Goal: Task Accomplishment & Management: Use online tool/utility

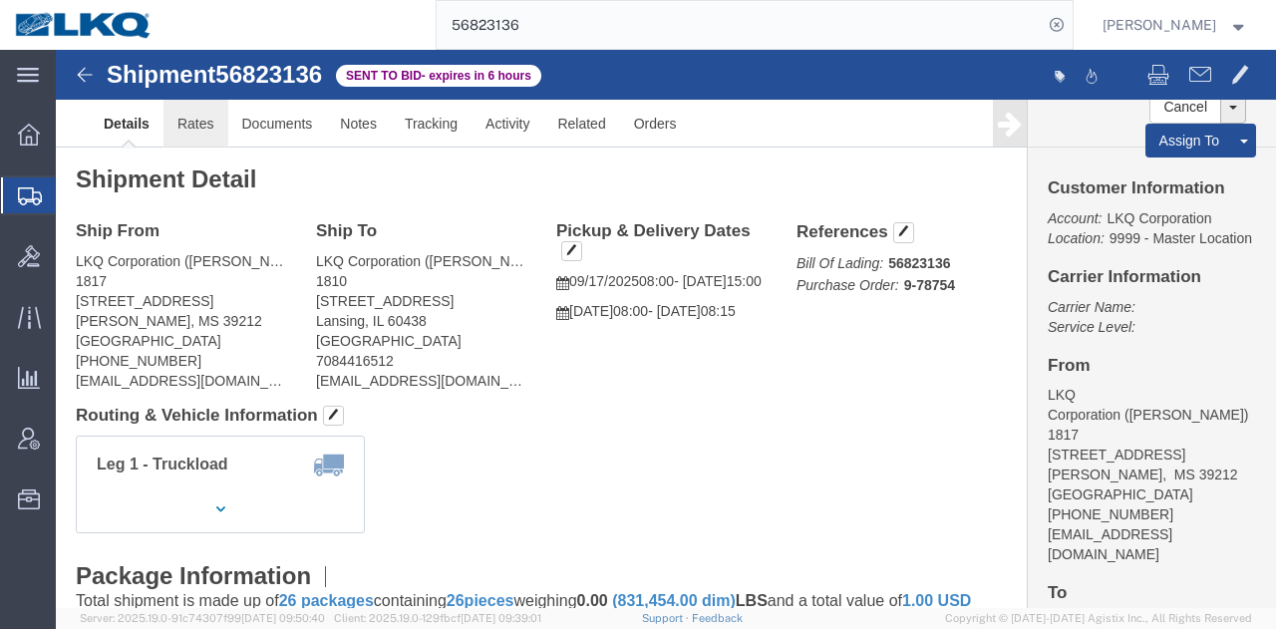
drag, startPoint x: 187, startPoint y: 124, endPoint x: 132, endPoint y: 74, distance: 74.8
click link "Rates"
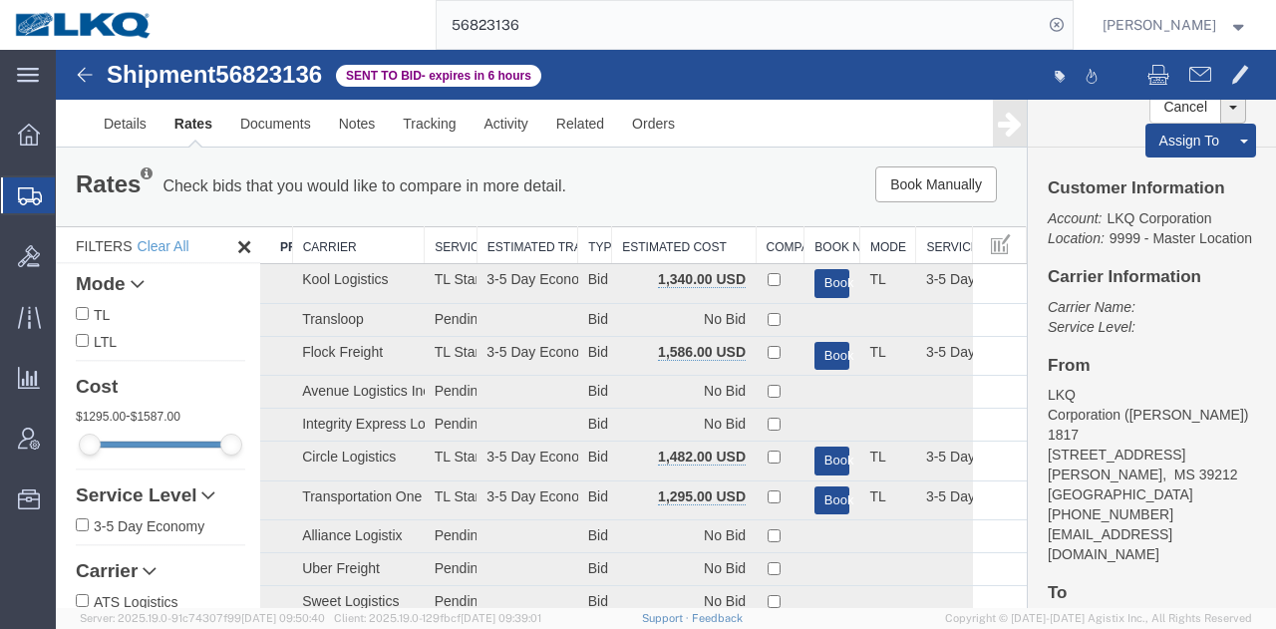
click at [691, 244] on th "Estimated Cost" at bounding box center [684, 245] width 144 height 37
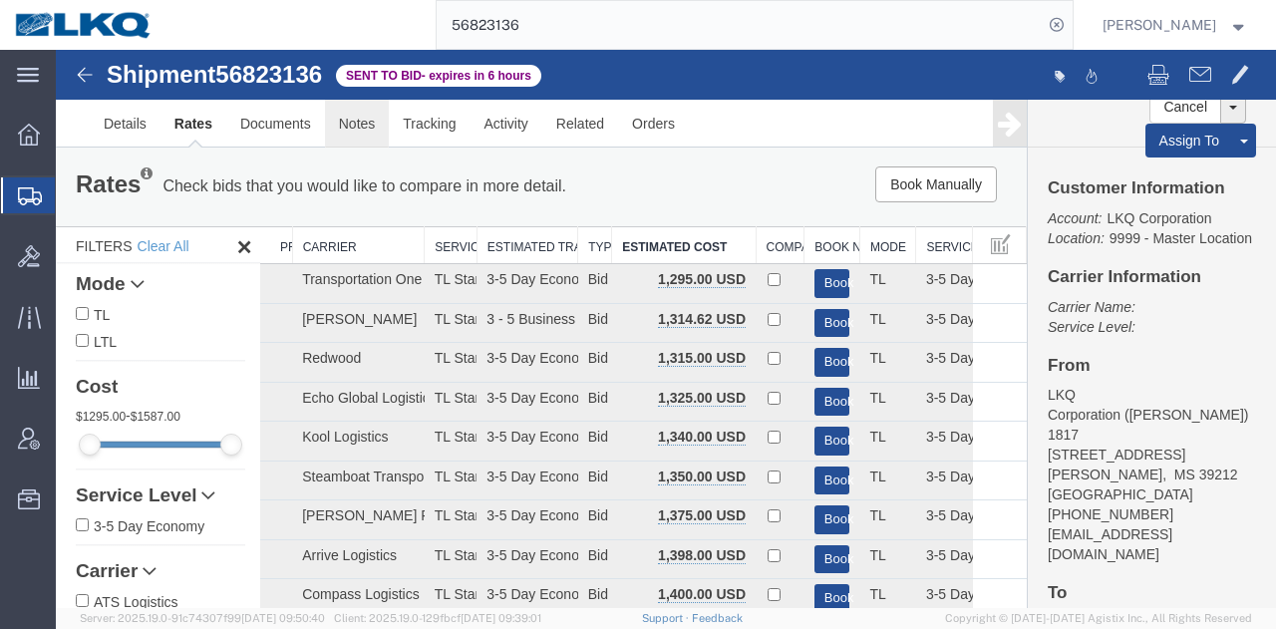
click at [357, 142] on link "Notes" at bounding box center [357, 124] width 65 height 48
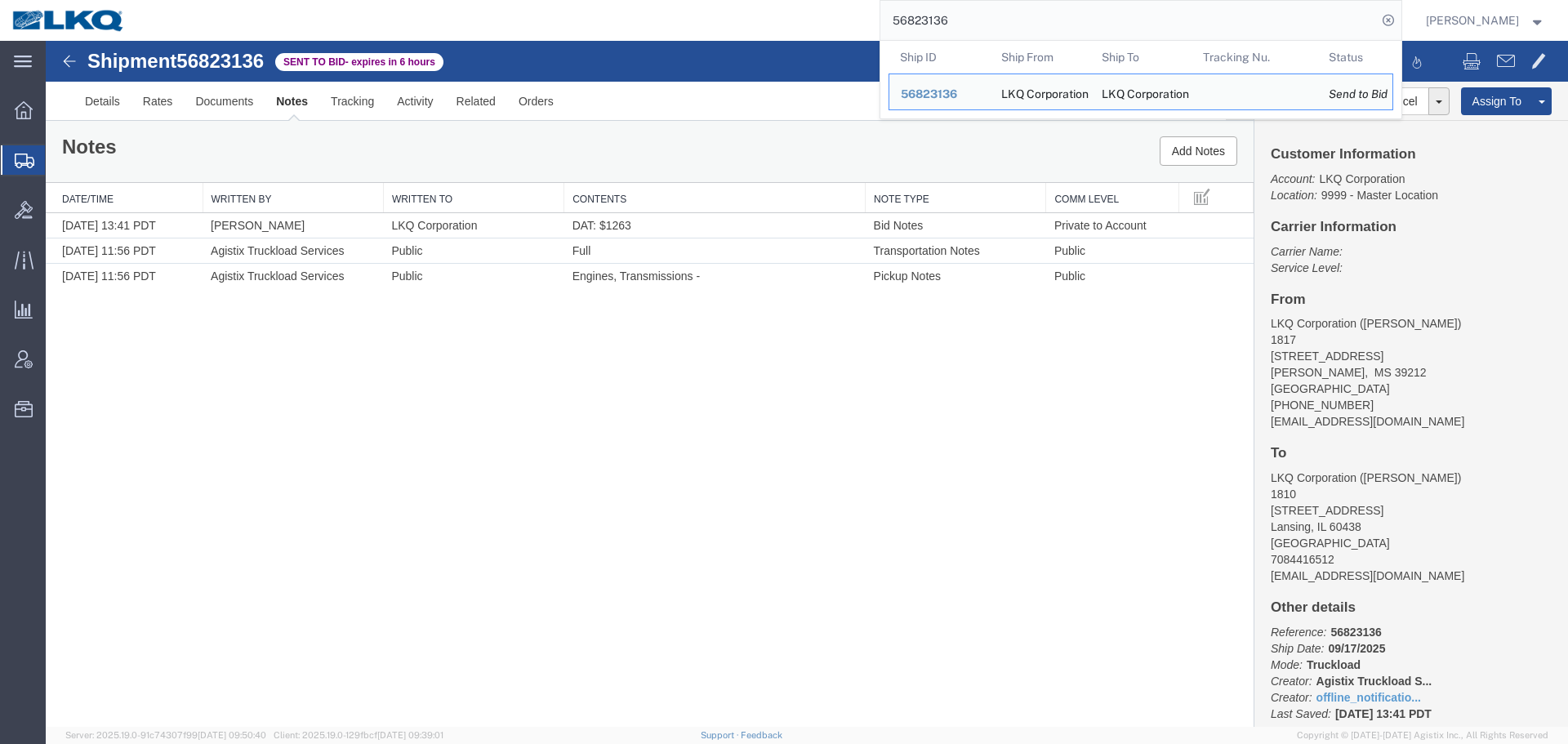
click at [1012, 7] on input "56823136" at bounding box center [1129, 20] width 497 height 39
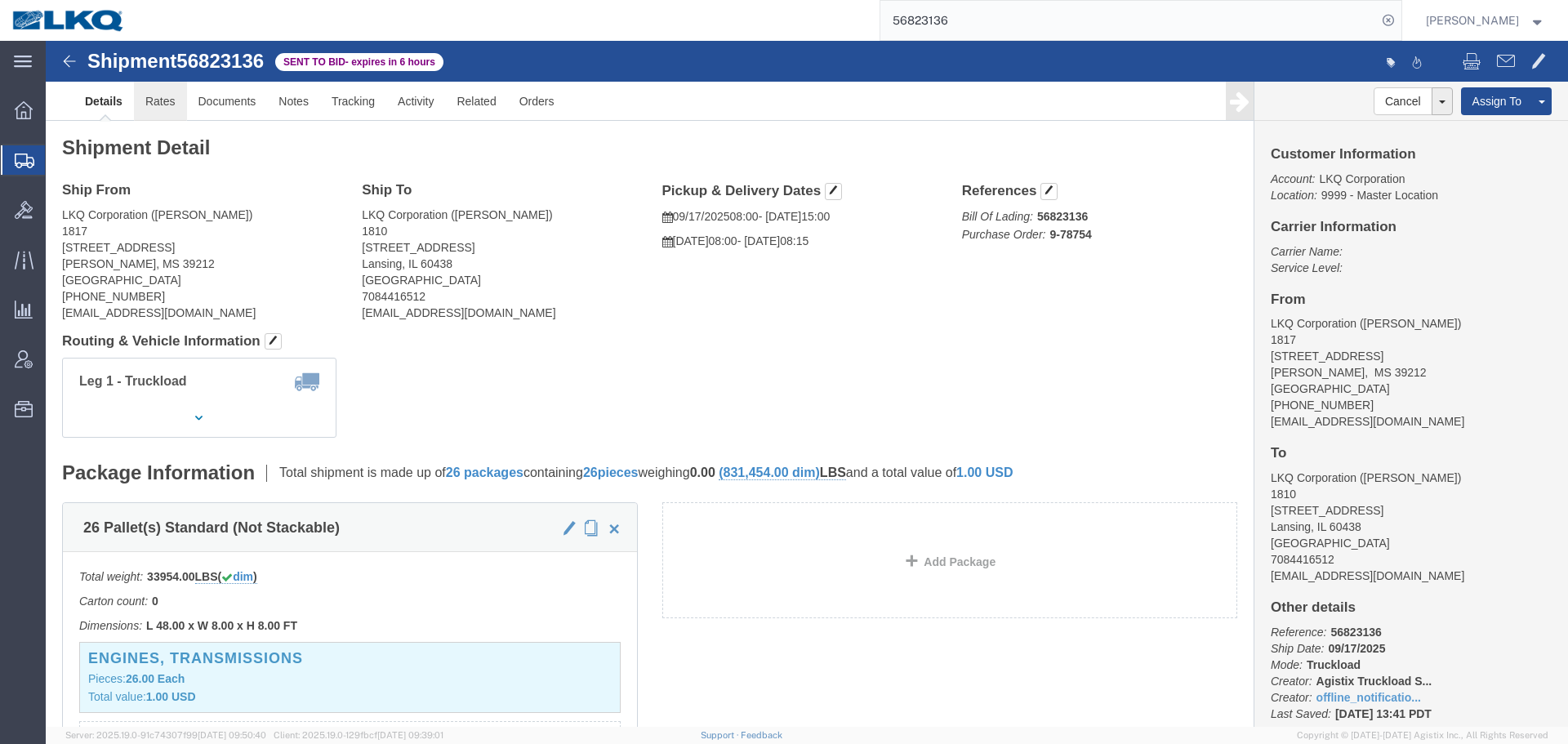
click link "Rates"
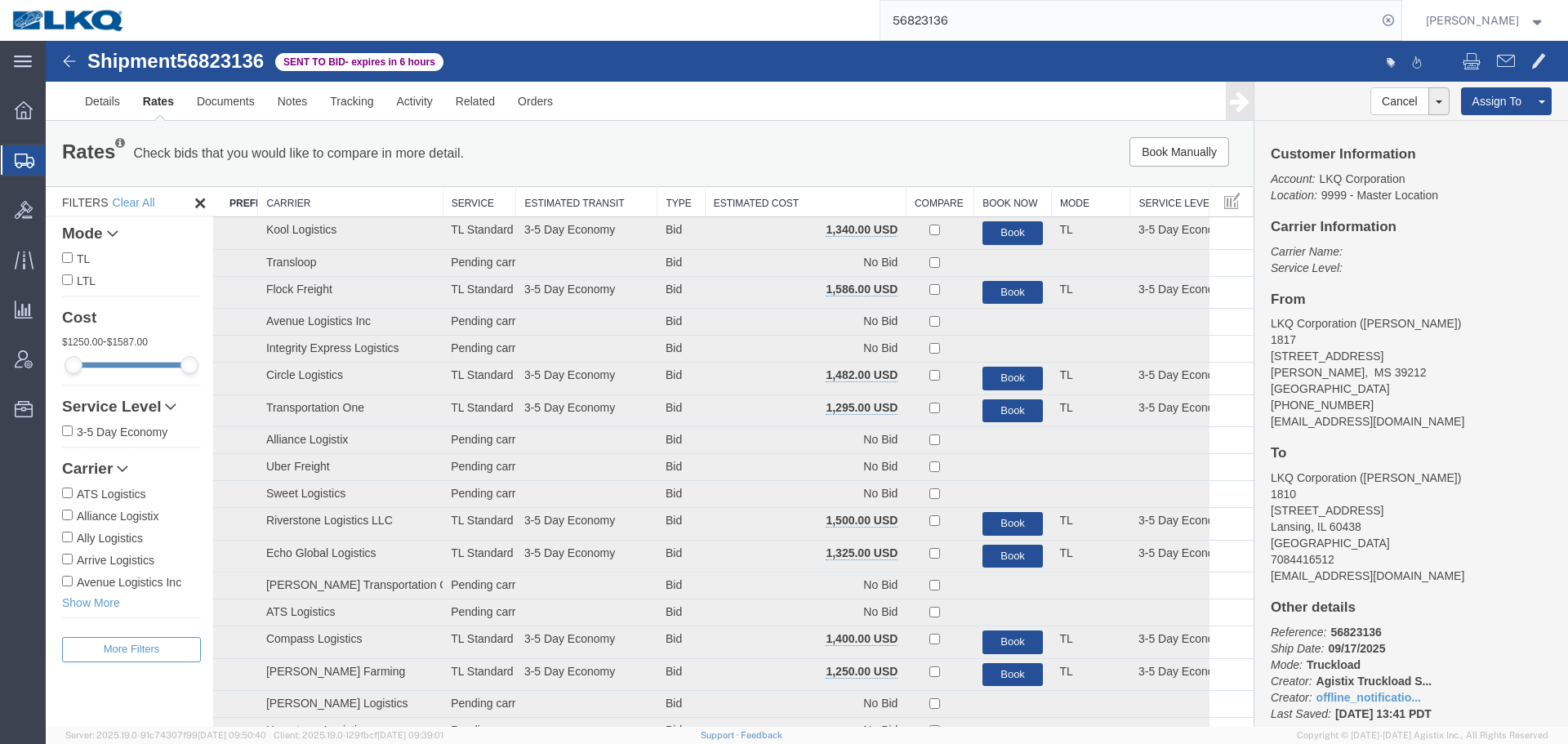
click at [766, 202] on th "Estimated Cost" at bounding box center [805, 202] width 201 height 30
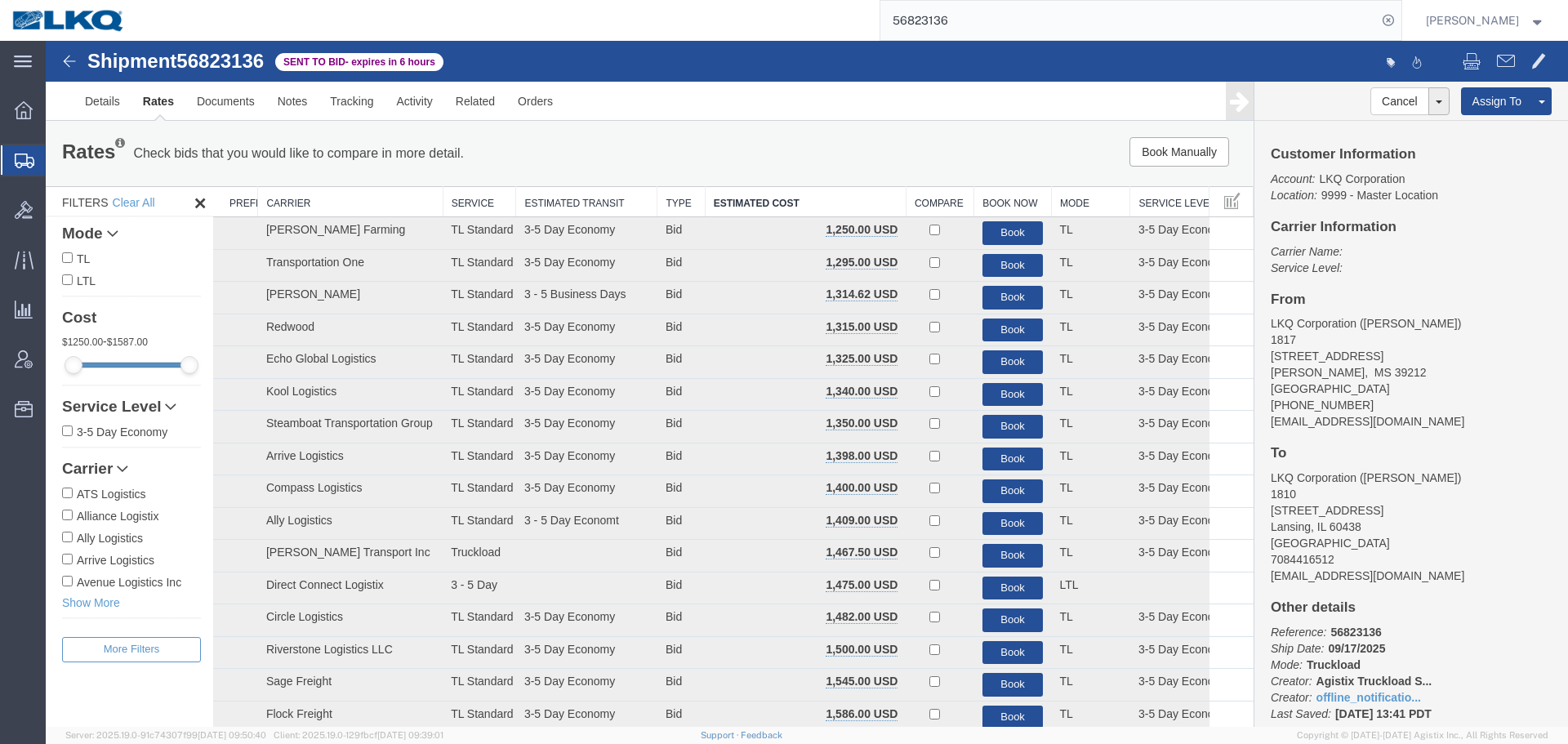
click at [756, 141] on div "Book Manually Pause Continue" at bounding box center [1000, 152] width 500 height 29
click at [253, 66] on span "56823136" at bounding box center [220, 61] width 88 height 22
copy span "56823136"
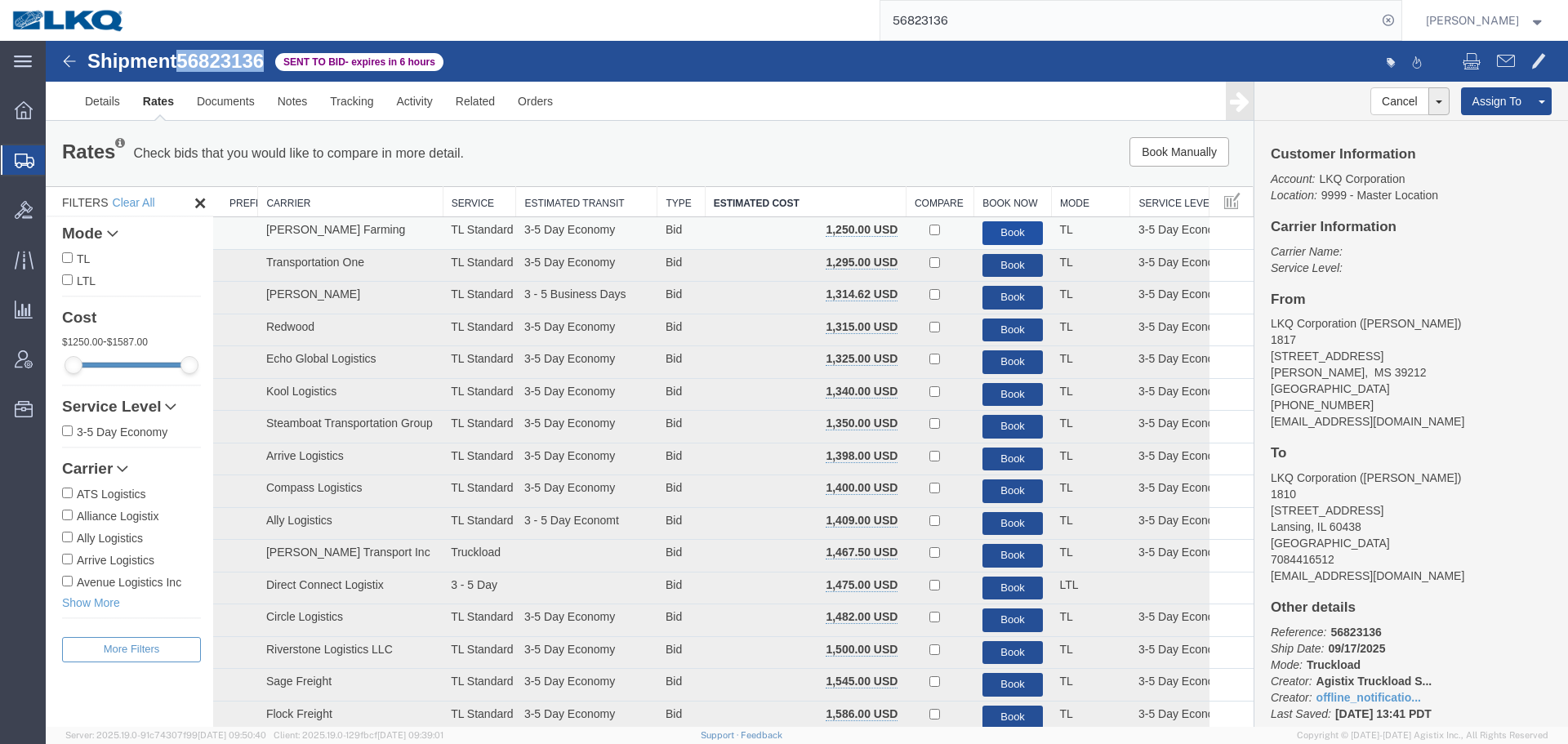
click at [991, 229] on button "Book" at bounding box center [1013, 233] width 61 height 24
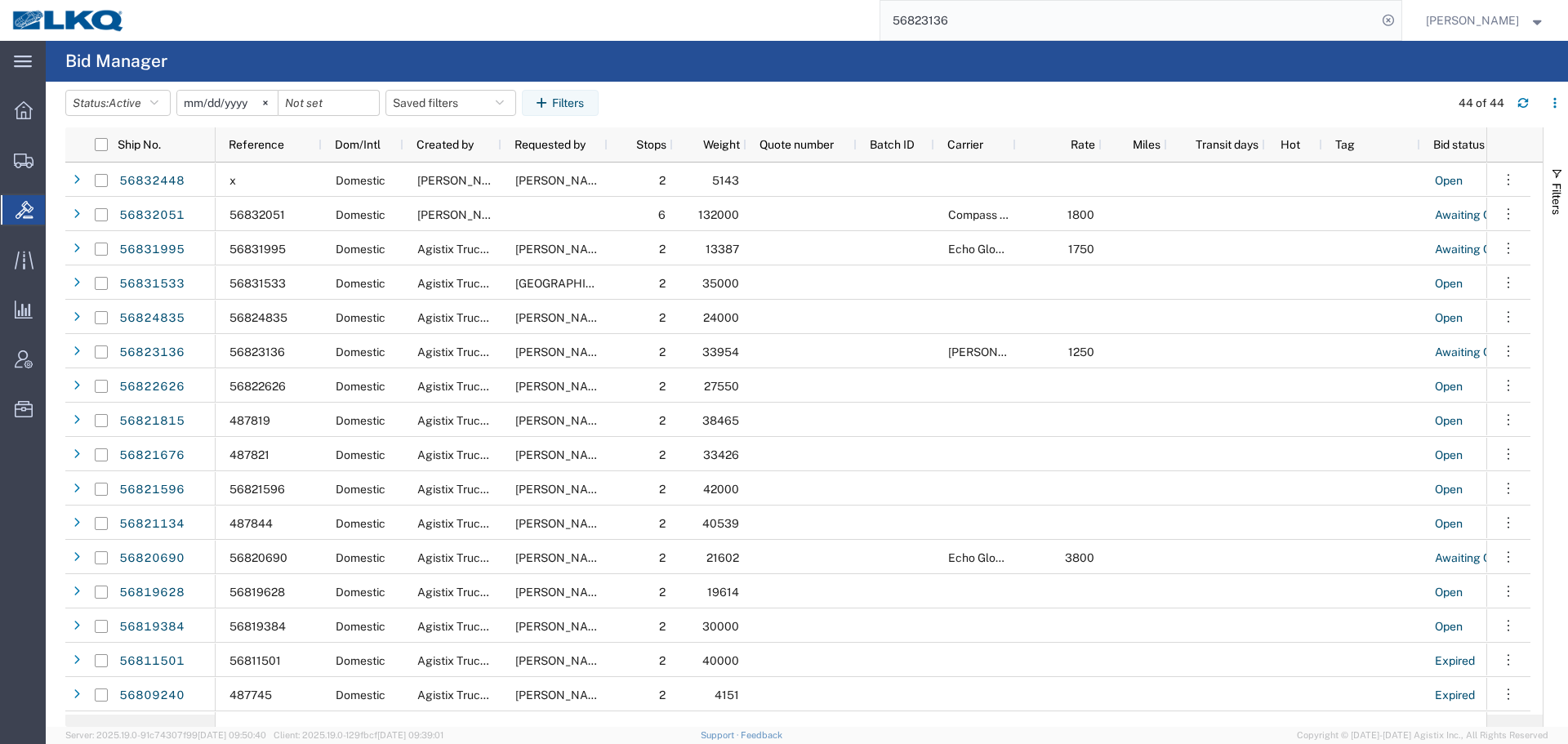
click at [1006, 40] on form "56823136" at bounding box center [1141, 20] width 523 height 41
click at [1006, 22] on input "56823136" at bounding box center [1129, 20] width 497 height 39
click at [975, 13] on input "56823136" at bounding box center [1129, 20] width 497 height 39
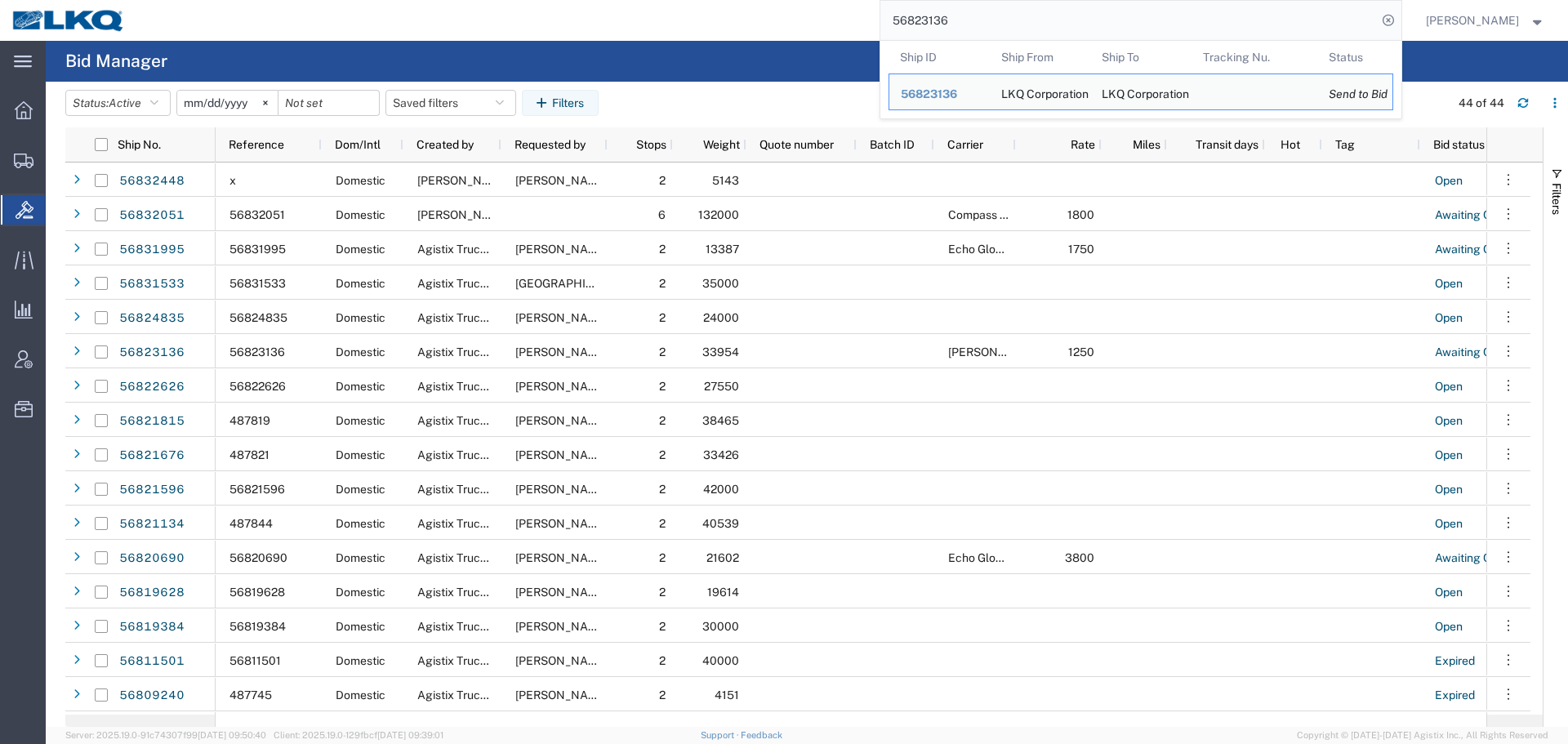
paste input "33493"
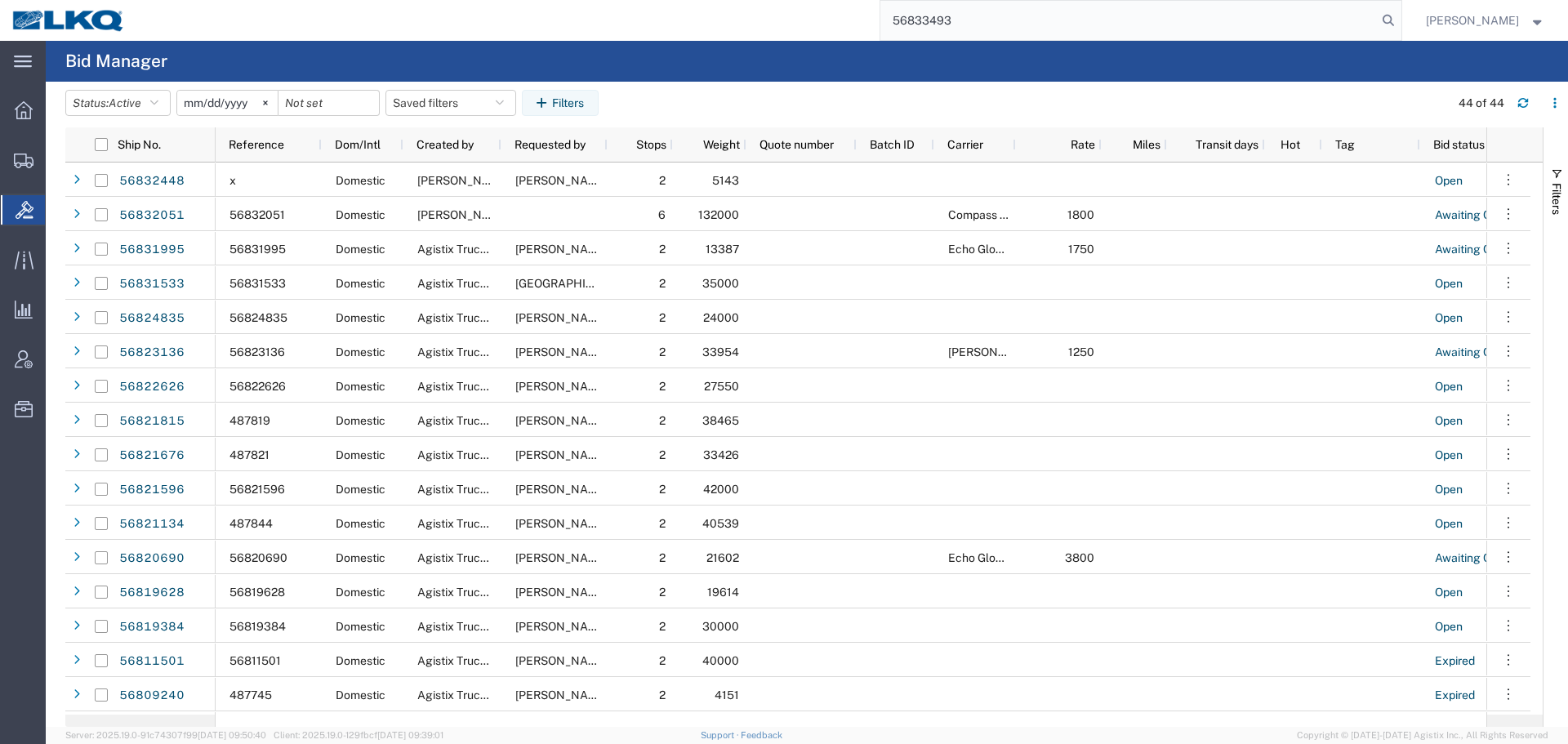
type input "56833493"
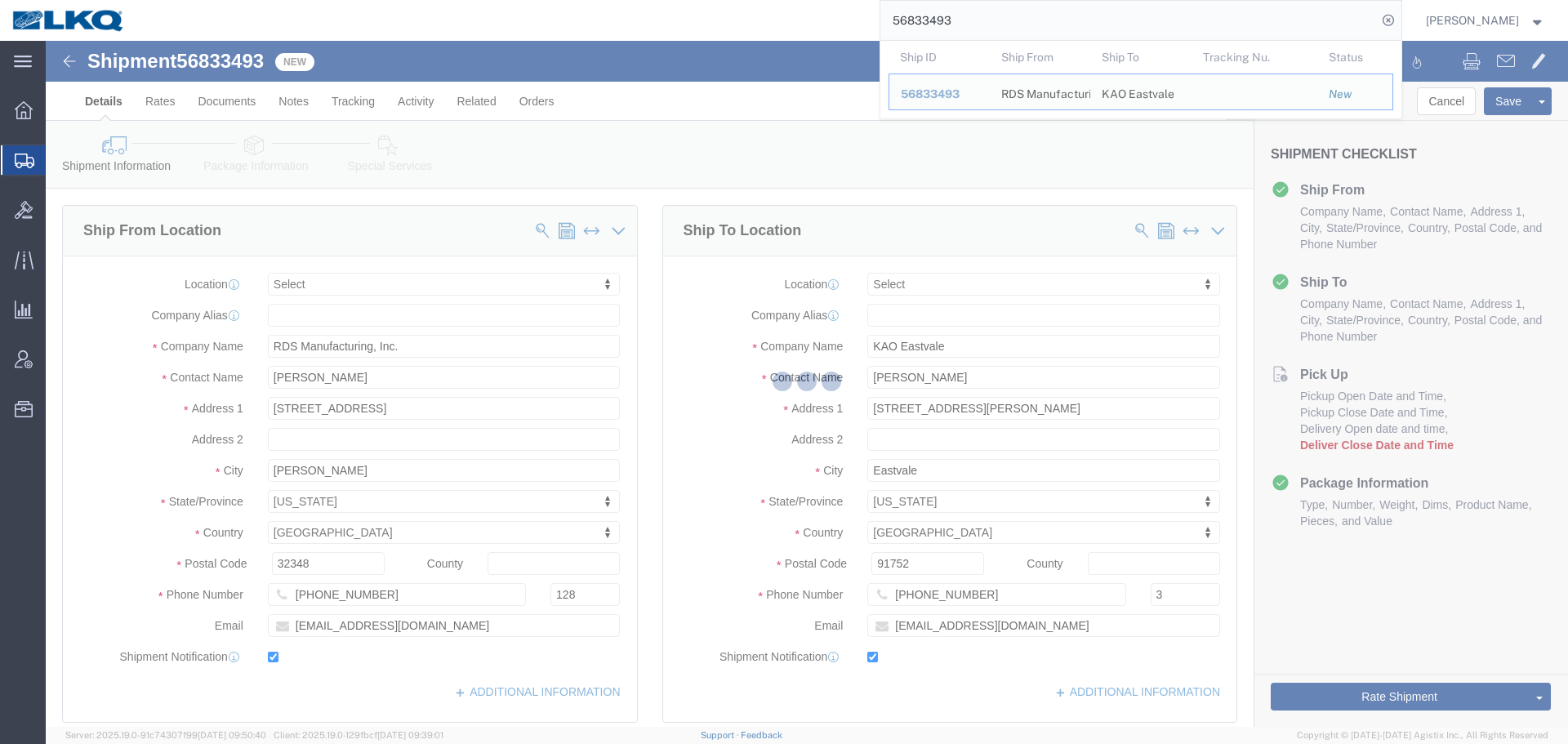
select select
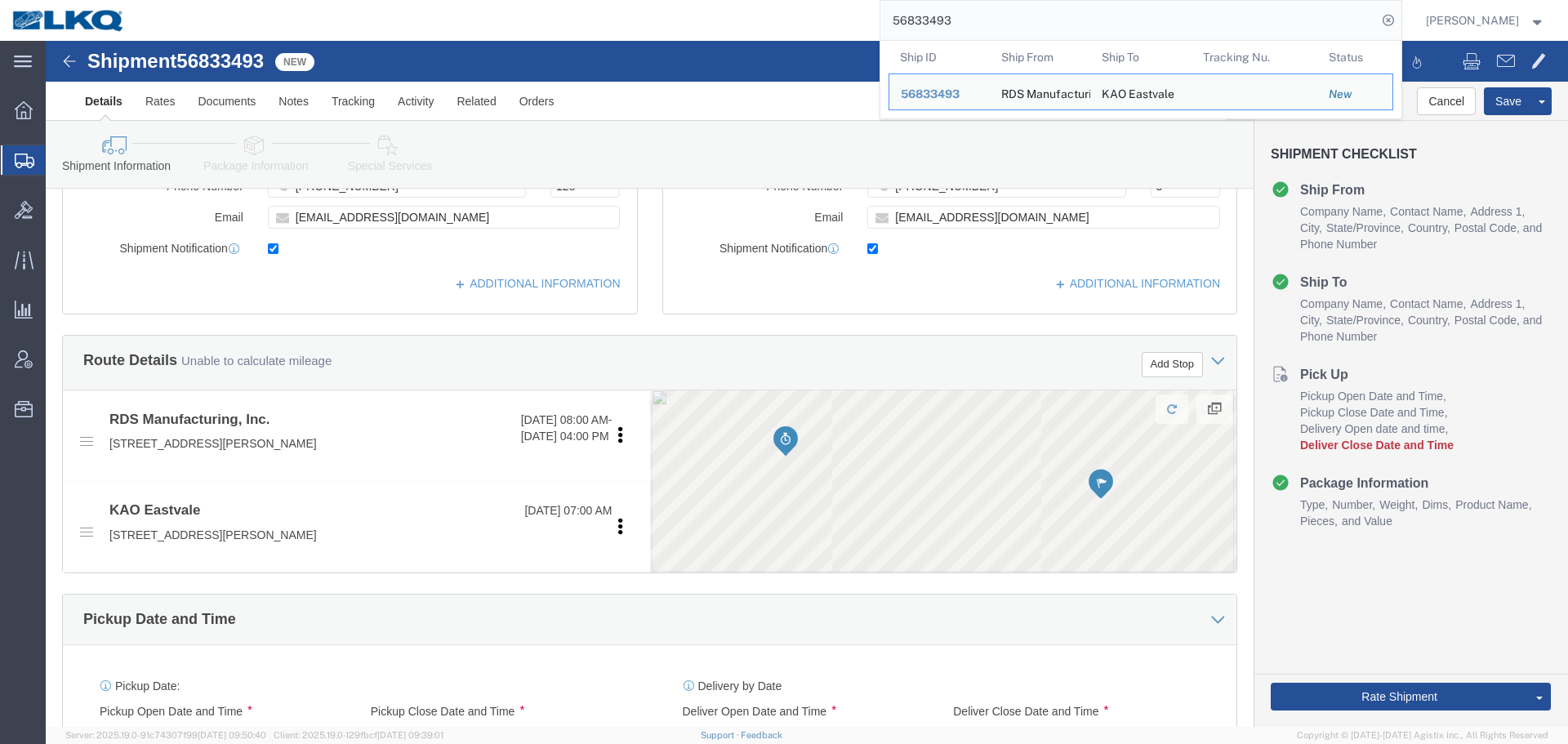
scroll to position [735, 0]
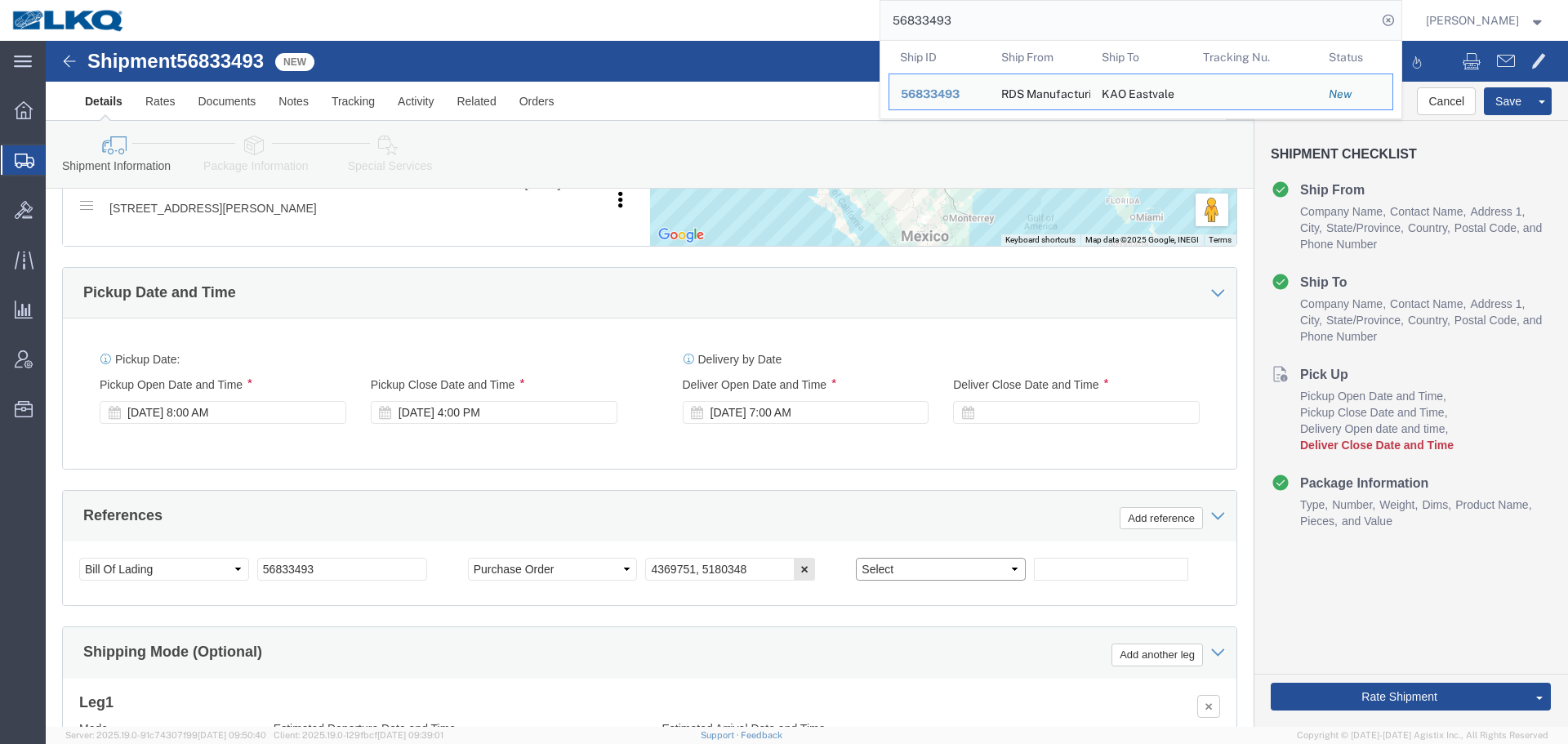
click select "Select Account Type Activity ID Airline Appointment Number ASN Batch Request # …"
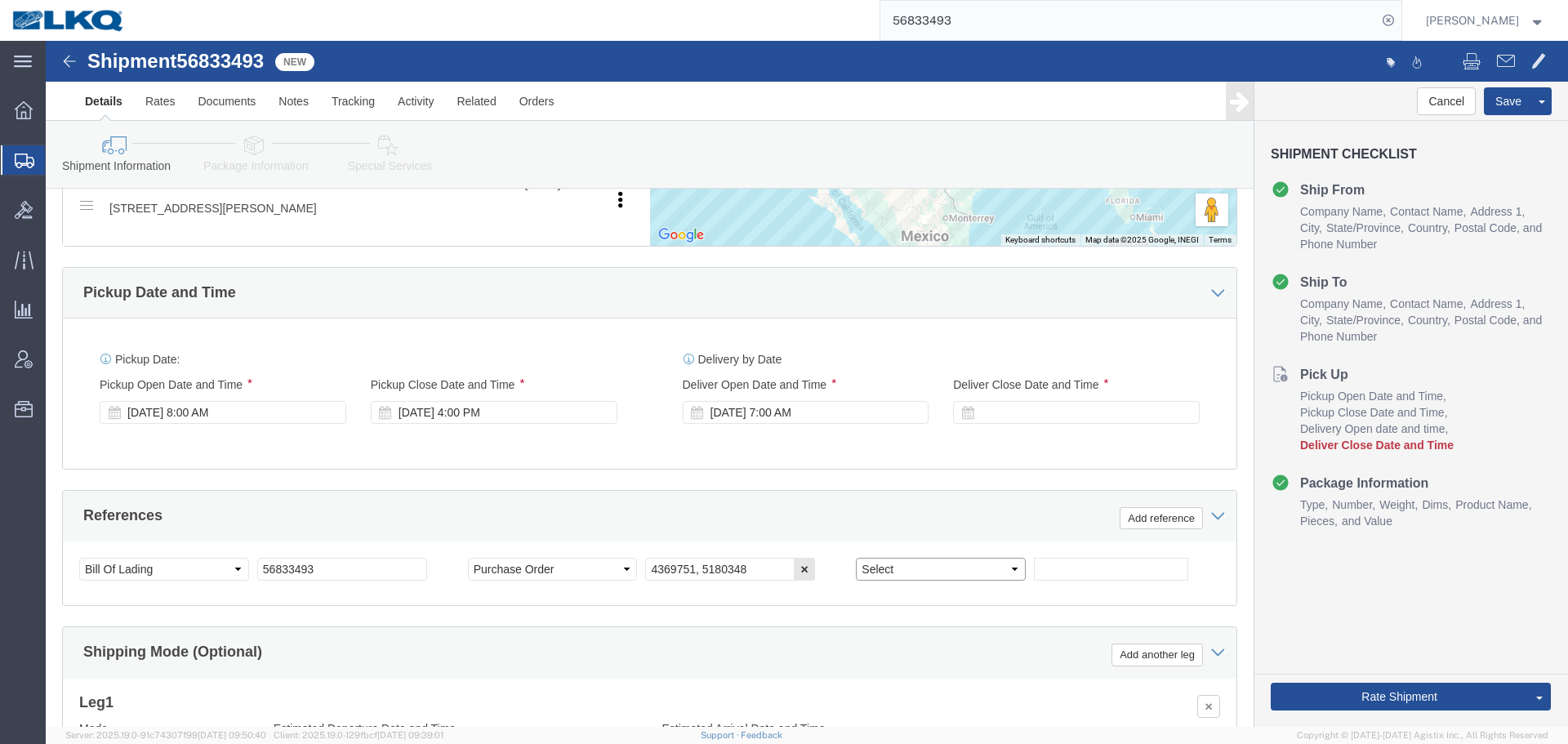
select select "PRONUMBER"
click select "Select Account Type Activity ID Airline Appointment Number ASN Batch Request # …"
click div "Select Account Type Activity ID Airline Appointment Number ASN Batch Request # …"
click input "text"
paste input "487632"
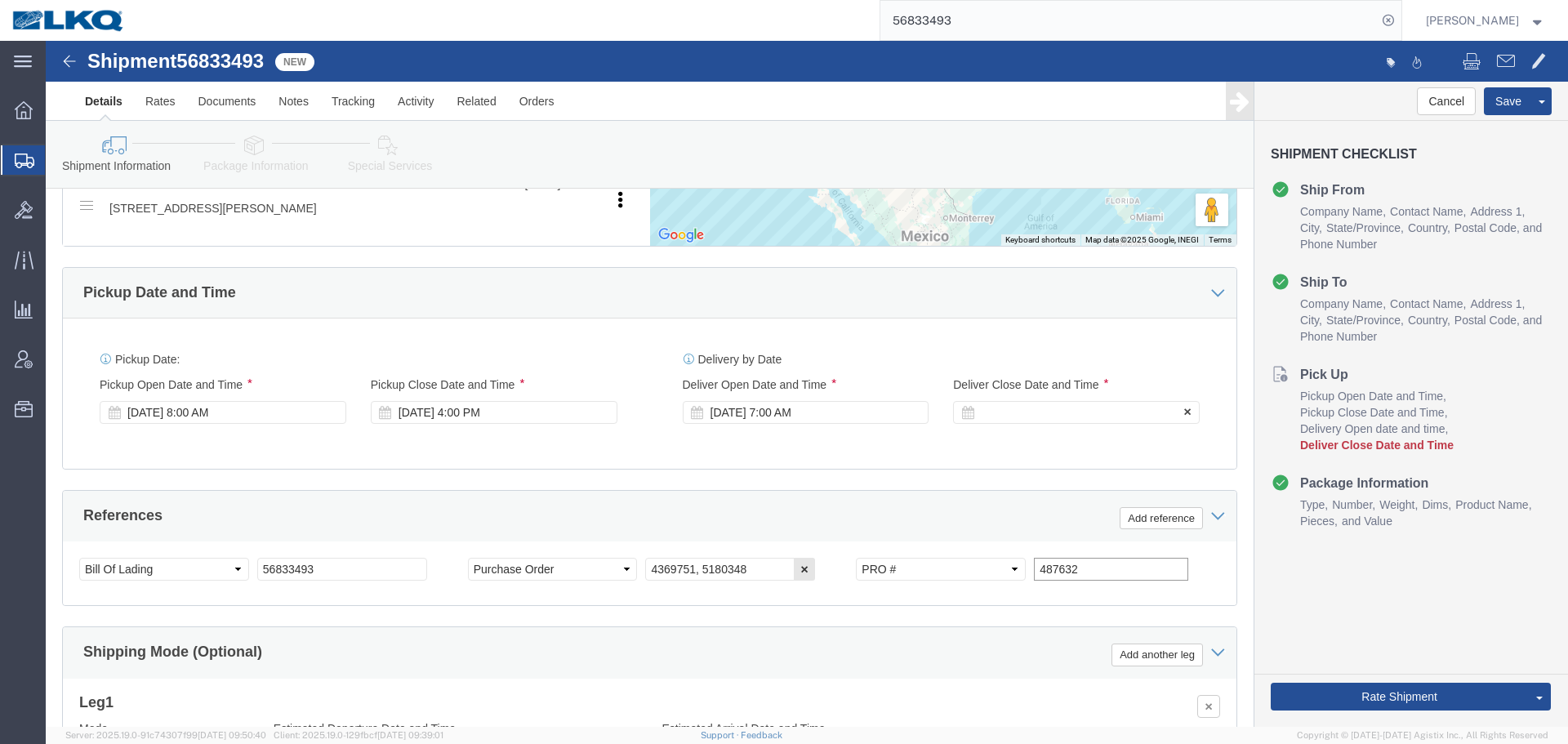
type input "487632"
click div
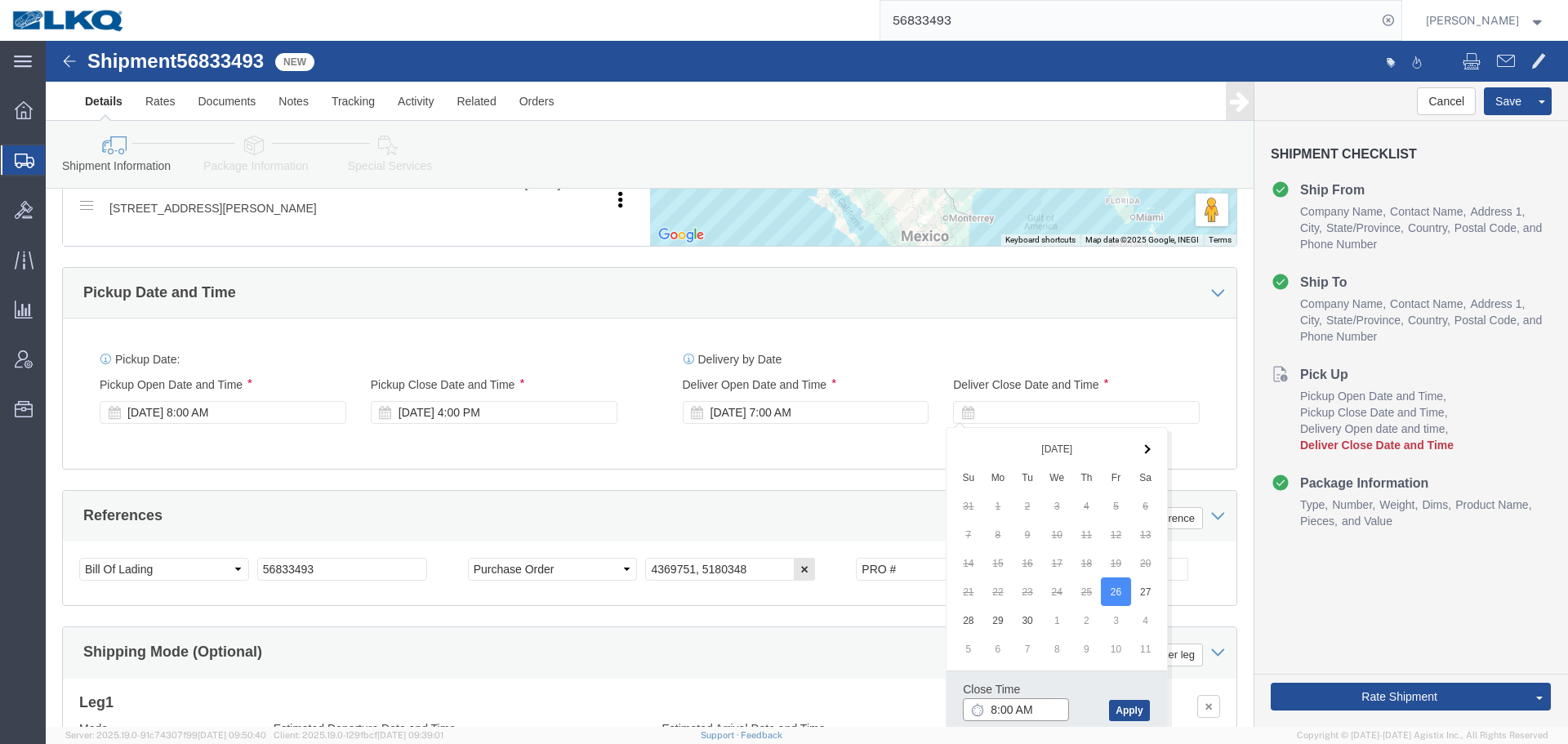
click input "8:00 AM"
type input "7:01 AM"
click button "Apply"
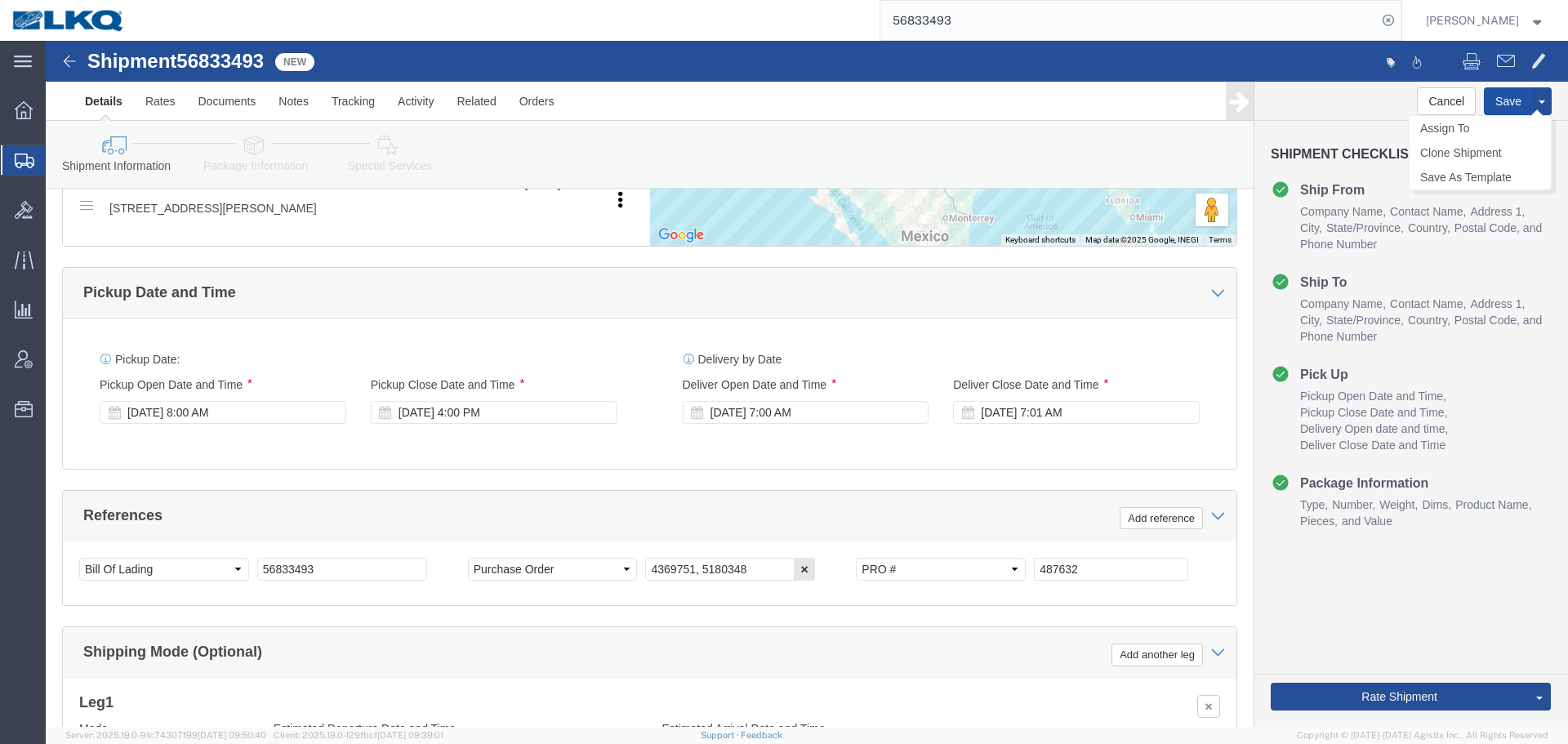
click button "Save"
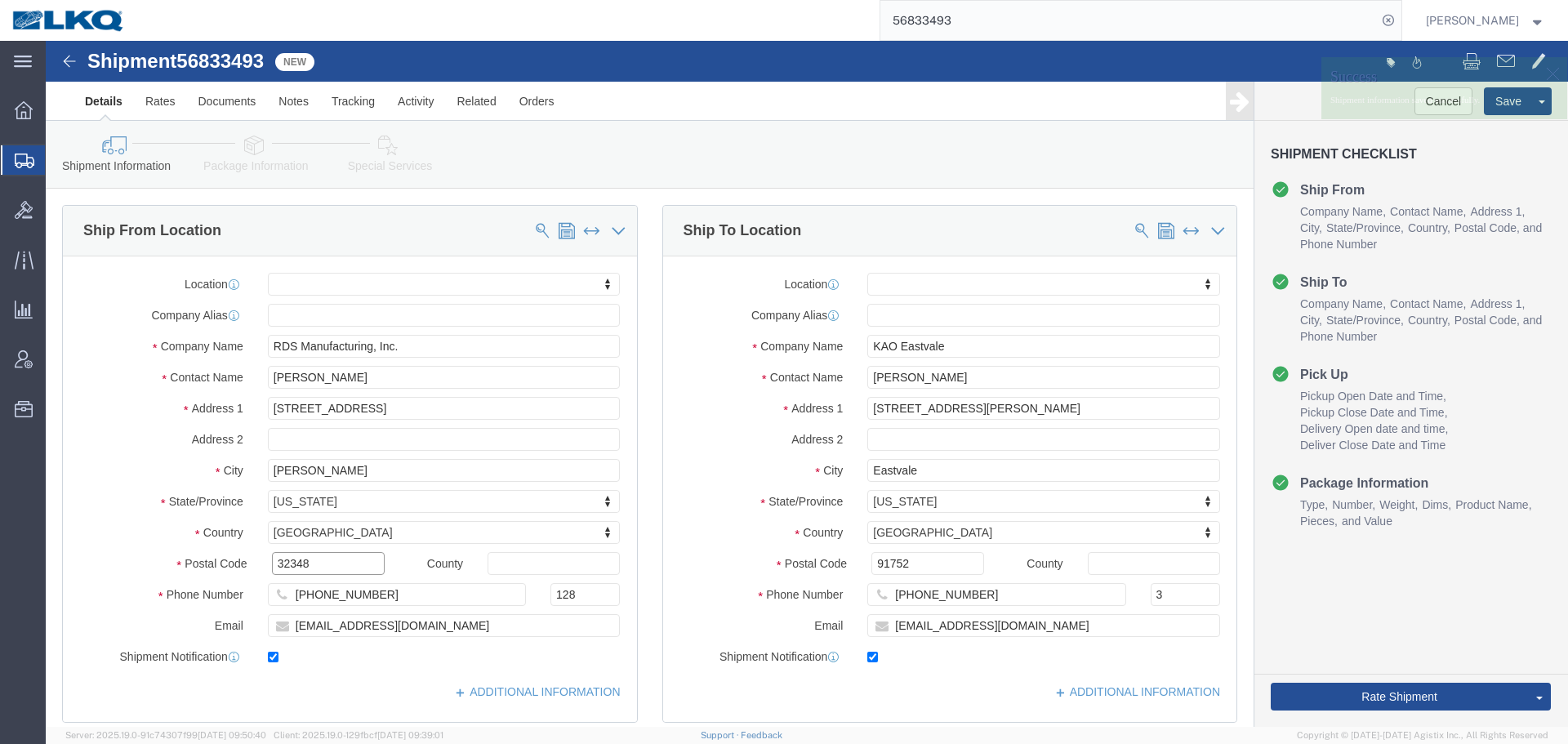
click input "32348"
click input "91752"
click input "32348"
click div "Postal Code 91752"
click input "91752"
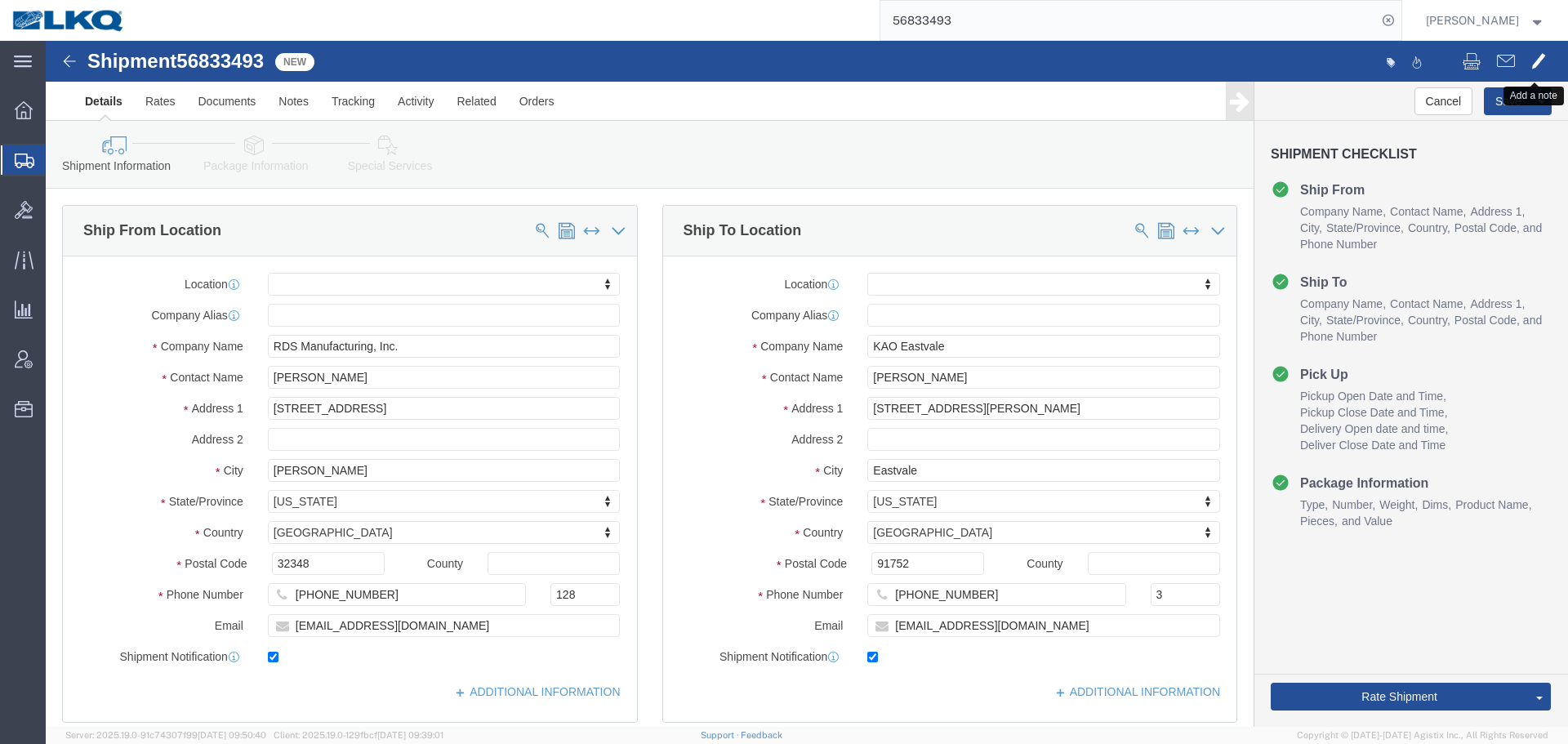
click span
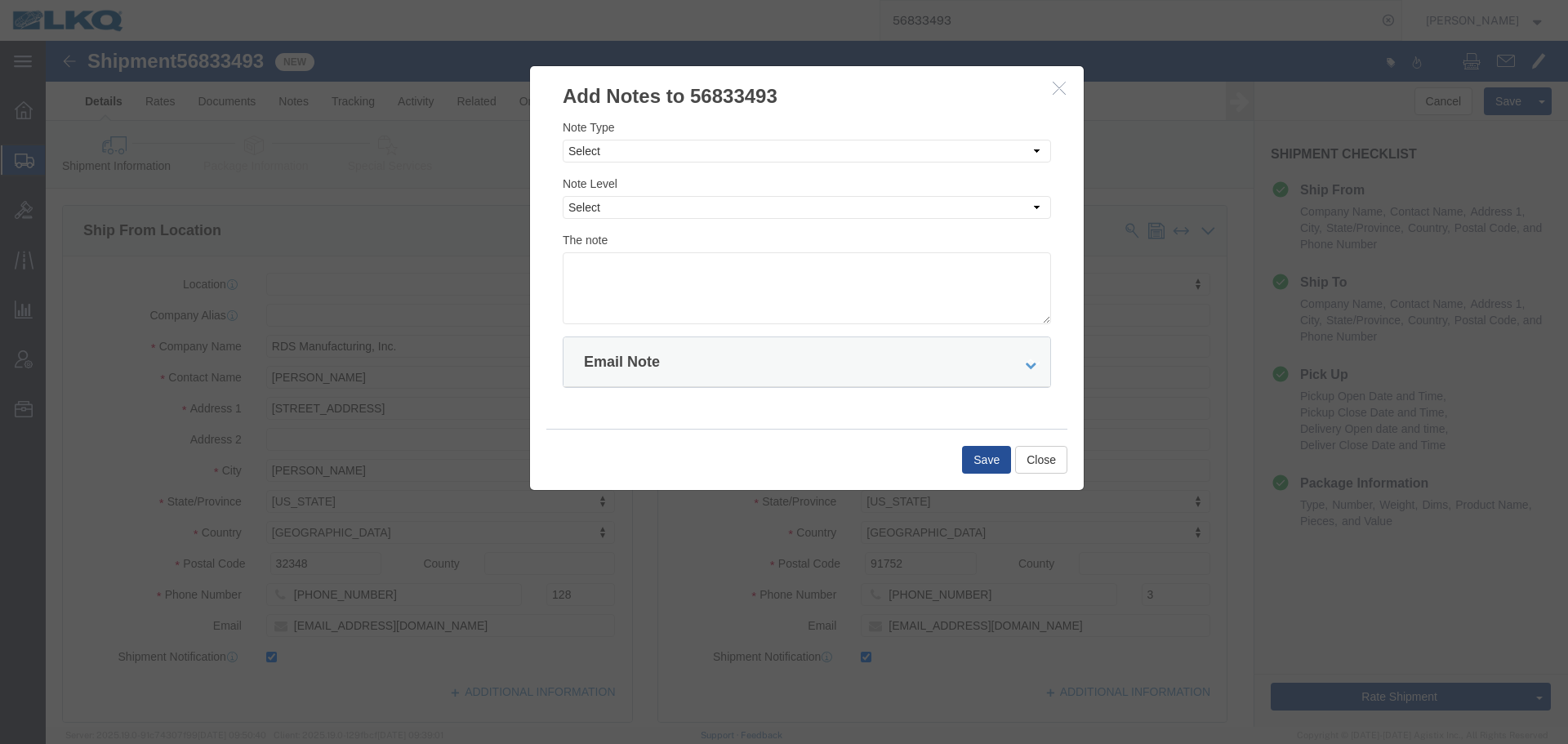
click div "Note Type Select Approval Bid Notes Carrier Change Notes Claim Notes Content Ha…"
click select "Select Approval Bid Notes Carrier Change Notes Claim Notes Content Hazmat Notes…"
select select "BID_NOTES"
click select "Select Approval Bid Notes Carrier Change Notes Claim Notes Content Hazmat Notes…"
click select "Select Private to Account Private to Vendor Public"
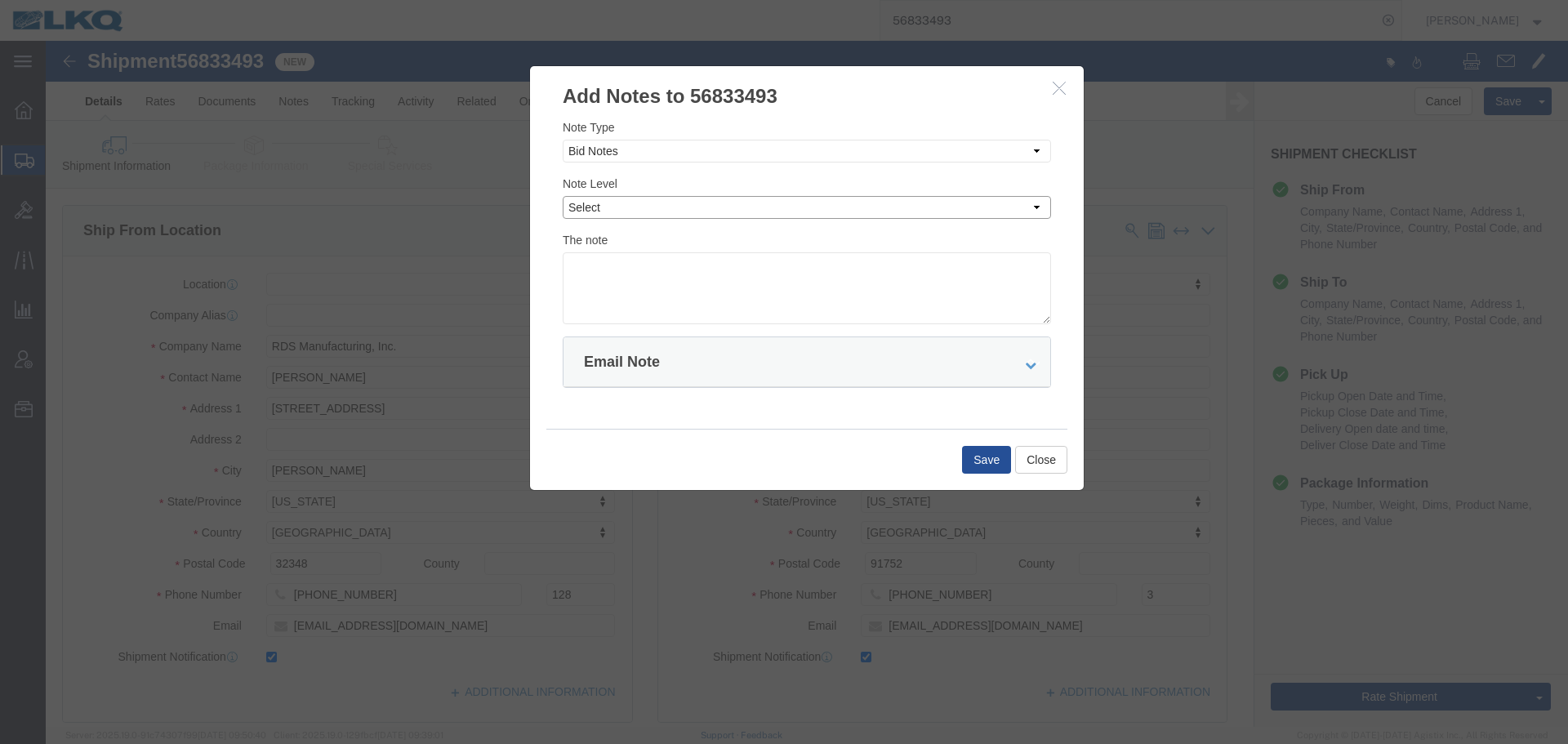
select select "PRIVATE_TO_ACCOUNT"
click select "Select Private to Account Private to Vendor Public"
click textarea
paste textarea "$2,496"
click textarea "DAT: $2,496"
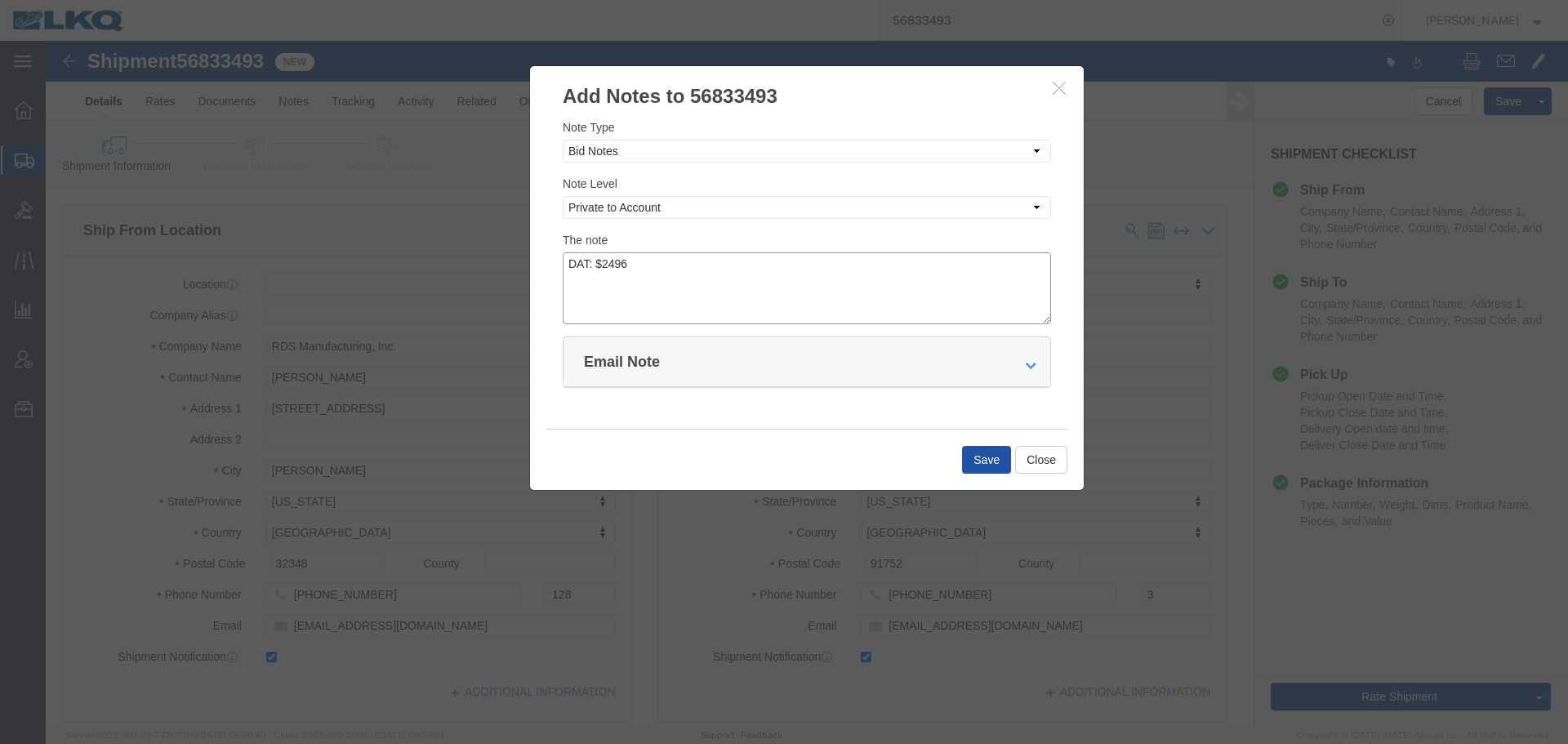
type textarea "DAT: $2496"
click button "Save"
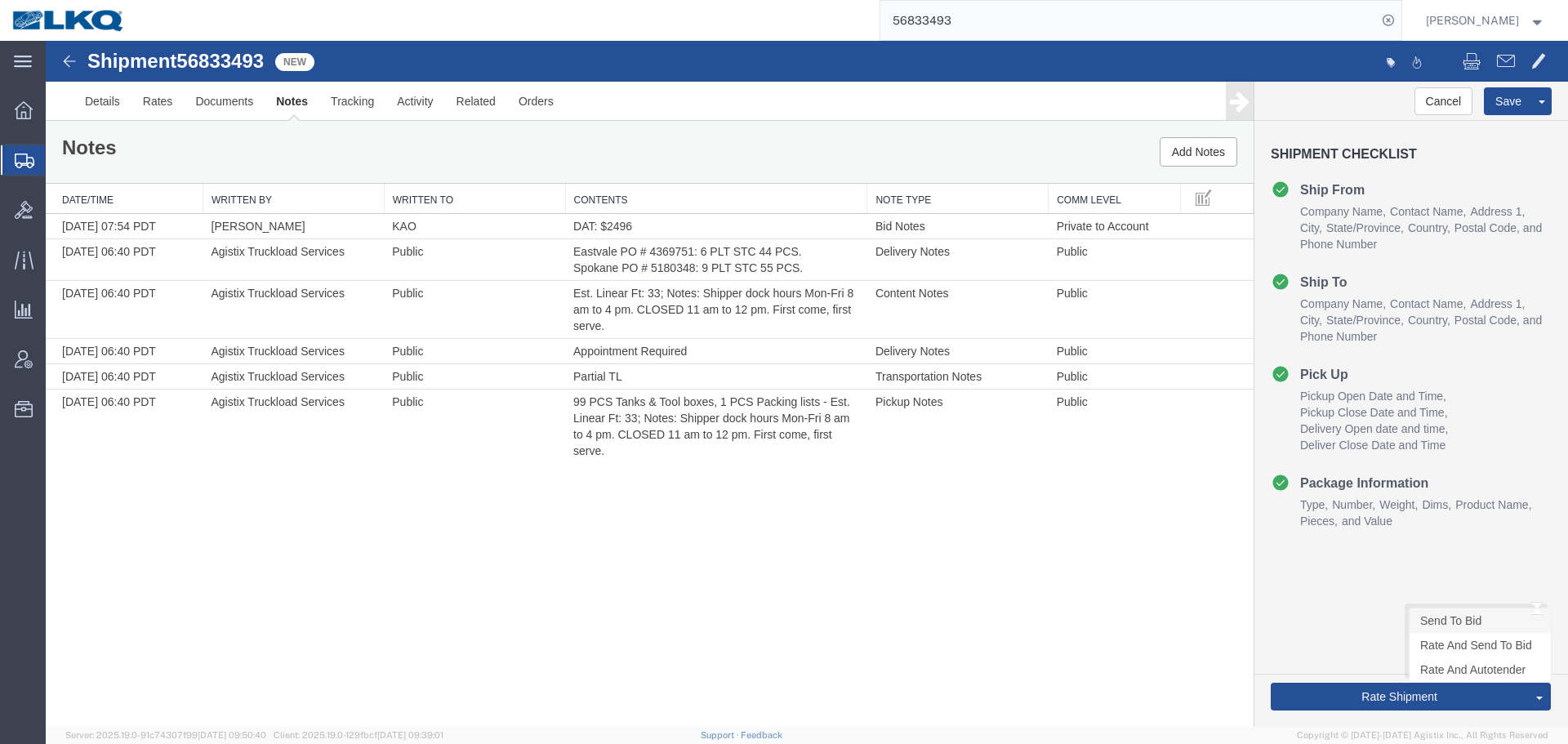
click at [1045, 515] on link "Send To Bid" at bounding box center [1480, 620] width 141 height 25
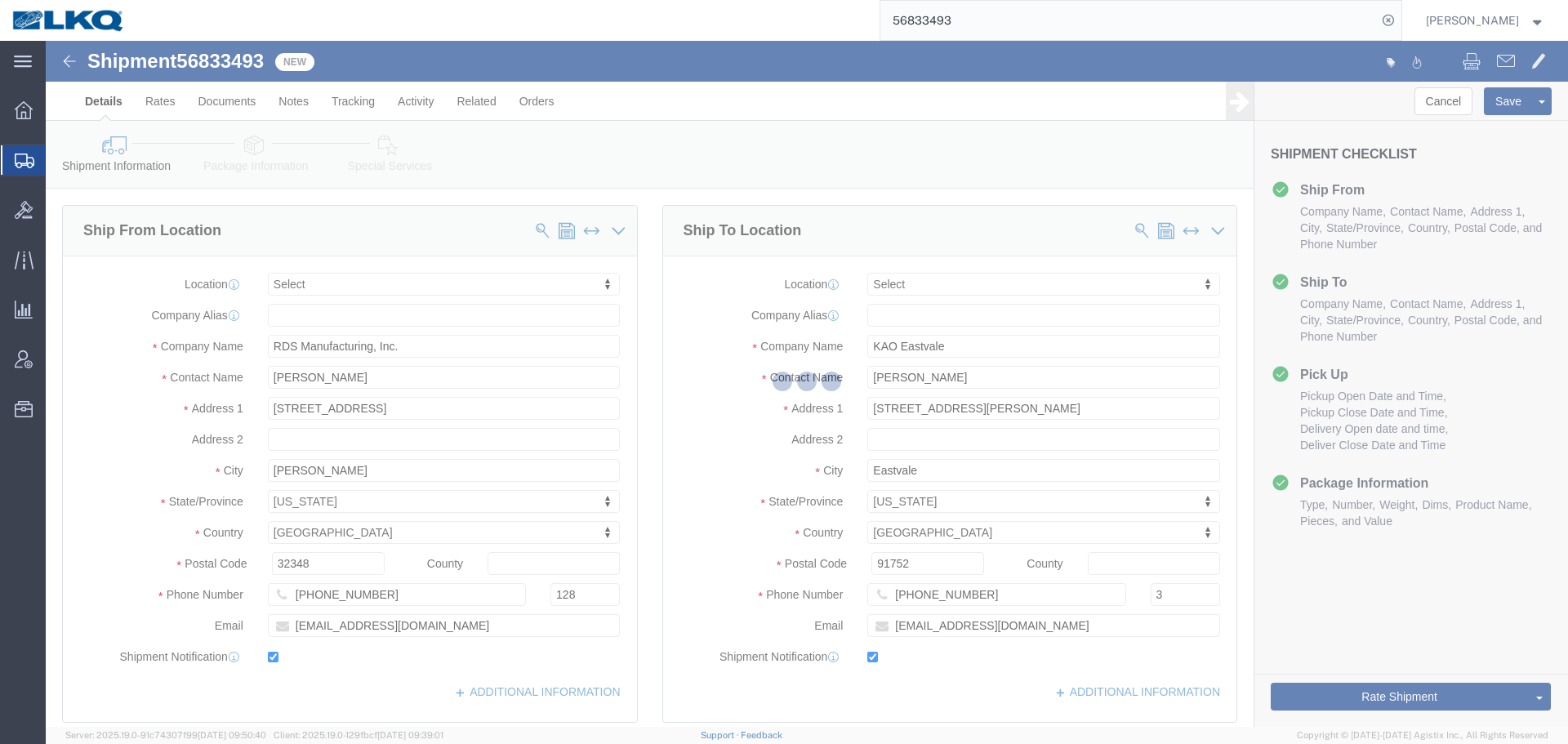
select select "TL"
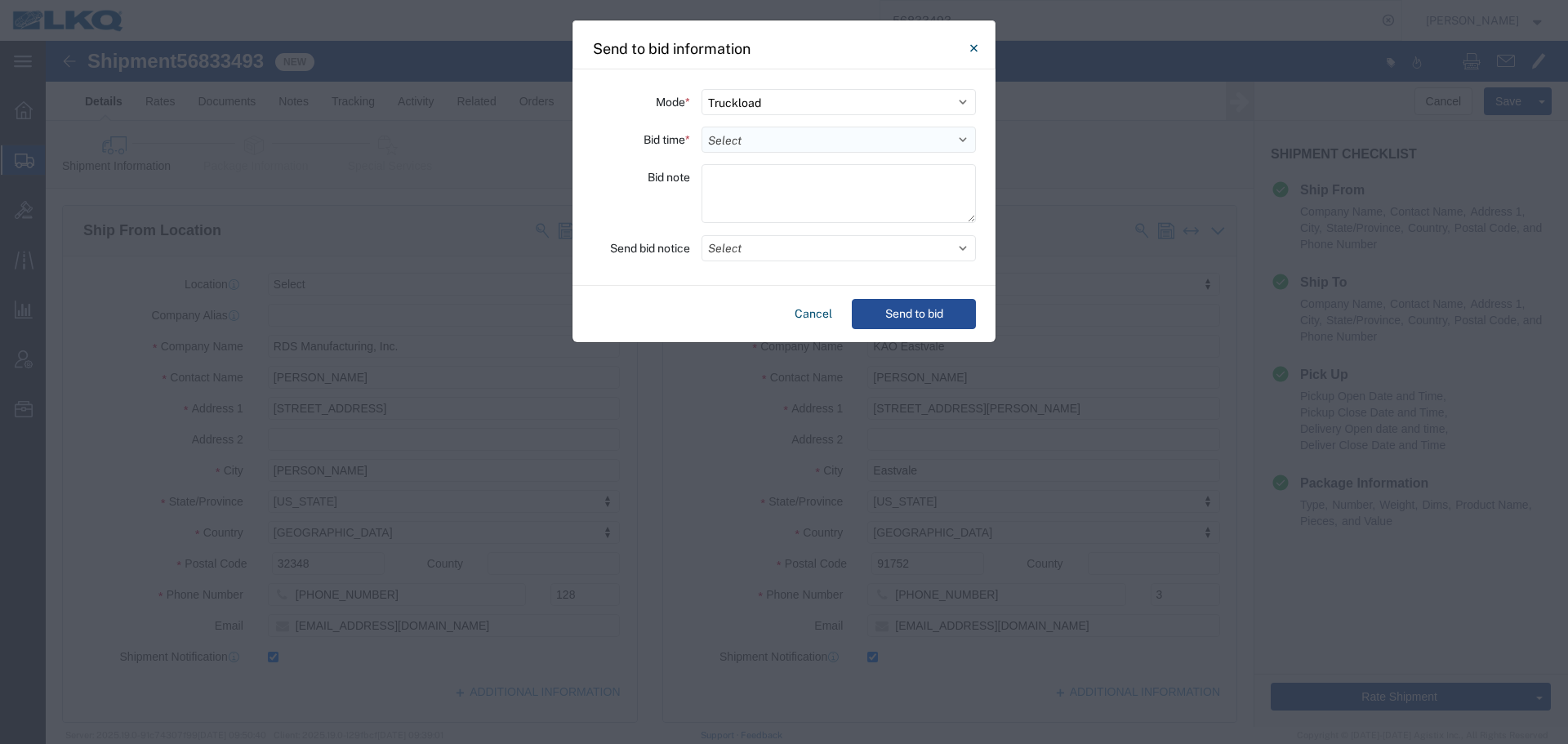
click at [766, 136] on select "Select 30 Min (Rush) 1 Hour (Rush) 2 Hours (Rush) 4 Hours (Rush) 8 Hours (Rush)…" at bounding box center [839, 139] width 275 height 26
click at [702, 126] on select "Select 30 Min (Rush) 1 Hour (Rush) 2 Hours (Rush) 4 Hours (Rush) 8 Hours (Rush)…" at bounding box center [839, 139] width 275 height 26
click at [765, 249] on button "Select" at bounding box center [839, 248] width 275 height 26
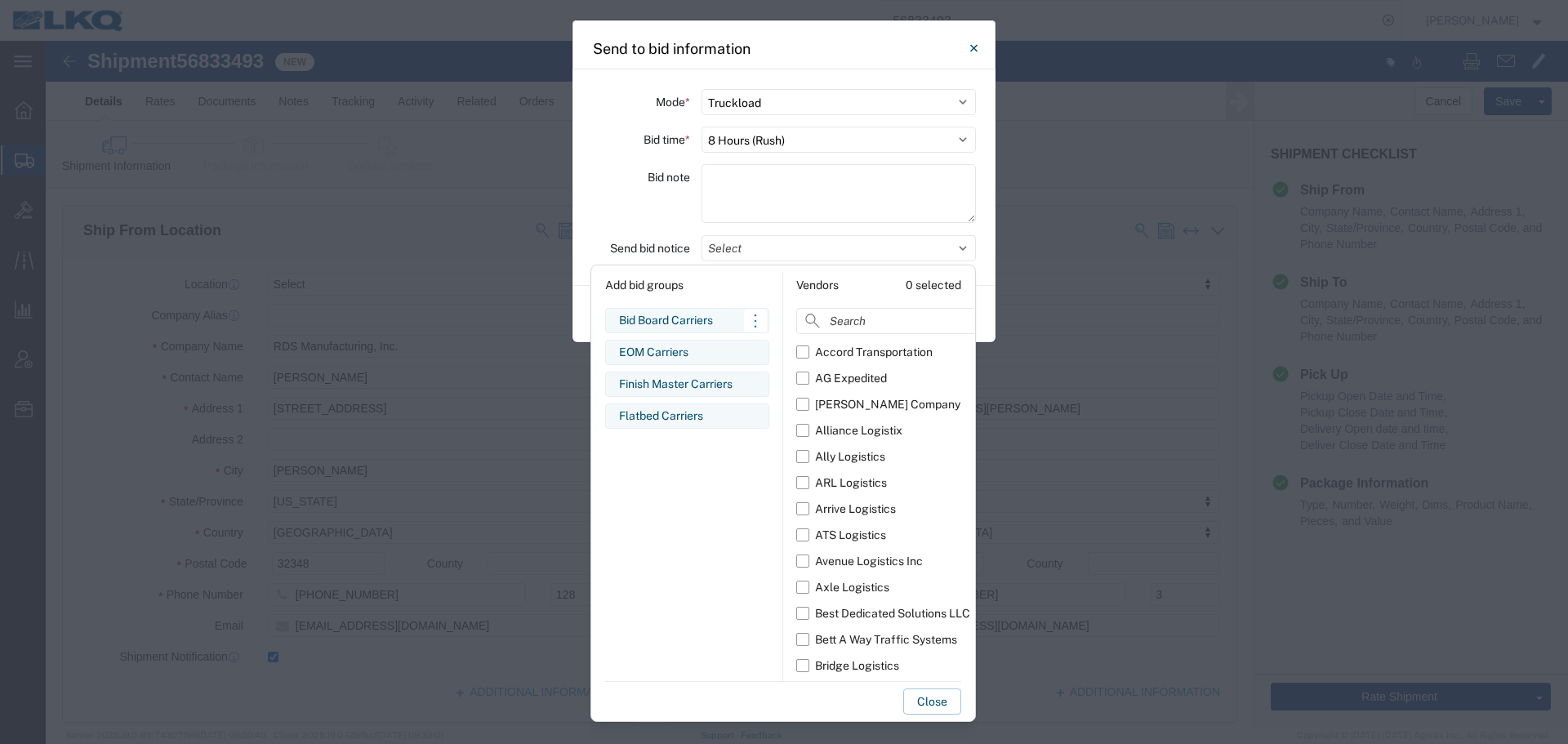
click at [666, 327] on div "Bid Board Carriers" at bounding box center [687, 320] width 136 height 17
click at [644, 209] on div "Bid note" at bounding box center [642, 196] width 98 height 64
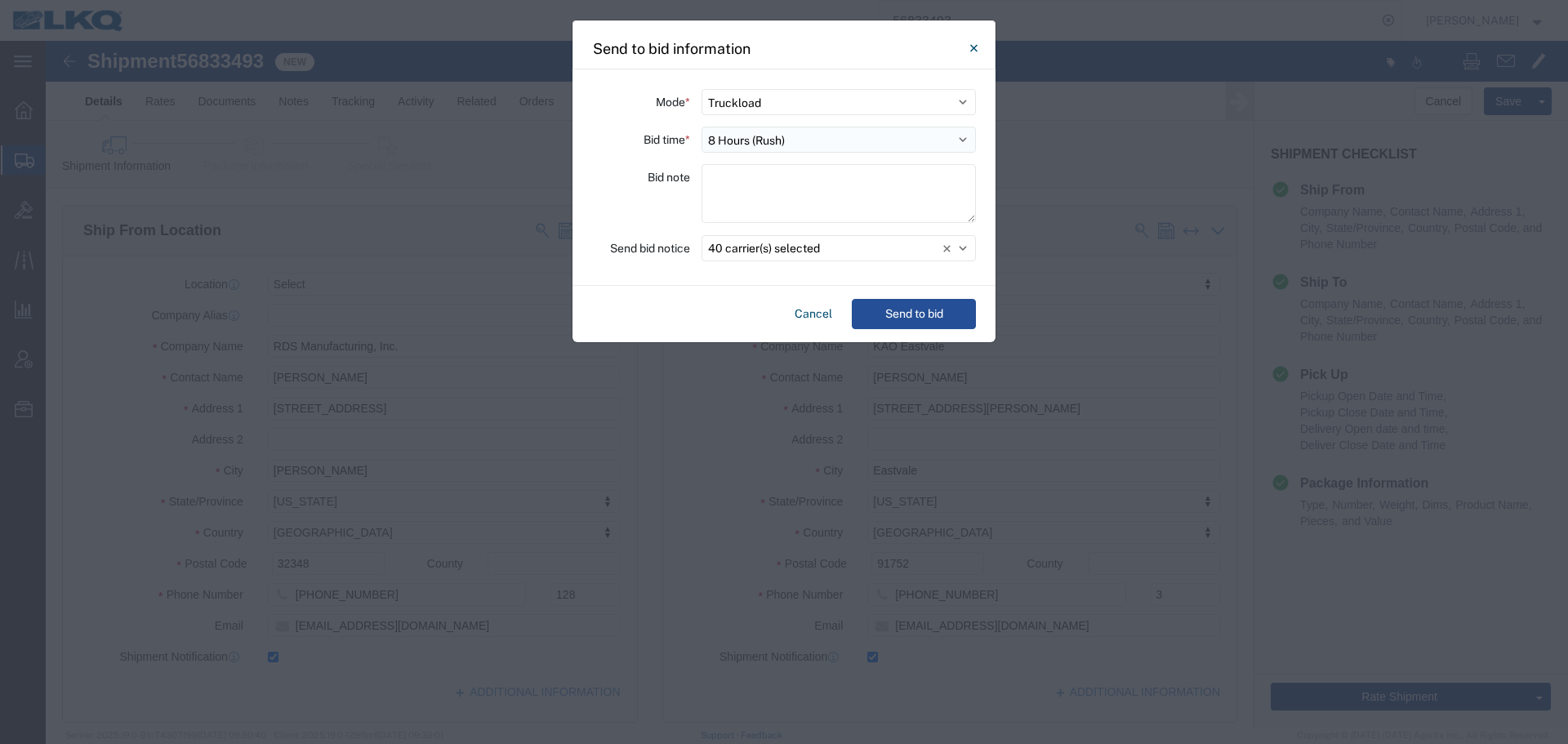
click at [775, 129] on select "Select 30 Min (Rush) 1 Hour (Rush) 2 Hours (Rush) 4 Hours (Rush) 8 Hours (Rush)…" at bounding box center [839, 139] width 275 height 26
select select "24"
click at [702, 126] on select "Select 30 Min (Rush) 1 Hour (Rush) 2 Hours (Rush) 4 Hours (Rush) 8 Hours (Rush)…" at bounding box center [839, 139] width 275 height 26
click at [914, 306] on button "Send to bid" at bounding box center [913, 314] width 124 height 30
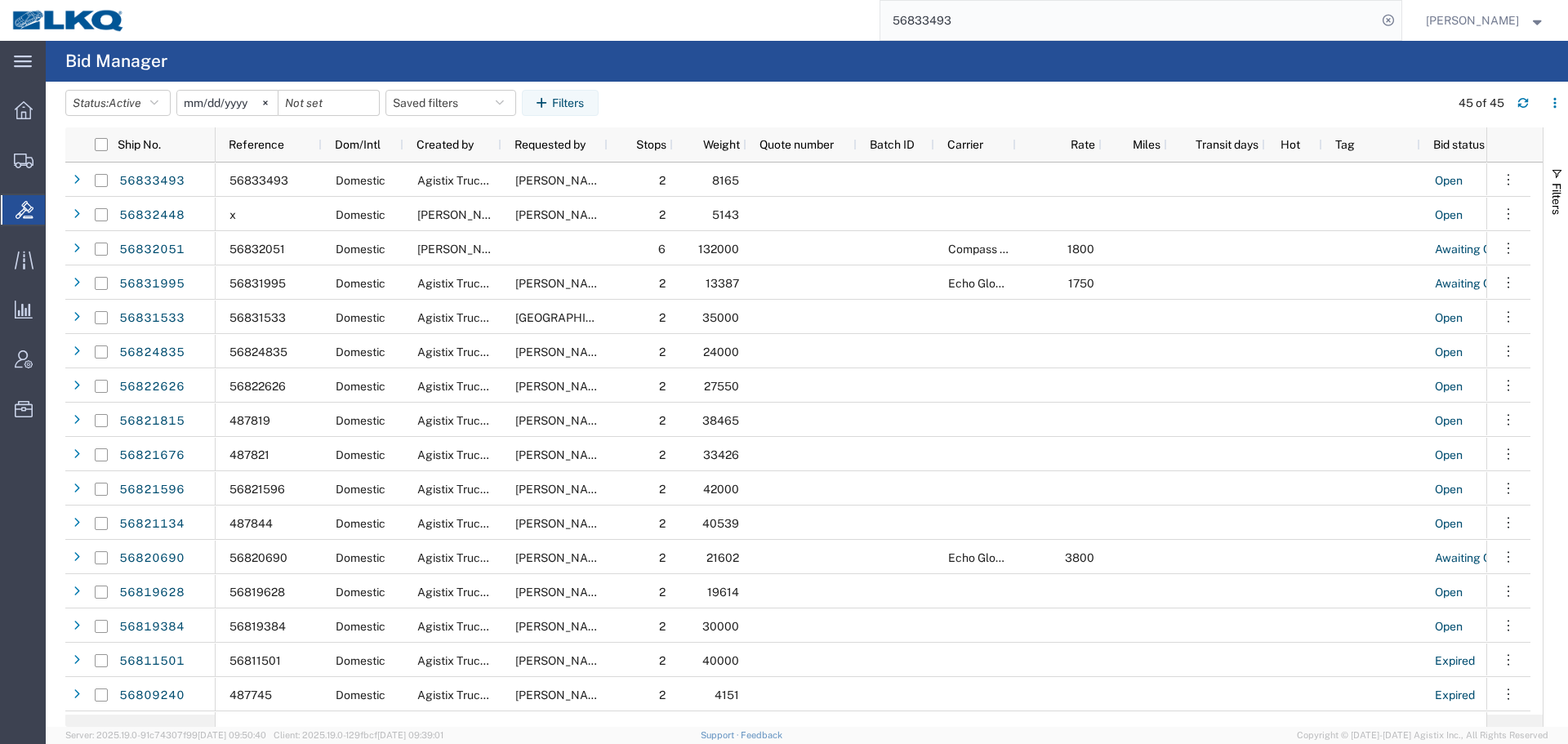
click at [1036, 29] on input "56833493" at bounding box center [1129, 20] width 497 height 39
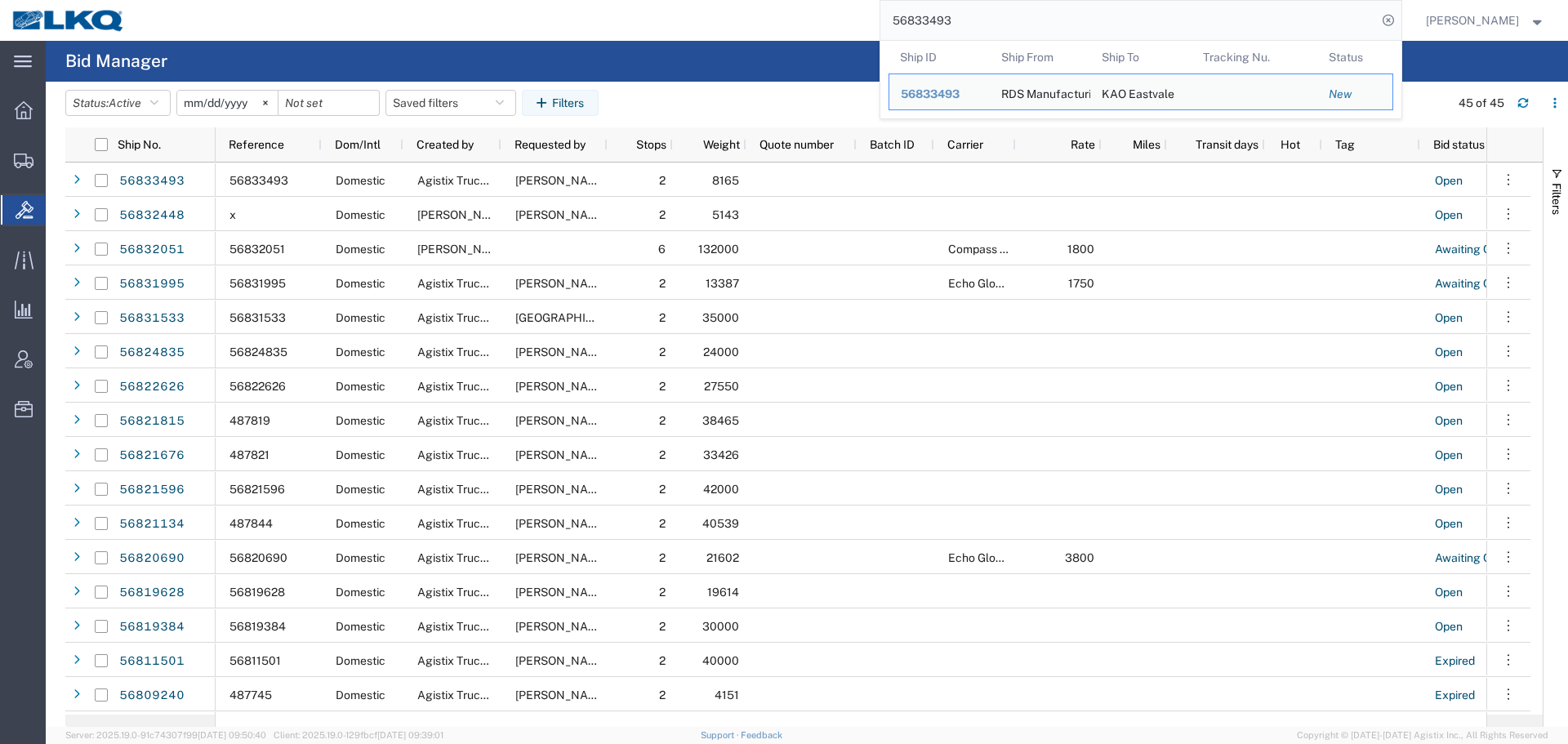
paste input "11945"
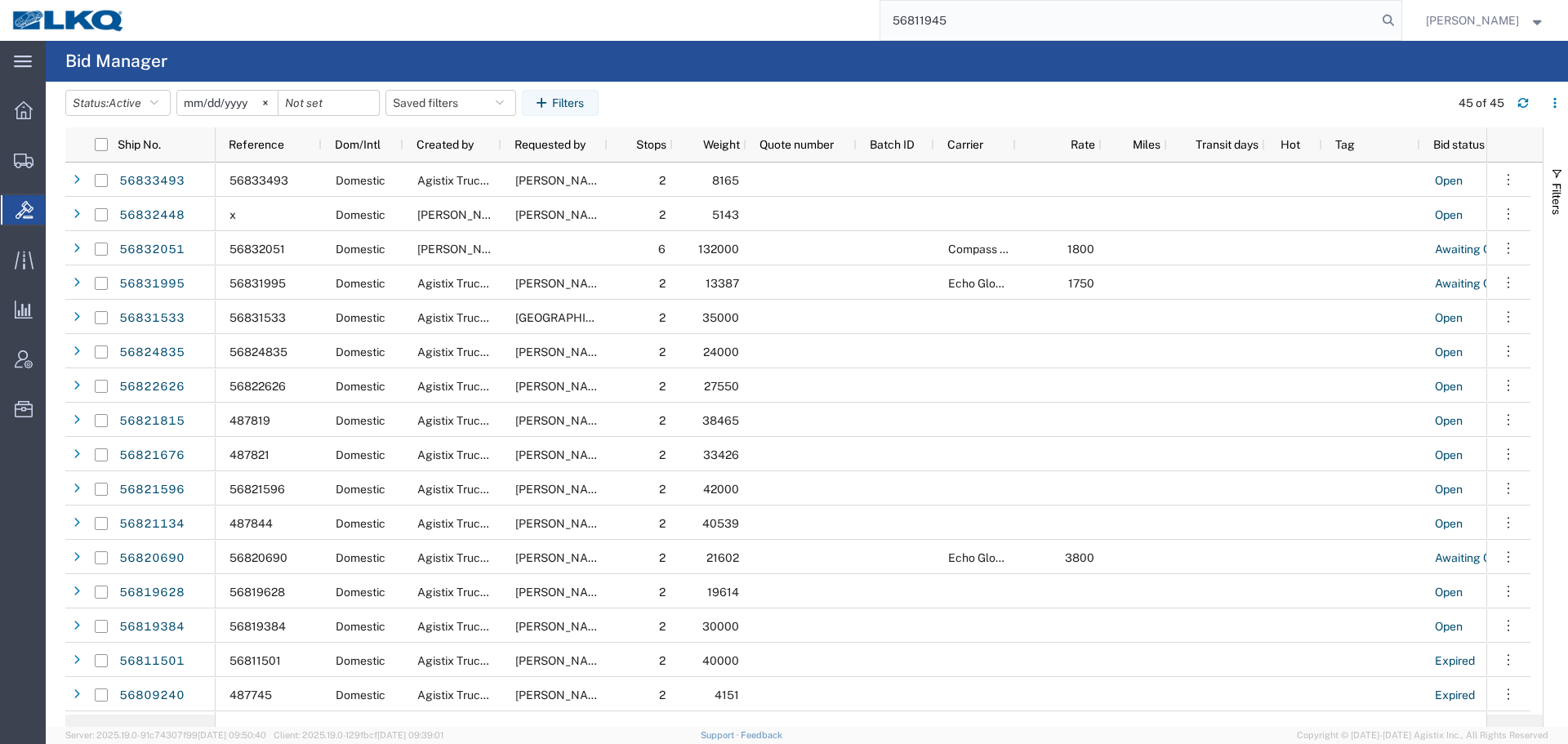
type input "56811945"
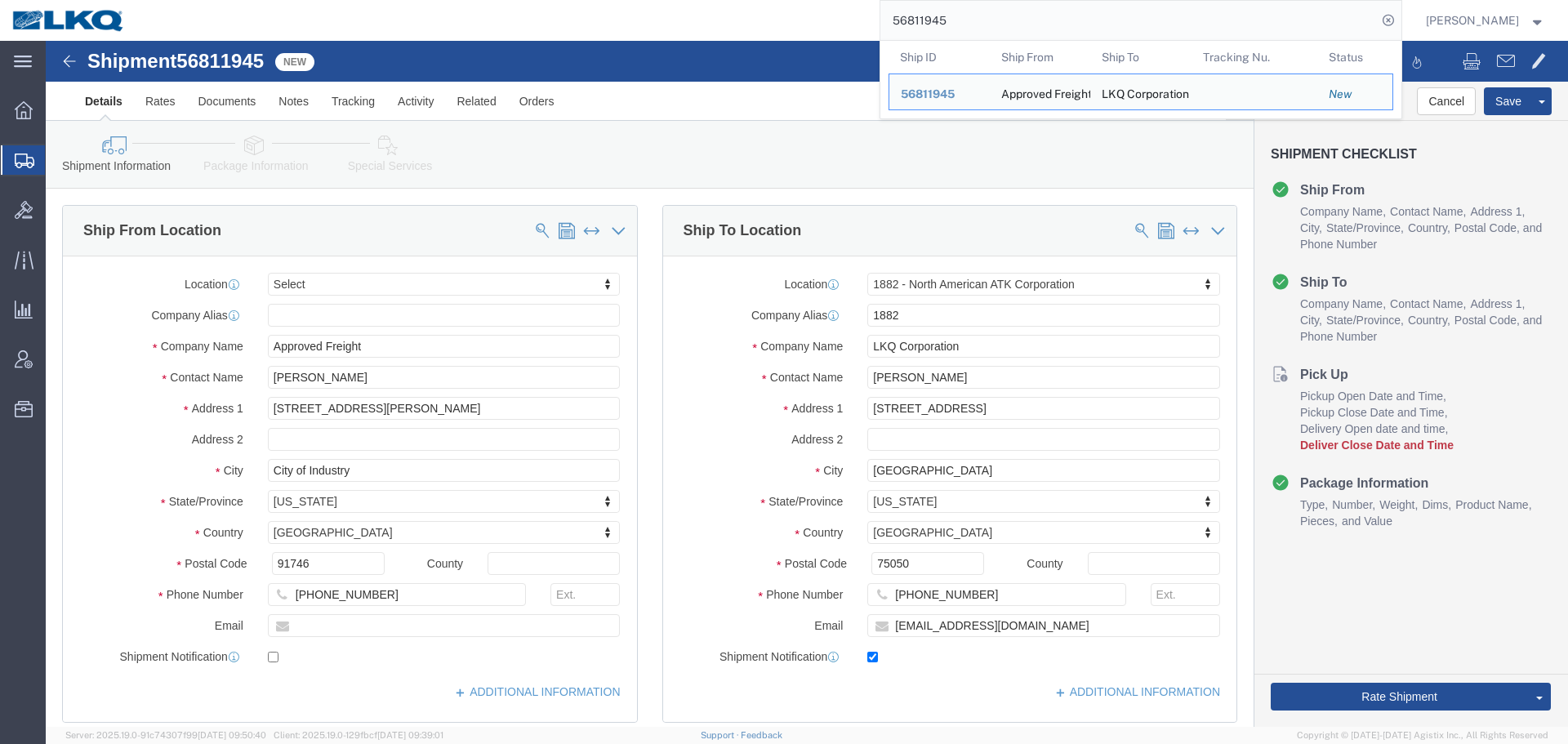
select select
select select "27708"
click ul "Details Rates Documents Notes Tracking Activity Related Orders"
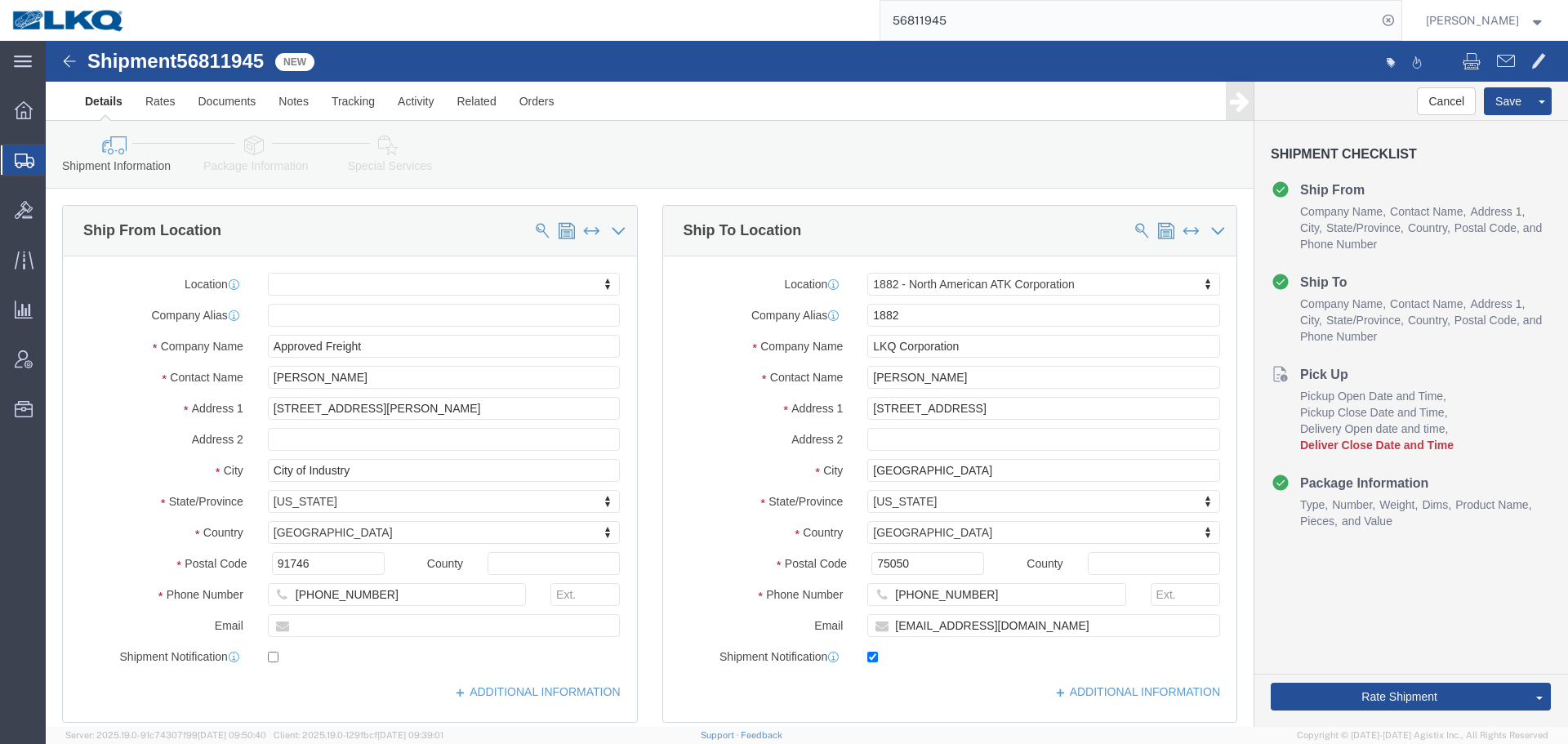
click at [1018, 21] on input "56811945" at bounding box center [1129, 20] width 497 height 39
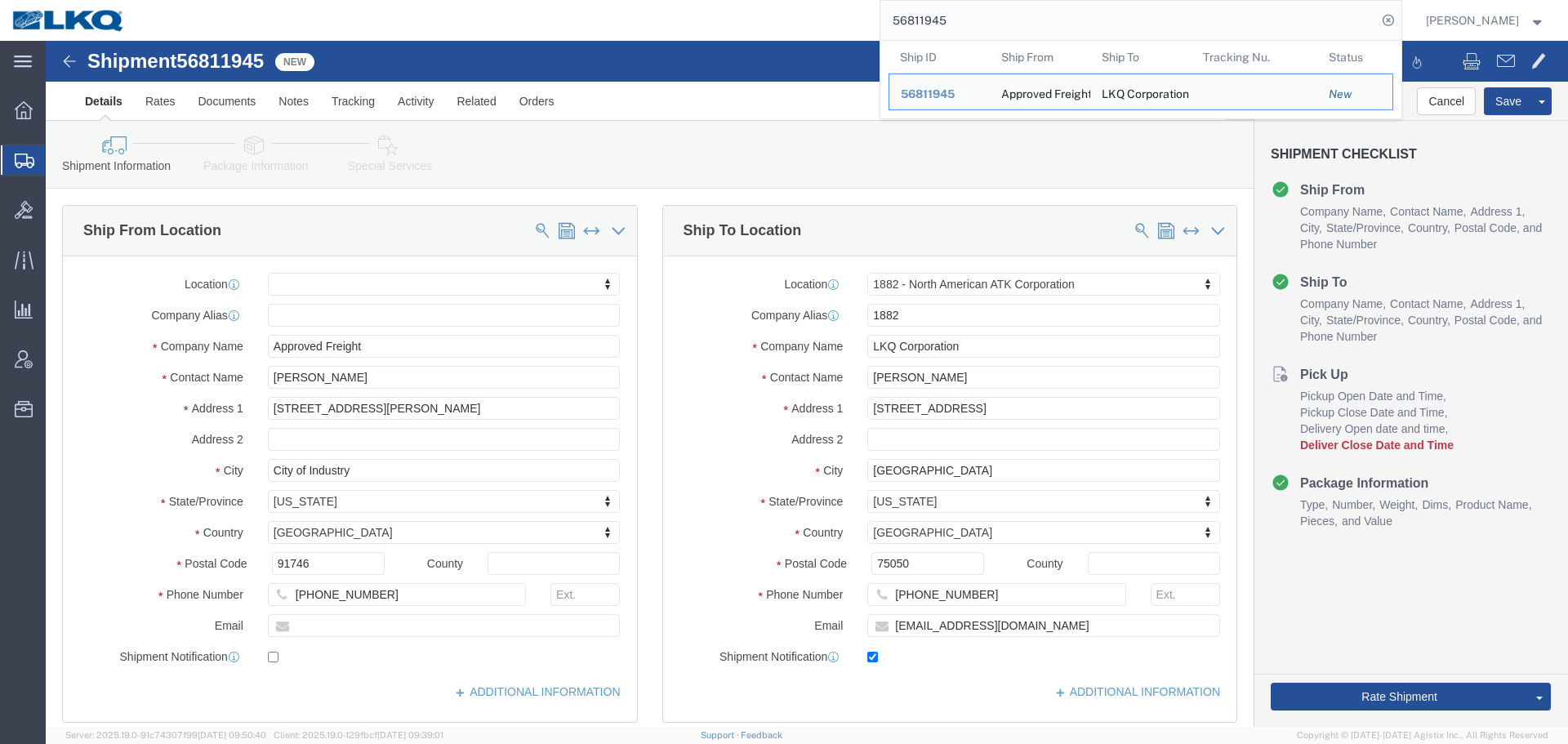
paste input "32051"
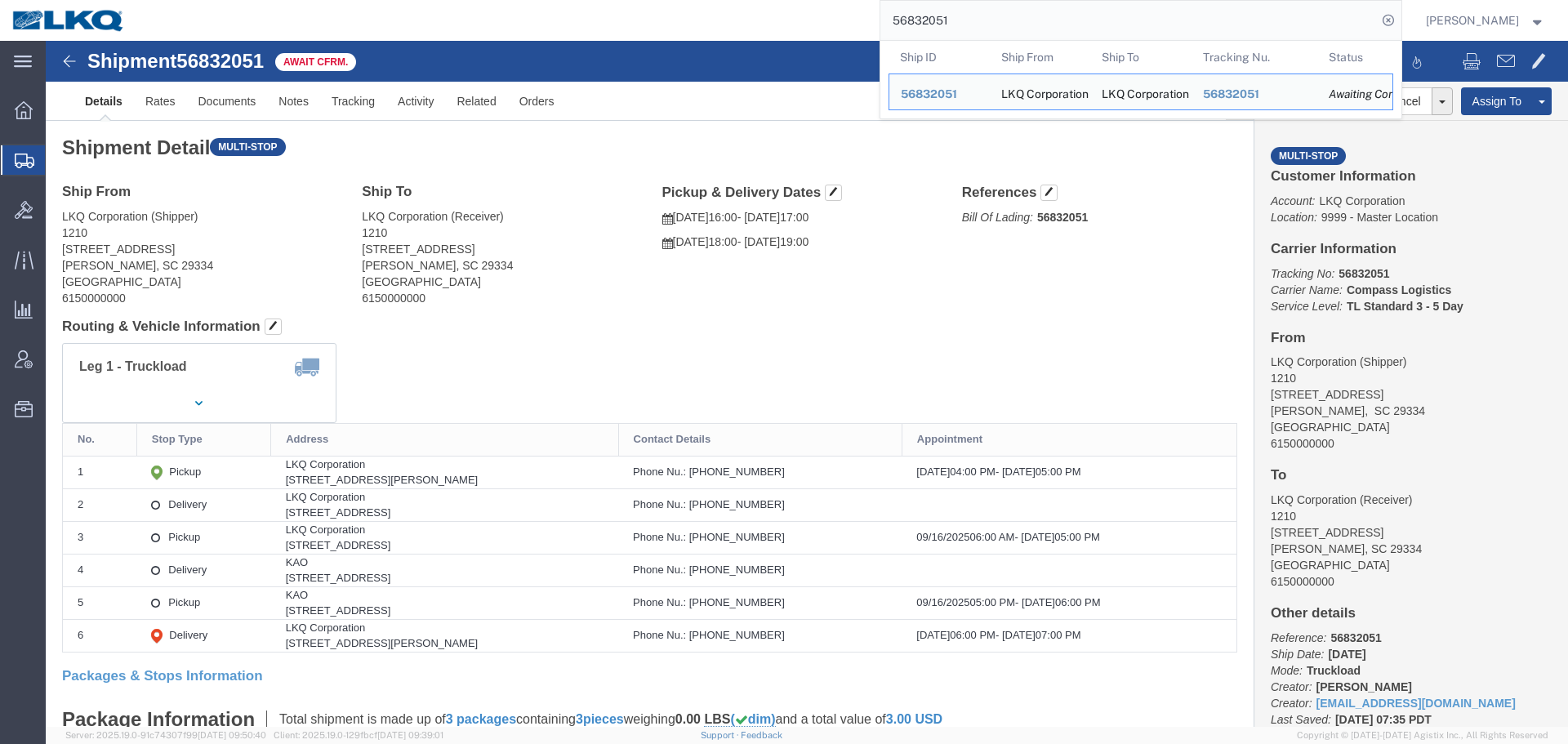
click div "Shipment 56832051 Await Cfrm."
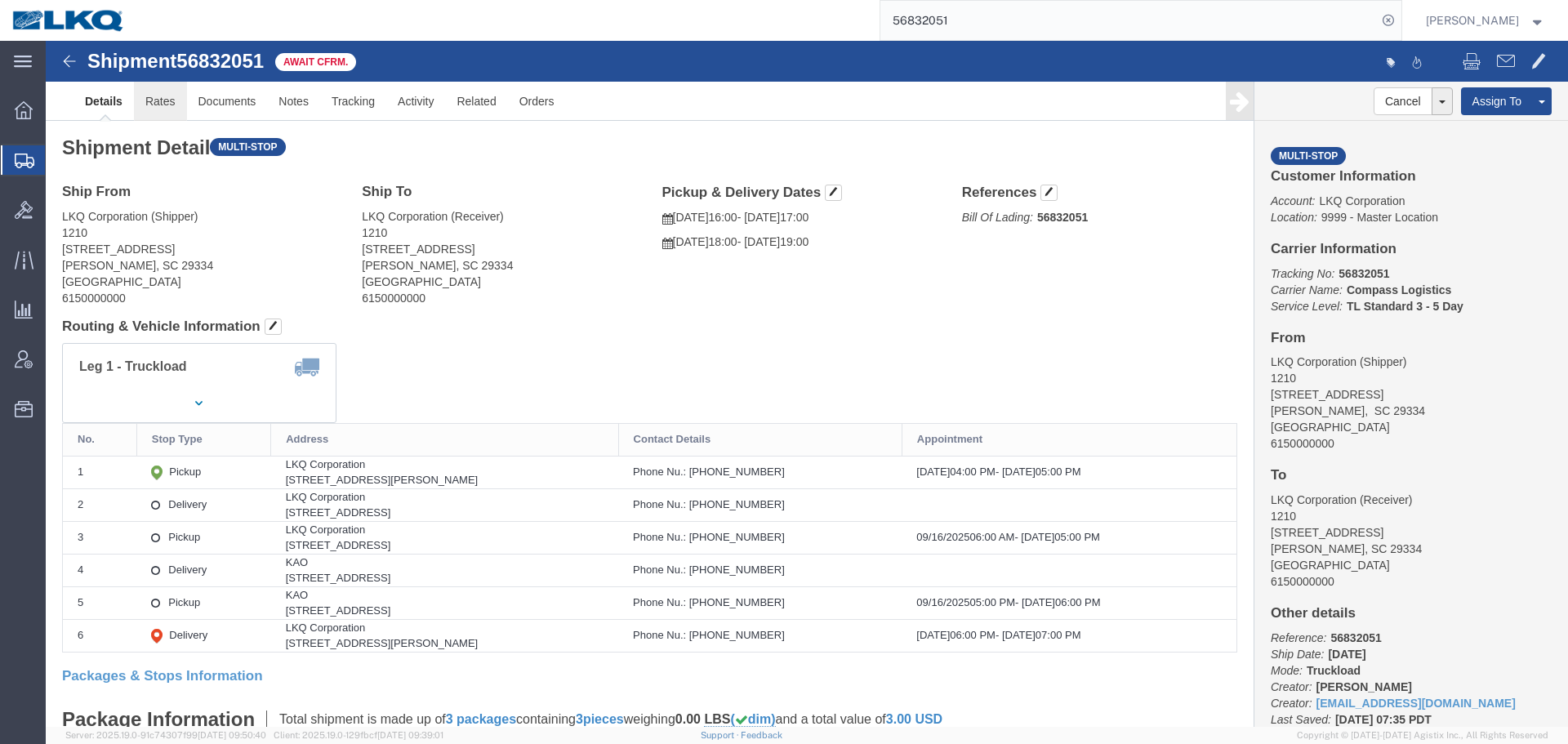
click link "Rates"
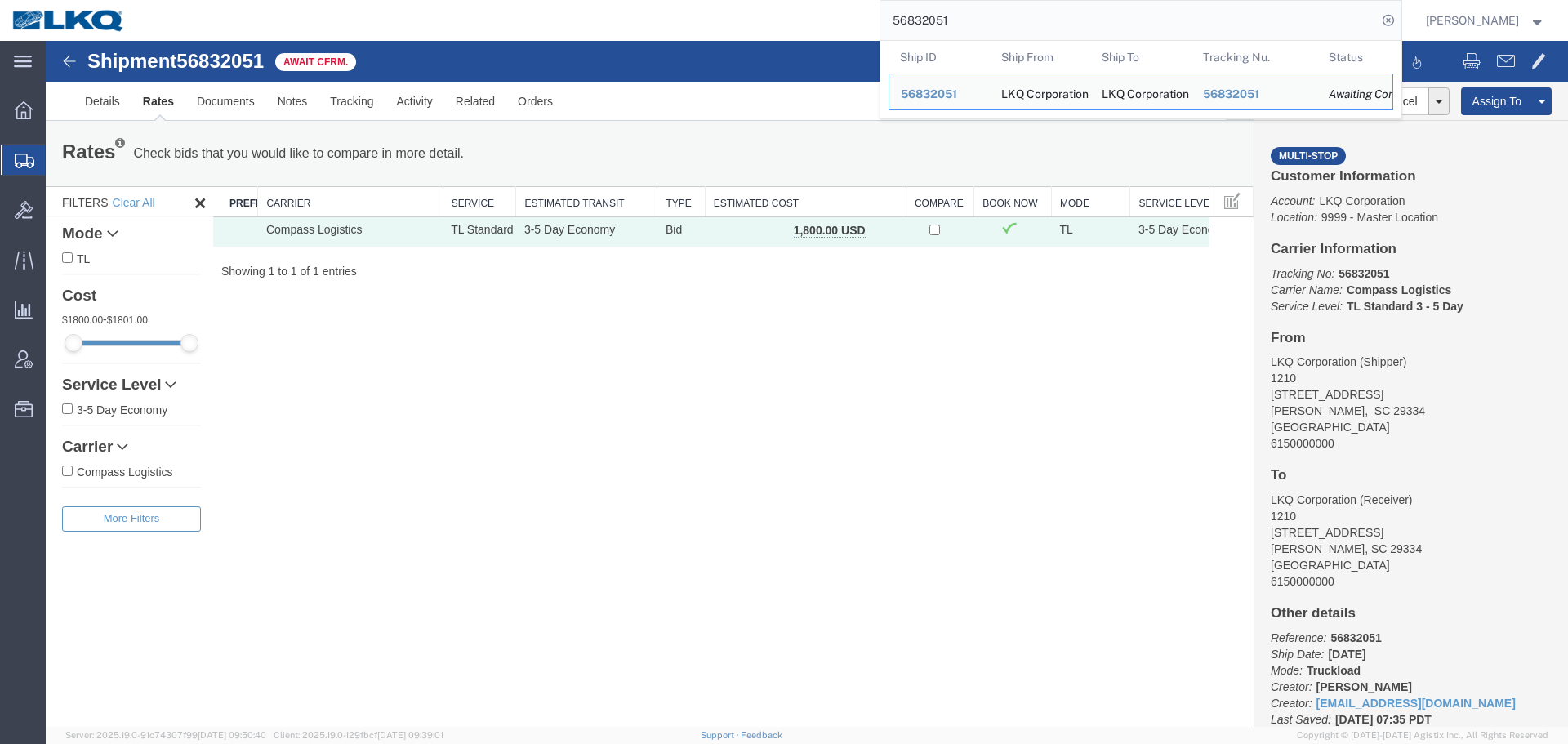
click at [1045, 18] on input "56832051" at bounding box center [1129, 20] width 497 height 39
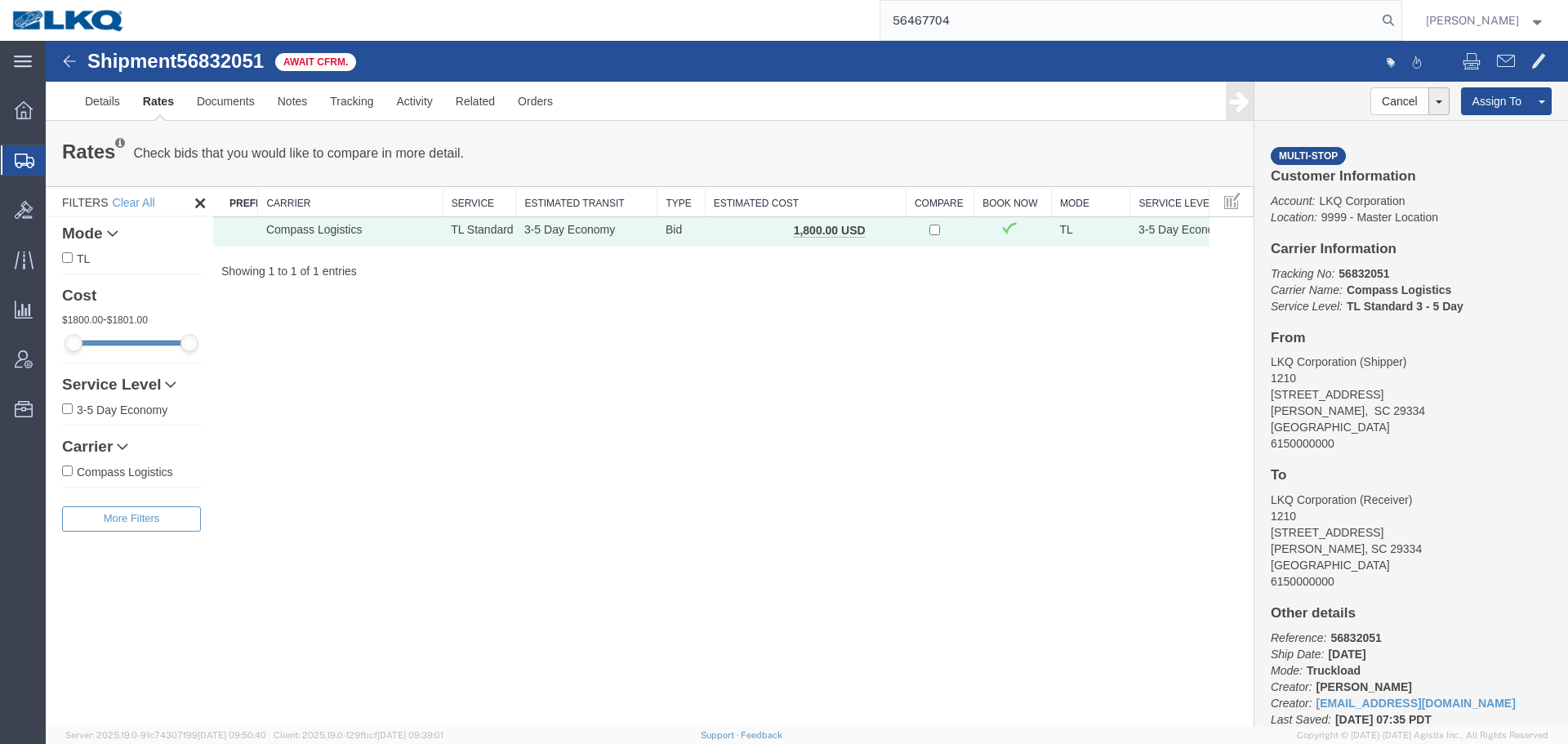
type input "56467704"
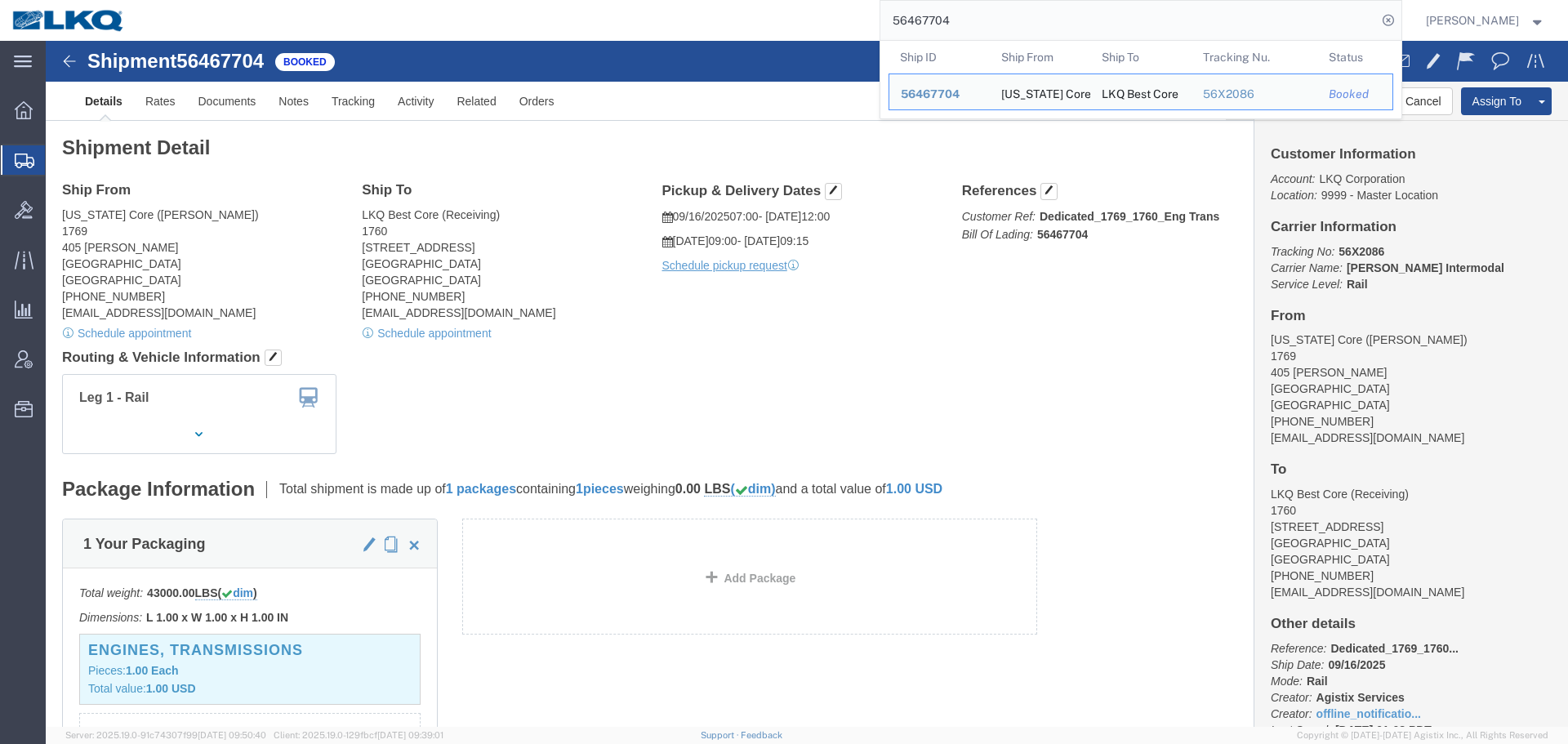
click h4 "Routing & Vehicle Information"
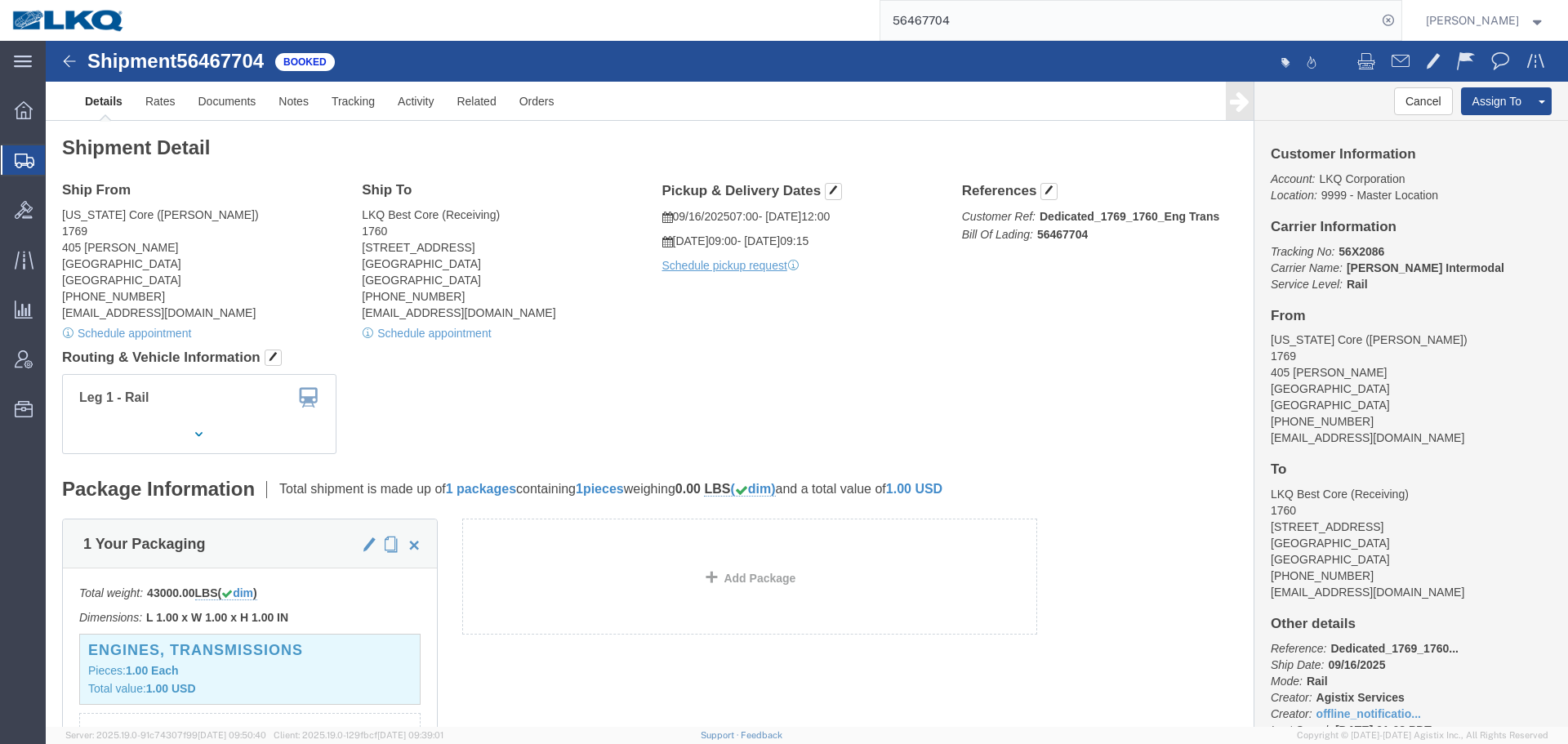
click div "Leg 1 - Rail Vehicle 1: Boxcar"
click link "Schedule appointment"
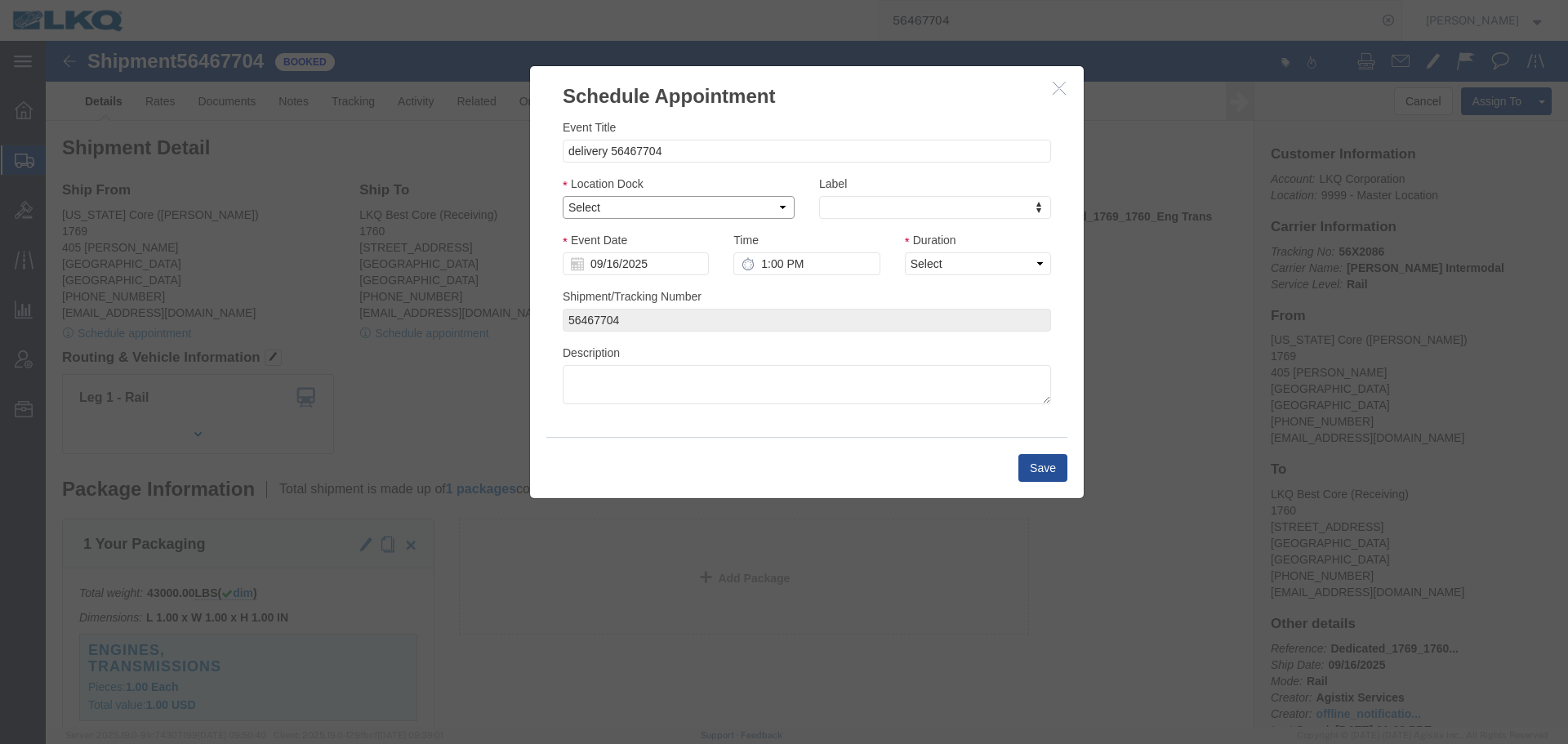
click select "Select 1760 - LKQ Best Core 1760 - Outbound Loads"
select select "1"
click select "Select 1760 - LKQ Best Core 1760 - Outbound Loads"
click input "09/16/2025"
click td "24"
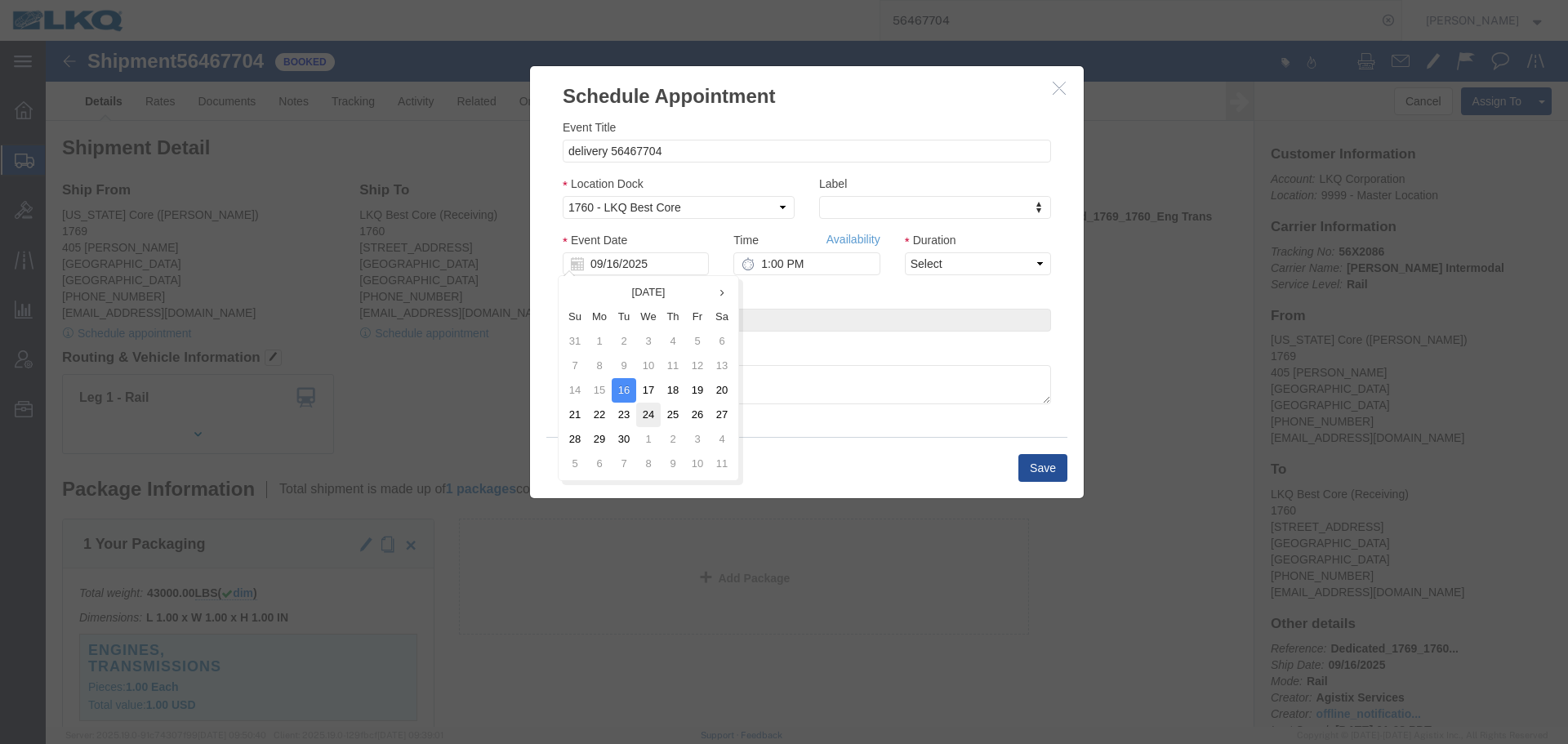
type input "09/24/2025"
click input "1:00 PM"
type input "9:15 AM"
click select "Select 15 min 30 min 45 min 1 hr 2 hr 3 hr 4 hr"
select select "15"
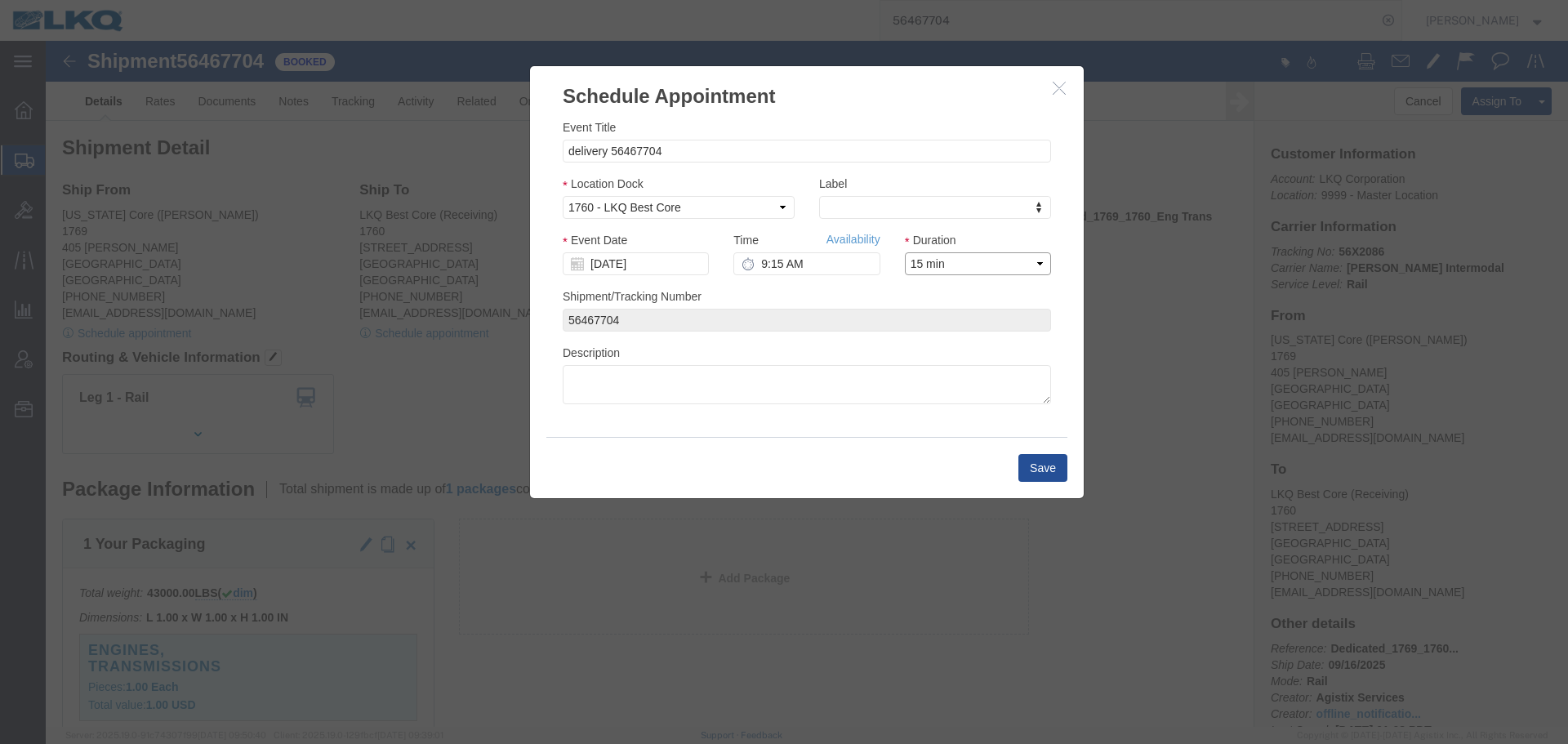
click select "Select 15 min 30 min 45 min 1 hr 2 hr 3 hr 4 hr"
click button "Save"
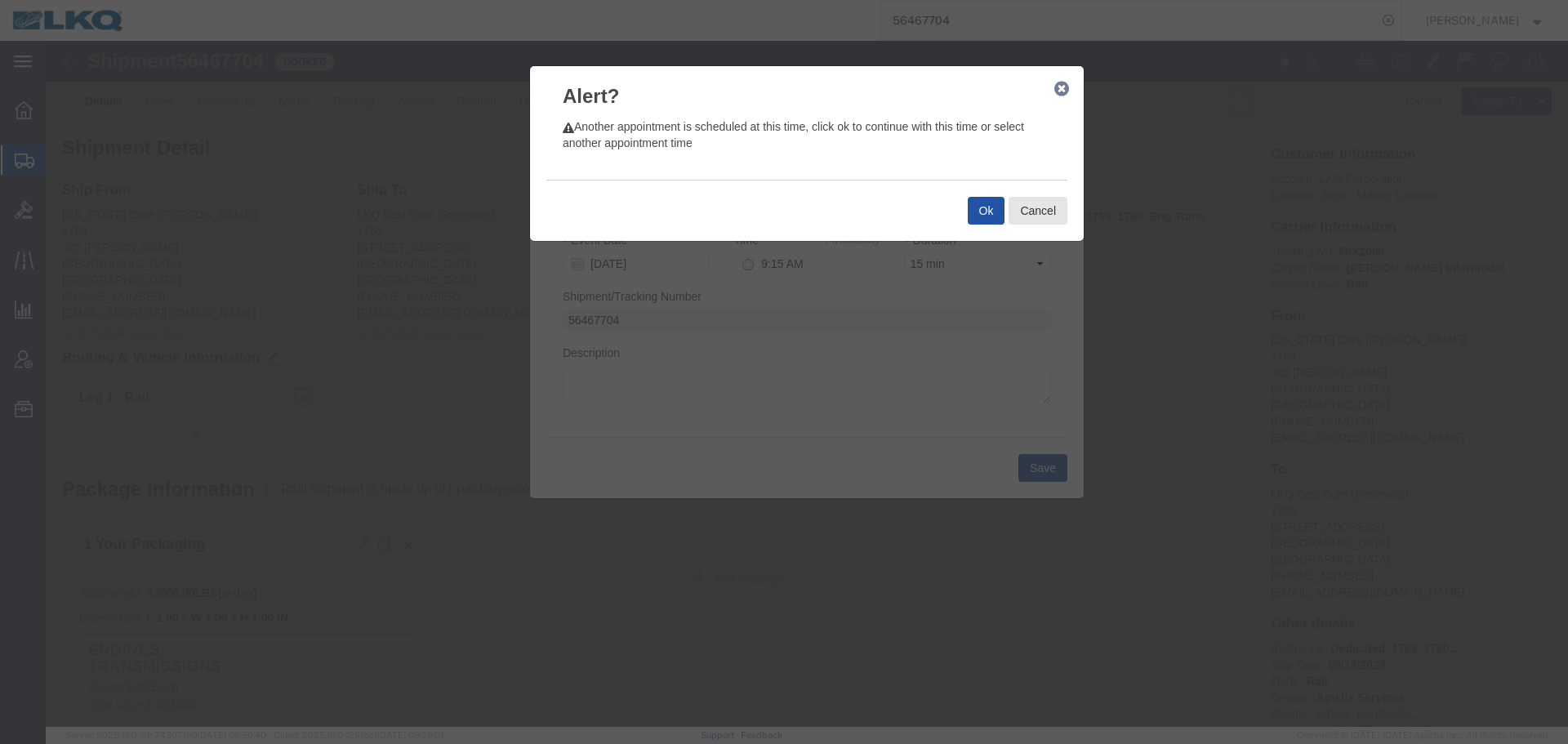
drag, startPoint x: 942, startPoint y: 147, endPoint x: 942, endPoint y: 157, distance: 10.0
click div "Ok Cancel"
click button "Ok"
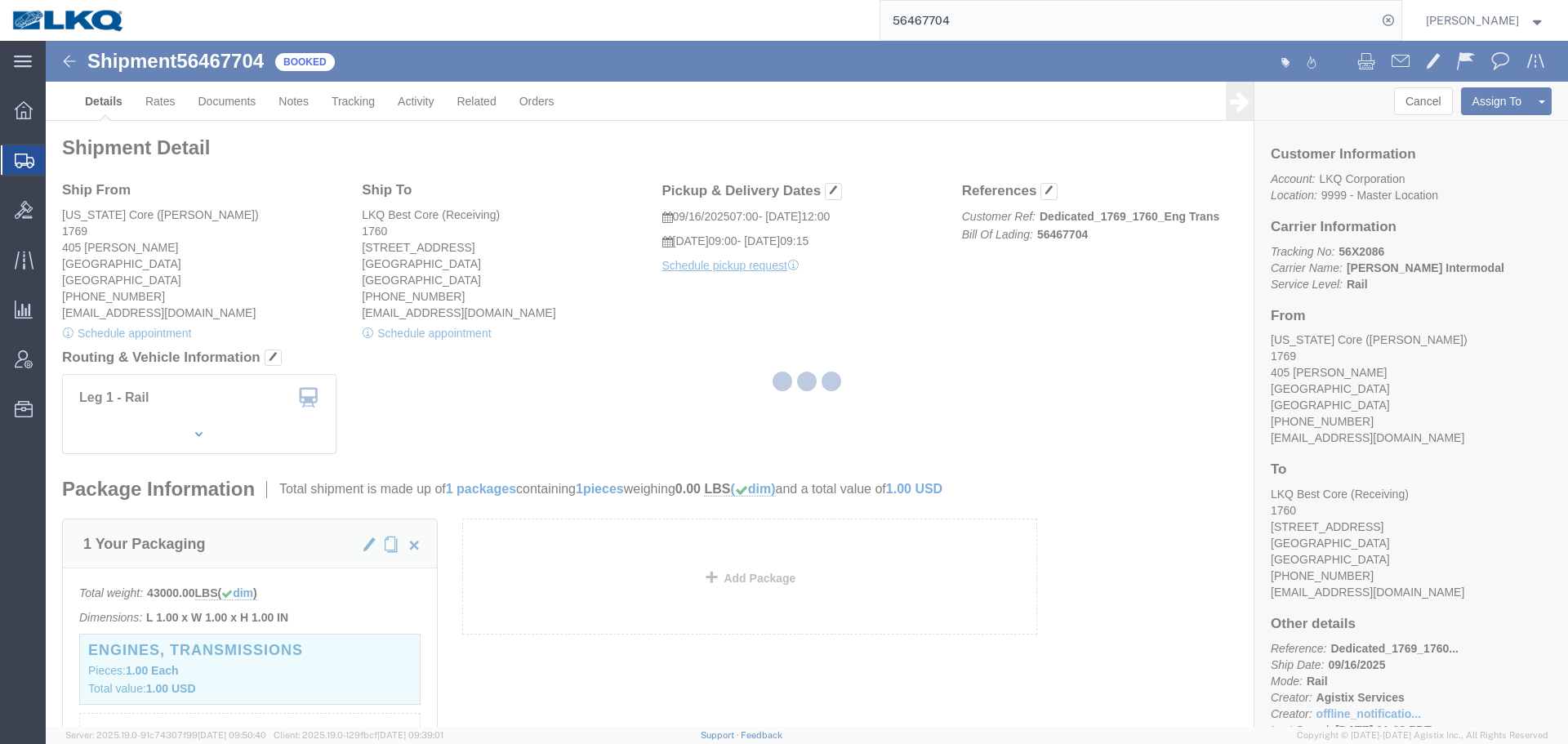
click at [986, 18] on input "56467704" at bounding box center [1129, 20] width 497 height 39
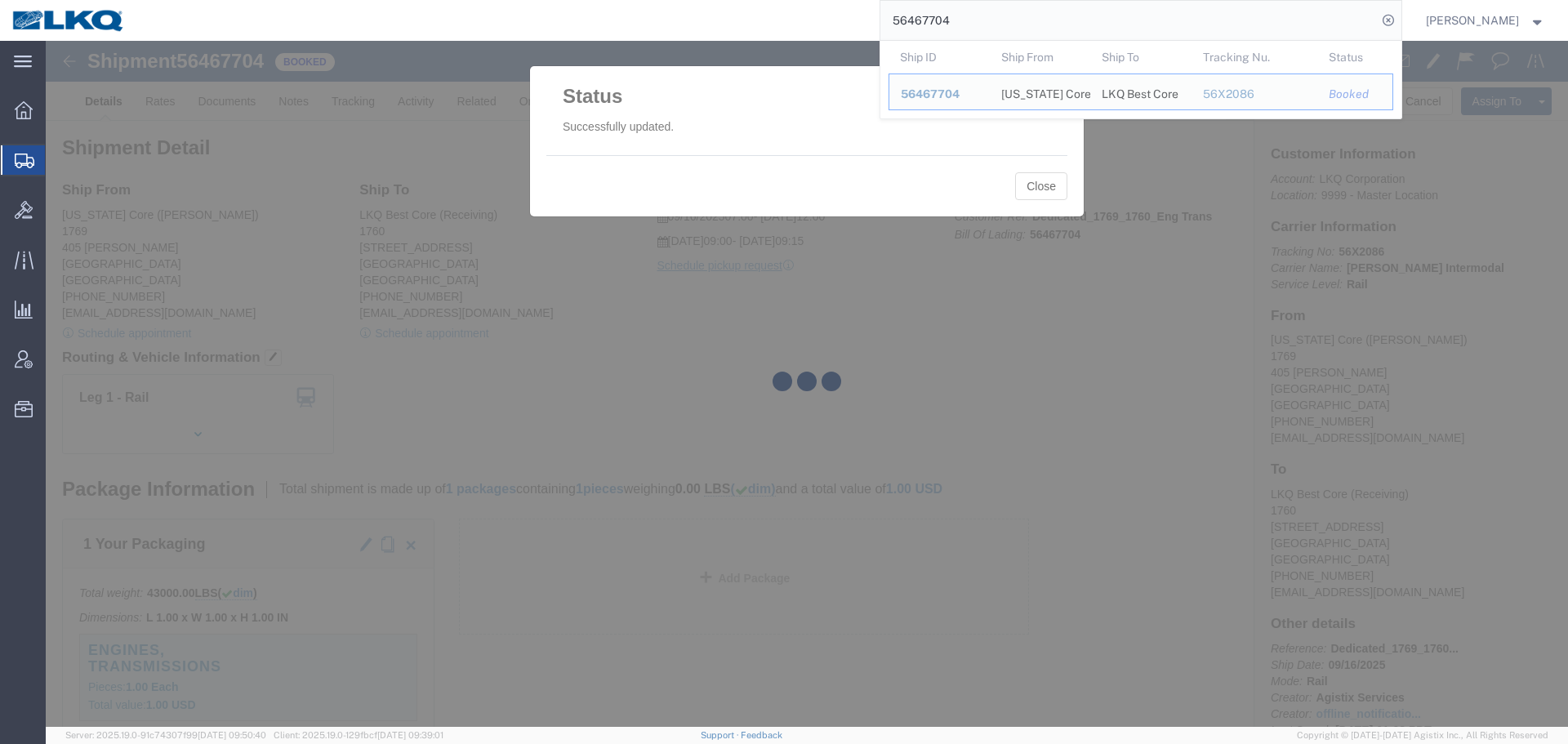
paste input "3"
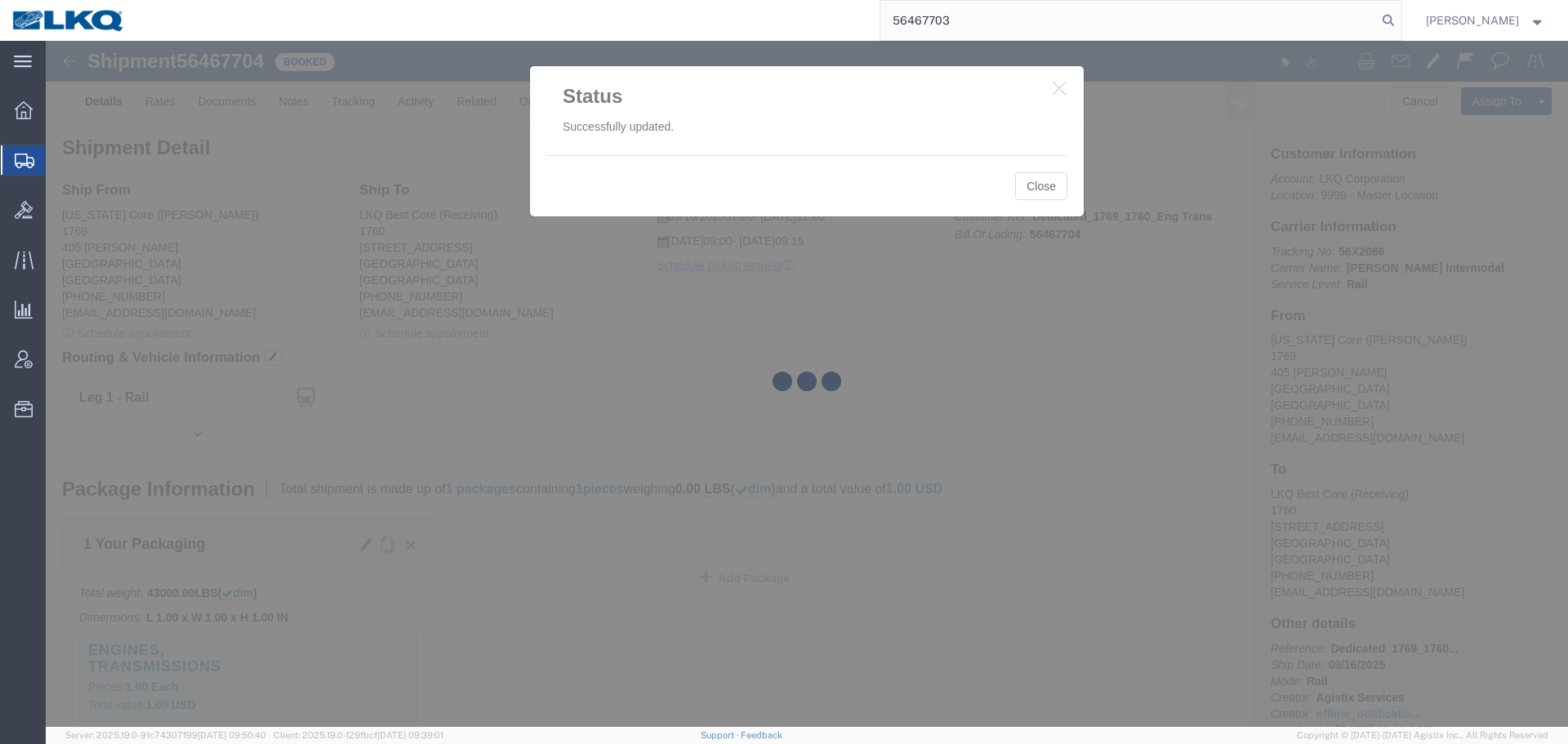
type input "56467703"
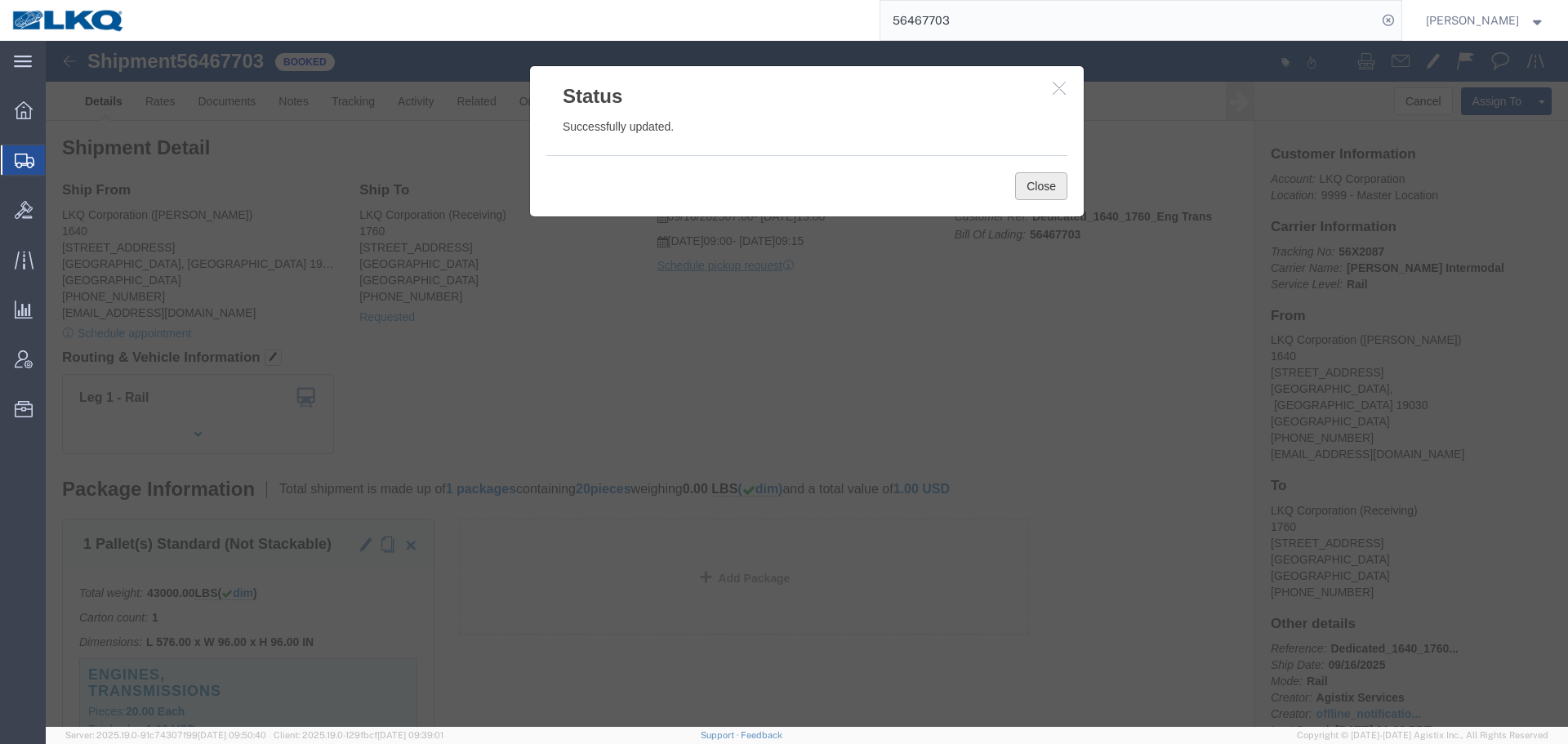
click button "Close"
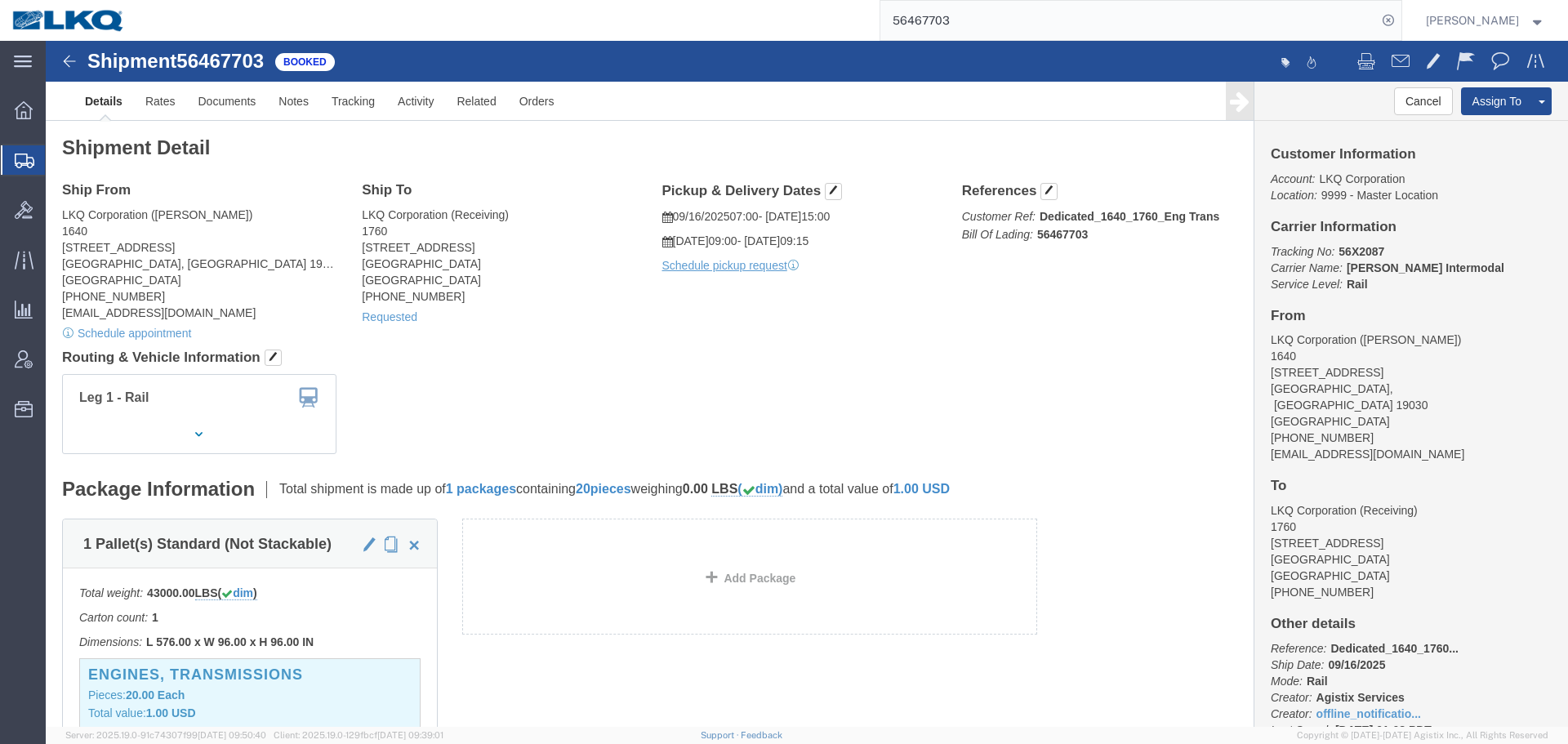
click div "Ship From LKQ Corporation (Dan Robinson) 1640 199 Canal Rd, Suite 100 Fairless …"
click link "Requested"
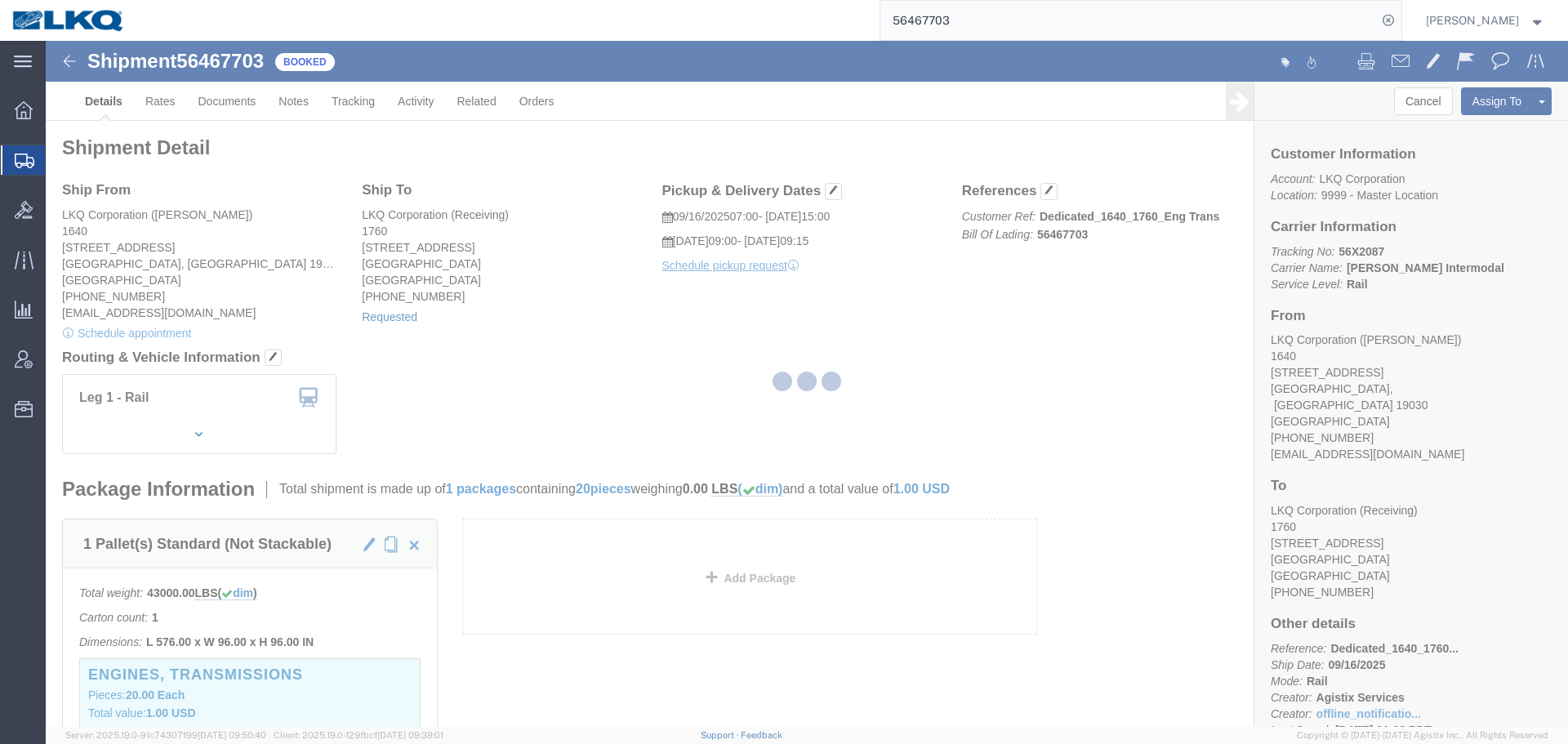
select select "1"
select select
select select "15"
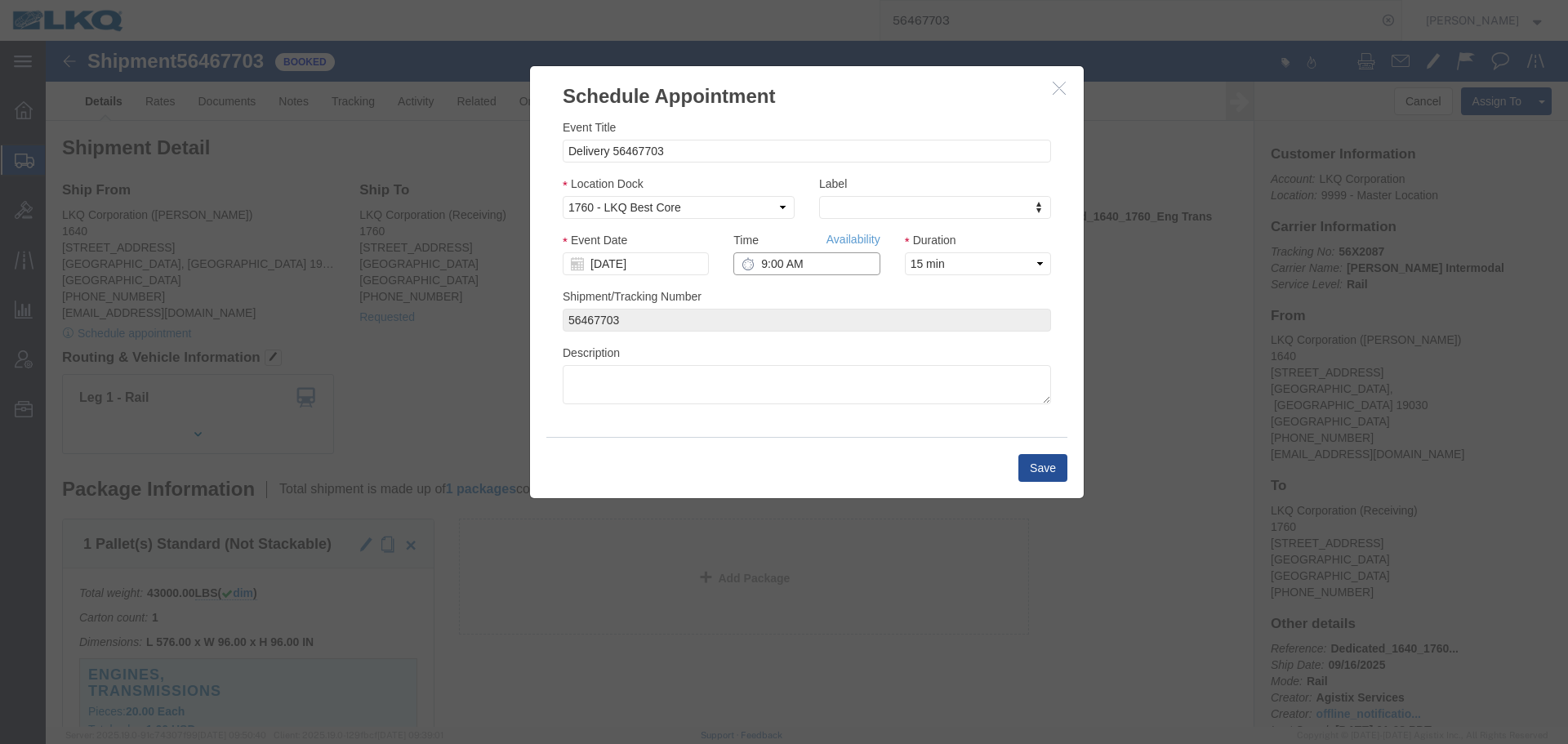
click input "9:00 AM"
type input "9:45 AM"
click button "Save"
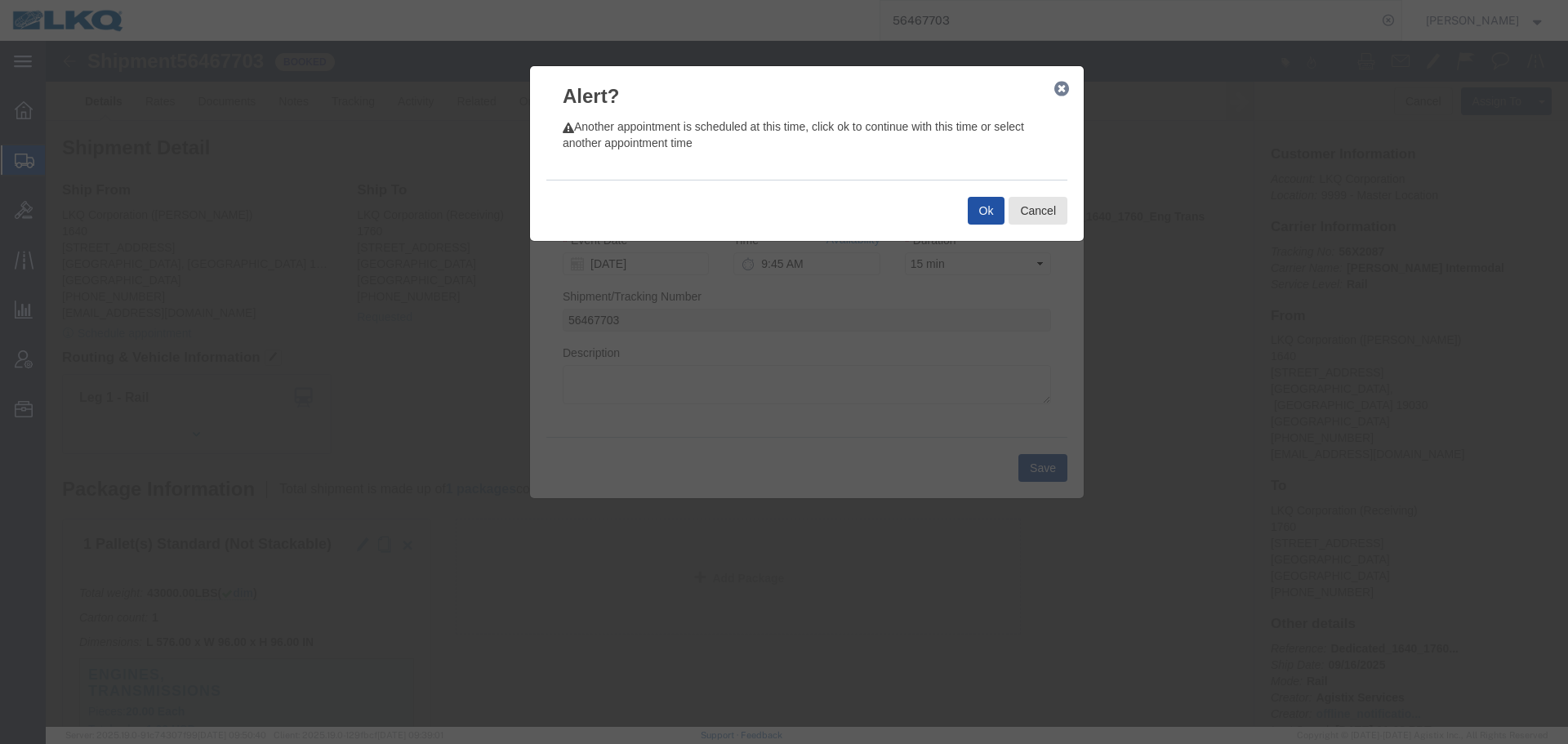
click button "Ok"
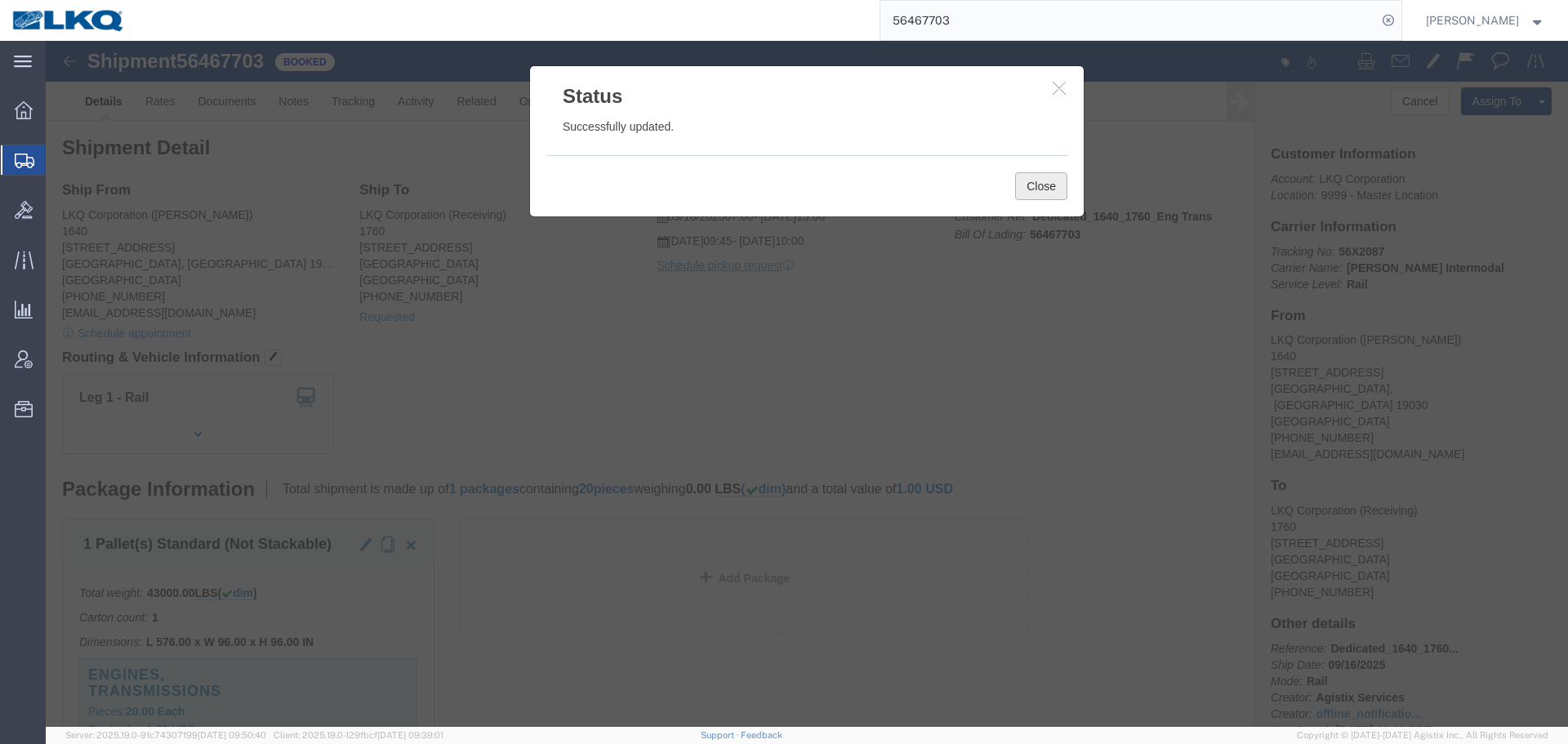
click button "Close"
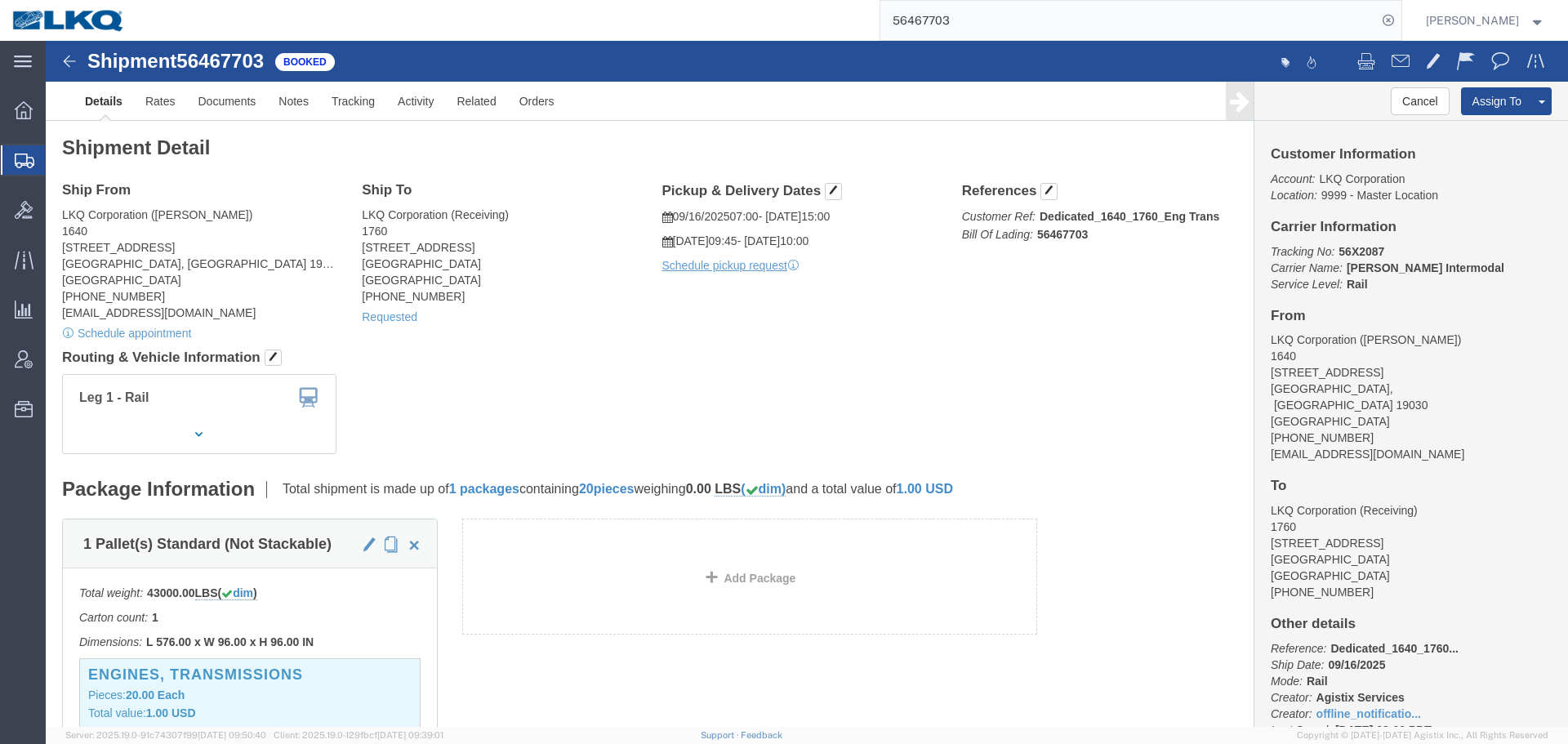
click at [964, 32] on input "56467703" at bounding box center [1129, 20] width 497 height 39
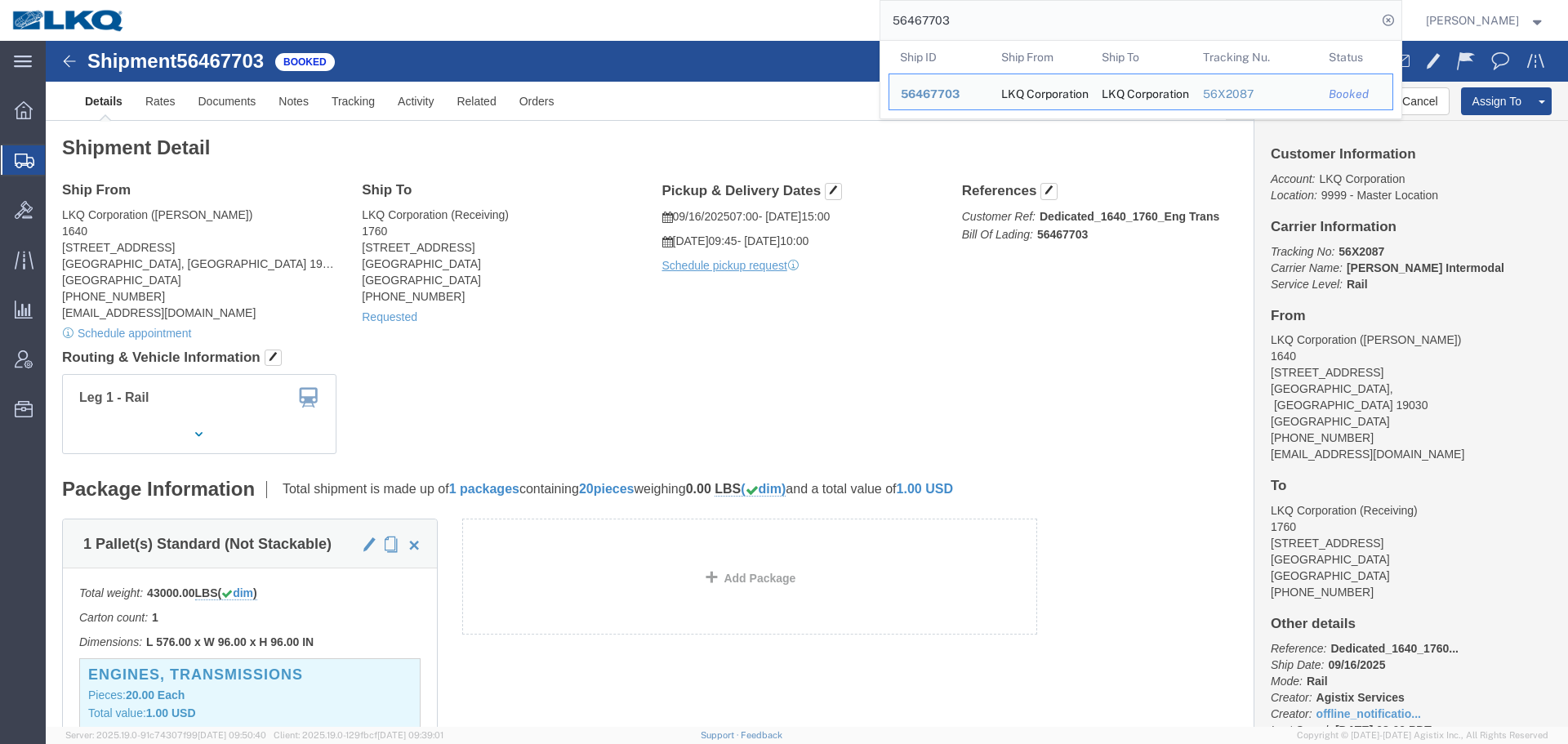
paste input "797080"
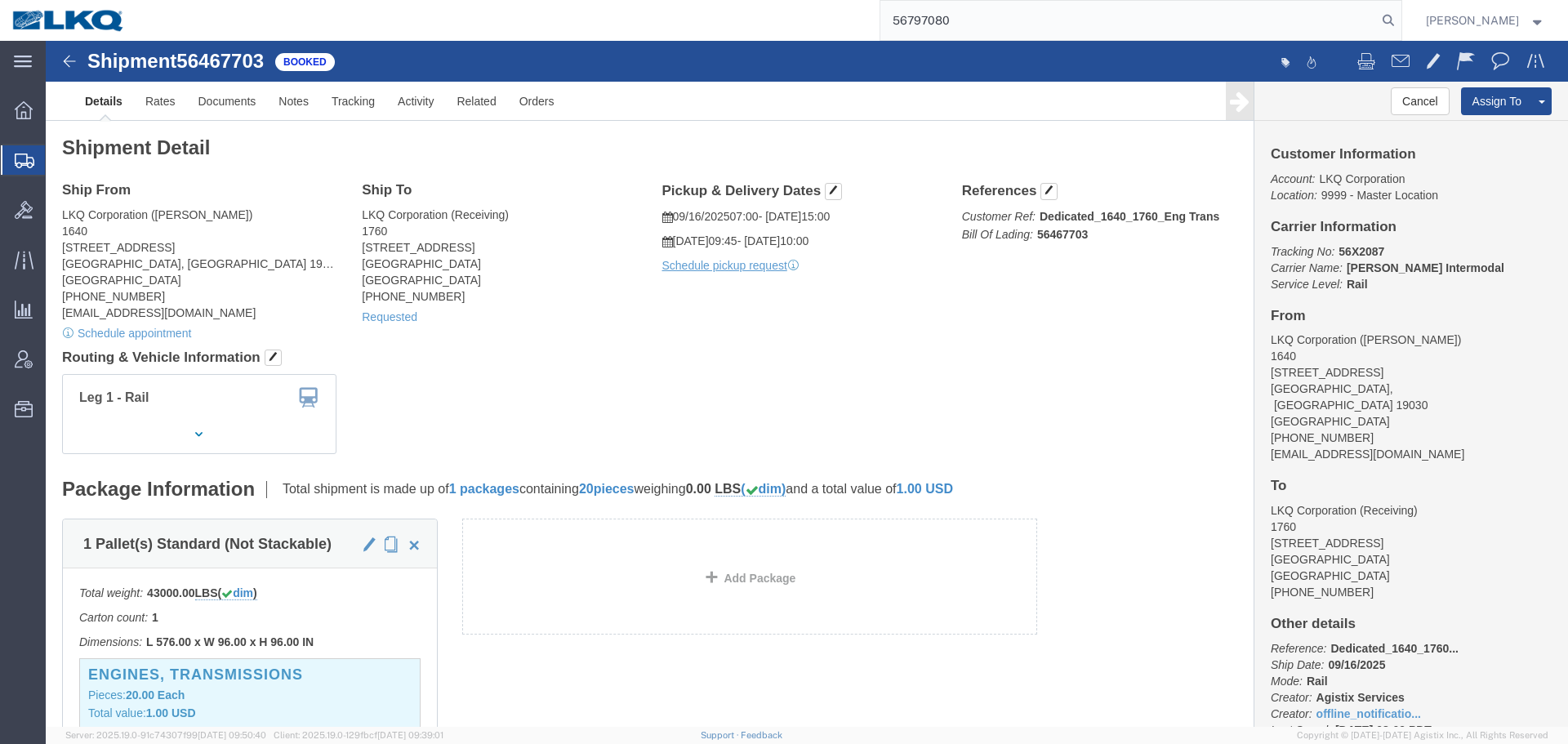
type input "56797080"
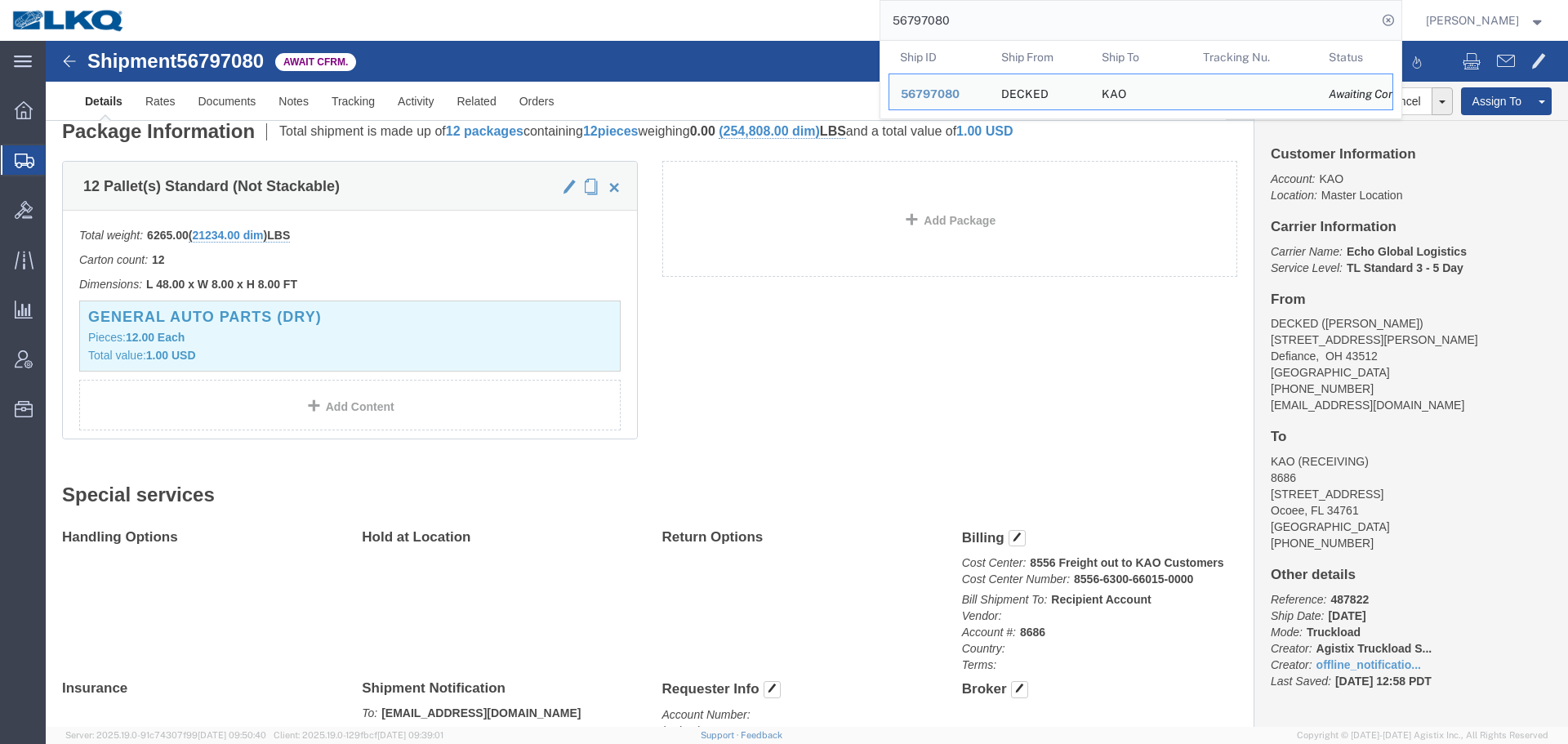
scroll to position [243, 0]
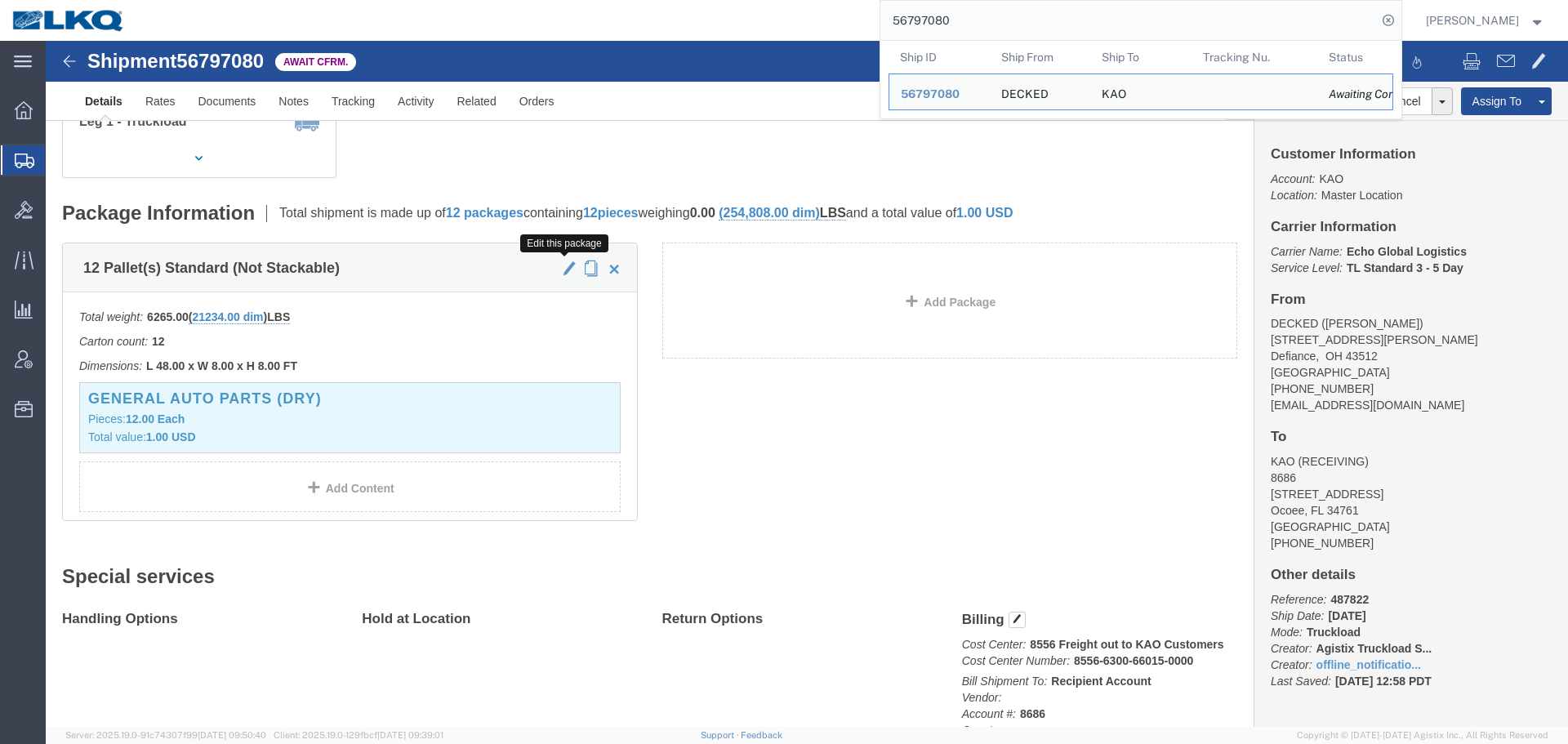
click span "button"
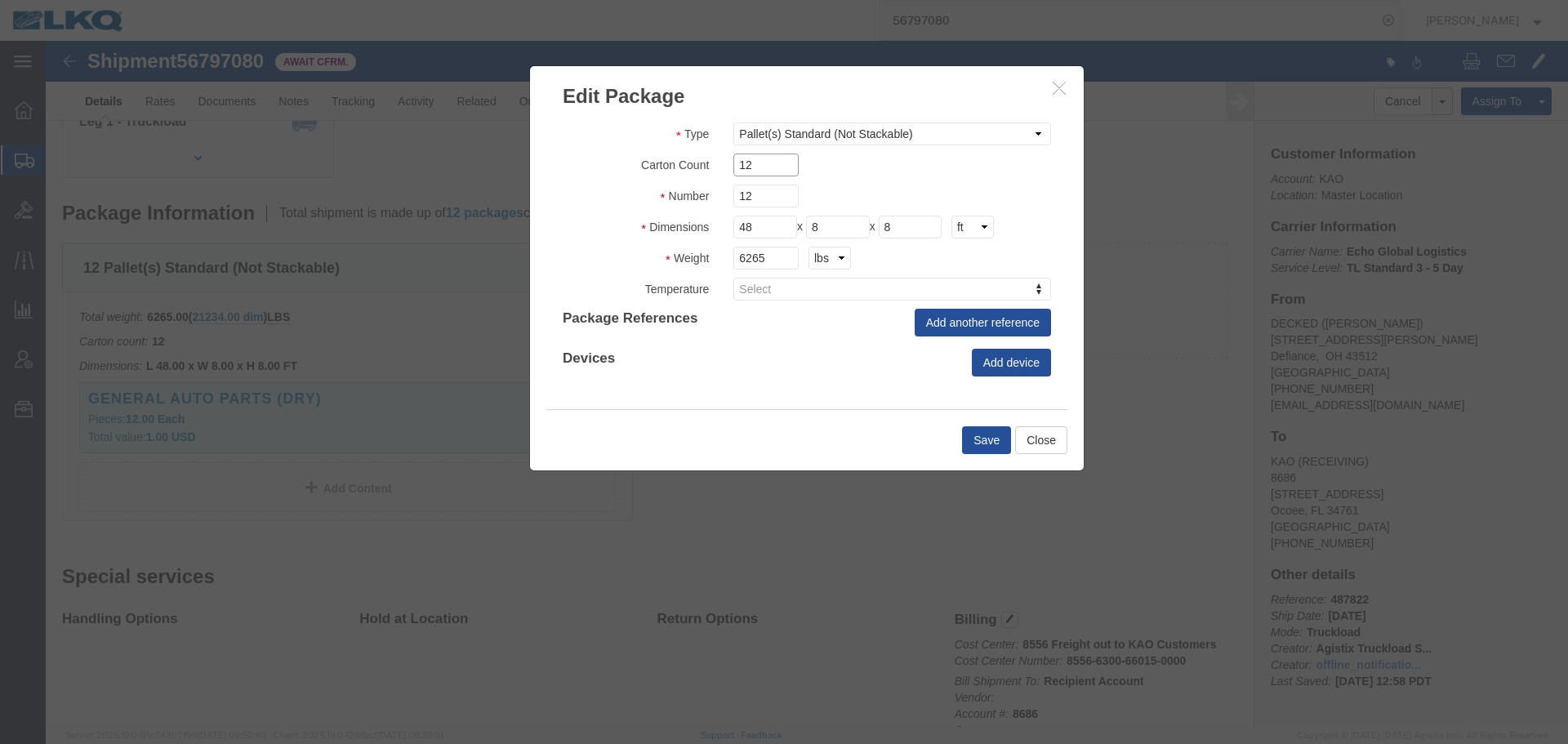
drag, startPoint x: 709, startPoint y: 129, endPoint x: 686, endPoint y: 125, distance: 23.3
click input "12"
type input "10"
drag, startPoint x: 710, startPoint y: 159, endPoint x: 668, endPoint y: 153, distance: 42.4
click div "Number 12"
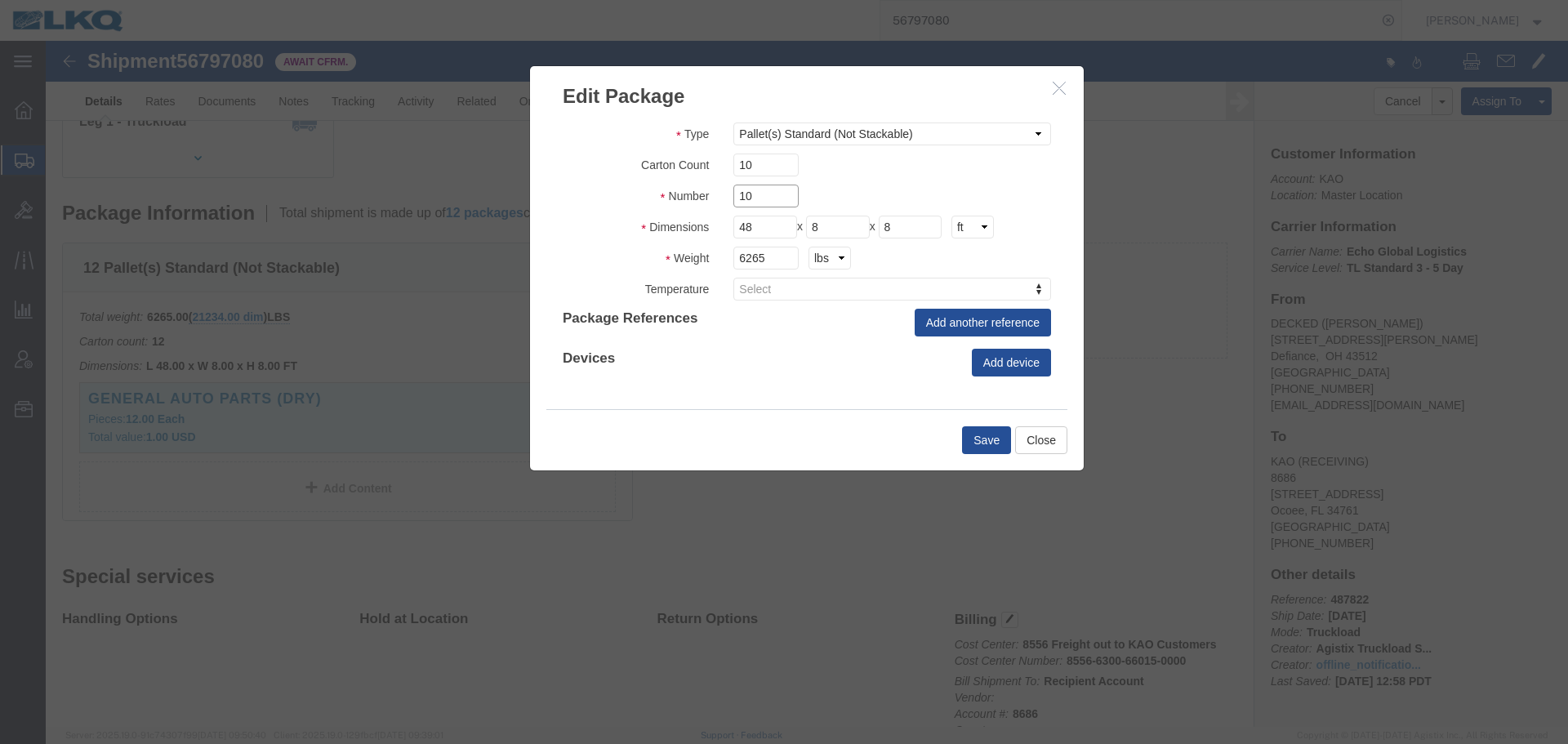
type input "10"
click input "6265"
paste input "2647"
type input "2647"
click button "Save"
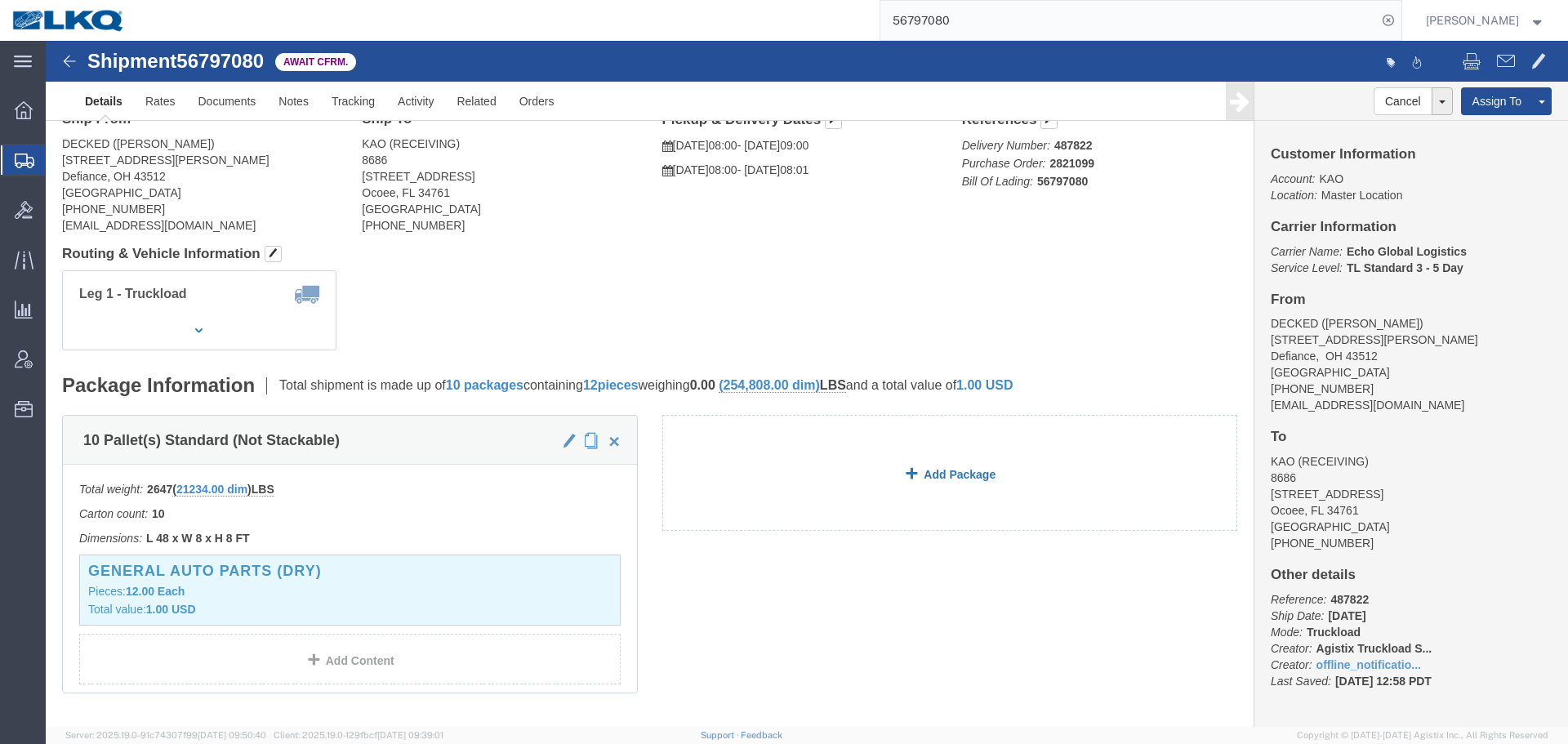
scroll to position [0, 0]
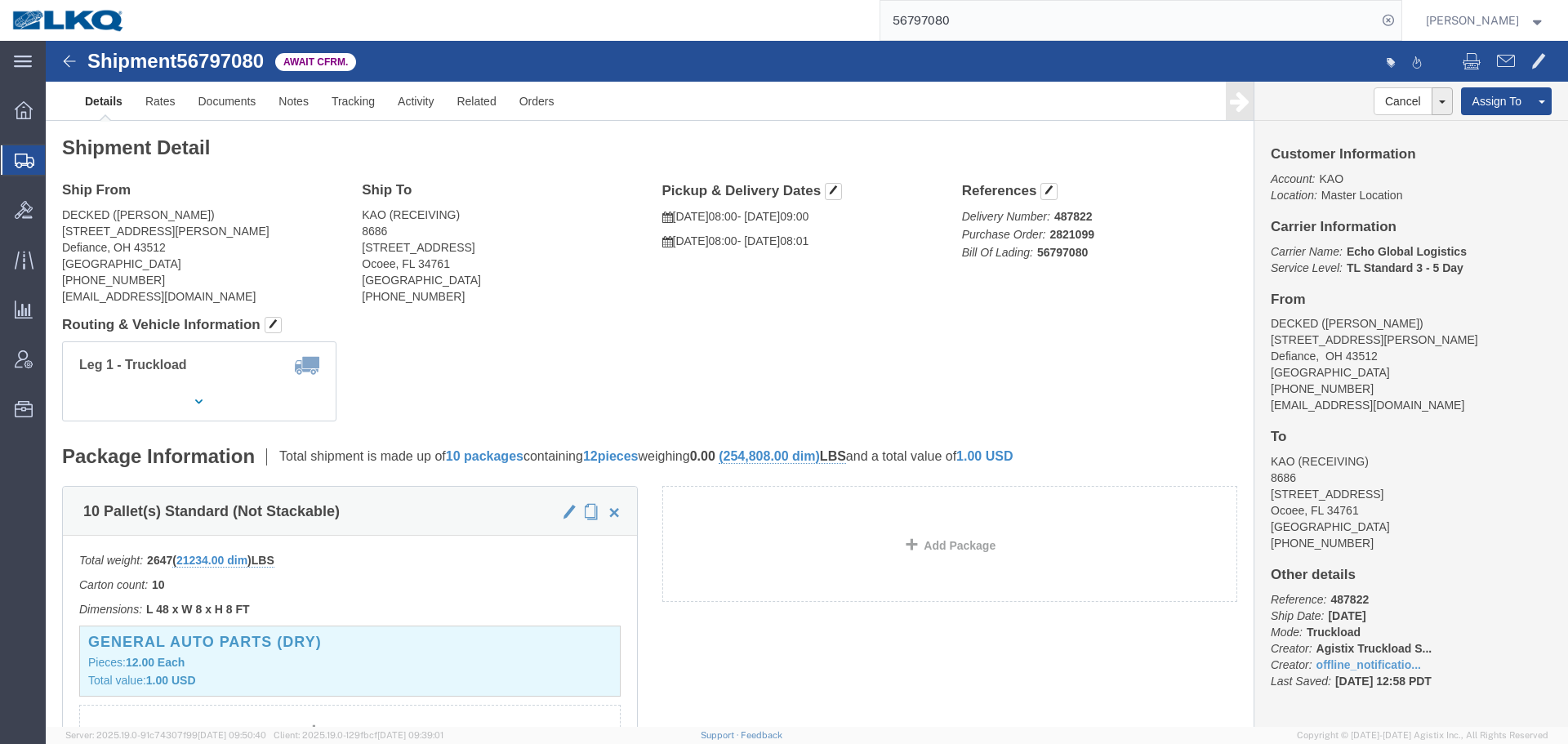
click at [888, 32] on input "56797080" at bounding box center [1129, 20] width 497 height 39
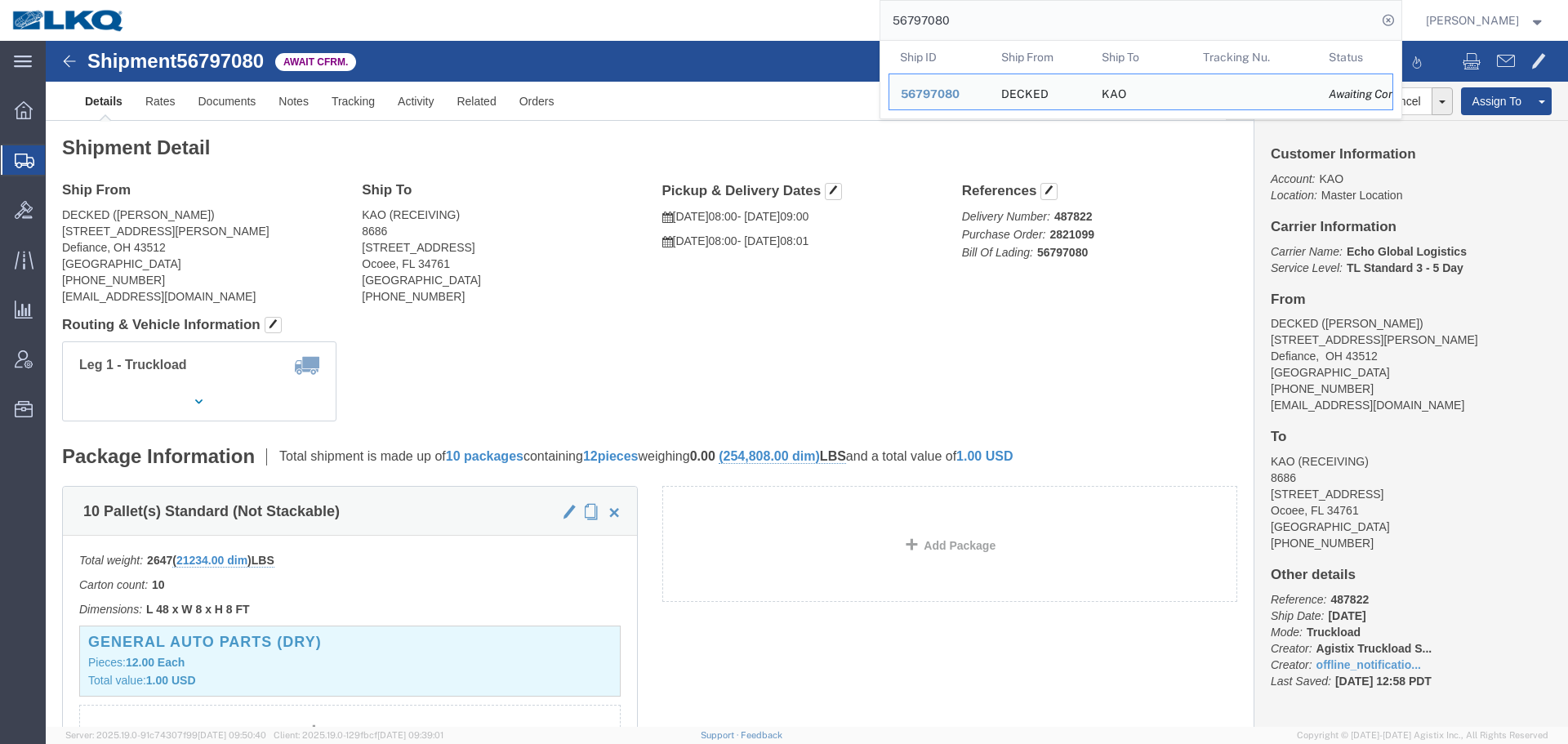
paste input "397756"
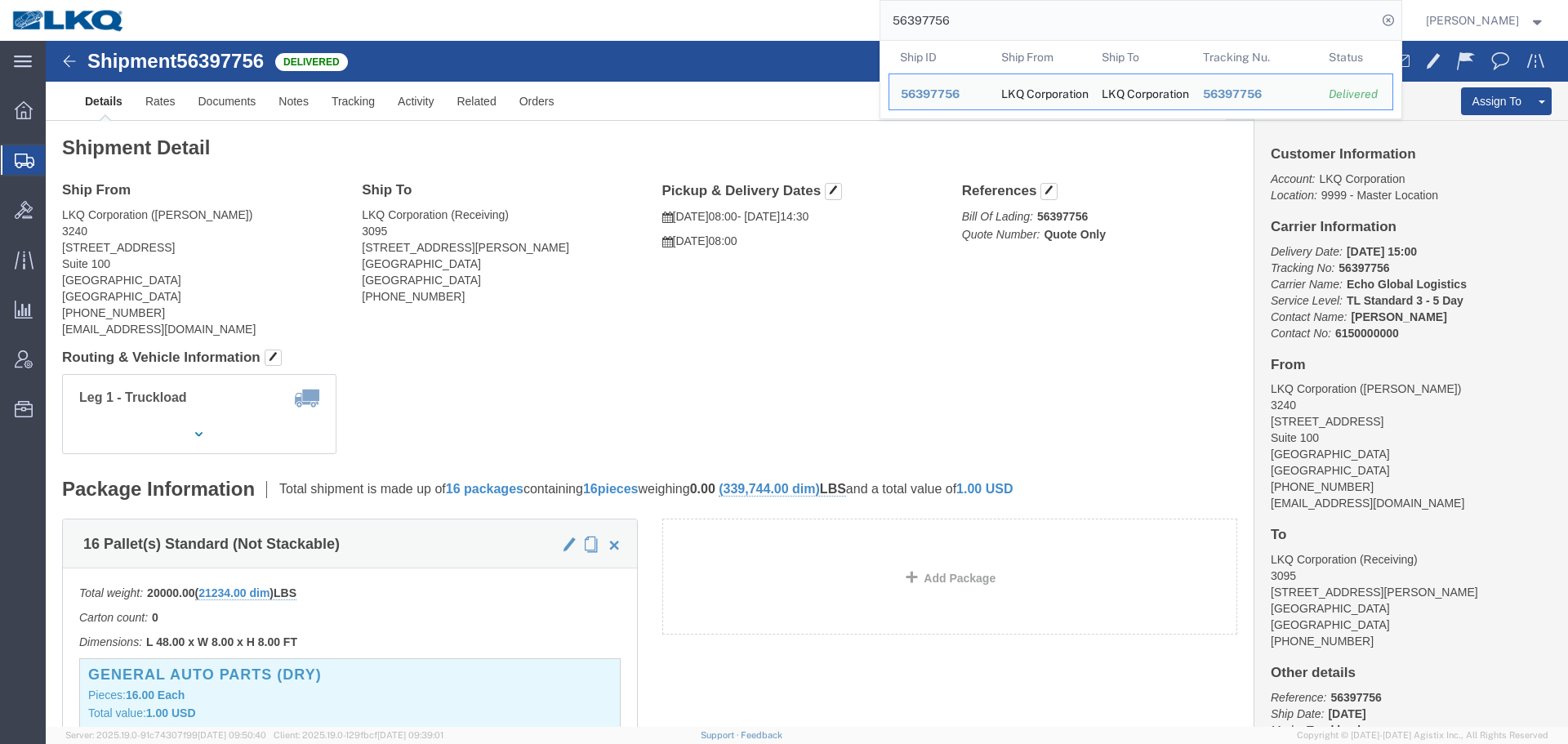
paste input "795098"
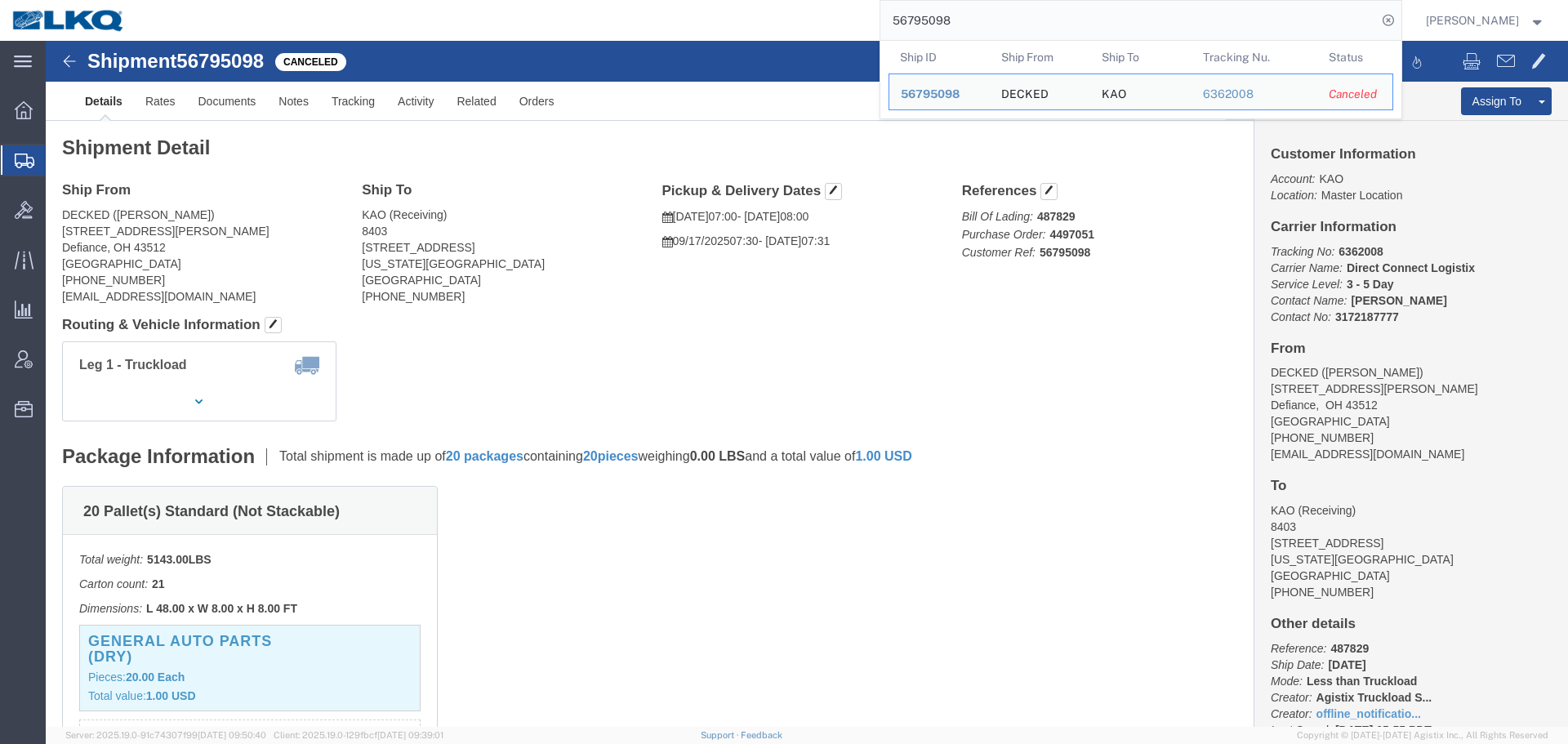
paste input "83244"
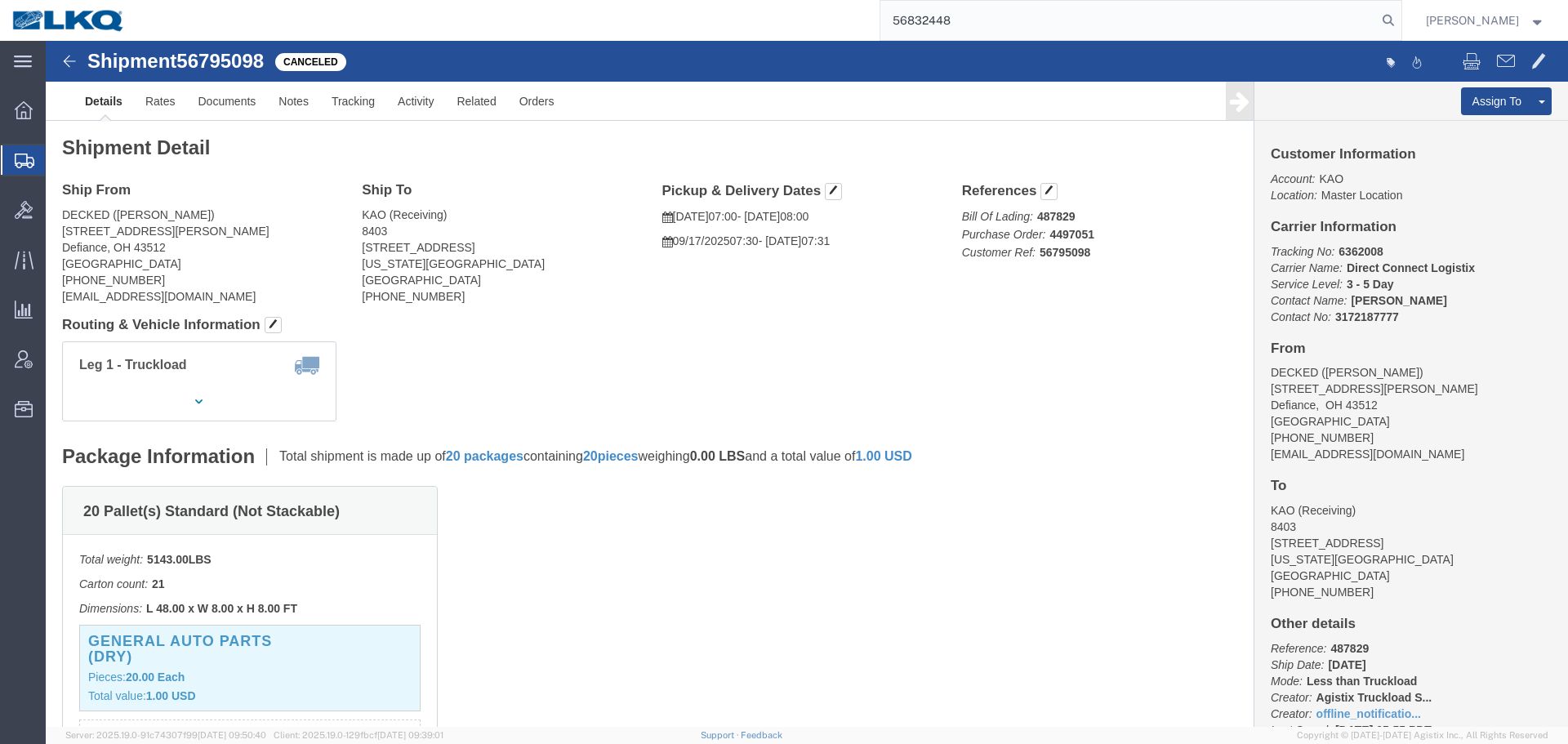
type input "56832448"
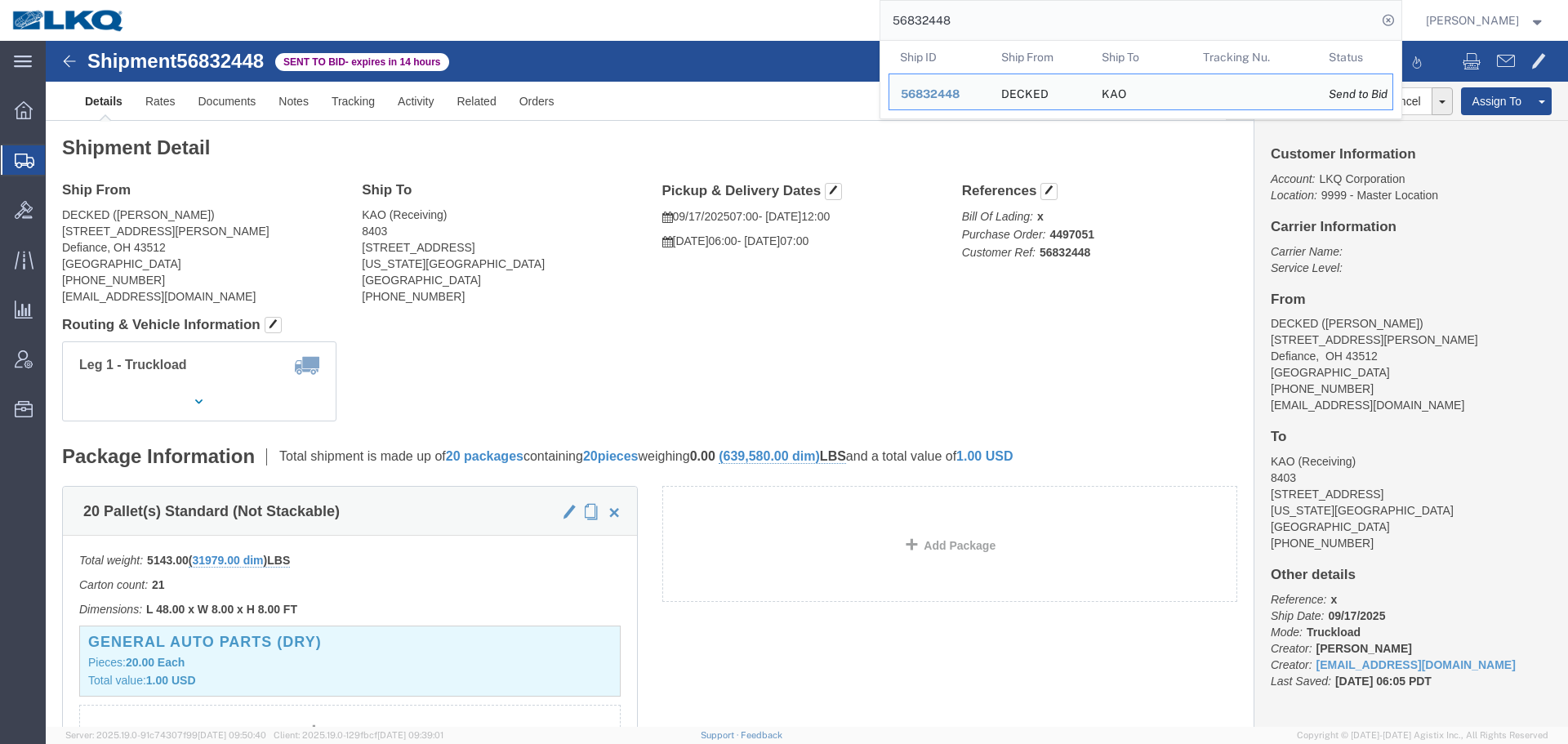
click div "Leg 1 - Truckload Vehicle 1: Standard Dry Van (53 Feet) Number of trucks: 1"
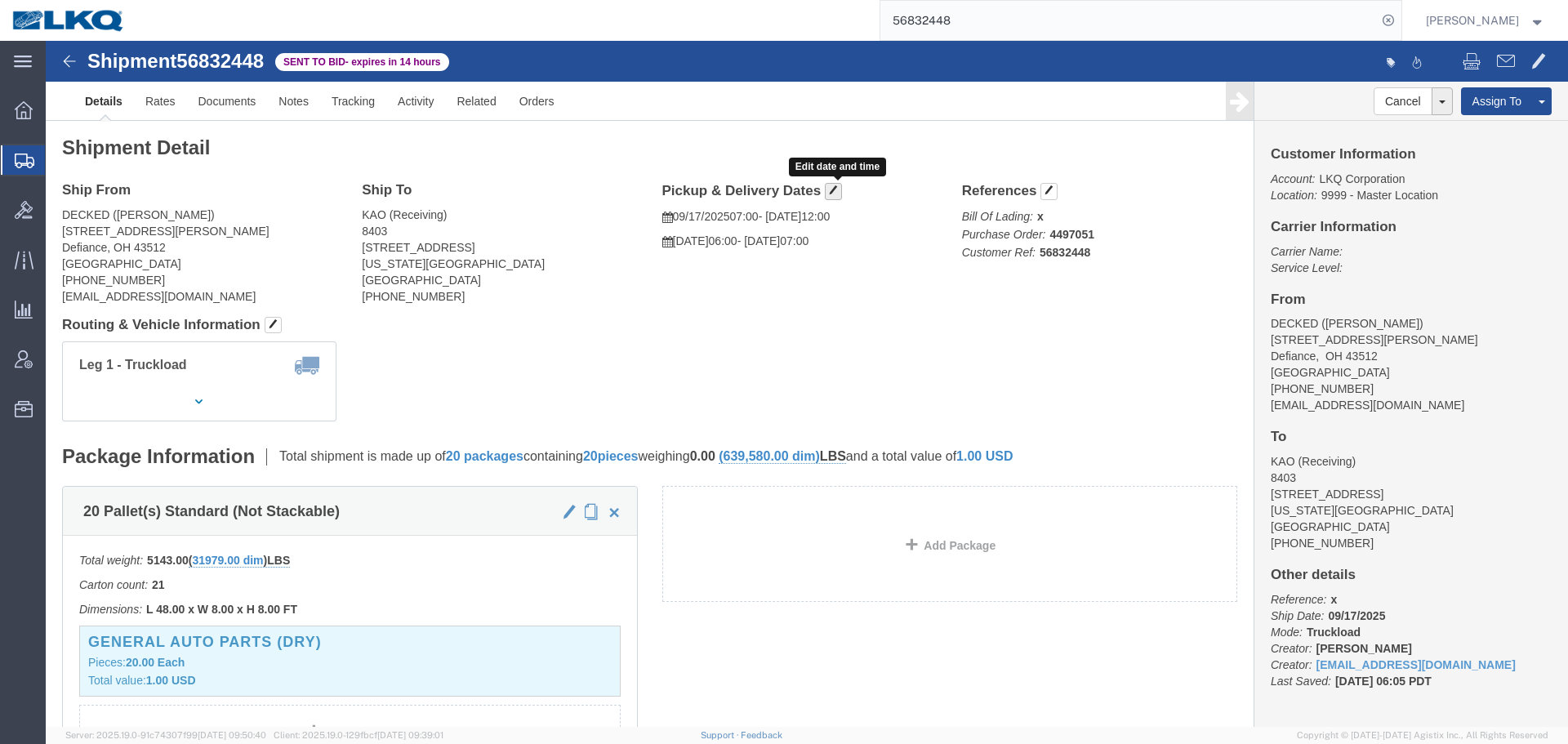
click span "button"
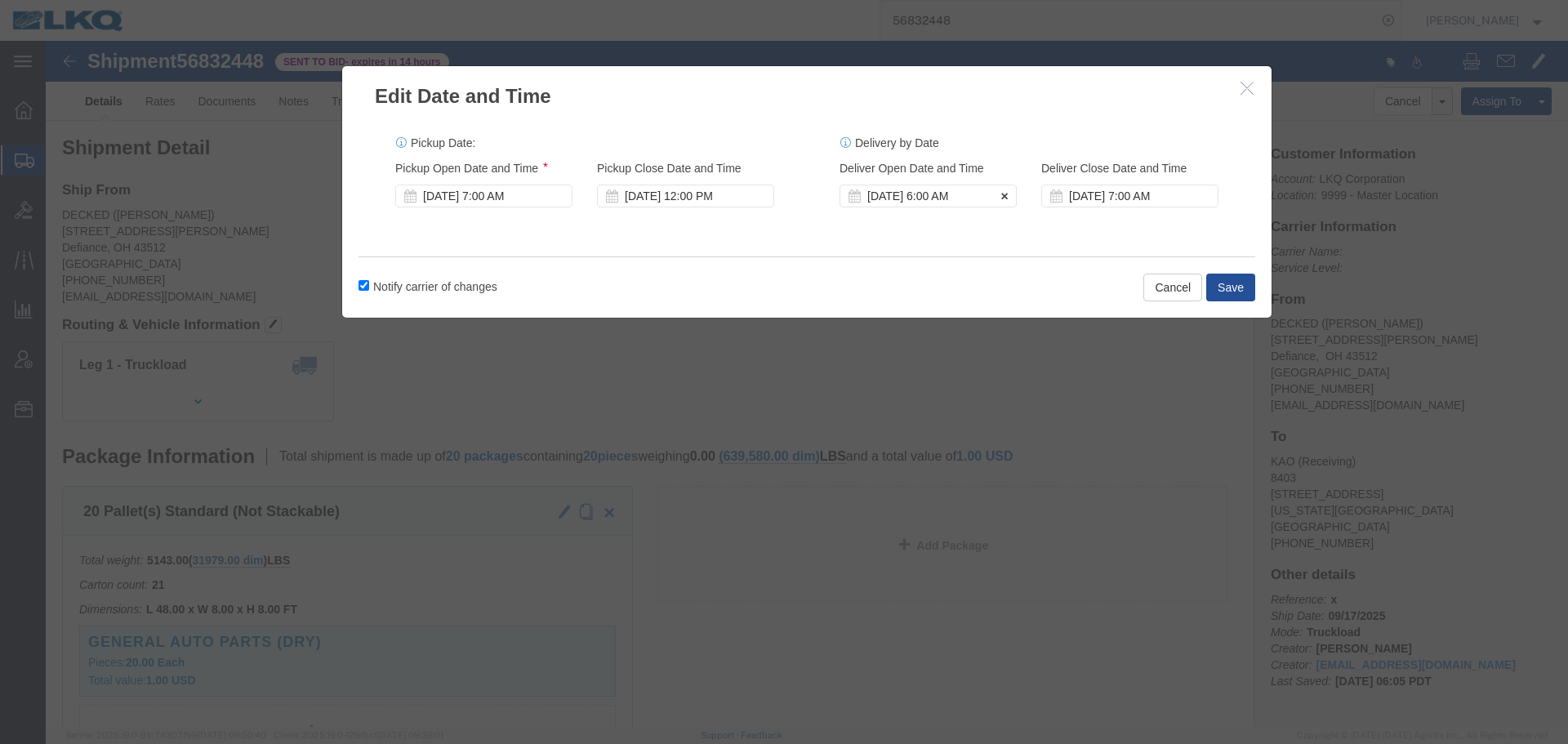
click div "Sep 18 2025 6:00 AM"
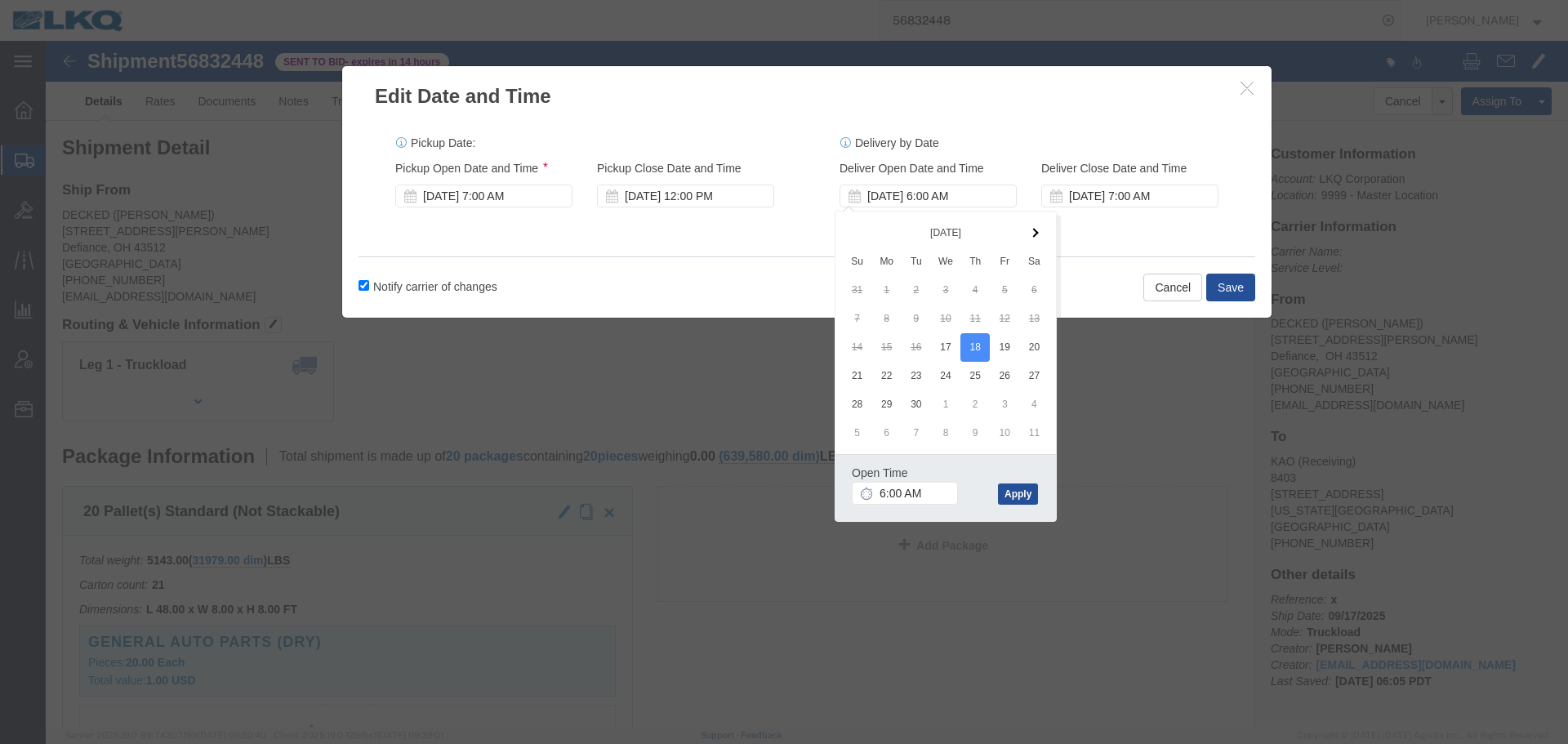
click div "Delivery by Date Delivery Start Date Delivery Start Time Deliver Open Date and …"
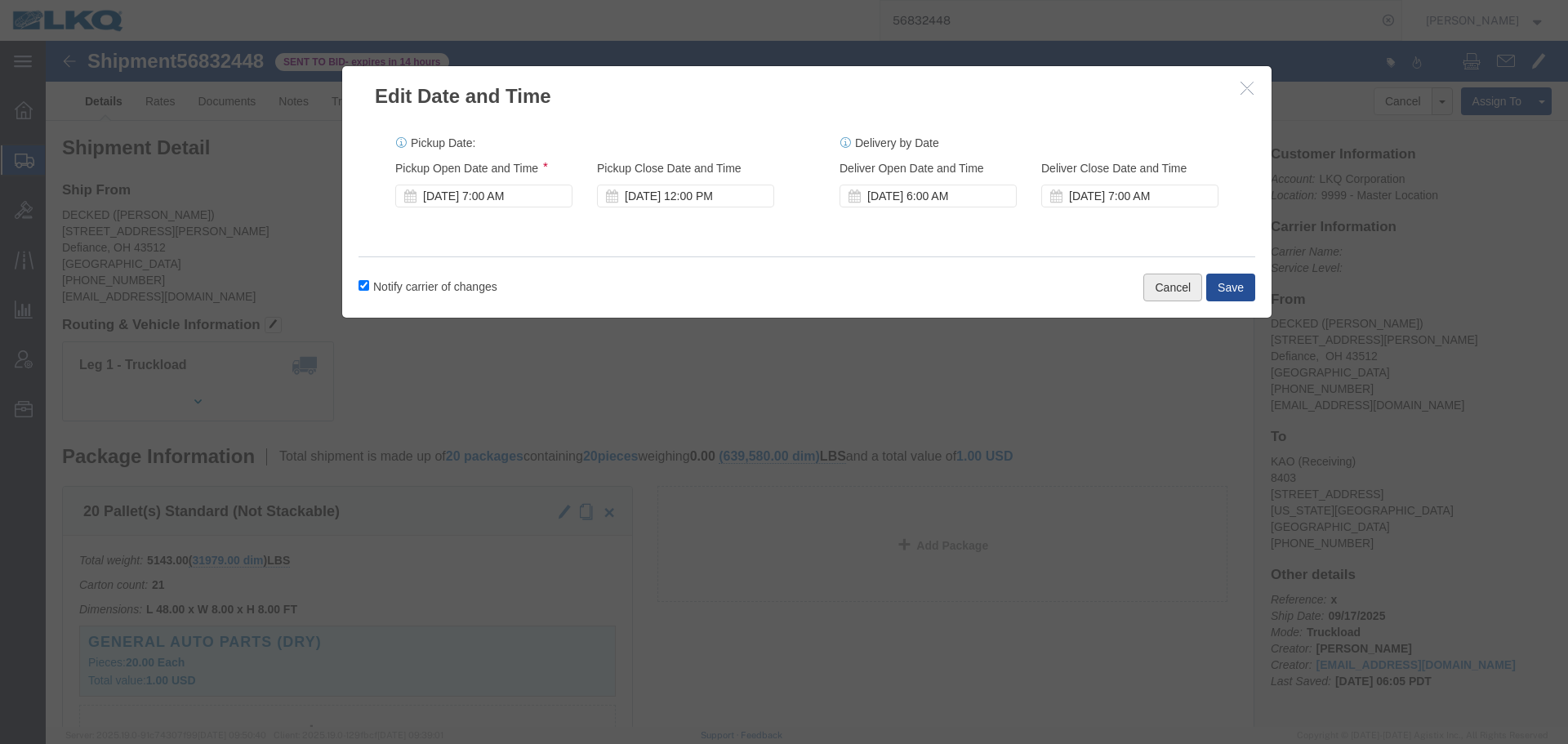
click button "Cancel"
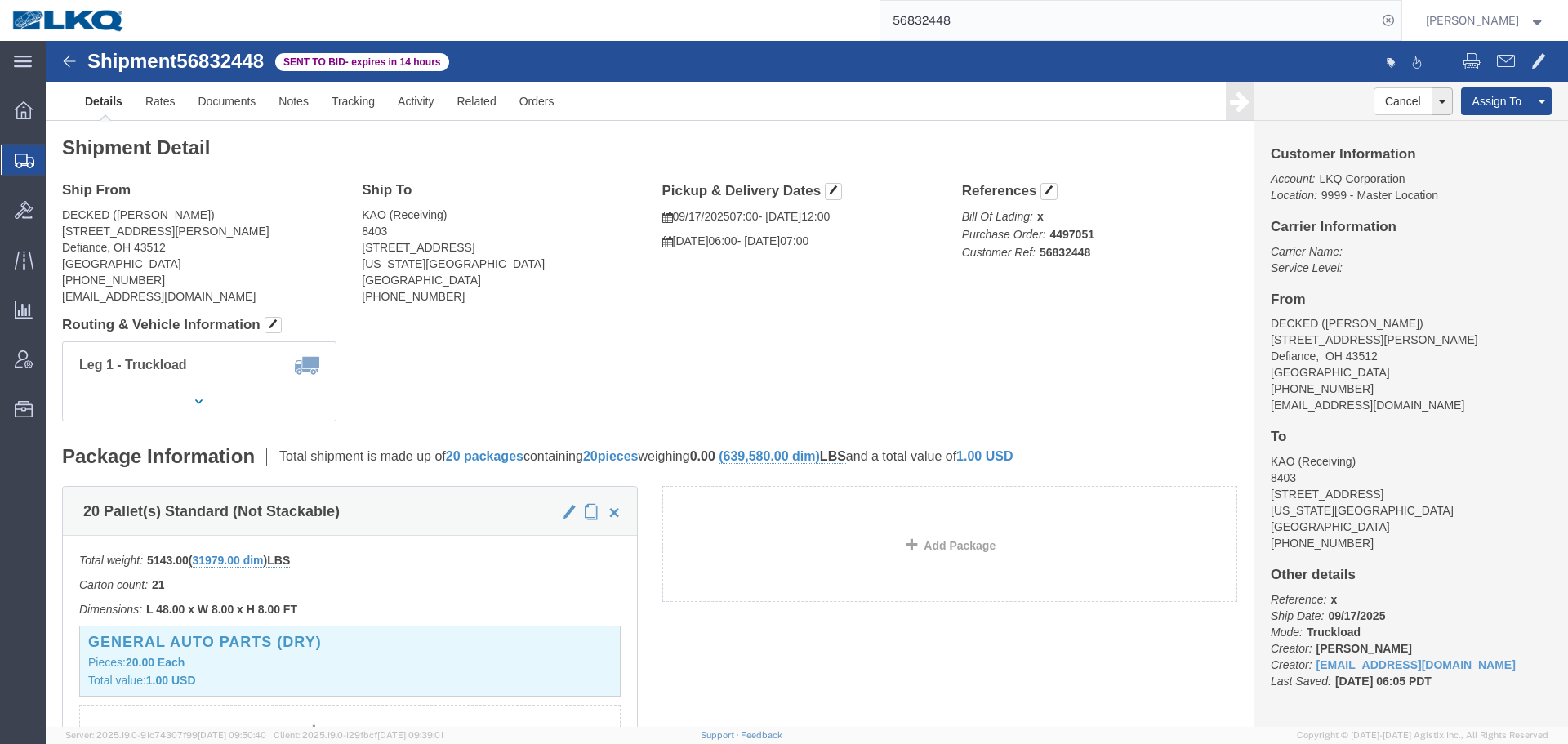
click div "Shipment Detail Ship From DECKED (Ashley Schwarzman) 25401 Elliott Rd. Defiance…"
click at [1003, 25] on input "56832448" at bounding box center [1129, 20] width 497 height 39
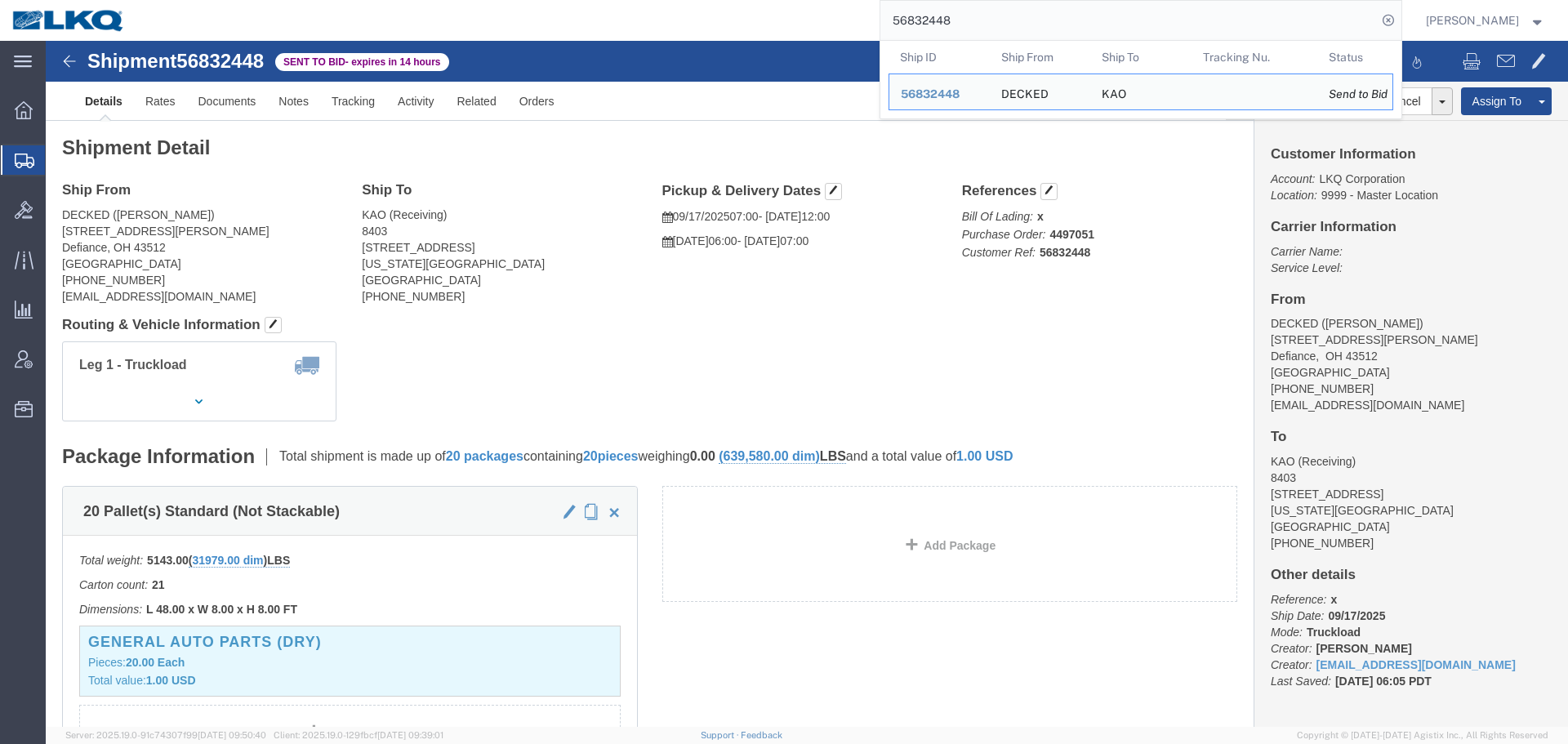
paste input "08509"
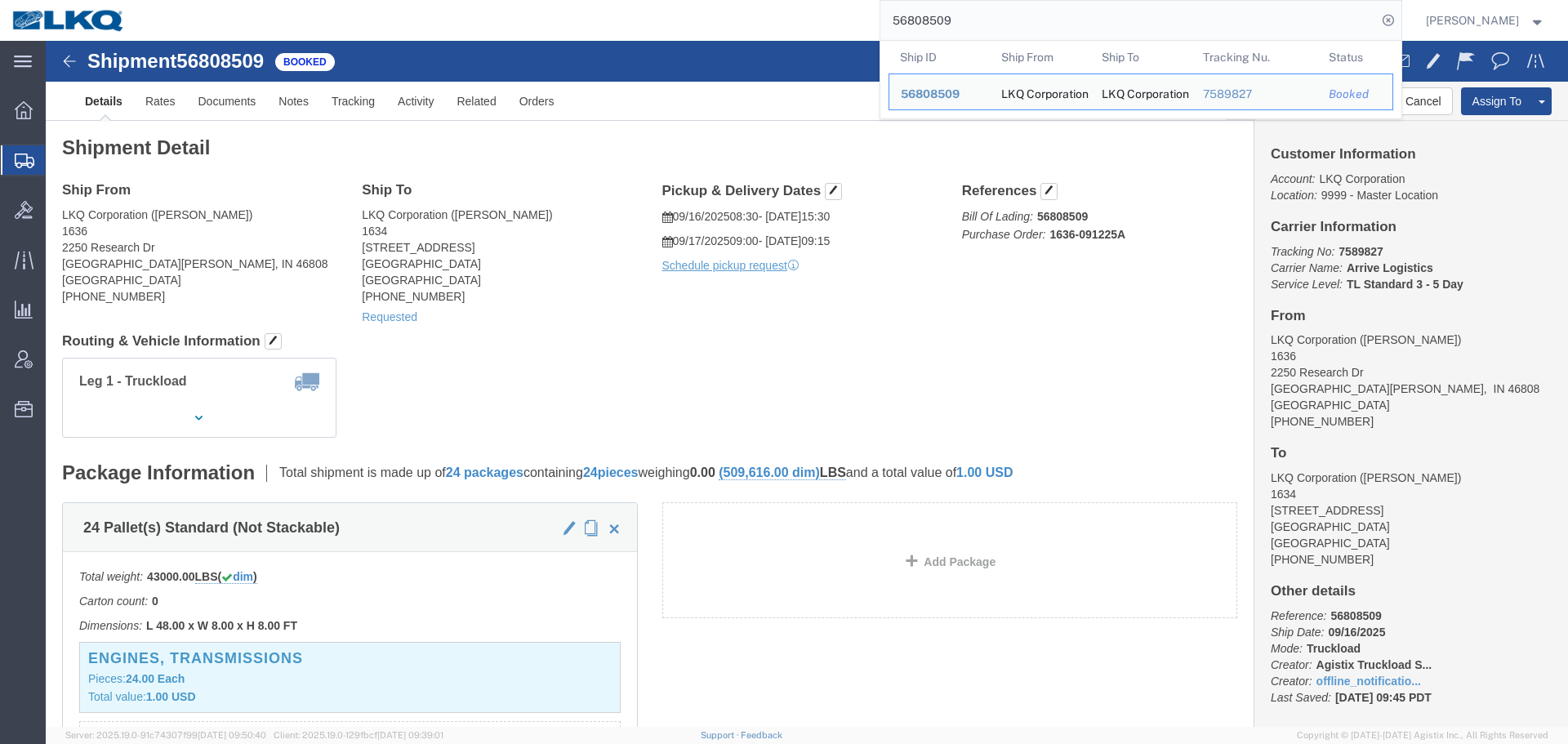
click div "Leg 1 - Truckload Vehicle 1: Standard Dry Van (53 Feet) Number of trucks: 1"
click at [968, 13] on input "56808509" at bounding box center [1129, 20] width 497 height 39
paste input "795098"
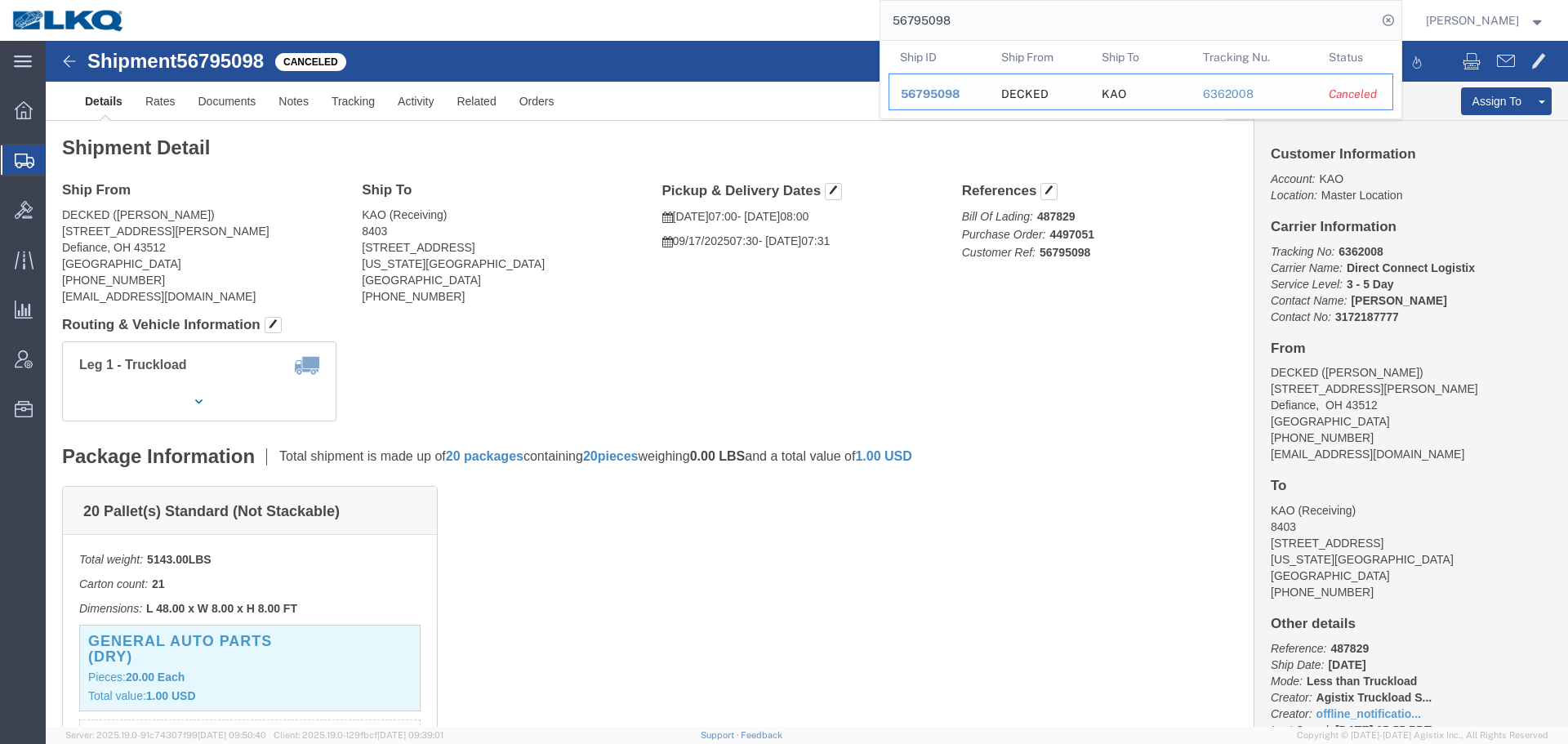
paste input "83244"
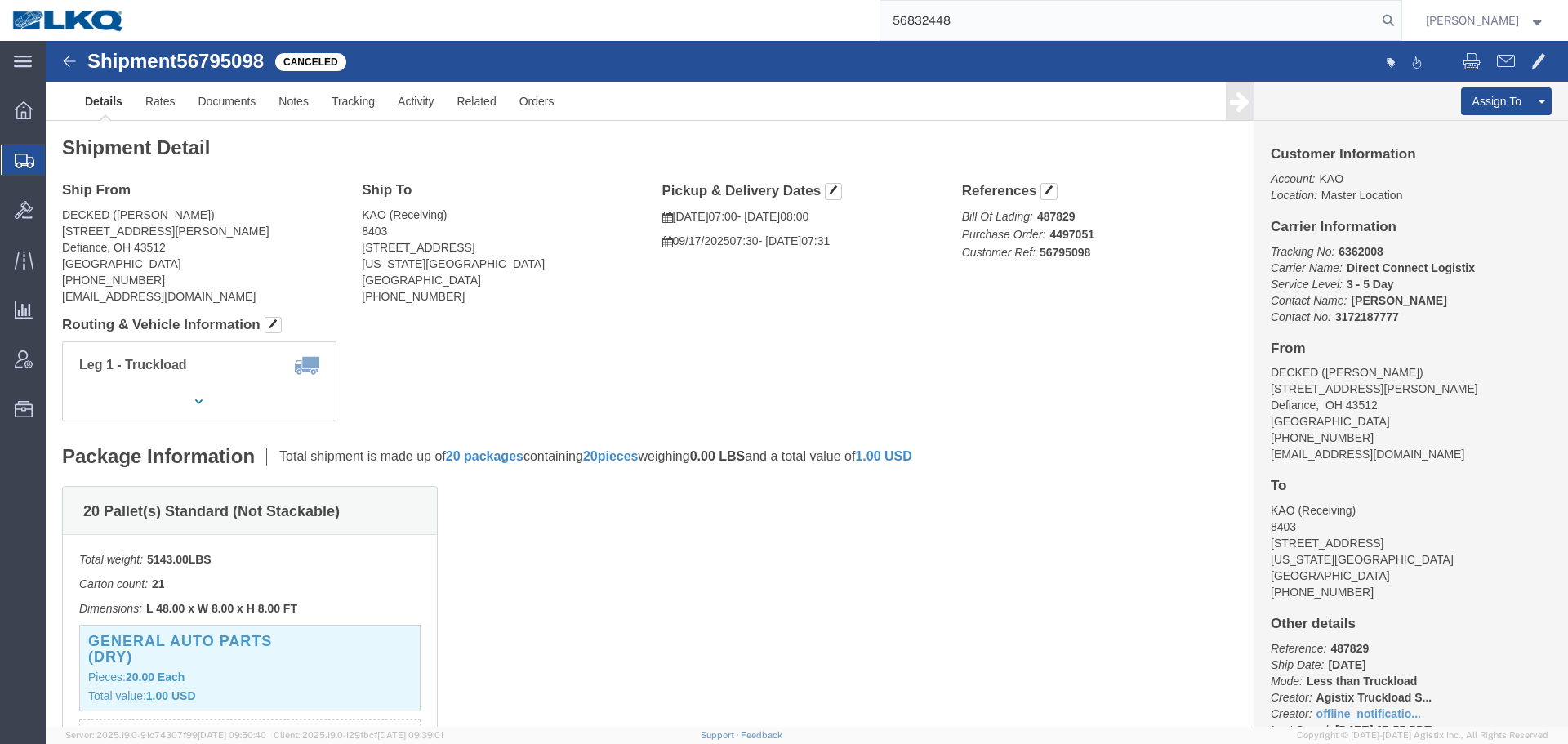
type input "56832448"
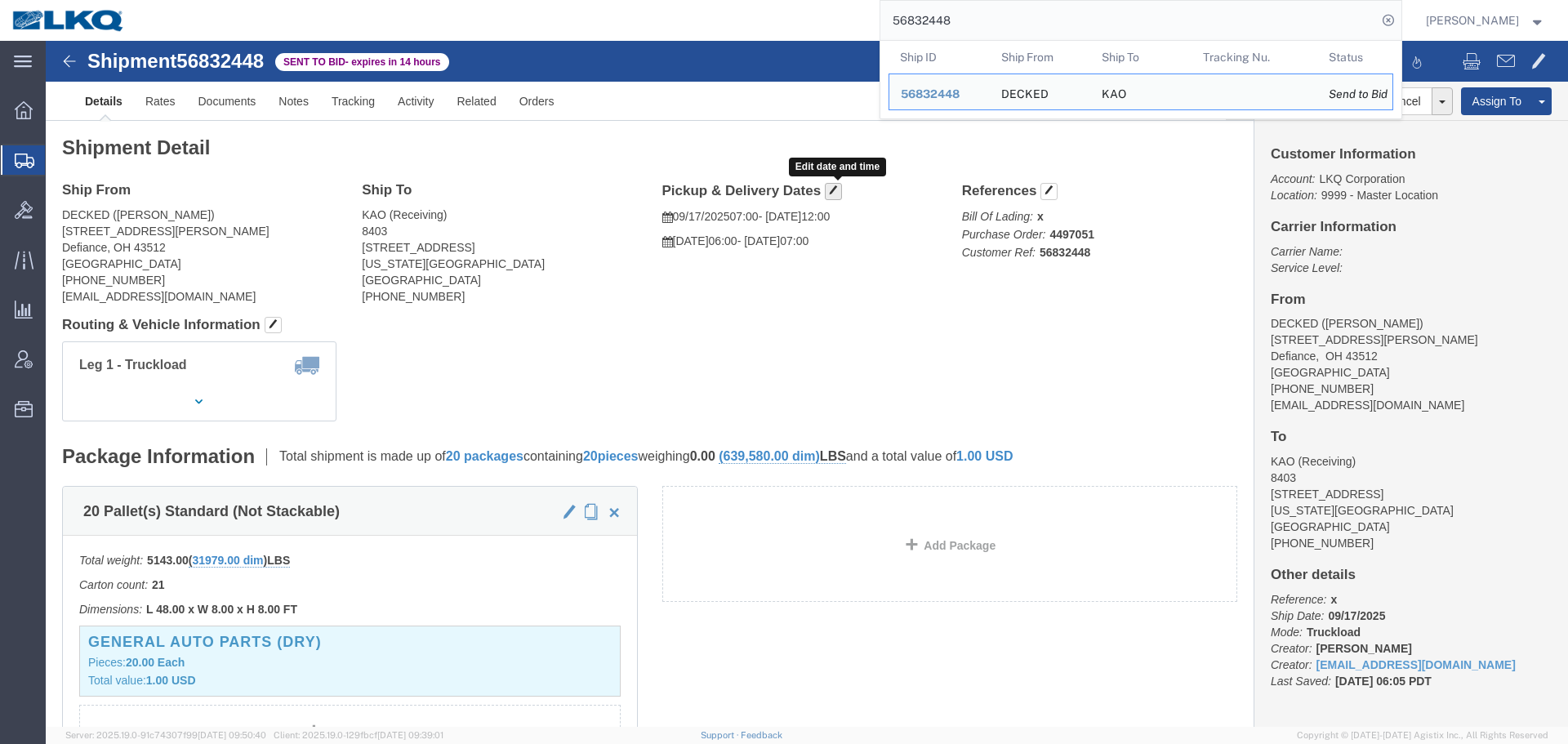
click span "button"
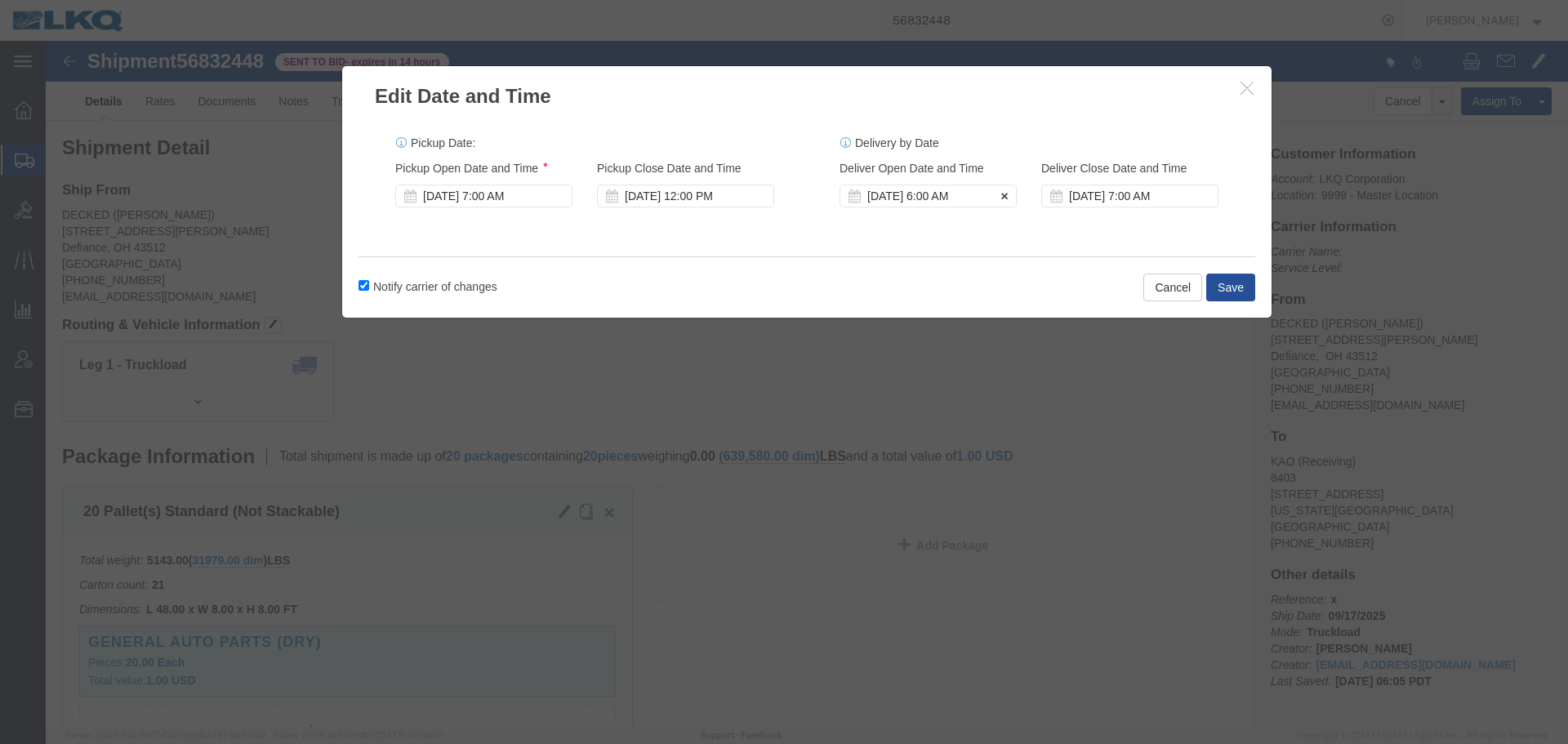
click div "Sep 18 2025 6:00 AM"
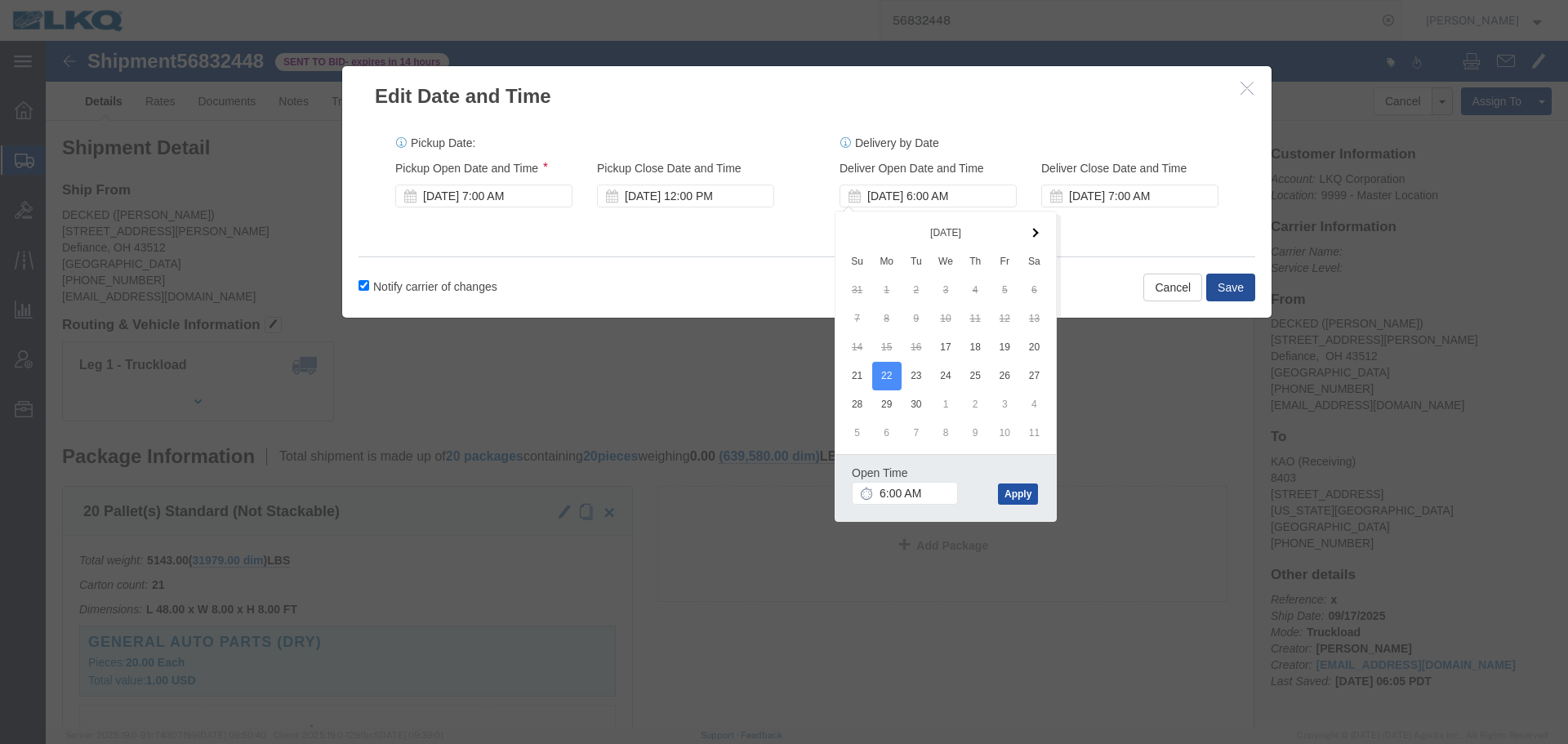
click button "Apply"
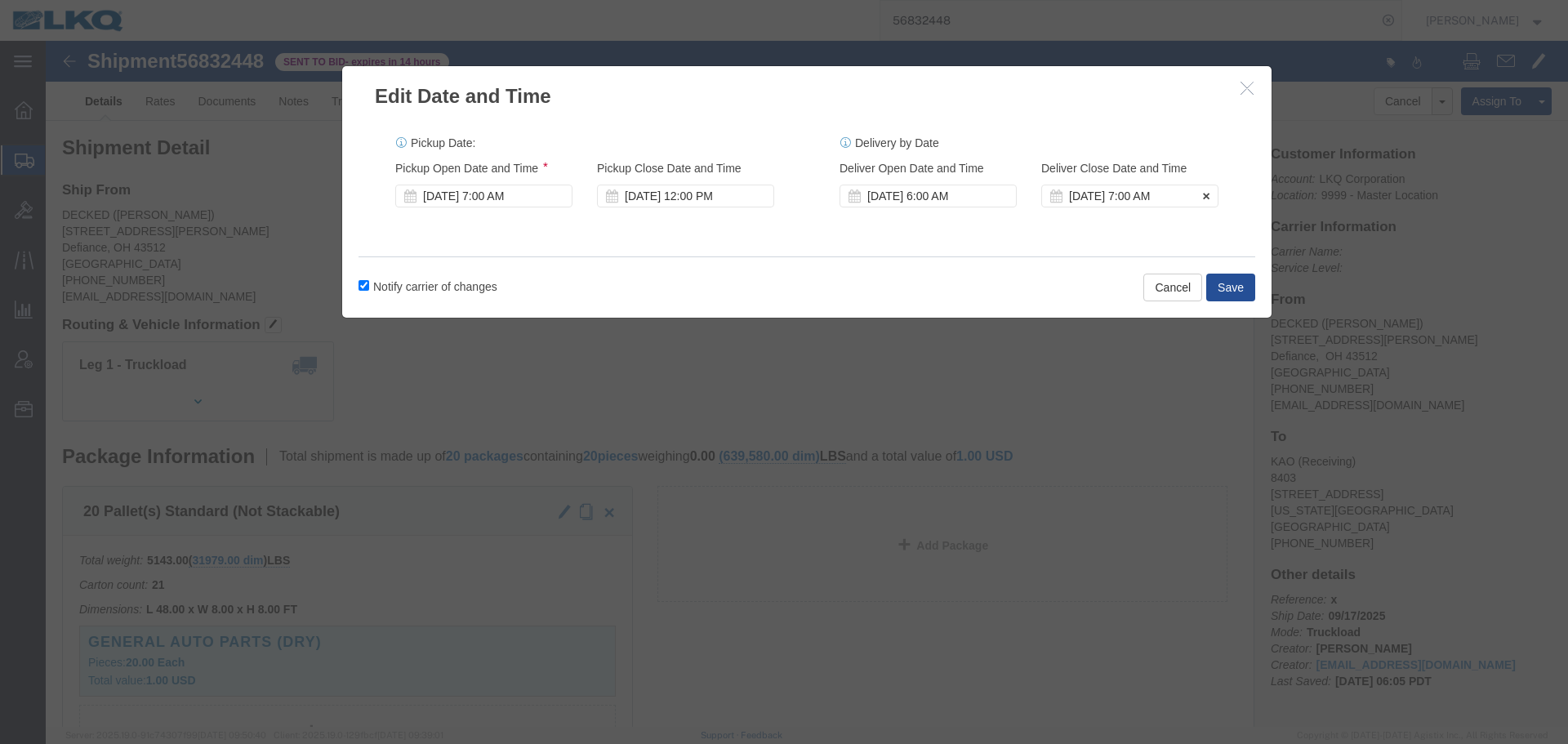
click div "Sep 22 2025 7:00 AM"
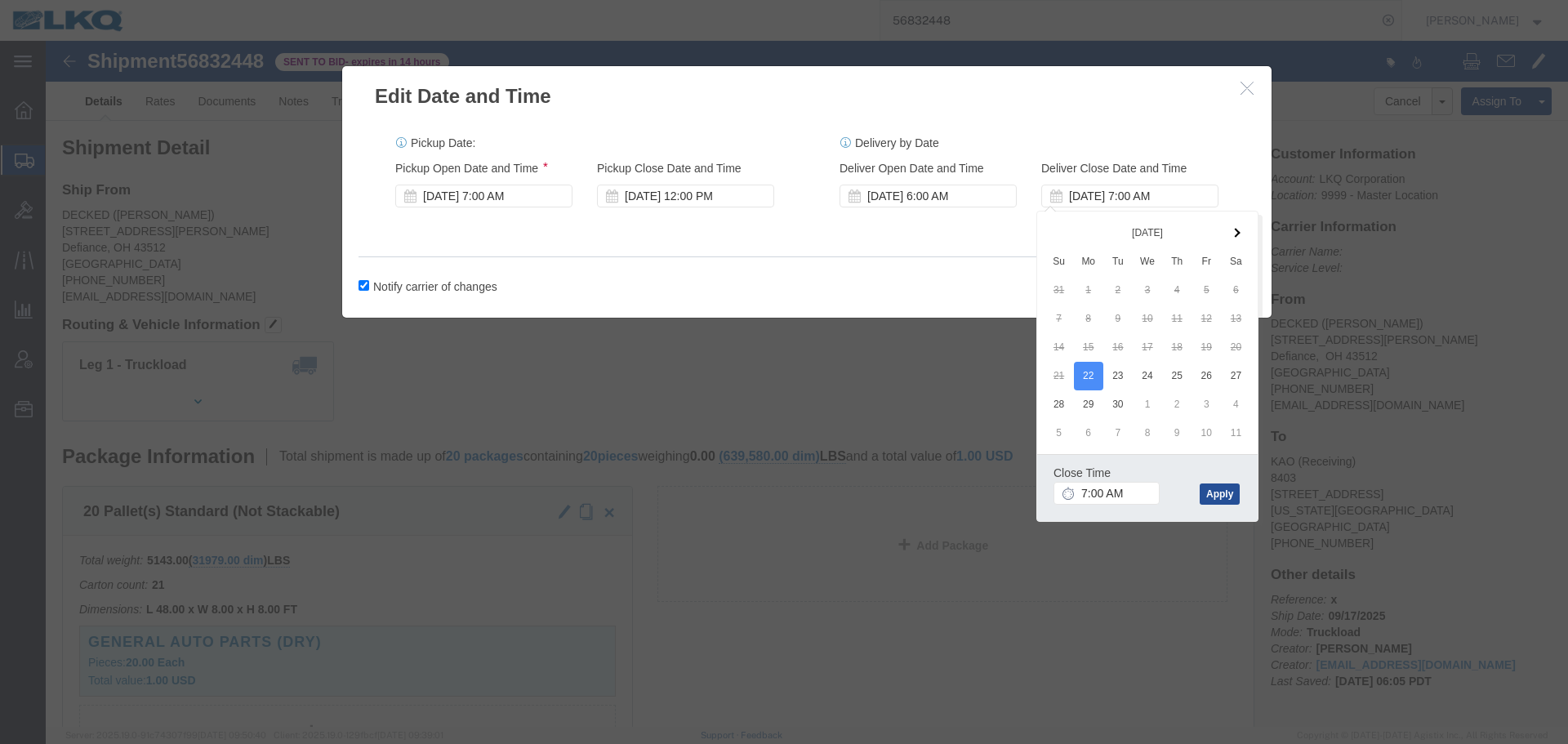
click div "Close Time 7:00 AM"
click input "7:00 AM"
type input "6:01 AM"
click div "Close Time 6:01 AM Sep 22 2025 7:00 AM - Sep 22 2025 7:00 AM Cancel Apply"
click button "Apply"
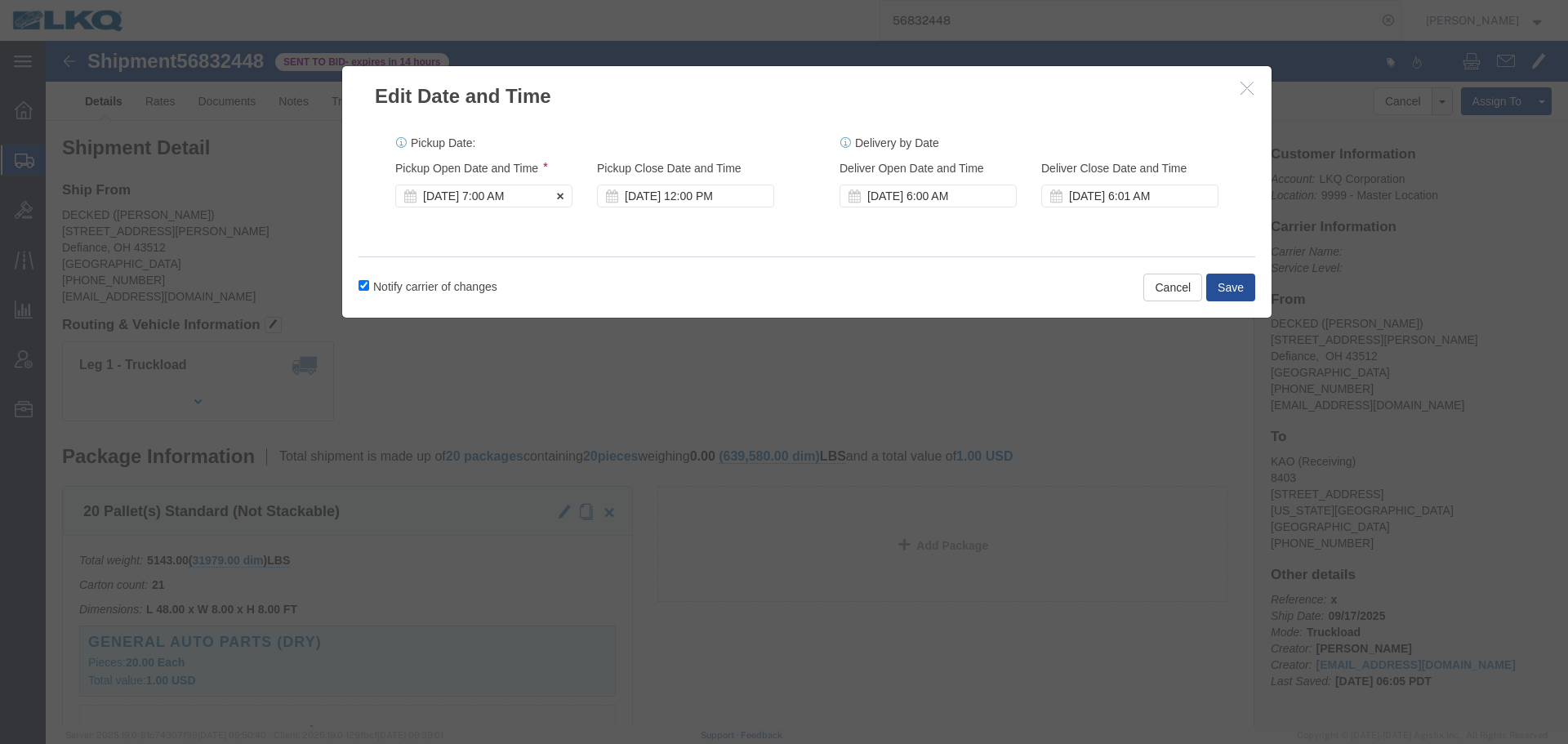
click div "Sep 17 2025 7:00 AM"
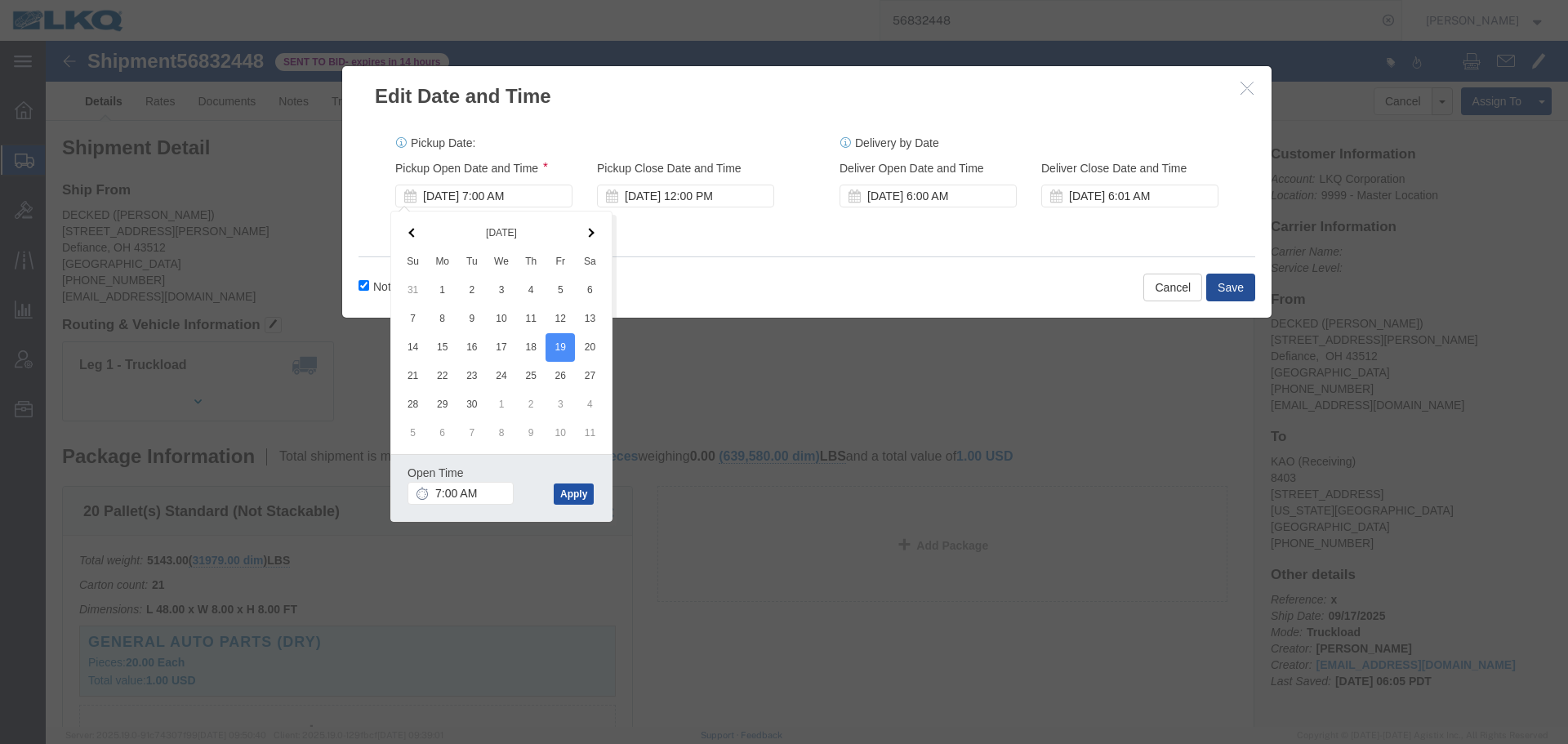
click button "Apply"
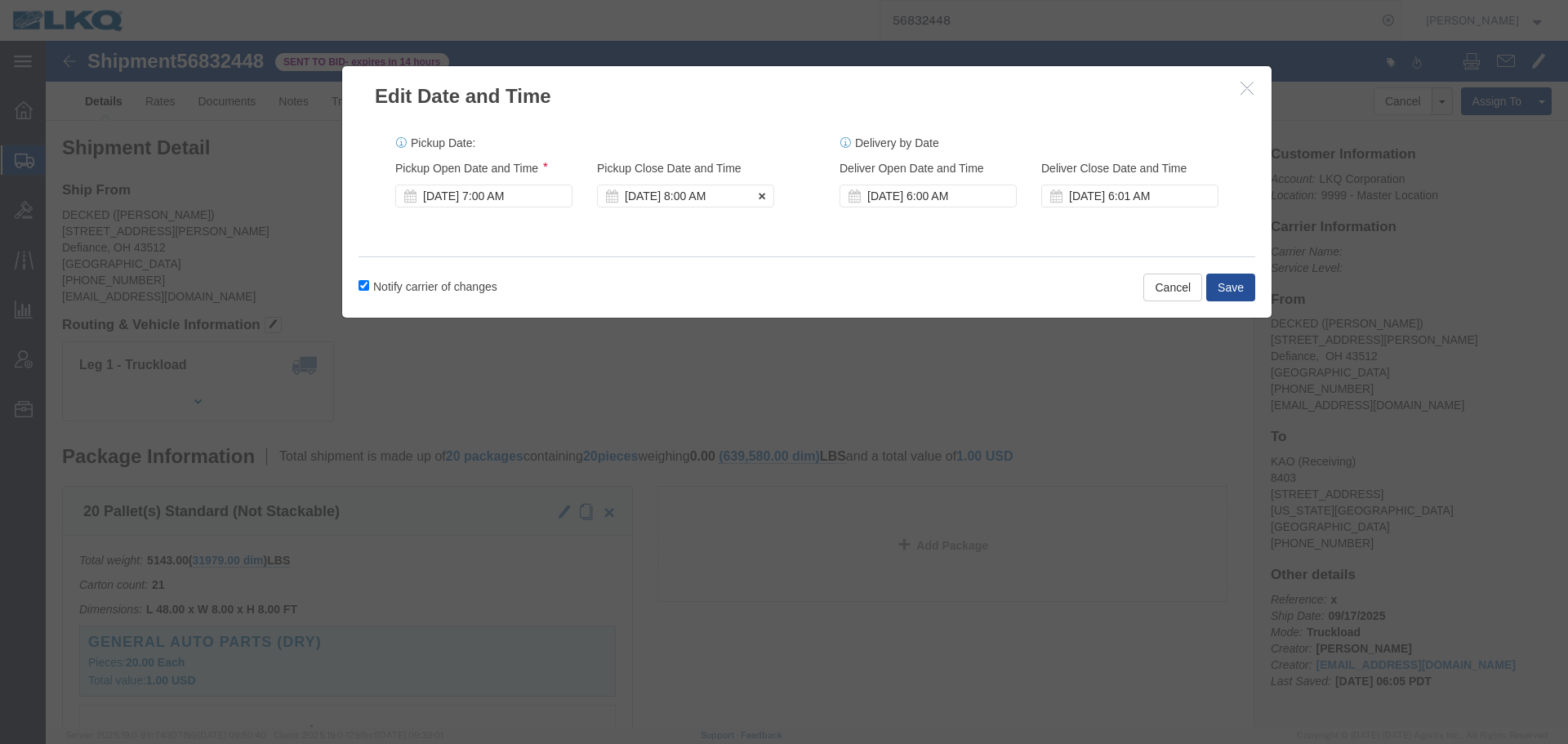
click div "Sep 19 2025 8:00 AM"
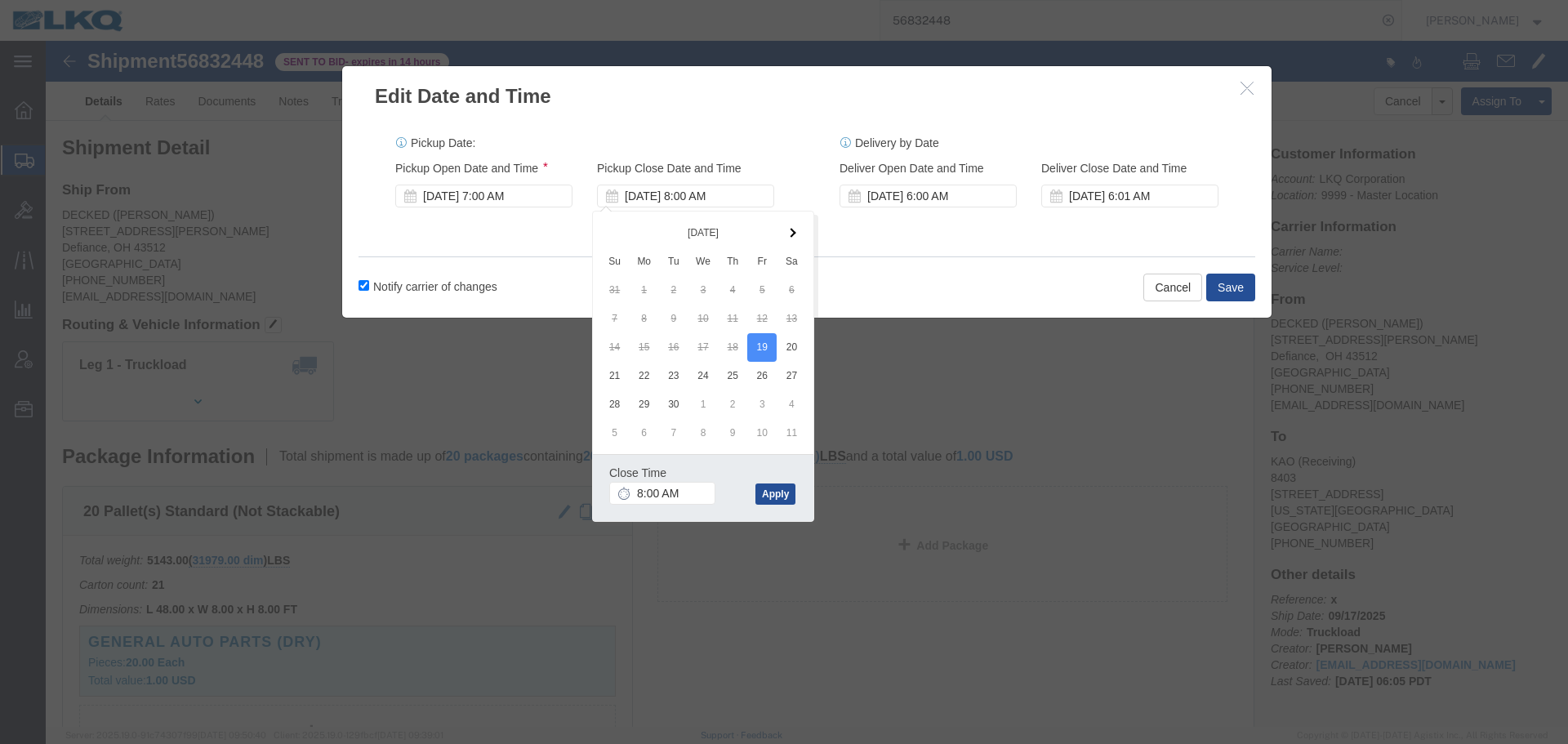
click div "Close Time 8:00 AM"
click input "8:00 AM"
click input "12:00 AM"
type input "12pm"
type input "12:00 PM"
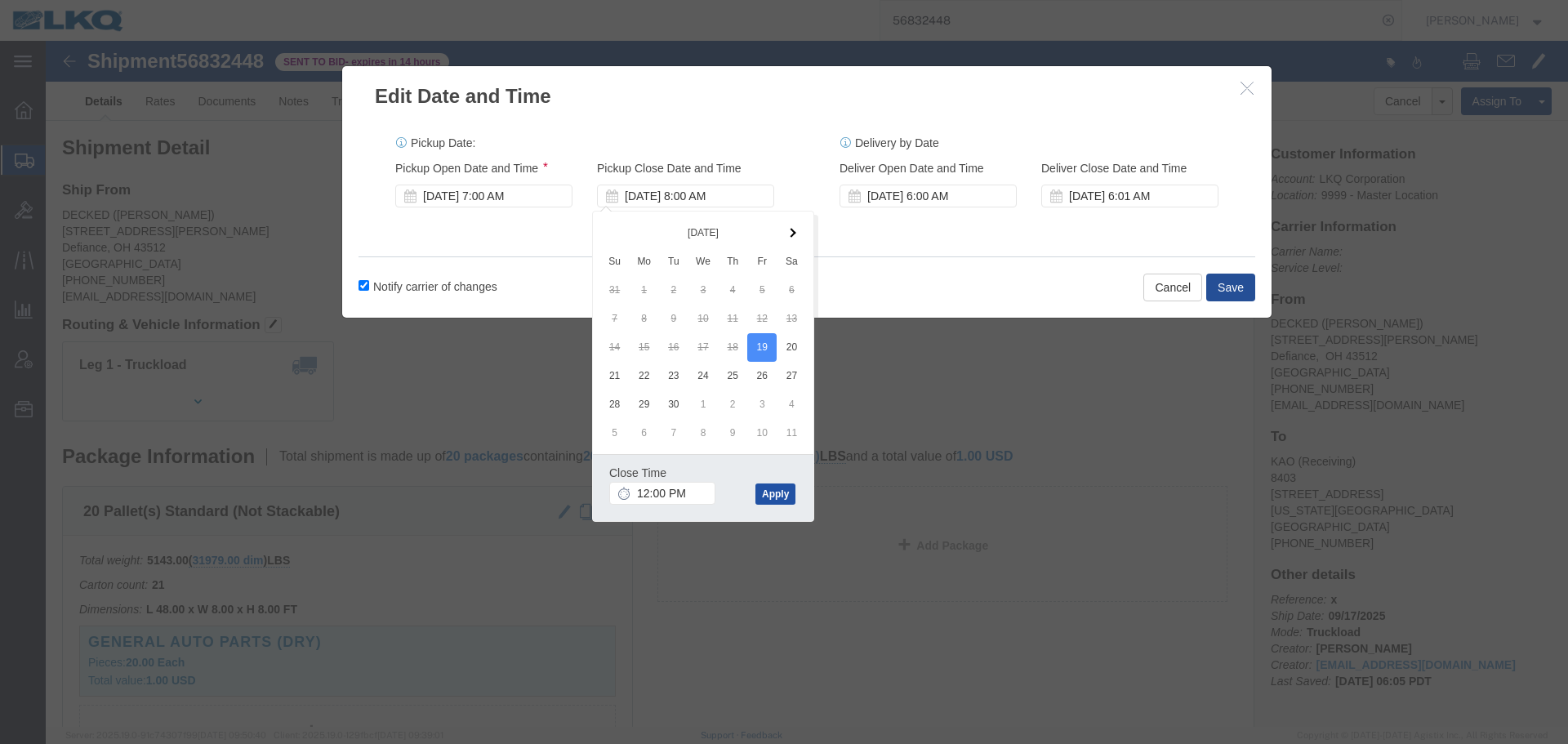
click button "Apply"
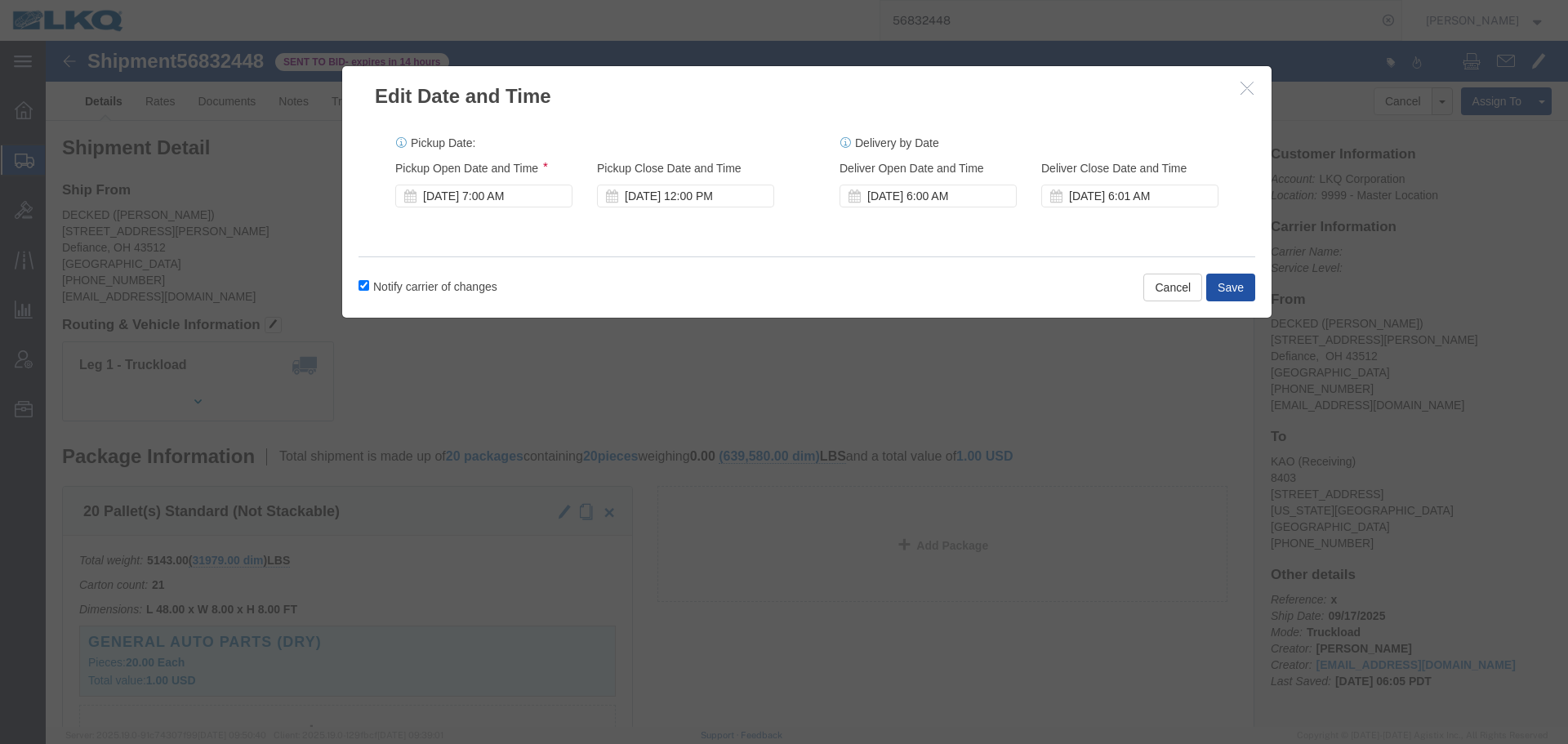
click button "Save"
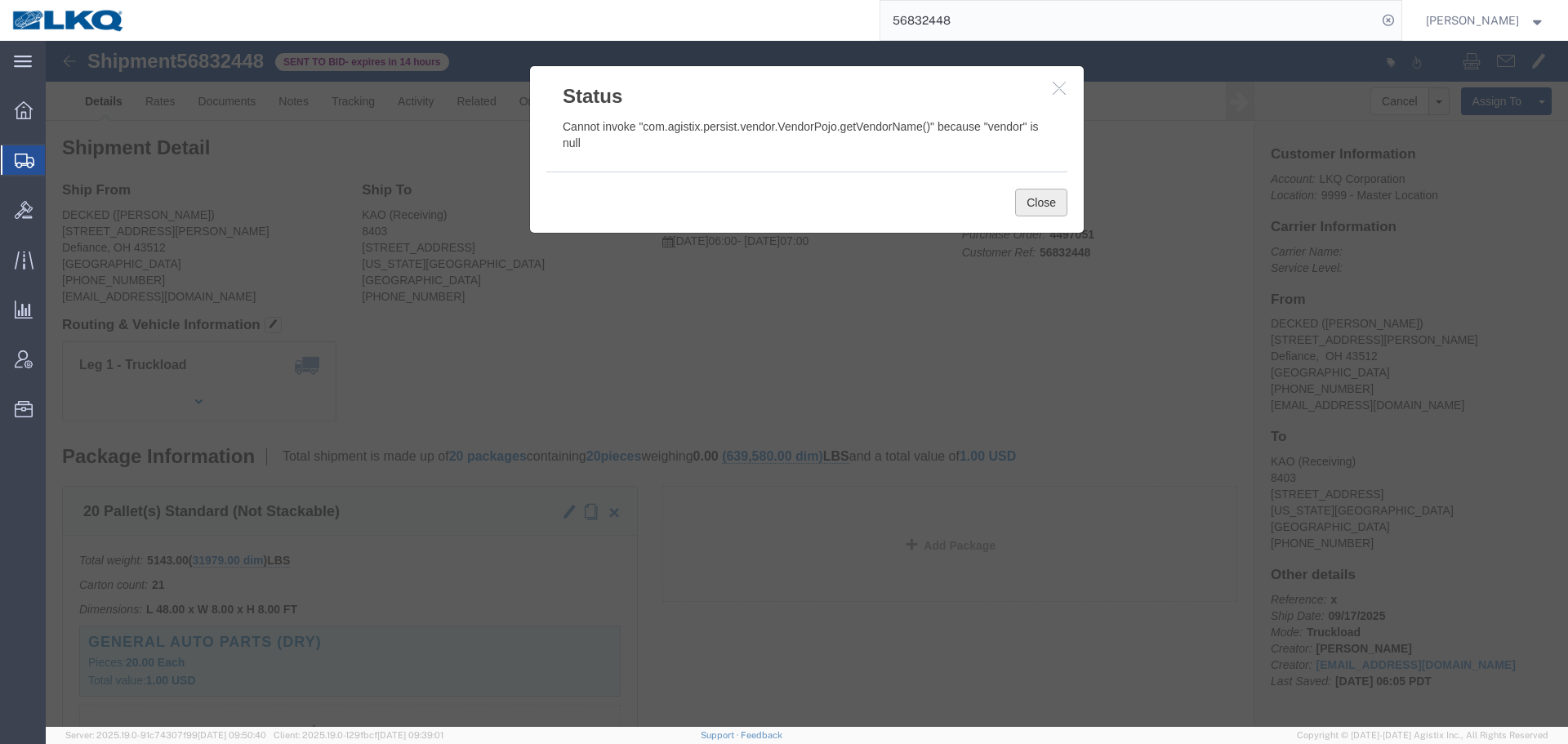
click button "Close"
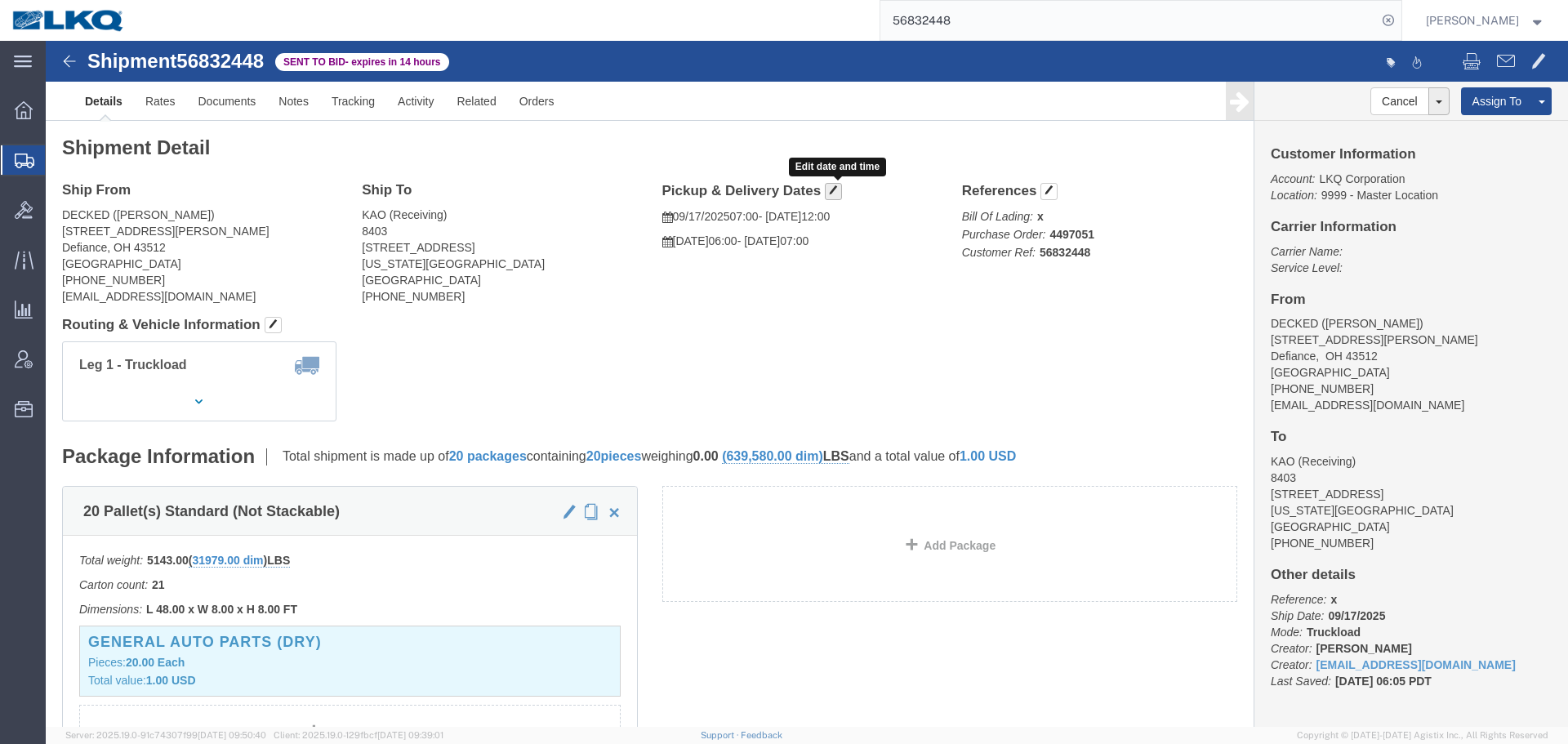
click button "button"
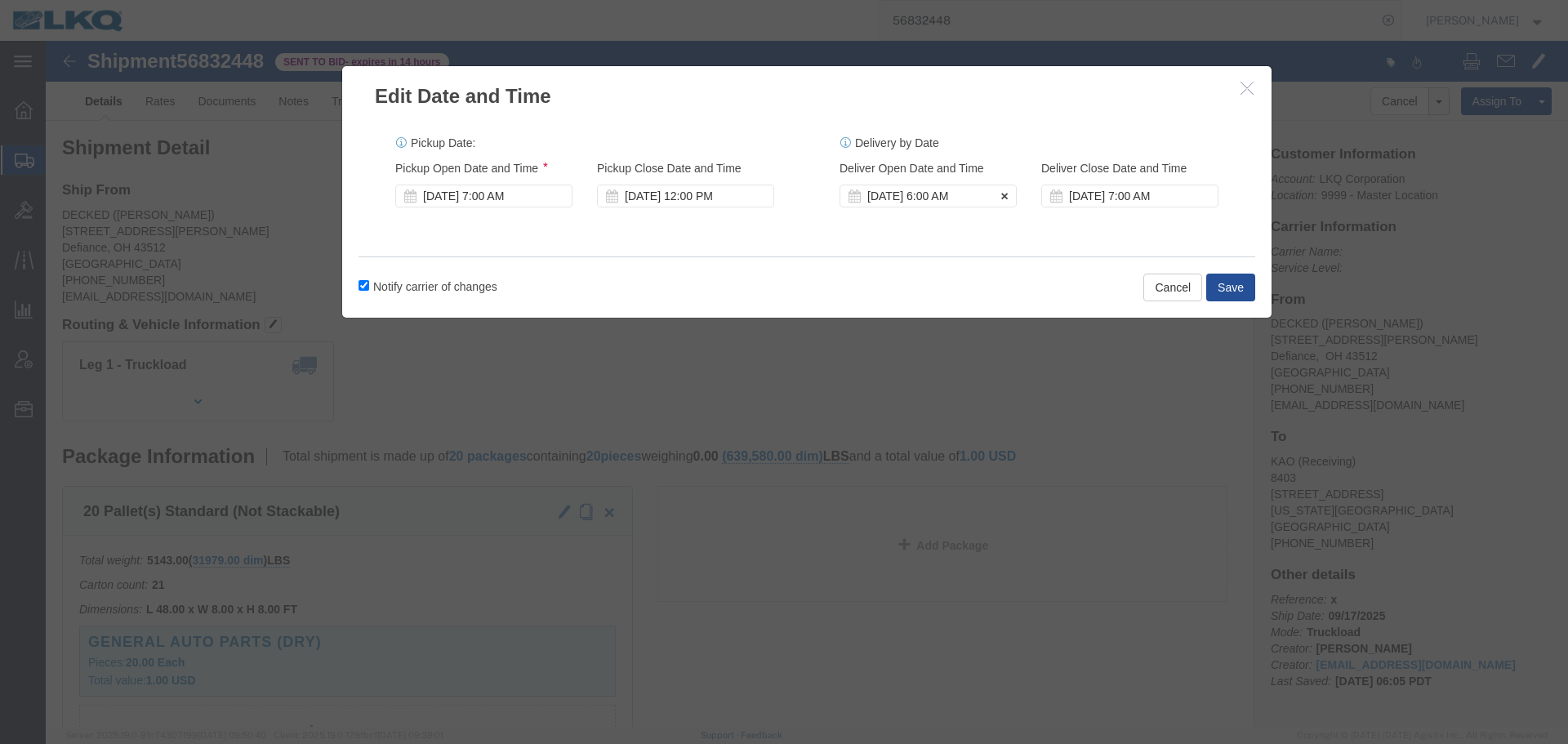
click div "Sep 18 2025 6:00 AM"
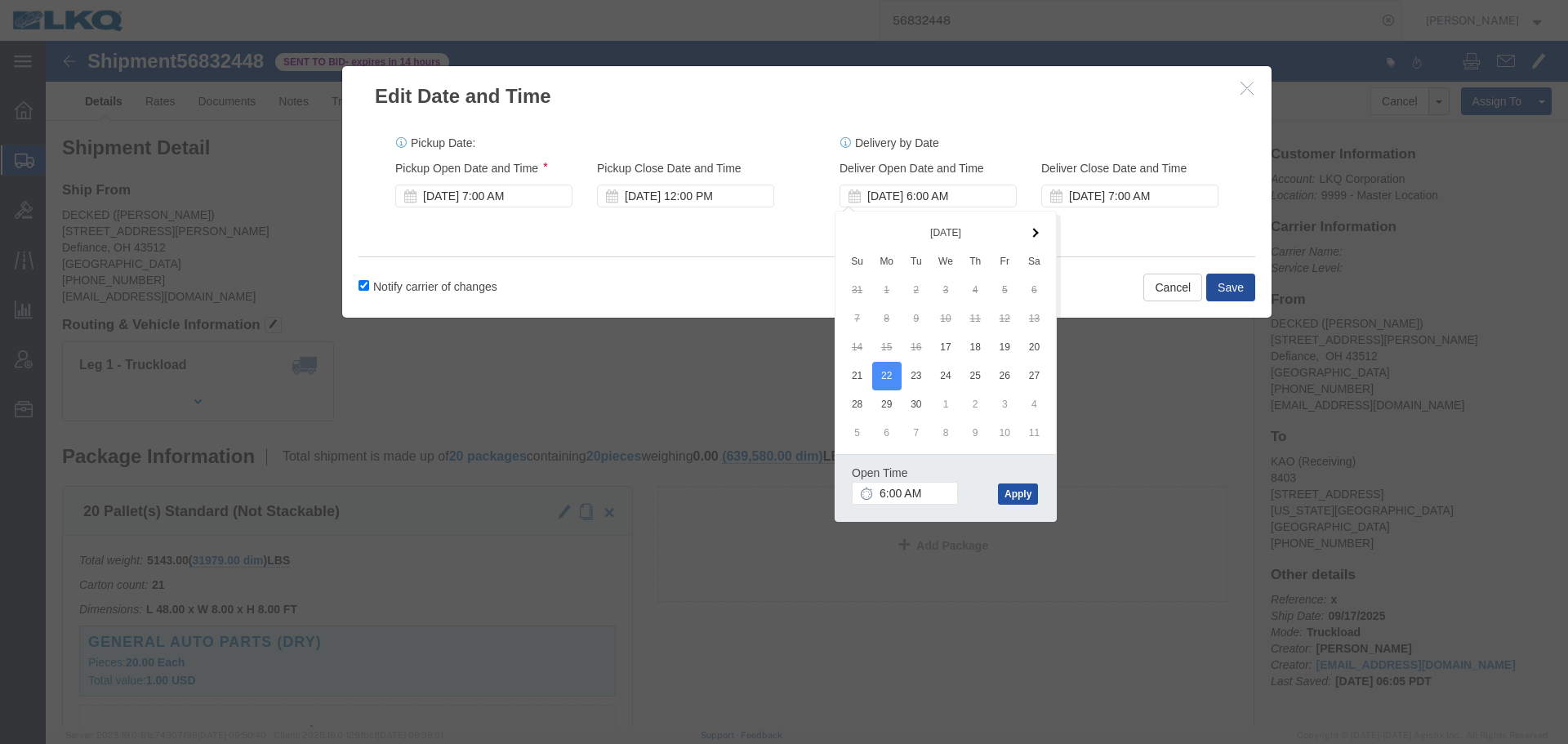
click button "Apply"
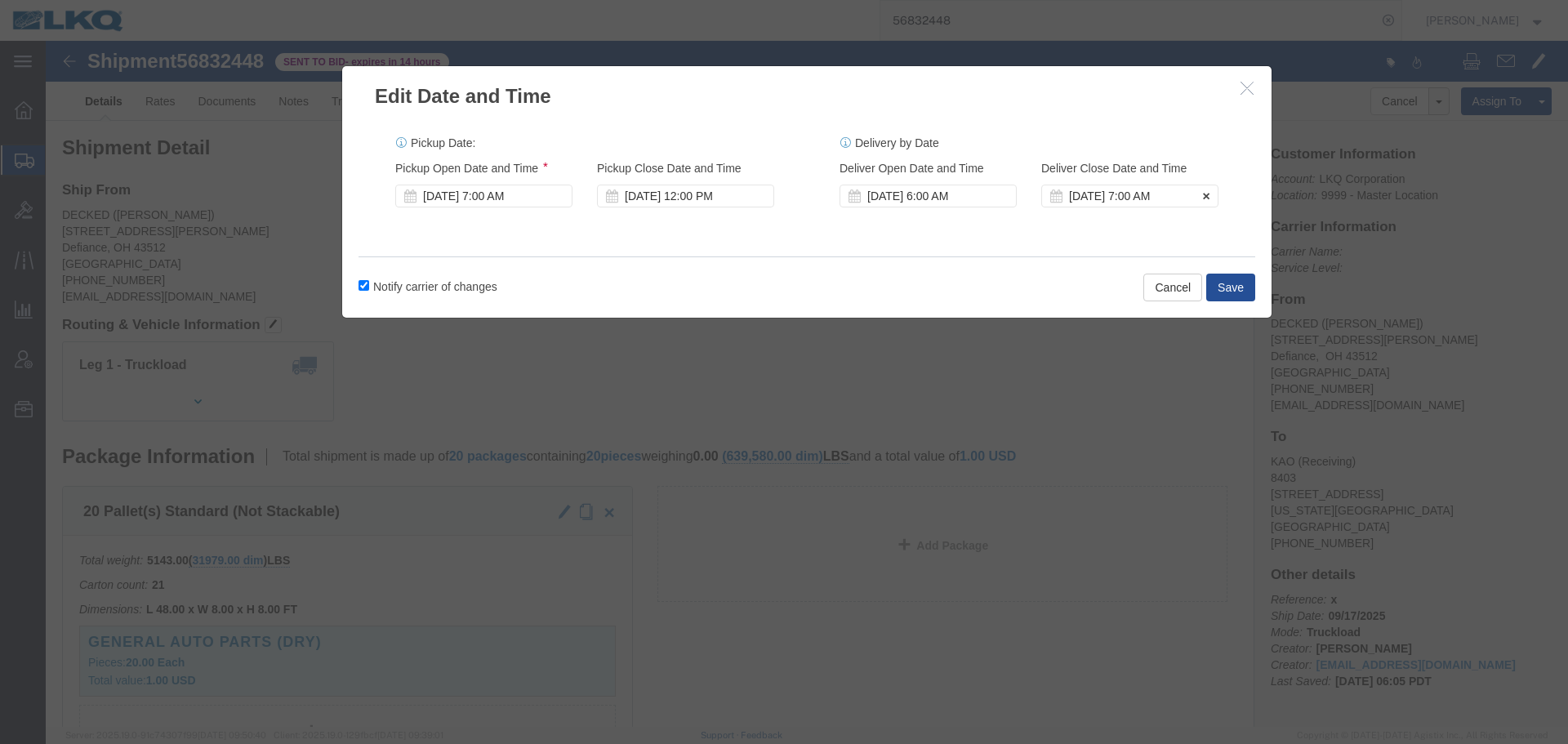
click div "Sep 22 2025 7:00 AM"
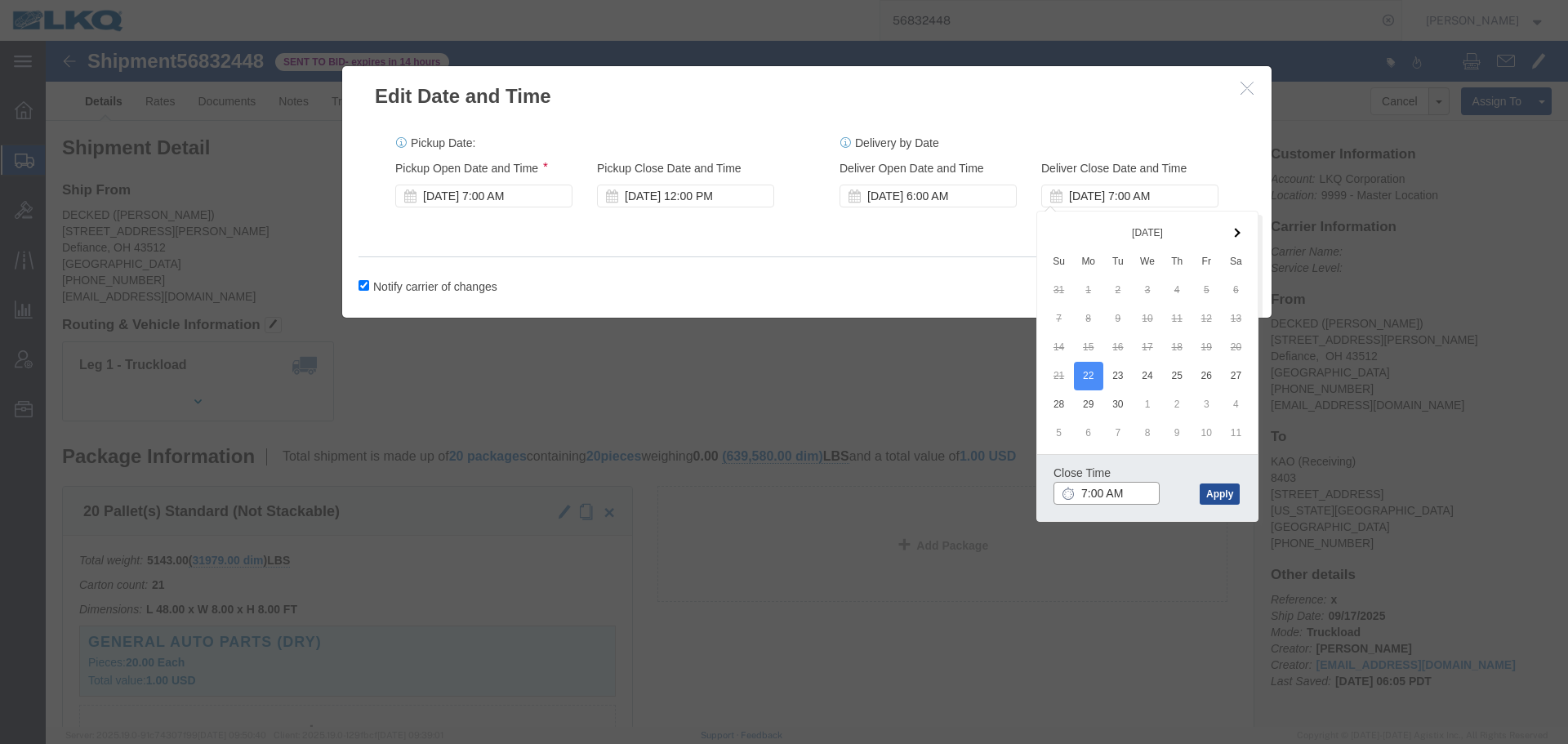
click input "7:00 AM"
type input "12:59 AM"
click input "12:59 AM"
type input "6:01 AM"
click button "Apply"
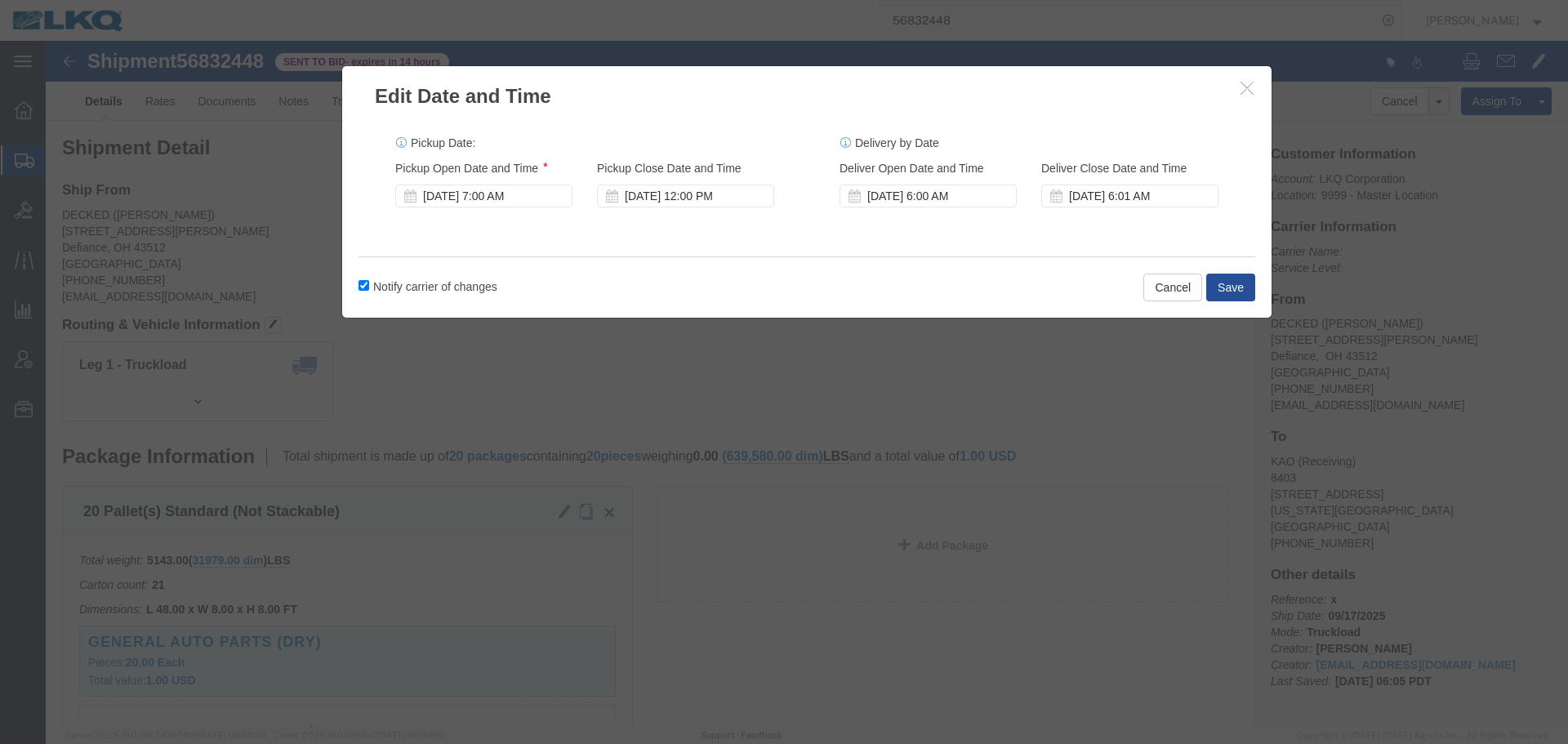
click label "Notify carrier of changes"
click input "Notify carrier of changes"
click label "Notify carrier of changes"
click input "Notify carrier of changes"
click label "Notify carrier of changes"
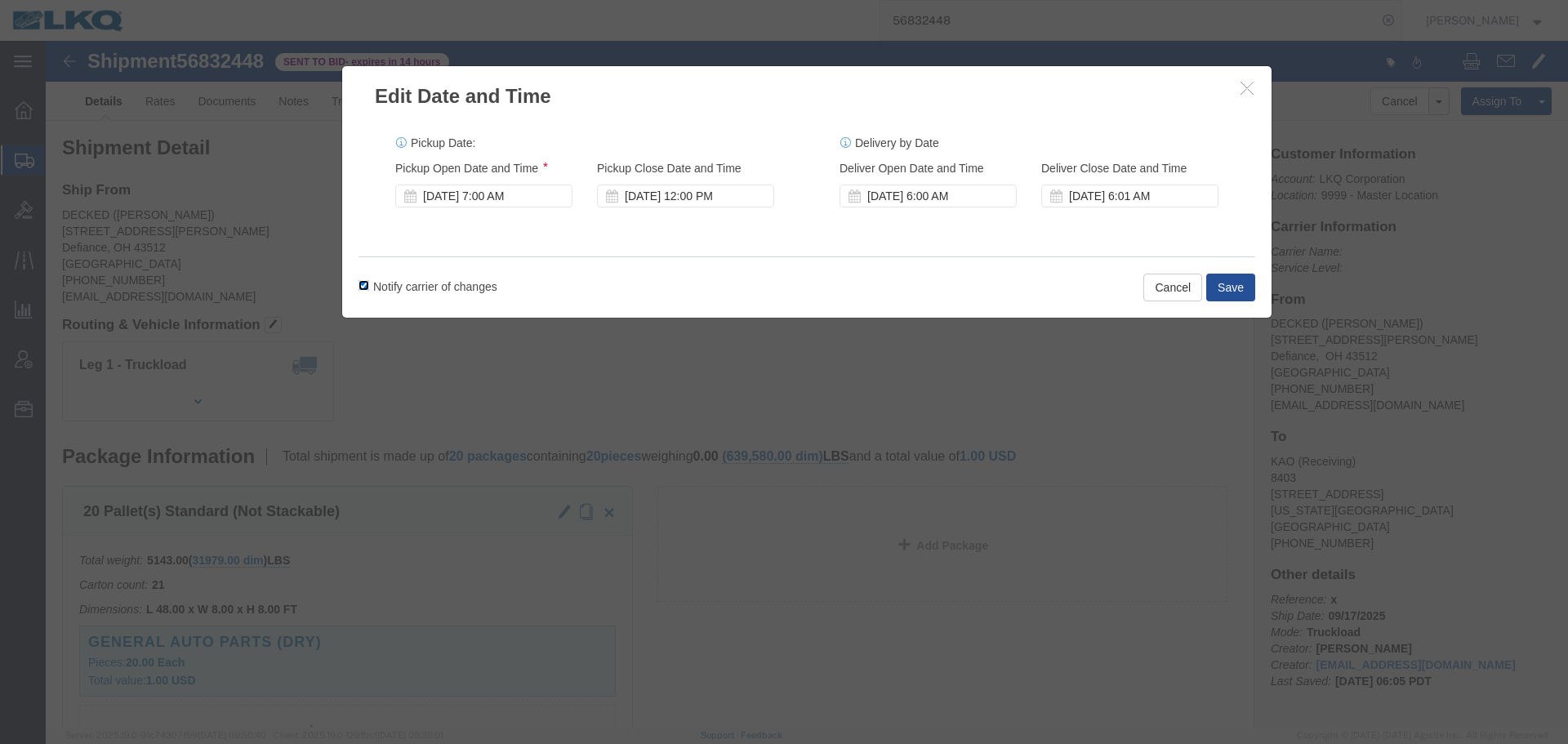
click input "Notify carrier of changes"
checkbox input "false"
drag, startPoint x: 402, startPoint y: 178, endPoint x: 398, endPoint y: 164, distance: 14.6
click div "Pickup Start Date Pickup Start Time Pickup Open Date and Time Sep 17 2025 7:00 …"
click div "Sep 17 2025 7:00 AM"
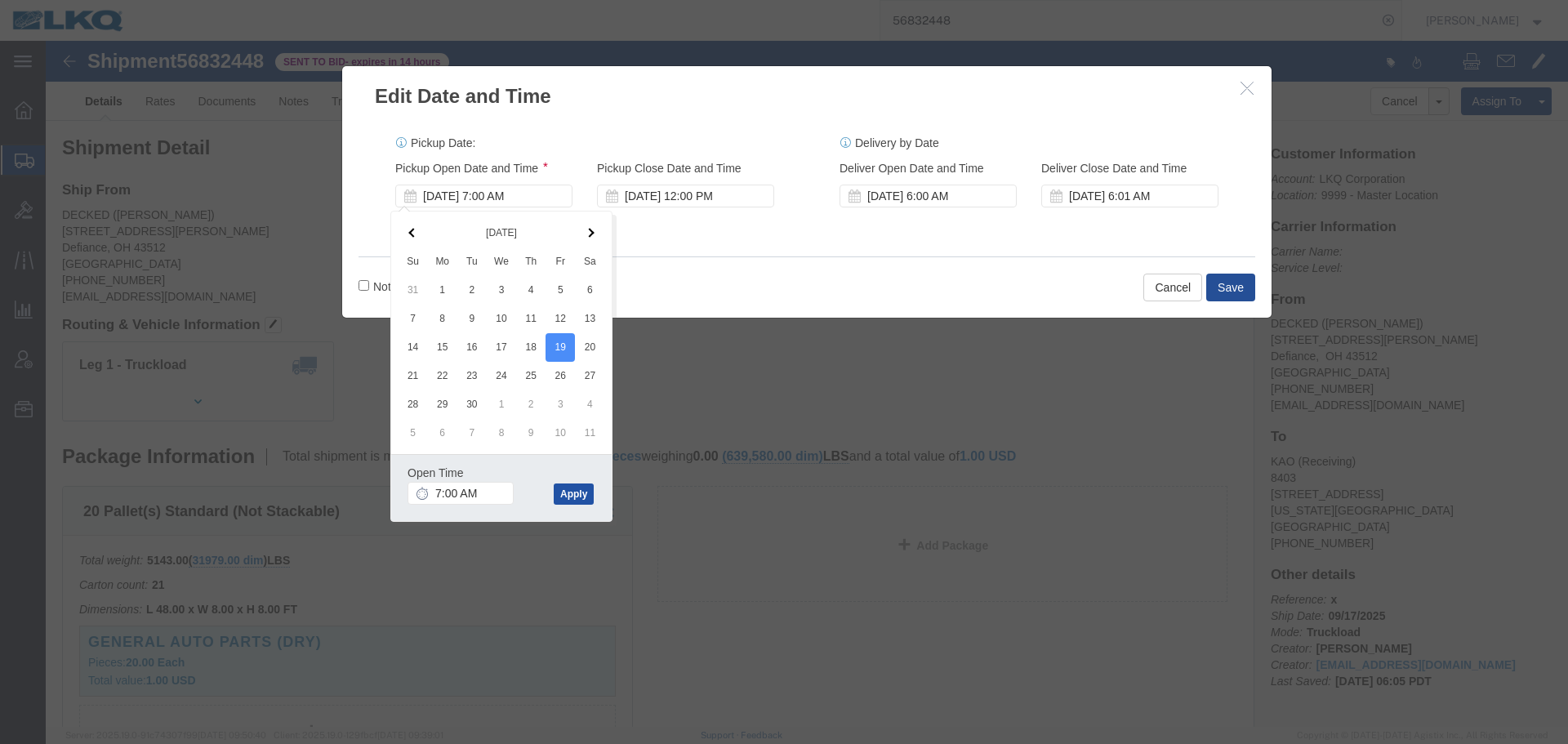
click button "Apply"
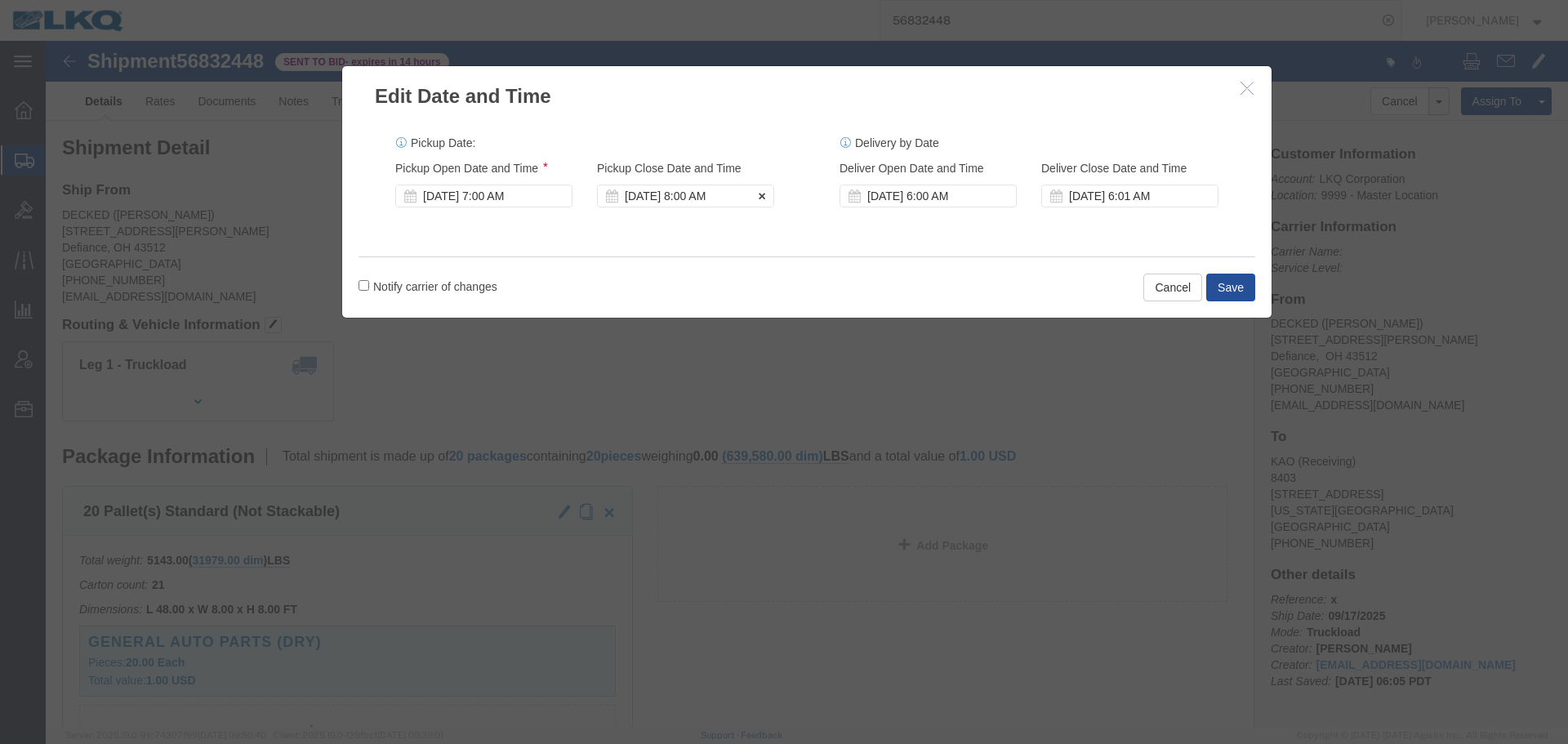
click div "Sep 19 2025 8:00 AM"
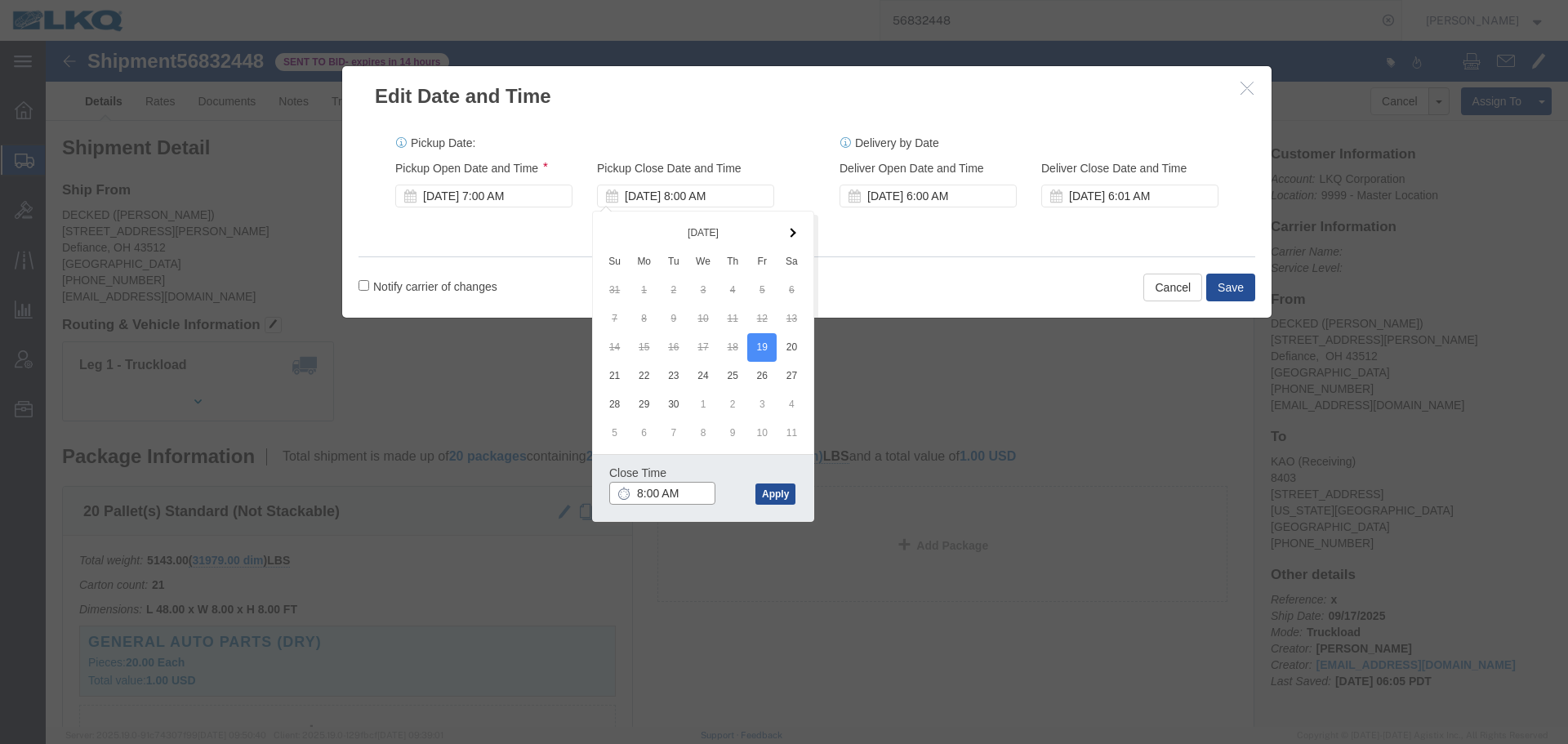
click input "8:00 AM"
type input "12:00 AM"
click input "12:00 AM"
type input "12:00 PM"
click button "Apply"
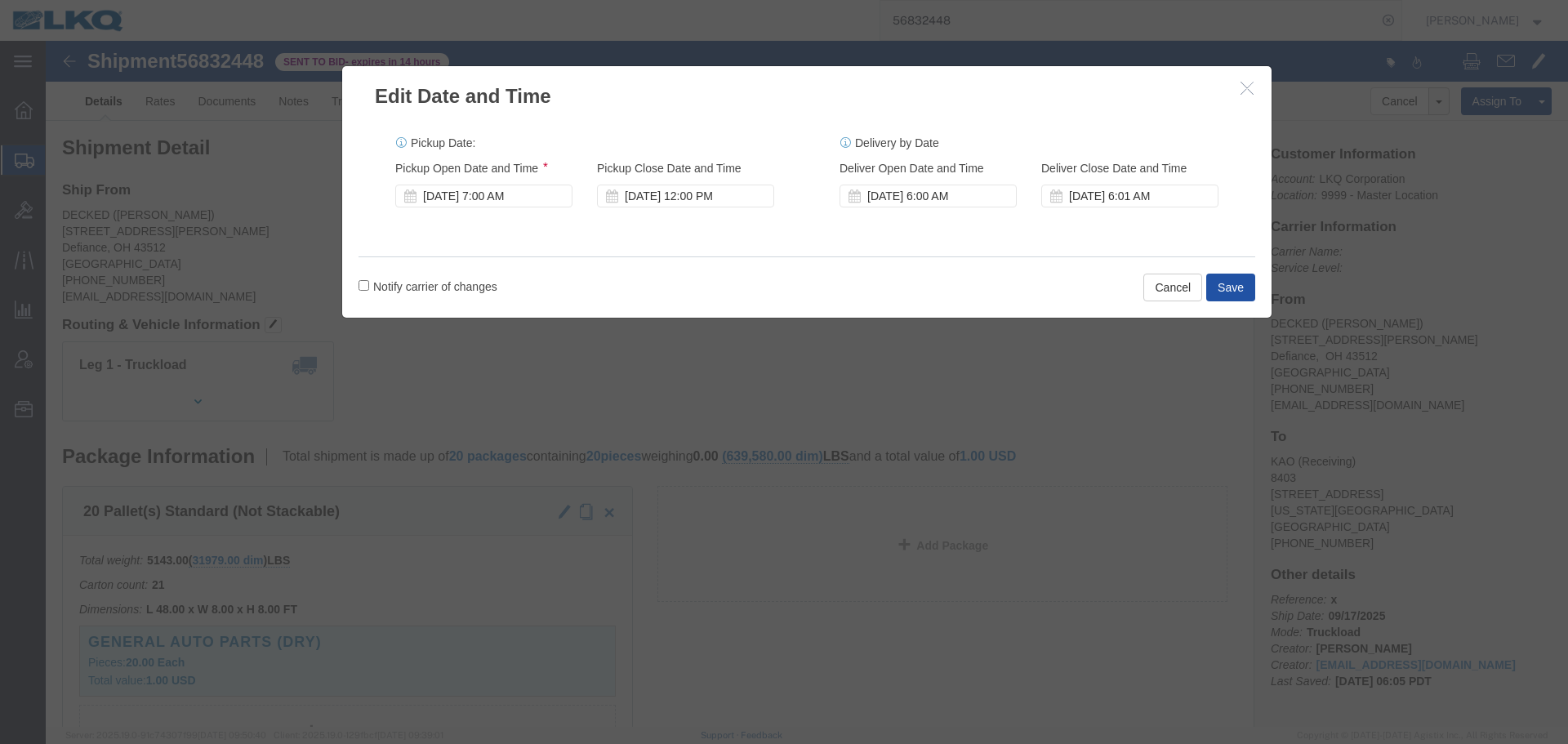
click button "Save"
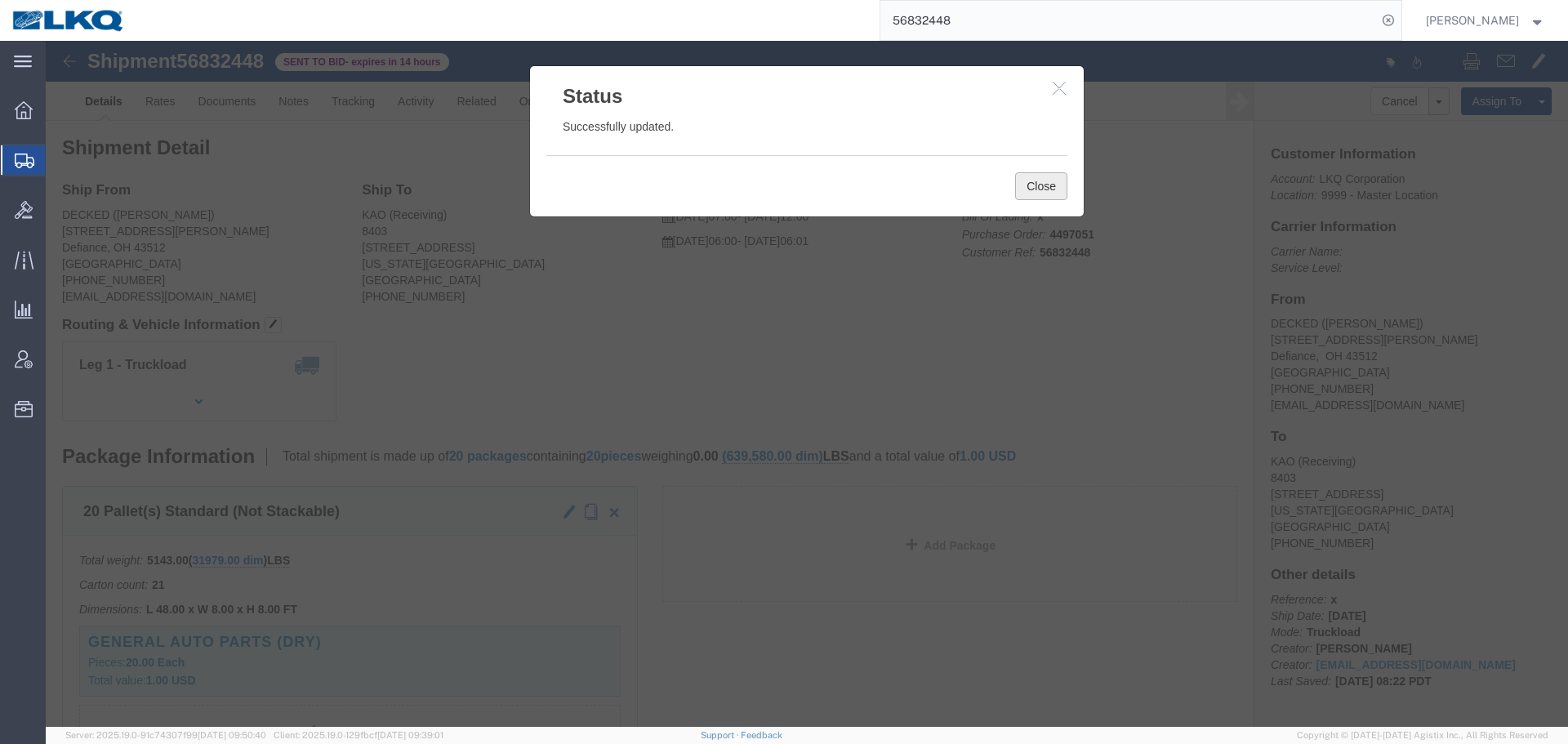
click button "Close"
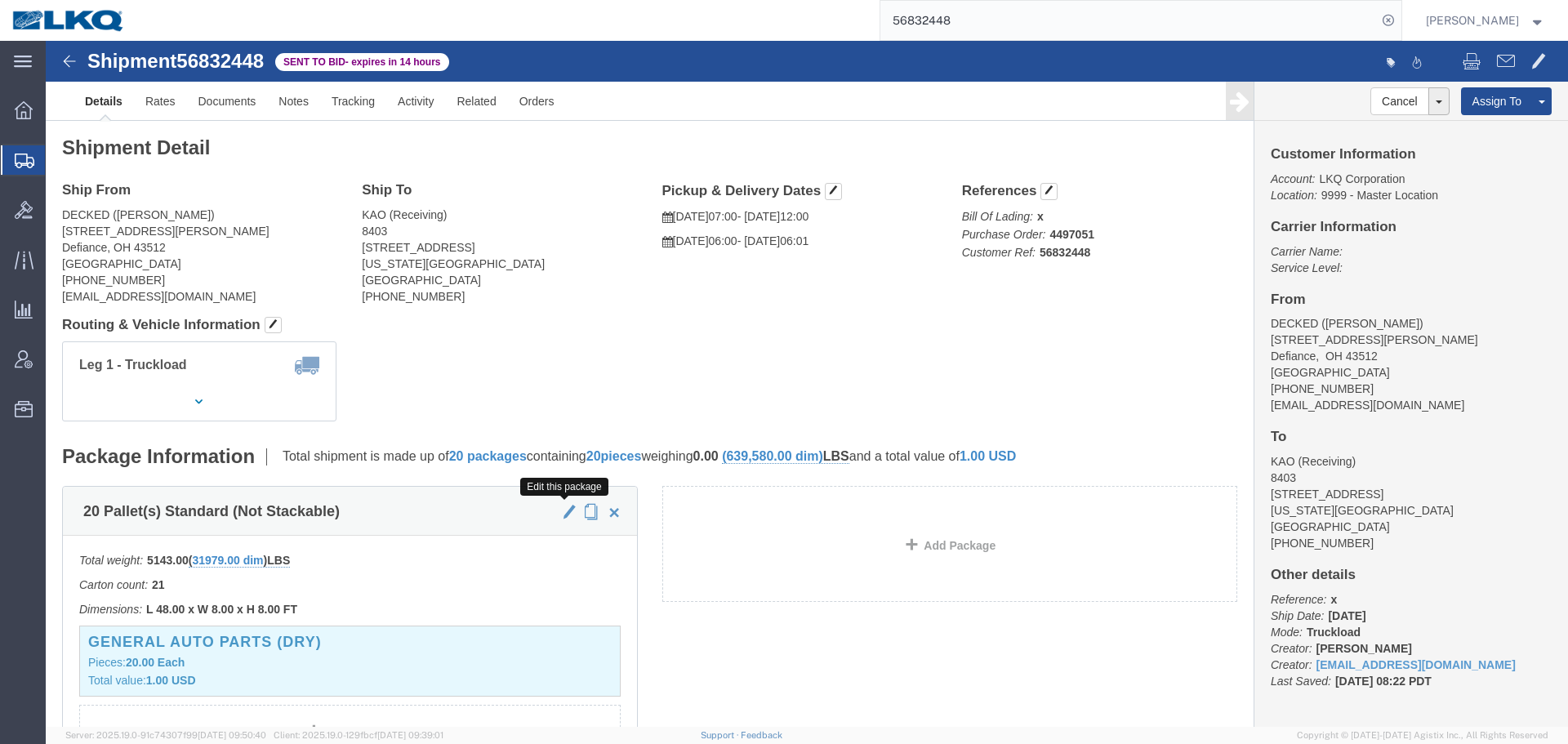
click span "button"
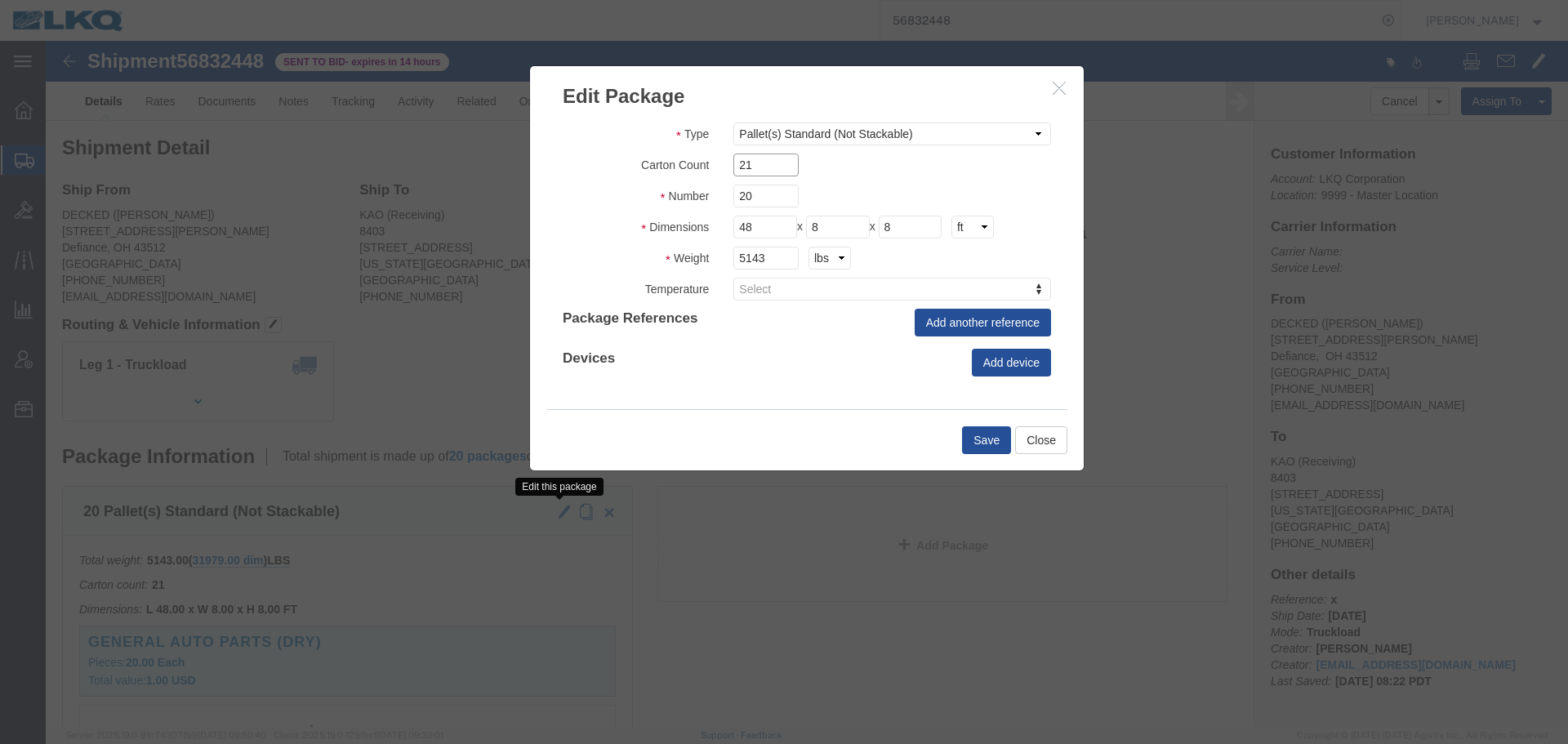
click input "21"
type input "19"
click input "5143"
paste input "4,621"
type input "4,621"
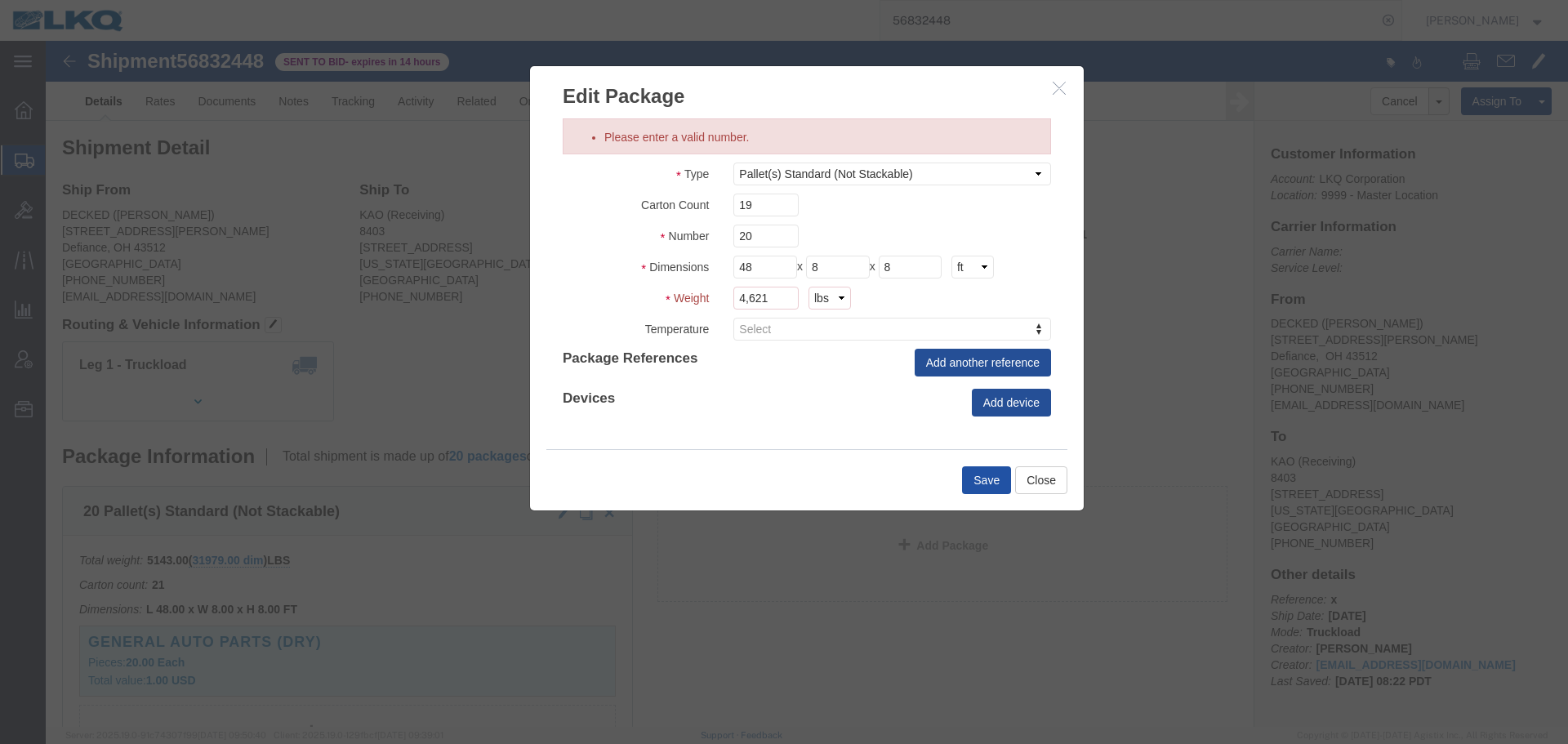
click div "Edit Package Please enter a valid number. Type Bale(s) Basket(s) Bolt(s) Bottle…"
click input "4,621"
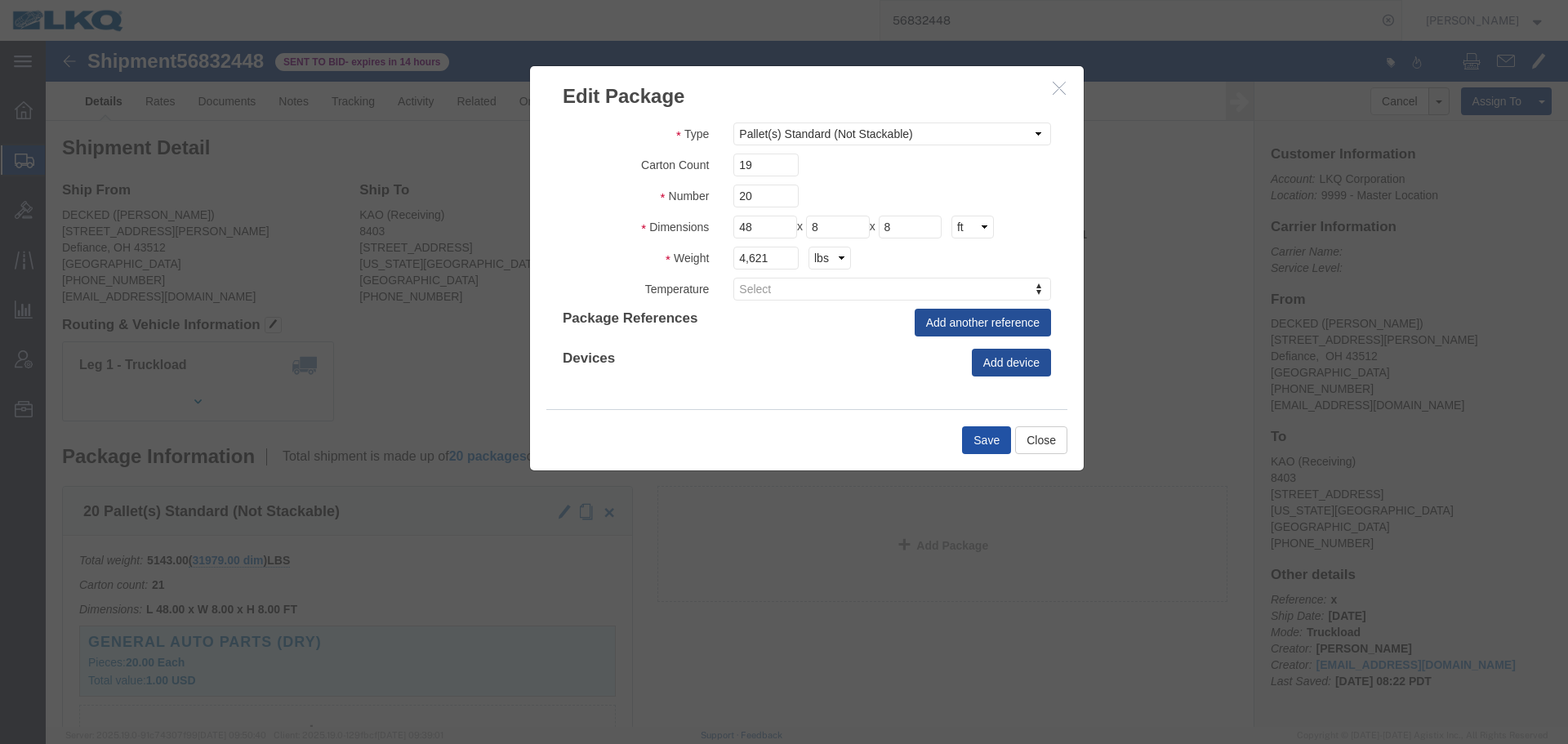
click button "Save"
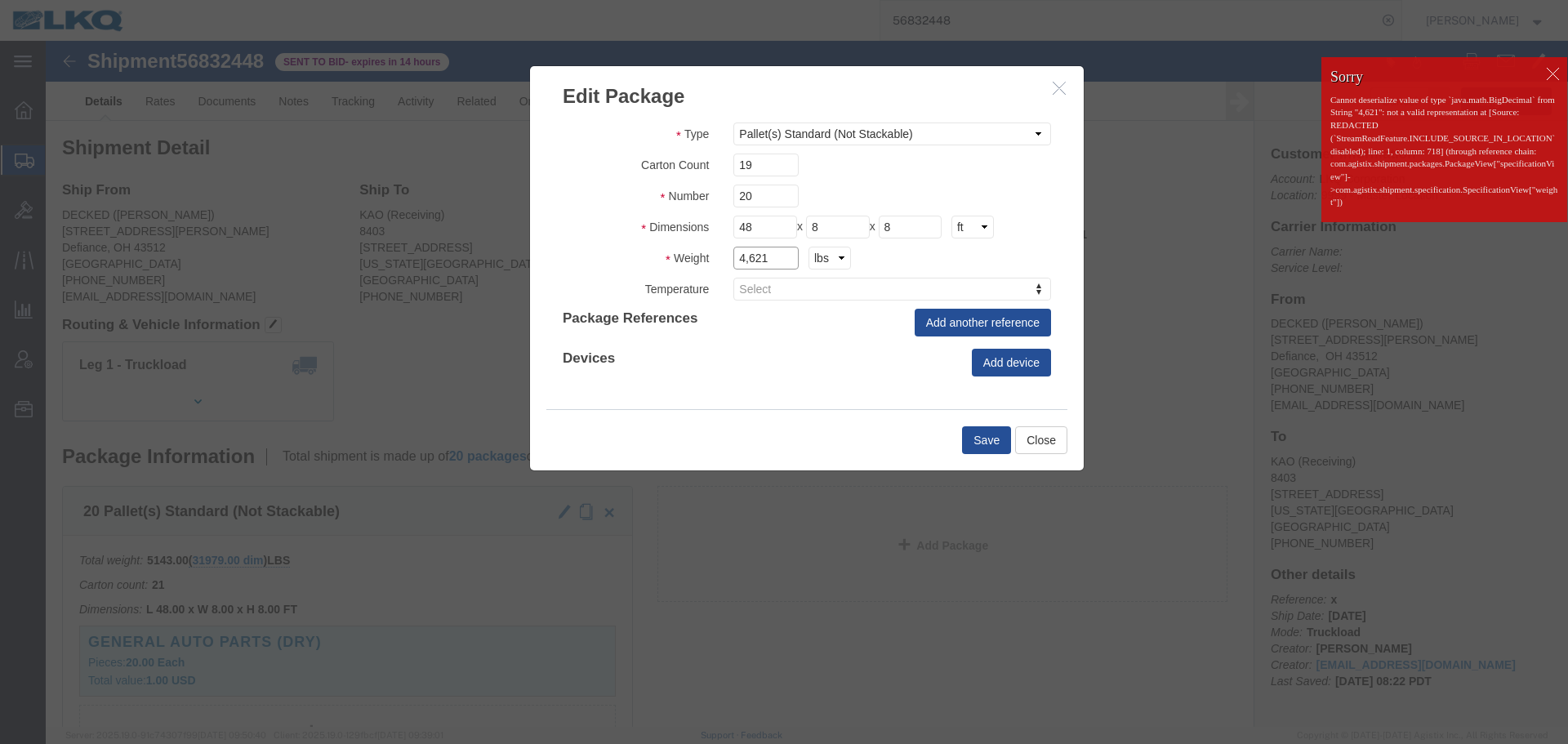
click input "4,621"
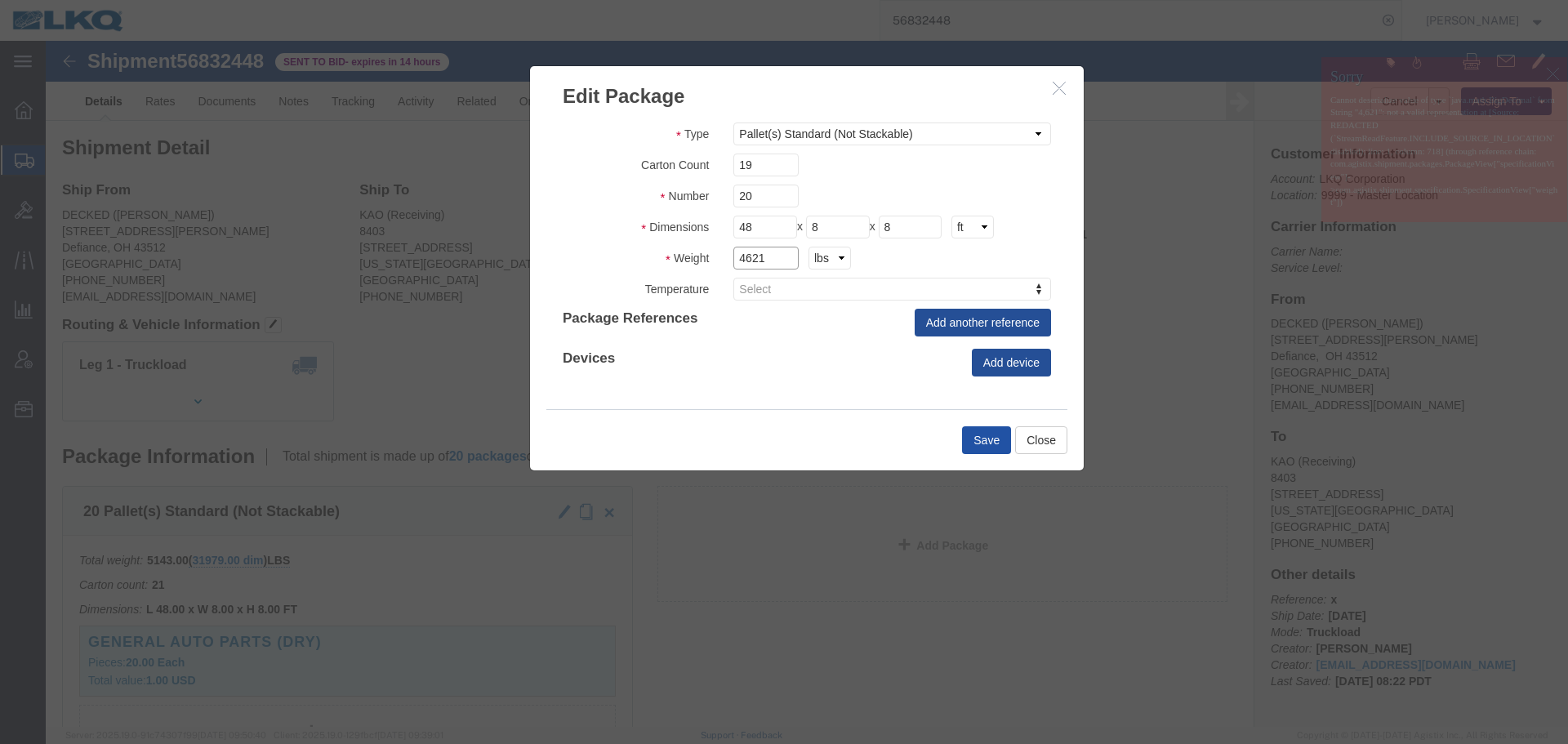
type input "4621"
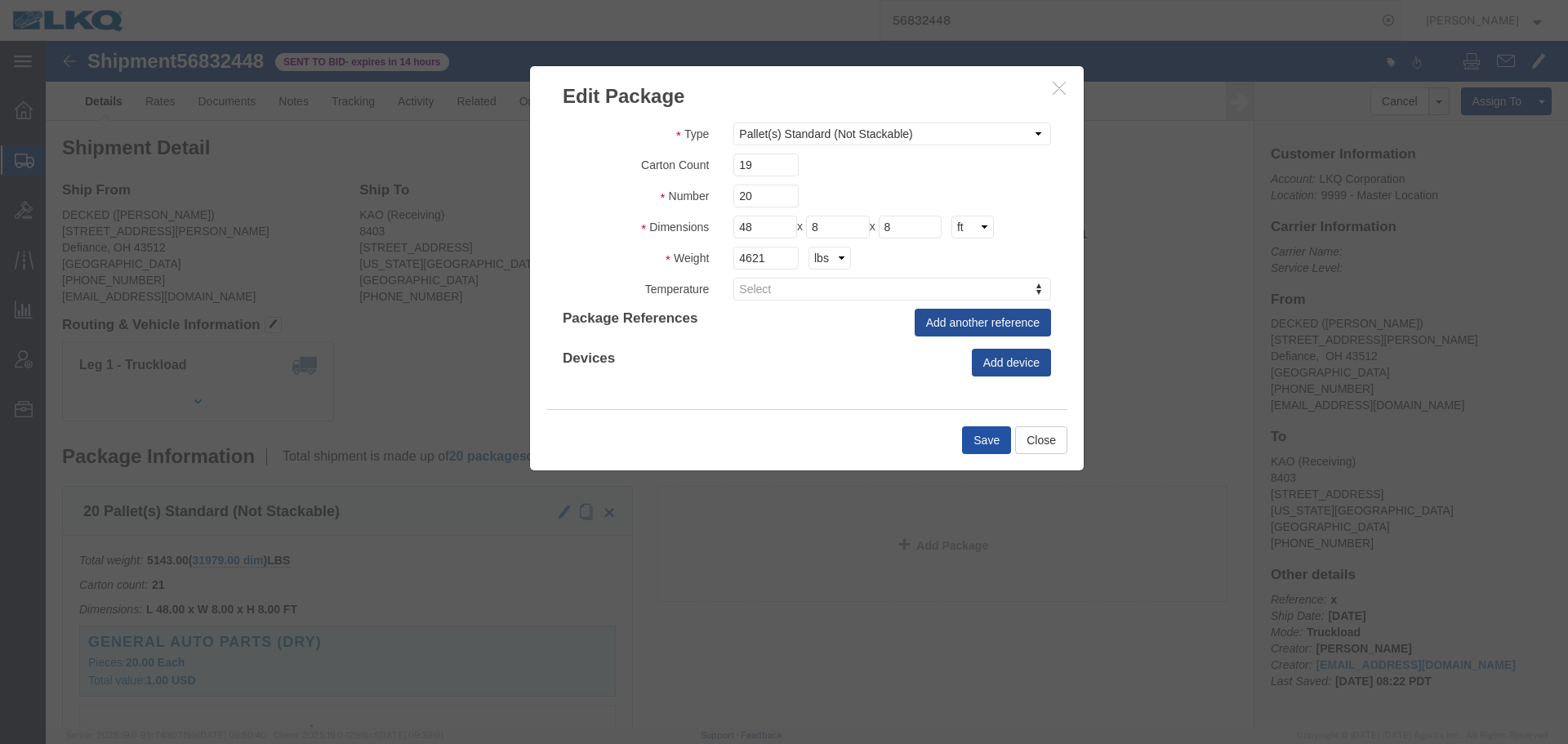
click button "Save"
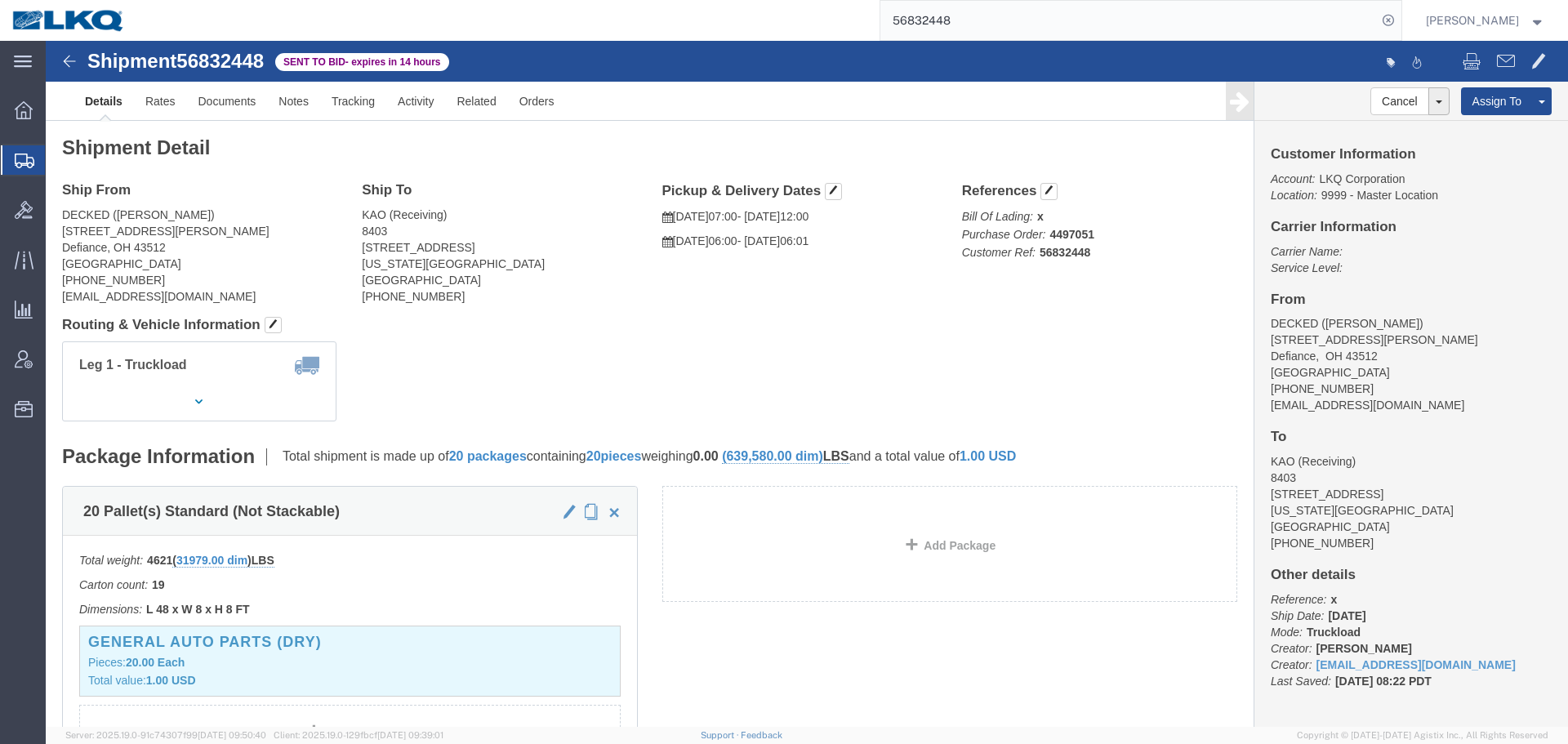
click h4 "Routing & Vehicle Information"
click div "Ship From DECKED (Ashley Schwarzman) 25401 Elliott Rd. Defiance, OH 43512 Unite…"
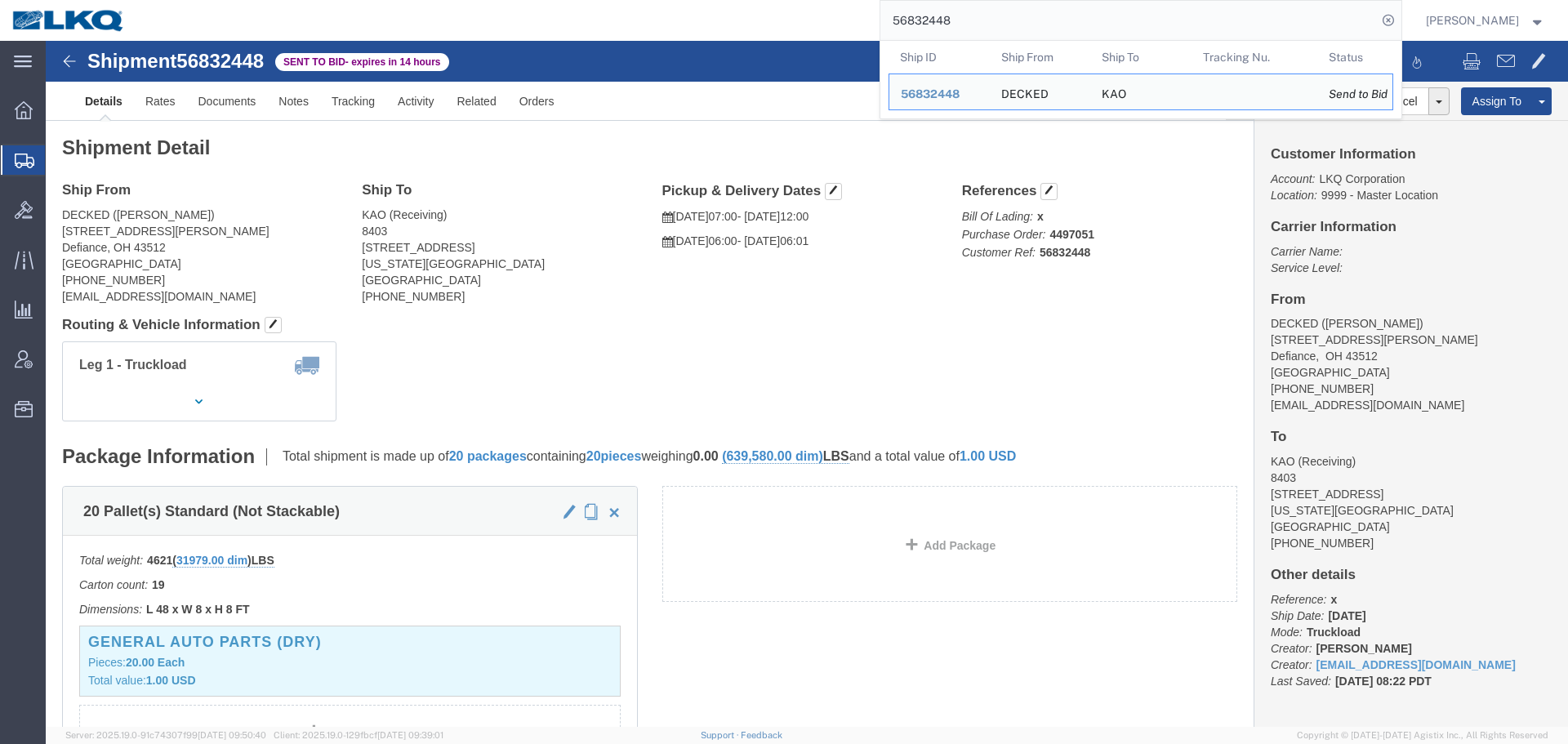
click at [1039, 18] on input "56832448" at bounding box center [1129, 20] width 497 height 39
paste input "4520"
type input "56834520"
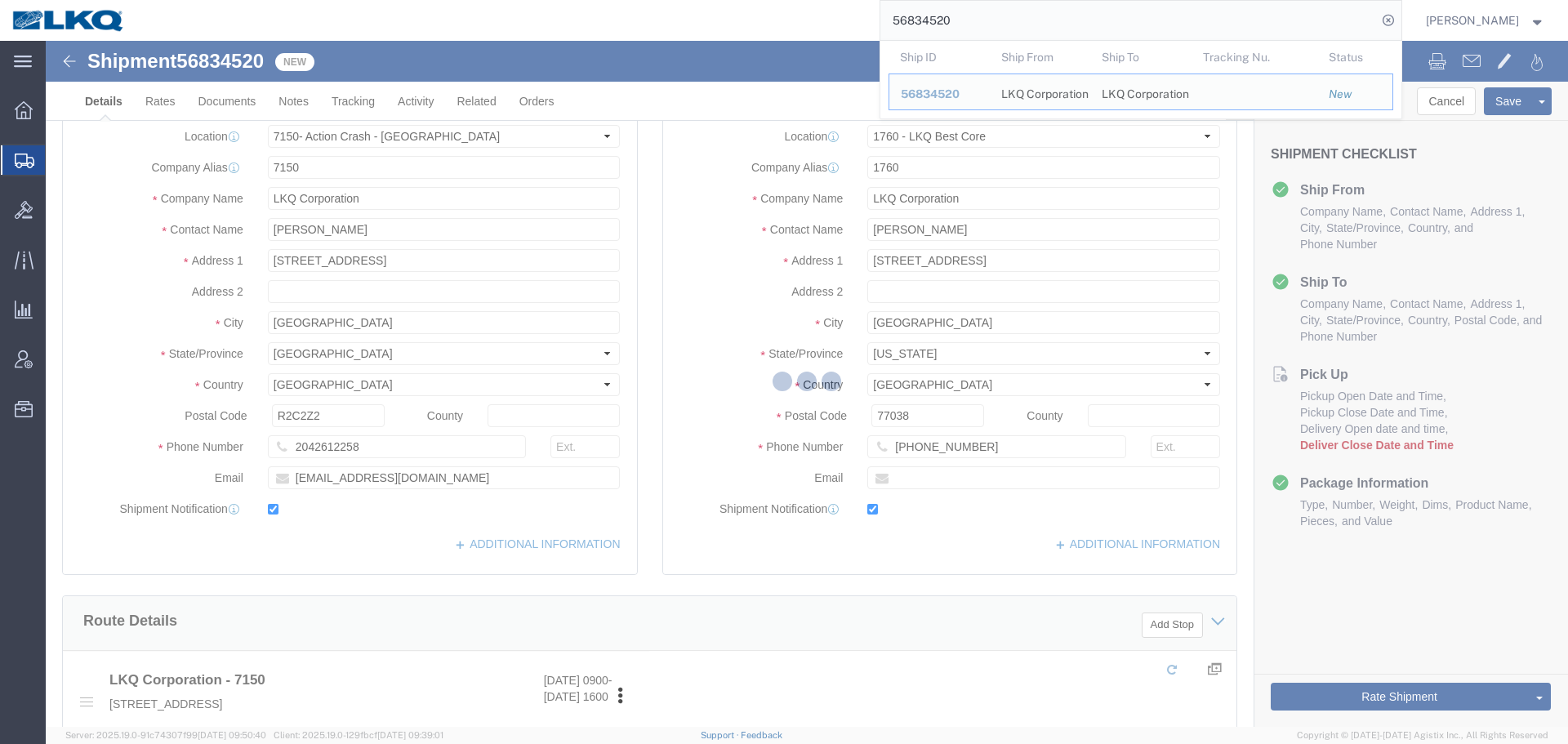
select select "28138"
select select "27634"
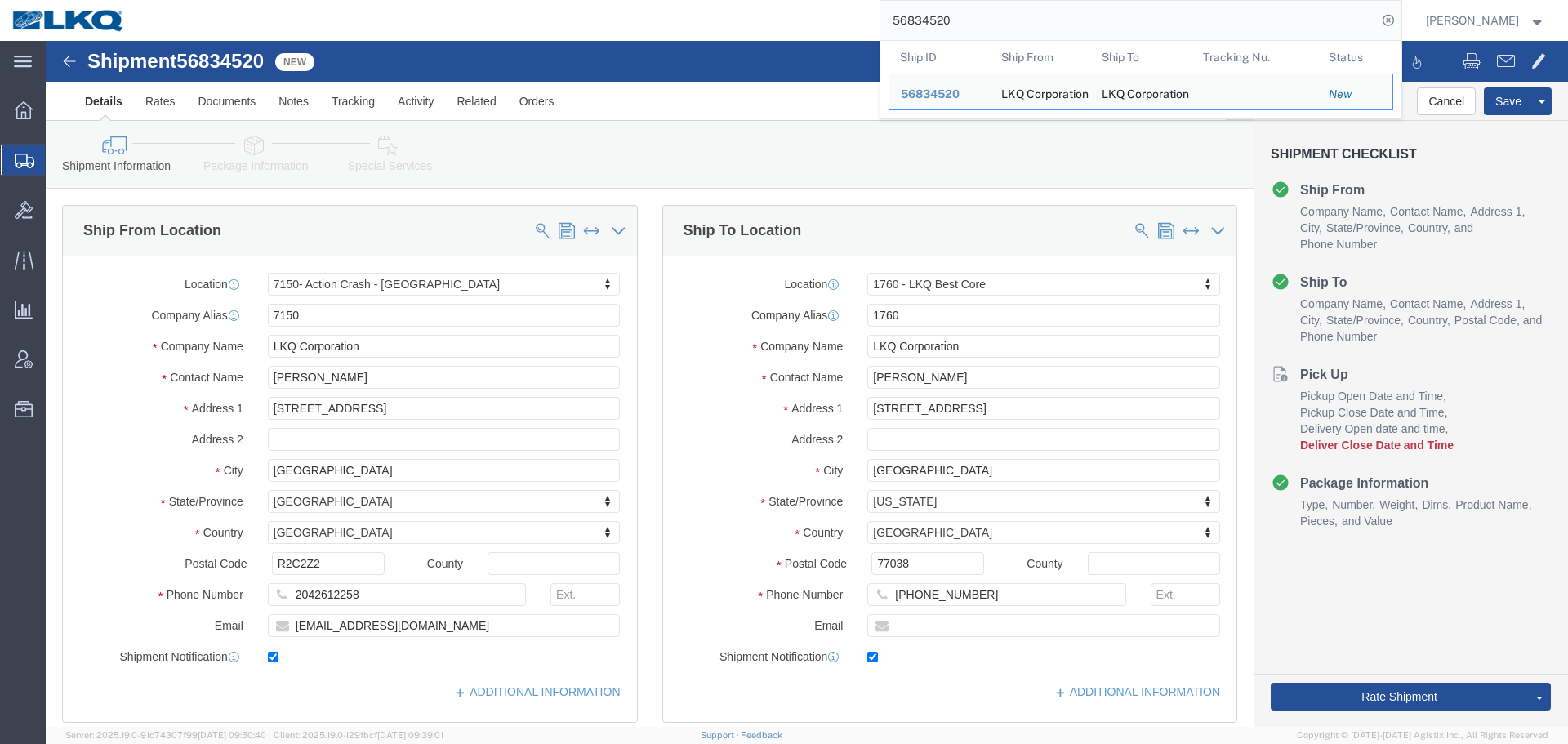
click at [1014, 34] on input "56834520" at bounding box center [1129, 20] width 497 height 39
paste input "691216"
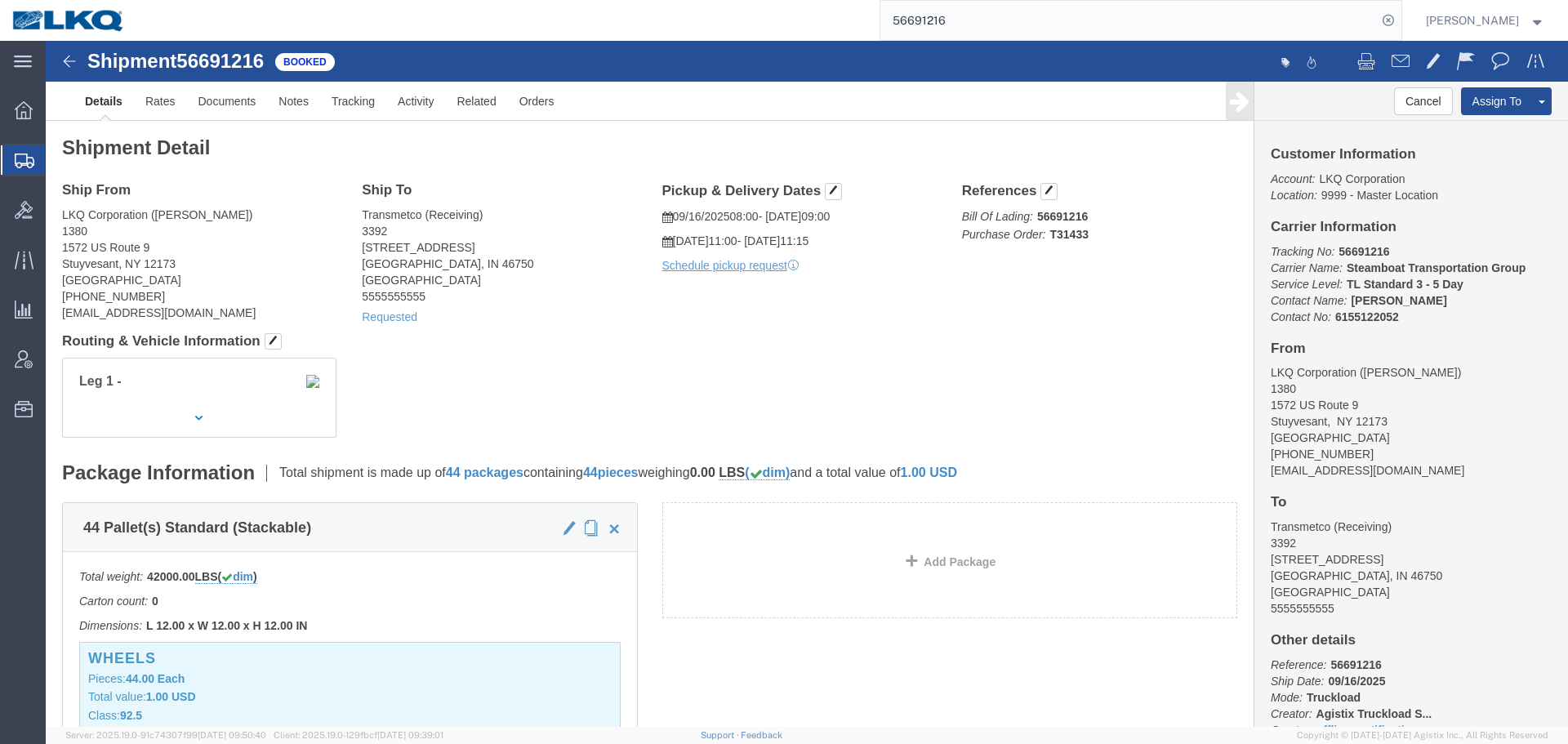
click address "LKQ Corporation (DEBBIE WIED) 1380 1572 US Route 9 Stuyvesant, NY 12173 United …"
copy div "dawied@lkqcorp.com"
click div "Shipment 56691216 Booked Details Rates Documents Notes Tracking Activity Relate…"
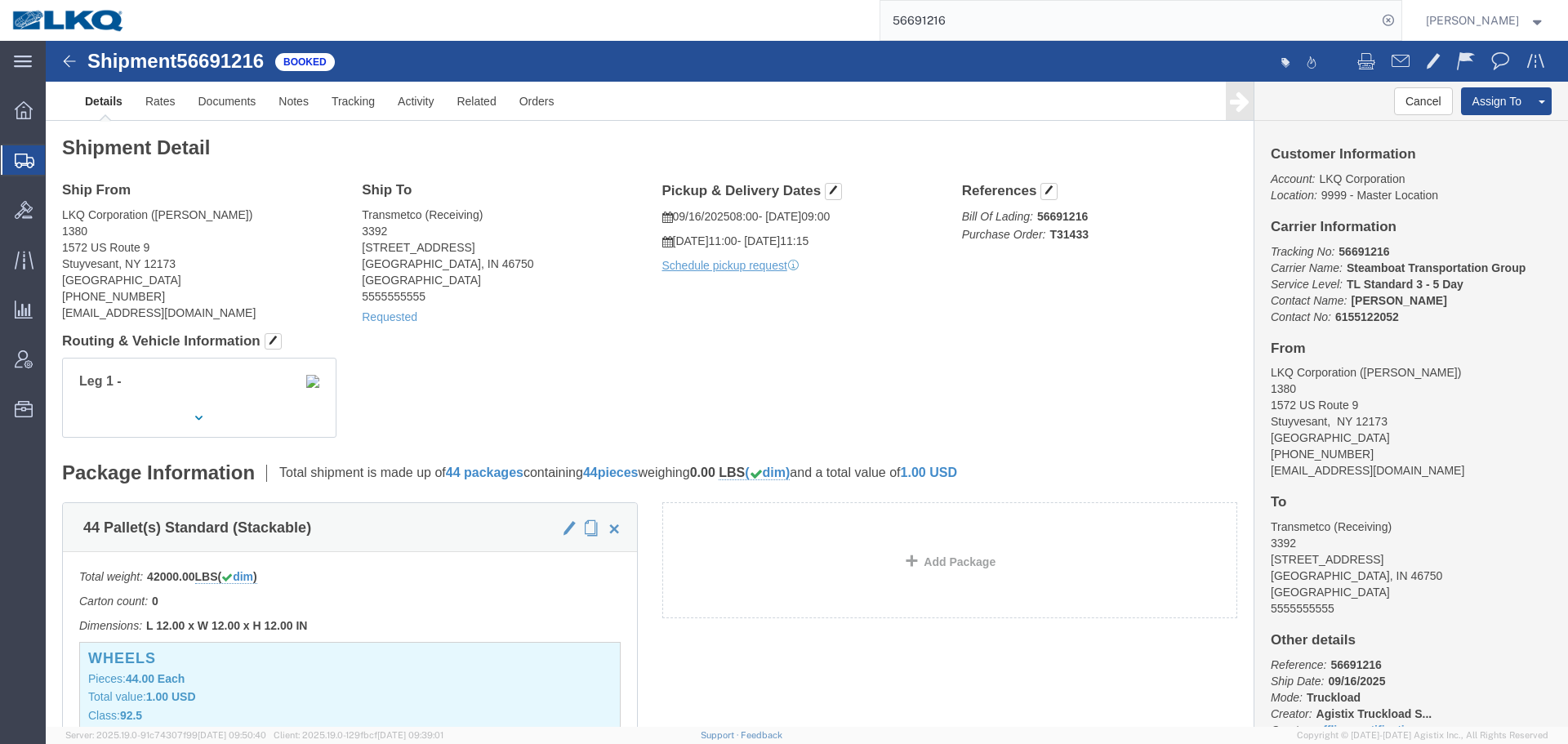
click at [981, 37] on input "56691216" at bounding box center [1129, 20] width 497 height 39
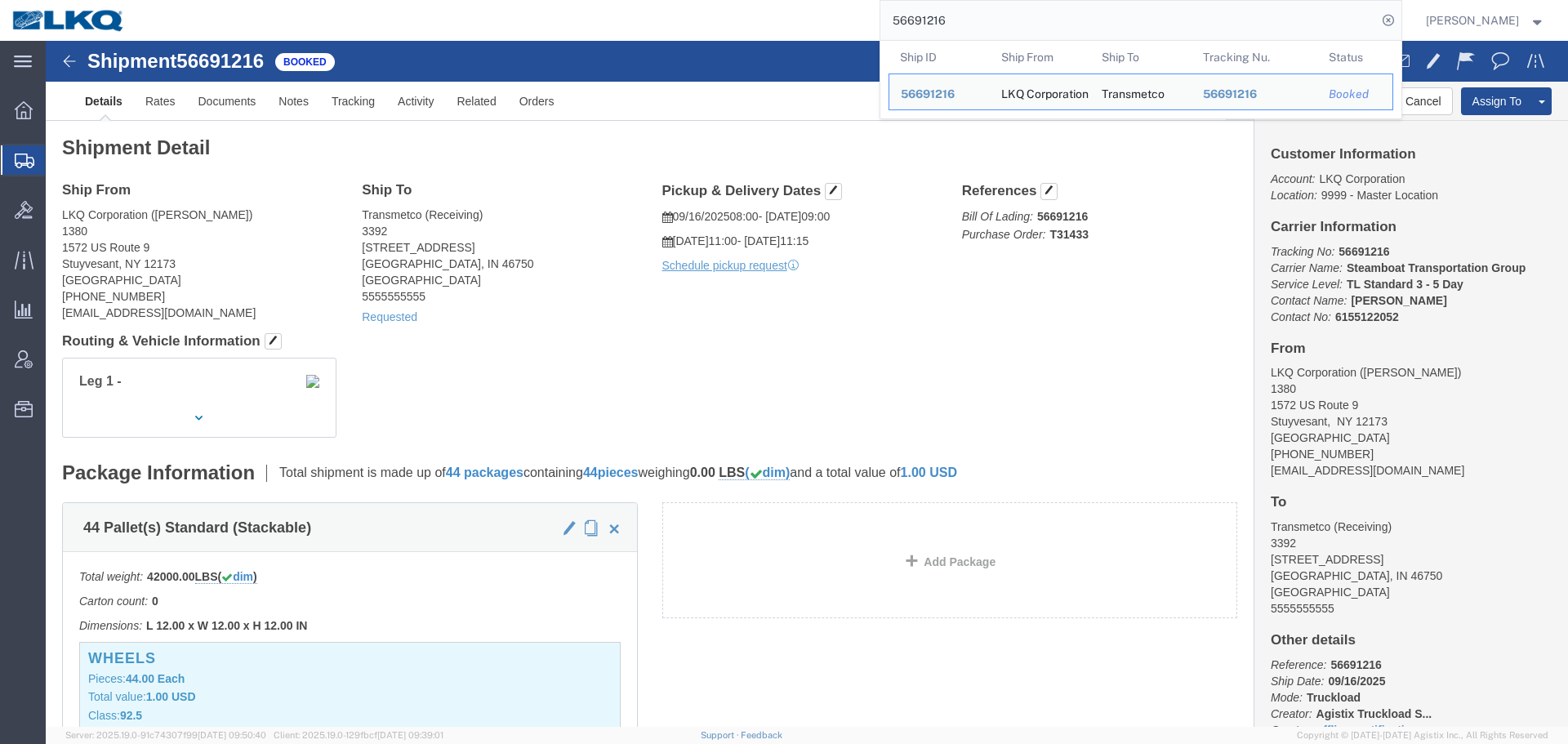
paste input "808509"
type input "56808509"
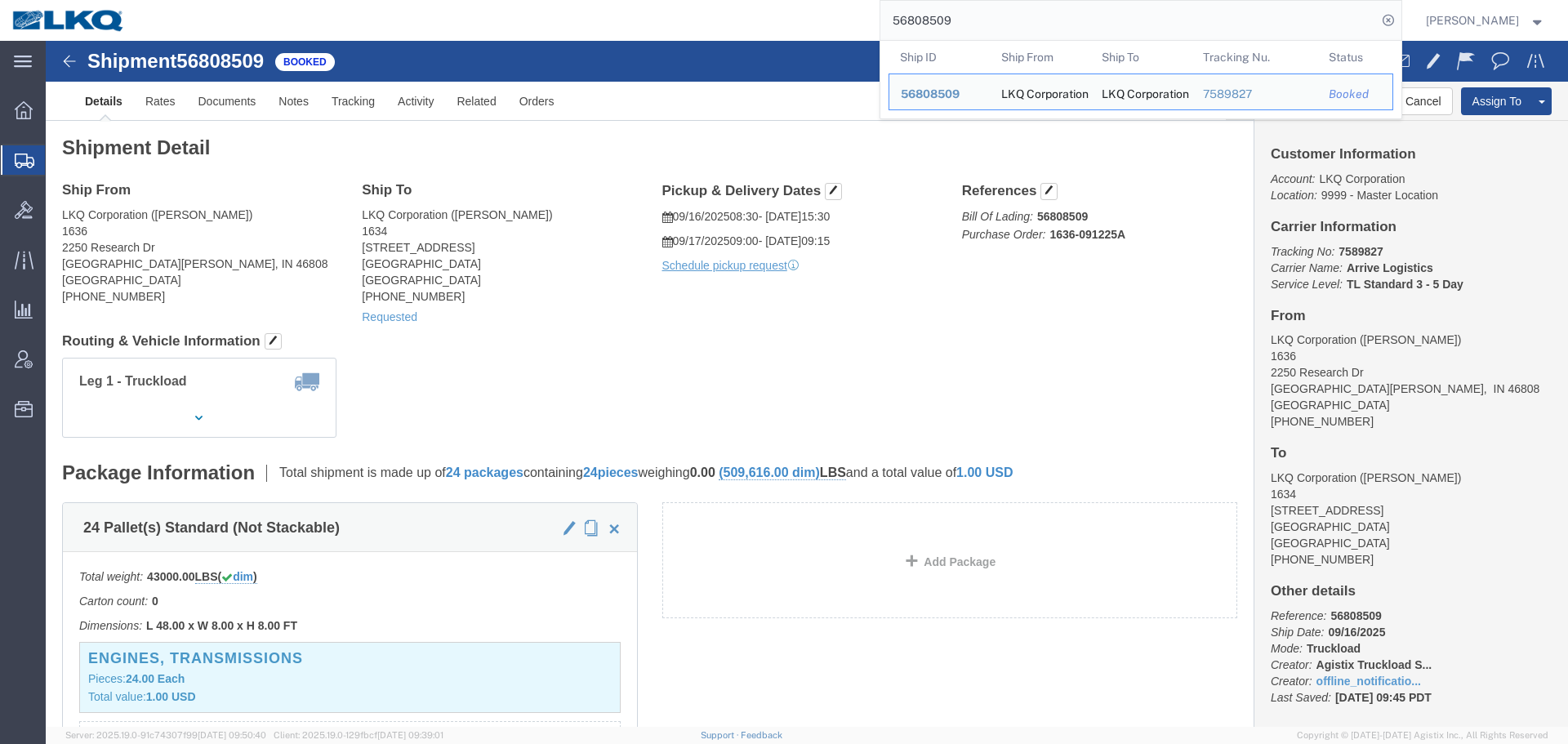
click div "Leg 1 - Truckload Vehicle 1: Standard Dry Van (53 Feet) Number of trucks: 1"
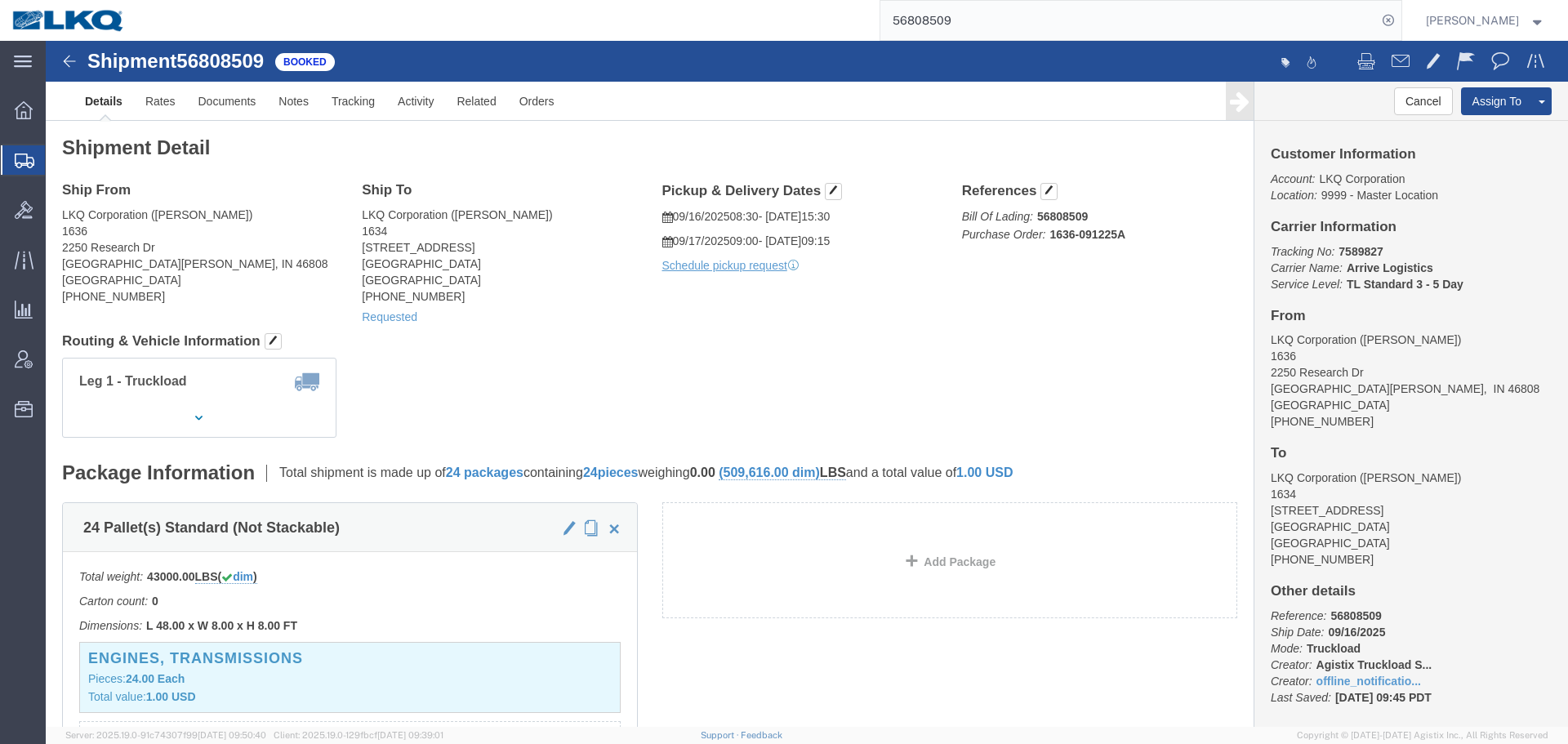
click h4 "Routing & Vehicle Information"
click div "Ship From LKQ Corporation (AARON) 1636 2250 Research Dr Fort Wayne, IN 46808 Un…"
click div "Leg 1 - Truckload Vehicle 1: Standard Dry Van (53 Feet) Number of trucks: 1"
click span
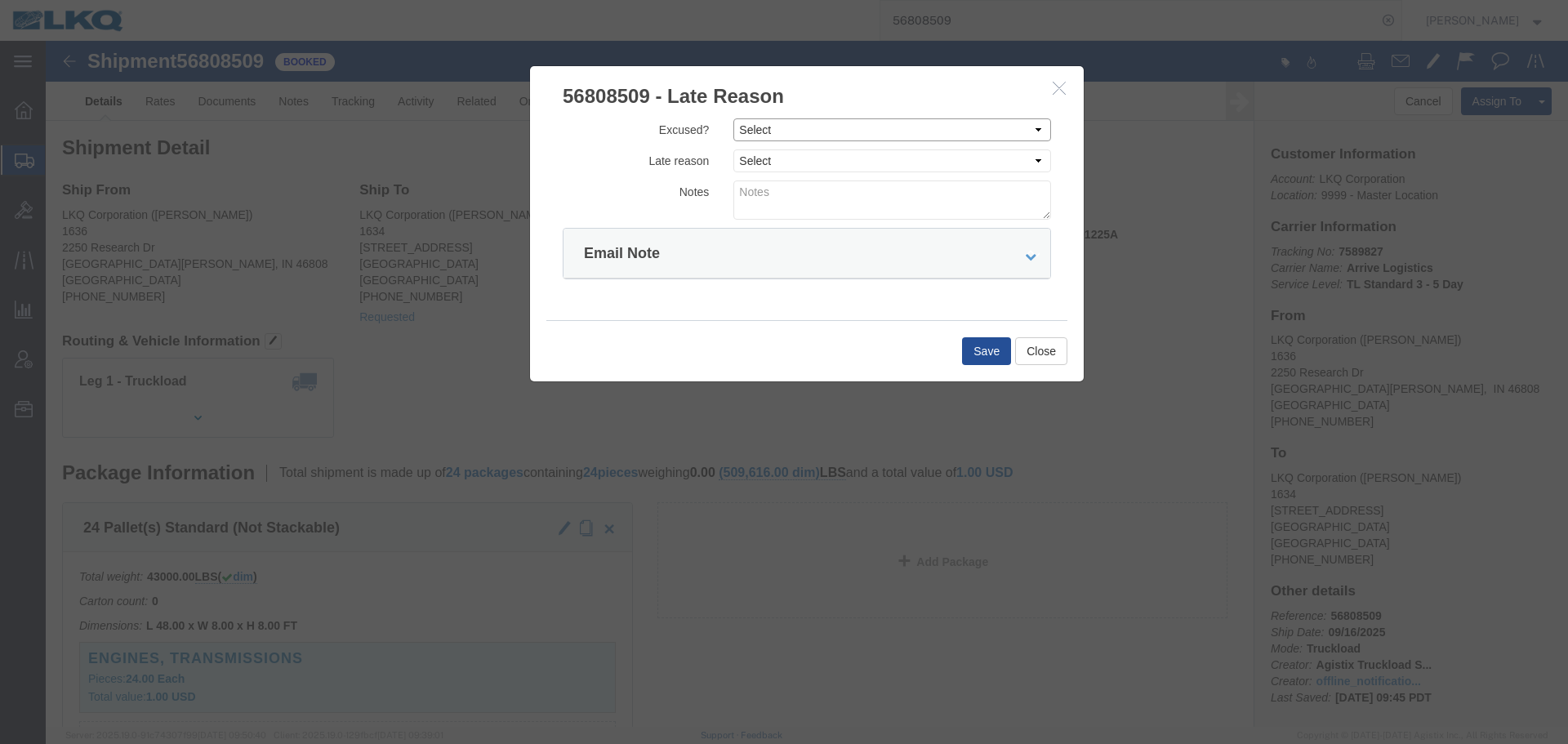
click select "Select Excused Not Excused"
select select "NOT_EXCUSED"
click select "Select Excused Not Excused"
click select "Select Bad Carrier Data Carrier Admin Error Delay Accident Driver Error Lack of…"
select select "DRIVER_ERROR"
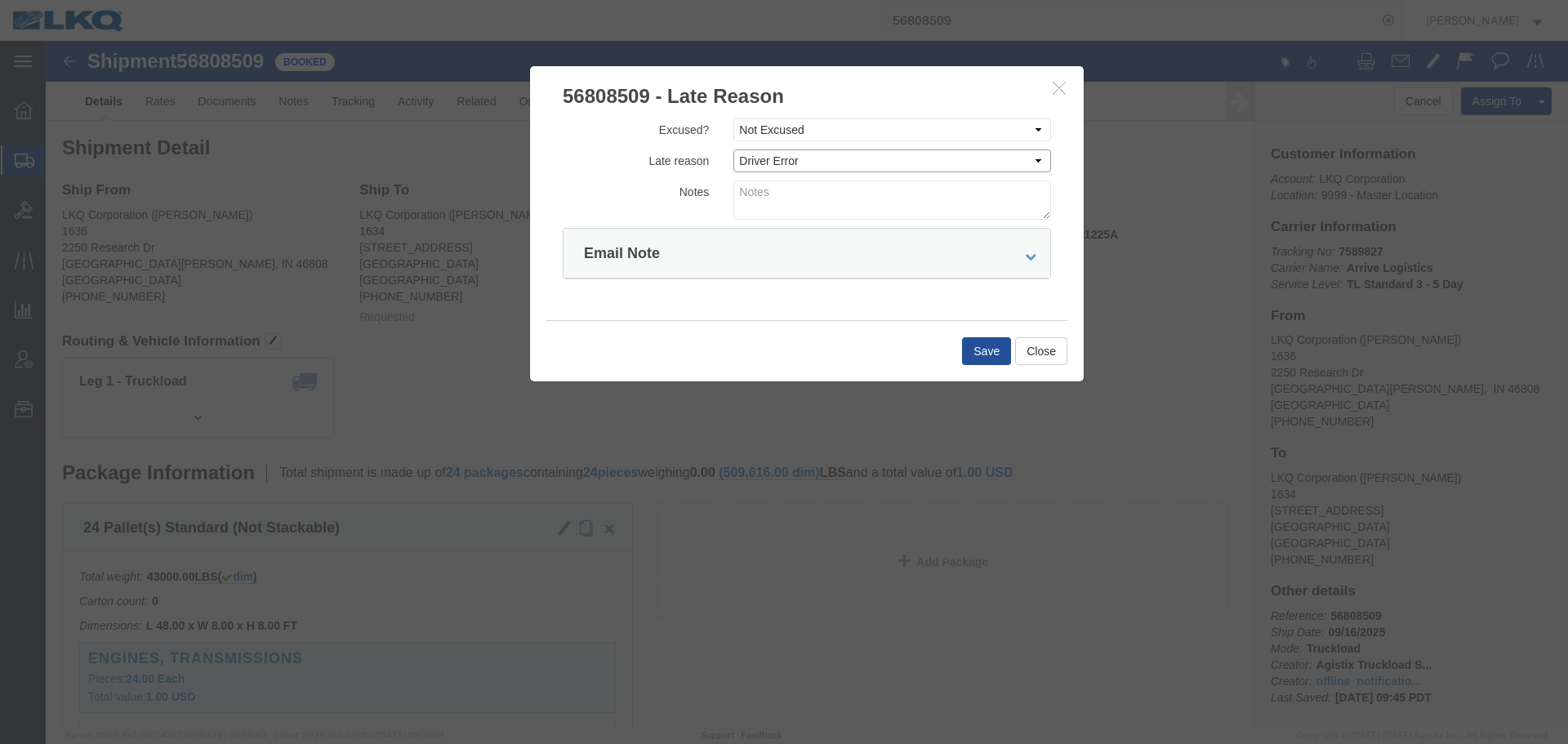
click select "Select Bad Carrier Data Carrier Admin Error Delay Accident Driver Error Lack of…"
click textarea
type textarea "09/16 missed"
click button "Save"
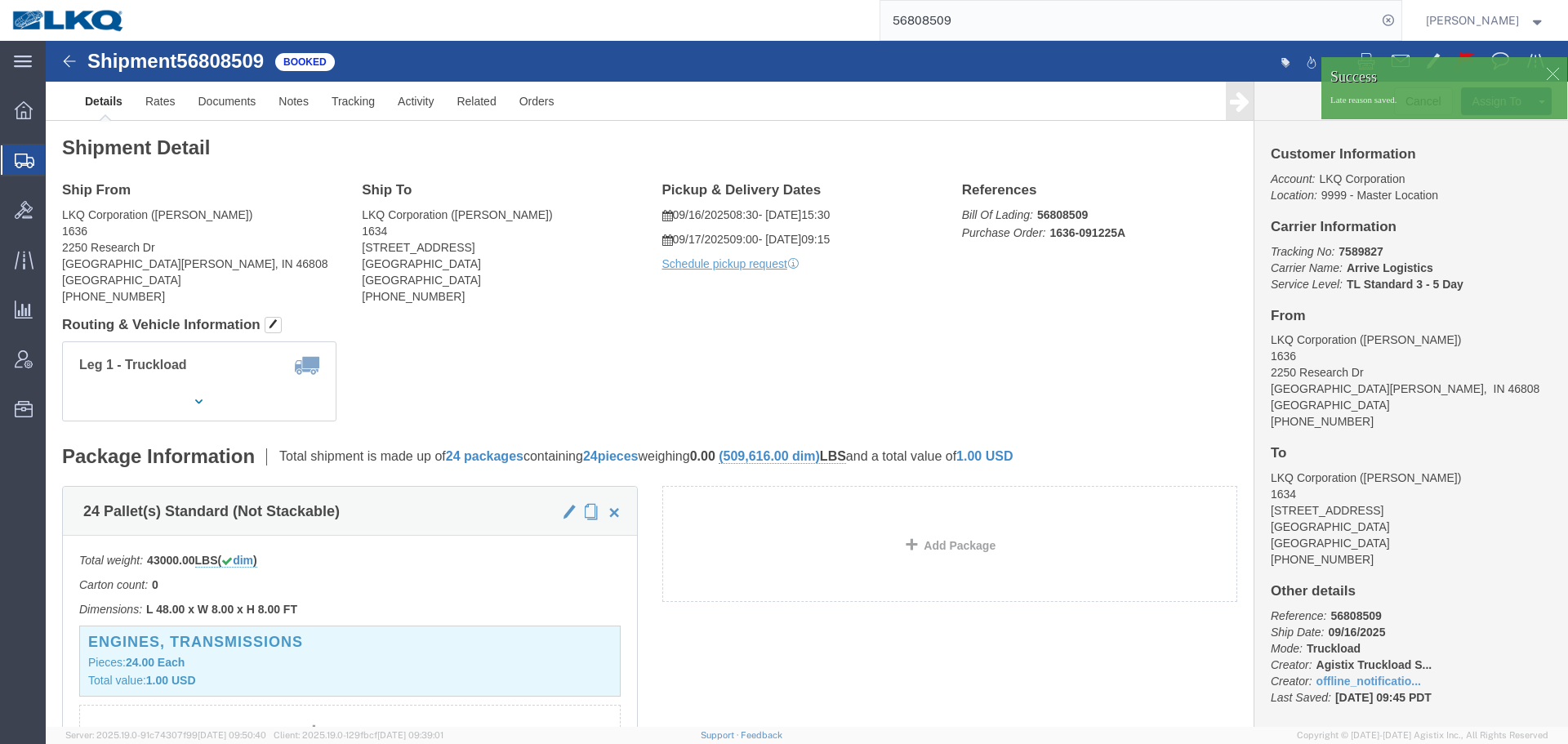
click div "Shipment Detail Ship From LKQ Corporation (AARON) 1636 2250 Research Dr Fort Wa…"
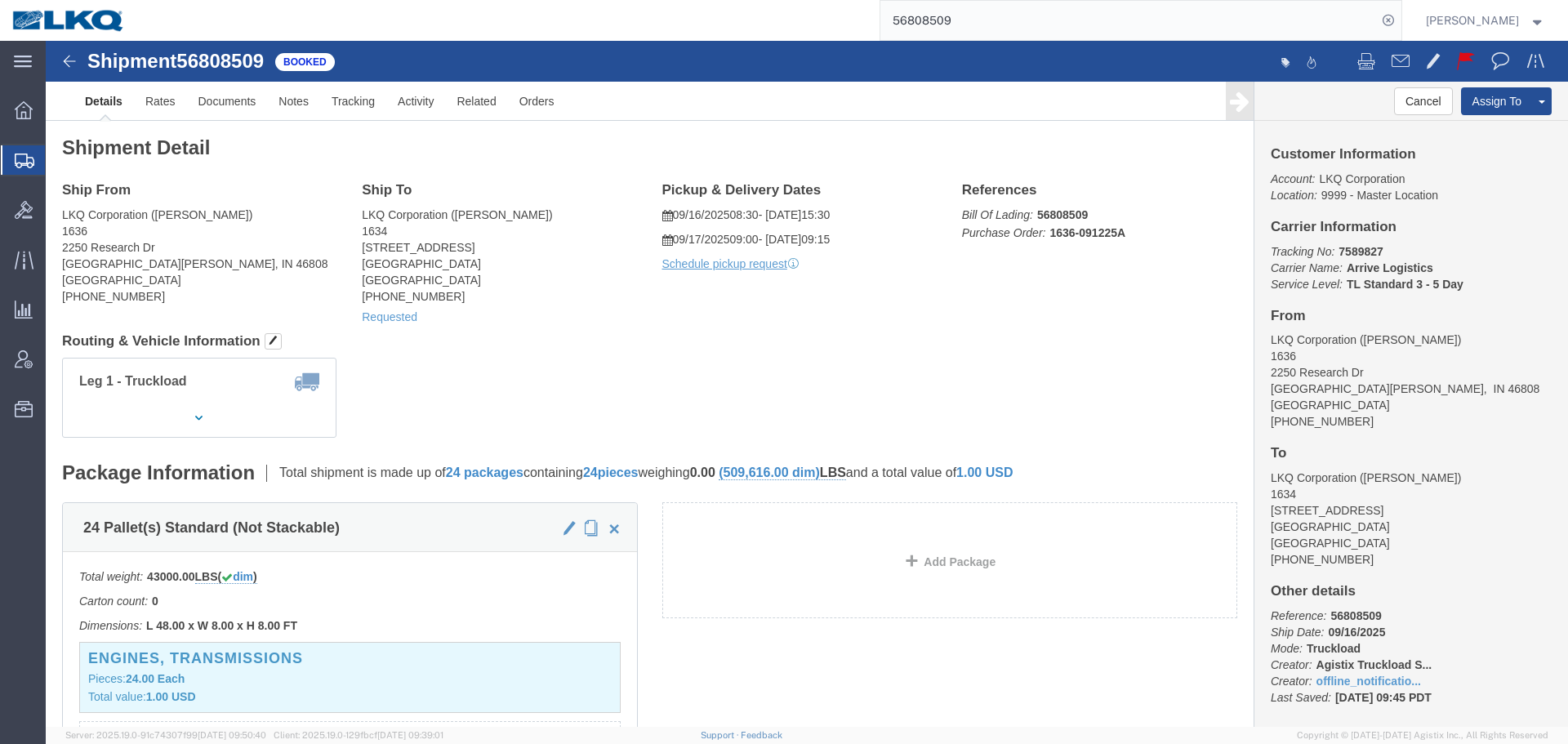
click div "Shipment Detail Ship From LKQ Corporation (AARON) 1636 2250 Research Dr Fort Wa…"
click address "LKQ Corporation (AARON) 1636 2250 Research Dr Fort Wayne, IN 46808 United State…"
copy address "1636"
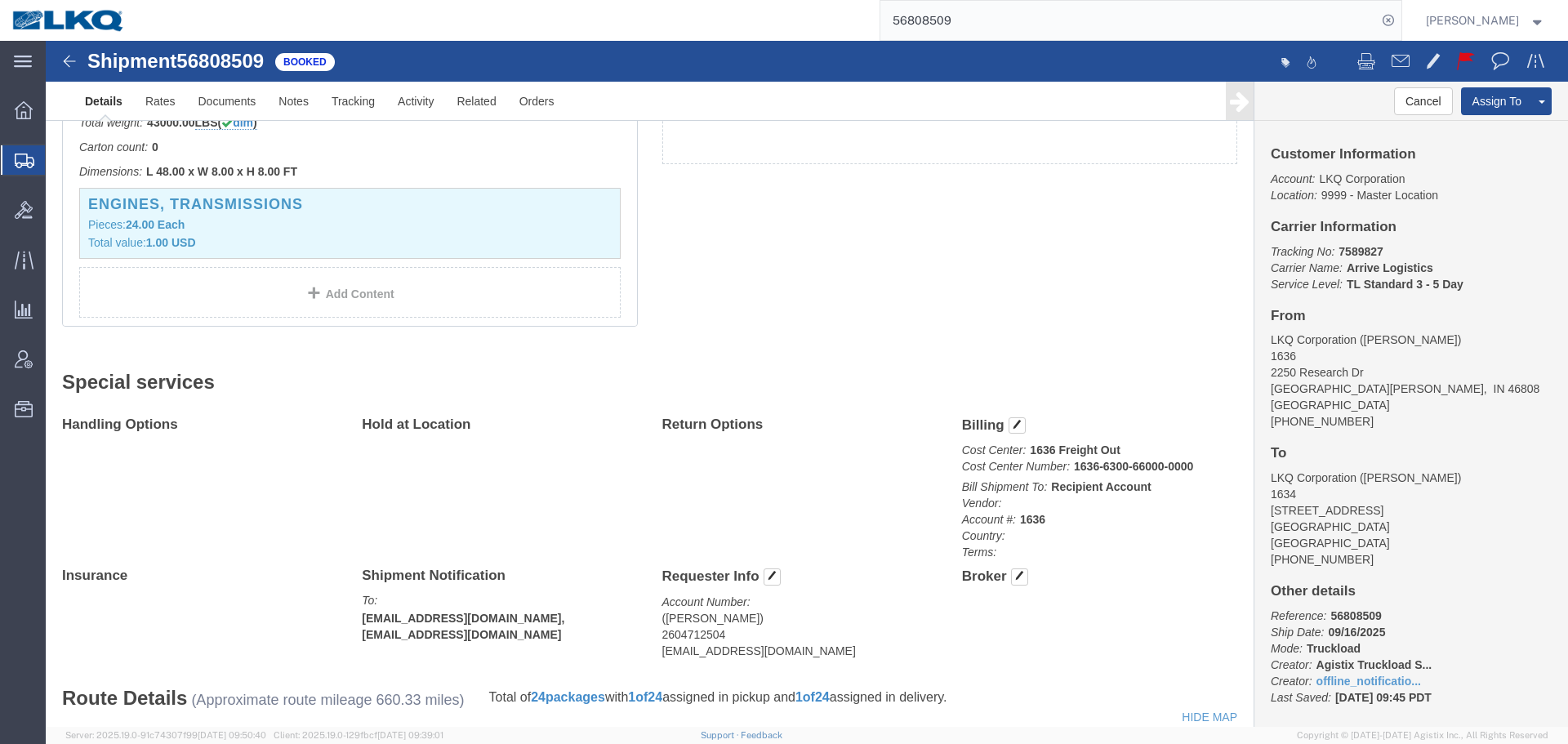
scroll to position [572, 0]
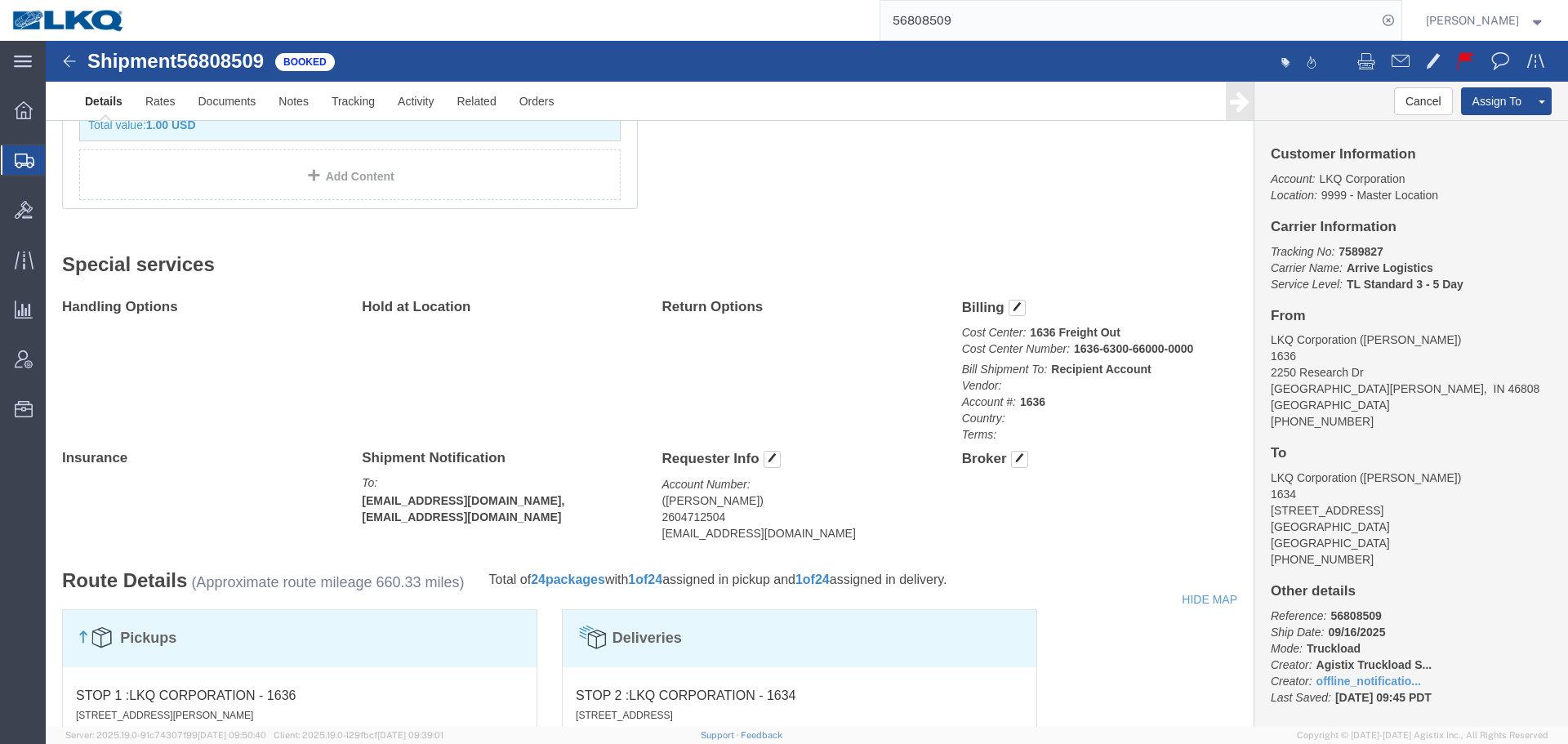
click address "(aaron) 2604712504 abjones@lkqcorp.com"
copy div "abjones@lkqcorp.com Edit Requester Info Location Select Select My Profile Locat…"
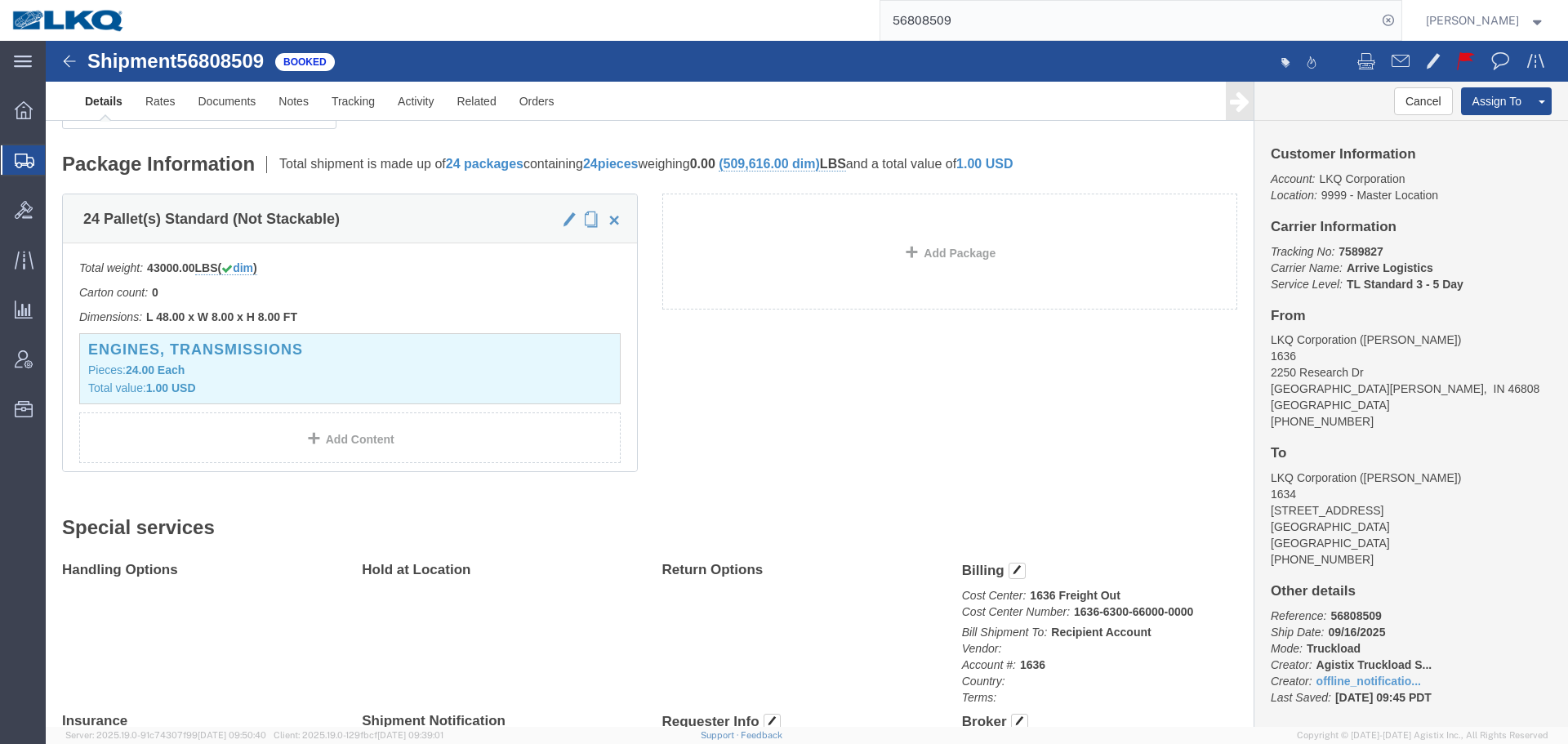
scroll to position [0, 0]
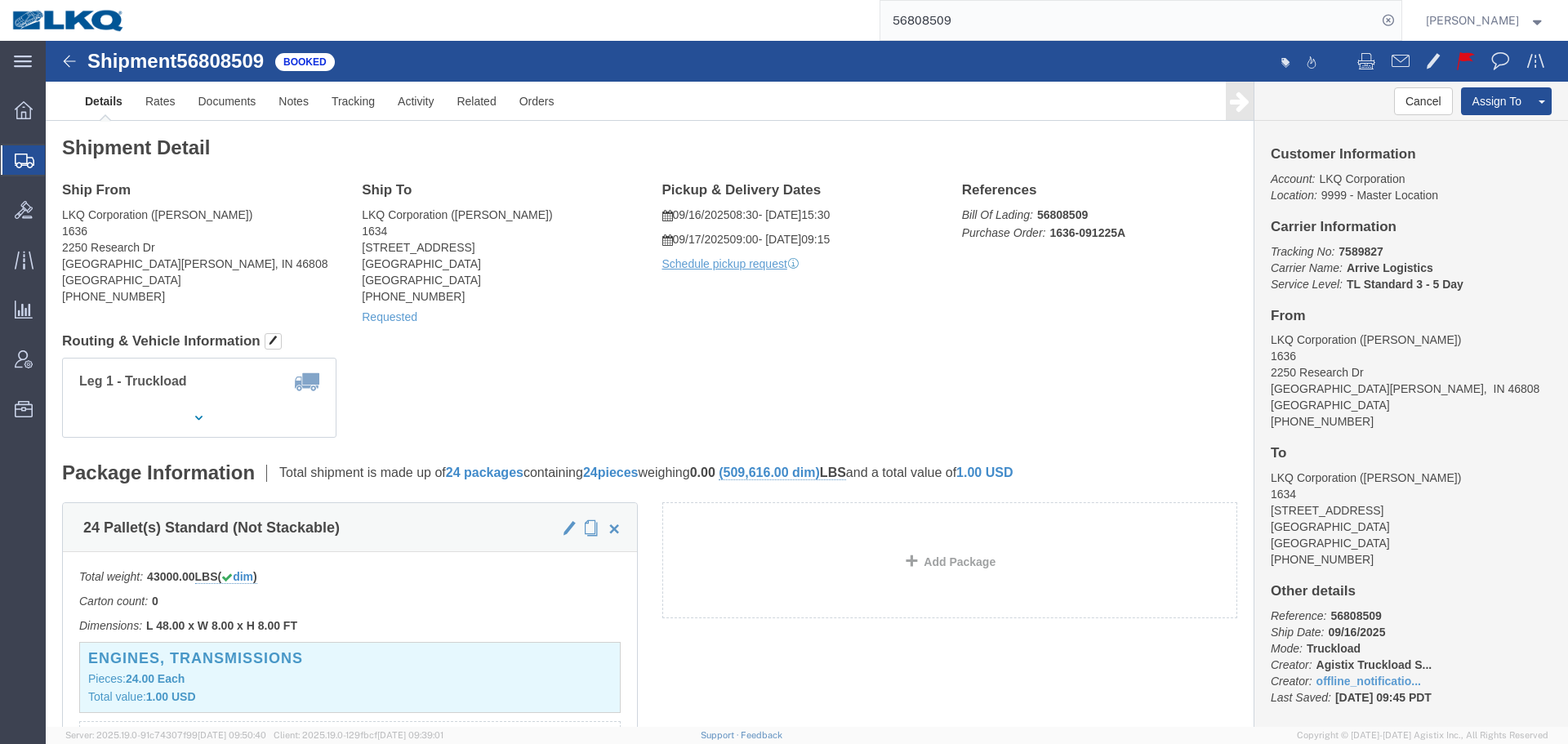
click div "Leg 1 - Truckload Vehicle 1: Standard Dry Van (53 Feet) Number of trucks: 1"
click button "Cancel"
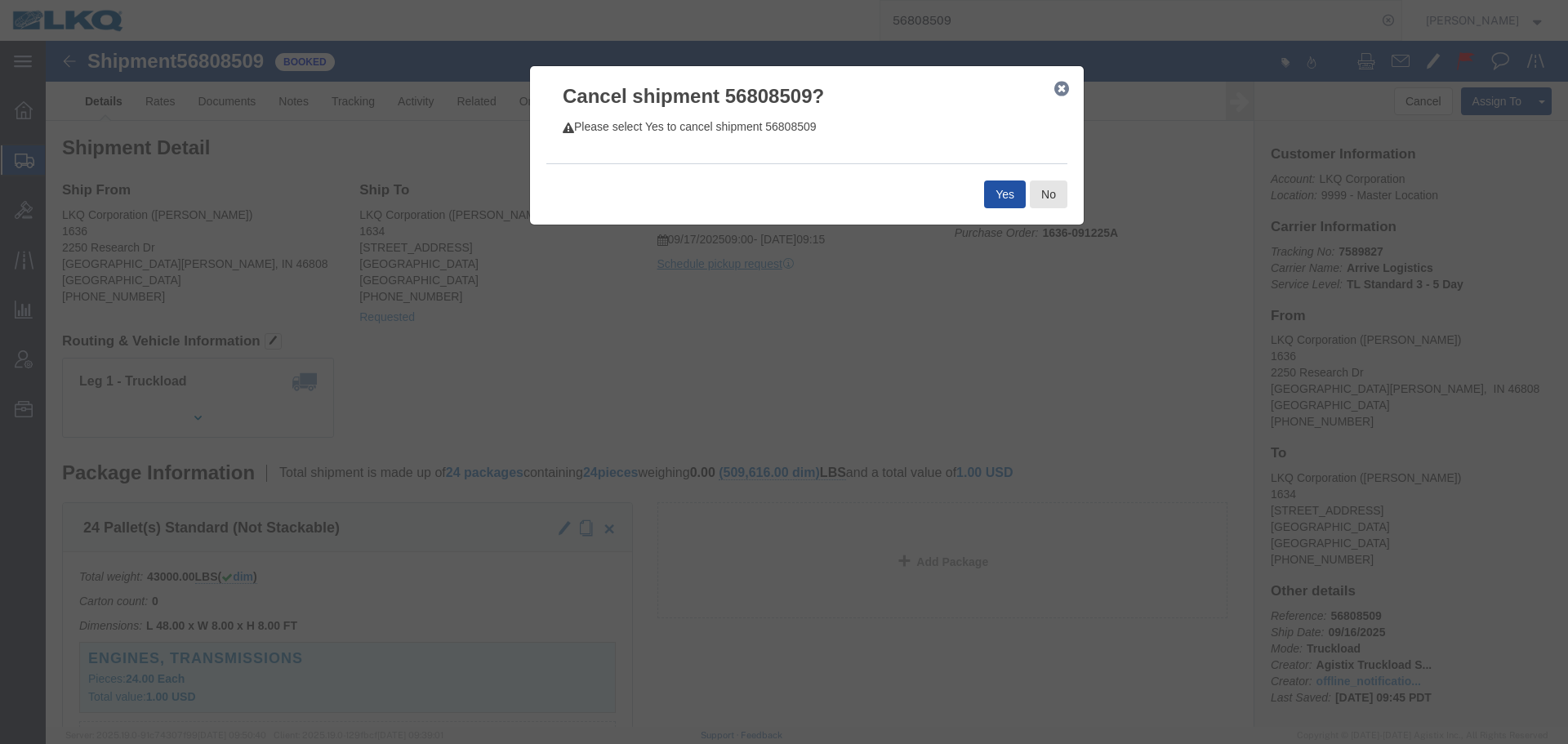
click button "Yes"
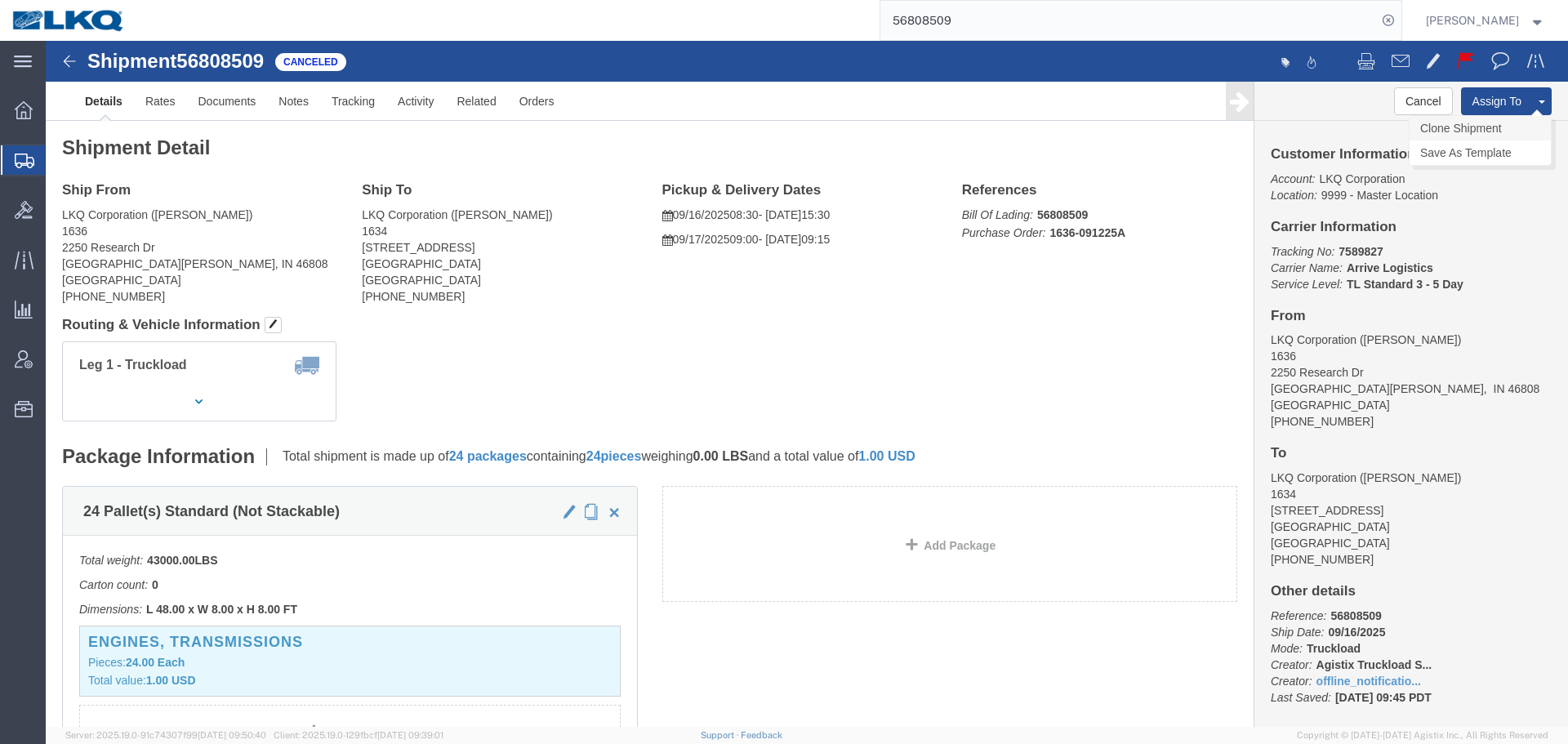
click link "Clone Shipment"
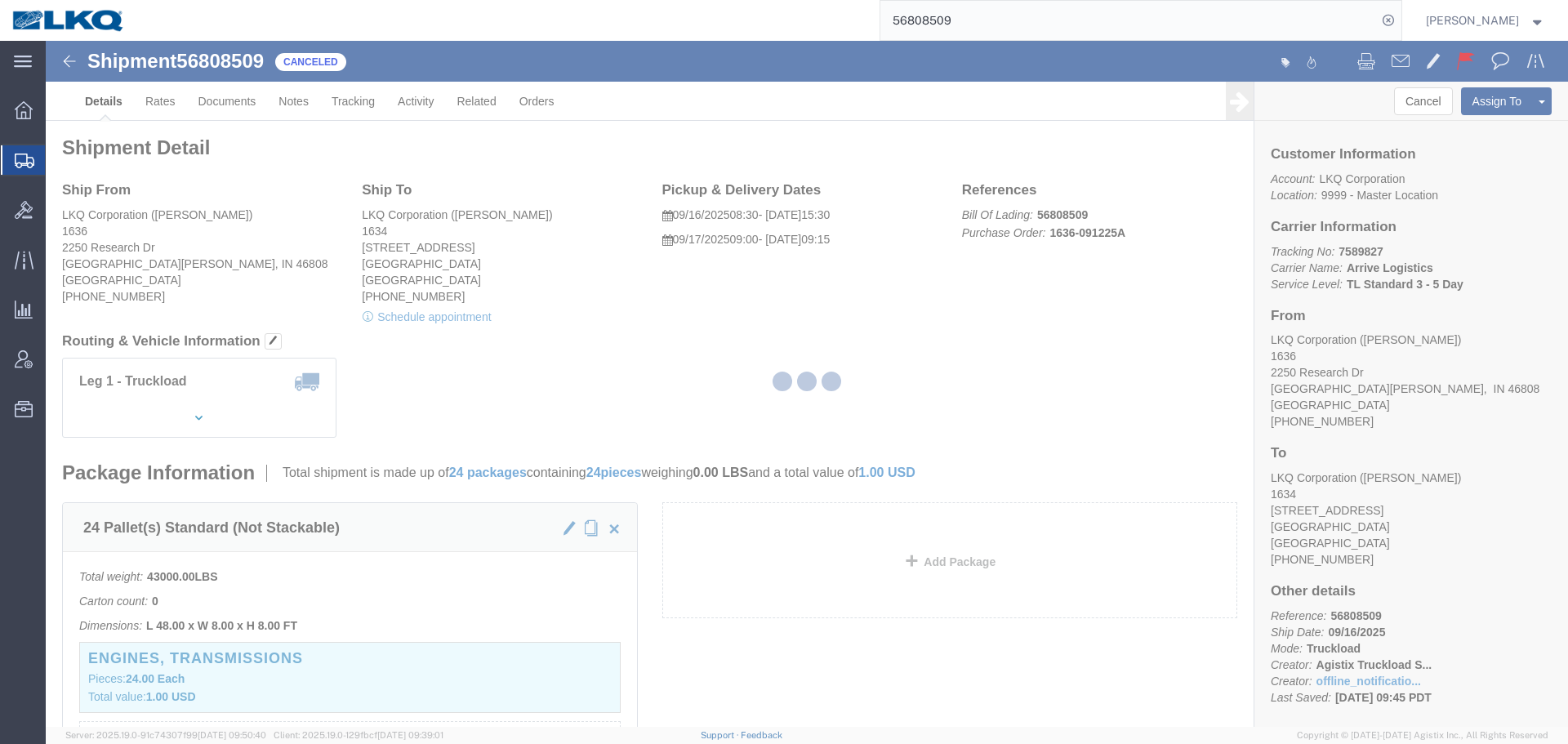
select select "27580"
select select "28712"
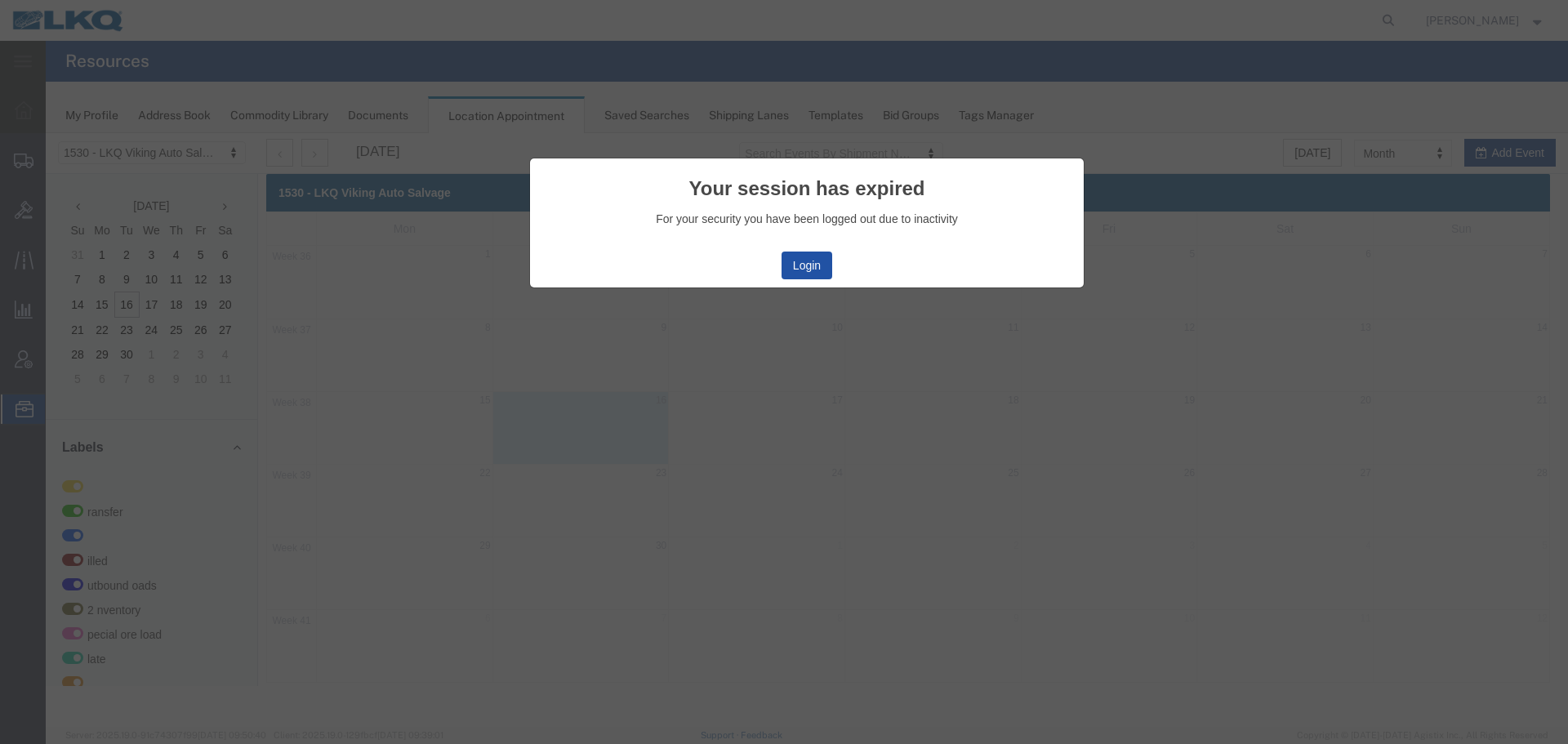
click at [800, 271] on button "Login" at bounding box center [807, 265] width 51 height 28
click at [46, 41] on agx-top-navbar "[PERSON_NAME]" at bounding box center [46, 392] width 0 height 703
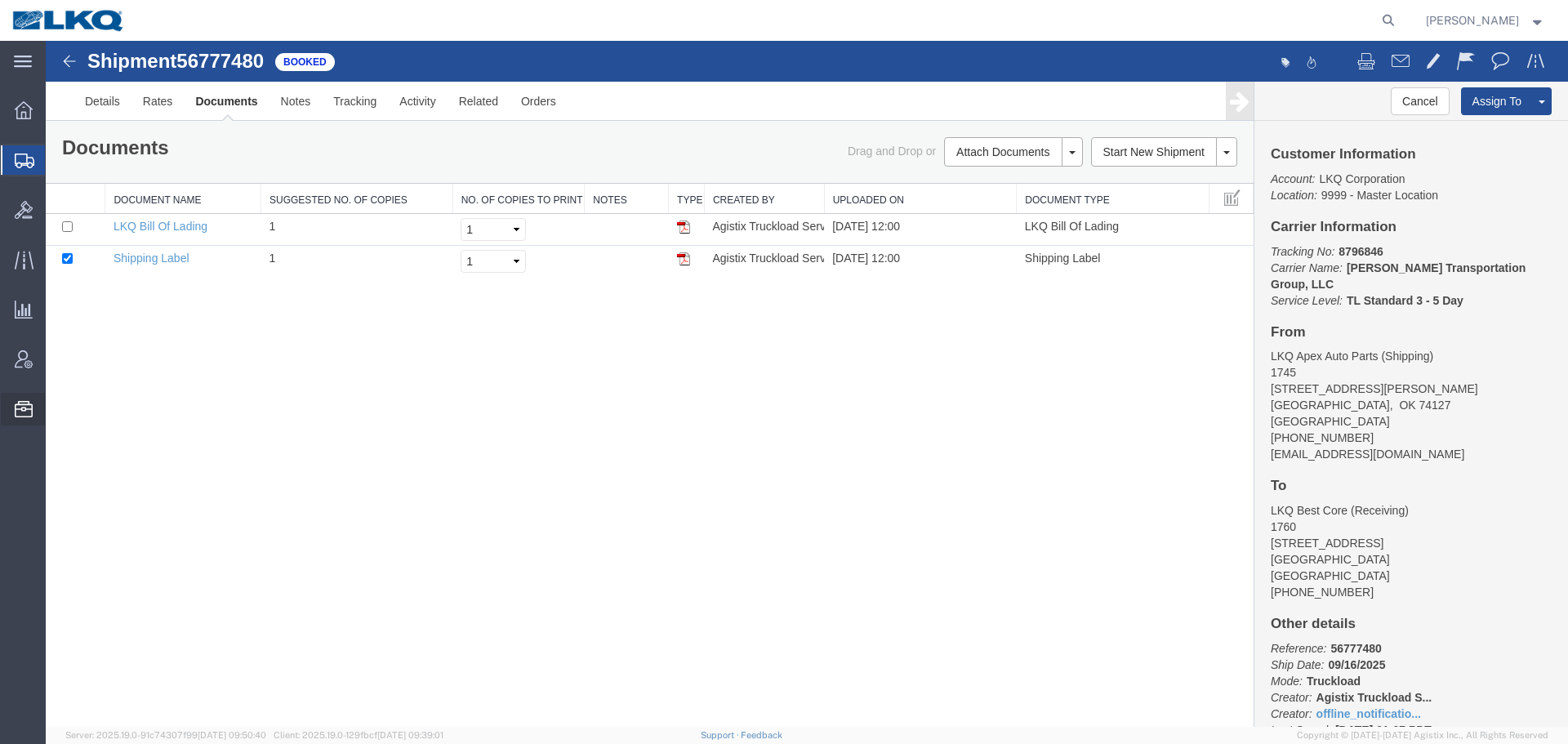
click at [0, 0] on span "Location Appointment" at bounding box center [0, 0] width 0 height 0
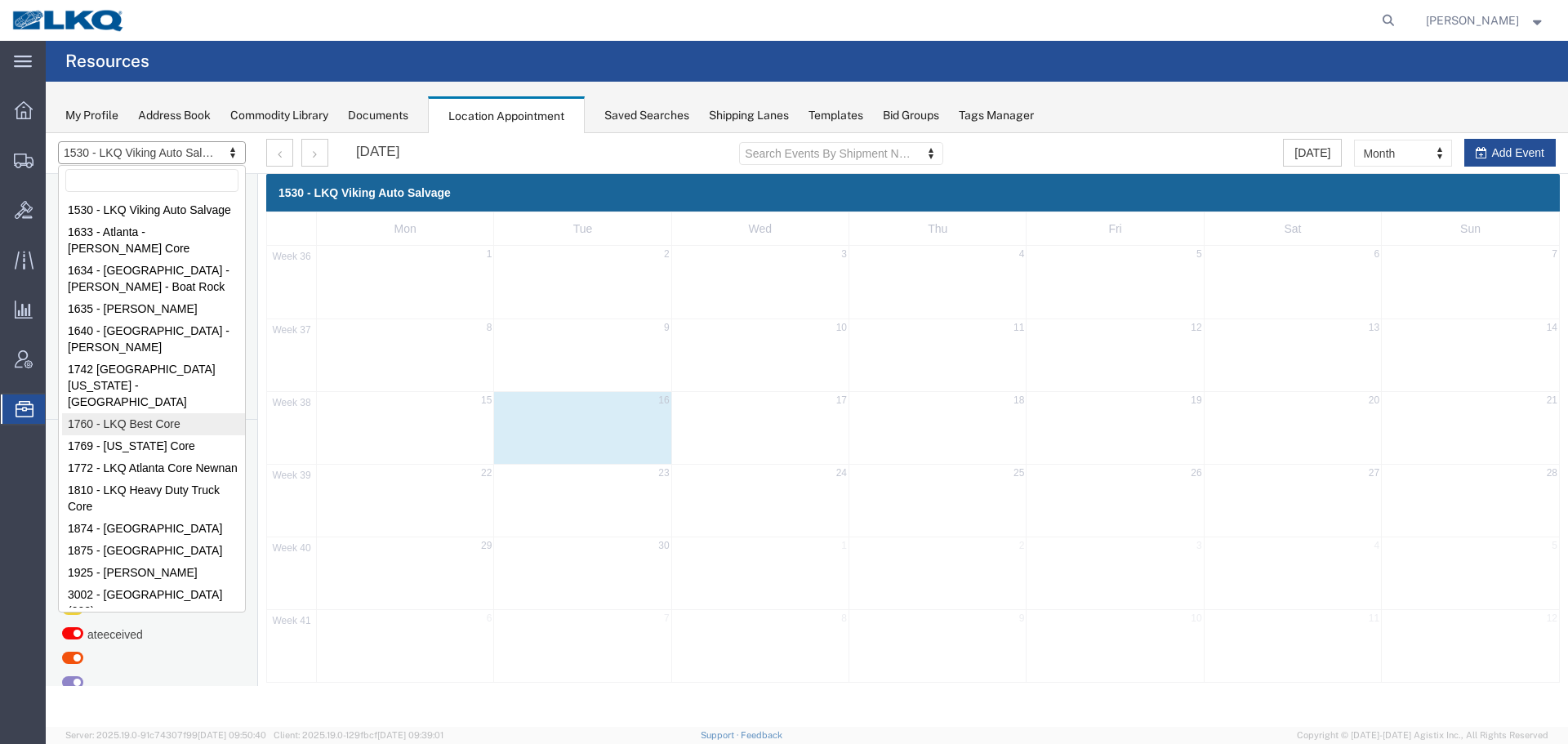
select select "27634"
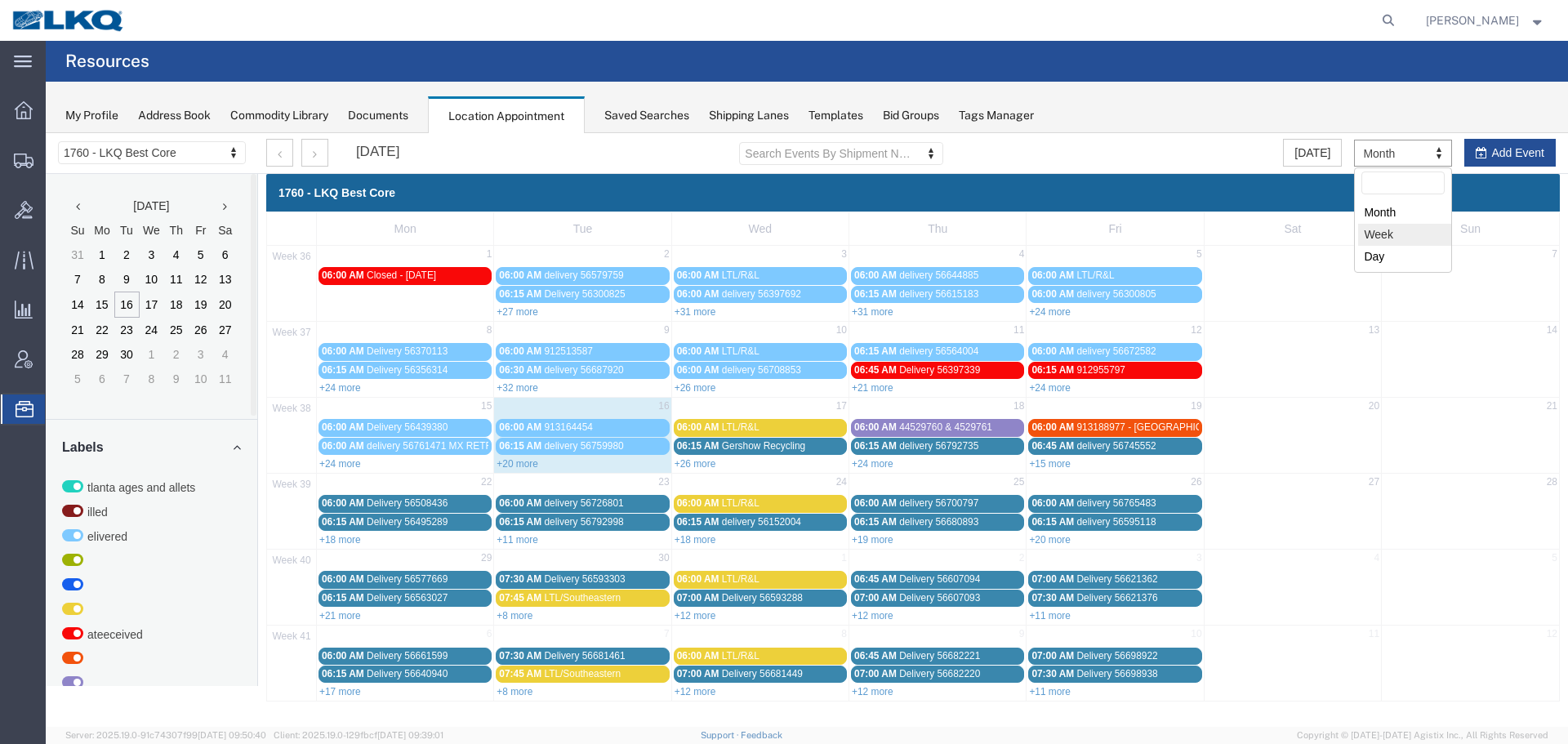
select select "agendaWeek"
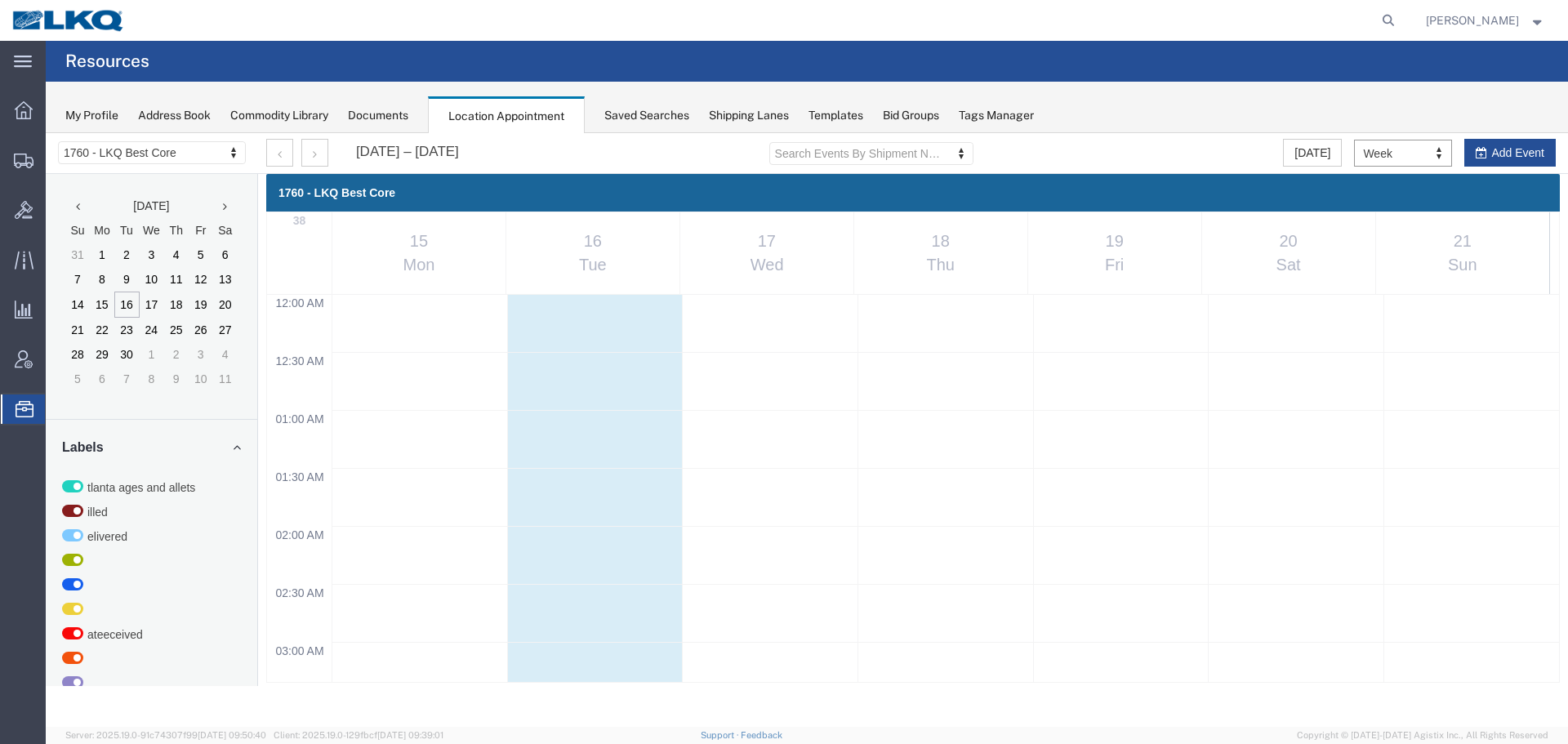
scroll to position [696, 0]
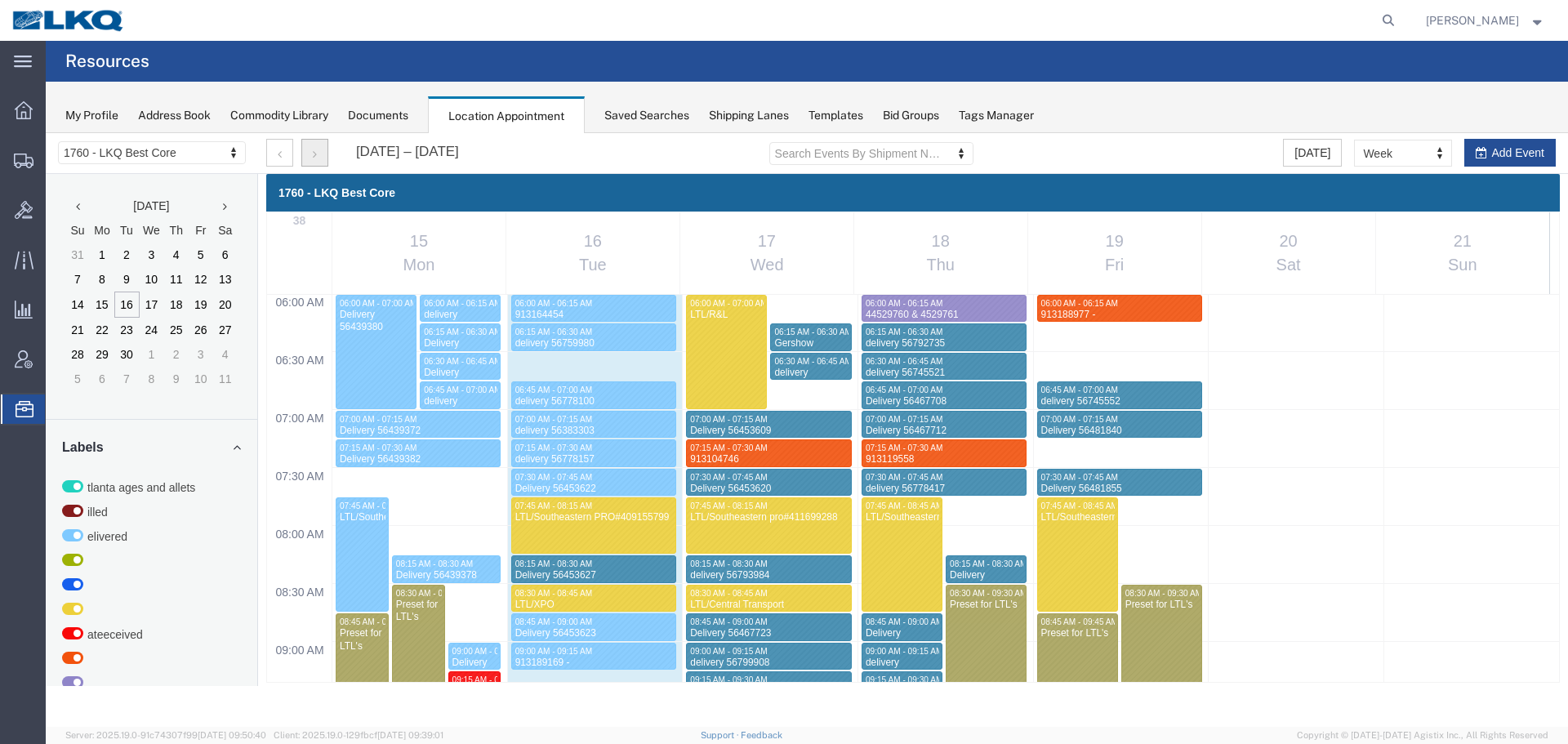
click at [322, 156] on button "button" at bounding box center [315, 152] width 27 height 28
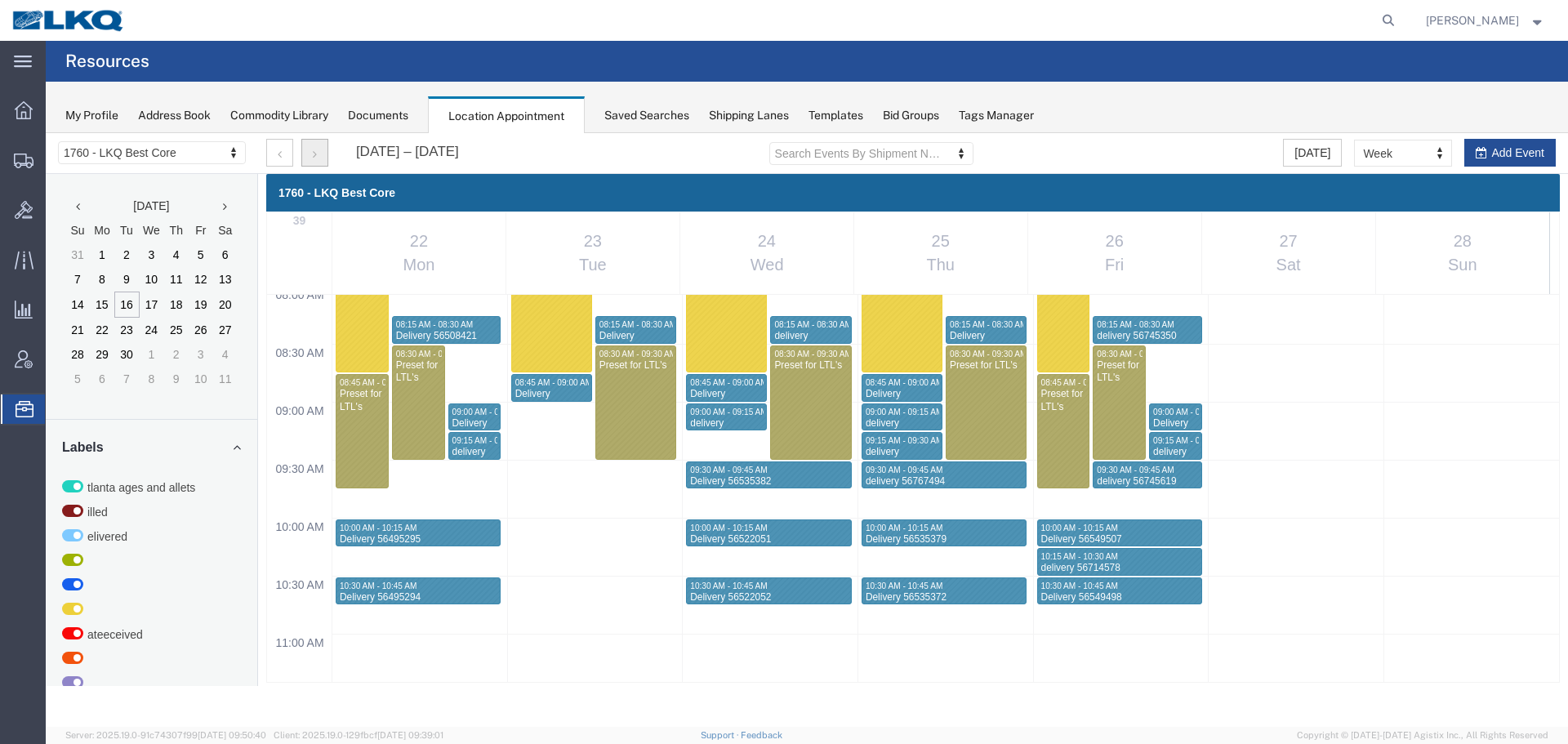
scroll to position [941, 0]
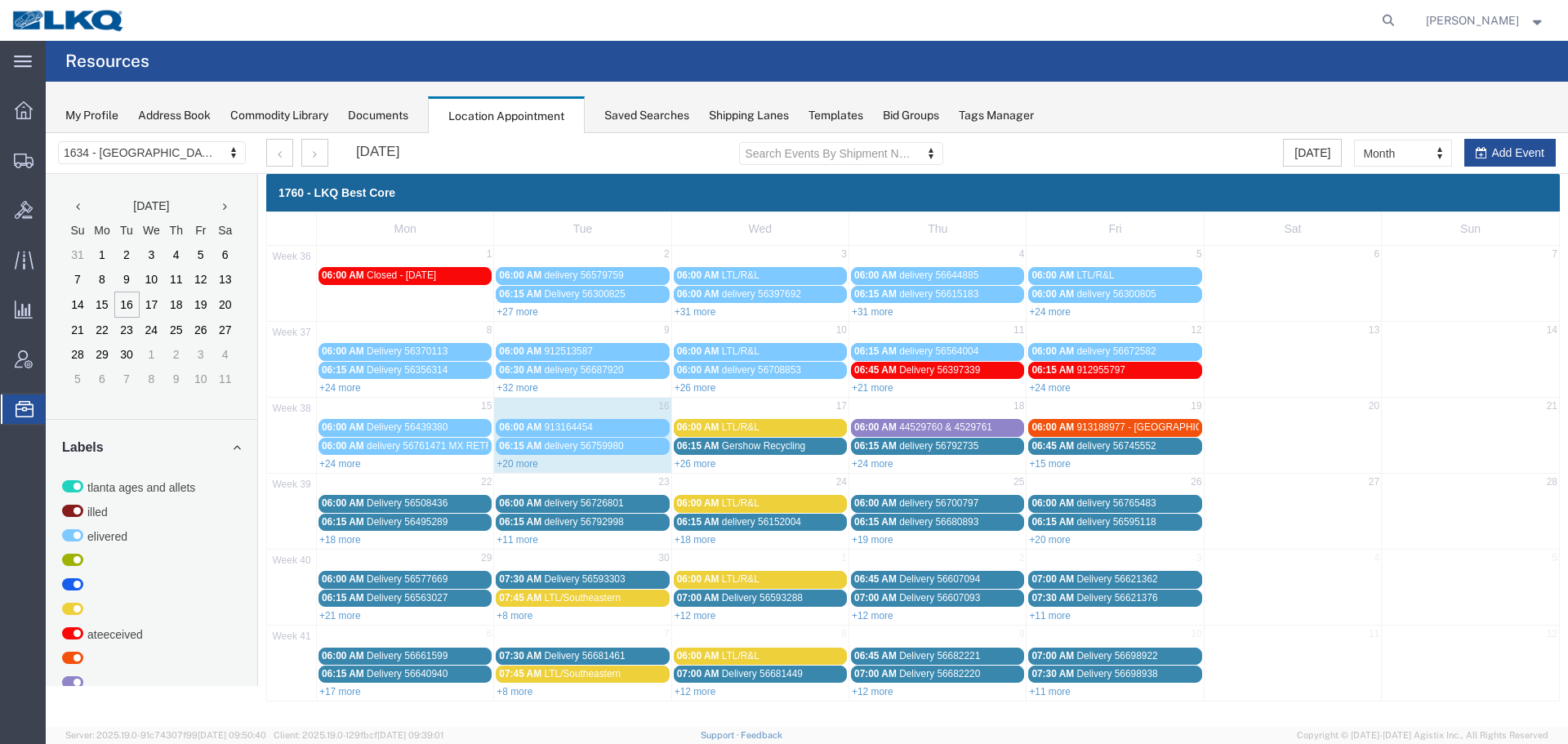
select select "28712"
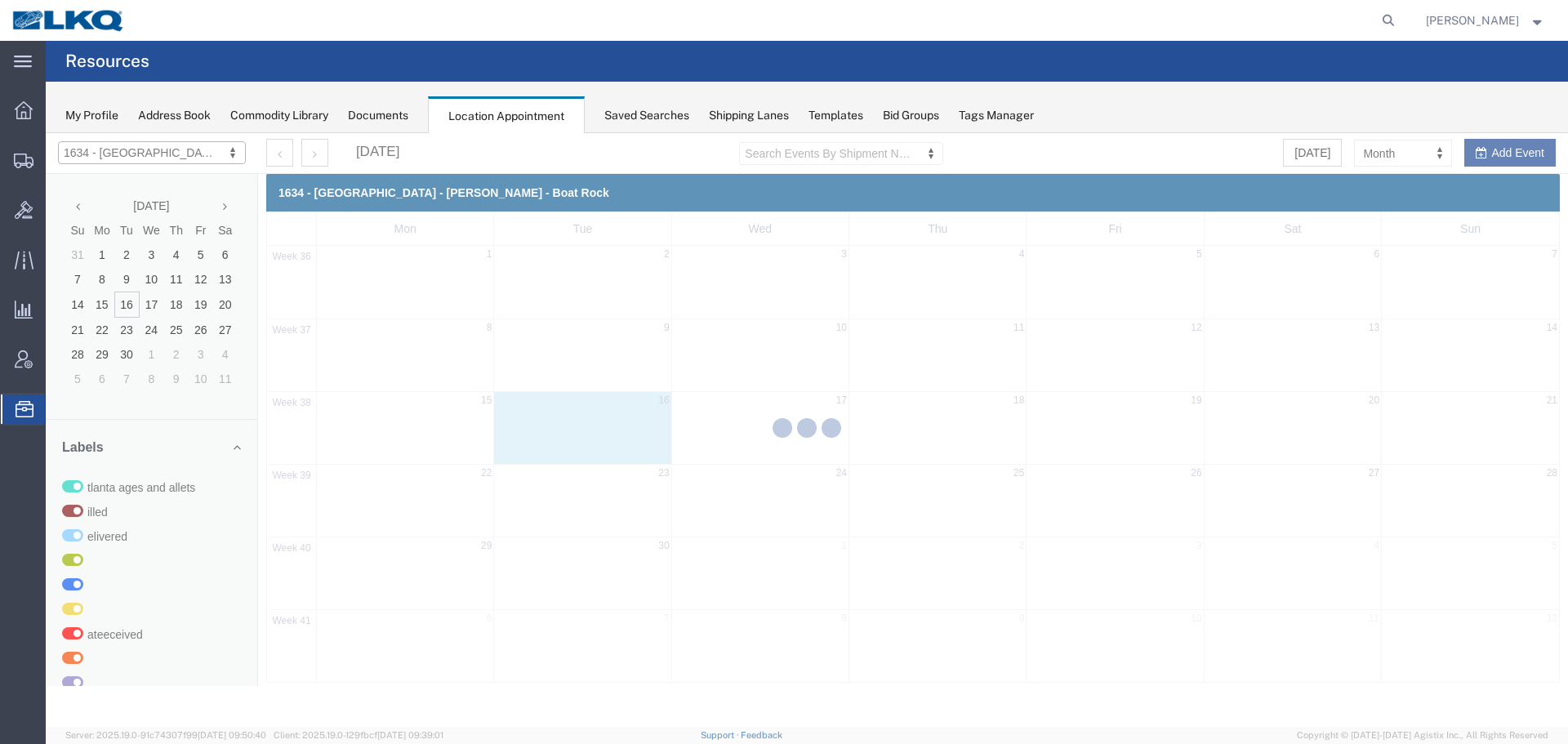
click at [1395, 153] on div at bounding box center [807, 429] width 1523 height 594
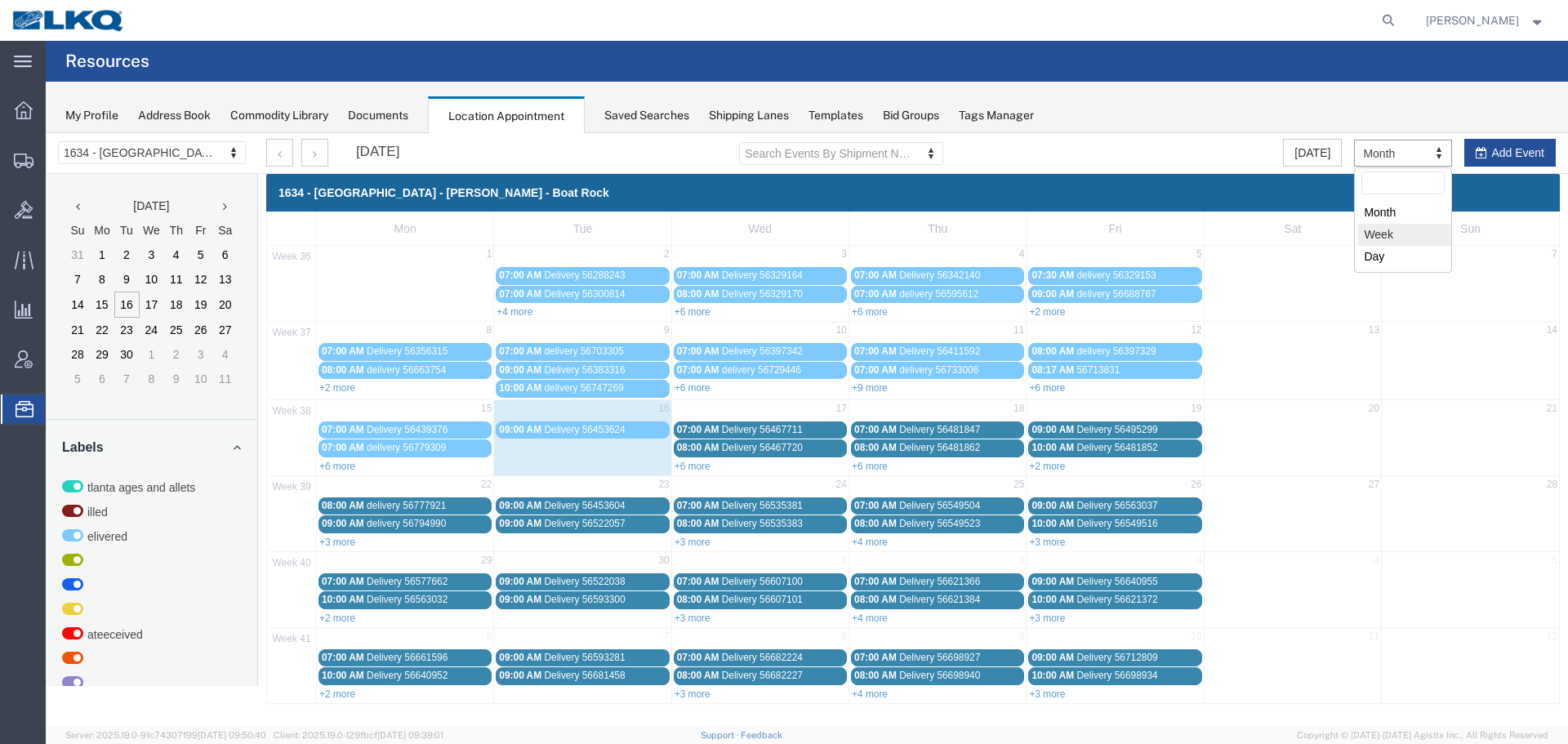
select select "agendaWeek"
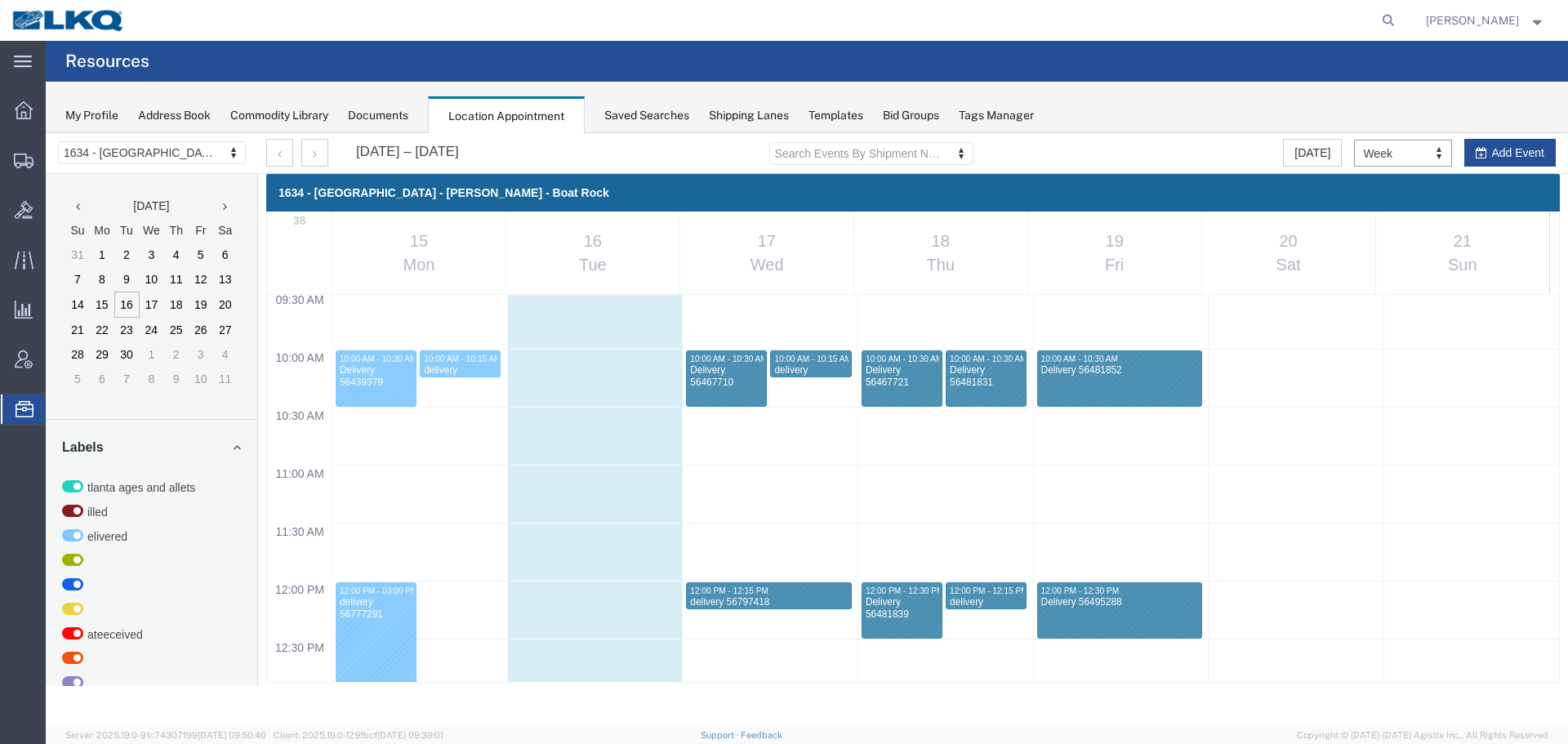
scroll to position [1268, 0]
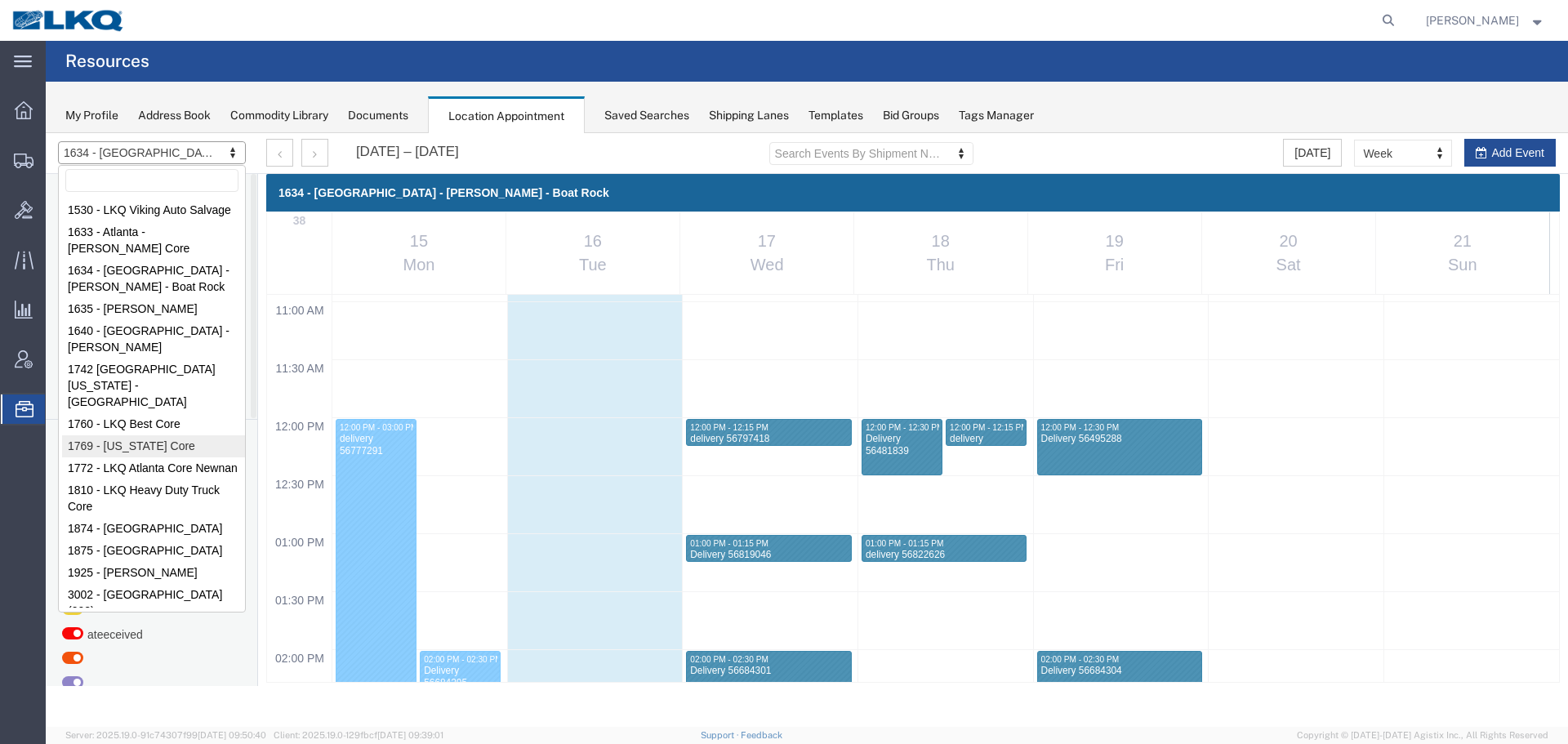
select select "28716"
select select "month"
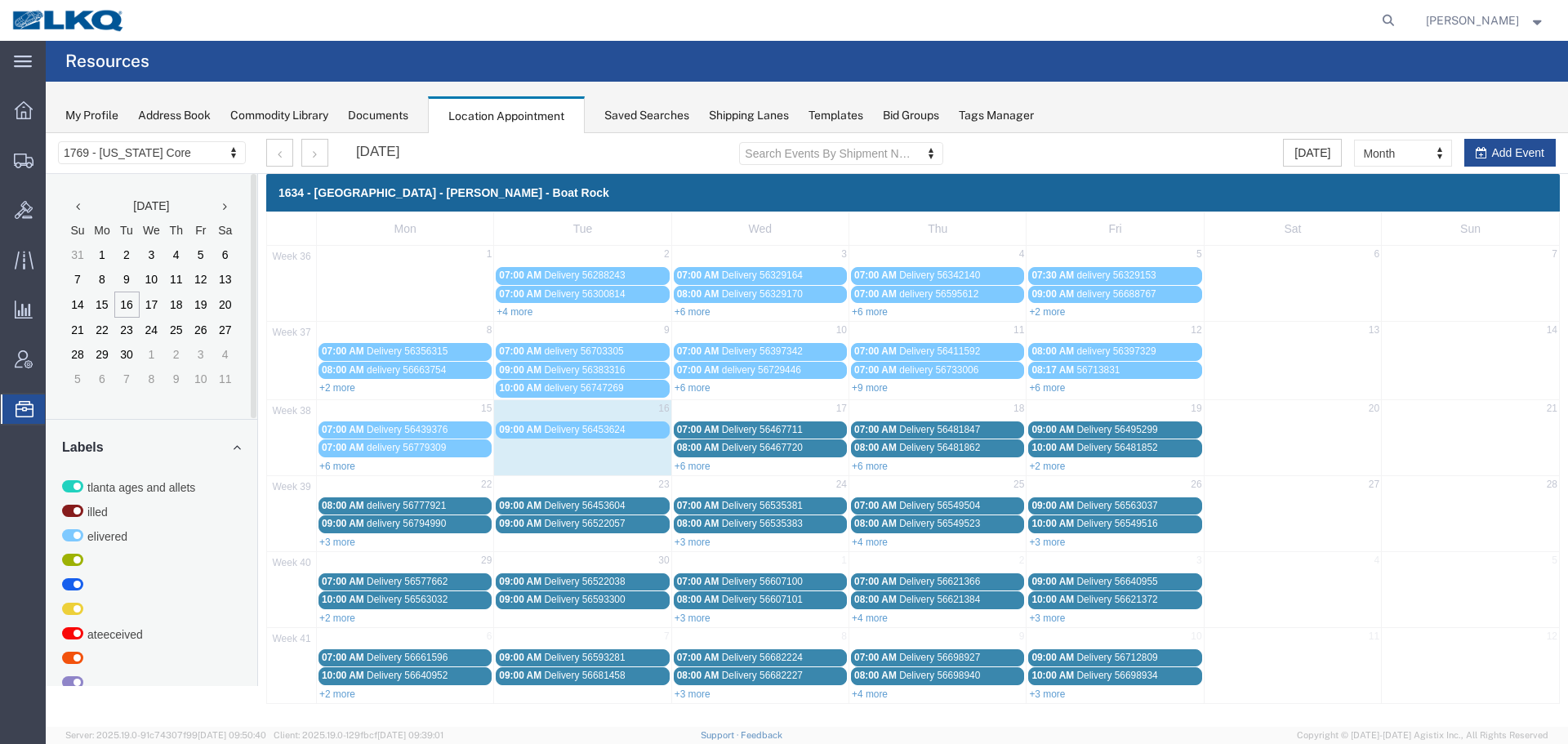
click at [168, 151] on div at bounding box center [807, 429] width 1523 height 594
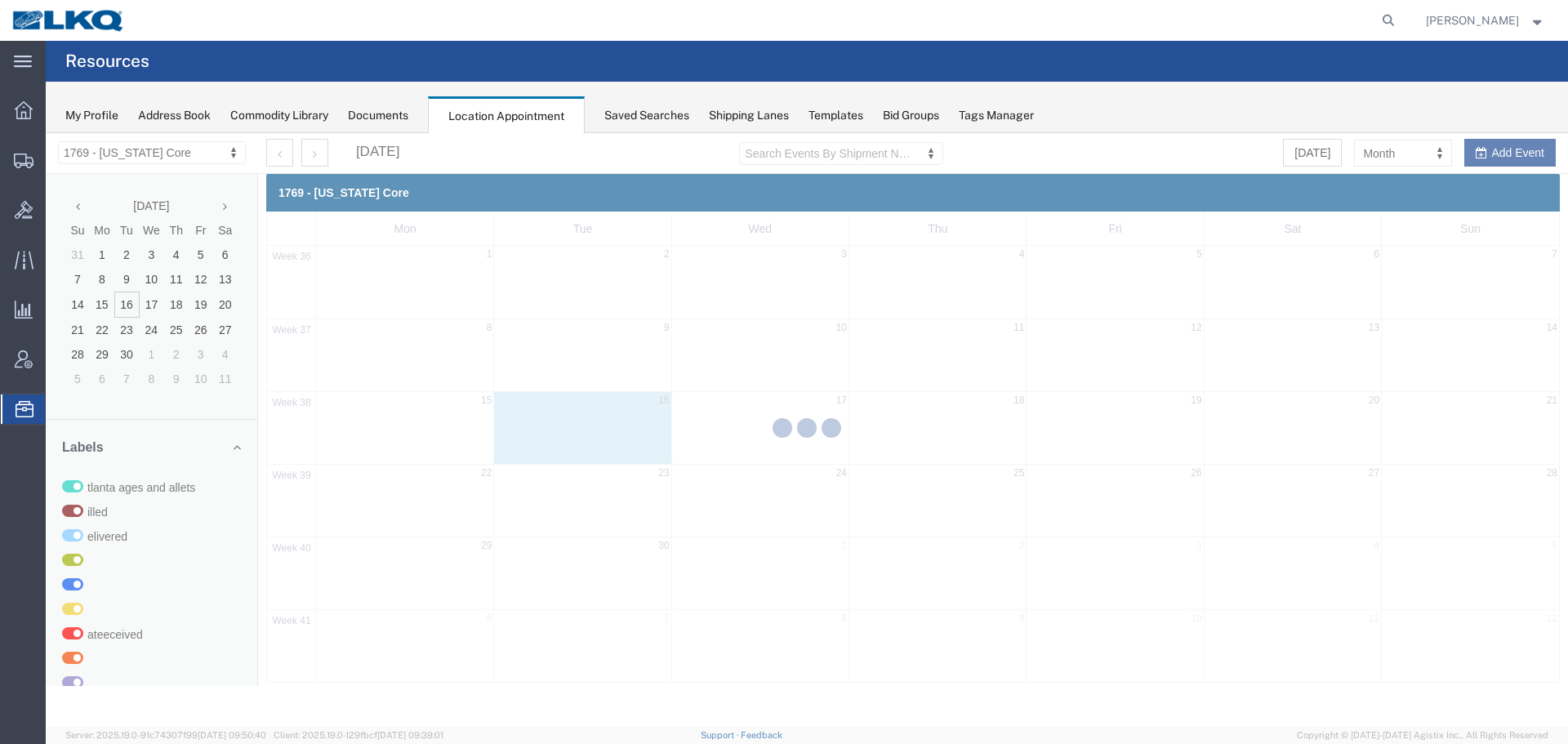
click at [170, 158] on div at bounding box center [807, 429] width 1523 height 594
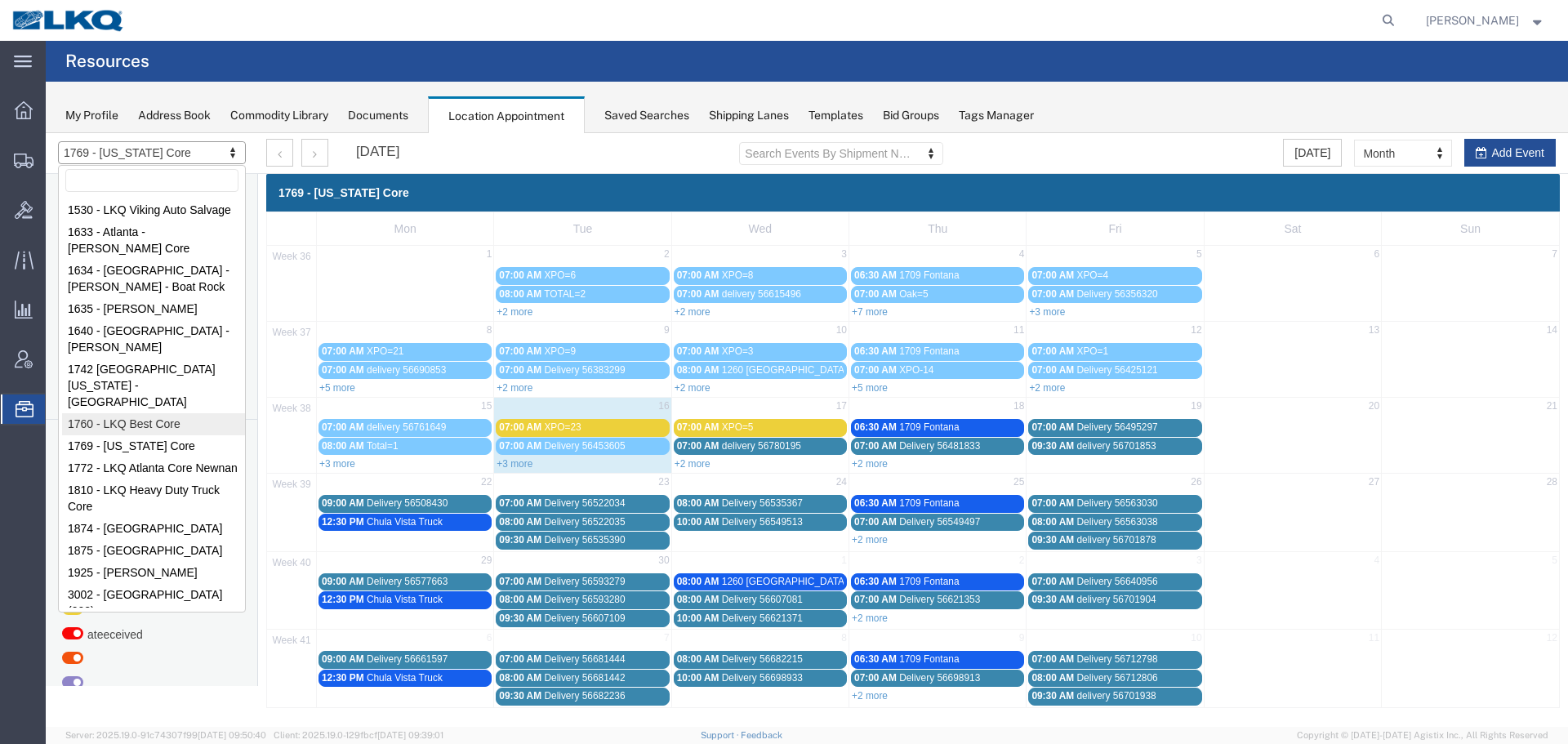
select select "27634"
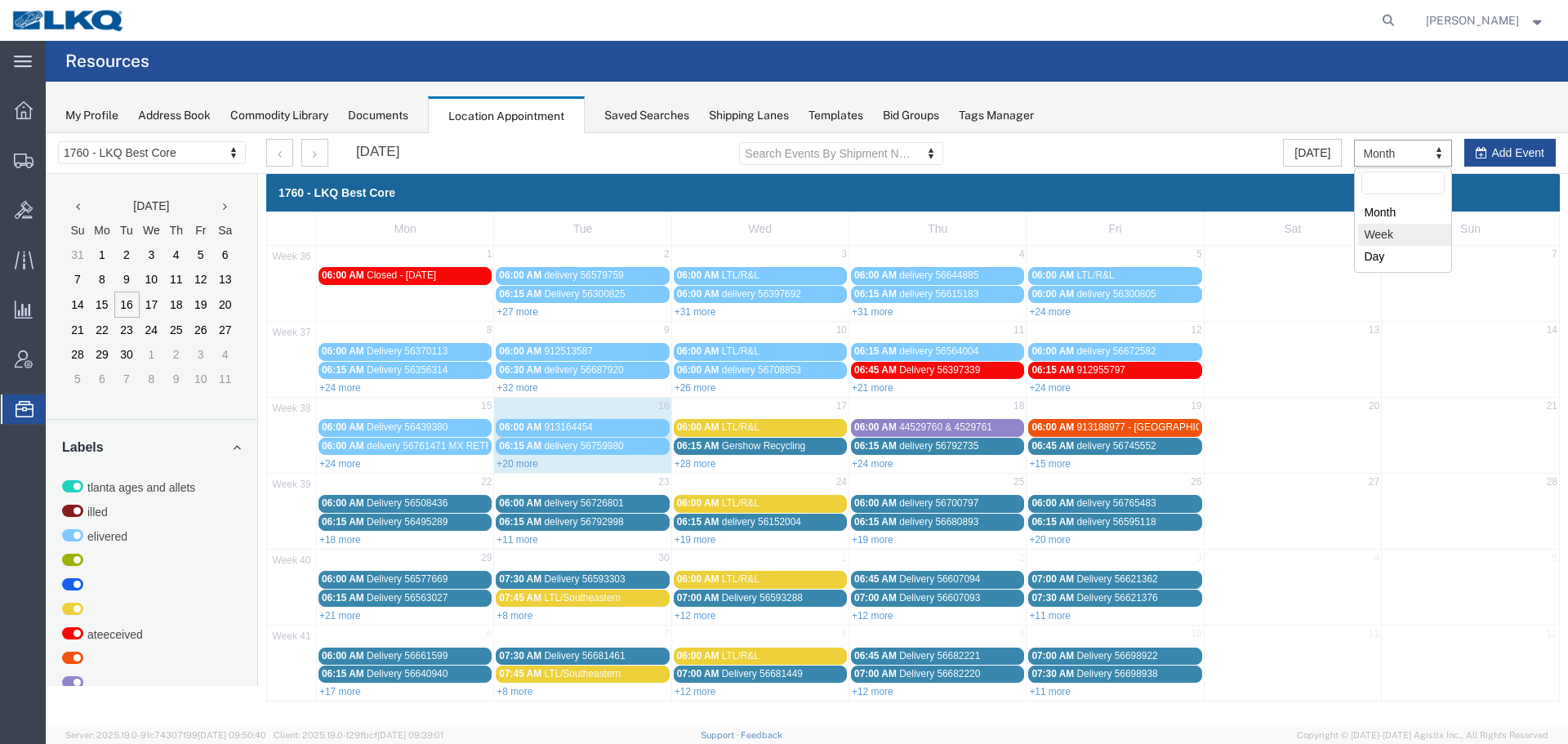
select select "agendaWeek"
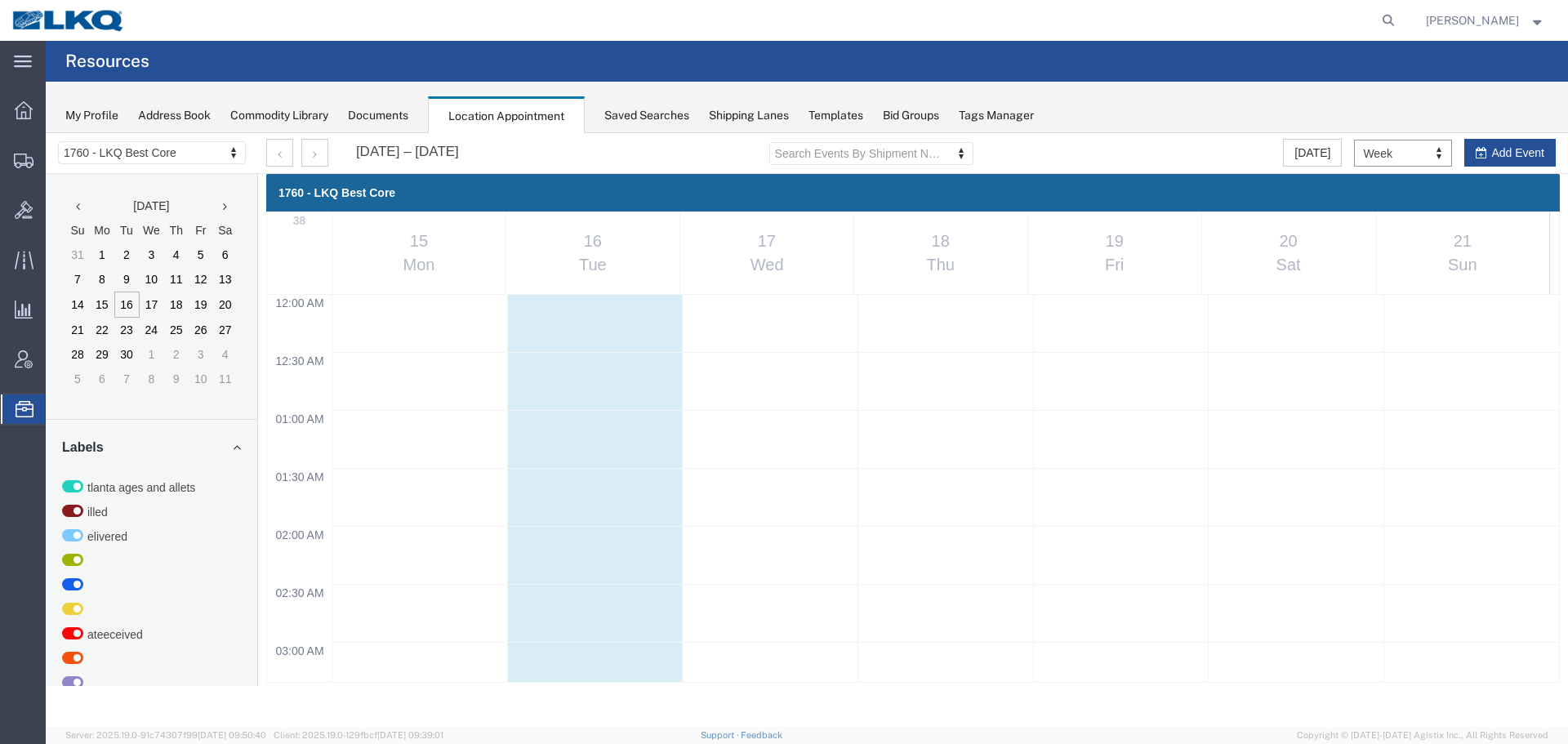
scroll to position [696, 0]
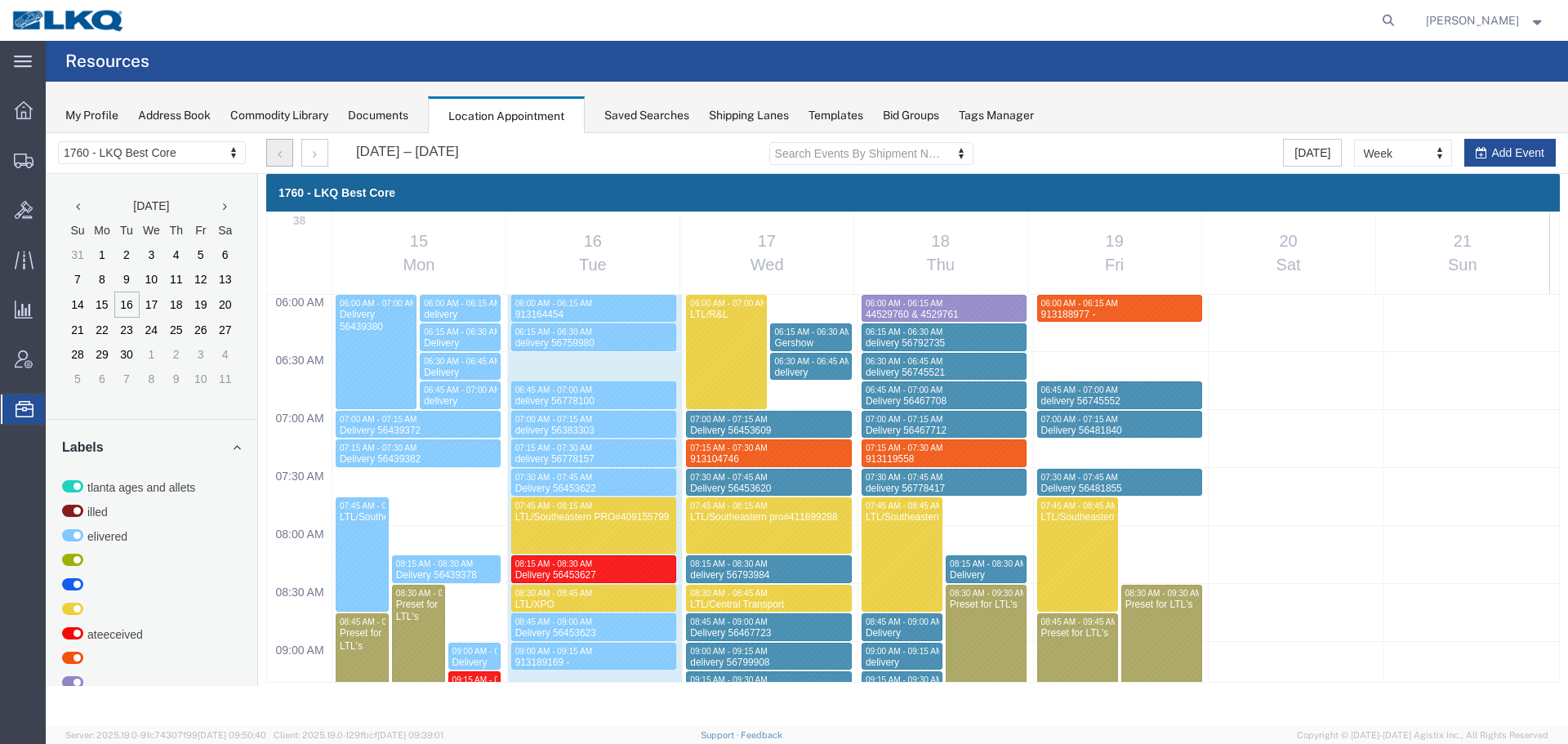
click at [290, 143] on button "button" at bounding box center [280, 152] width 27 height 28
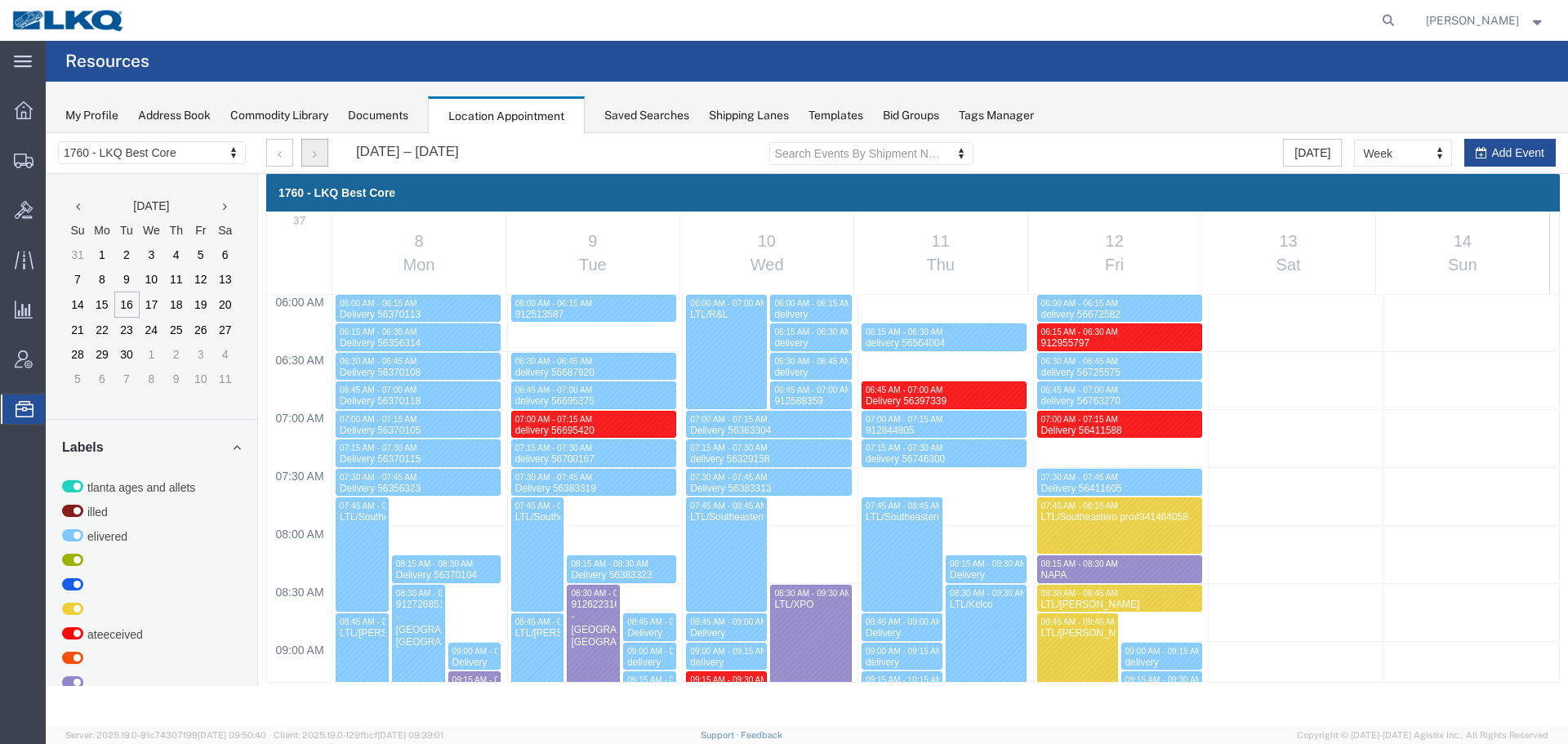
click at [319, 149] on button "button" at bounding box center [315, 152] width 27 height 28
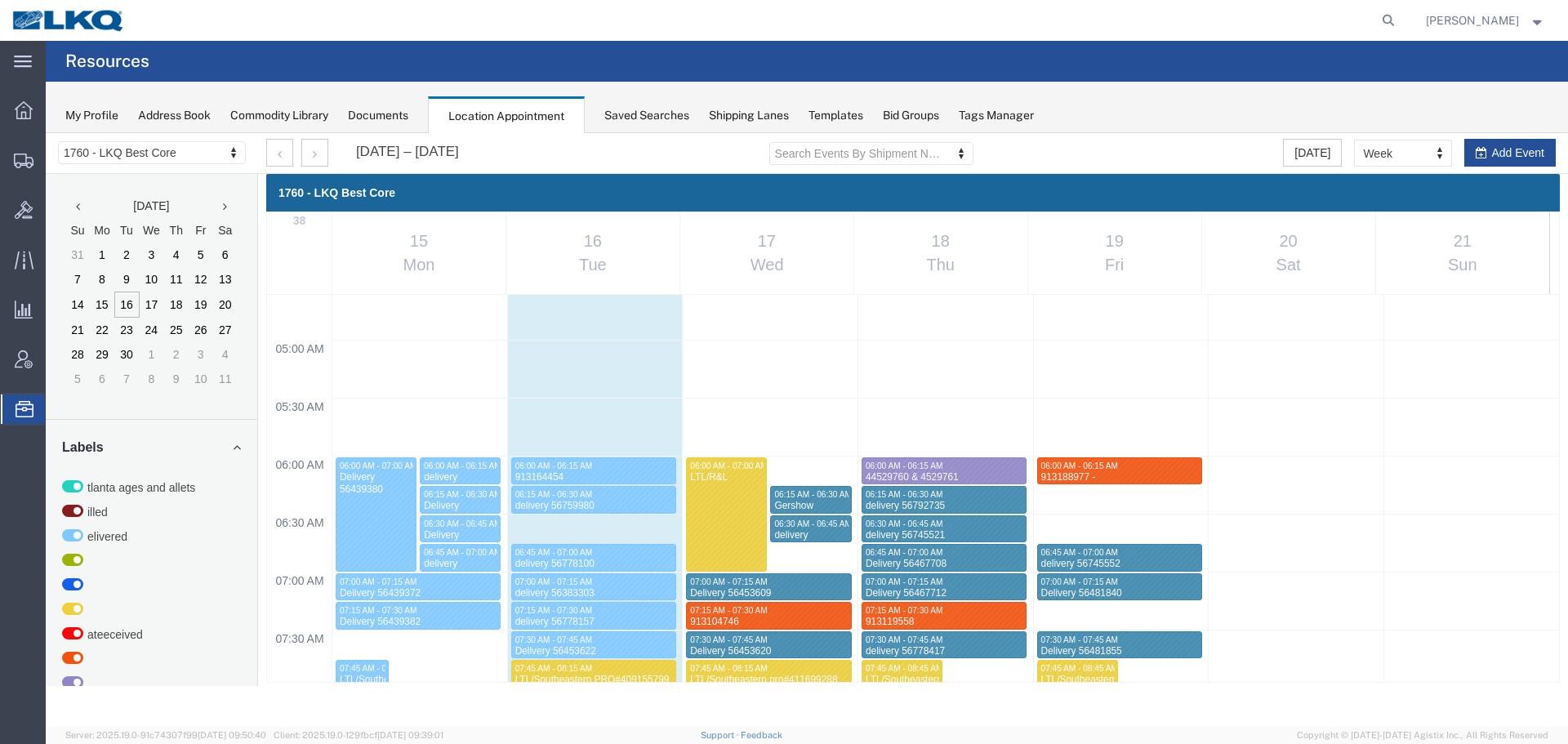
scroll to position [533, 0]
click at [852, 470] on td at bounding box center [947, 486] width 1228 height 58
select select "1"
select select
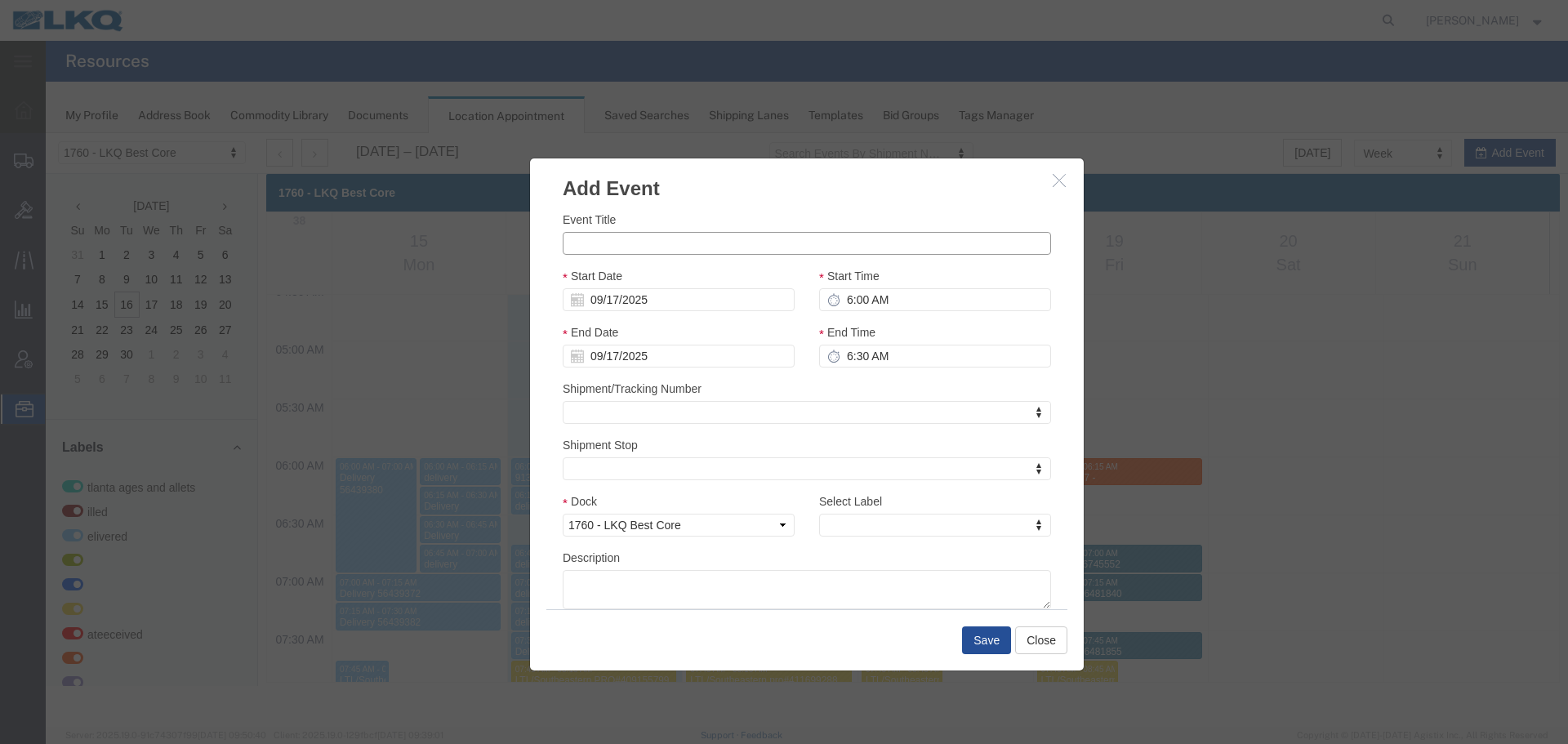
click at [639, 236] on input "Event Title" at bounding box center [807, 243] width 489 height 23
paste input "913199193"
type input "913199193"
click at [852, 353] on input "6:30 AM" at bounding box center [935, 356] width 232 height 23
type input "6:15 AM"
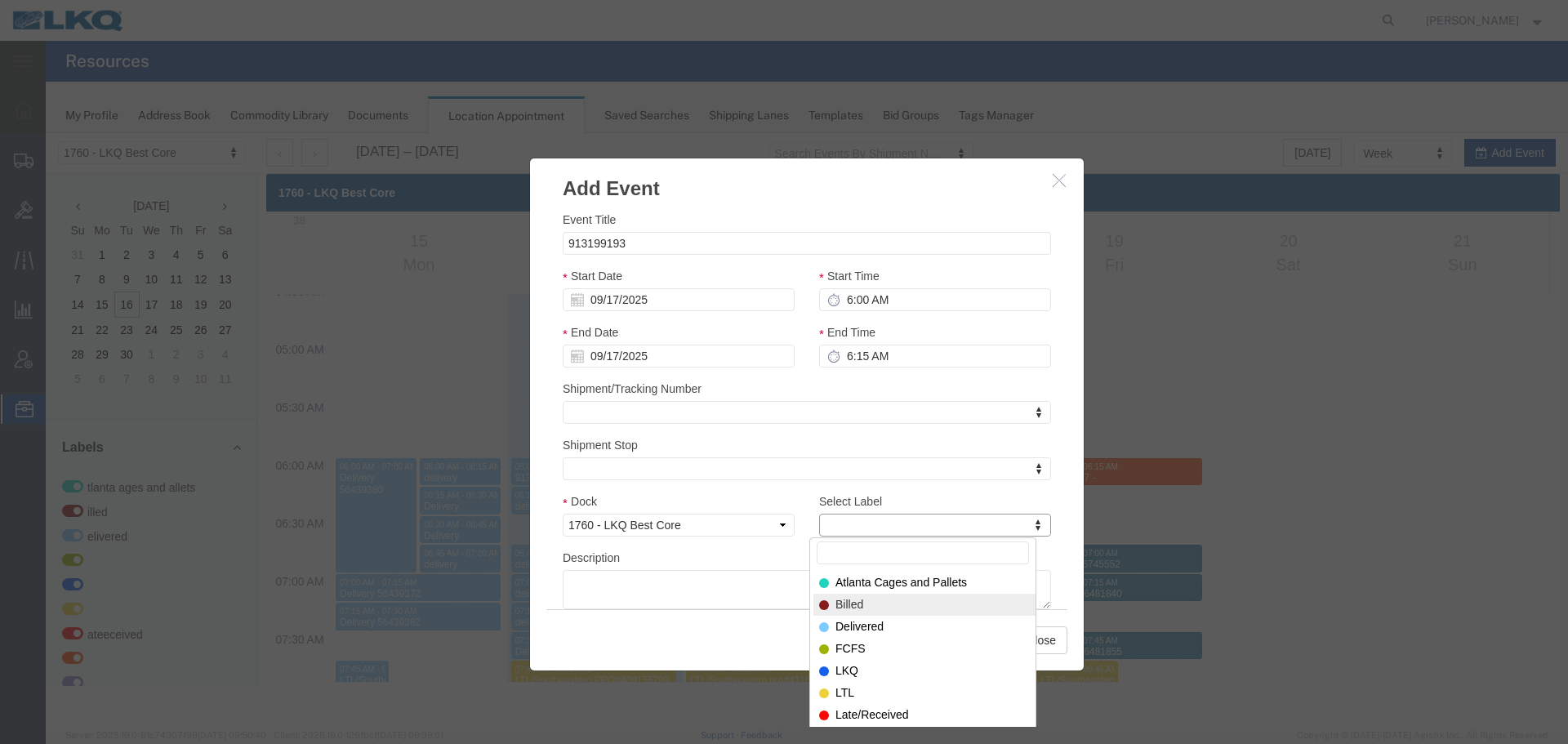
type input "m"
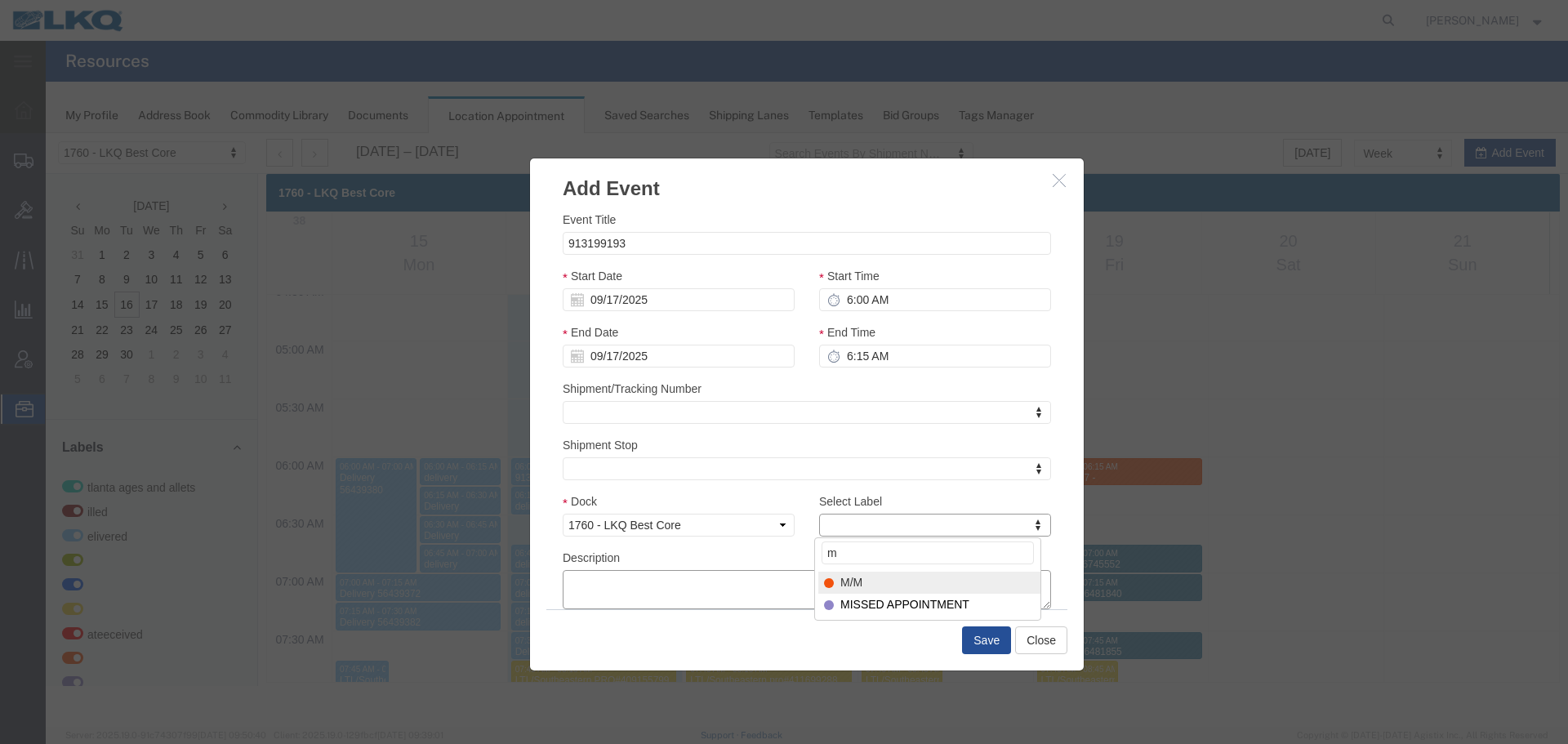
select select "24"
paste textarea "913199193"
type textarea "913199193"
click at [979, 639] on button "Save" at bounding box center [987, 640] width 49 height 28
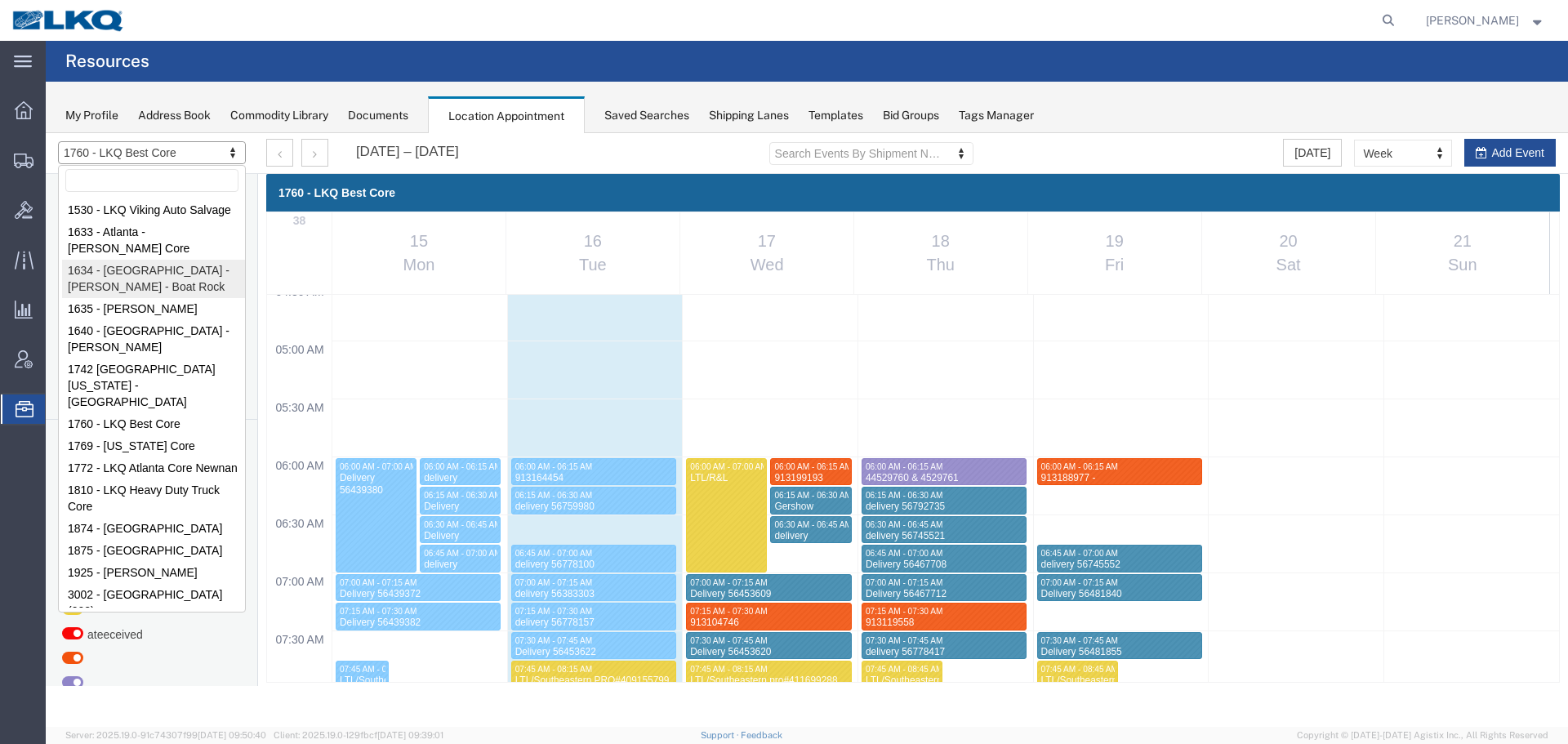
select select "28712"
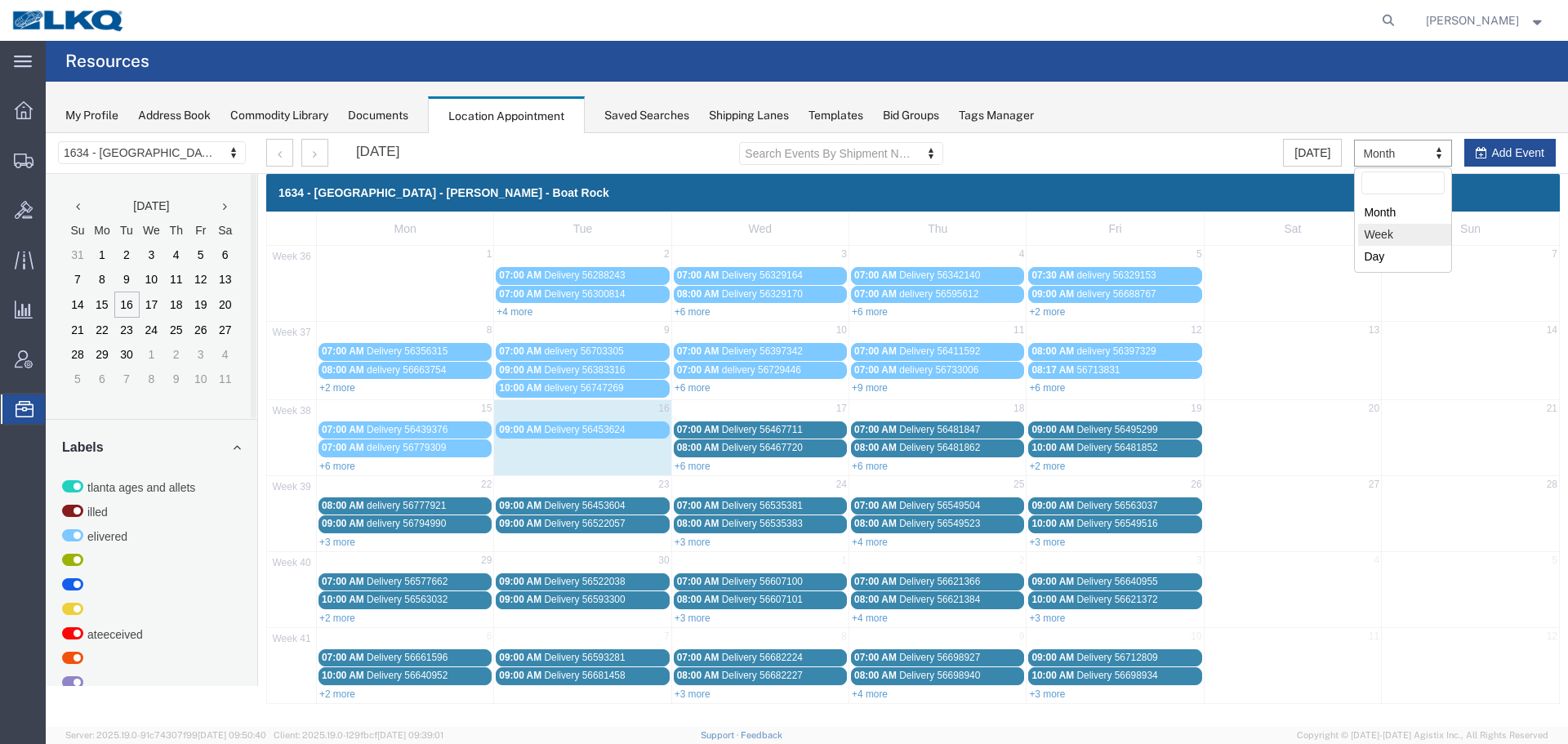
select select "agendaWeek"
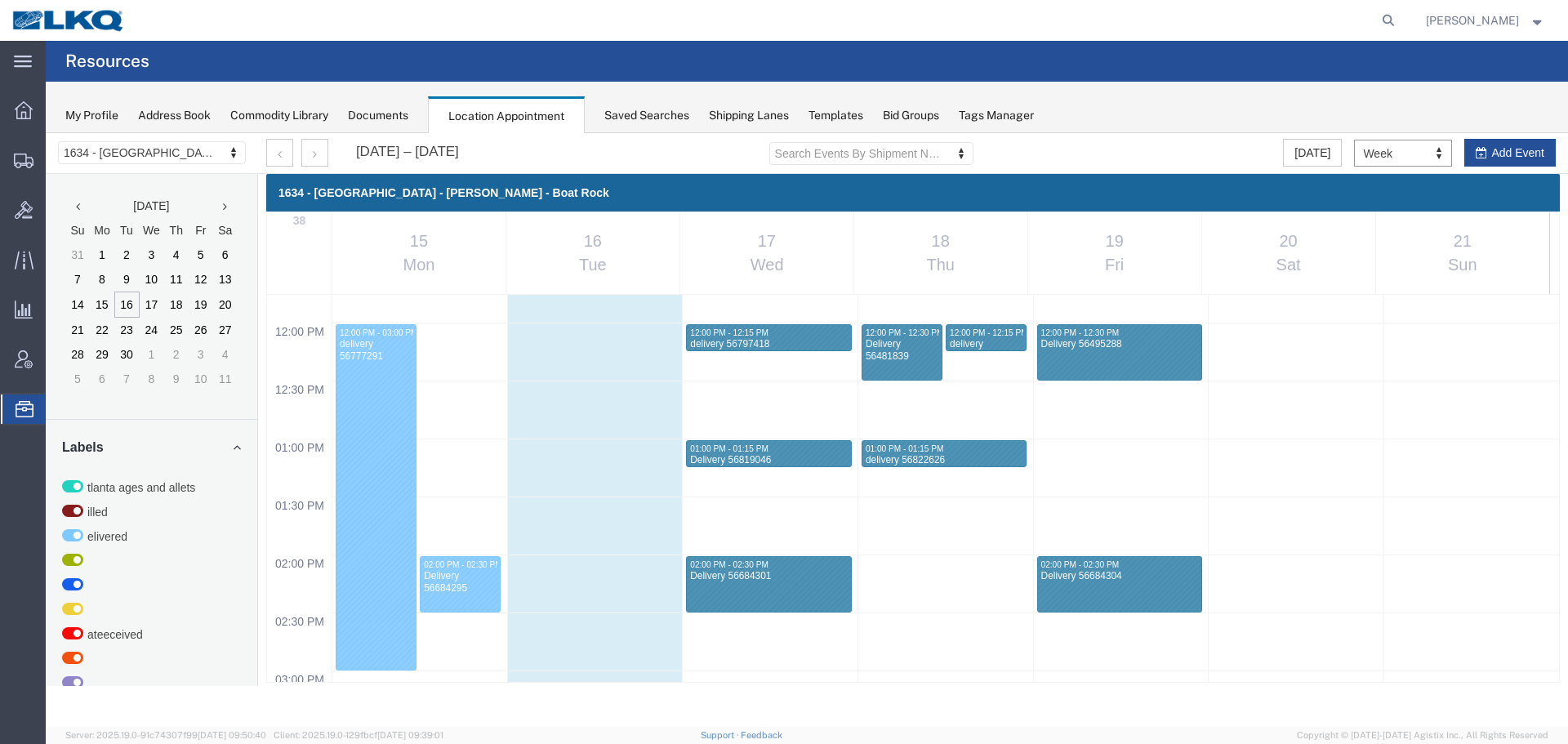
scroll to position [1431, 0]
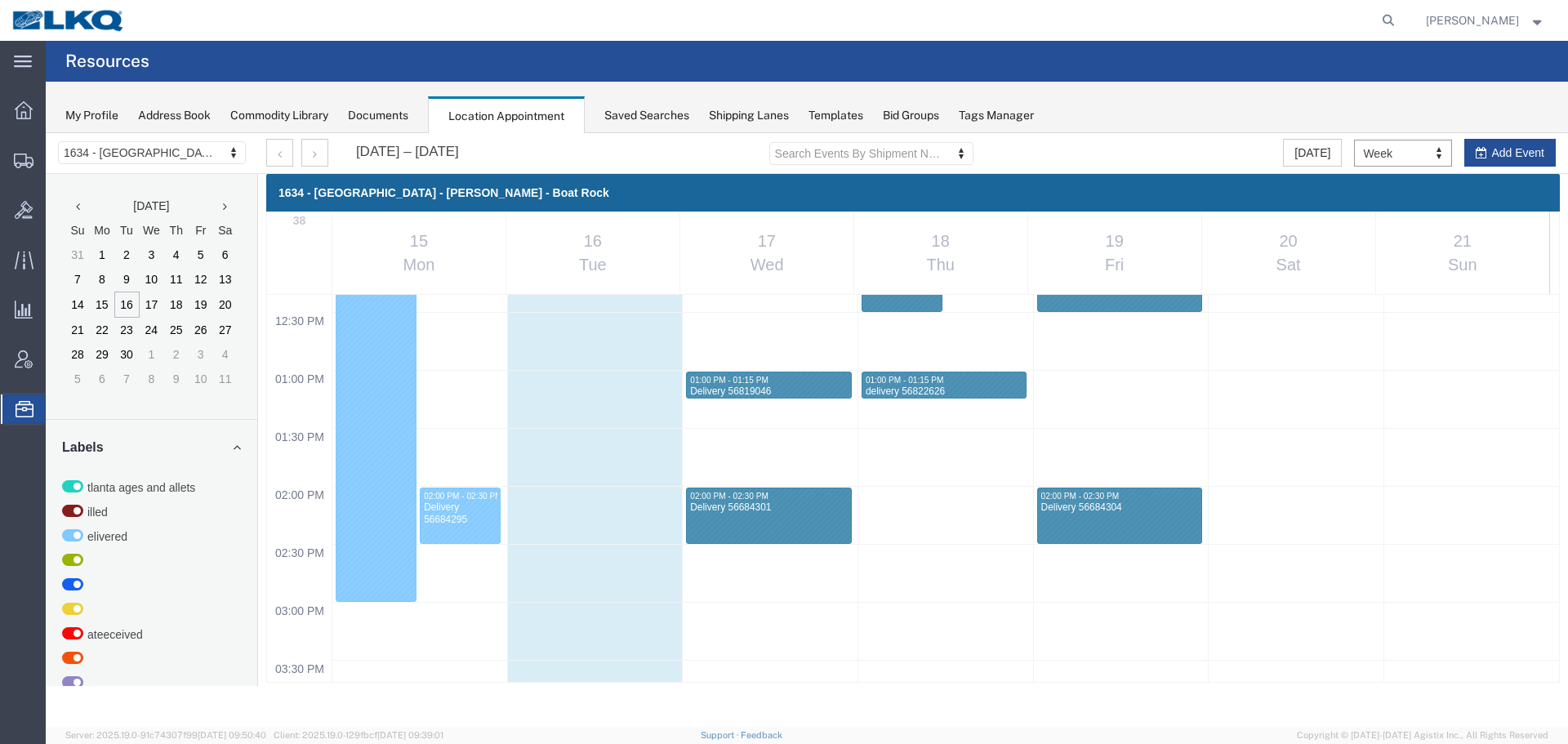
click at [817, 8] on div at bounding box center [769, 20] width 1265 height 41
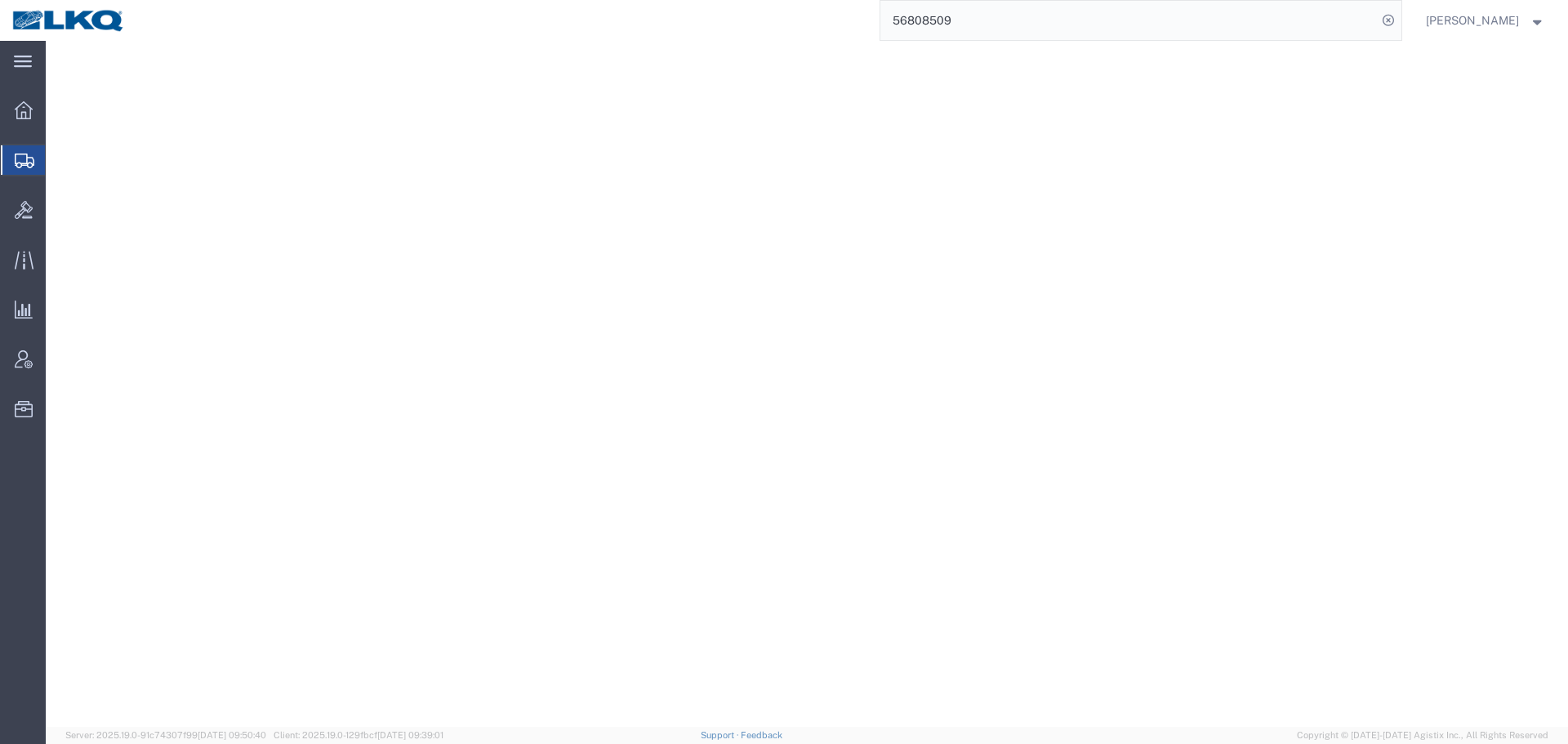
select select "27580"
select select "28712"
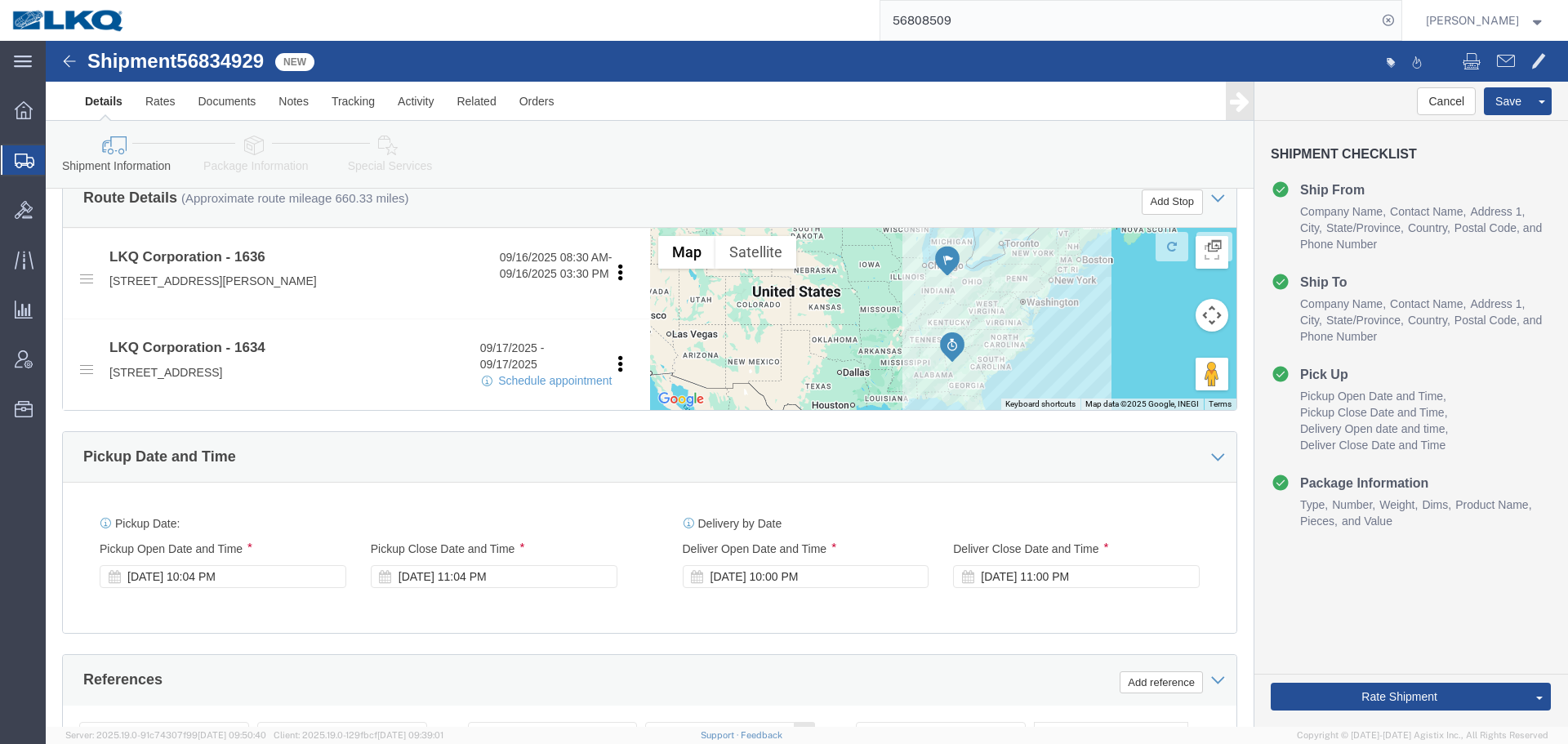
scroll to position [653, 0]
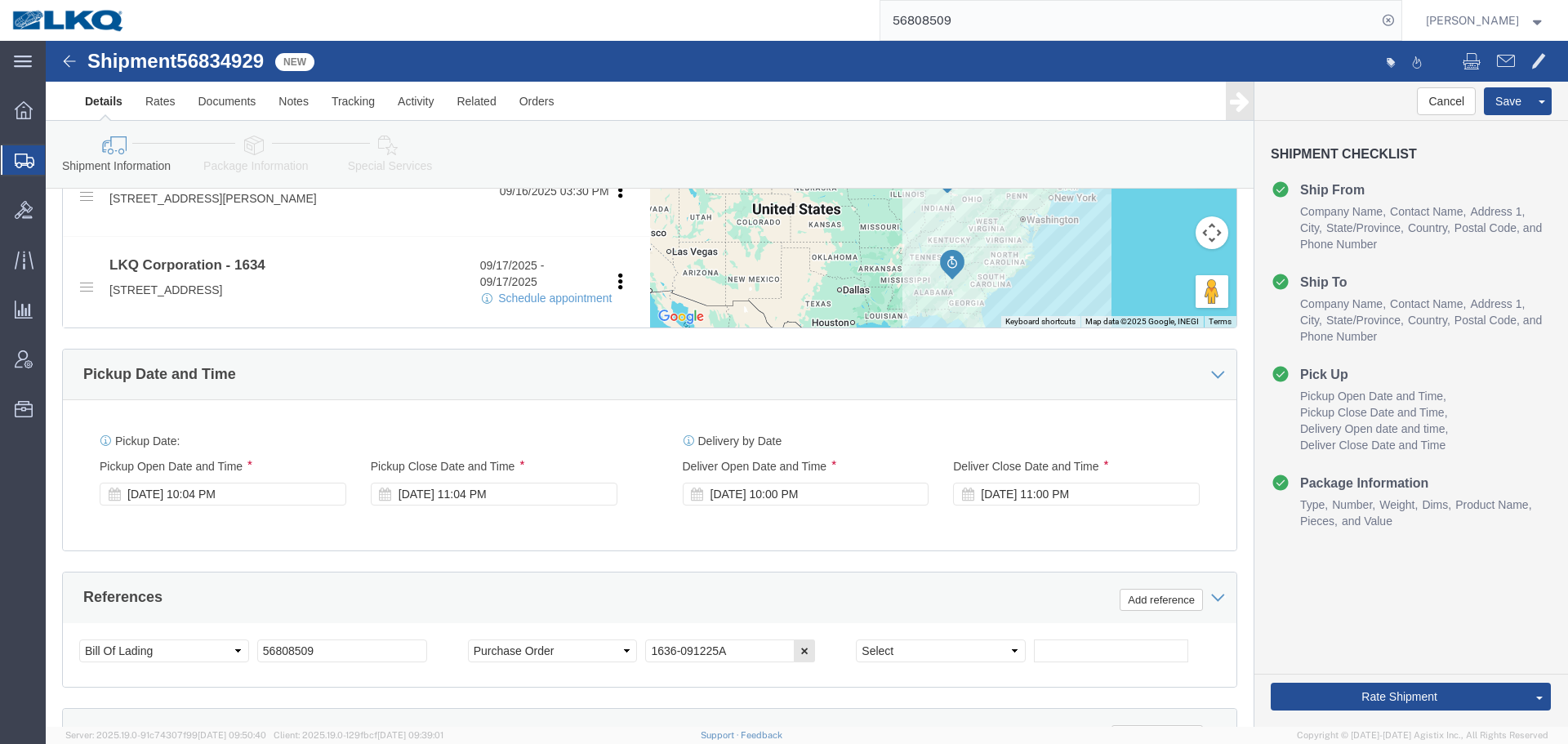
click span "56834929"
copy span "56834929"
click input "56808509"
paste input "3492"
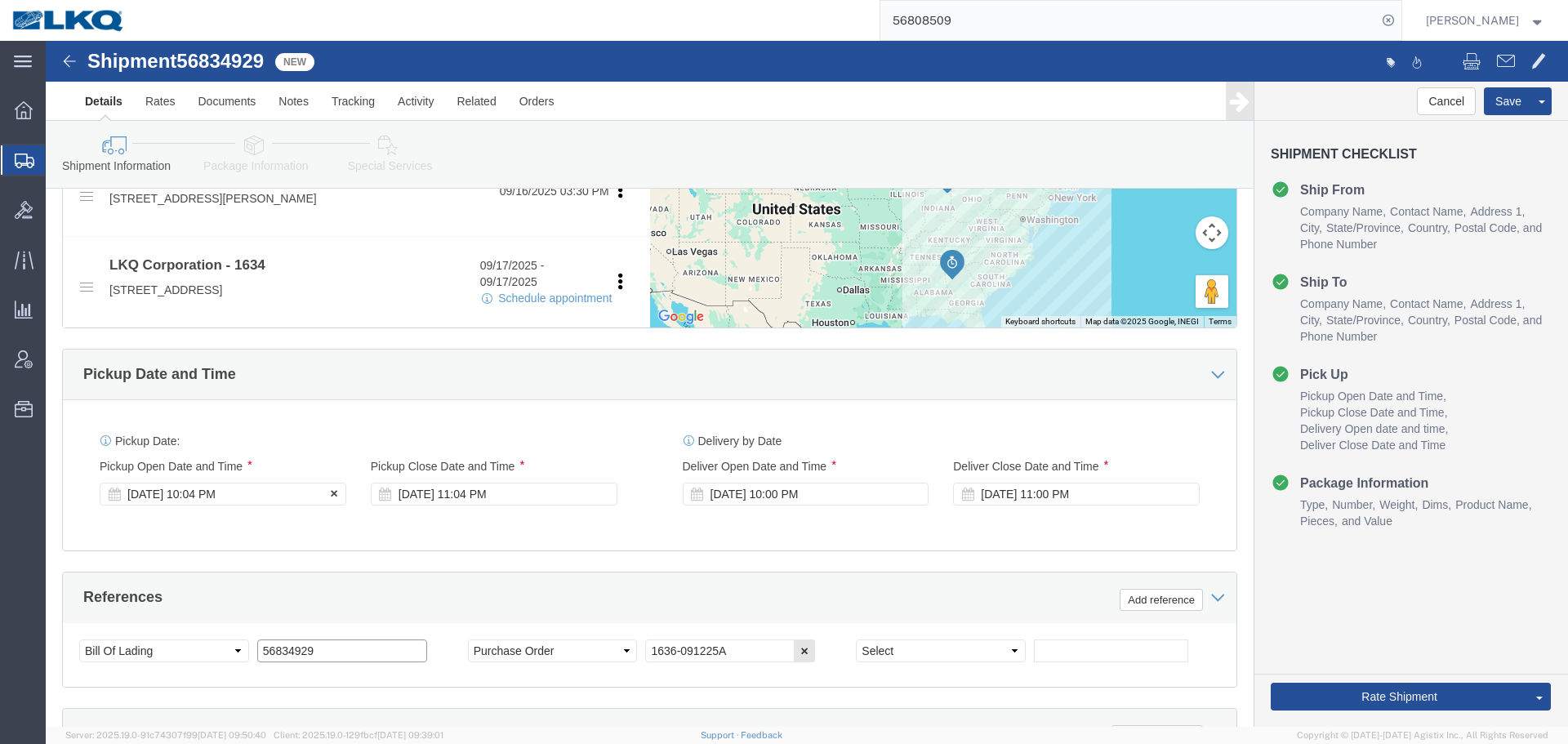
type input "56834929"
click div "Sep 16 2025 10:04 PM"
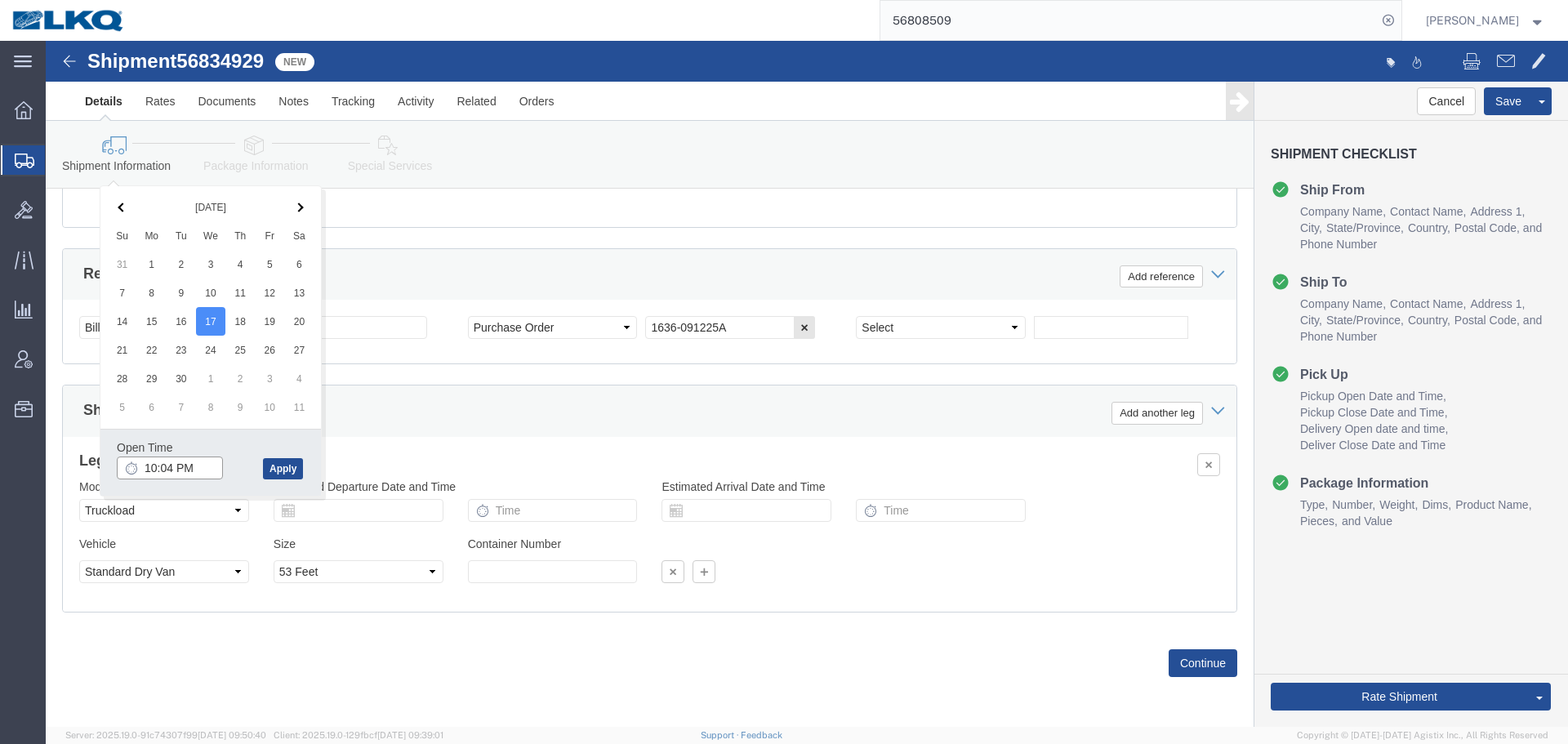
click input "10:04 PM"
type input "7:00 AM"
click button "Apply"
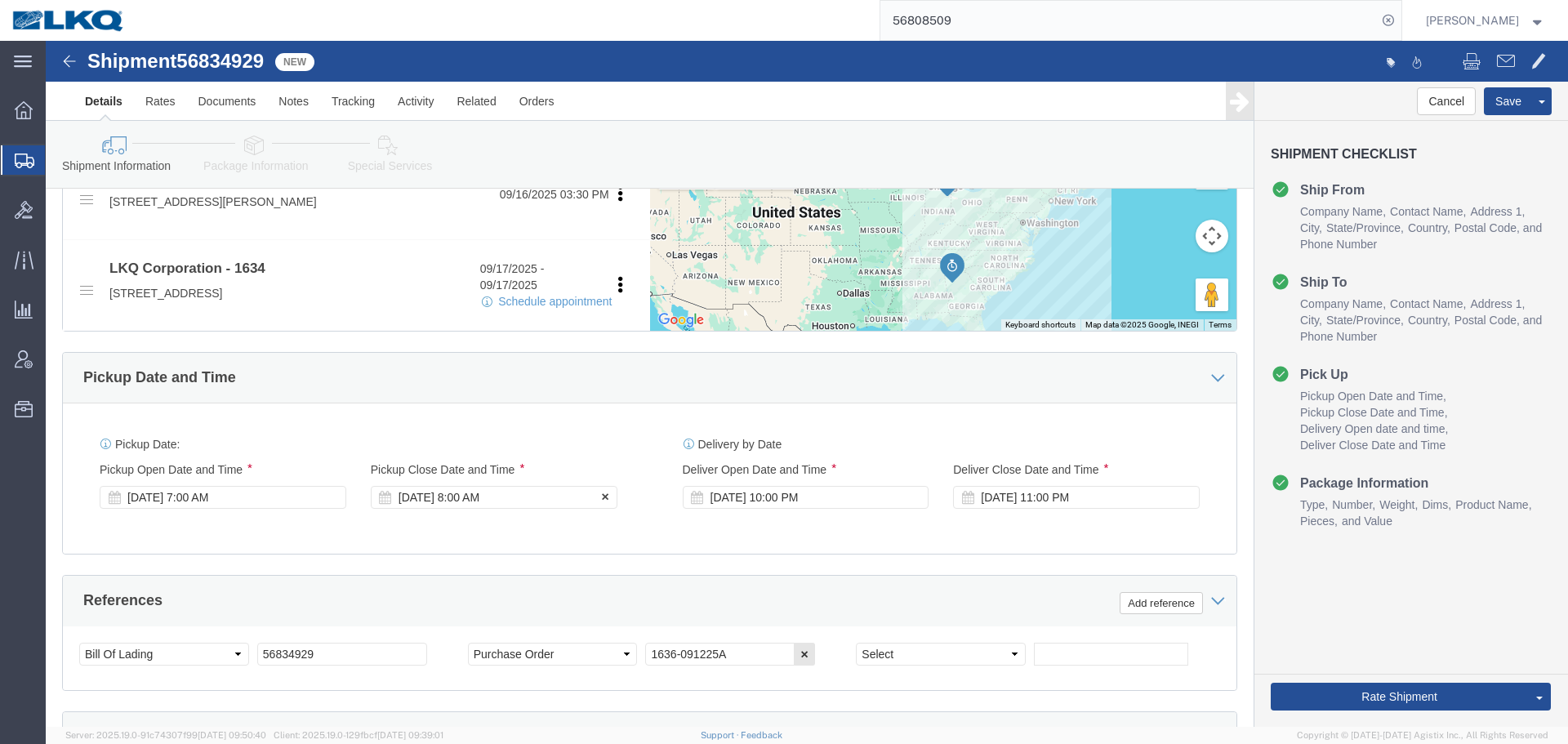
click div "[DATE] 8:00 AM"
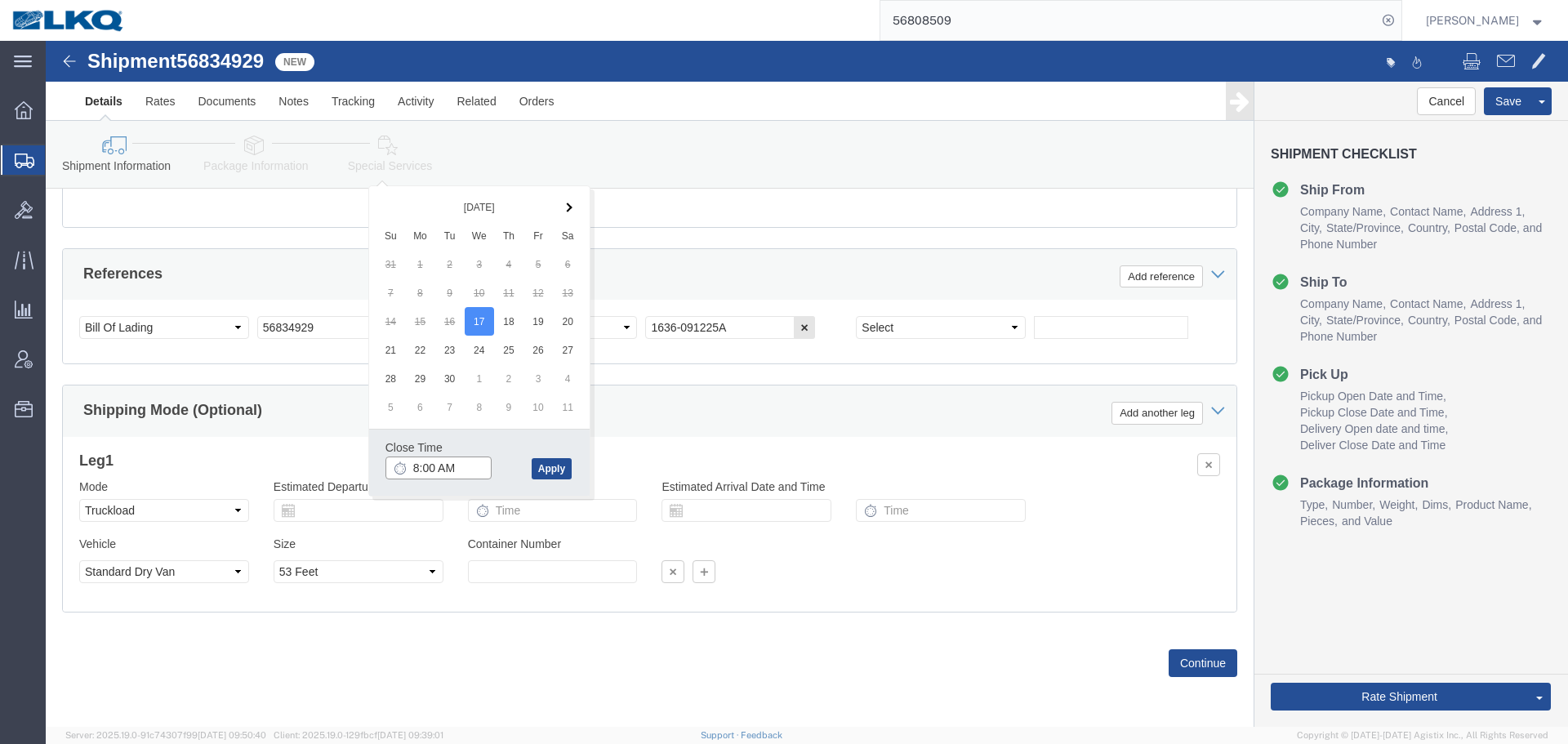
click input "8:00 AM"
type input "9:00 AM"
click button "Apply"
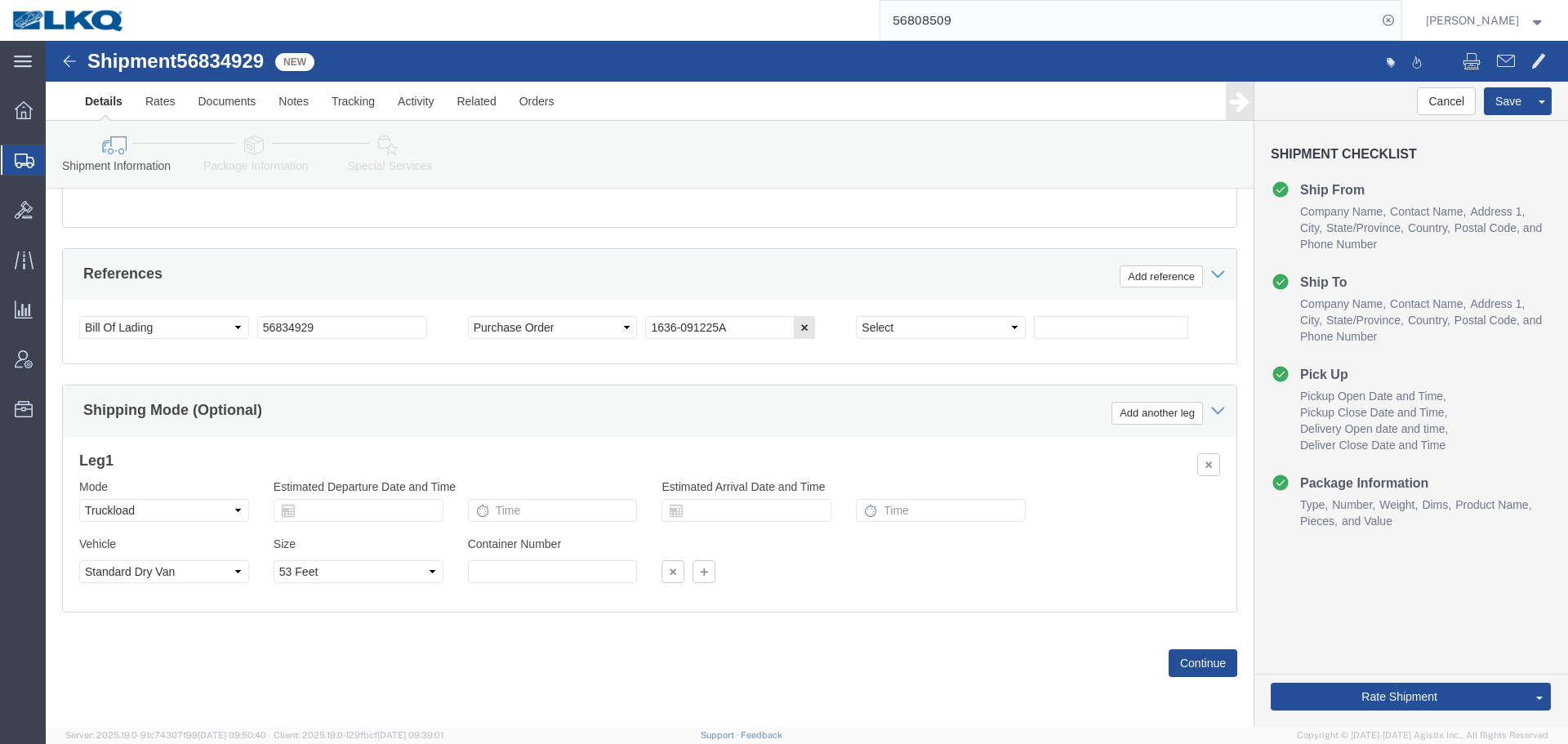
scroll to position [650, 0]
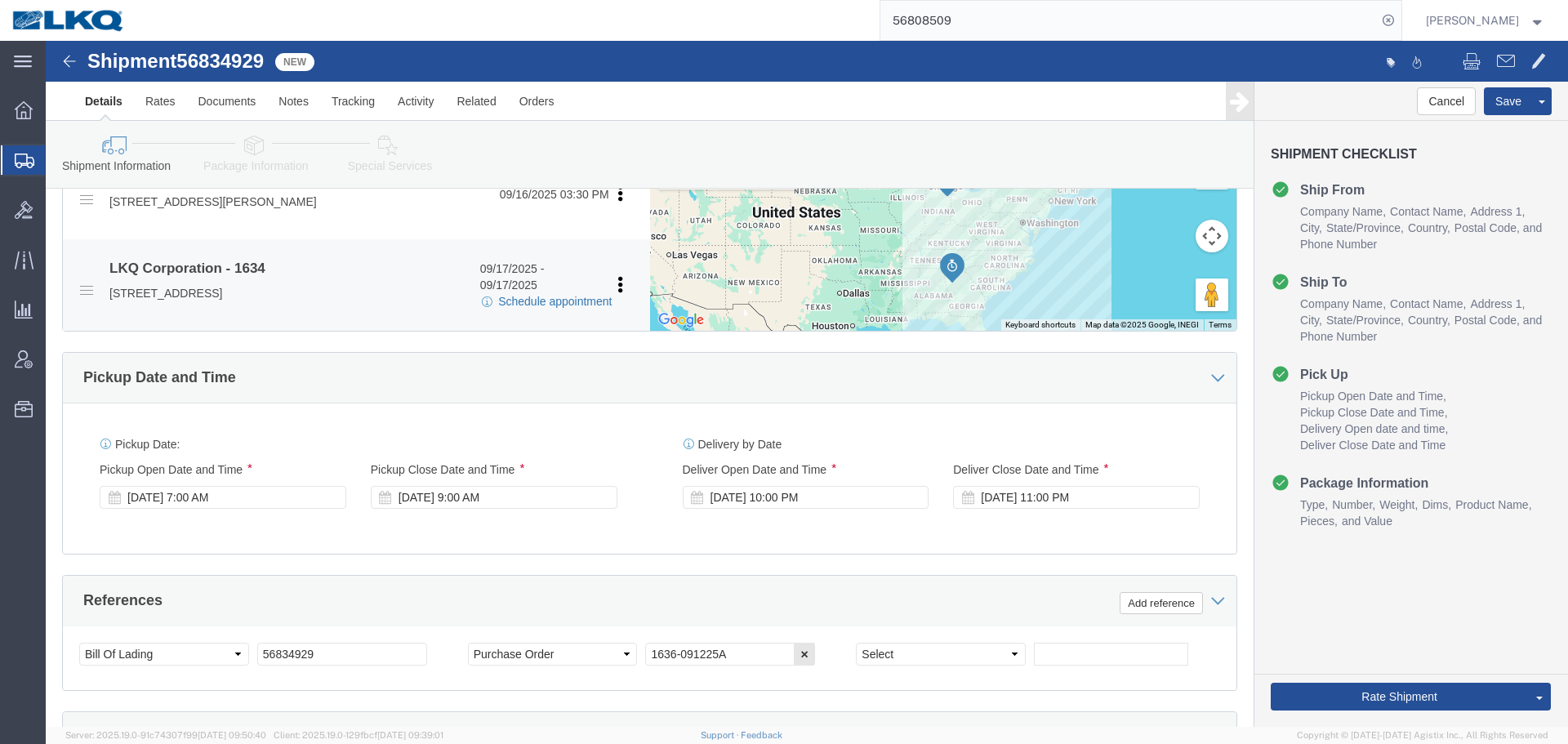
click link "Schedule appointment"
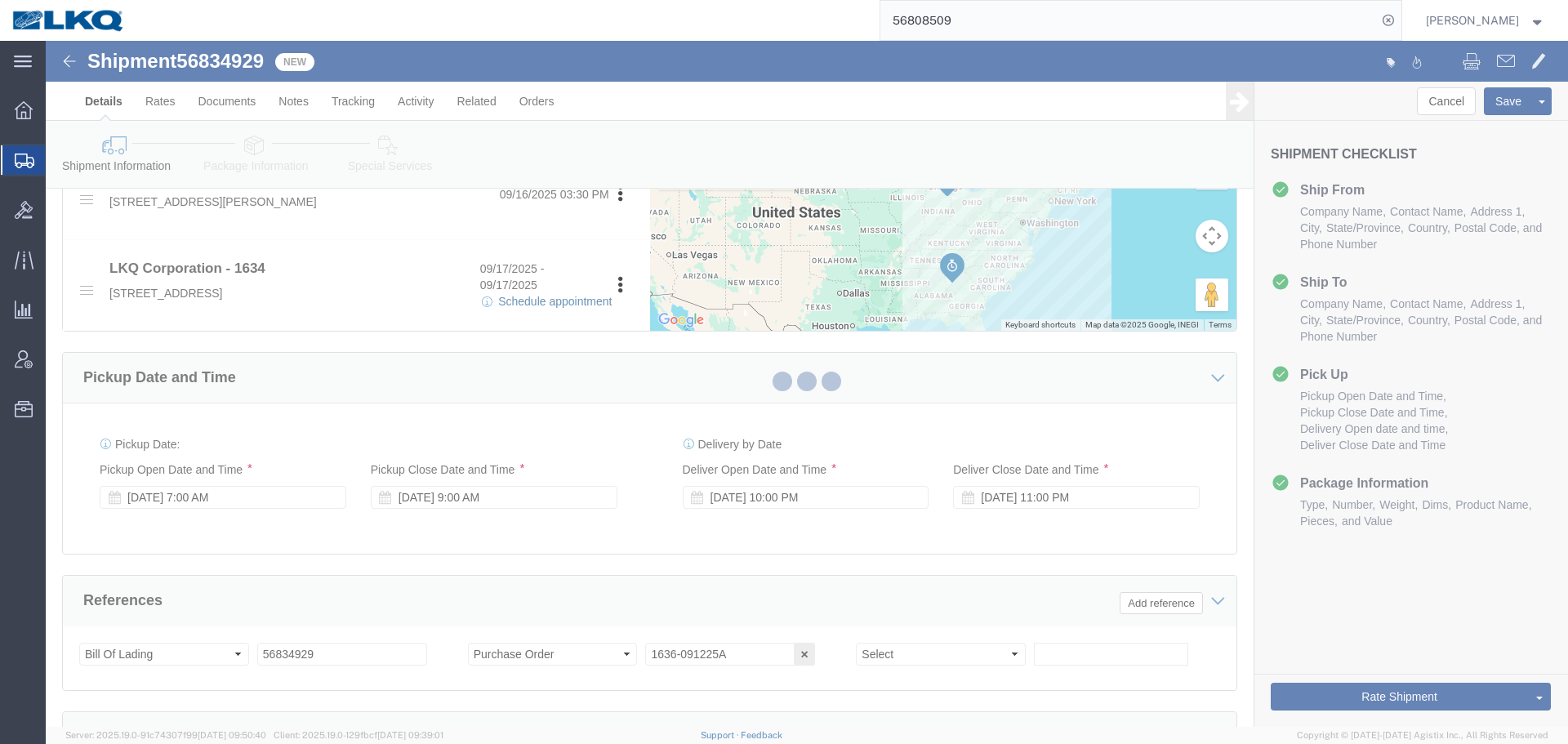
select select
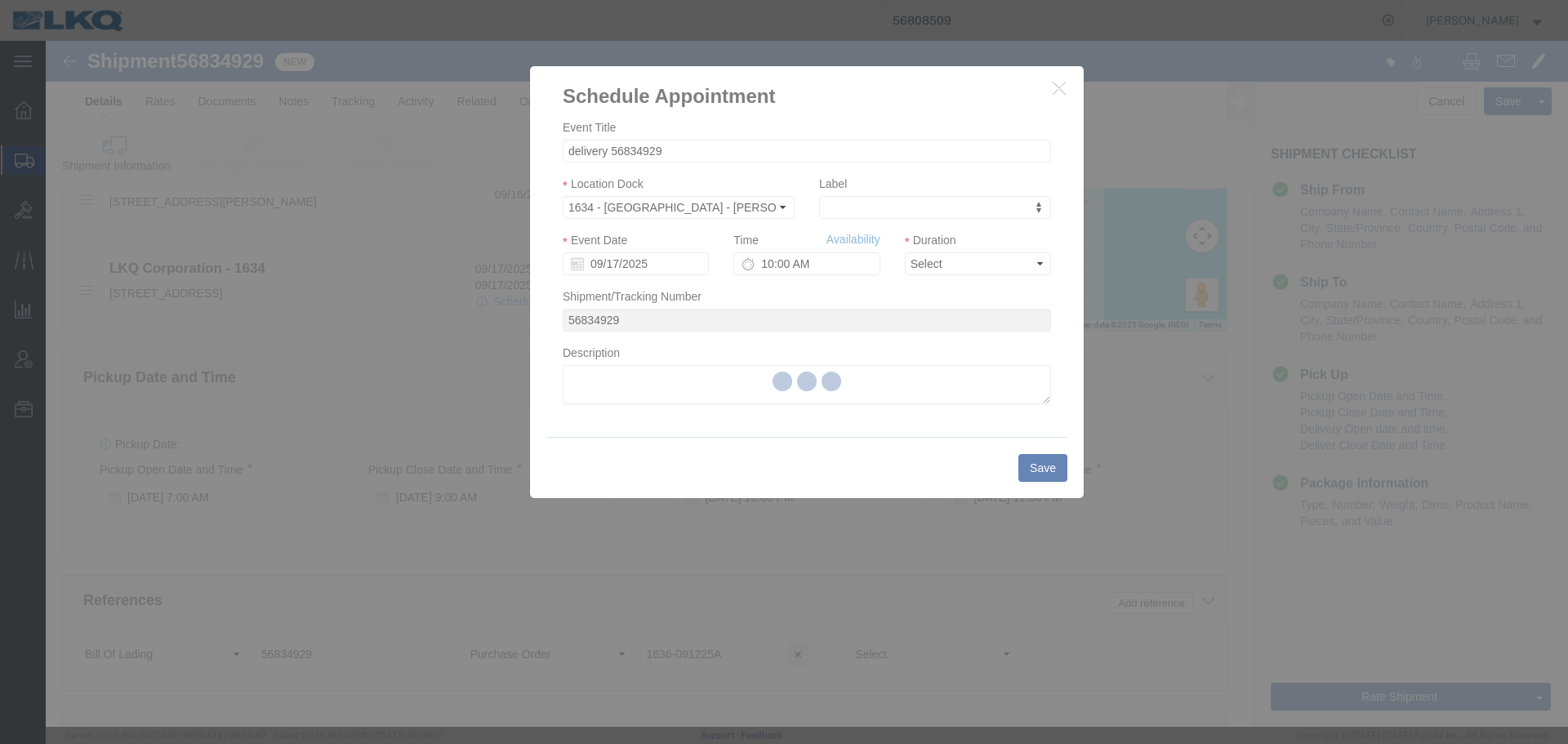
click at [623, 265] on div at bounding box center [807, 383] width 1523 height 686
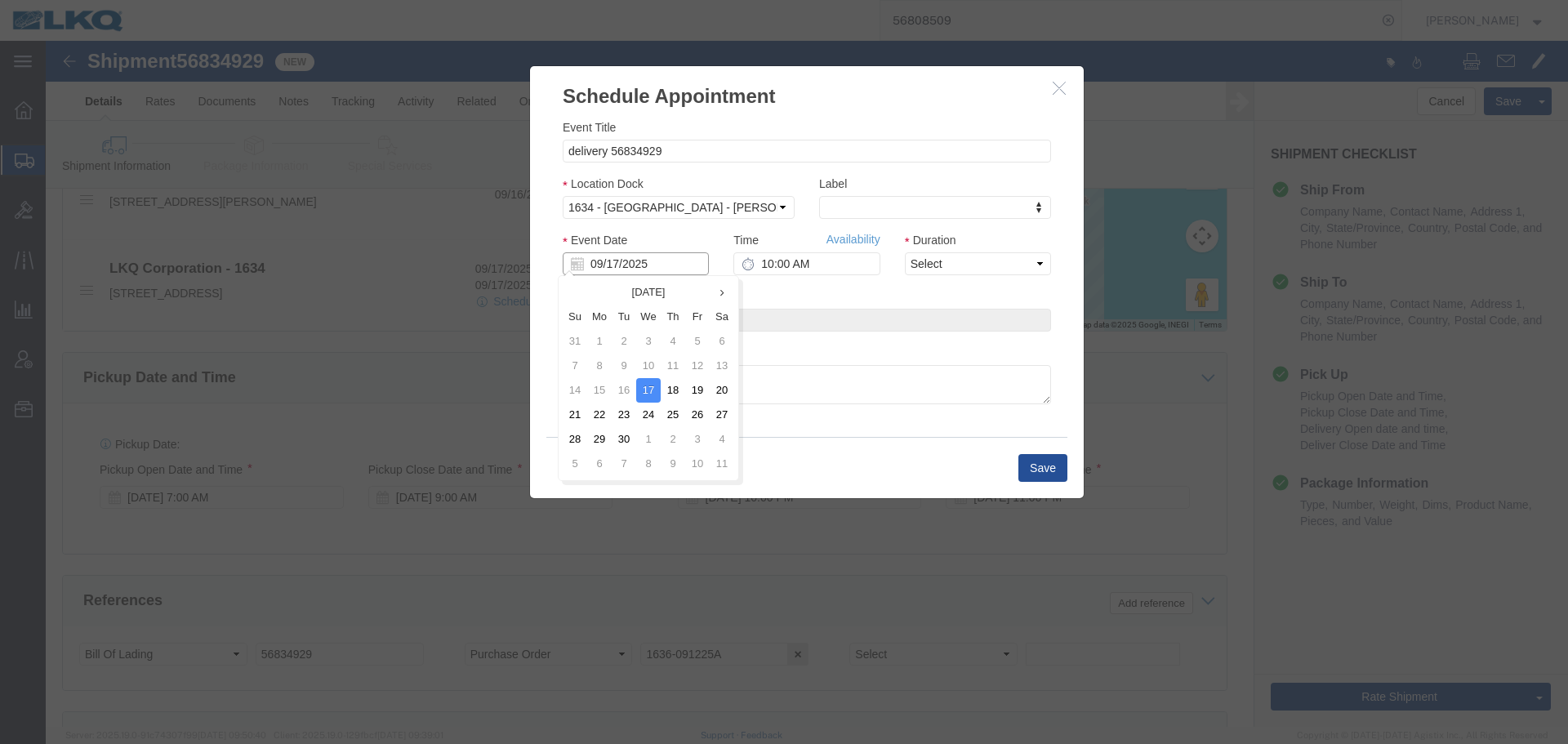
click input "09/17/2025"
click td "18"
type input "[DATE]"
click input "10:00 AM"
type input "2:00 PM"
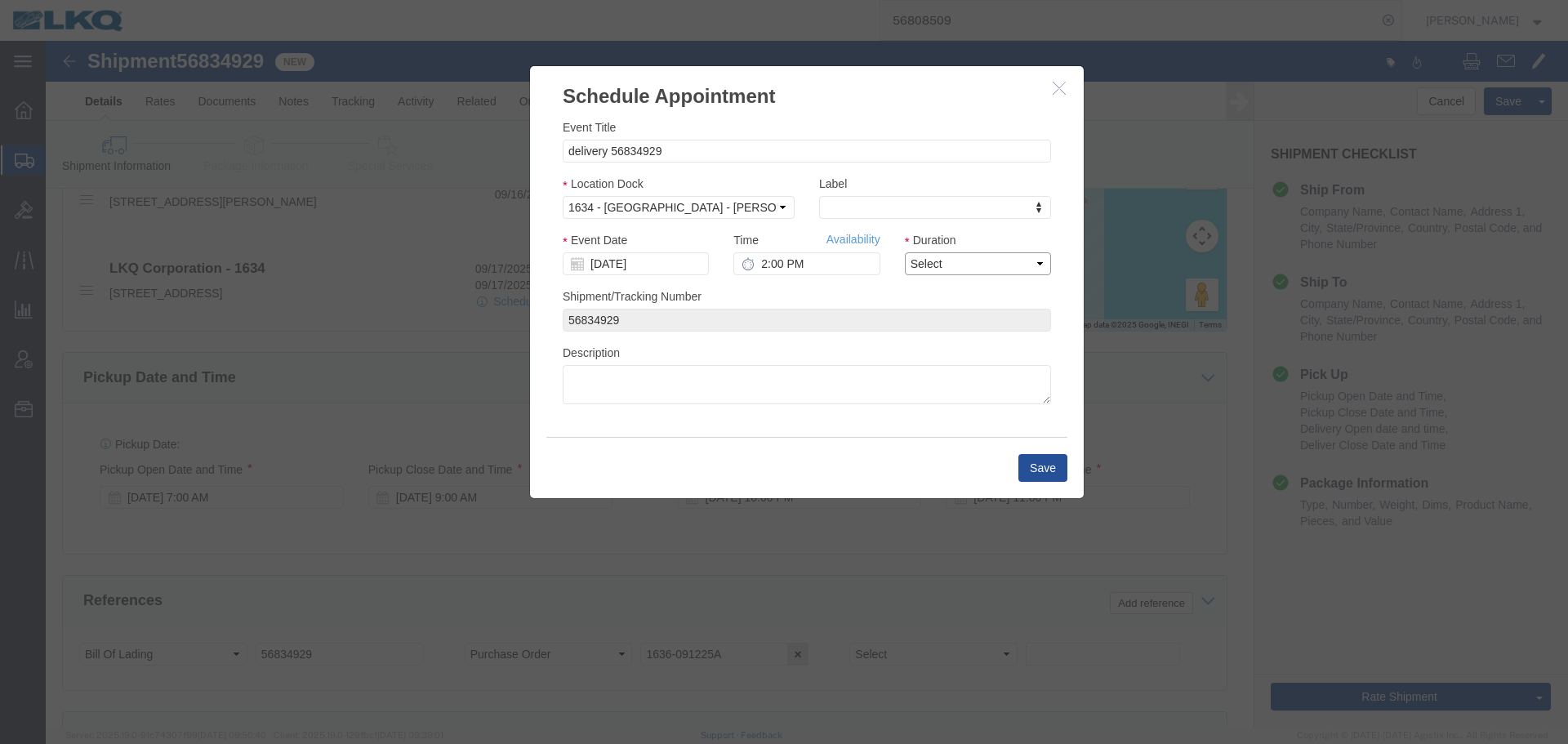
click select "Select 15 min 30 min 45 min 1 hr 2 hr 3 hr 4 hr"
select select "15"
click select "Select 15 min 30 min 45 min 1 hr 2 hr 3 hr 4 hr"
click button "Save"
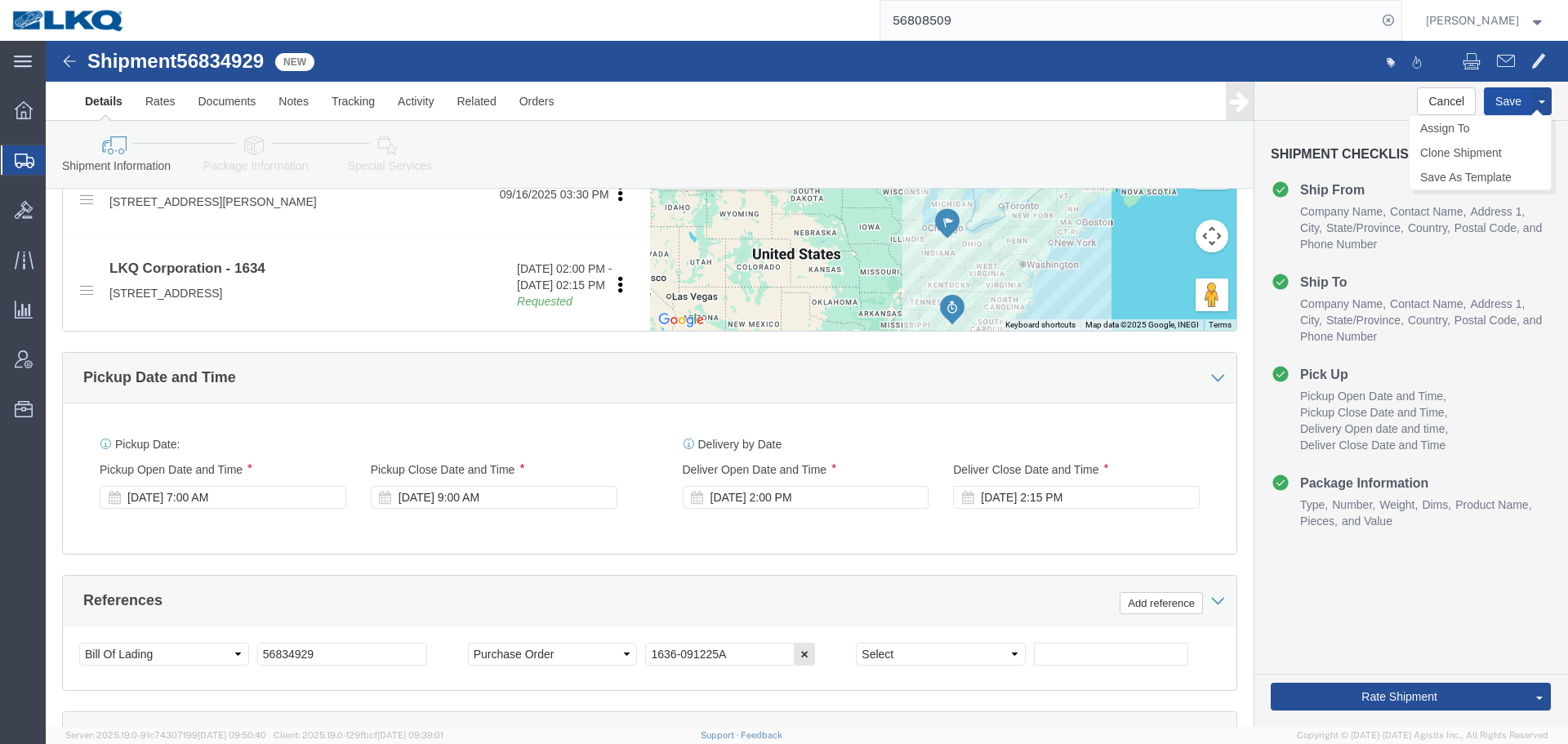
click button "Save"
type button "Save"
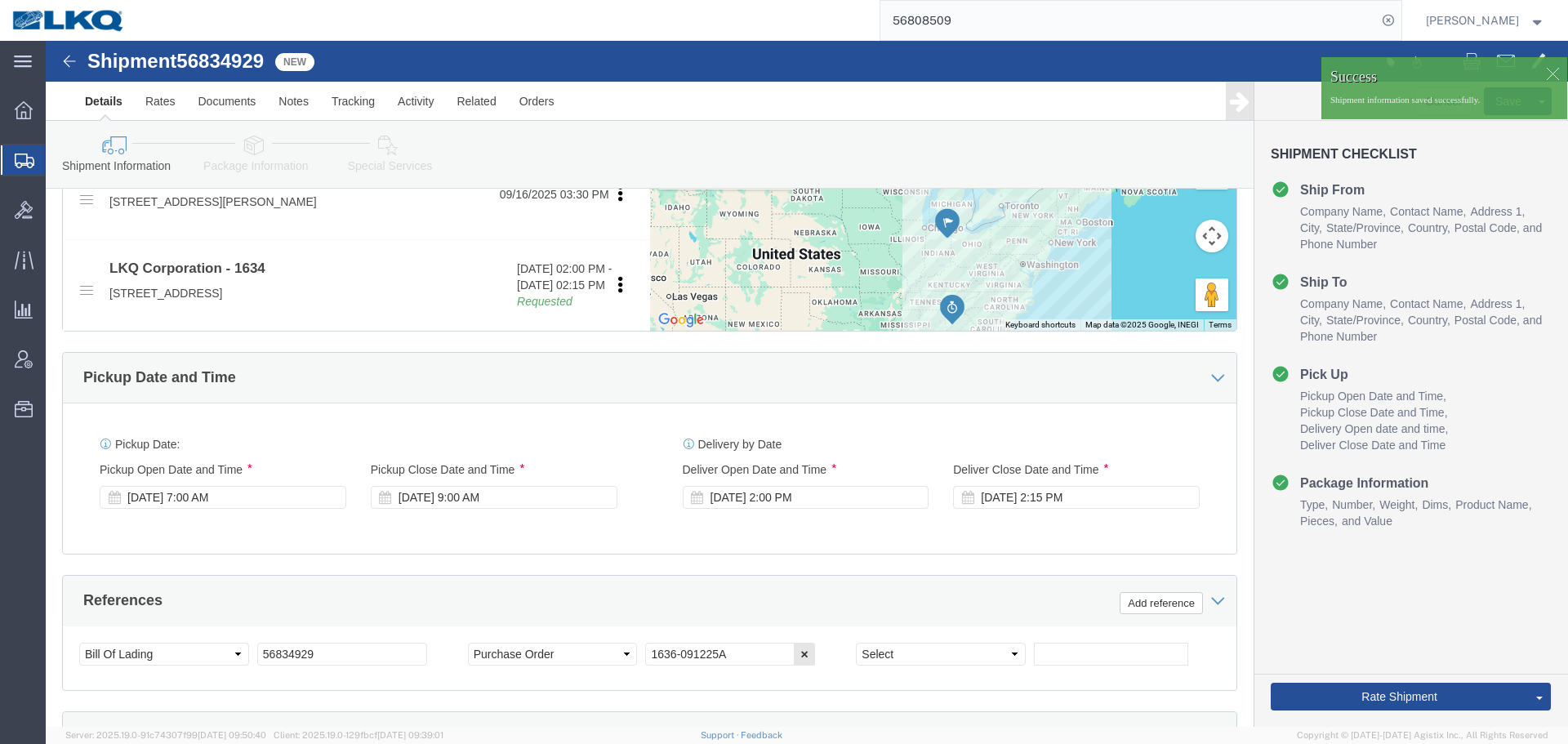
click span "56834929"
copy span "56834929"
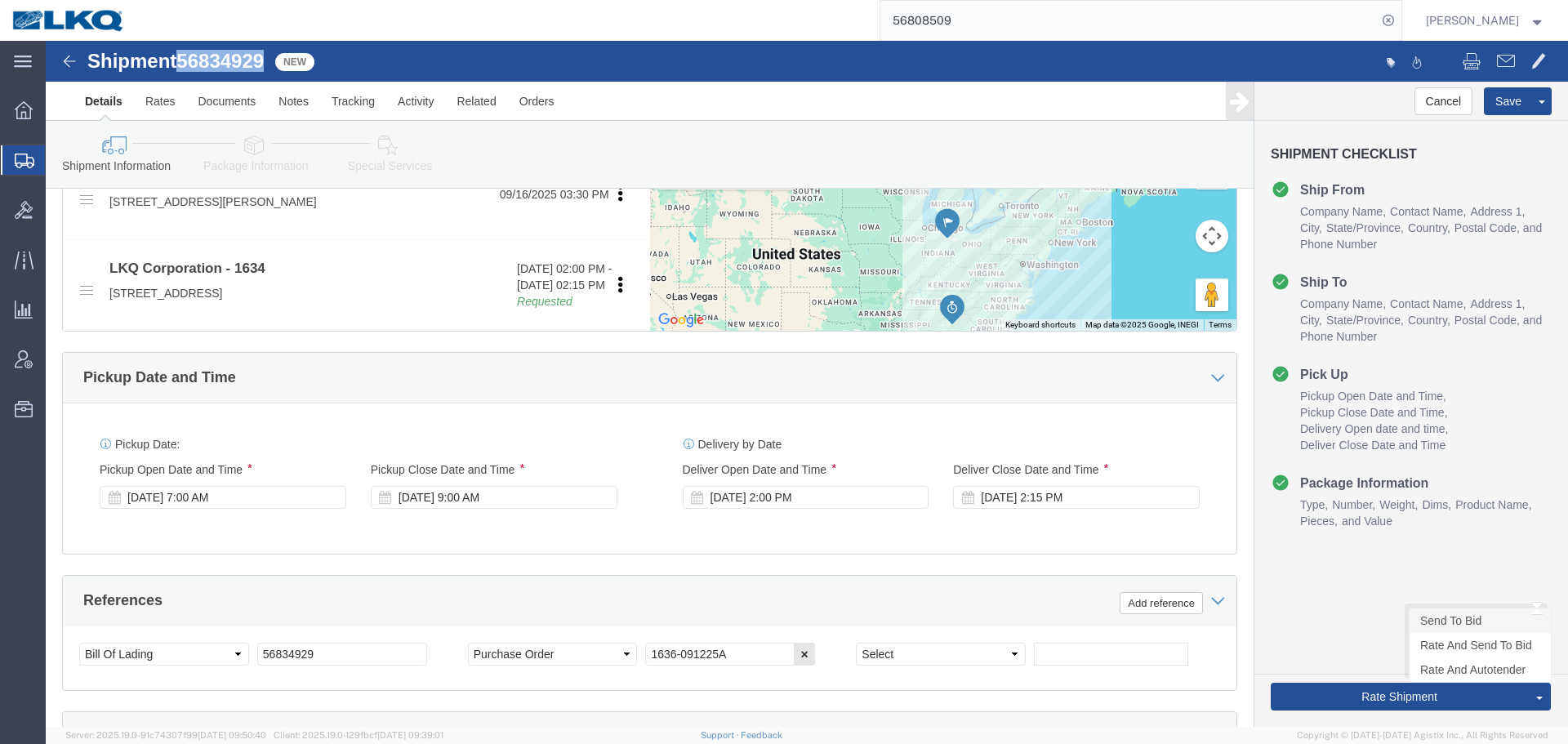
click link "Send To Bid"
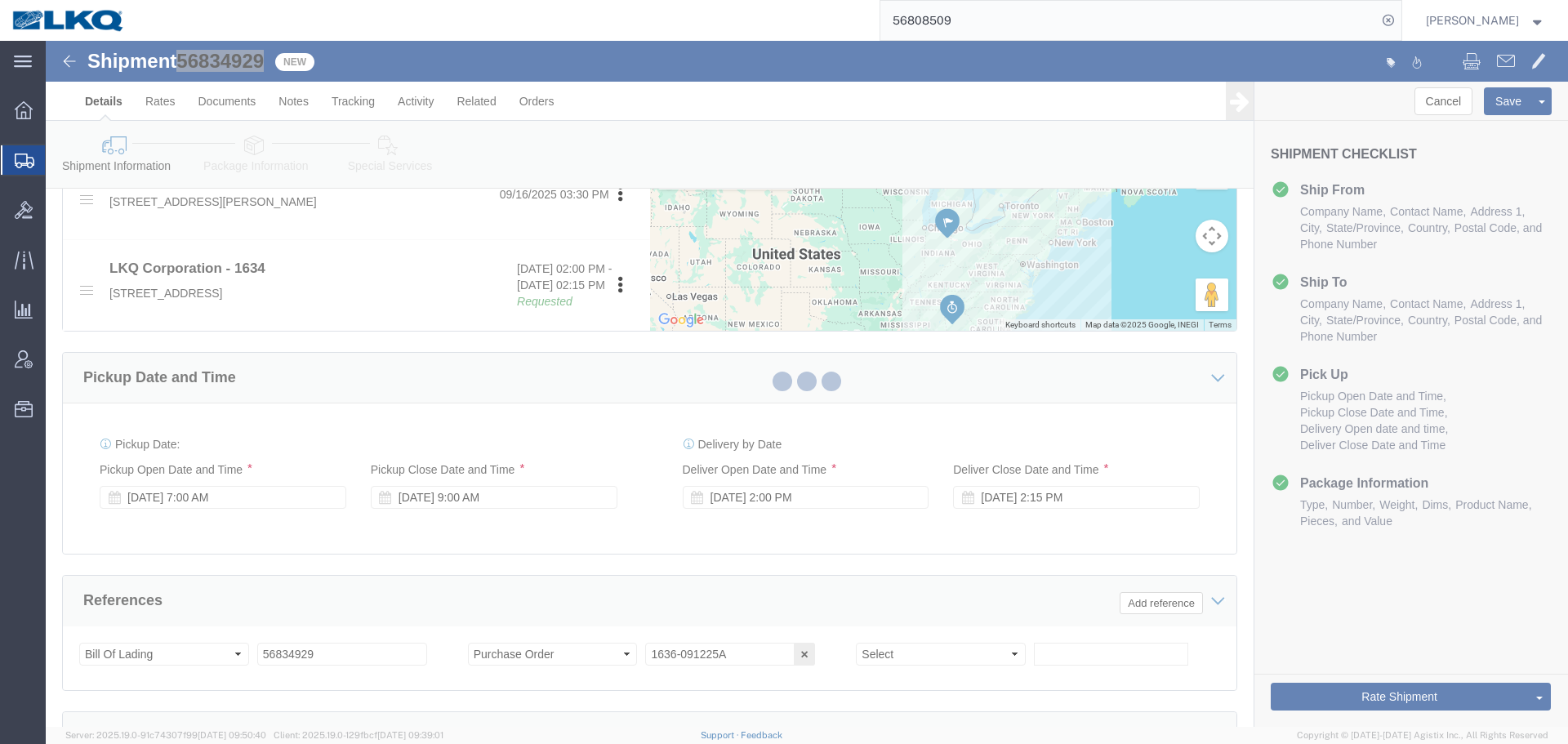
select select "TL"
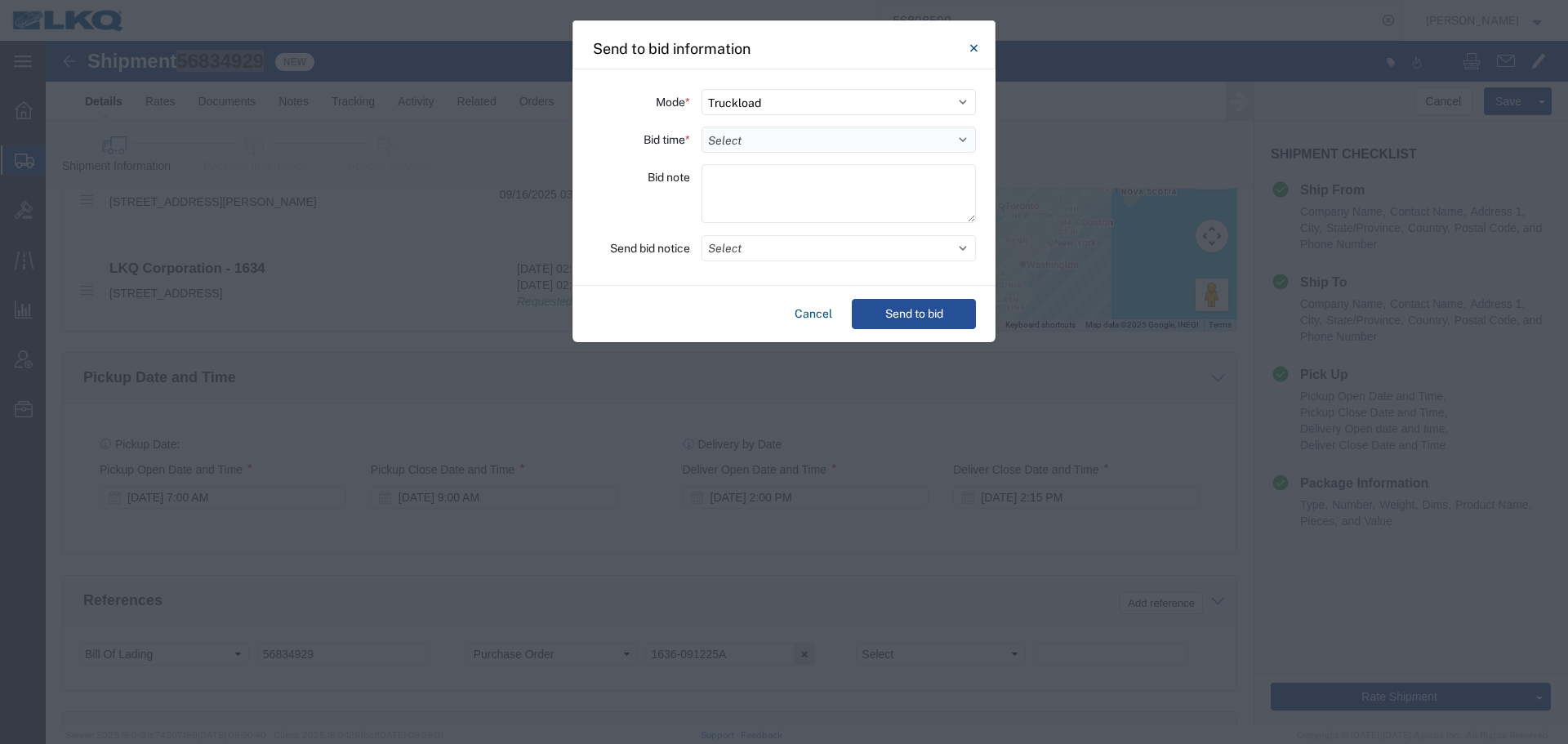
click at [753, 147] on select "Select 30 Min (Rush) 1 Hour (Rush) 2 Hours (Rush) 4 Hours (Rush) 8 Hours (Rush)…" at bounding box center [839, 139] width 275 height 26
select select "8"
click at [702, 126] on select "Select 30 Min (Rush) 1 Hour (Rush) 2 Hours (Rush) 4 Hours (Rush) 8 Hours (Rush)…" at bounding box center [839, 139] width 275 height 26
click at [749, 245] on button "Select" at bounding box center [839, 248] width 275 height 26
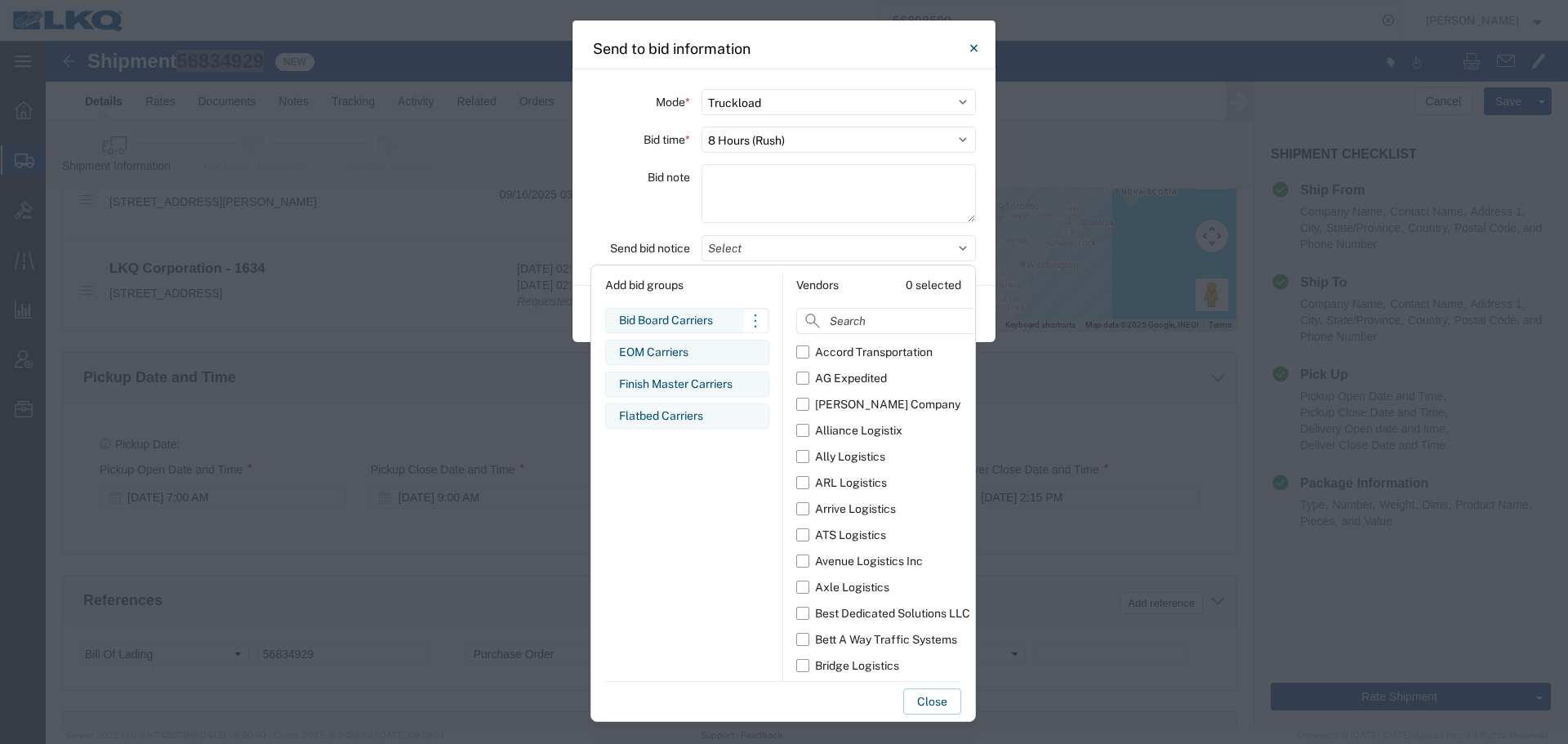
click at [711, 319] on div "Bid Board Carriers" at bounding box center [687, 320] width 136 height 17
click at [625, 202] on div "Bid note" at bounding box center [642, 196] width 98 height 64
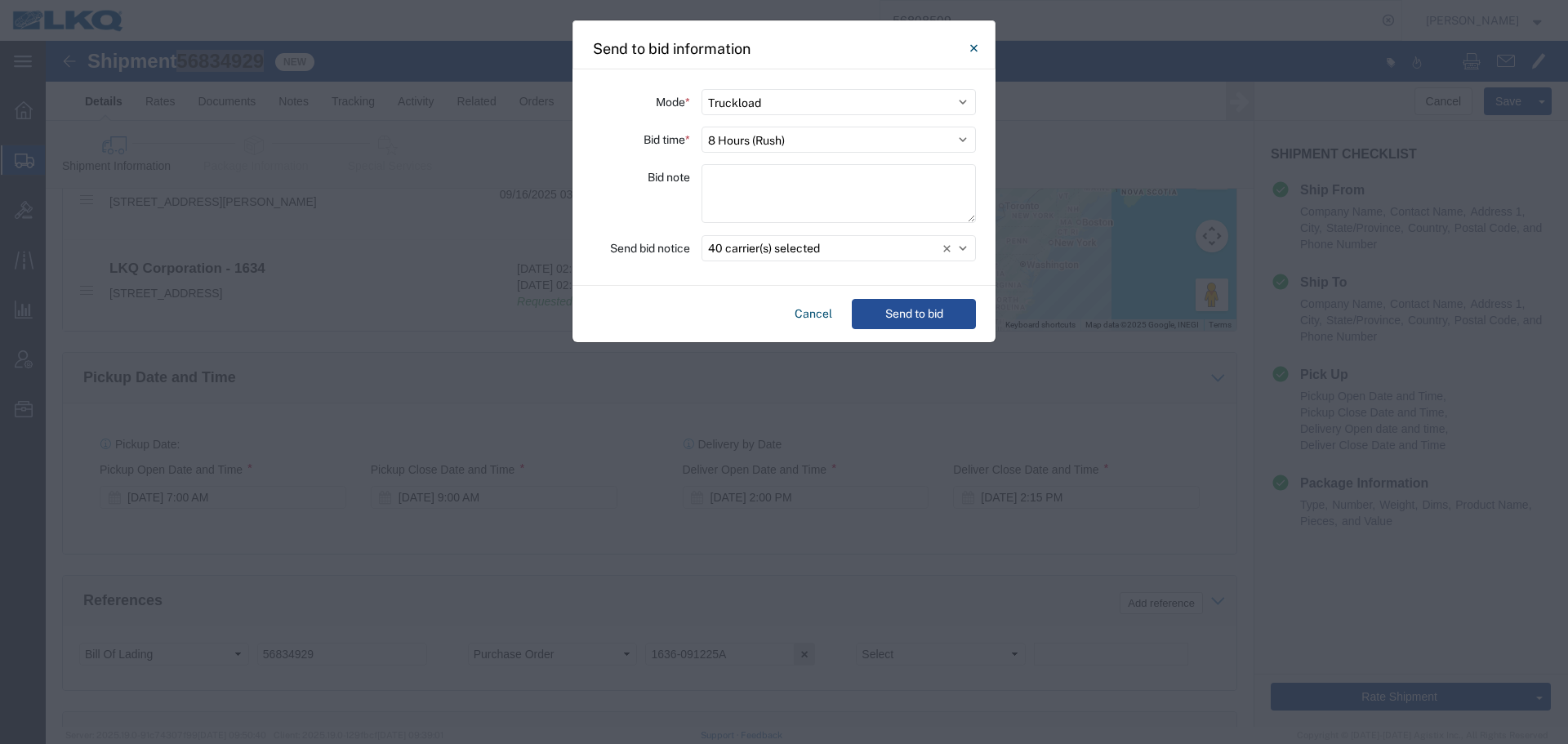
click at [898, 296] on div "Cancel Send to bid" at bounding box center [784, 314] width 423 height 57
click at [904, 305] on button "Send to bid" at bounding box center [913, 314] width 124 height 30
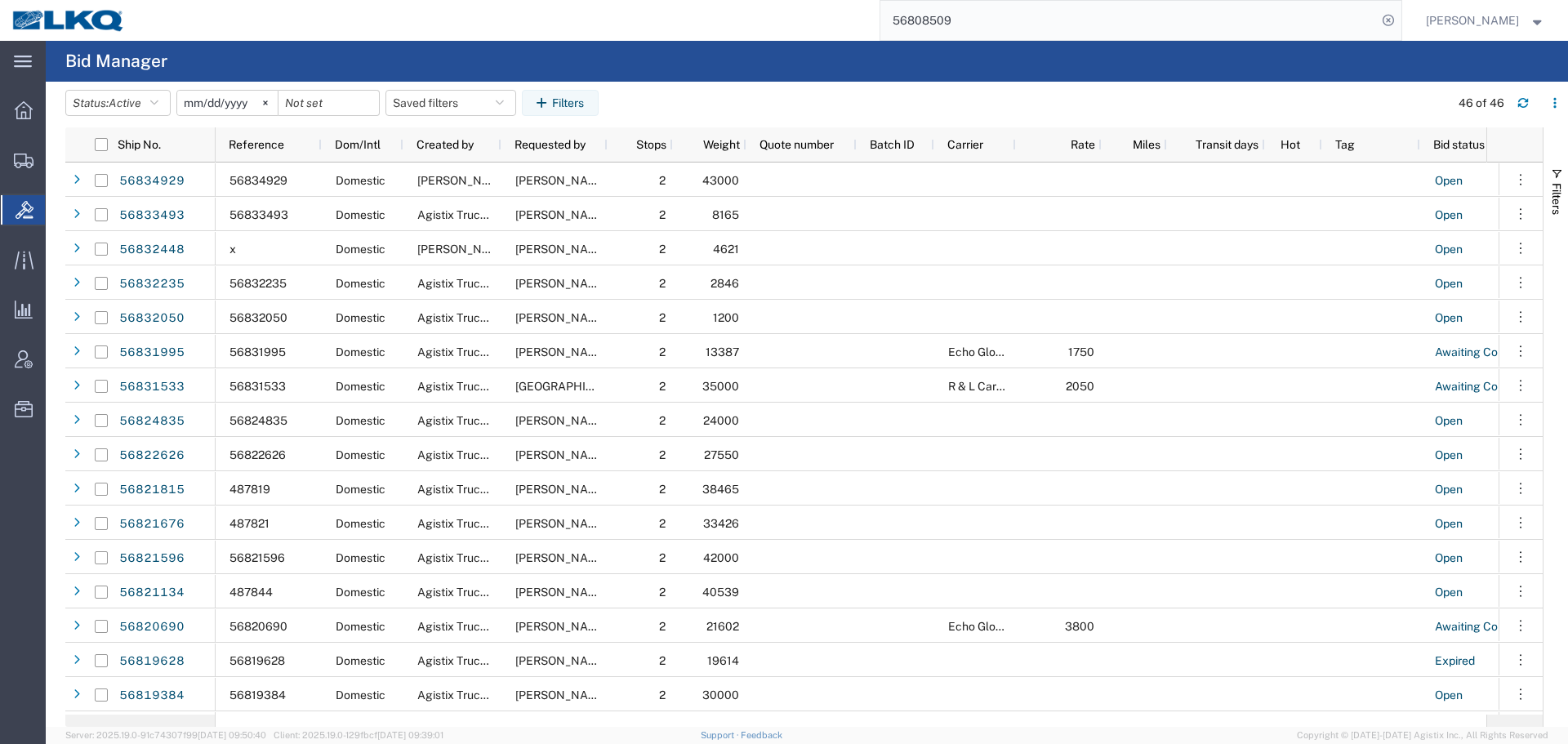
click at [978, 34] on input "56808509" at bounding box center [1129, 20] width 497 height 39
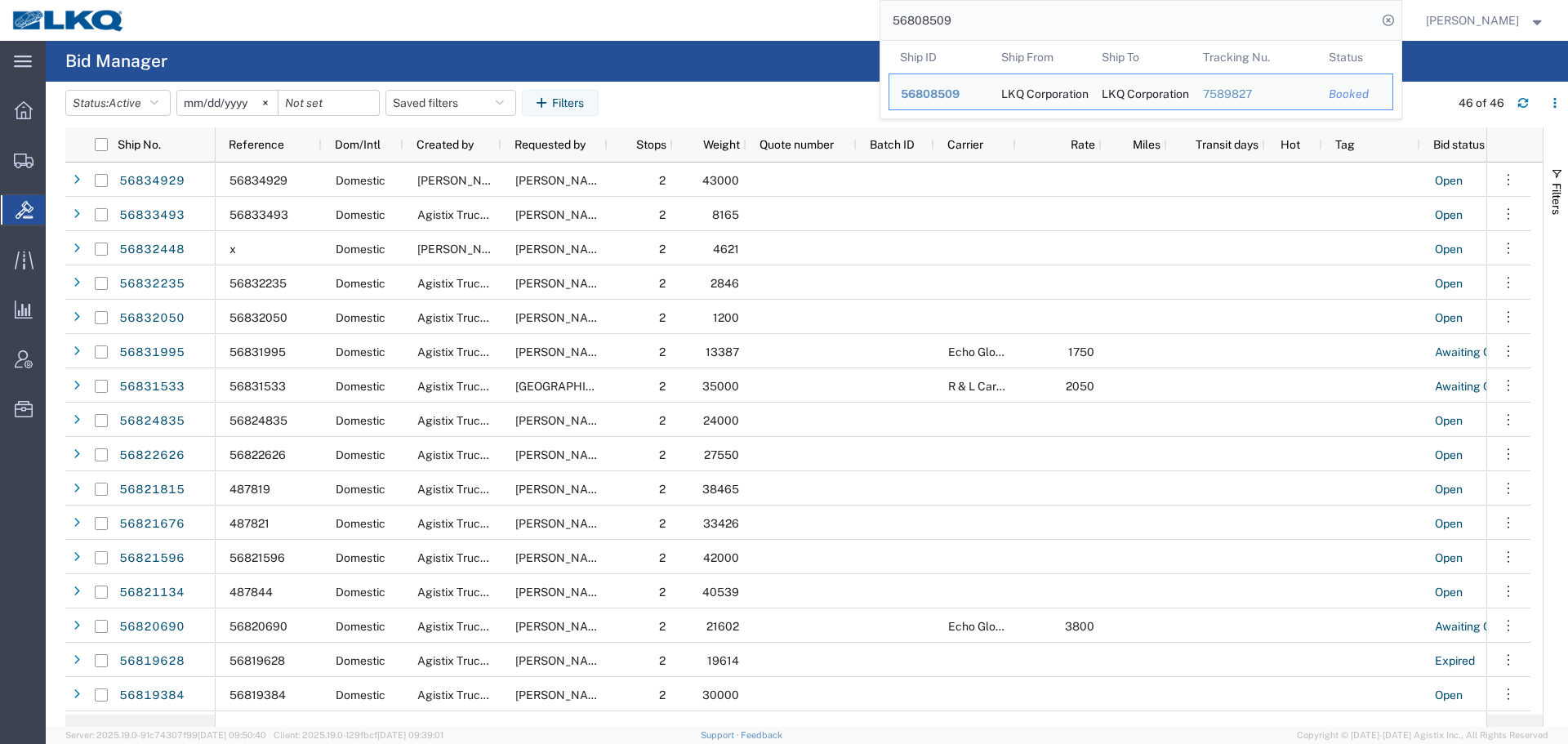
paste input "27215"
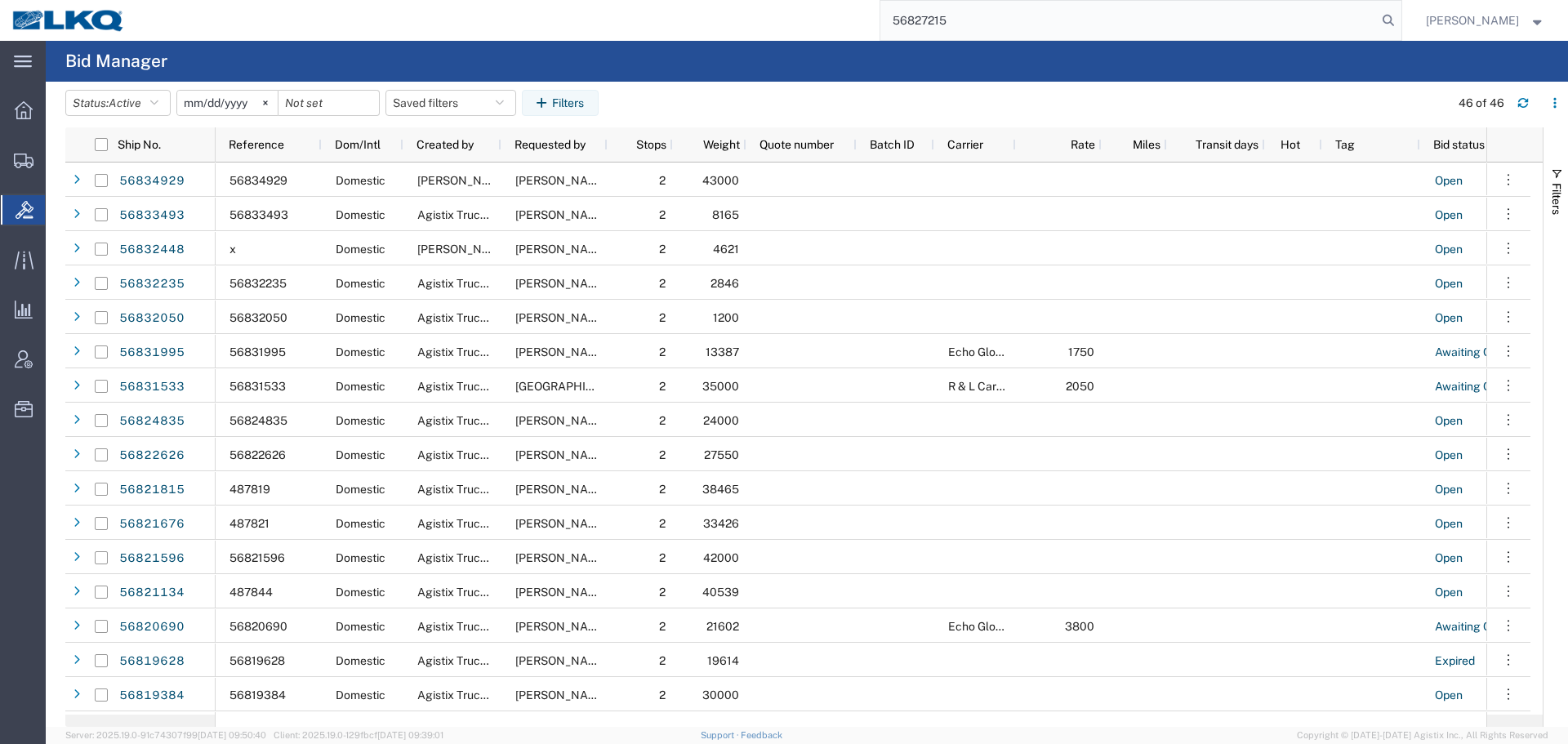
type input "56827215"
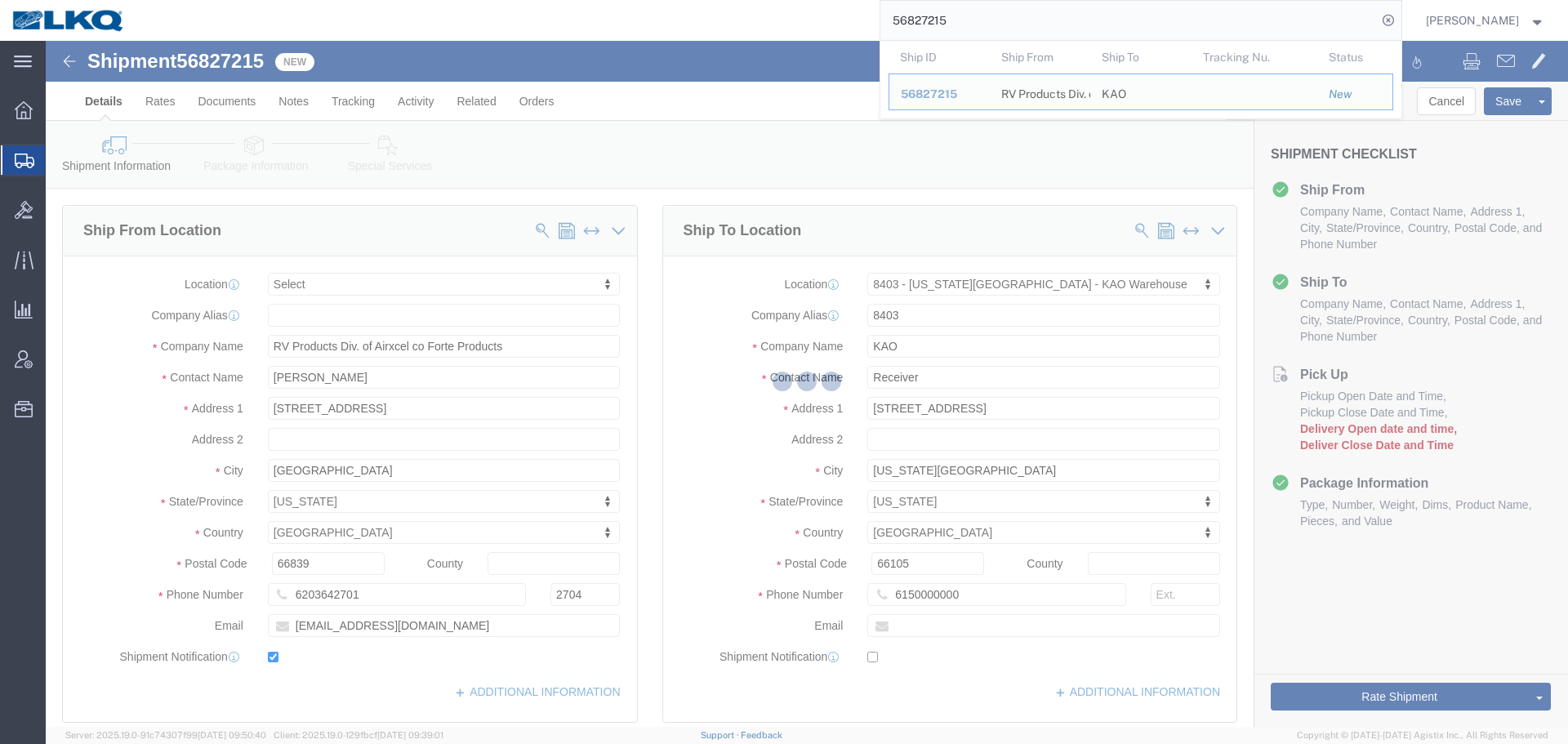
scroll to position [408, 0]
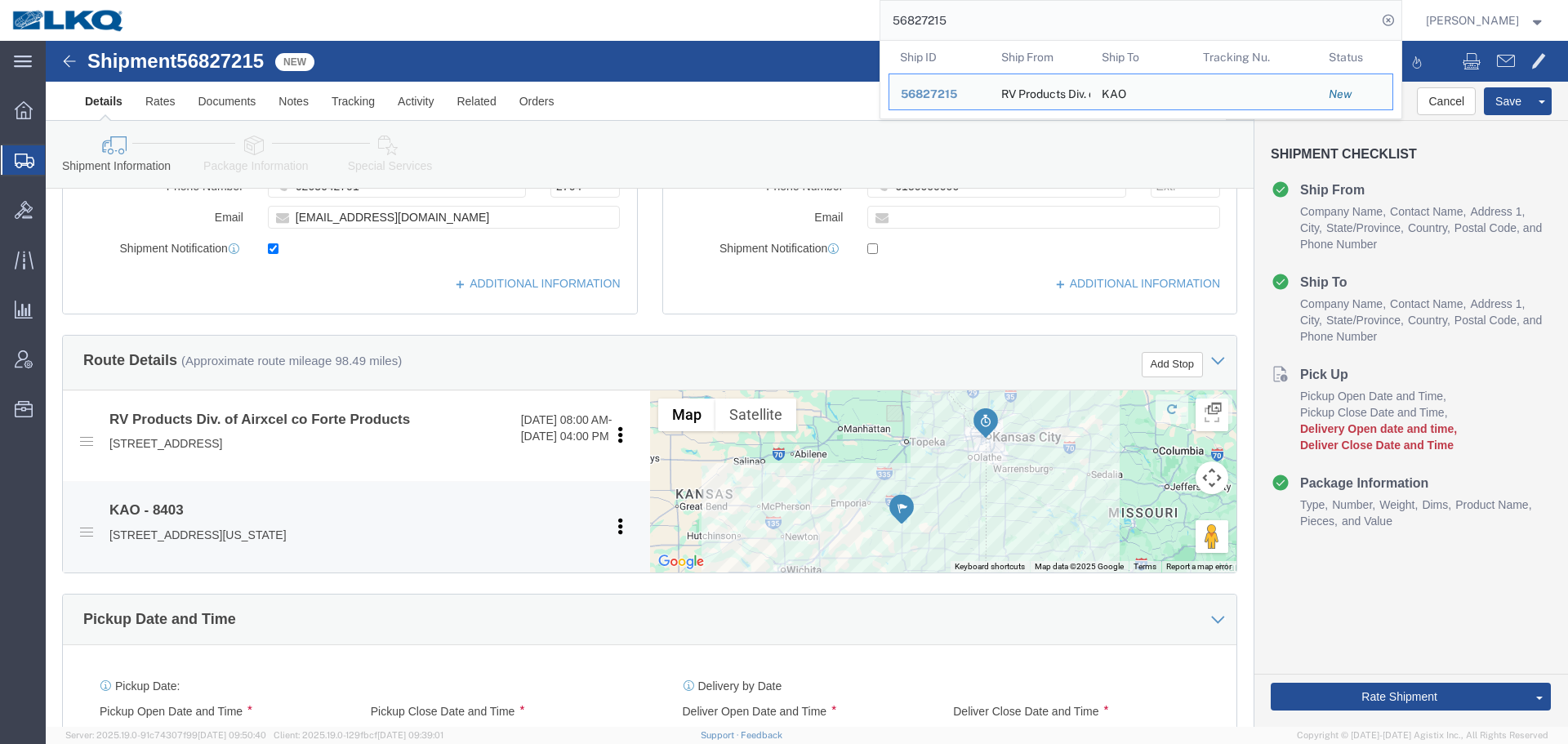
select select
select select "30524"
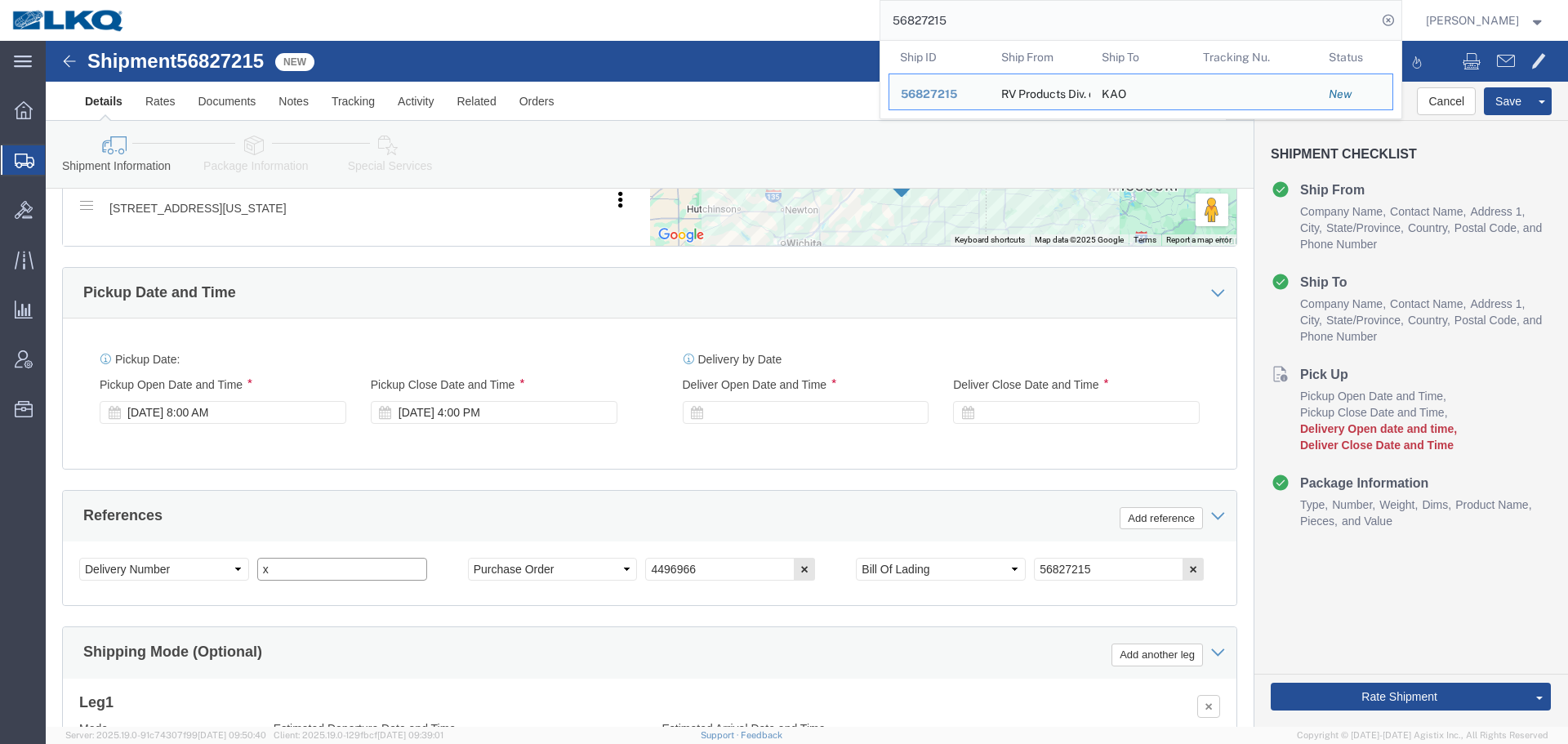
click input "x"
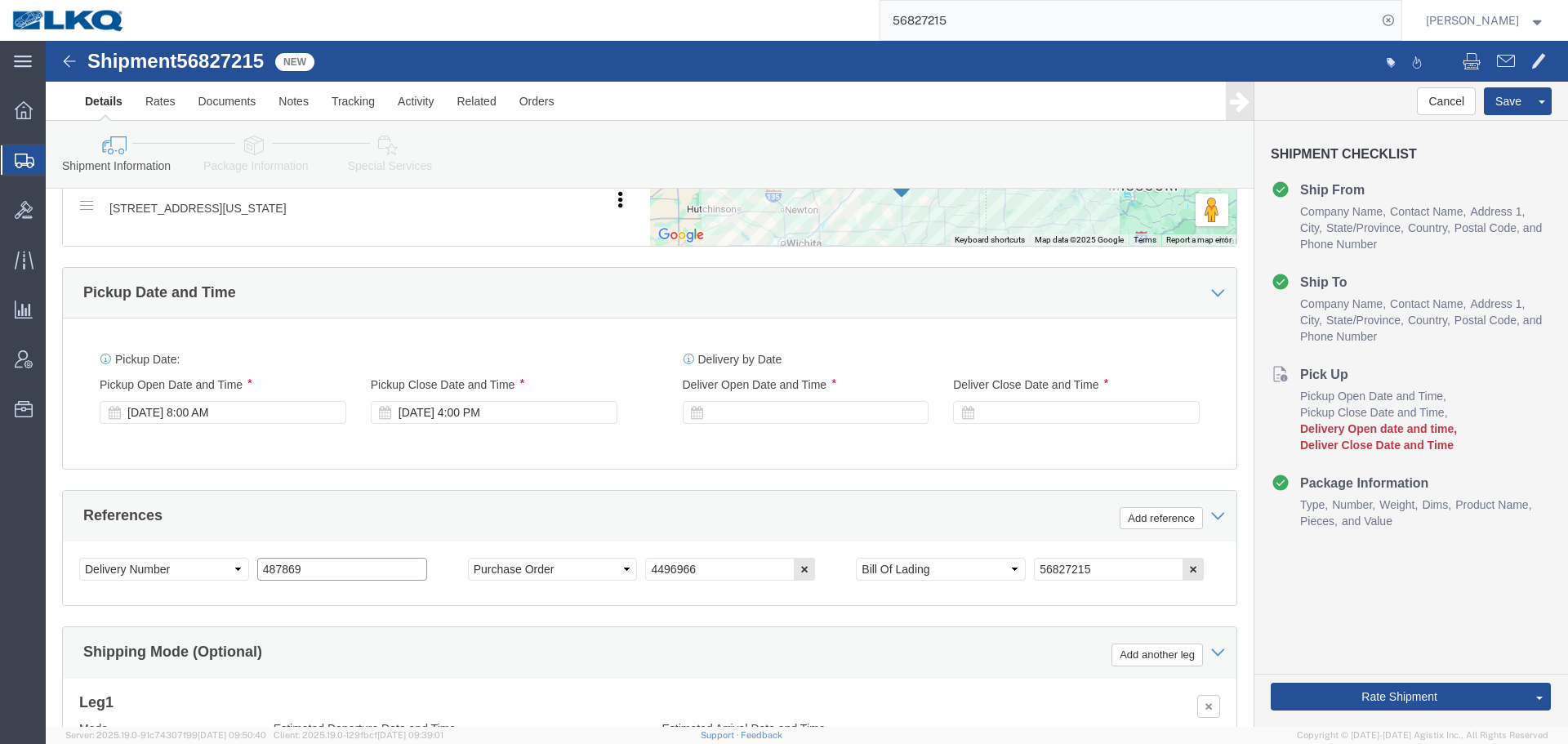
type input "487869"
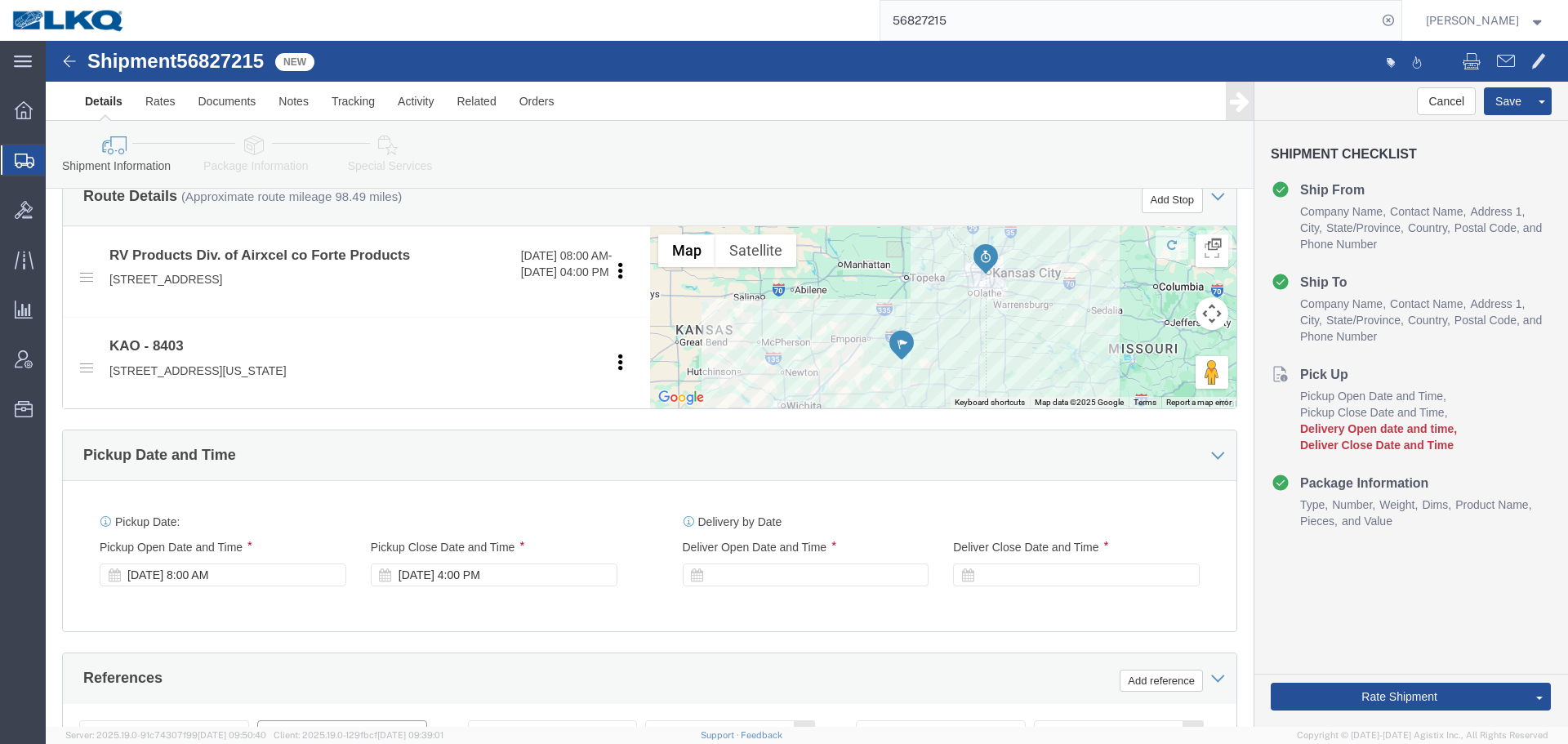
scroll to position [572, 0]
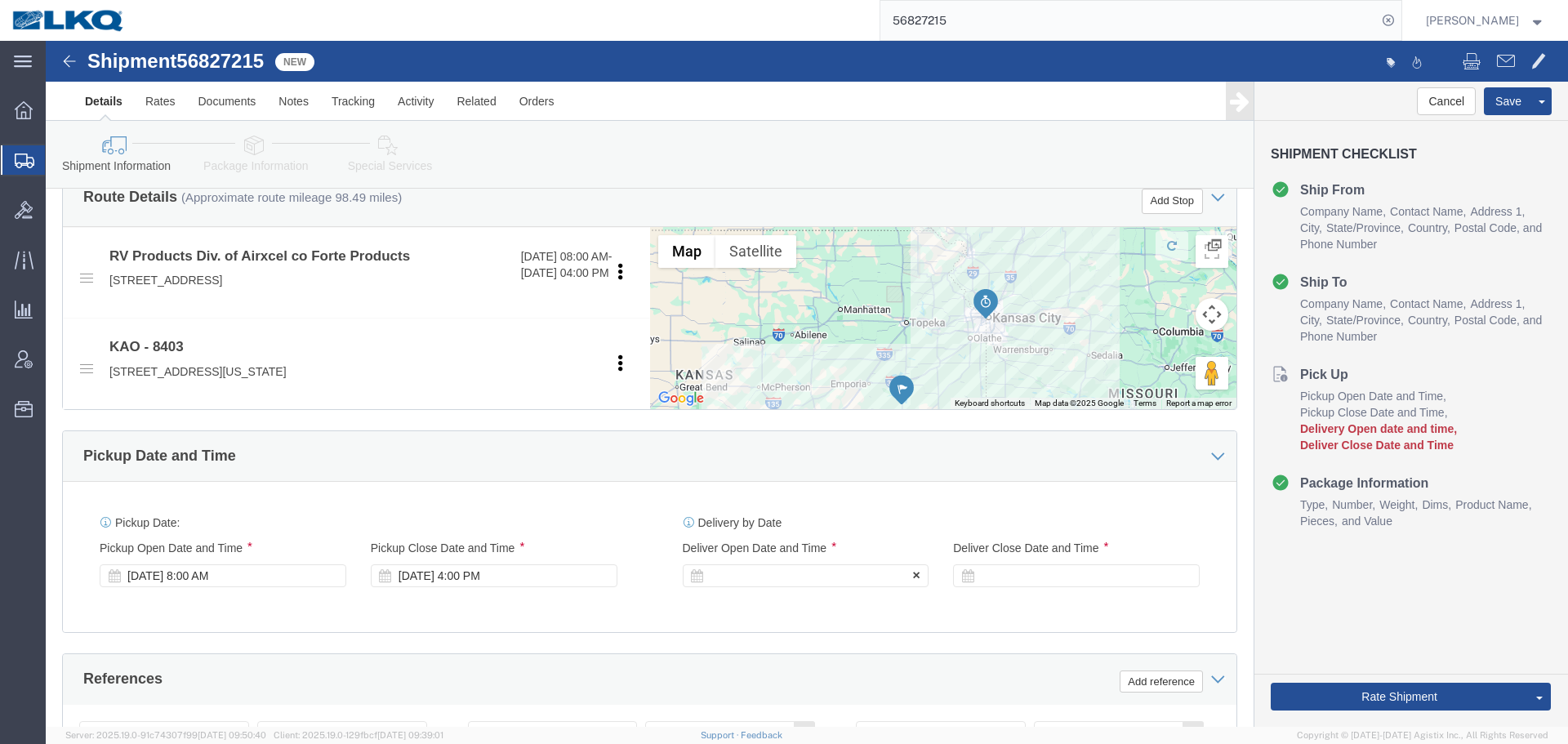
click div
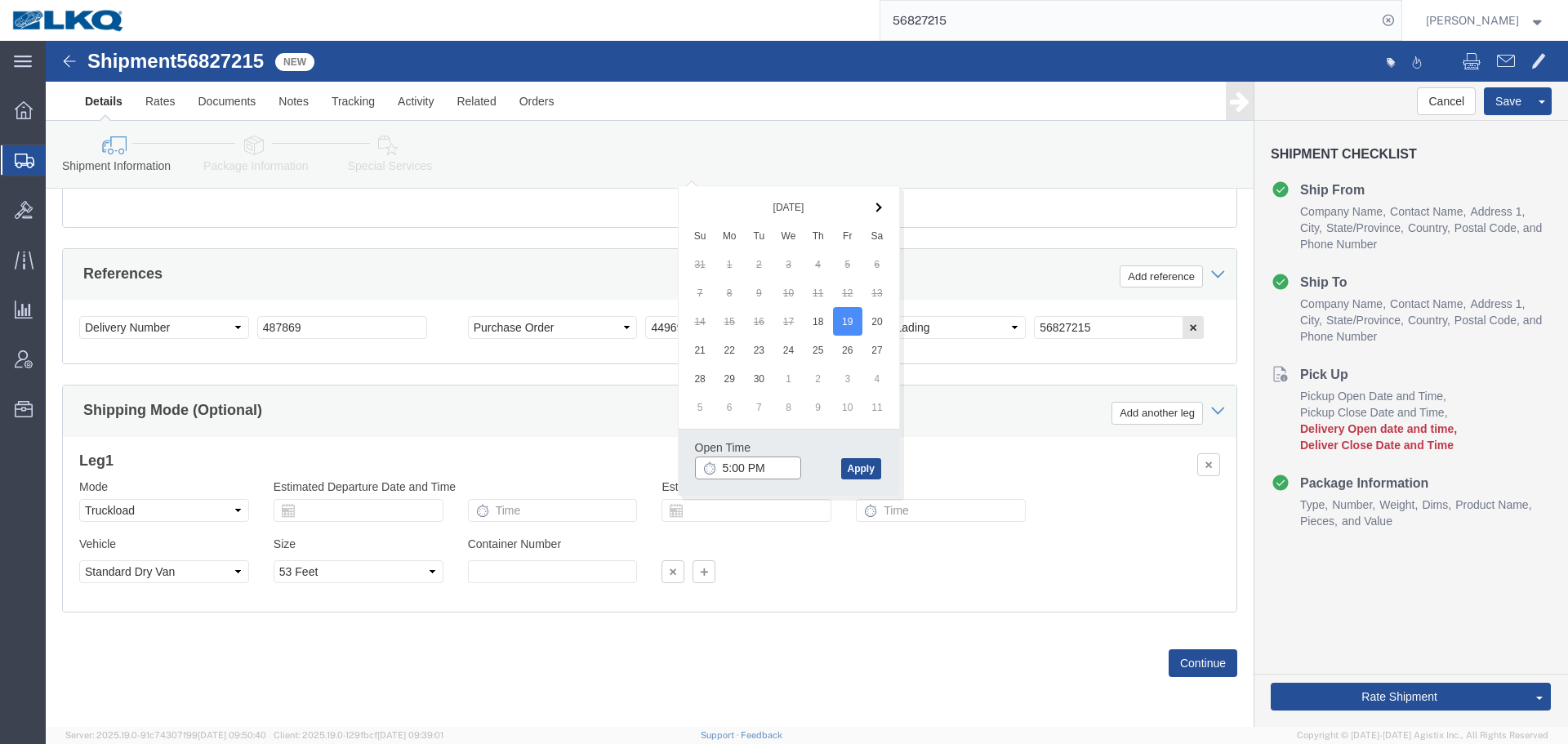
click input "5:00 PM"
type input "7:00 AM"
click button "Apply"
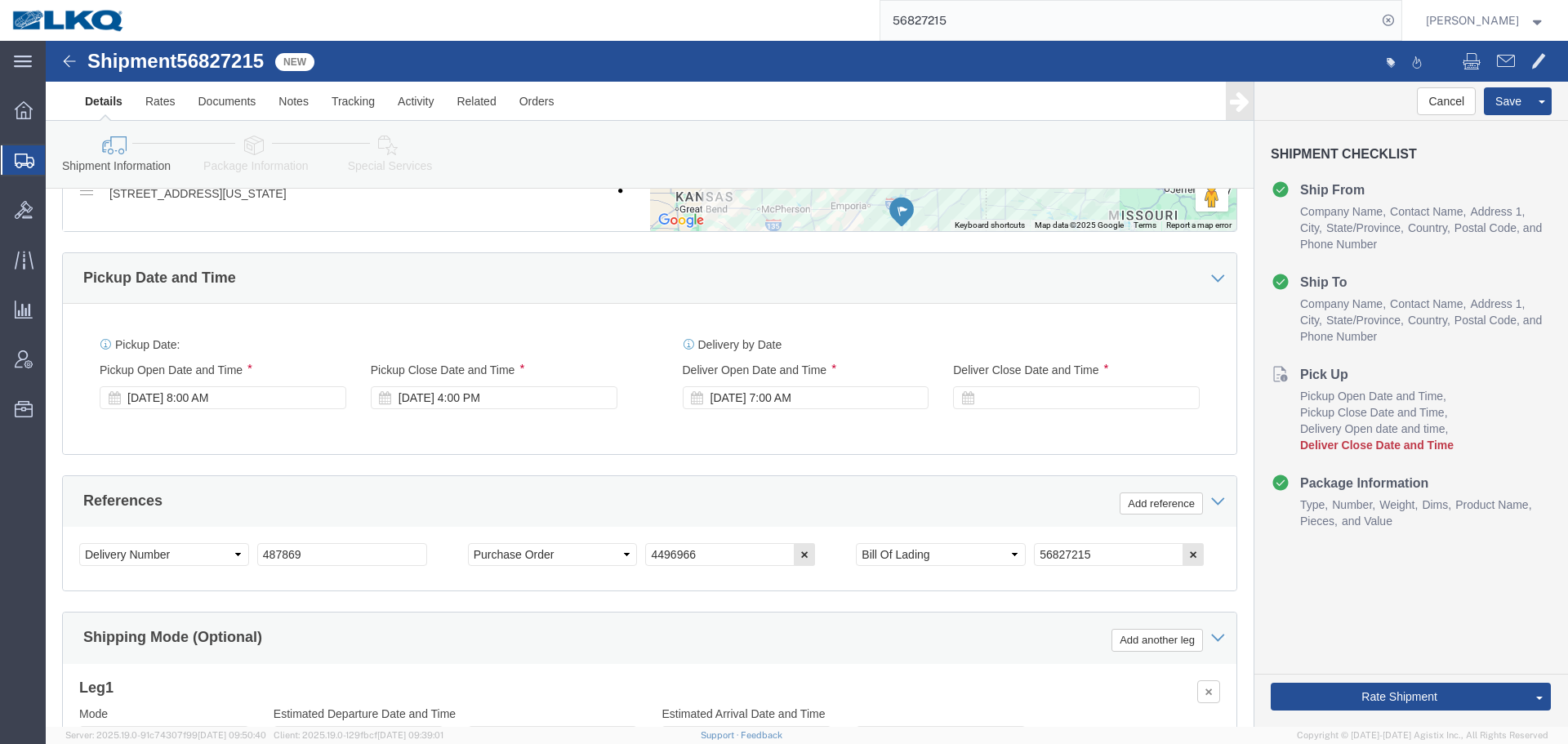
scroll to position [732, 0]
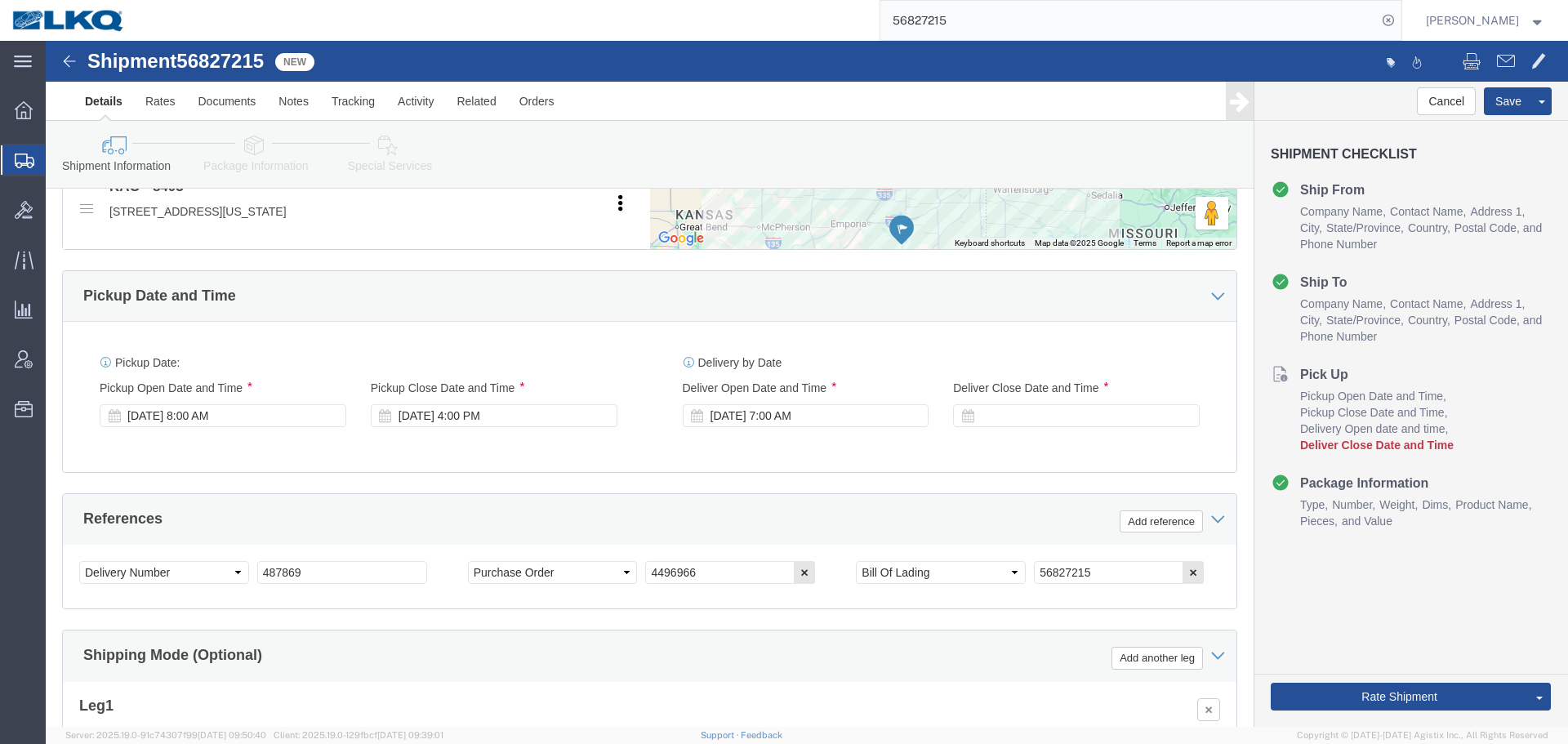
click div "Delivery Start Date Delivery Start Time Deliver Open Date and Time Sep 19 2025 …"
click div
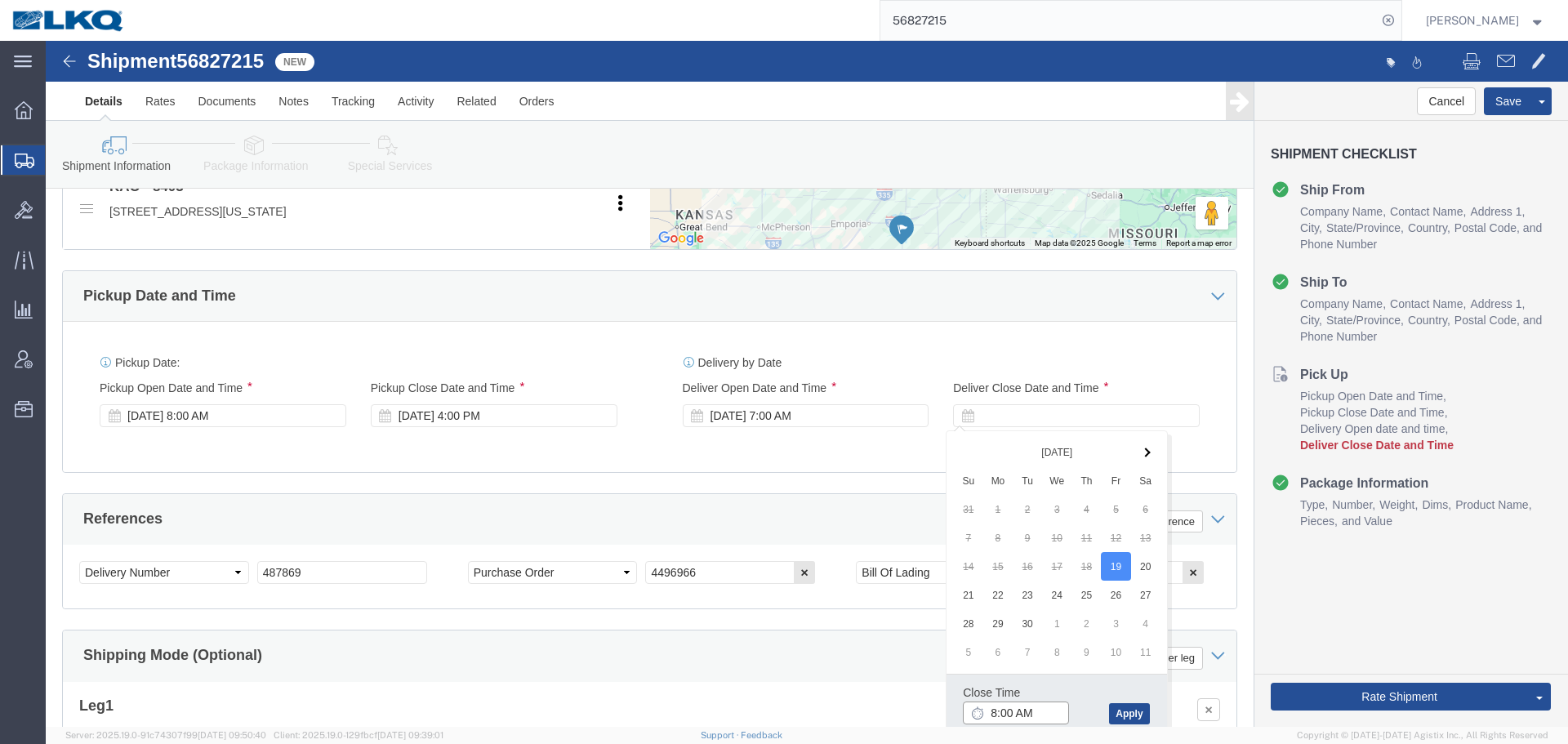
click input "8:00 AM"
type input "7:01 AM"
click button "Apply"
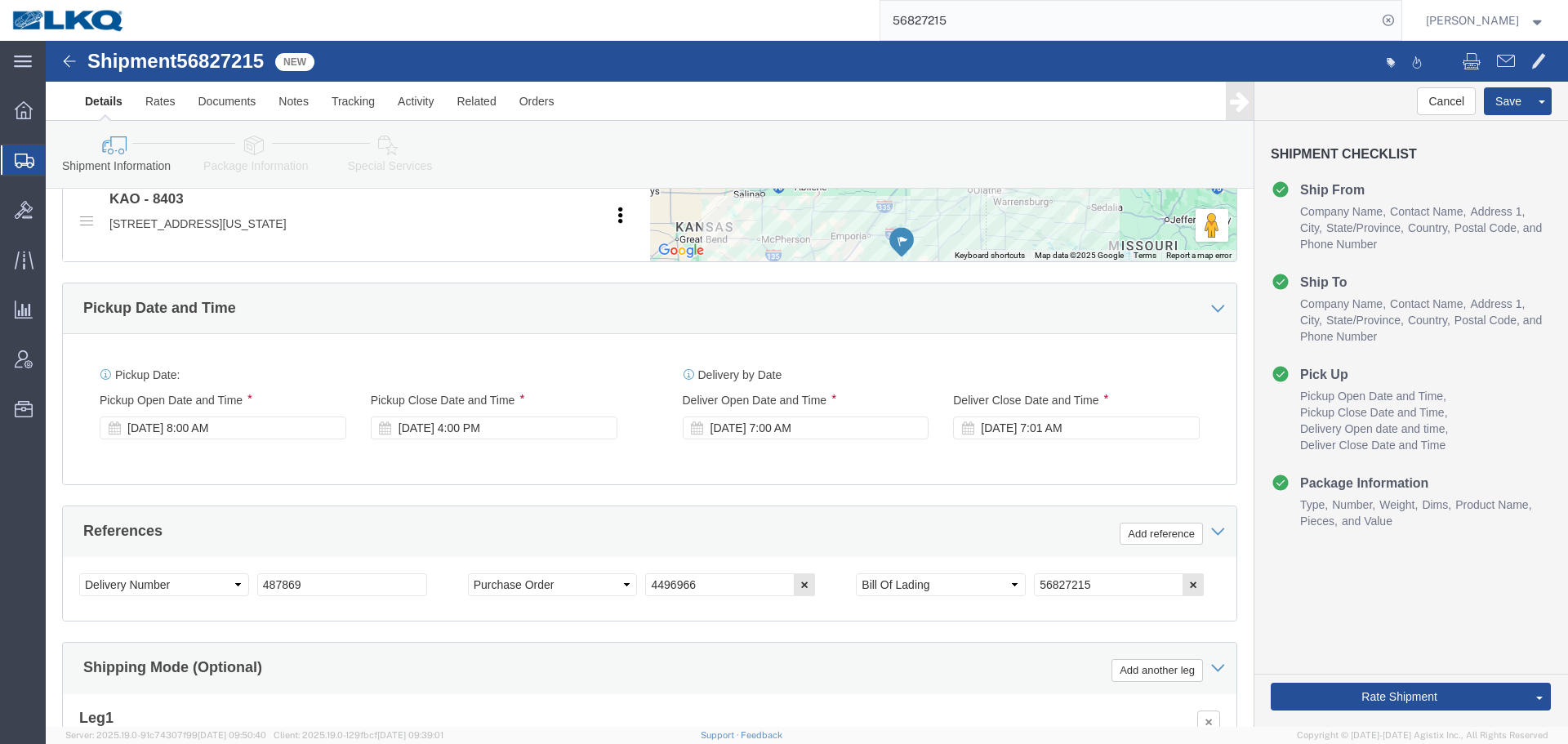
scroll to position [324, 0]
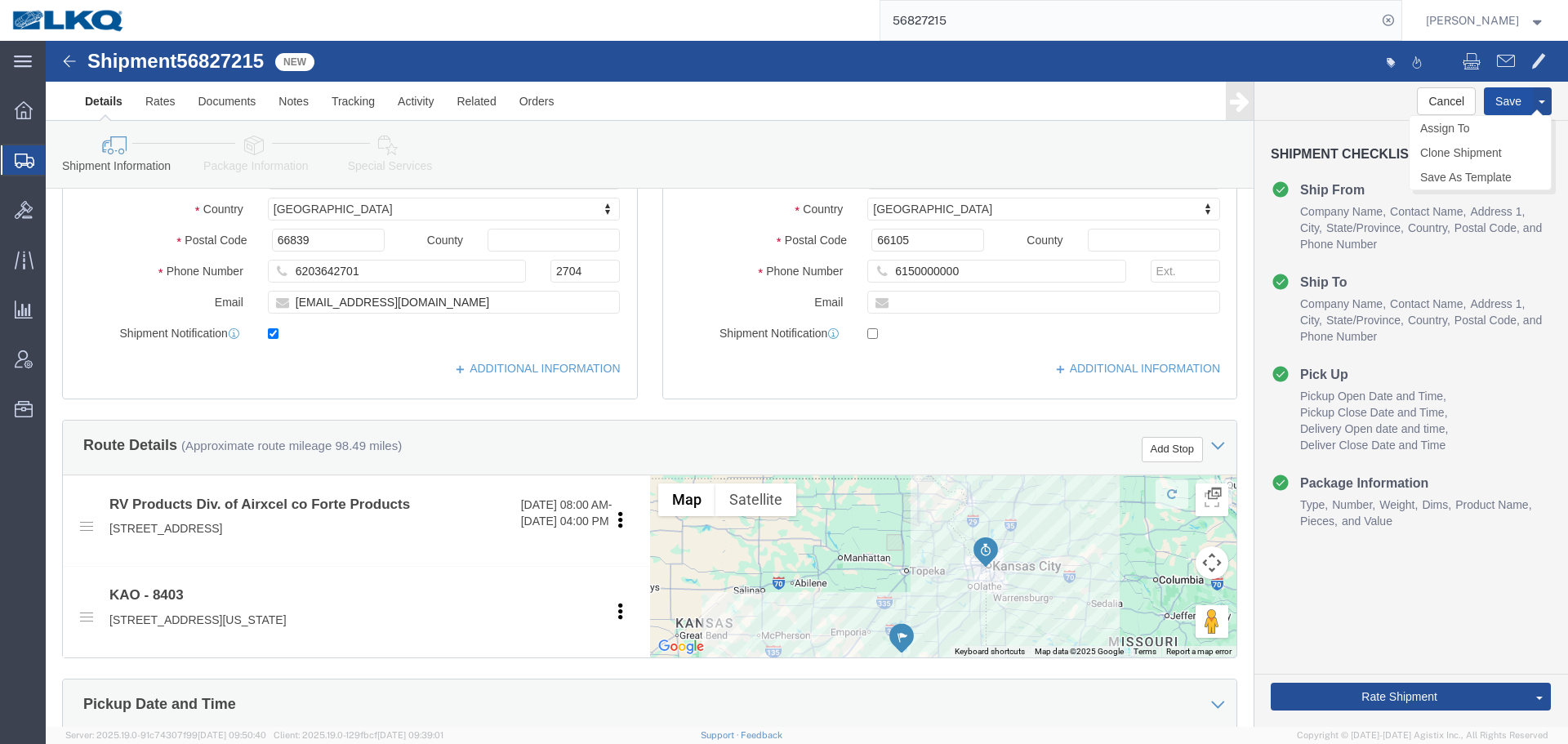
click button "Save"
type button "Save"
click input "[EMAIL_ADDRESS][DOMAIN_NAME]"
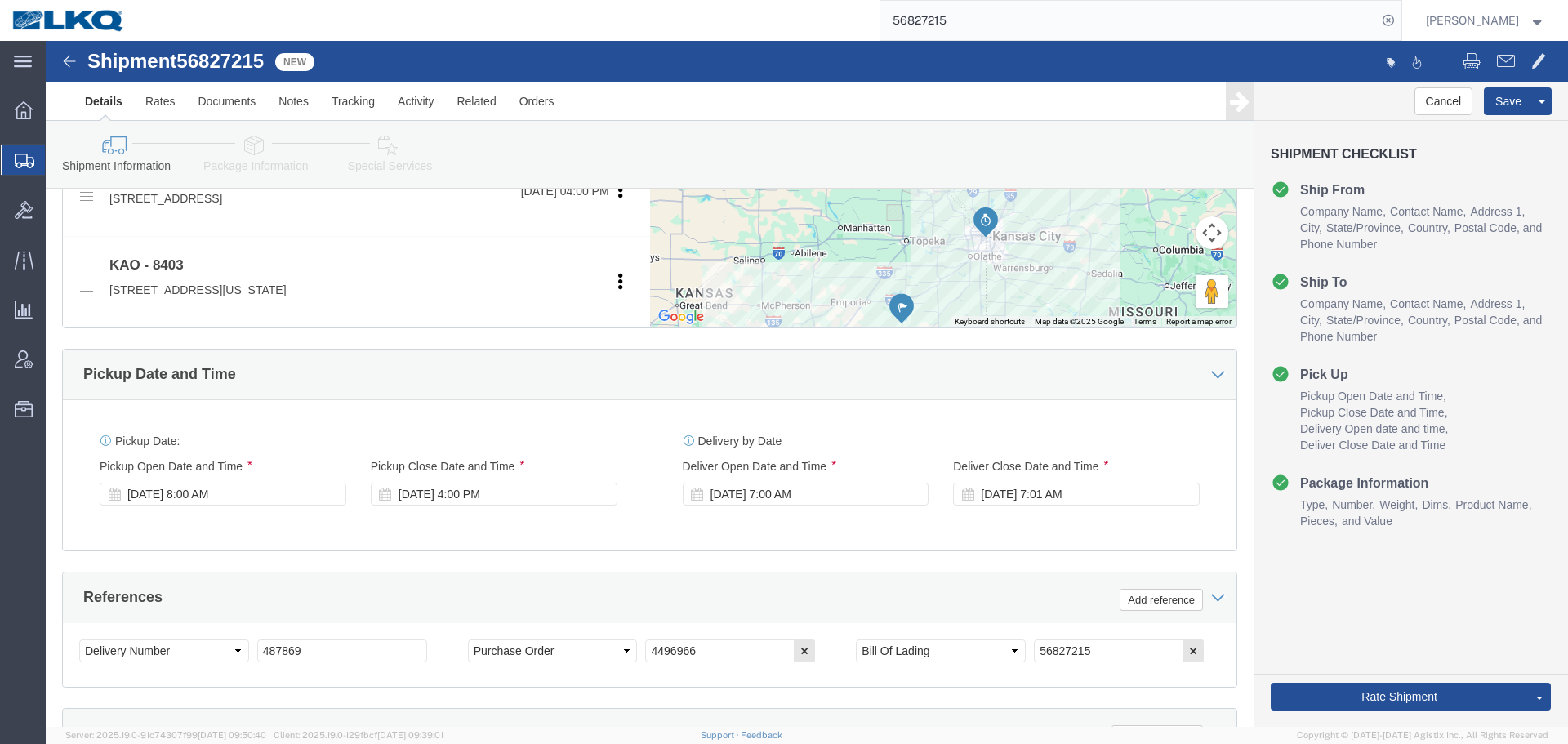
scroll to position [650, 0]
click div "Pickup Date and Time"
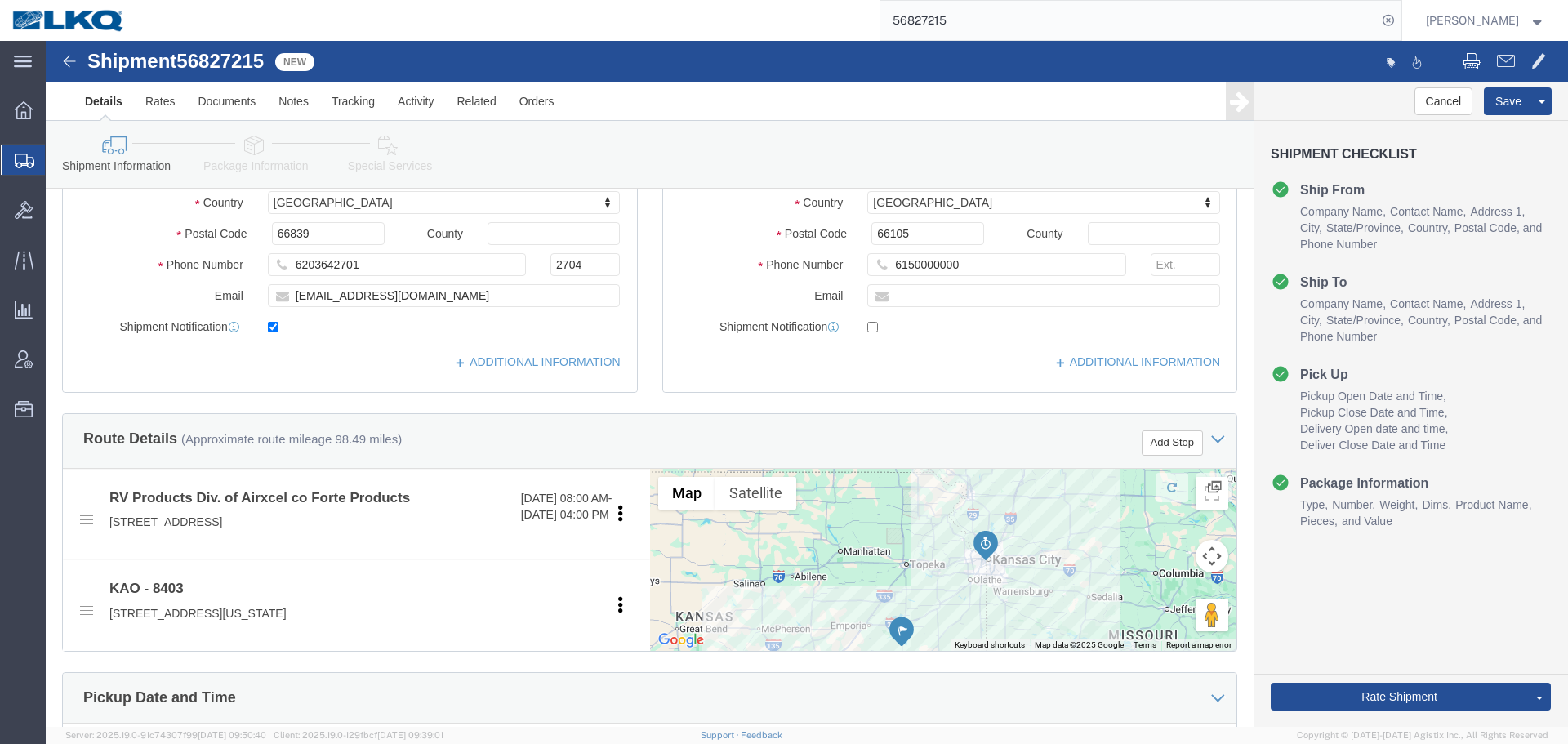
scroll to position [324, 0]
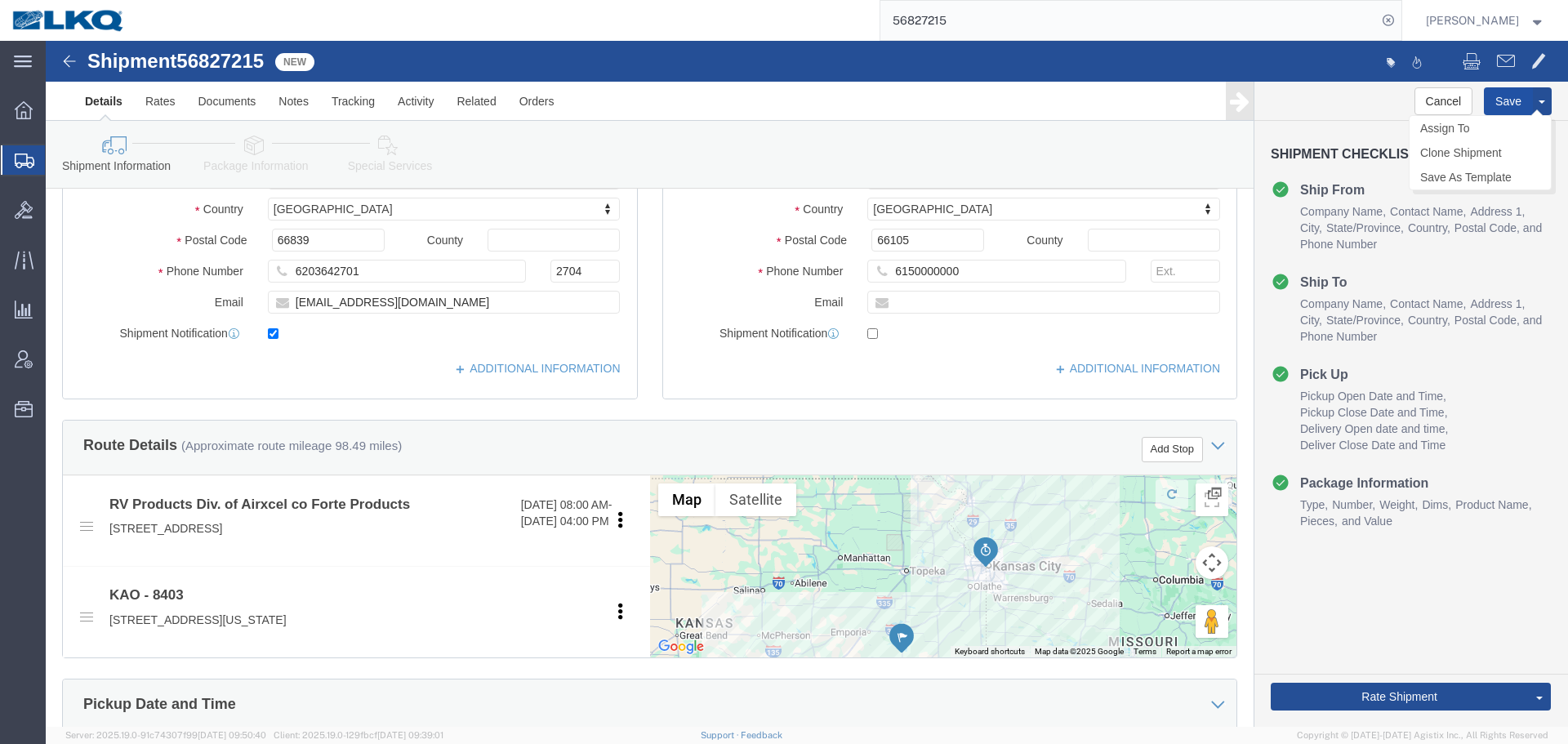
click button "Save"
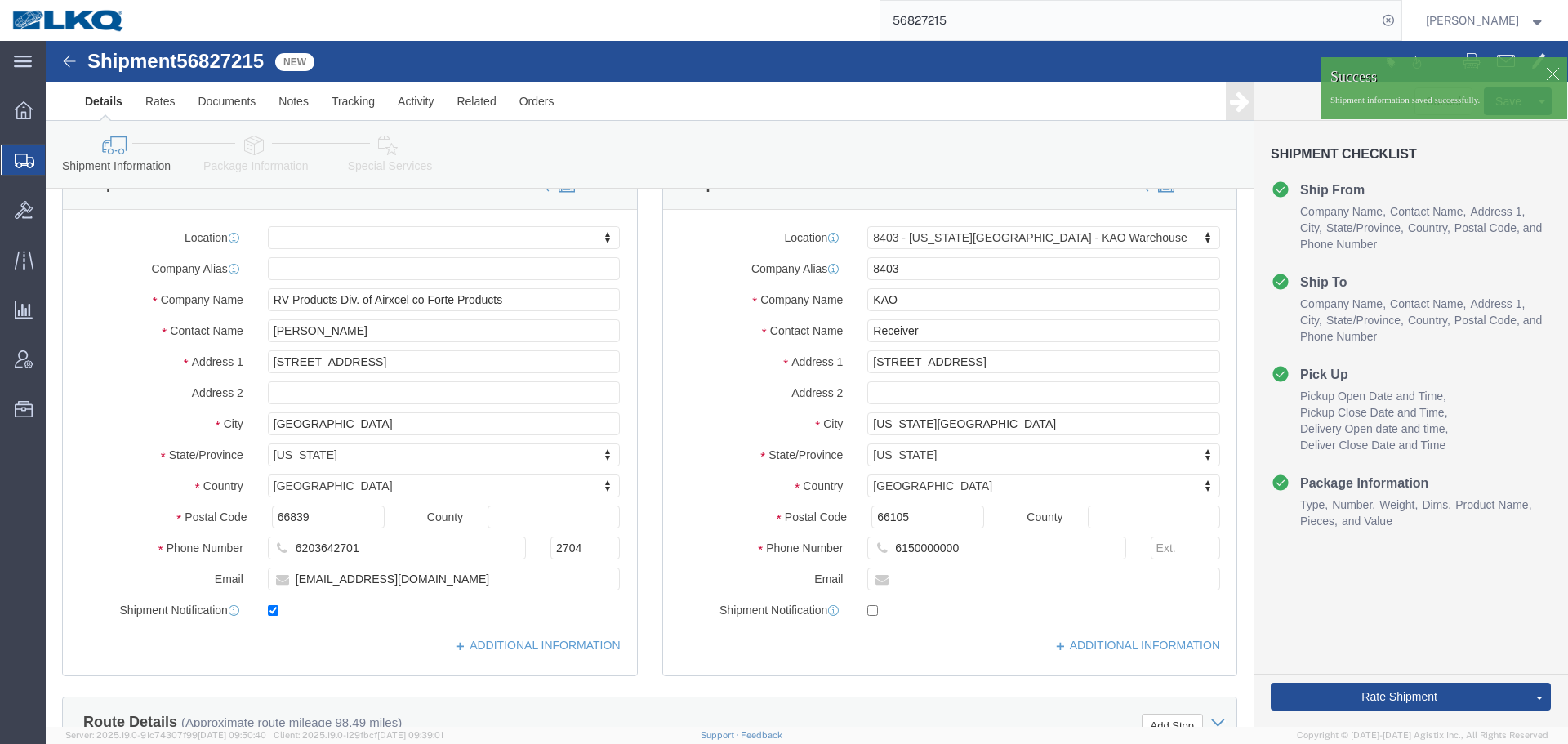
scroll to position [0, 0]
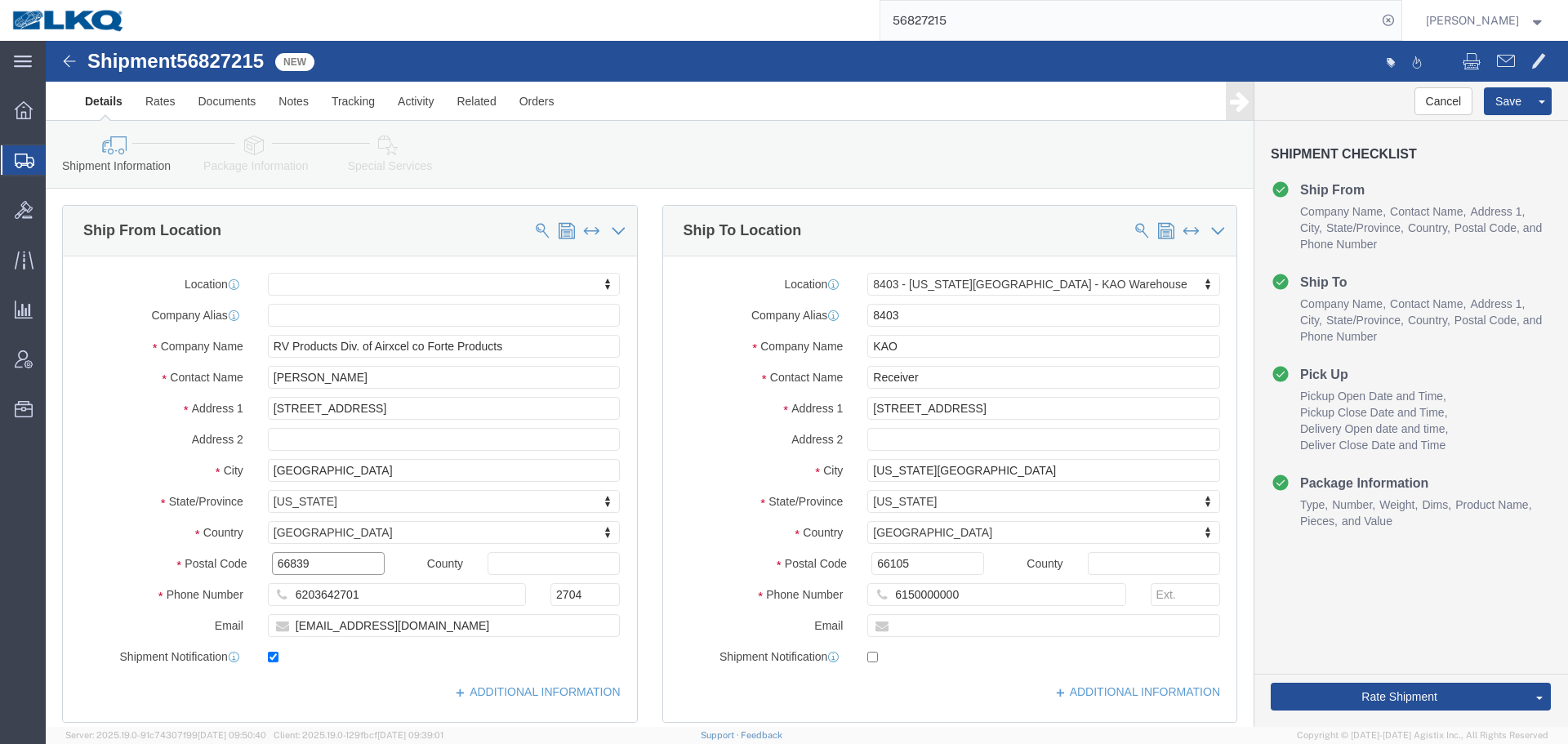
click input "66839"
click input "66105"
click button "Save"
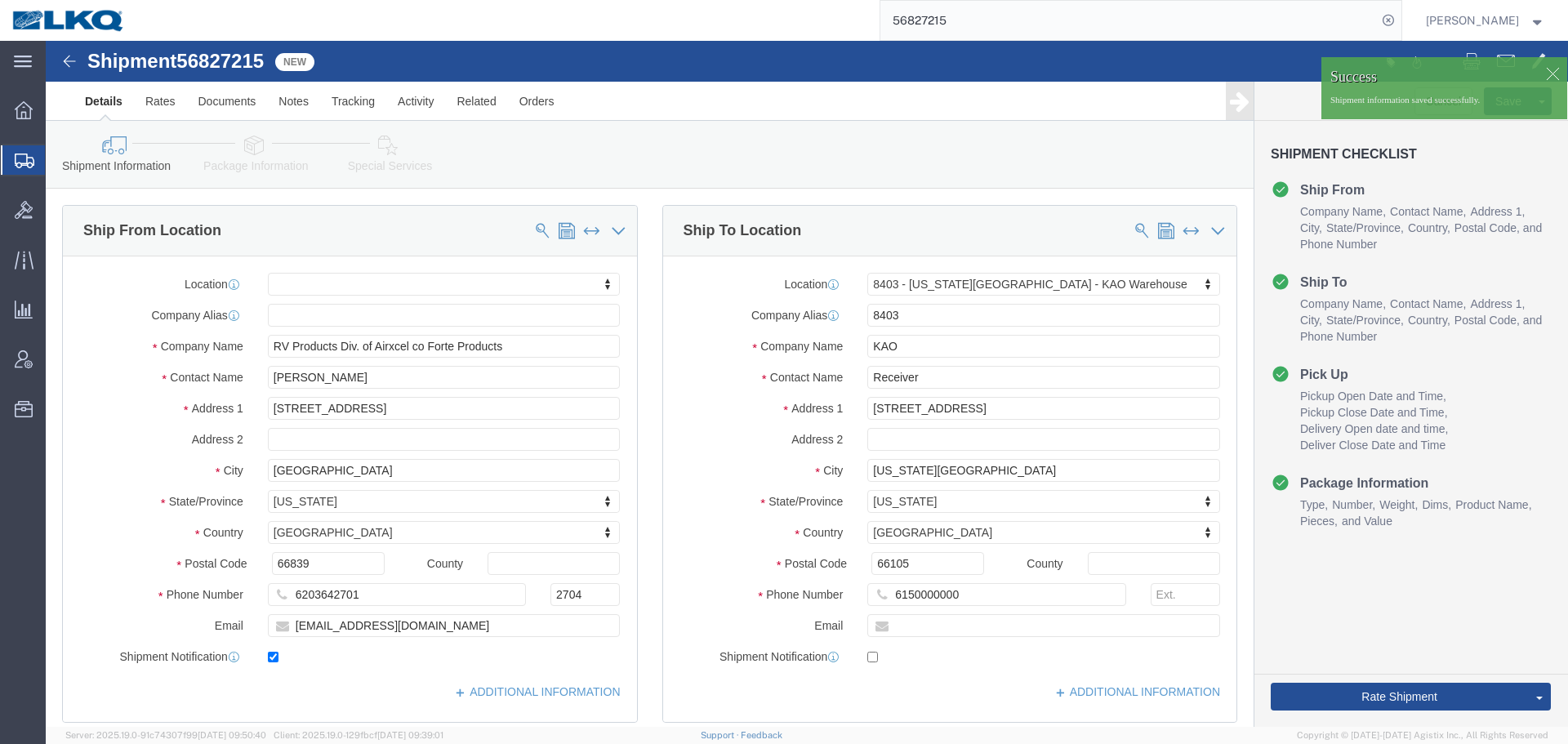
click div
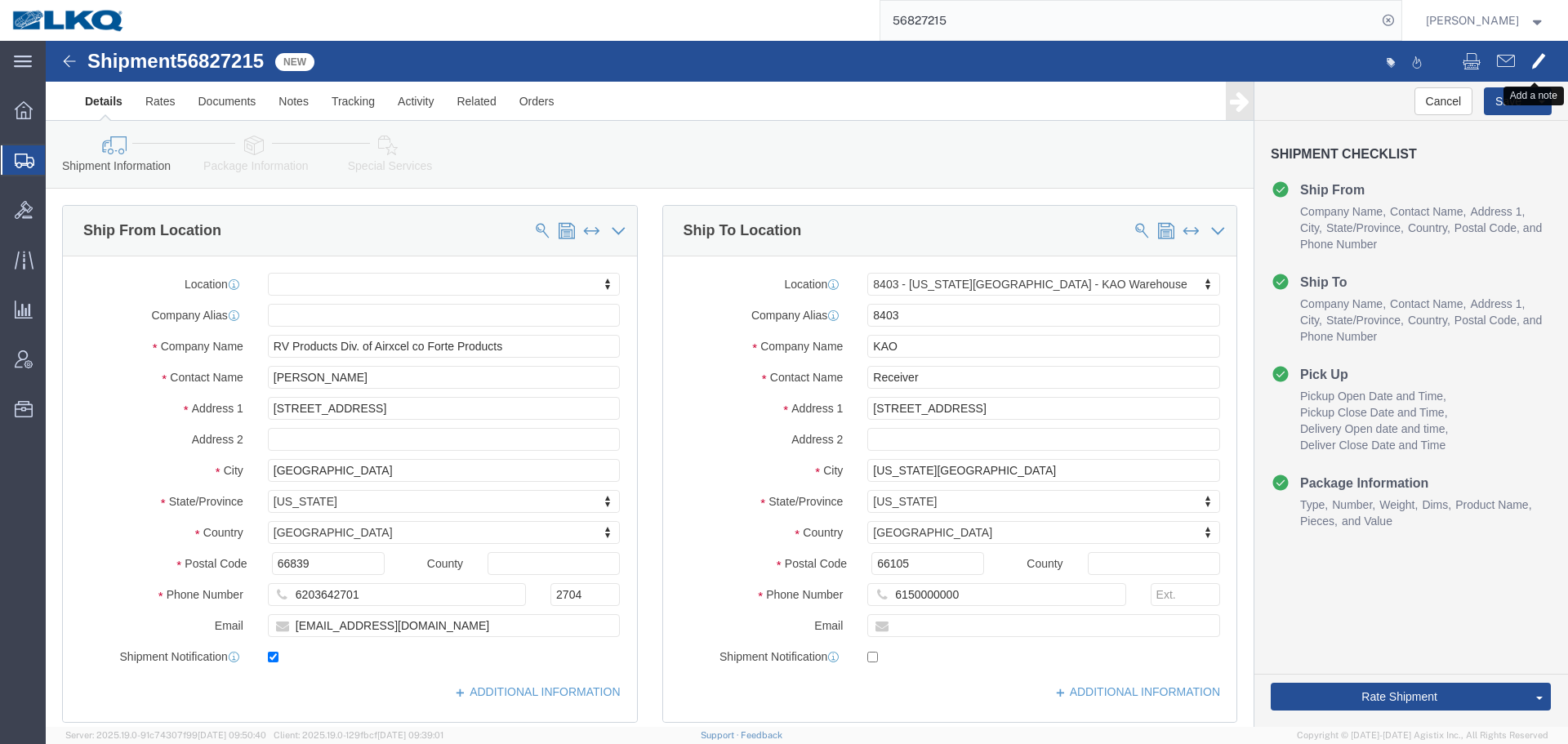
click span
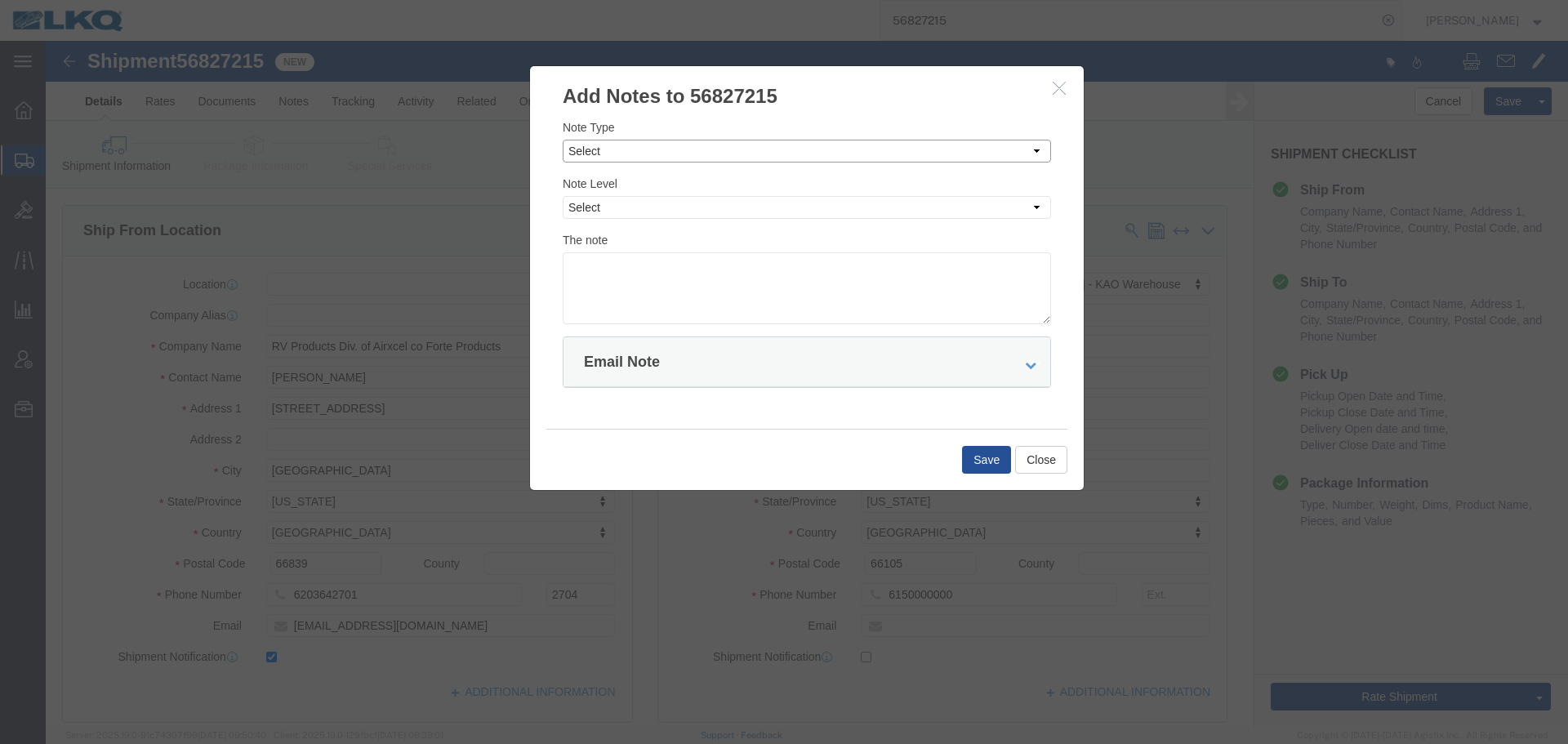
click select "Select Approval Bid Notes Carrier Change Notes Claim Notes Content Hazmat Notes…"
select select "BID_NOTES"
click select "Select Approval Bid Notes Carrier Change Notes Claim Notes Content Hazmat Notes…"
click div "Note Type Select Approval Bid Notes Carrier Change Notes Claim Notes Content Ha…"
click select "Select Private to Account Private to Vendor Public"
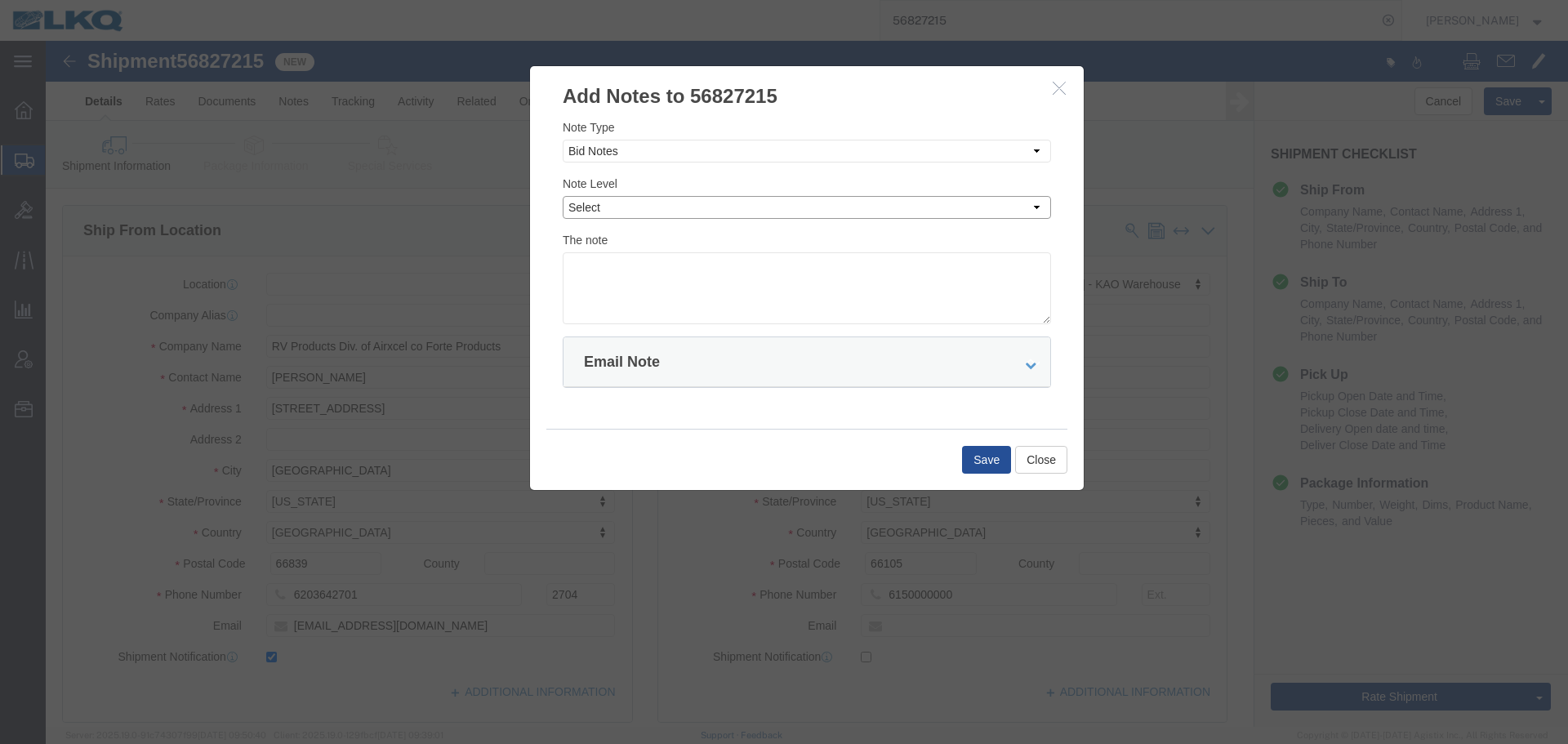
select select "PRIVATE_TO_ACCOUNT"
click select "Select Private to Account Private to Vendor Public"
click textarea
paste textarea "$500"
type textarea "DAT: $500"
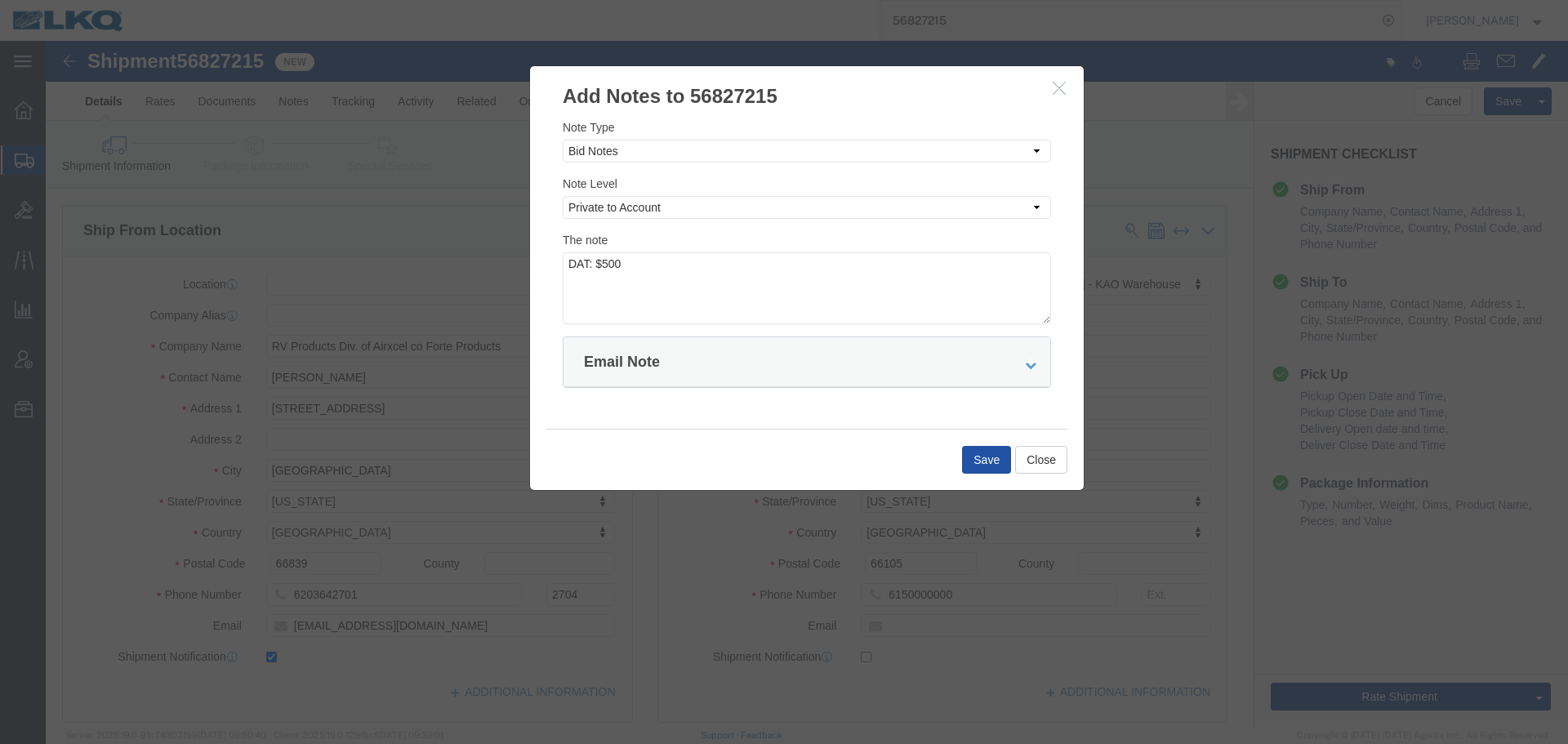
click button "Save"
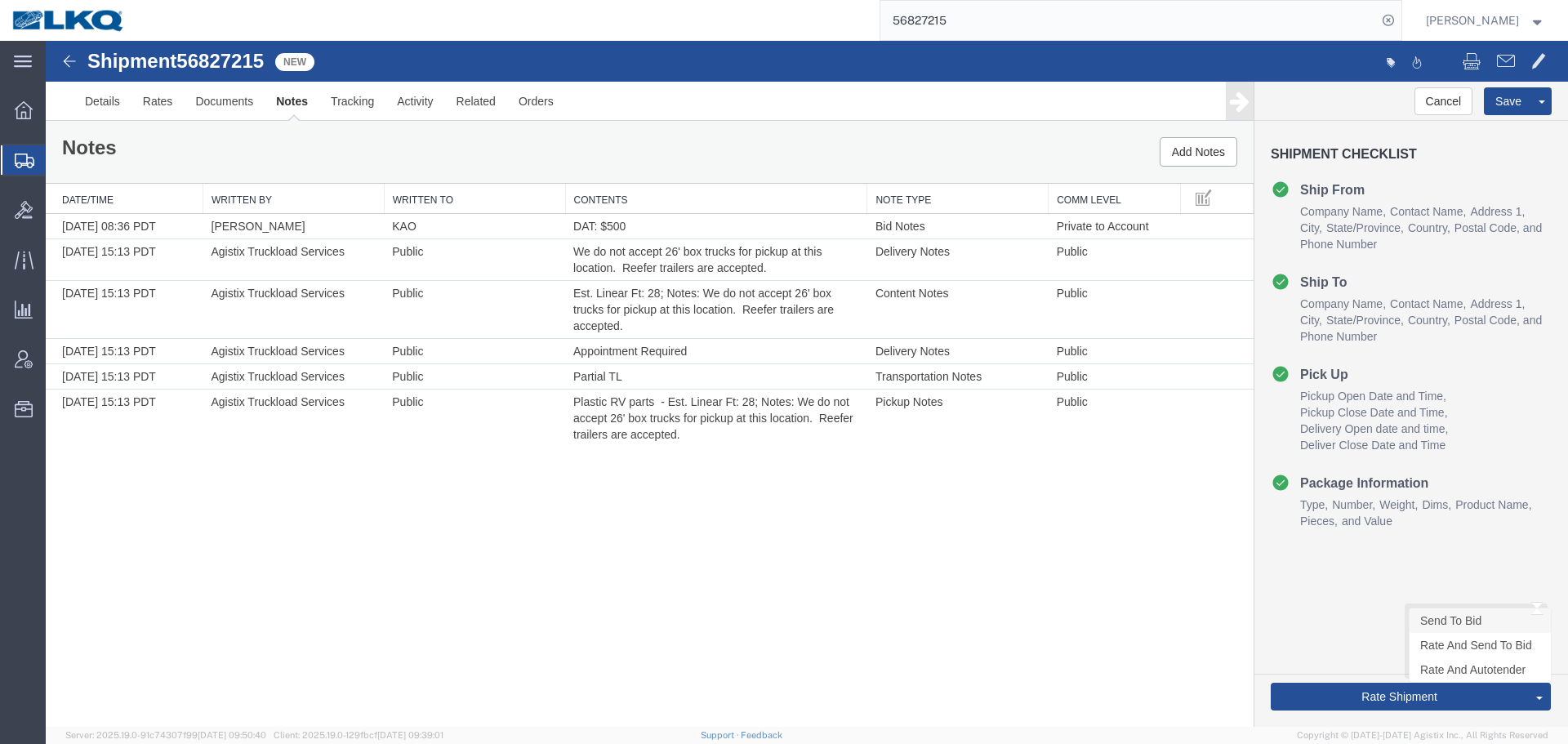
click at [1446, 626] on link "Send To Bid" at bounding box center [1480, 620] width 141 height 25
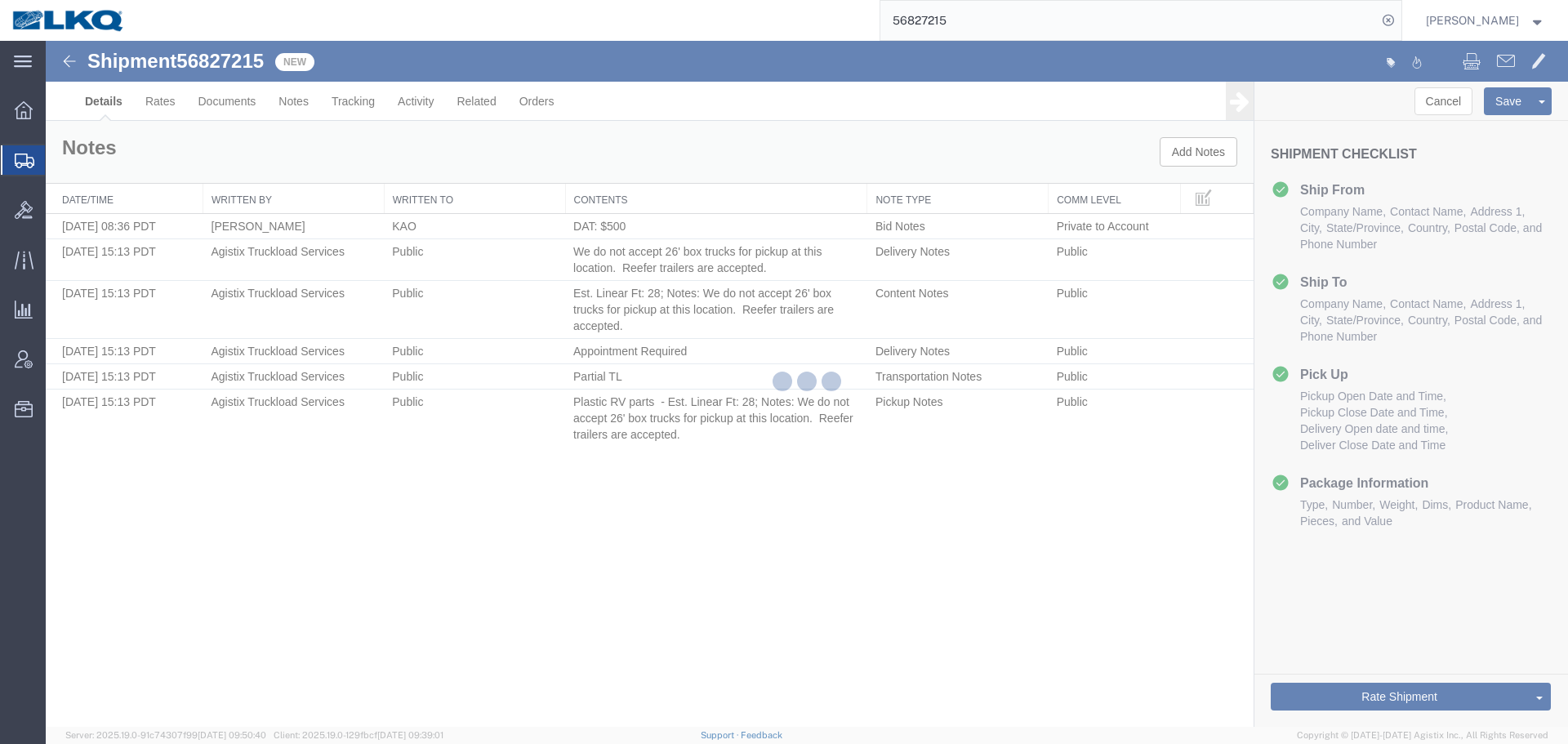
select select "30524"
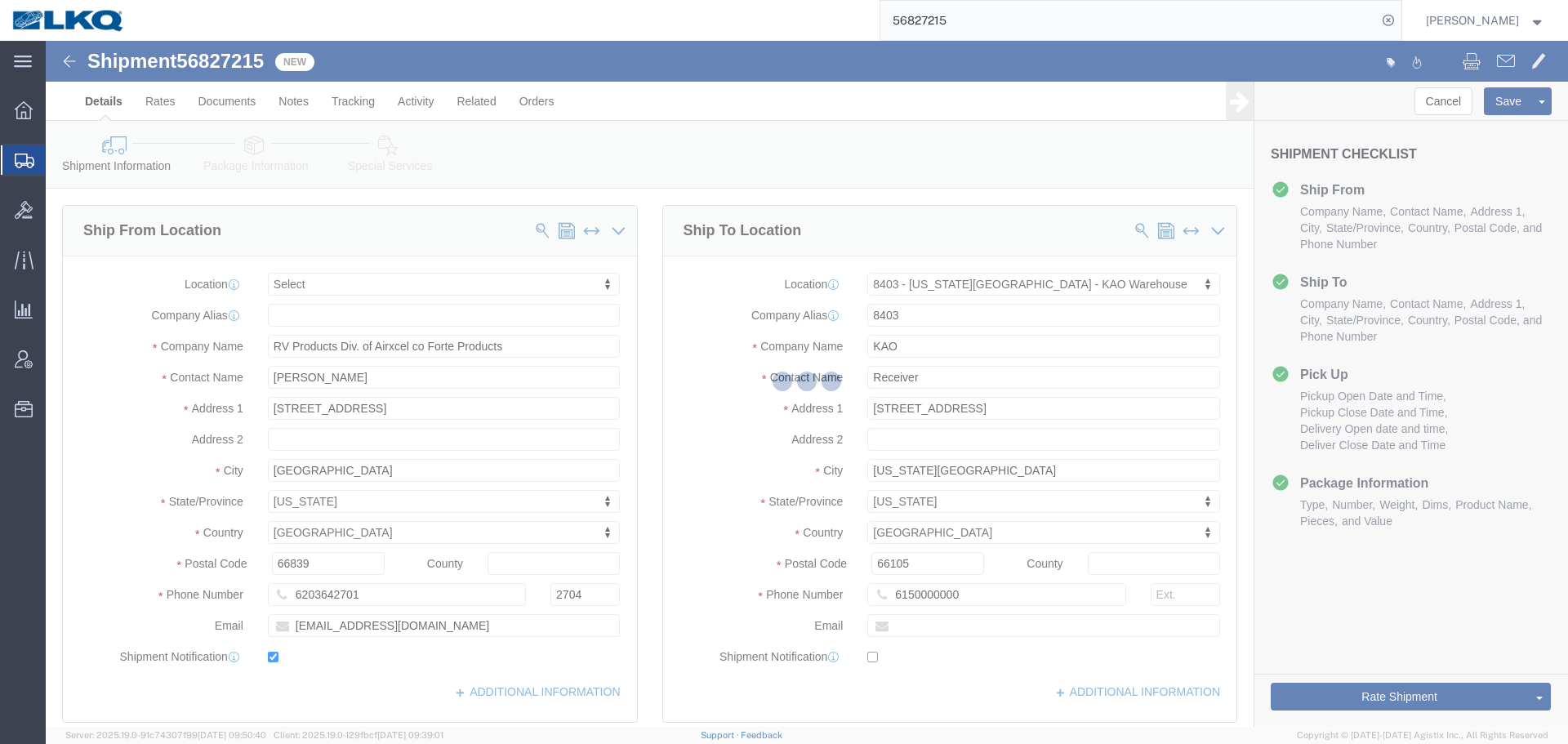
select select "TL"
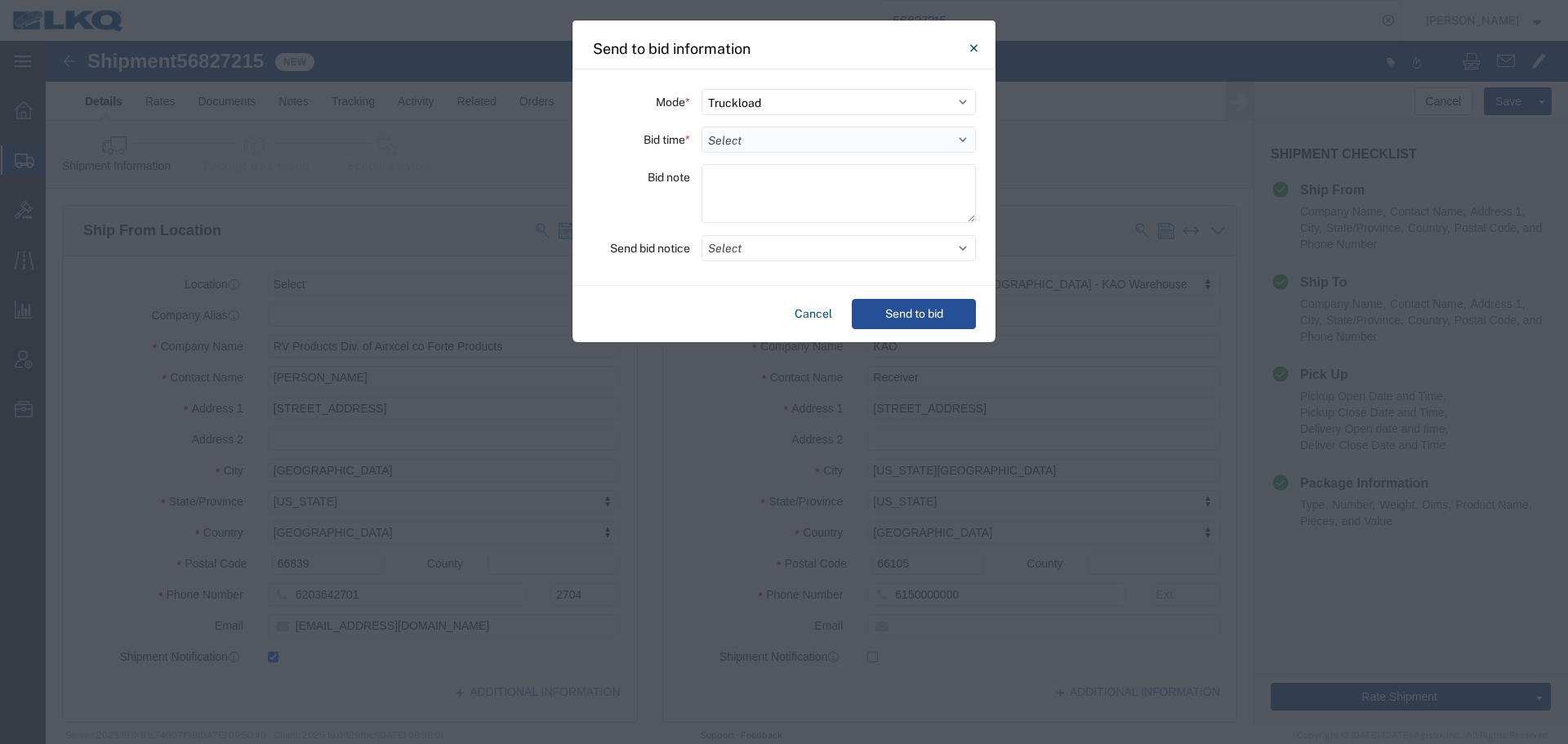
click at [773, 146] on select "Select 30 Min (Rush) 1 Hour (Rush) 2 Hours (Rush) 4 Hours (Rush) 8 Hours (Rush)…" at bounding box center [839, 139] width 275 height 26
click at [752, 141] on select "Select 30 Min (Rush) 1 Hour (Rush) 2 Hours (Rush) 4 Hours (Rush) 8 Hours (Rush)…" at bounding box center [839, 139] width 275 height 26
click at [725, 137] on select "Select 30 Min (Rush) 1 Hour (Rush) 2 Hours (Rush) 4 Hours (Rush) 8 Hours (Rush)…" at bounding box center [839, 139] width 275 height 26
select select "12"
click at [702, 126] on select "Select 30 Min (Rush) 1 Hour (Rush) 2 Hours (Rush) 4 Hours (Rush) 8 Hours (Rush)…" at bounding box center [839, 139] width 275 height 26
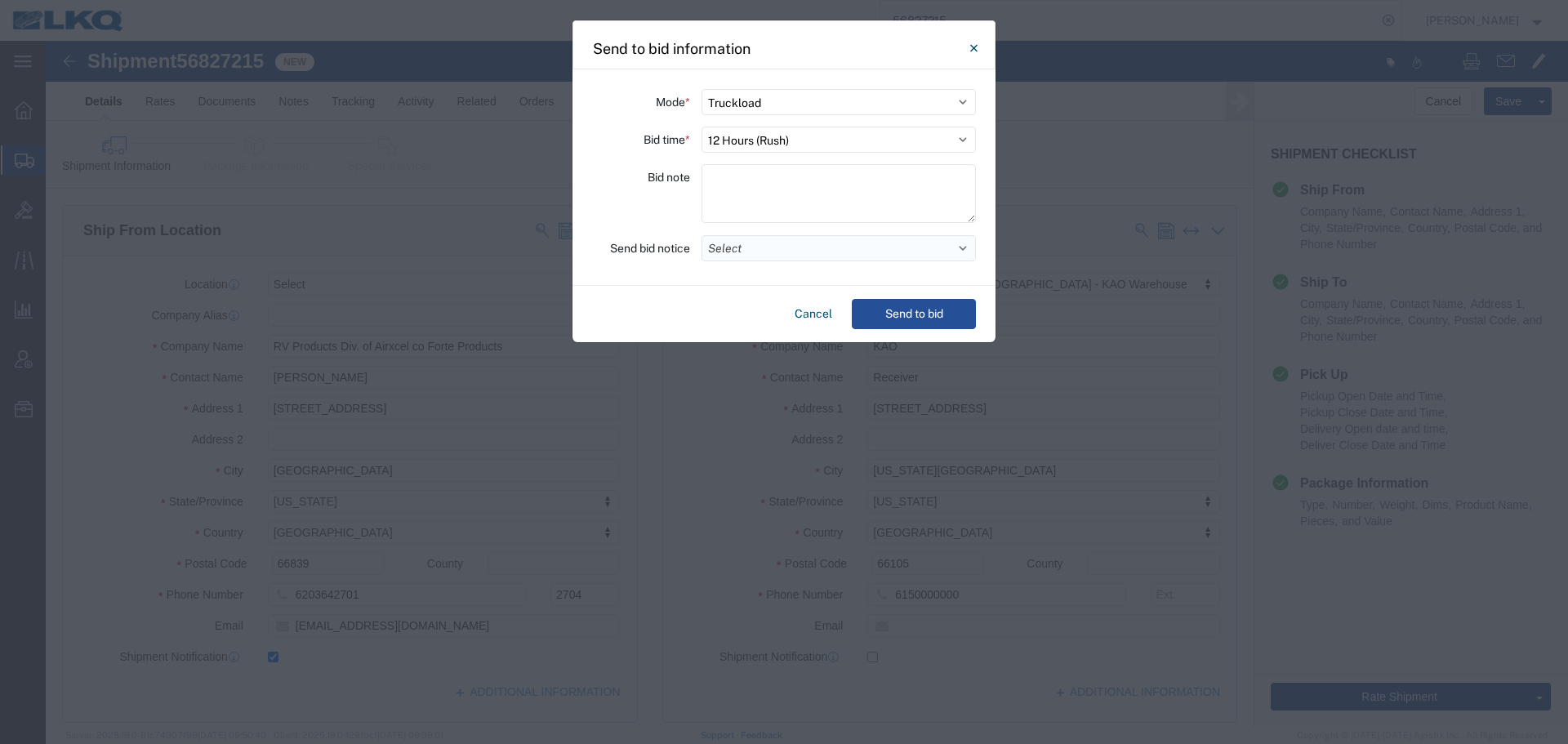
click at [748, 238] on button "Select" at bounding box center [839, 248] width 275 height 26
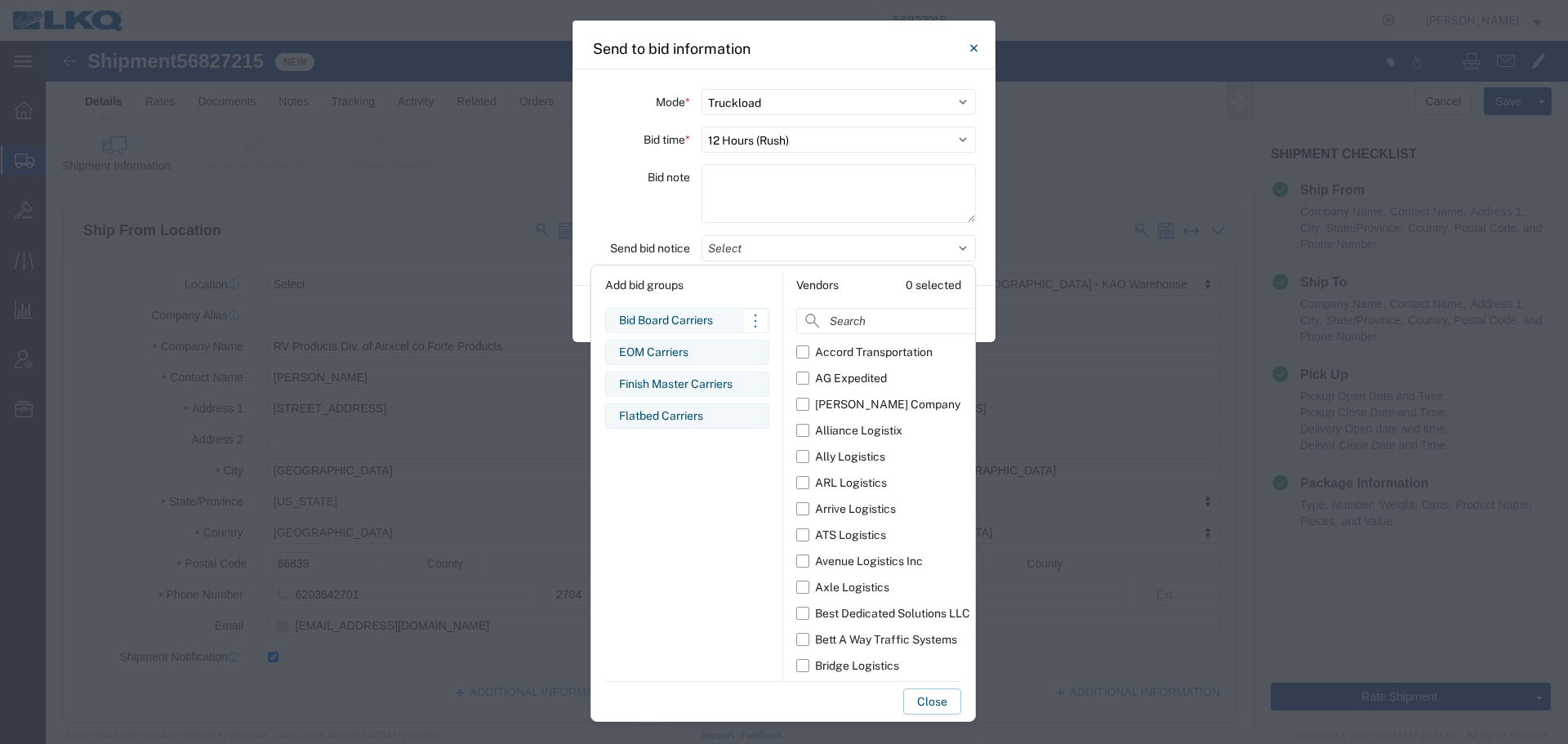
click at [718, 318] on div "Bid Board Carriers" at bounding box center [687, 320] width 136 height 17
click at [654, 194] on div "Bid note" at bounding box center [642, 196] width 98 height 64
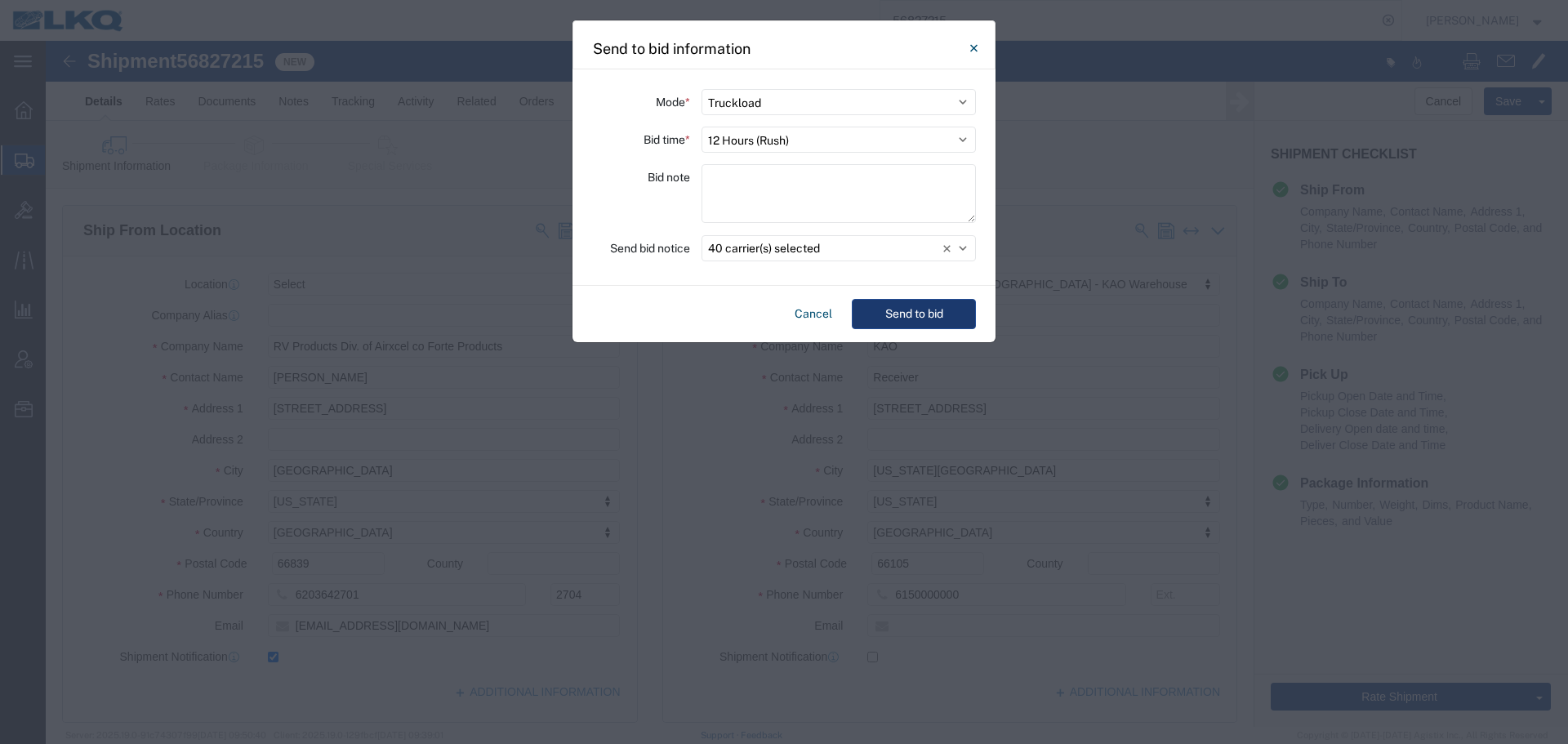
click at [915, 302] on button "Send to bid" at bounding box center [913, 314] width 124 height 30
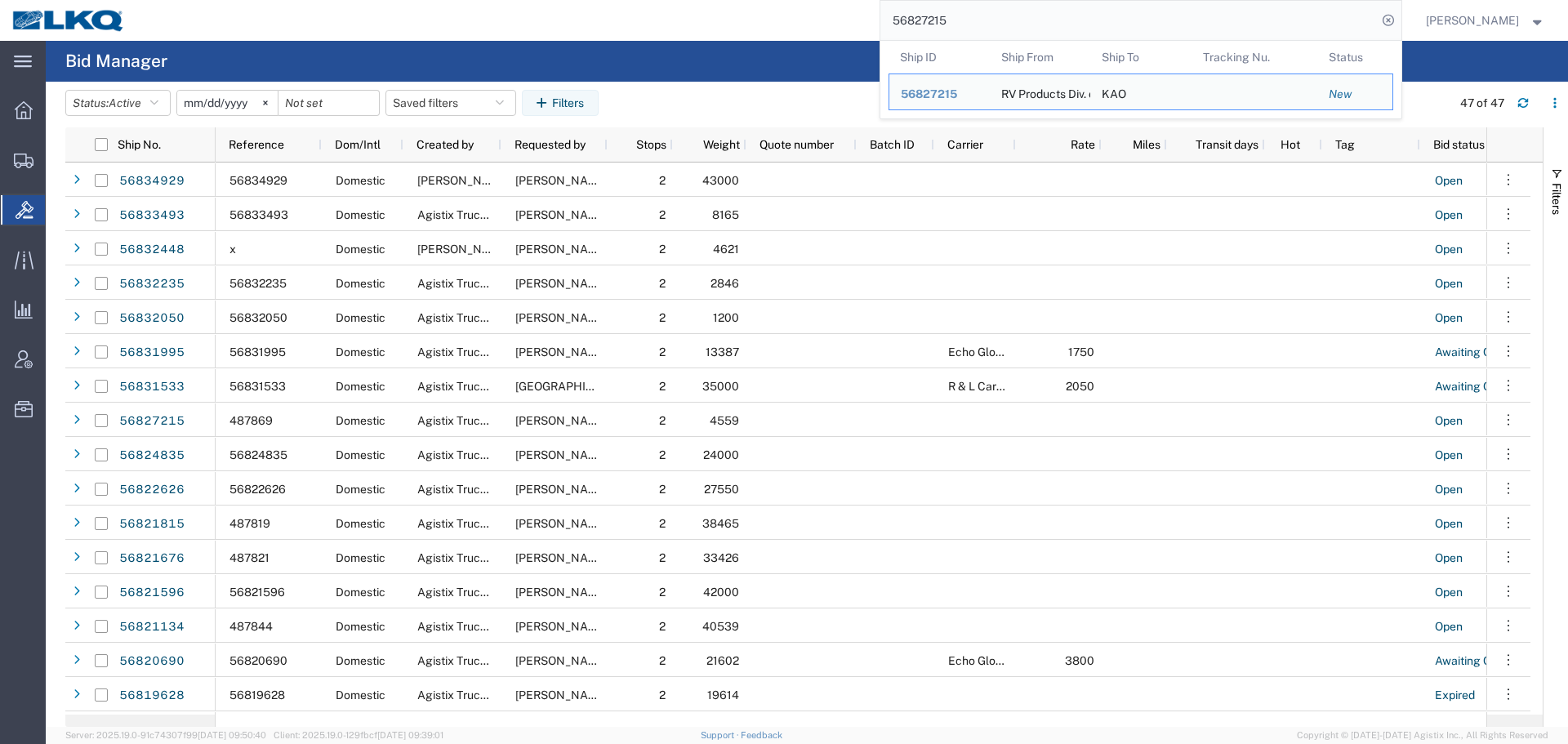
click at [1005, 16] on input "56827215" at bounding box center [1129, 20] width 497 height 39
paste input "34929"
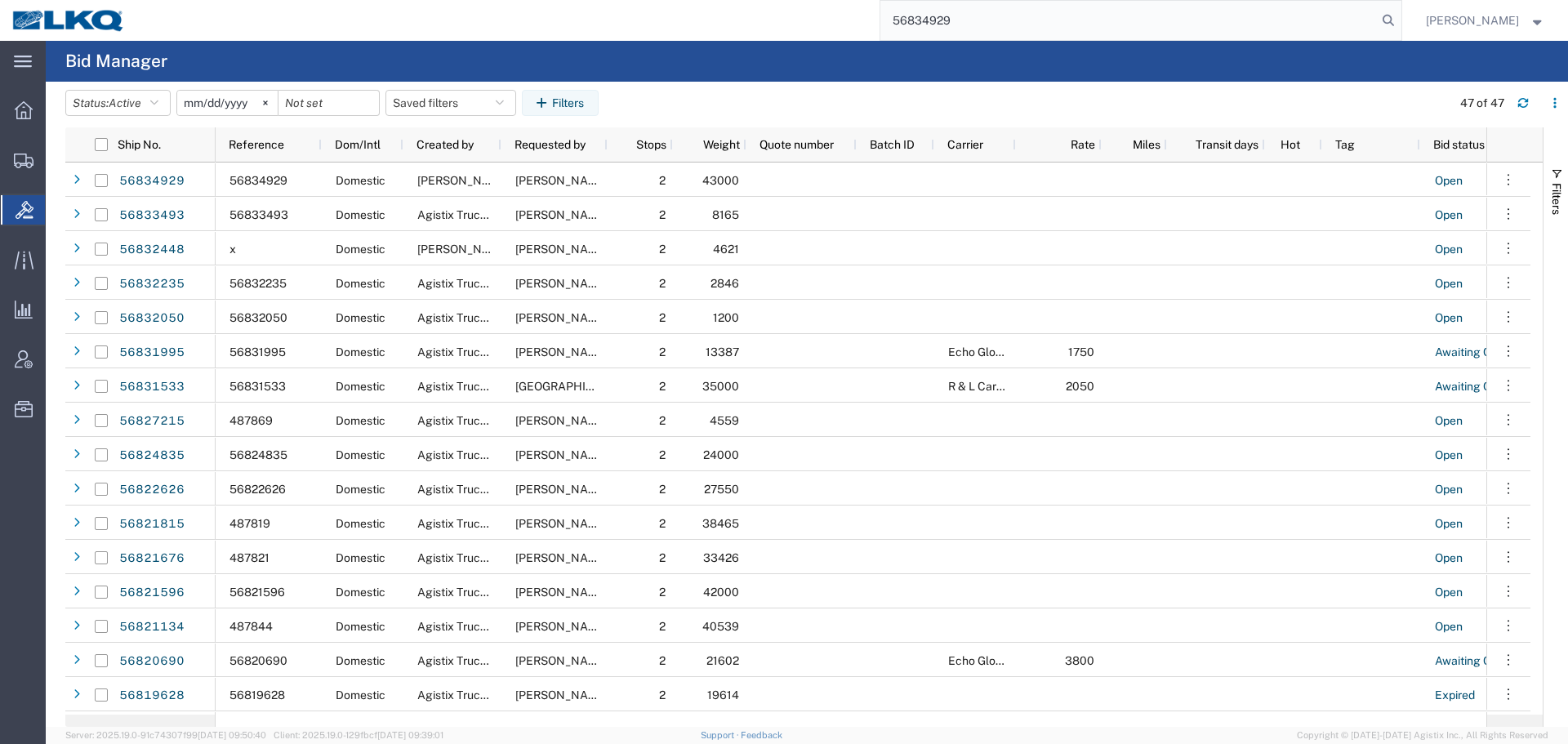
type input "56834929"
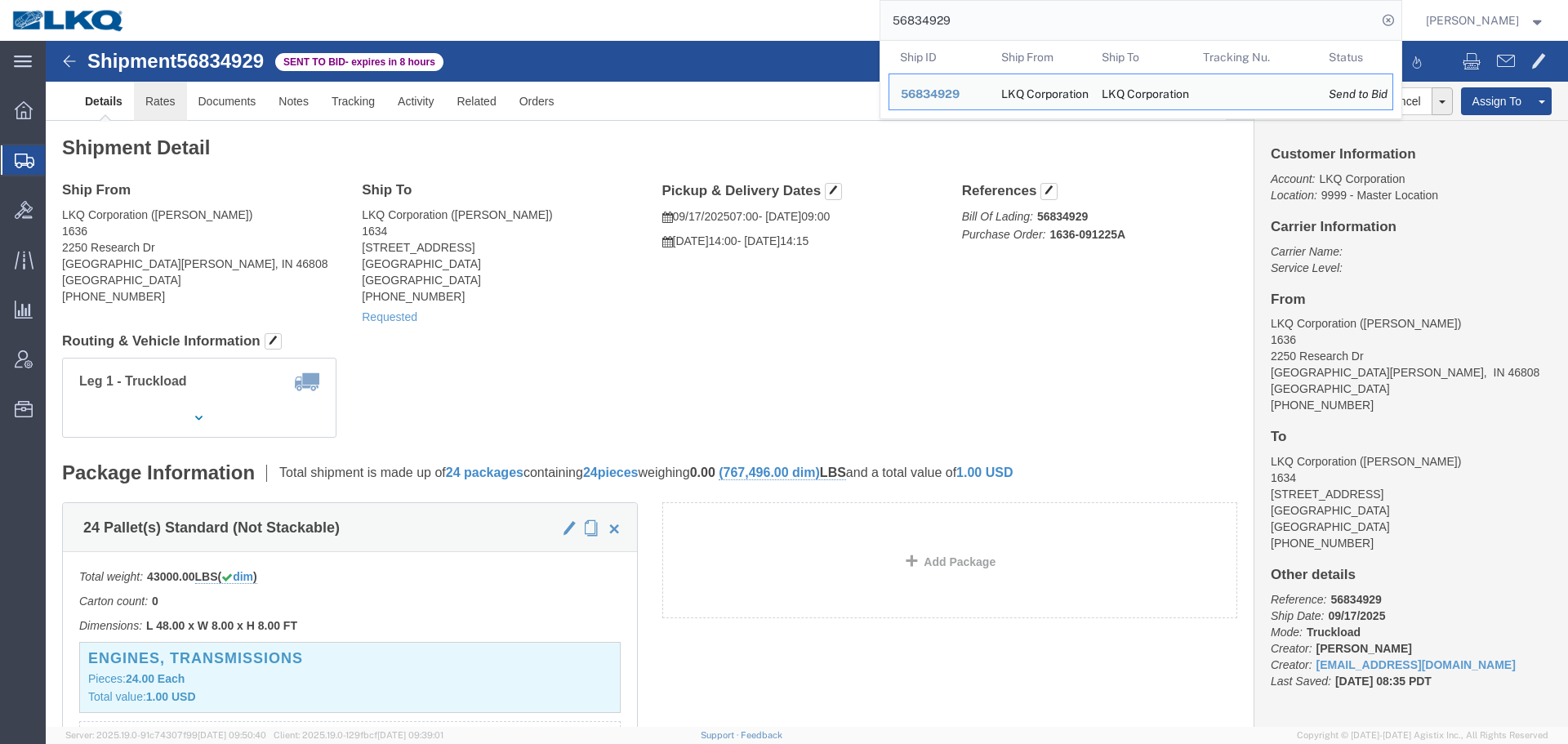
click link "Rates"
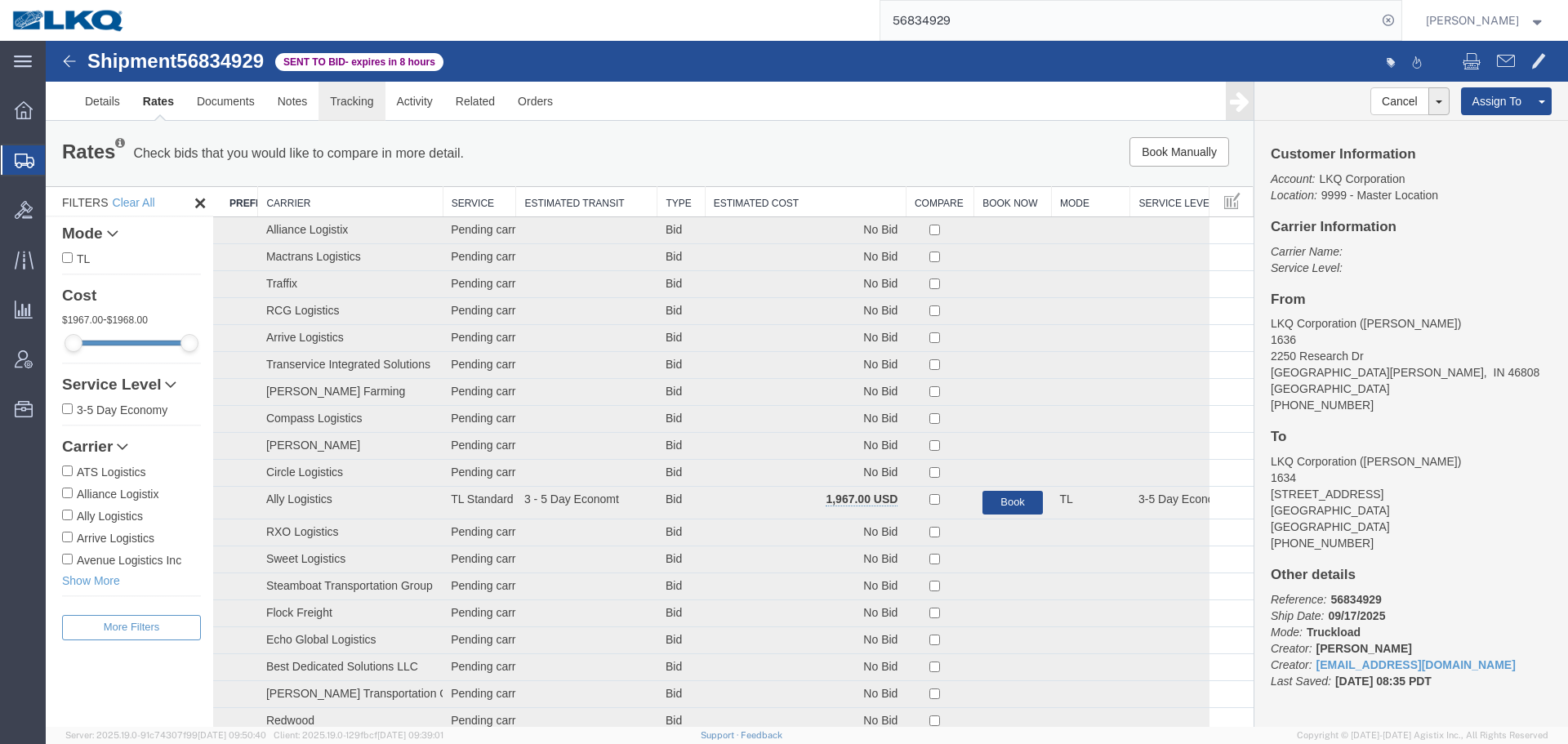
click at [351, 100] on link "Tracking" at bounding box center [352, 102] width 66 height 39
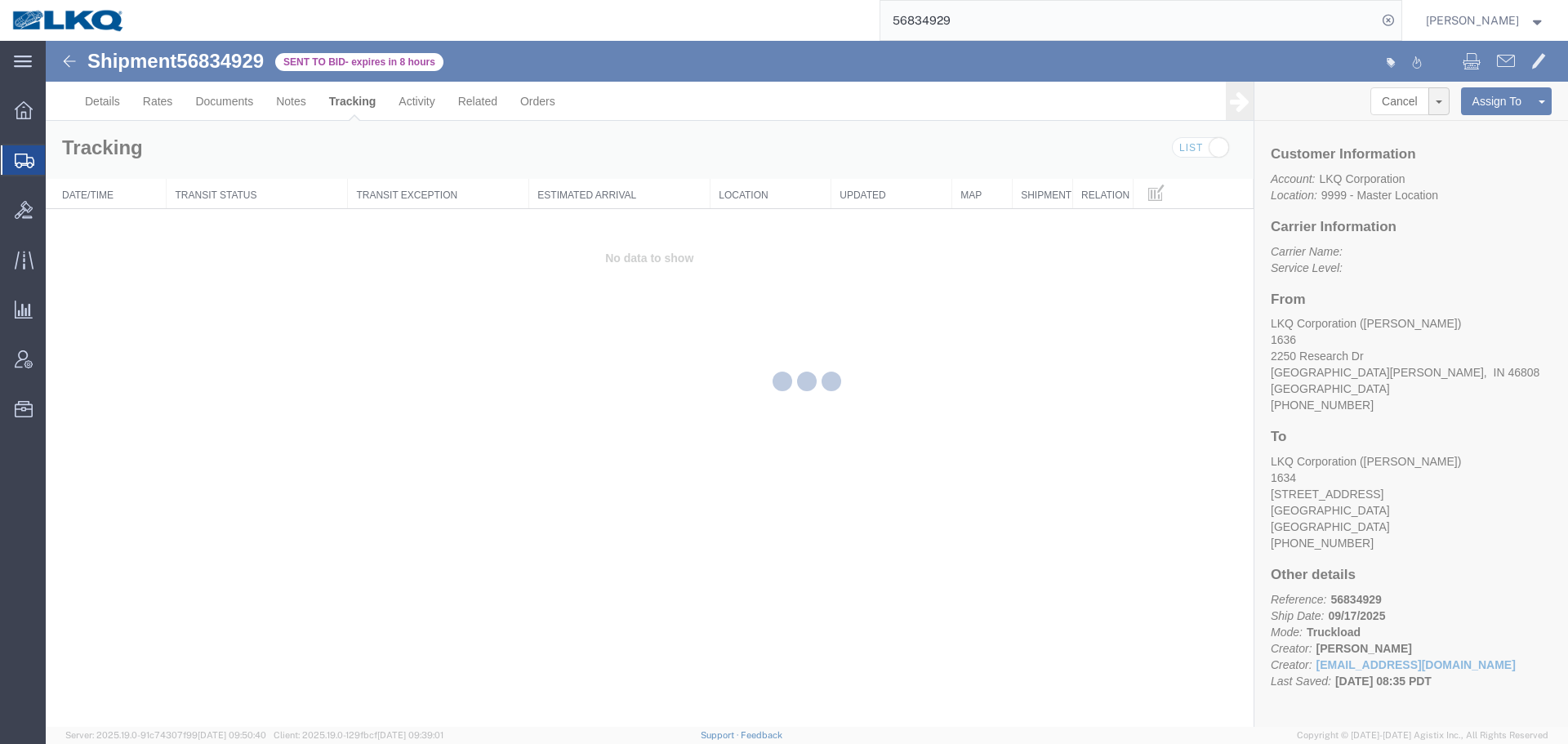
click at [299, 104] on div at bounding box center [807, 383] width 1523 height 686
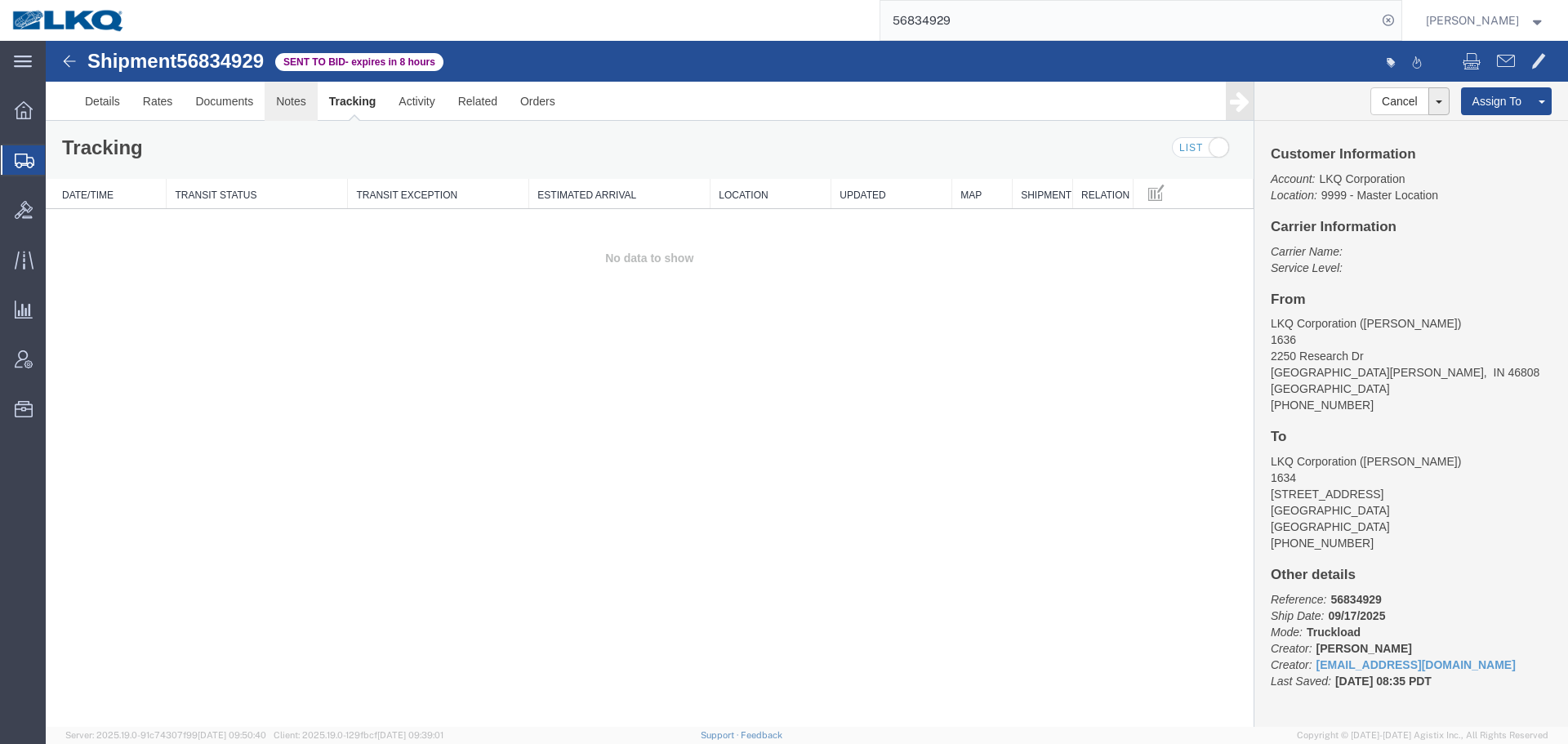
click at [299, 104] on link "Notes" at bounding box center [291, 102] width 53 height 39
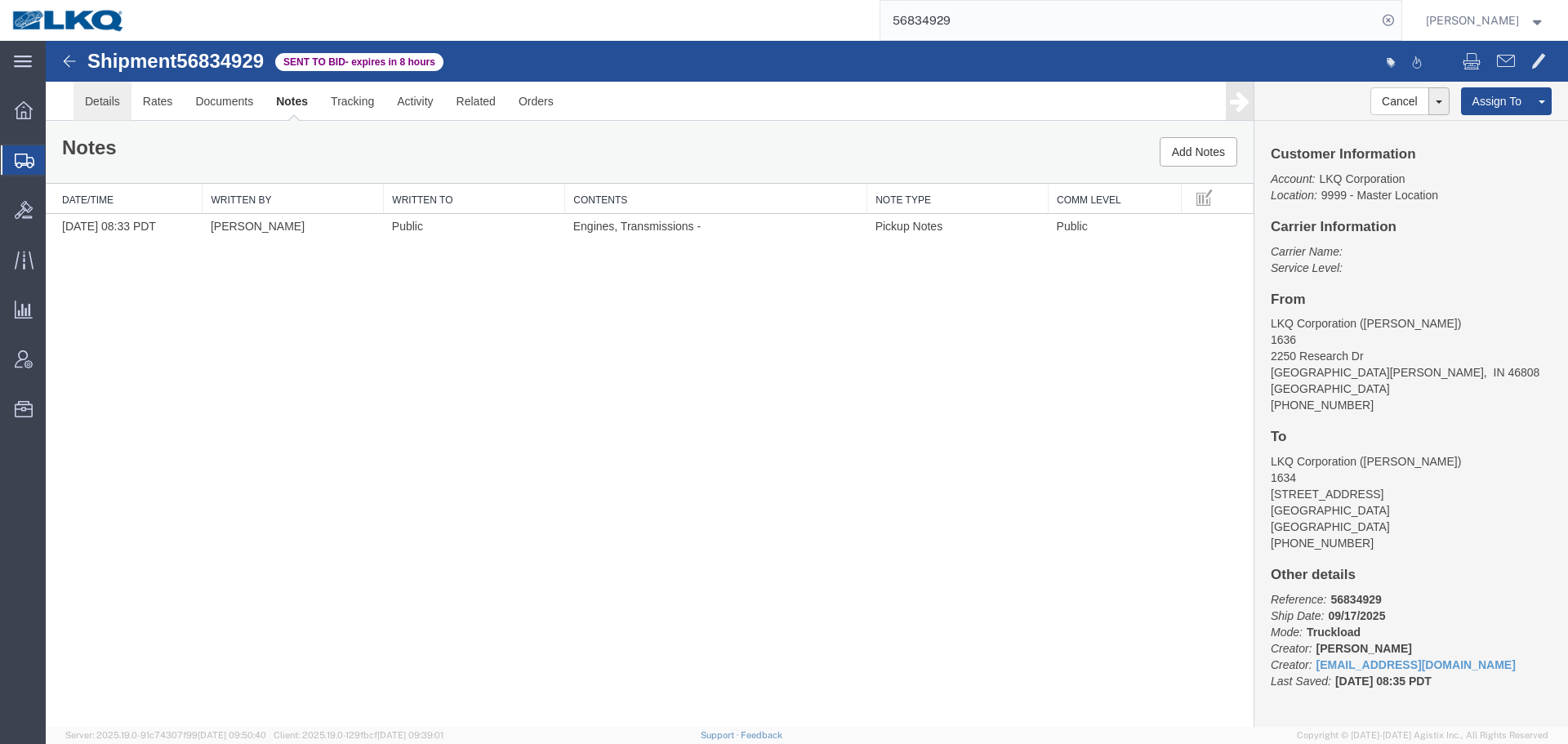
click at [86, 104] on link "Details" at bounding box center [102, 102] width 58 height 39
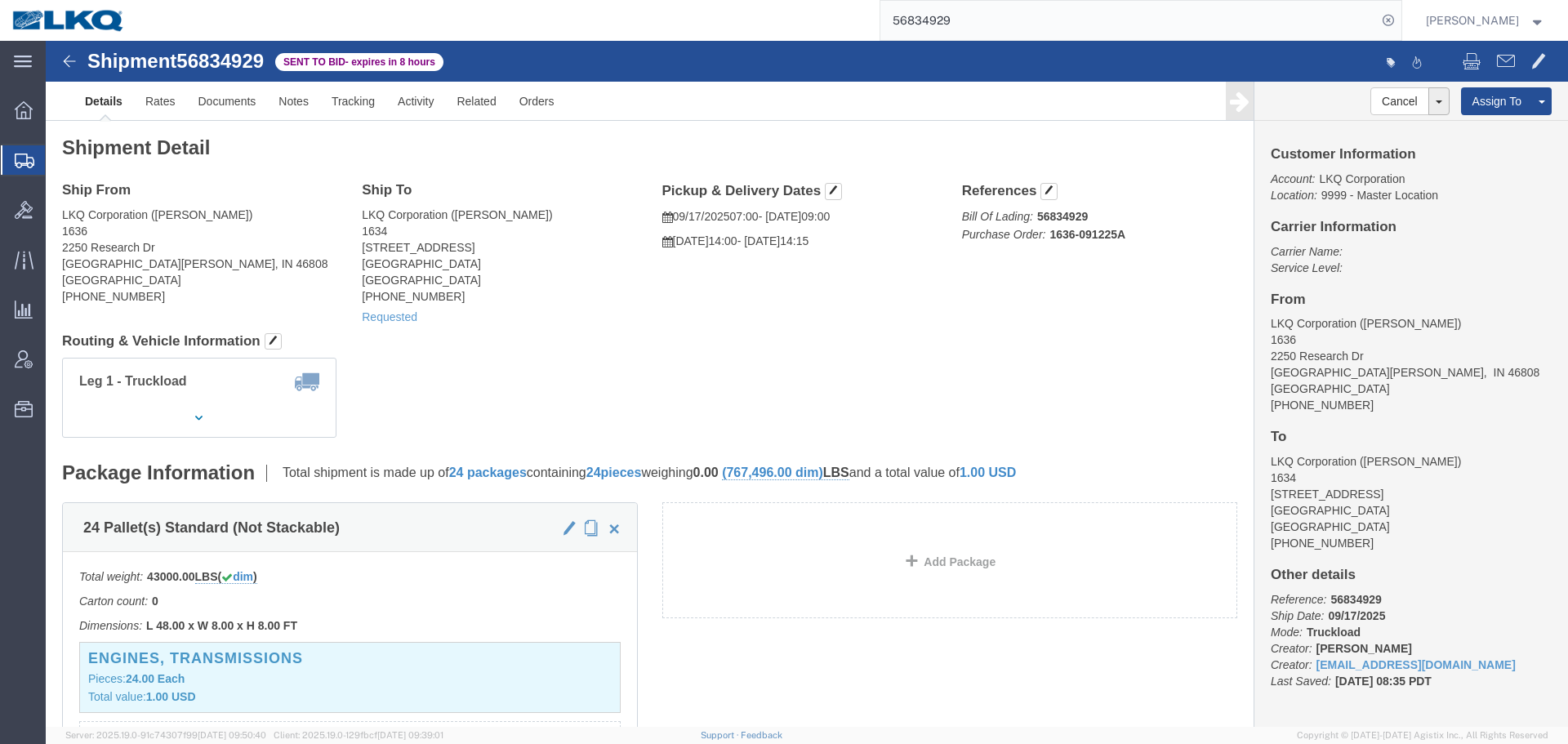
click address "LKQ Corporation (AARON) 1636 2250 Research Dr Fort Wayne, IN 46808 United State…"
copy address "46808"
click address "LKQ Corporation (TODD) 1634 6320 Boat Rock Blvd SW Atlanta, GA 30336 United Sta…"
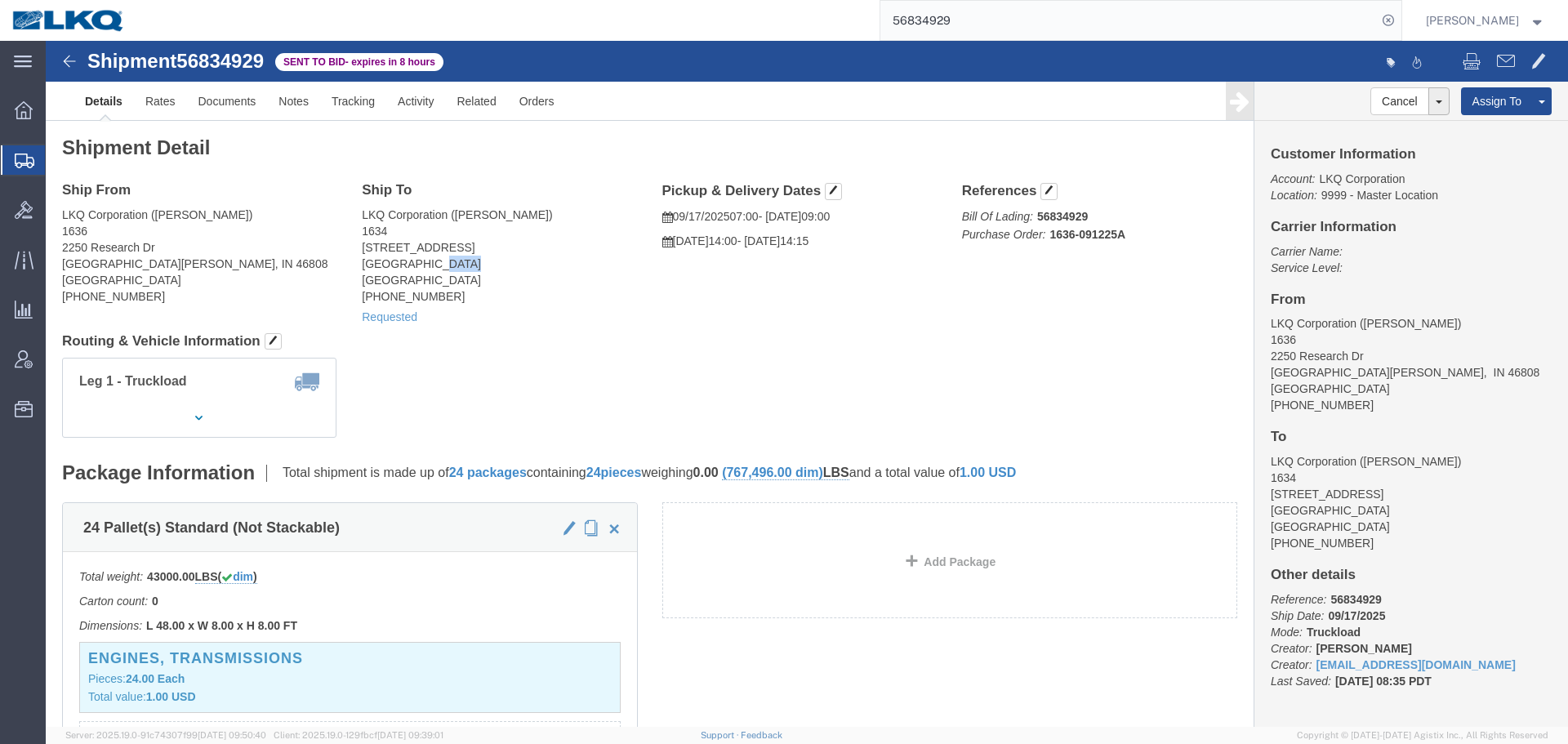
copy address "30336"
click span
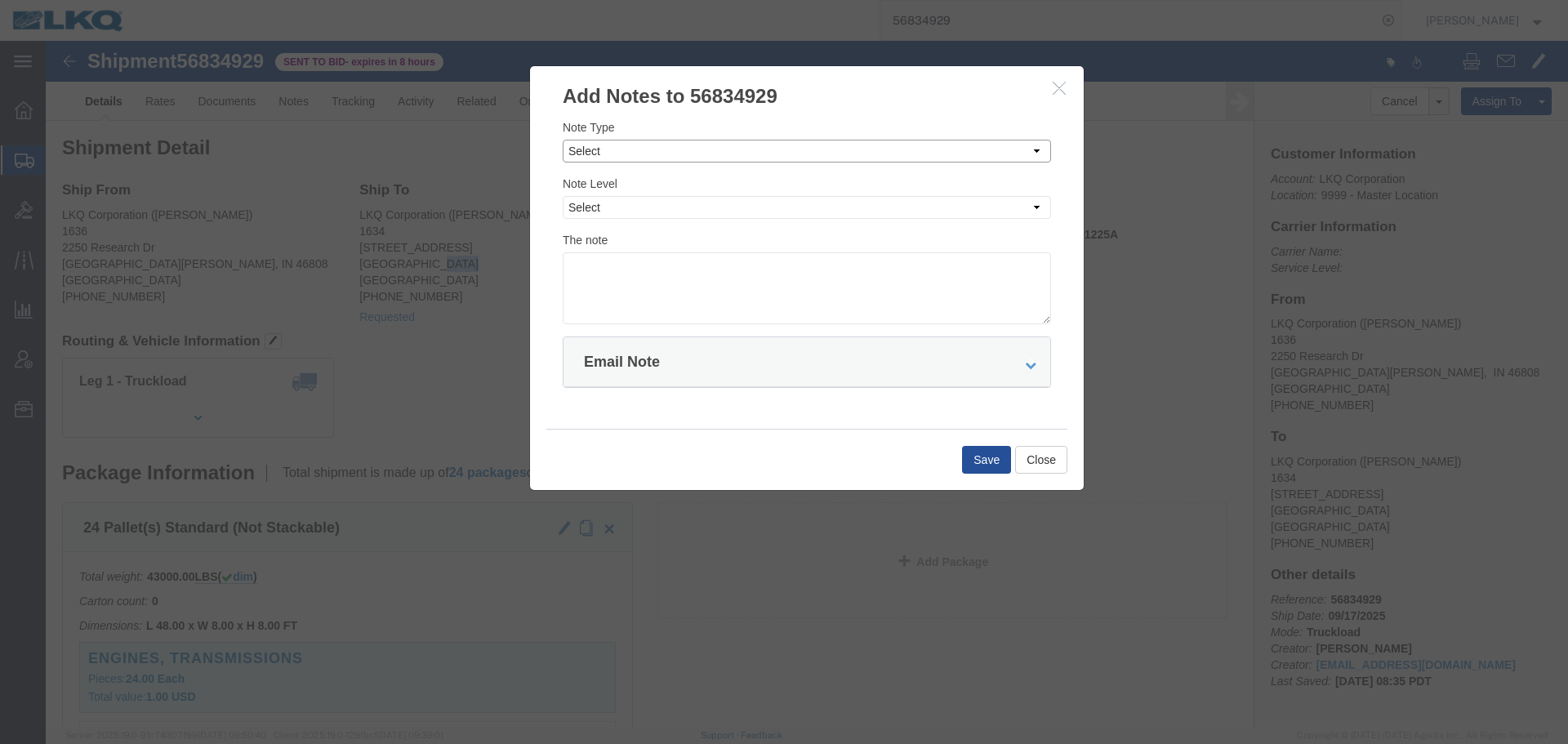
click select "Select Approval Bid Notes Carrier Change Notes Claim Notes Content Hazmat Notes…"
select select "BID_NOTES"
click select "Select Approval Bid Notes Carrier Change Notes Claim Notes Content Hazmat Notes…"
click select "Select Private to Account Private to Vendor Public"
select select "PRIVATE_TO_ACCOUNT"
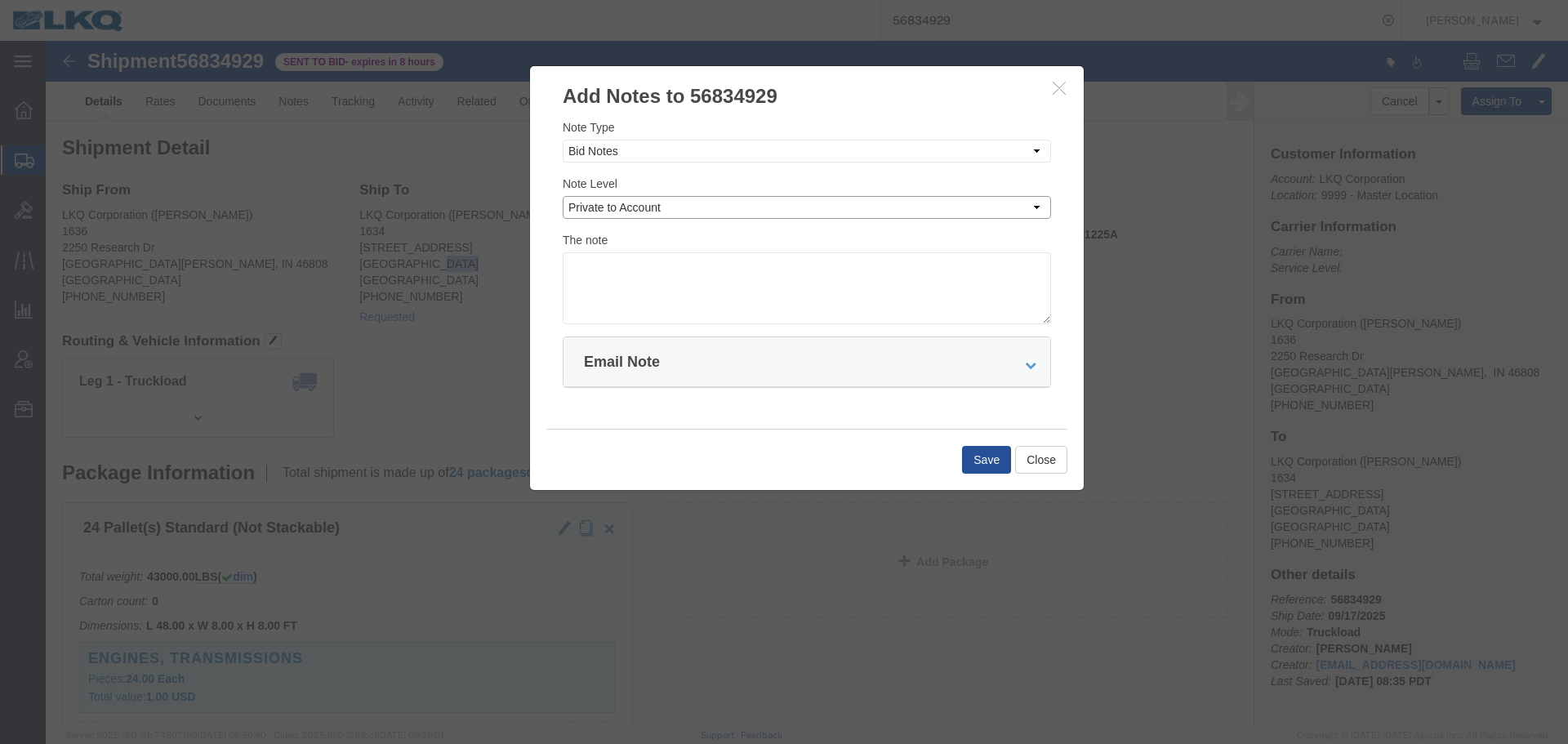
click select "Select Private to Account Private to Vendor Public"
click textarea
paste textarea "$1,698"
click textarea "DAT: $1,698"
type textarea "DAT: $1698"
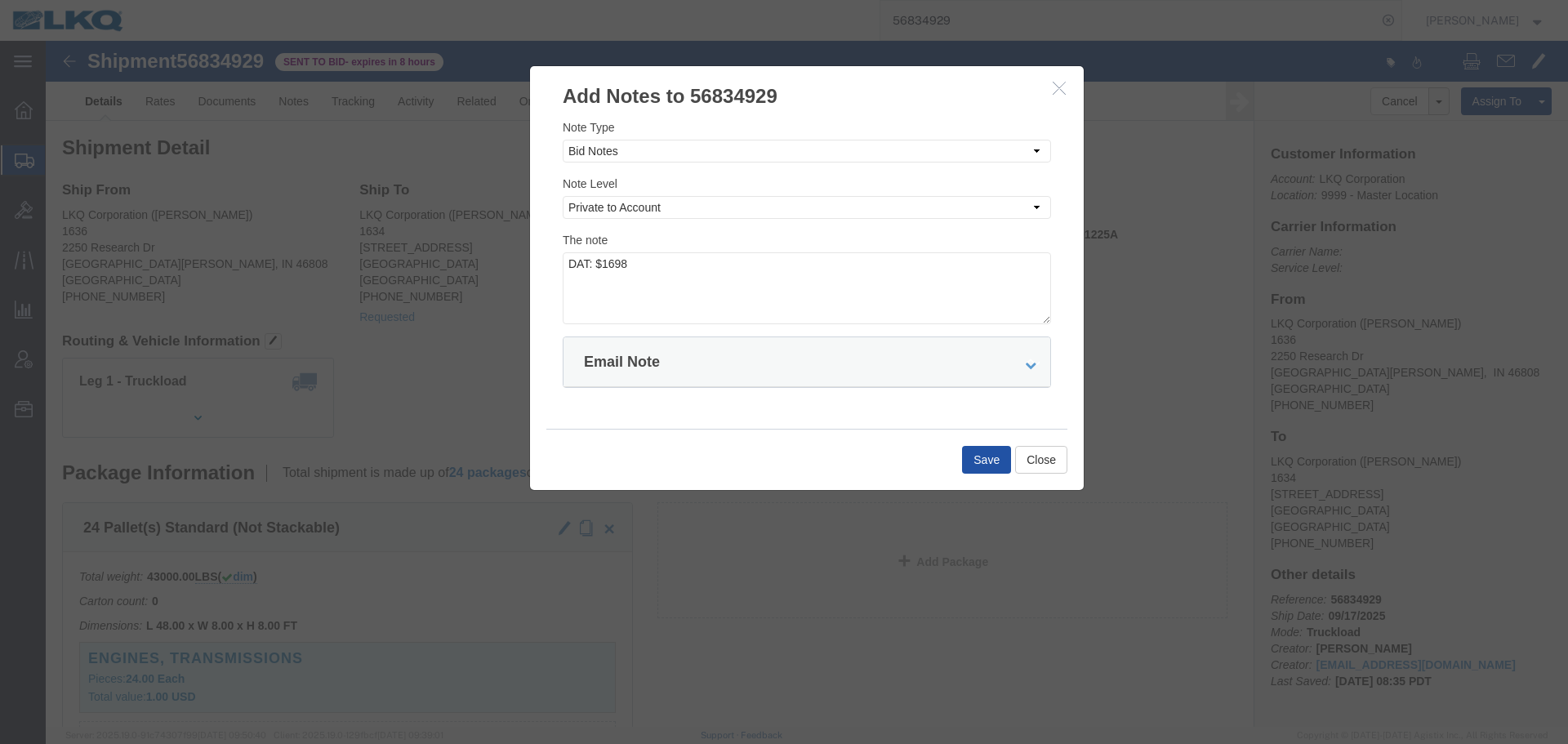
click button "Save"
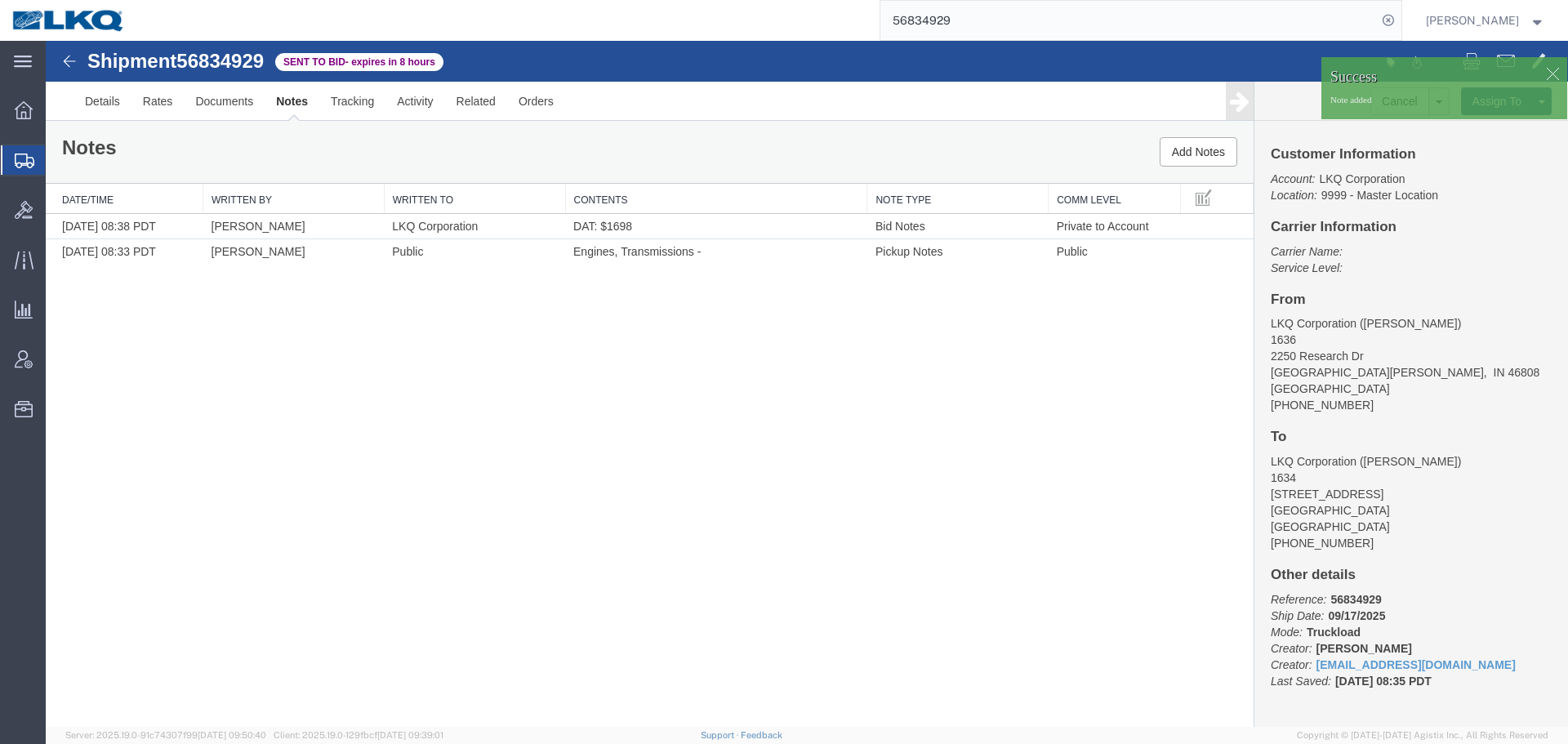
click at [655, 375] on div "Shipment 56834929 2 of 2 Sent to Bid - expires in 8 hours Details Rates Documen…" at bounding box center [807, 383] width 1523 height 686
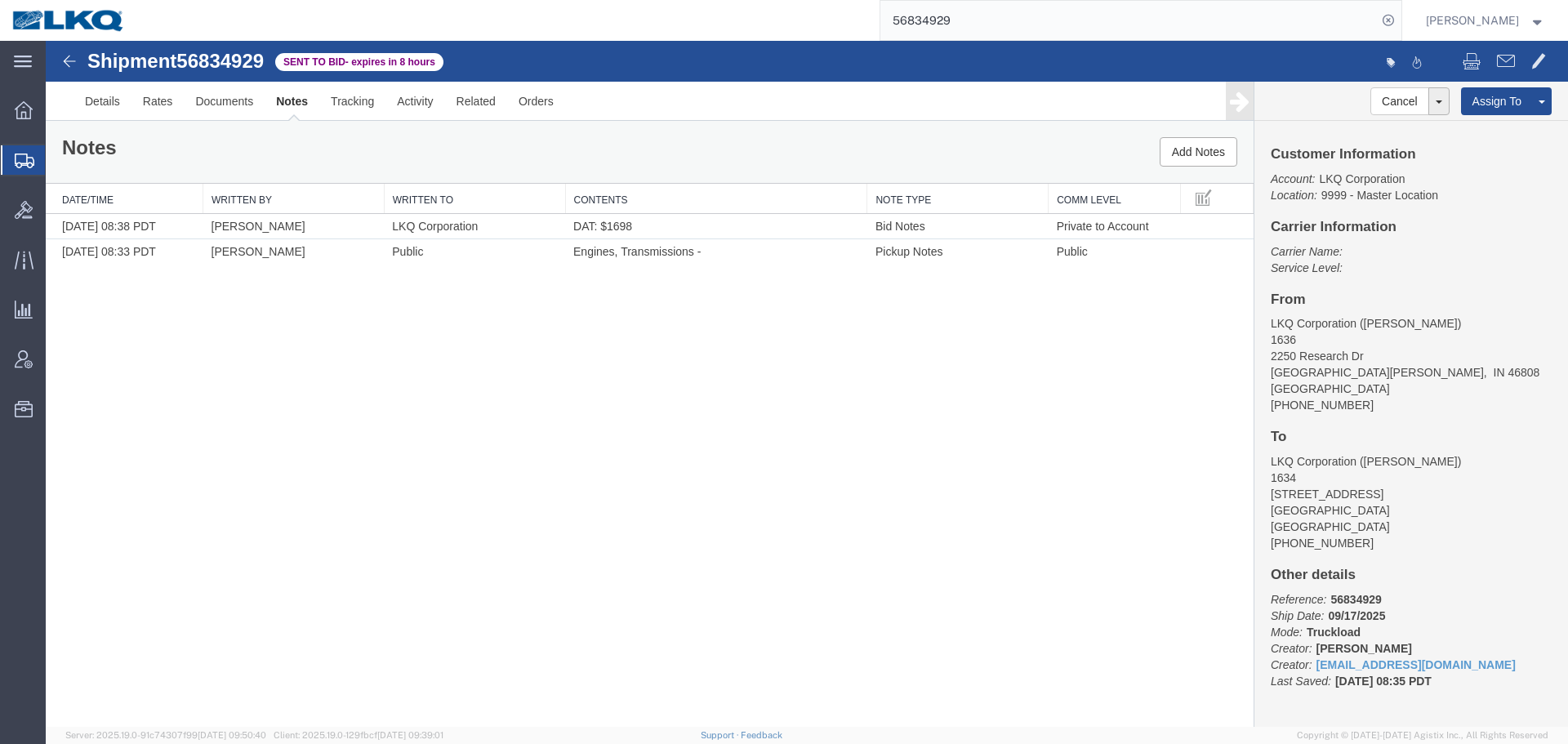
click at [1027, 26] on input "56834929" at bounding box center [1129, 20] width 497 height 39
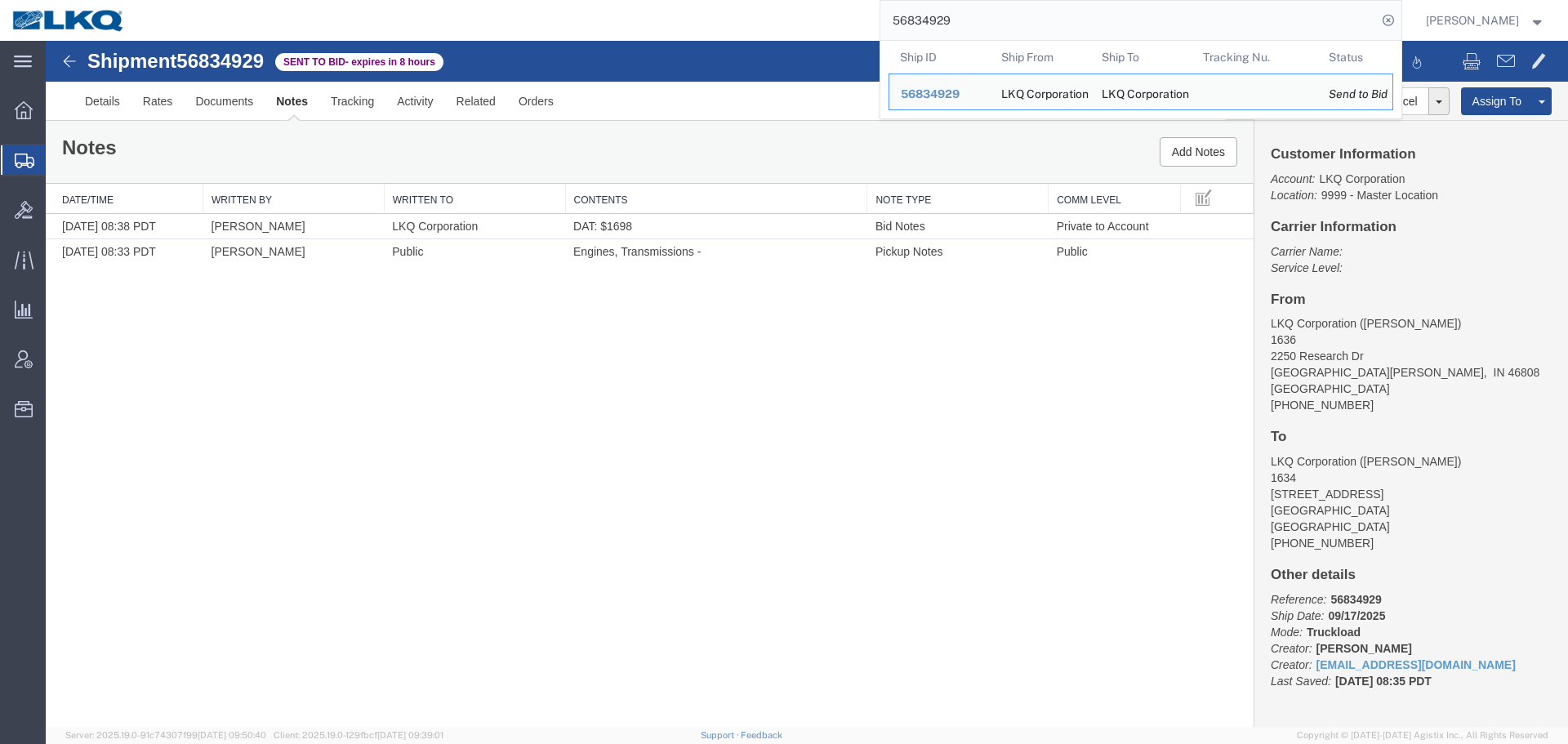
paste input "21134"
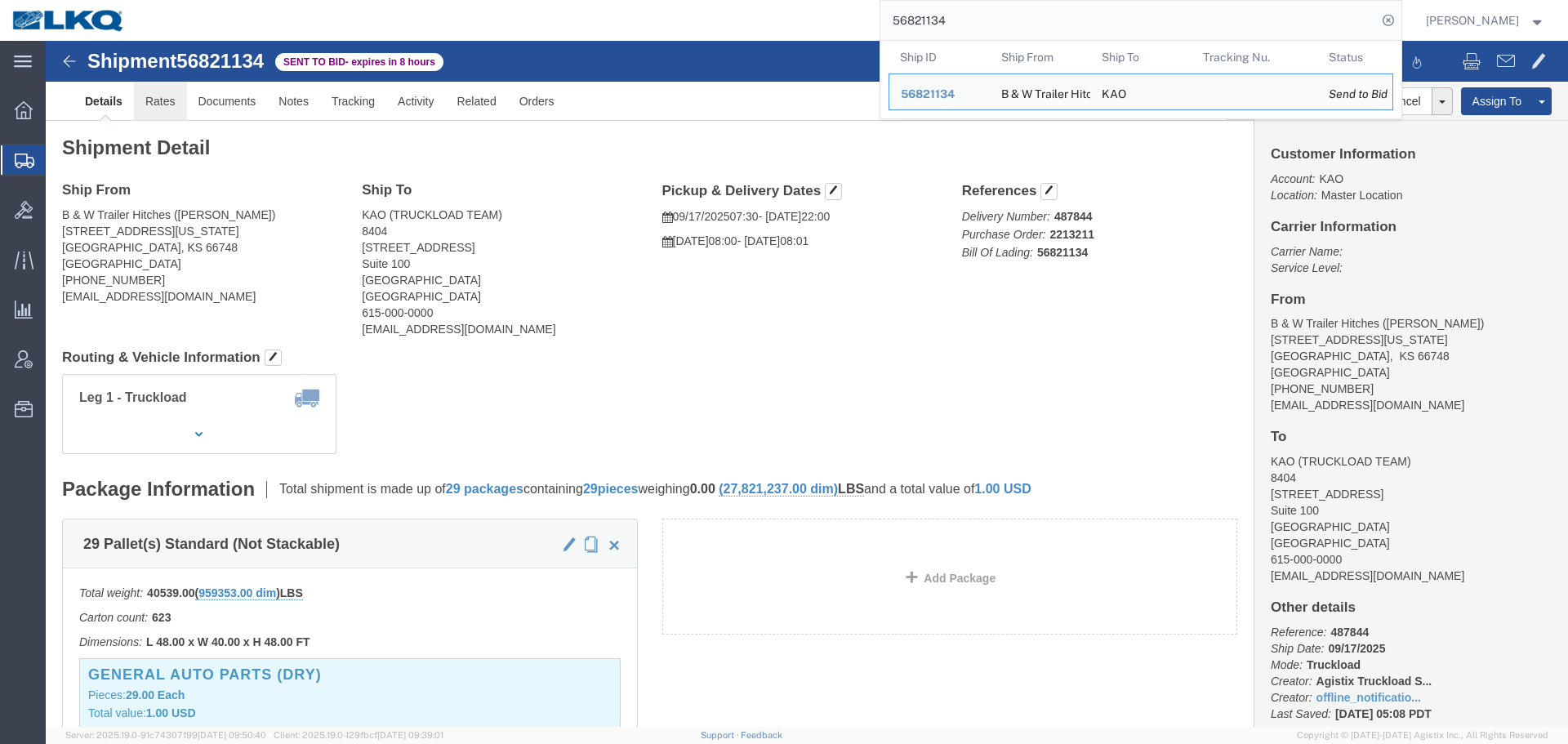
drag, startPoint x: 157, startPoint y: 99, endPoint x: 111, endPoint y: 58, distance: 61.6
click link "Rates"
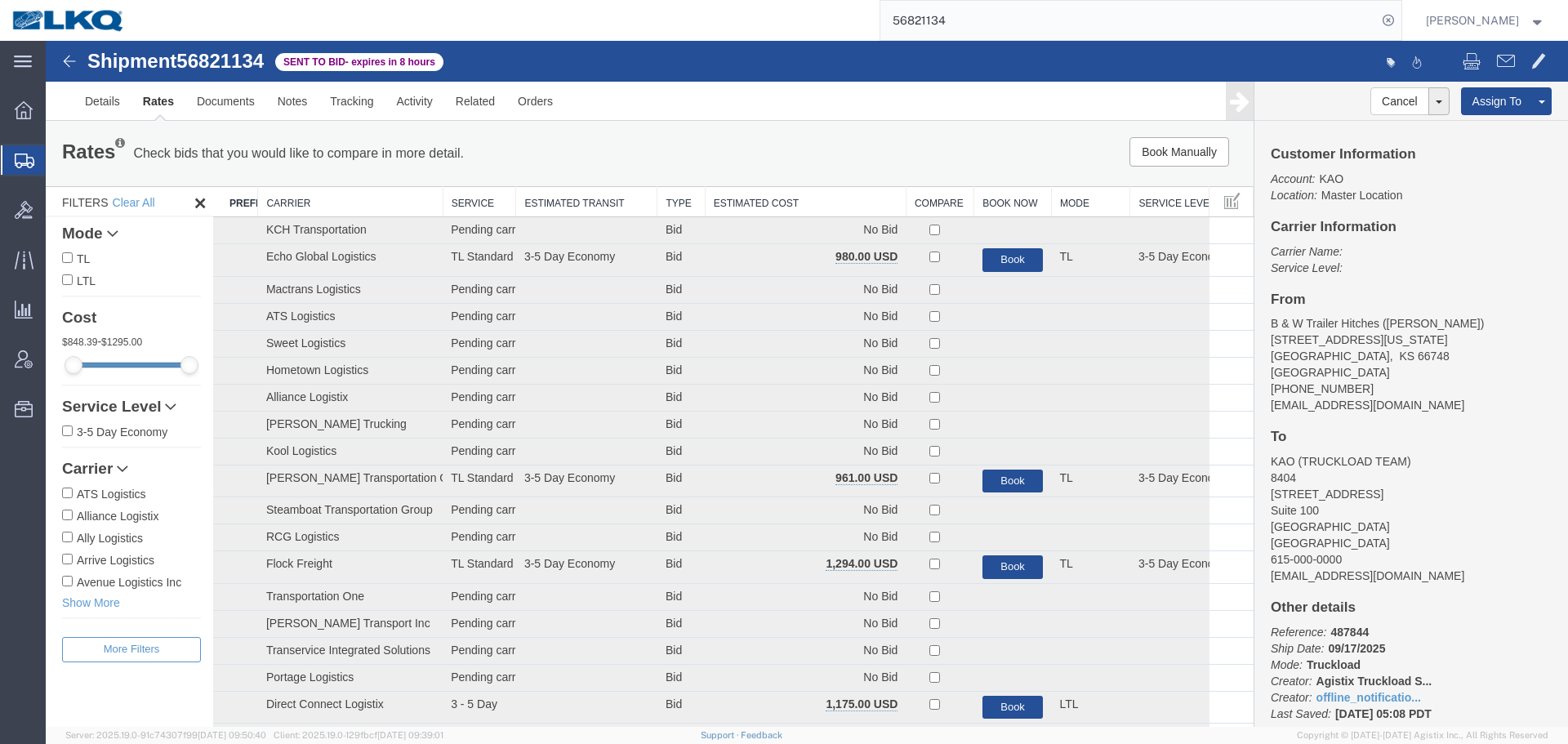
click at [794, 192] on th "Estimated Cost" at bounding box center [805, 202] width 201 height 30
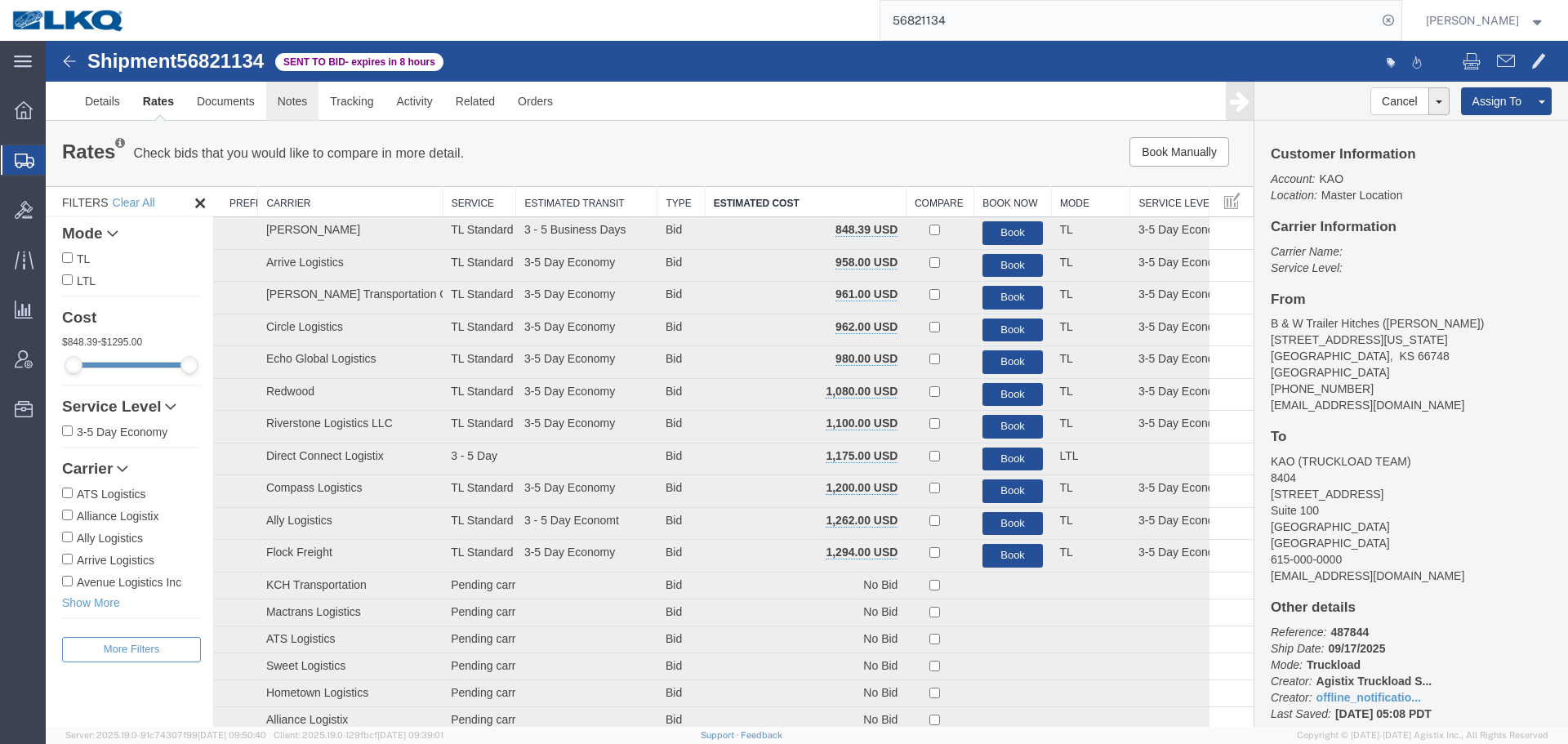
click at [305, 108] on link "Notes" at bounding box center [293, 102] width 53 height 39
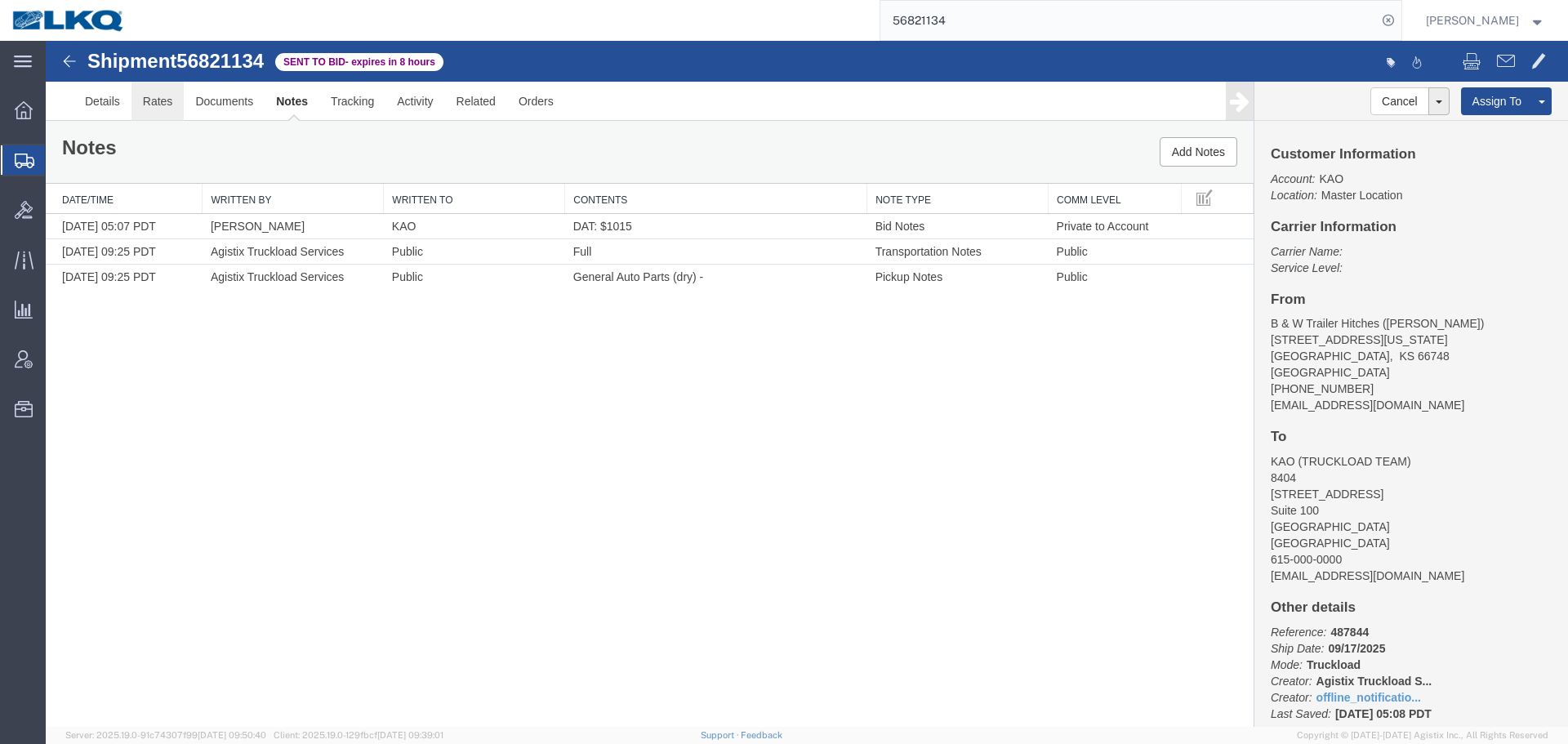
click at [160, 102] on link "Rates" at bounding box center [157, 102] width 53 height 39
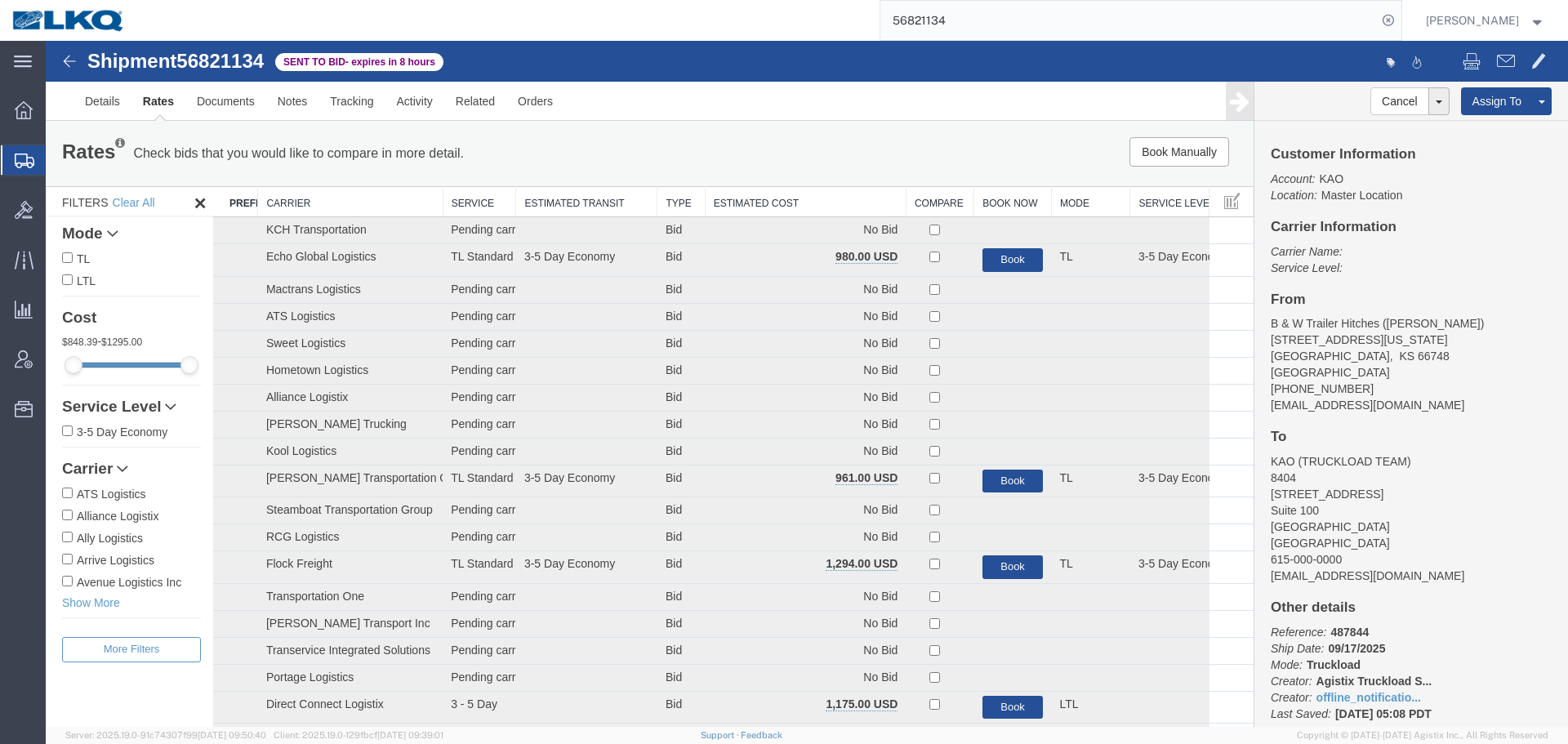
click at [773, 201] on th "Estimated Cost" at bounding box center [805, 202] width 201 height 30
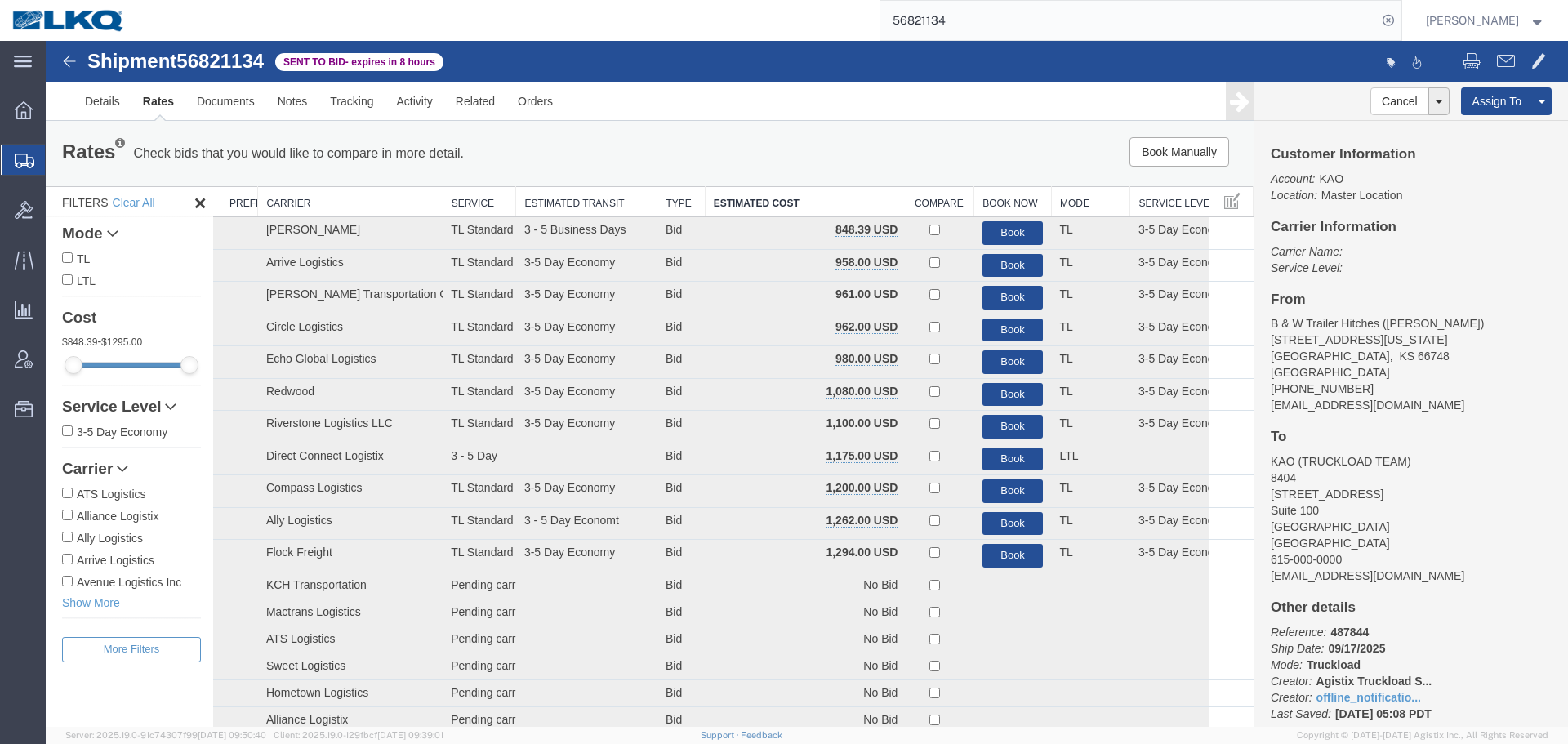
click at [982, 24] on input "56821134" at bounding box center [1129, 20] width 497 height 39
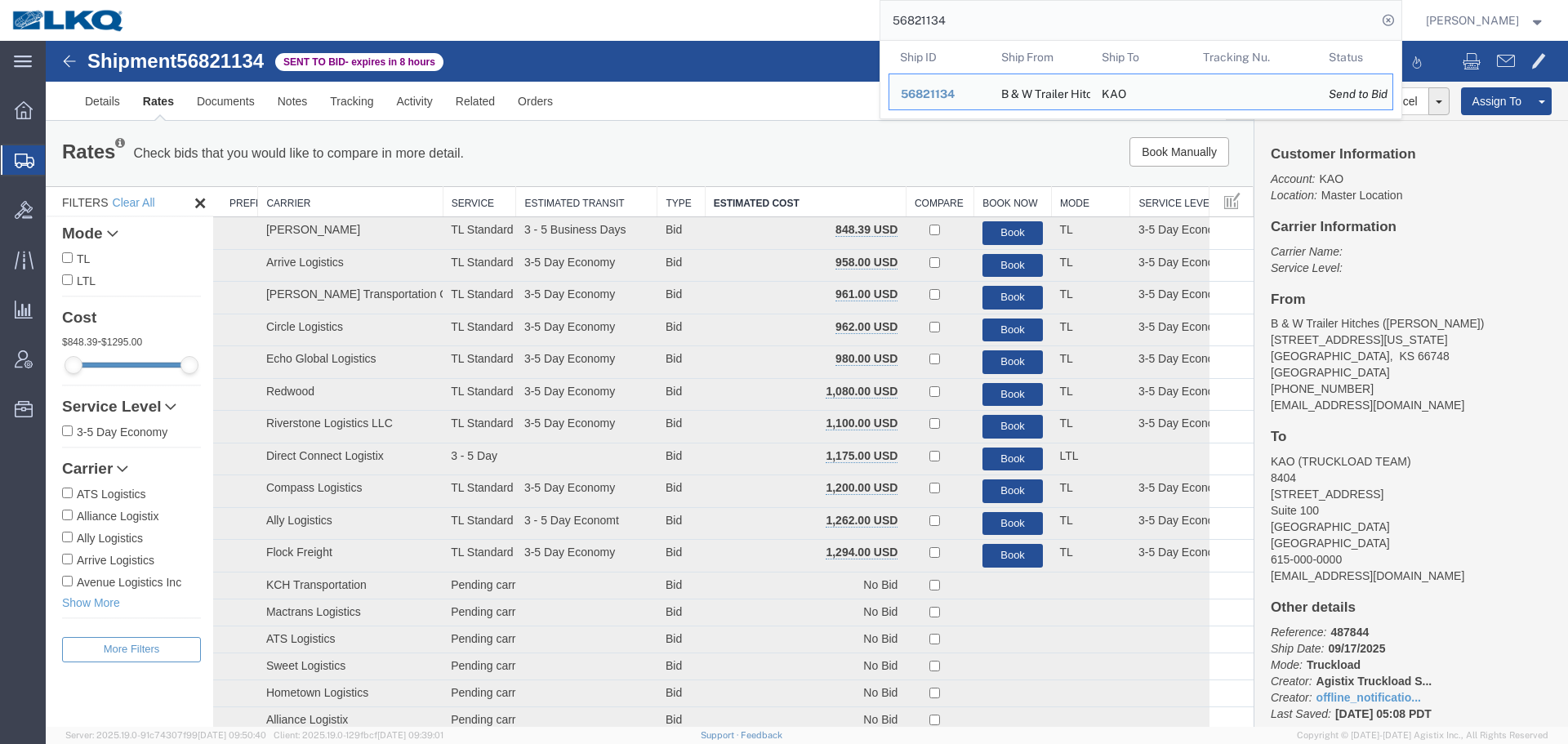
paste input "796820"
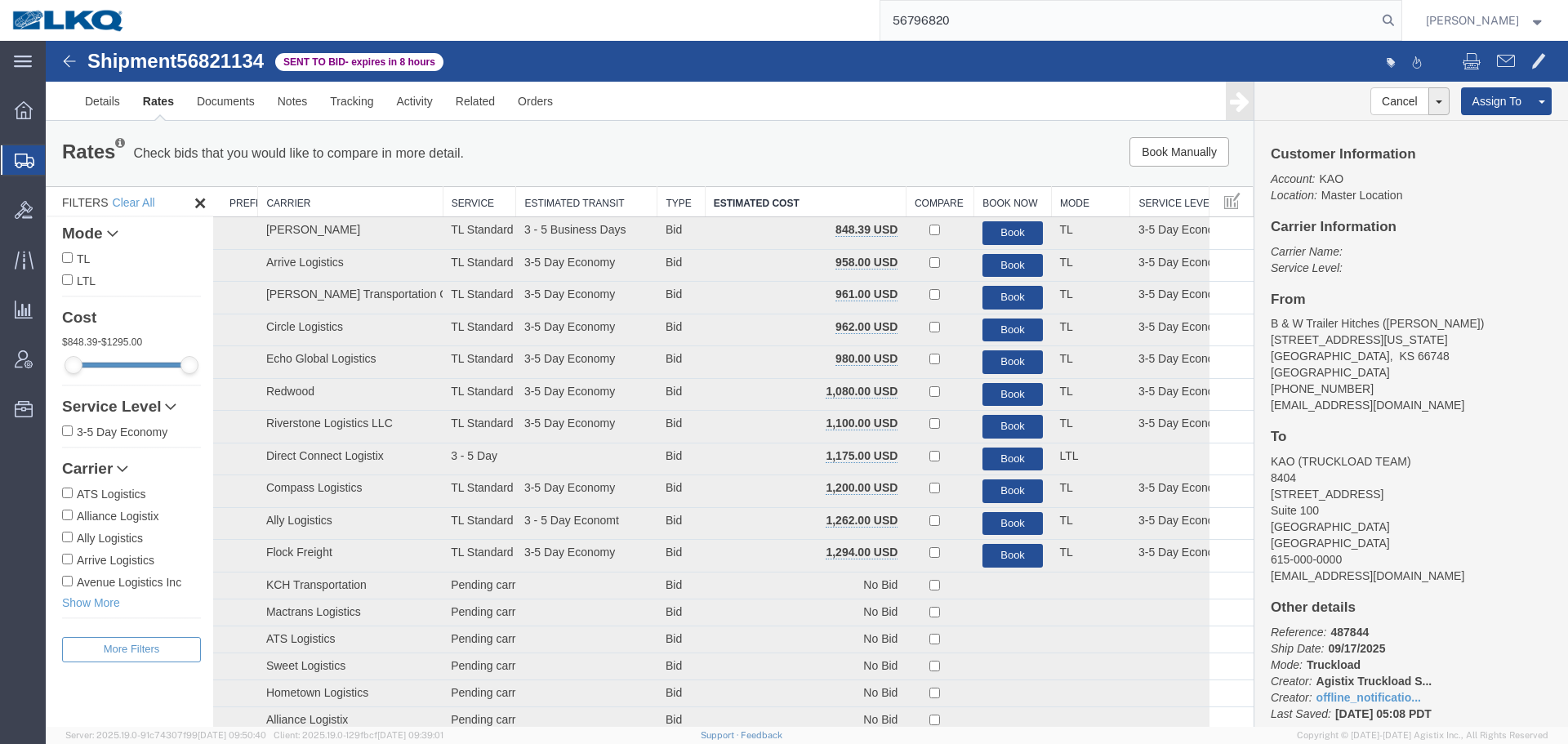
type input "56796820"
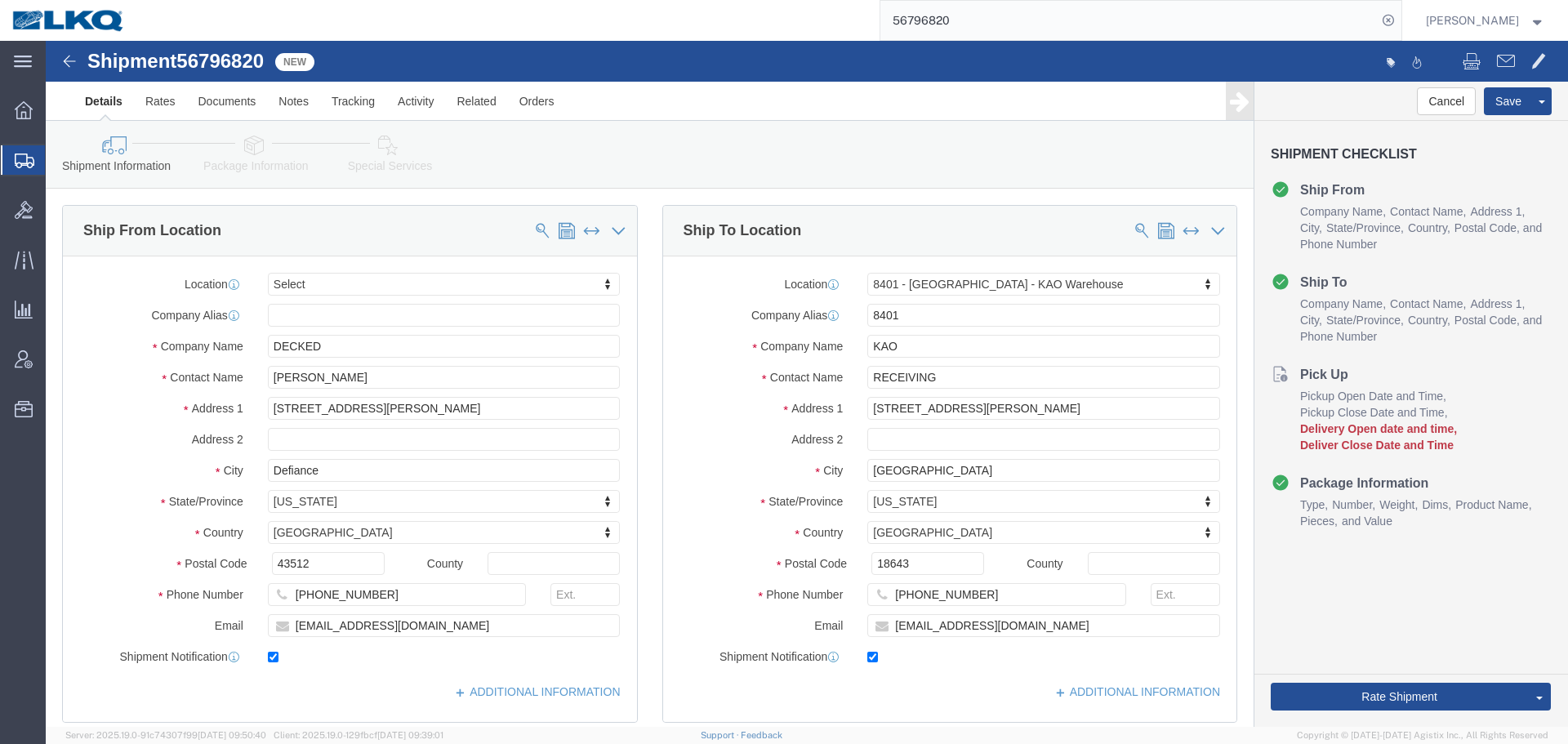
select select
select select "30522"
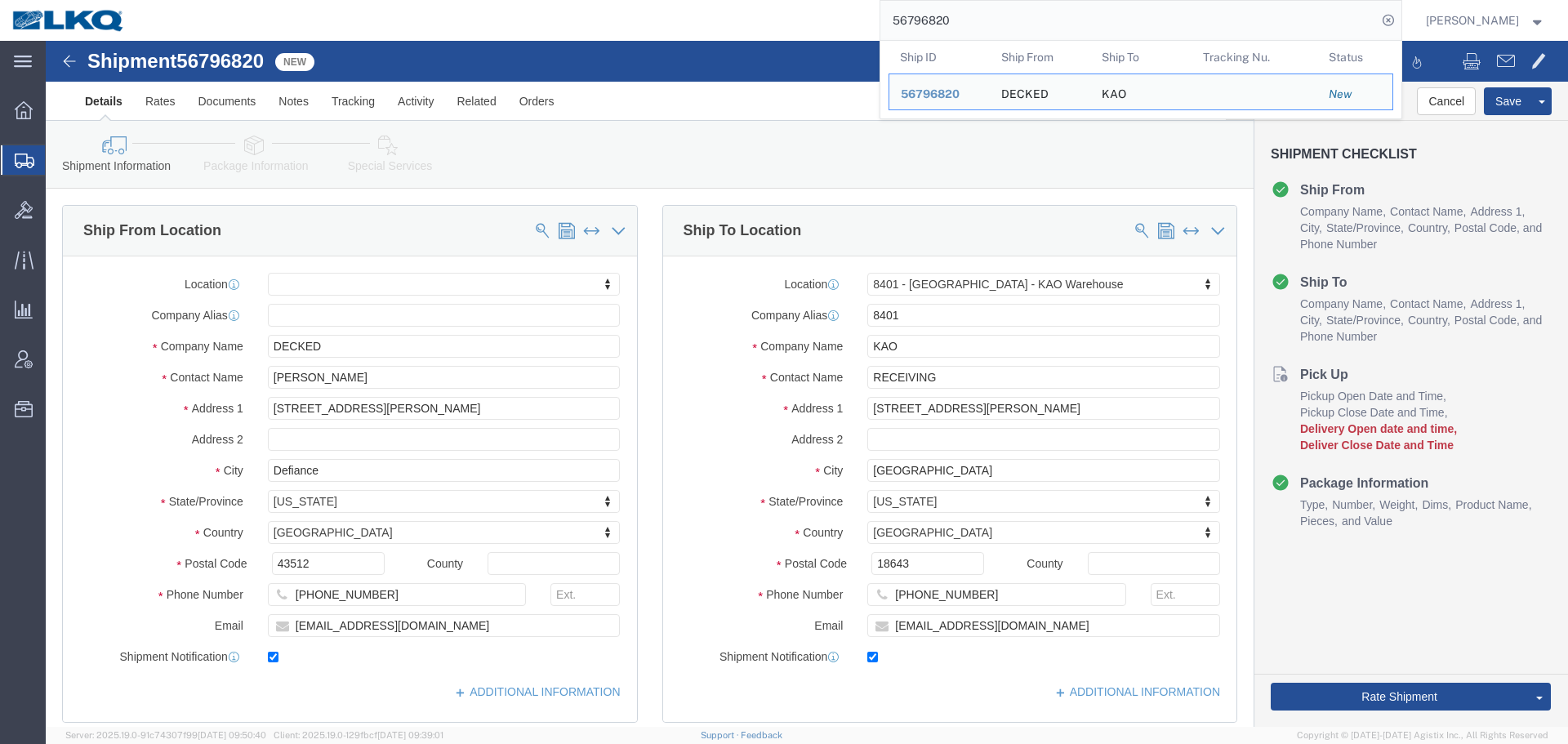
click div "Shipment Information Package Information Special Services Loading Routing"
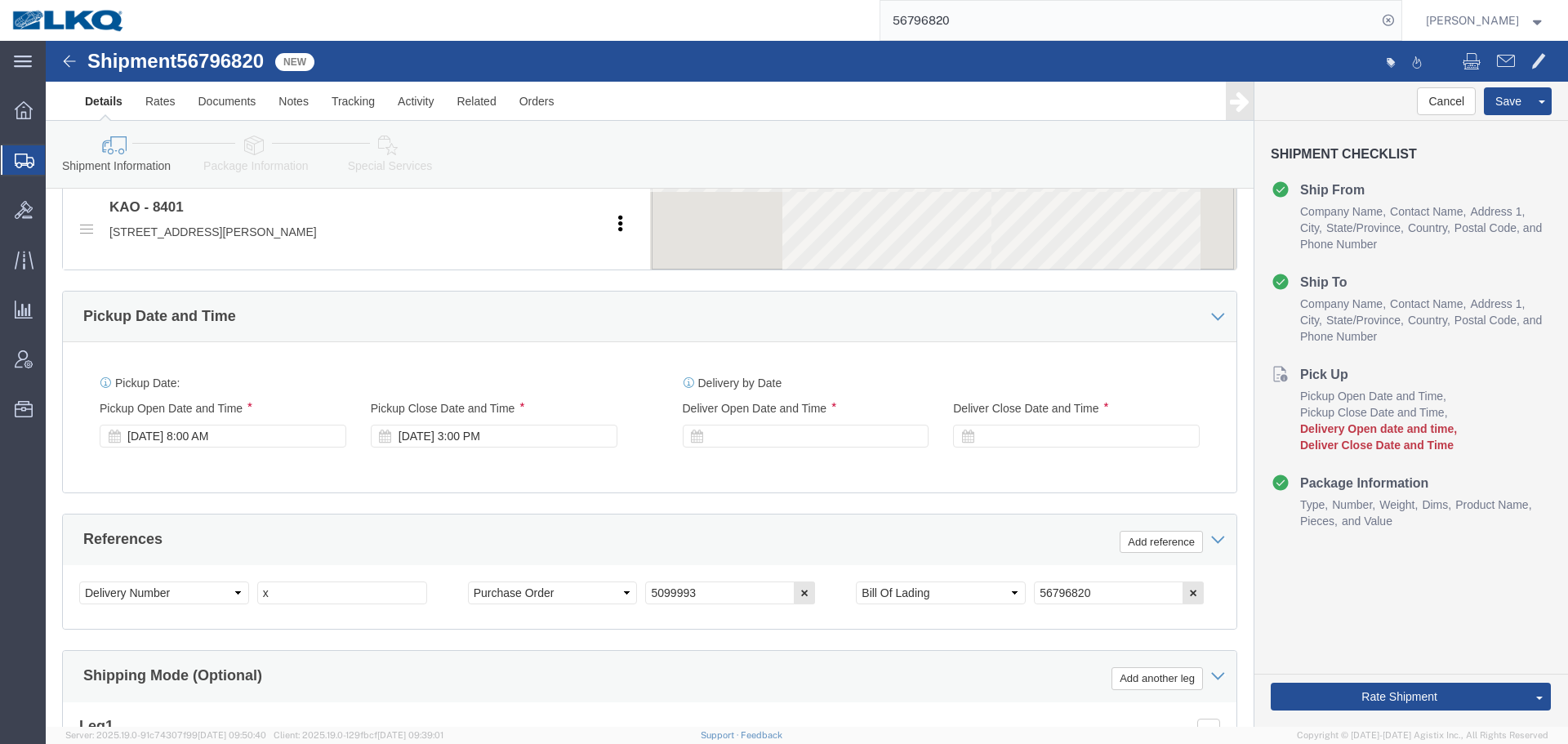
scroll to position [817, 0]
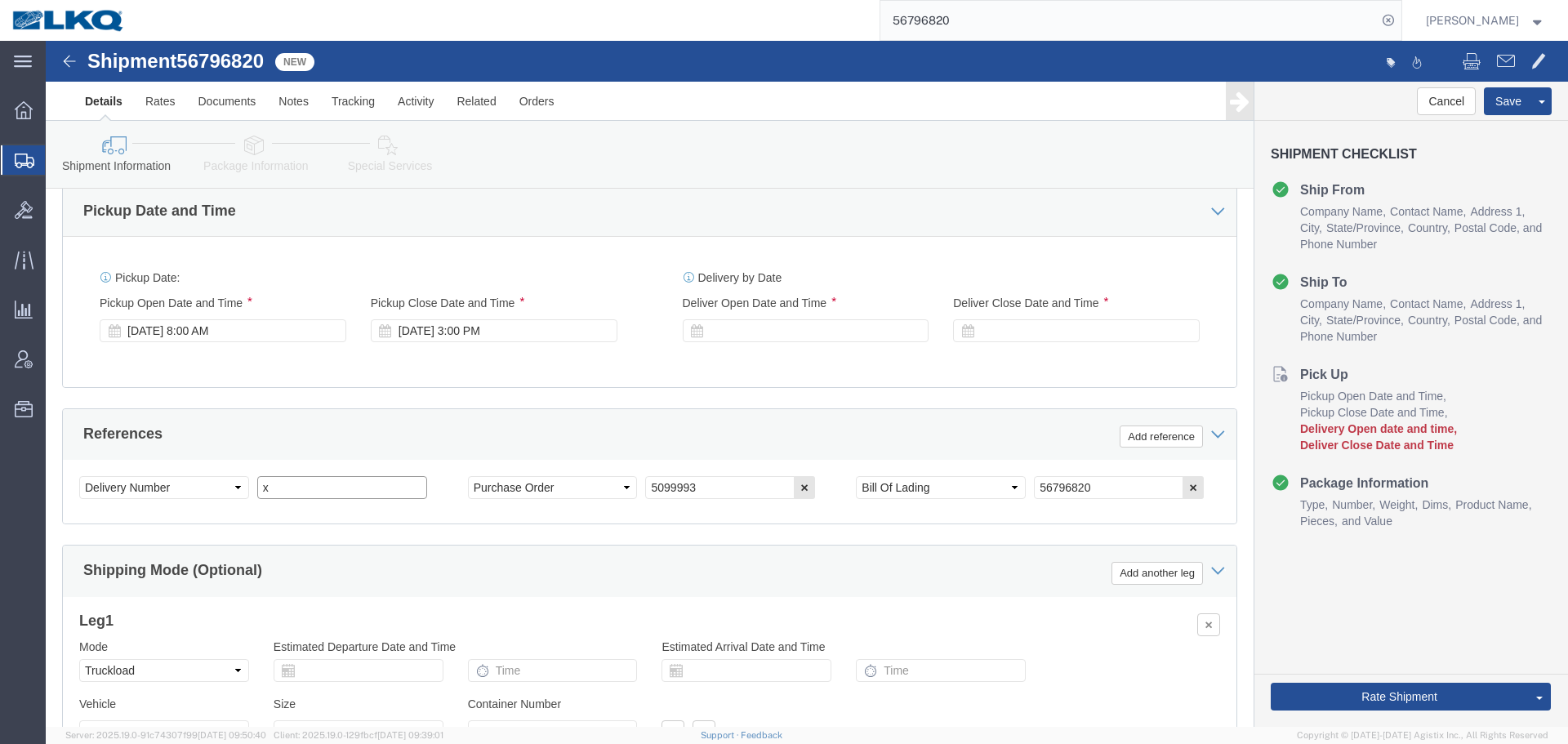
click input "x"
paste input "466078"
type input "466078"
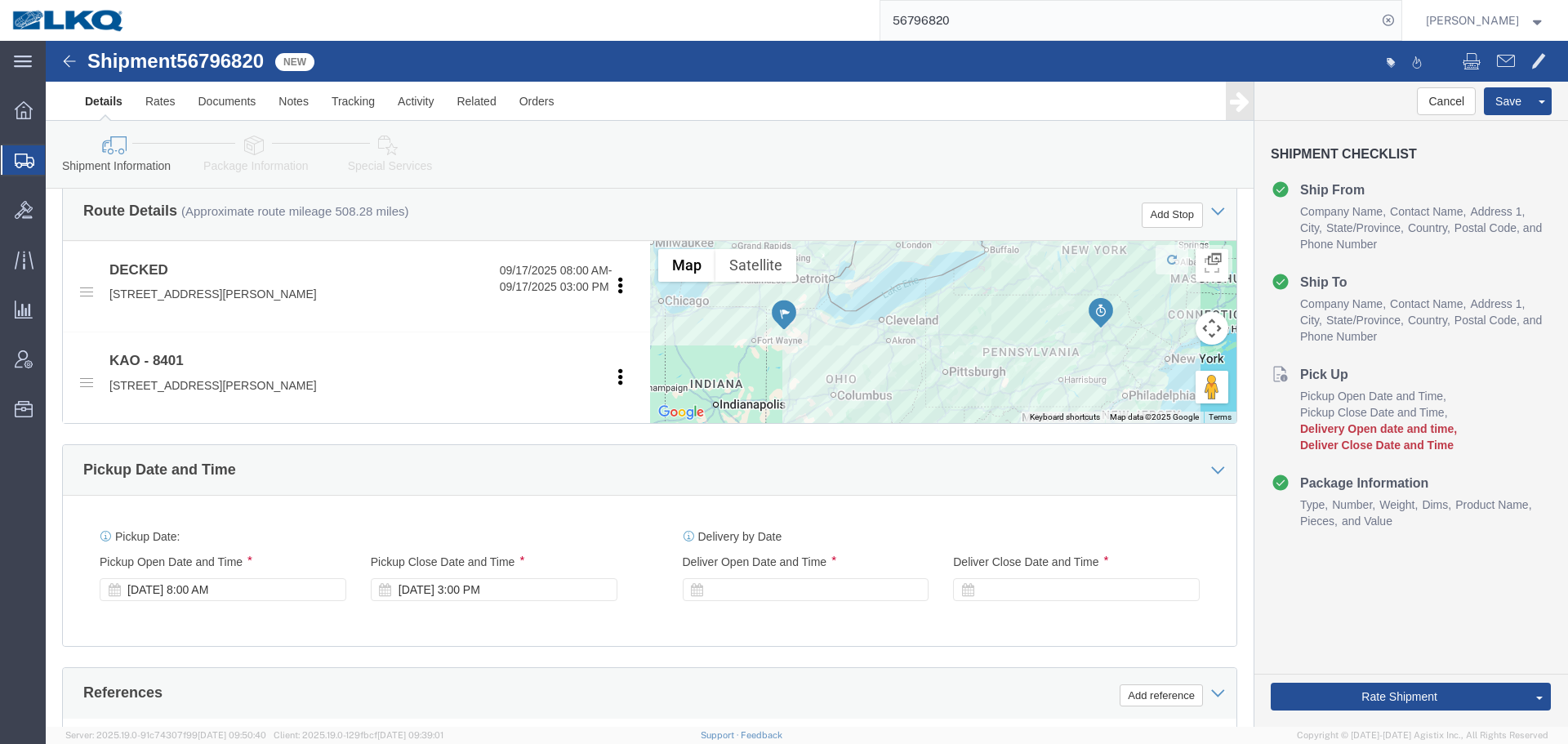
scroll to position [408, 0]
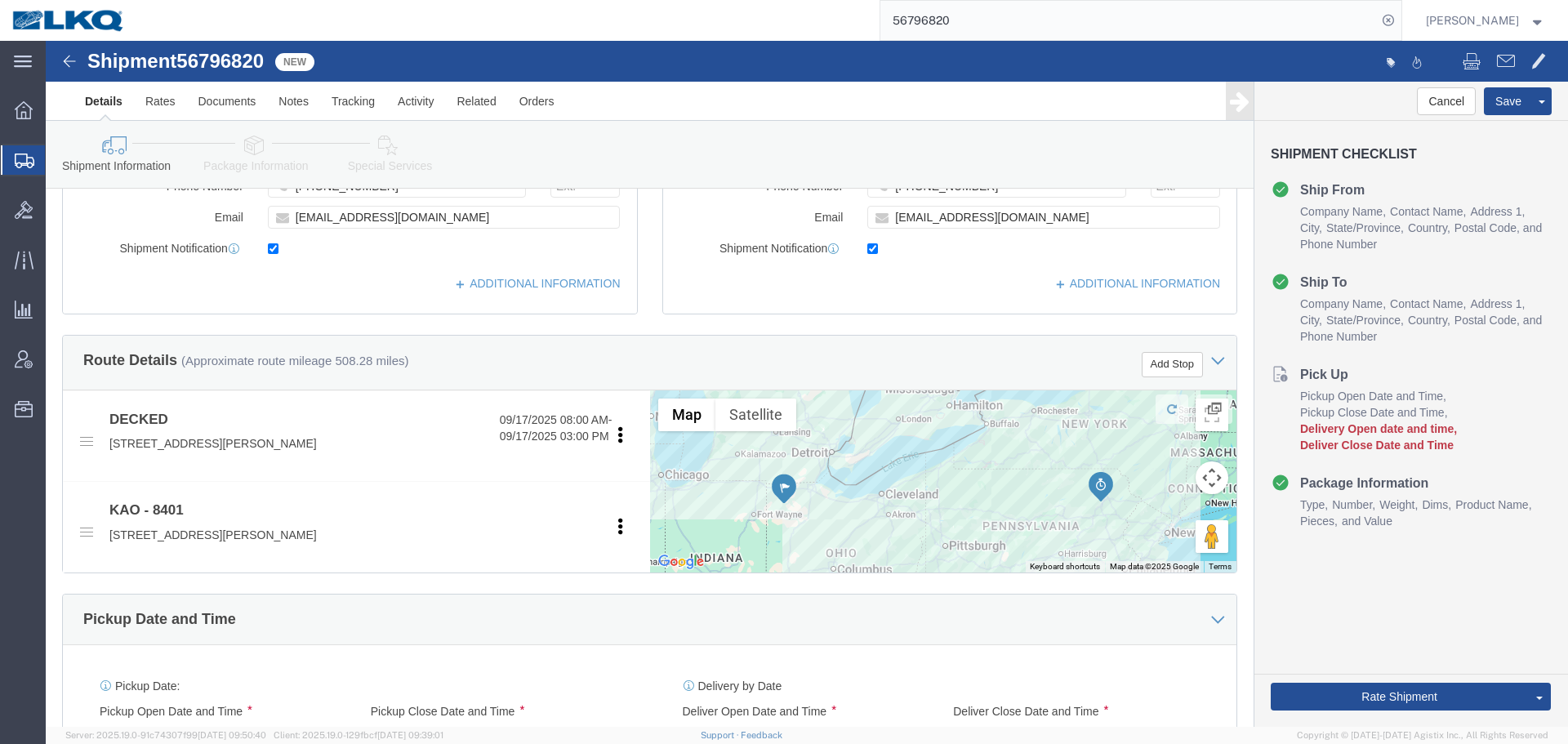
click div "Ship To Location Location 8401 - Exeter - KAO Warehouse My Profile Location 110…"
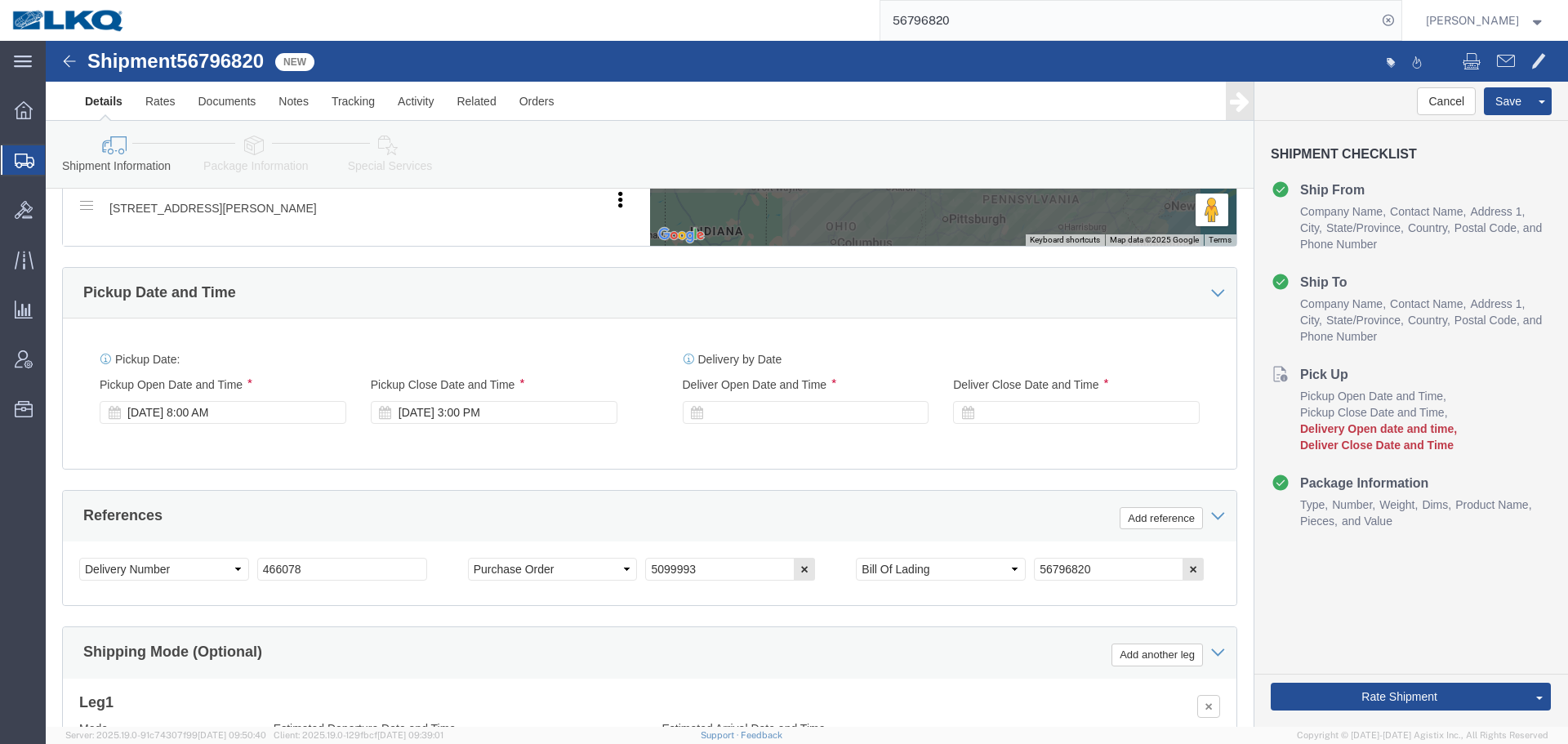
scroll to position [898, 0]
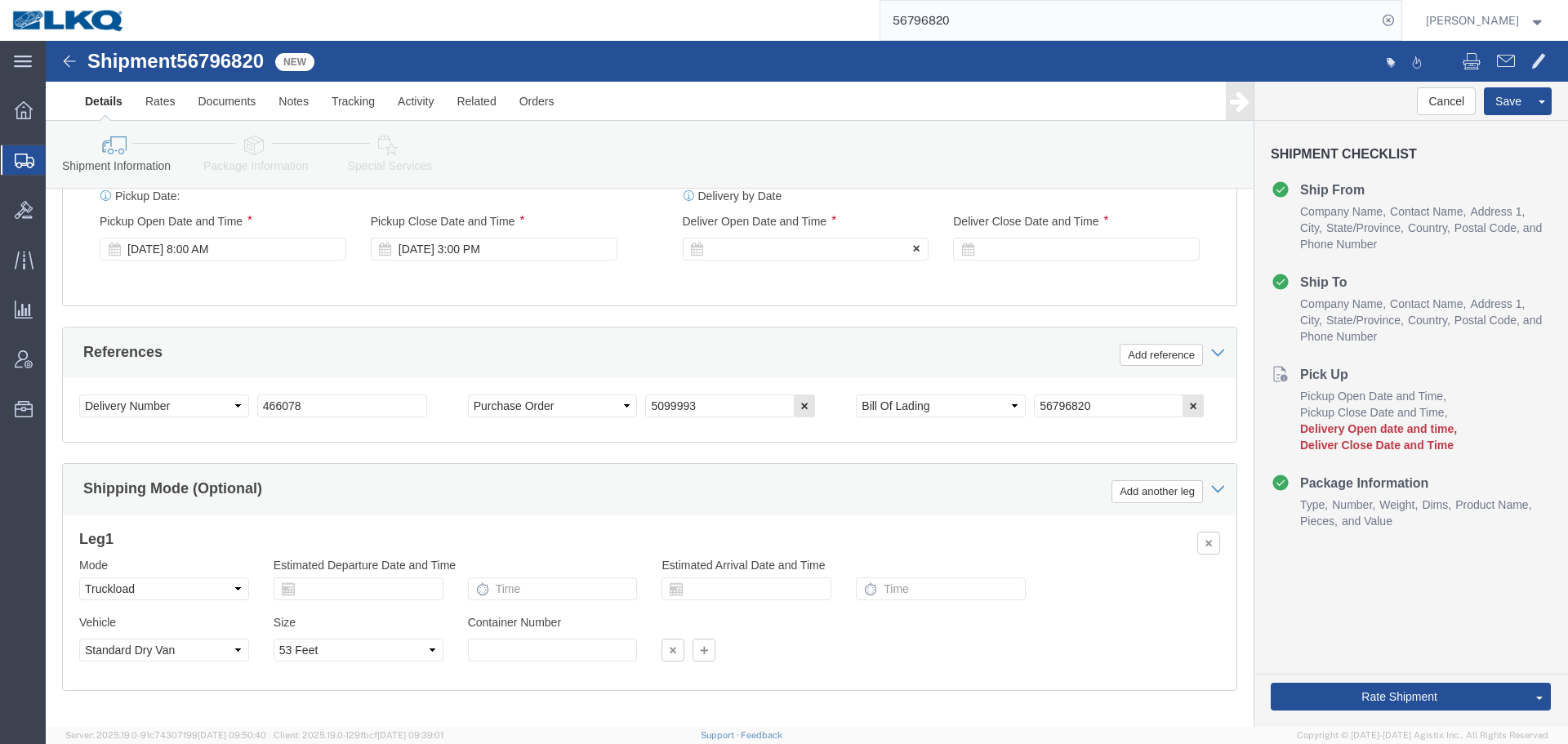
click div
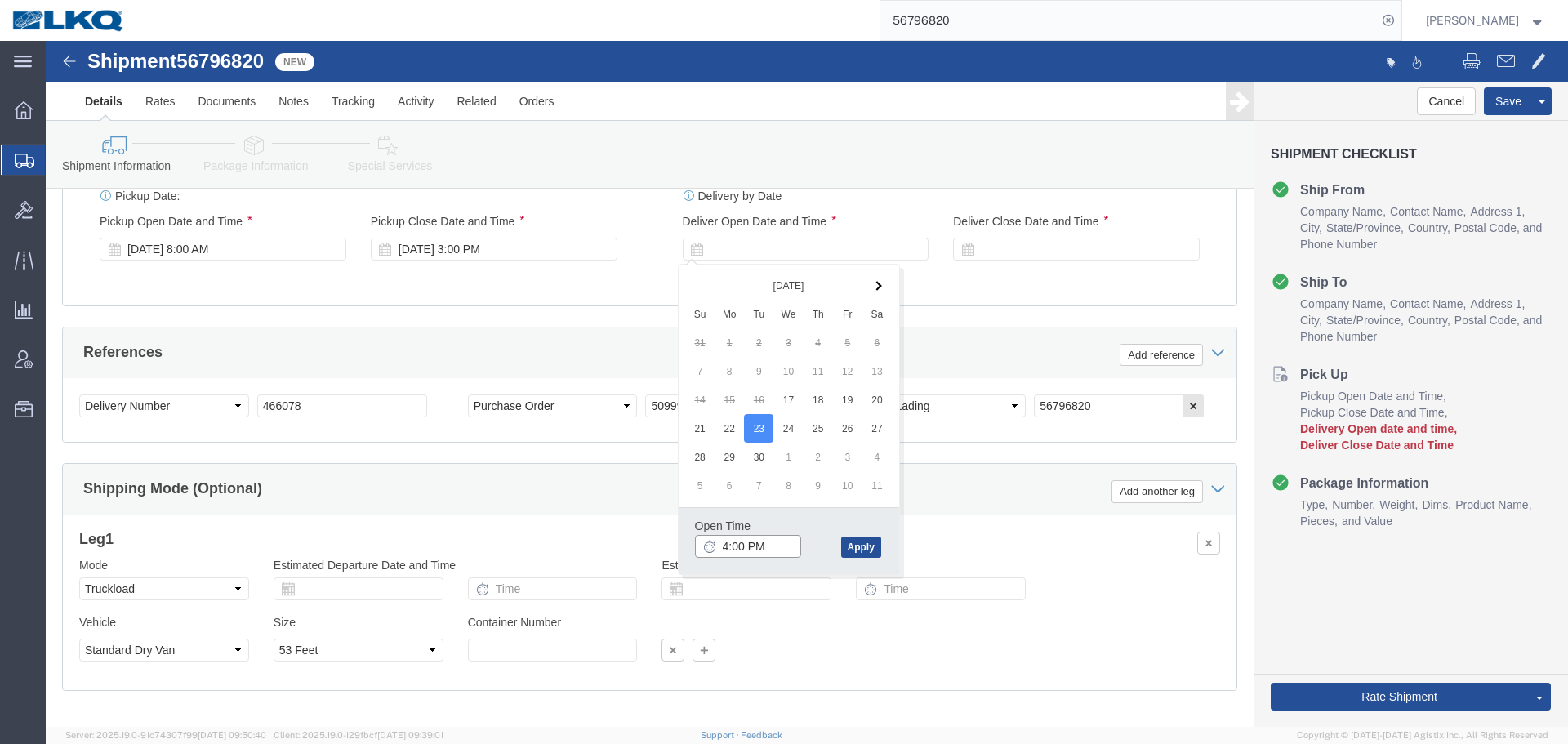
click input "4:00 PM"
type input "10:00 AM"
click button "Apply"
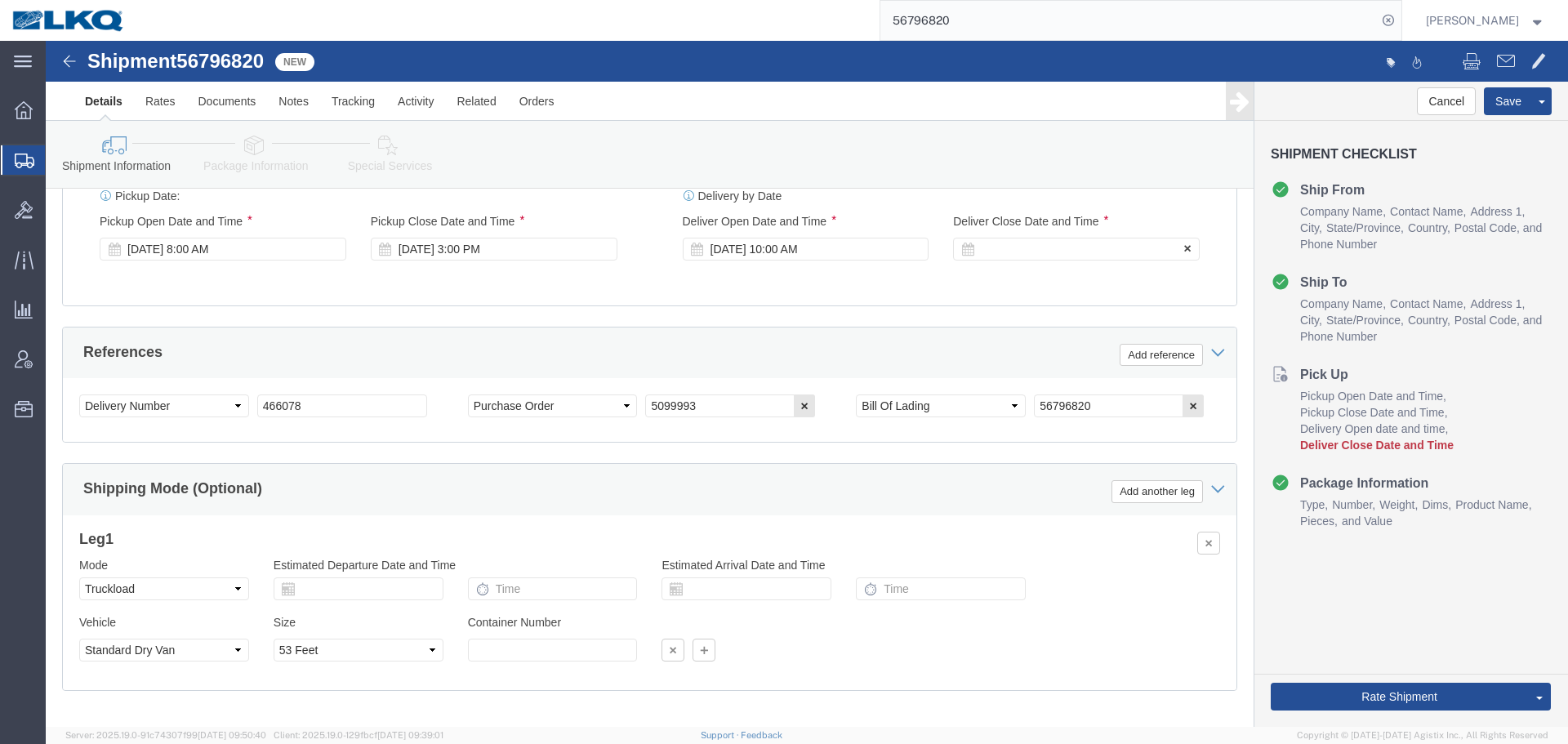
click div
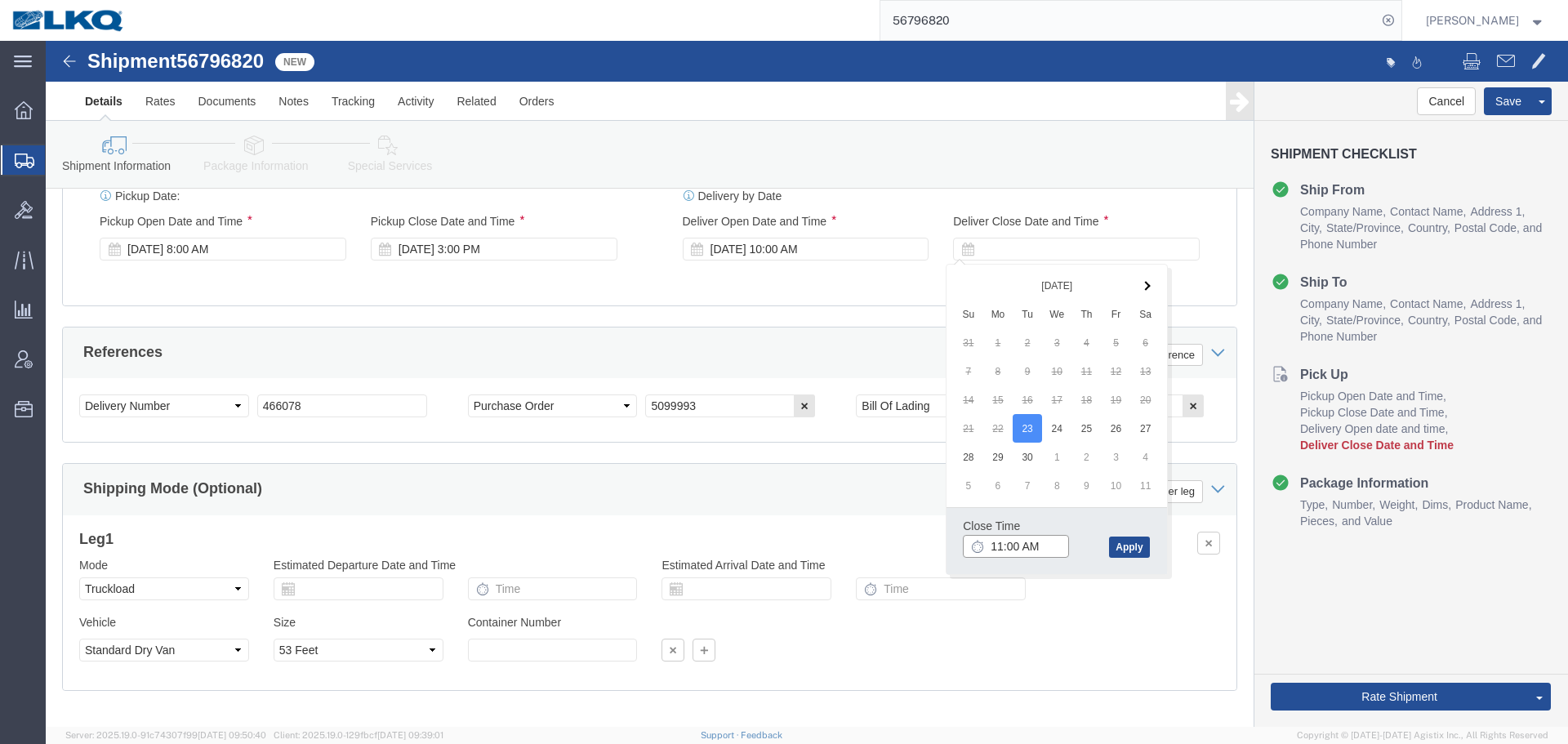
click input "11:00 AM"
type input "1:01 AM"
click input "1:01 AM"
type input "10:01 AM"
click button "Apply"
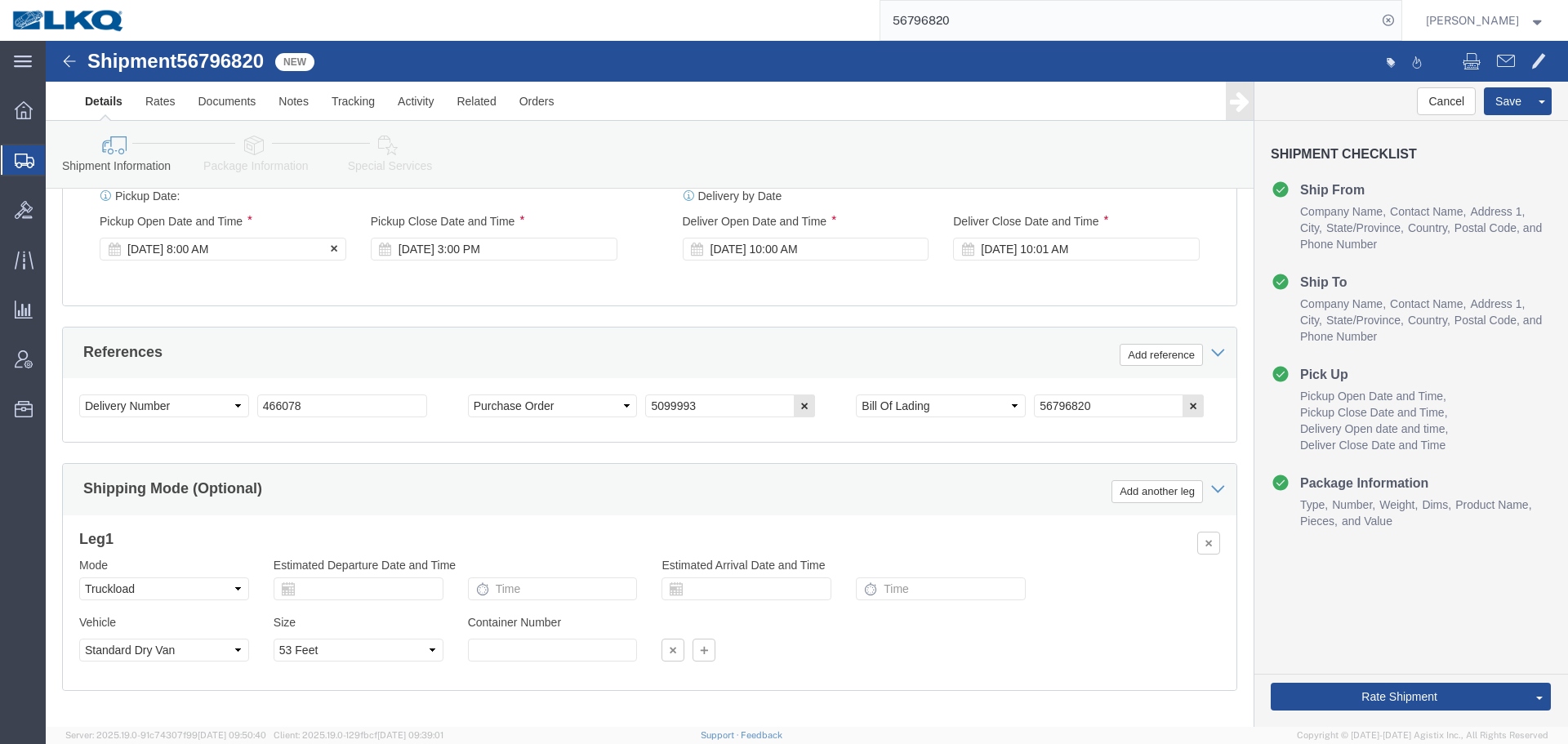
click div "[DATE] 8:00 AM"
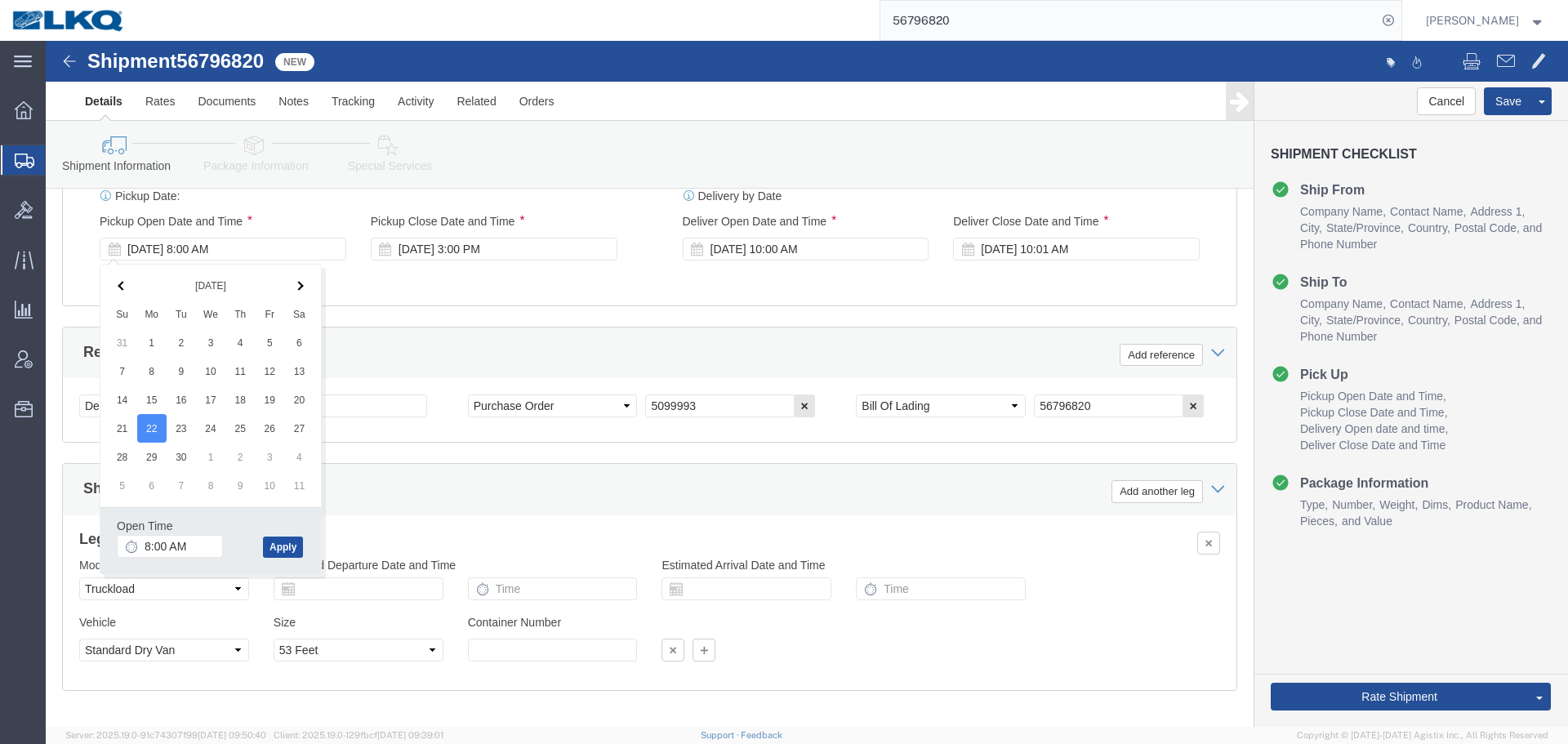
click button "Apply"
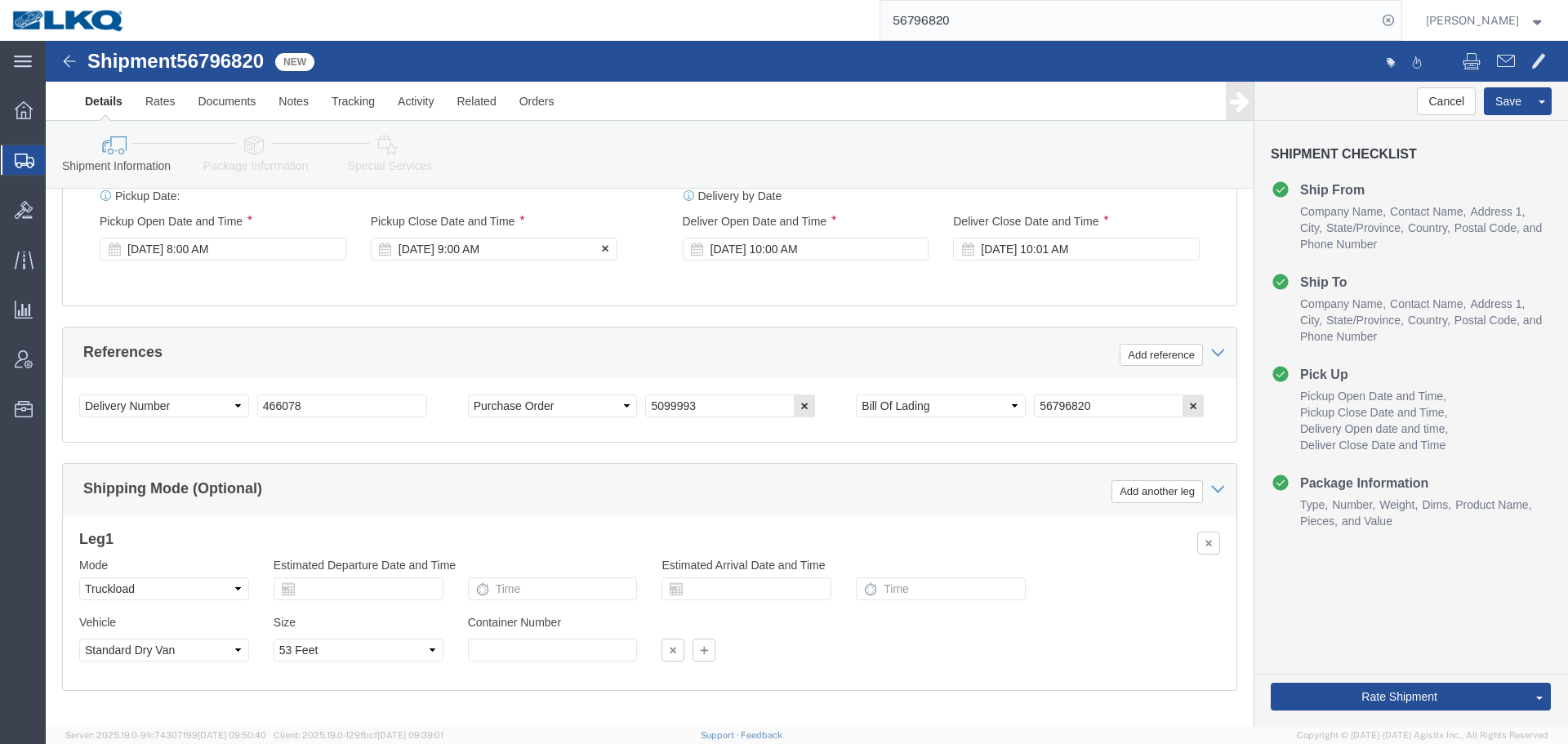
click div "Sep 22 2025 9:00 AM"
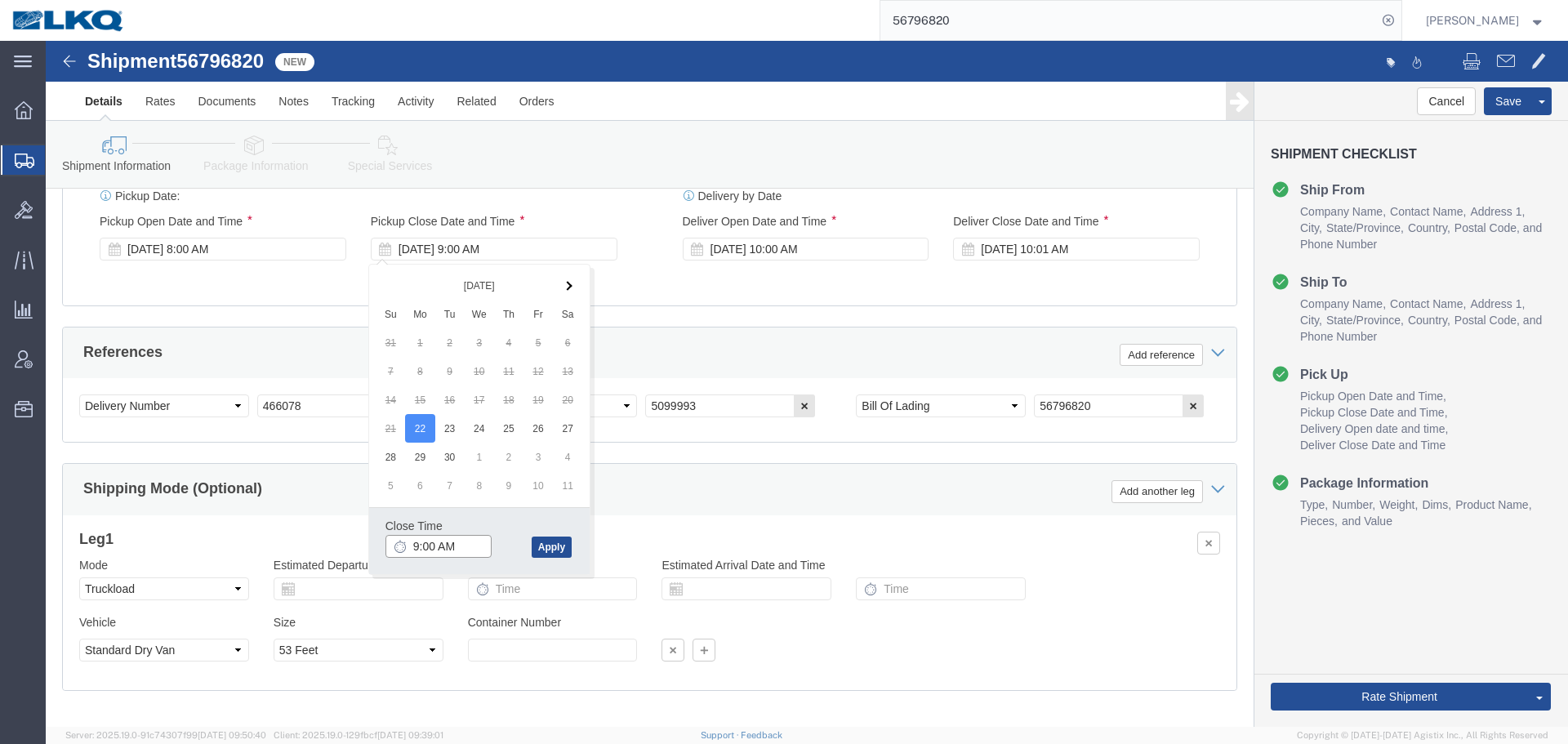
click input "9:00 AM"
type input "3:00 PM"
click button "Apply"
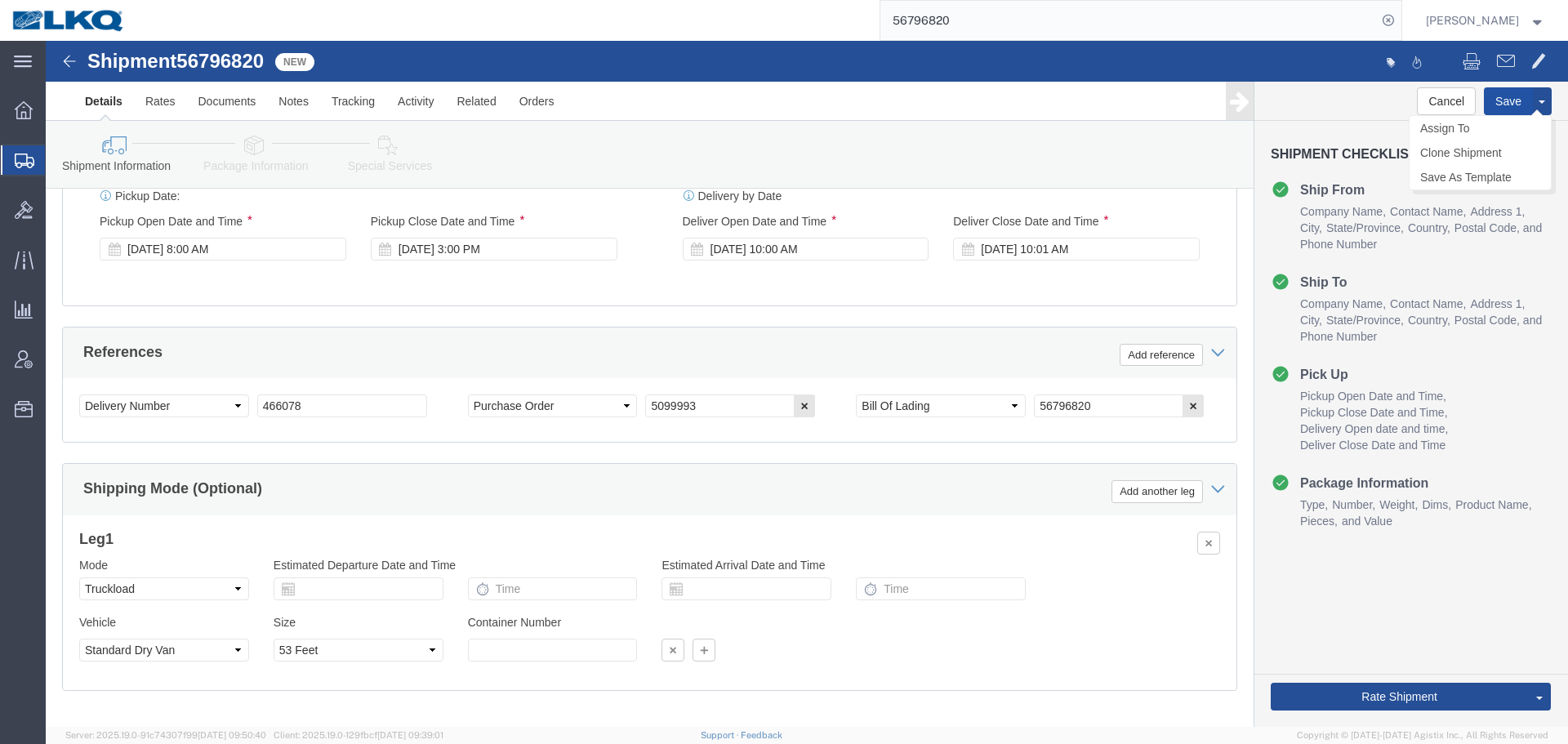
click button "Save"
type button "Save"
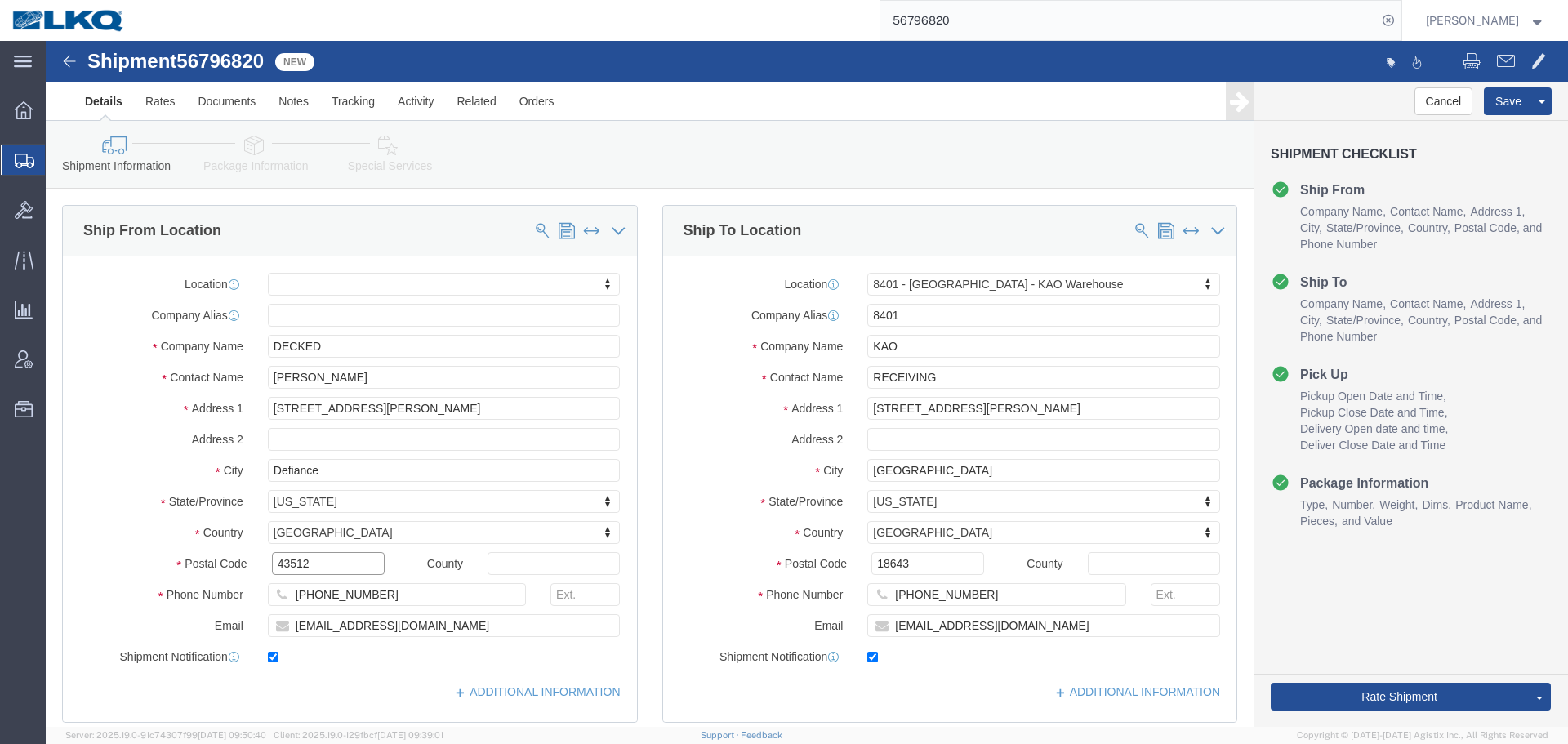
click input "43512"
click div "Postal Code 18643"
click input "18643"
click span
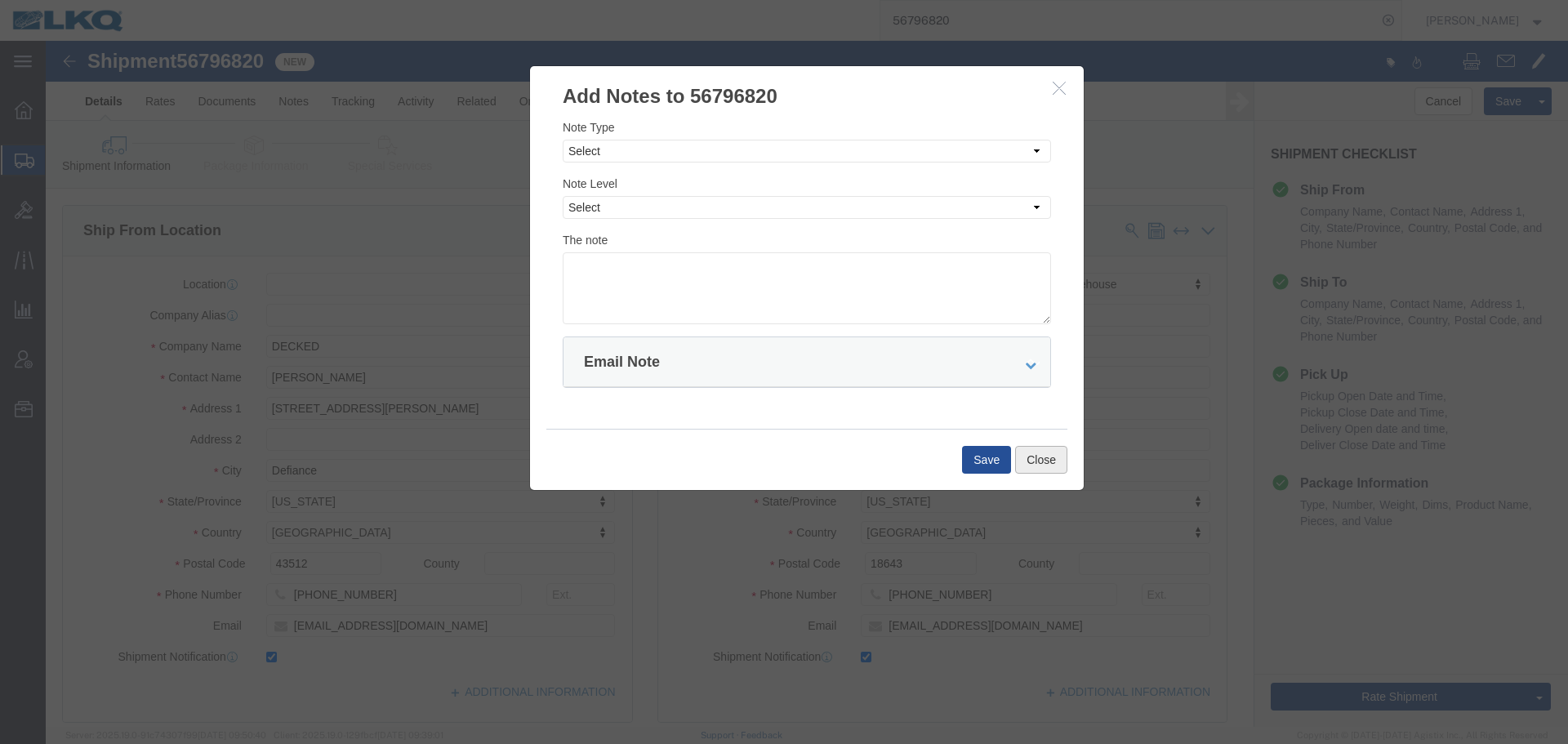
click button "Close"
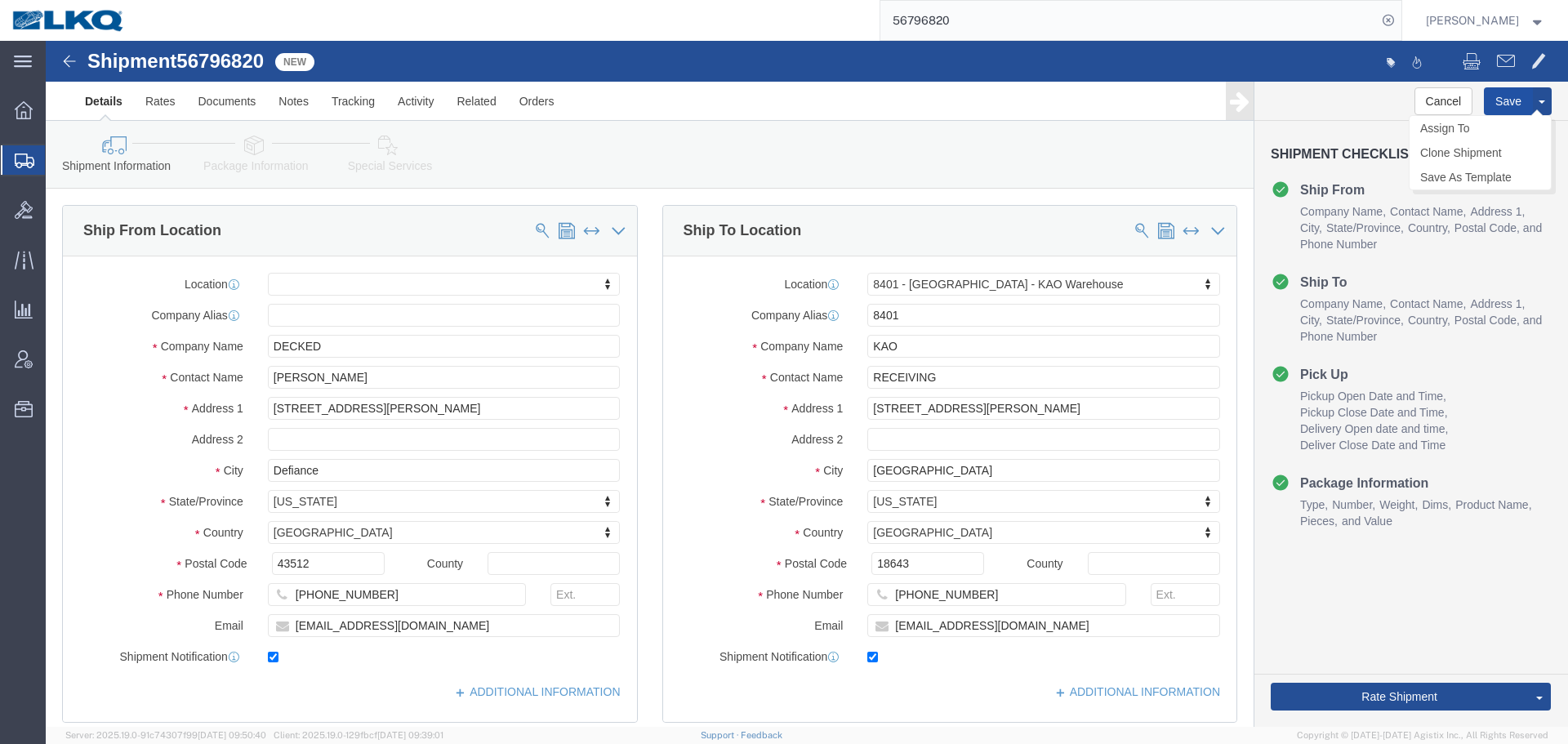
click button "Save"
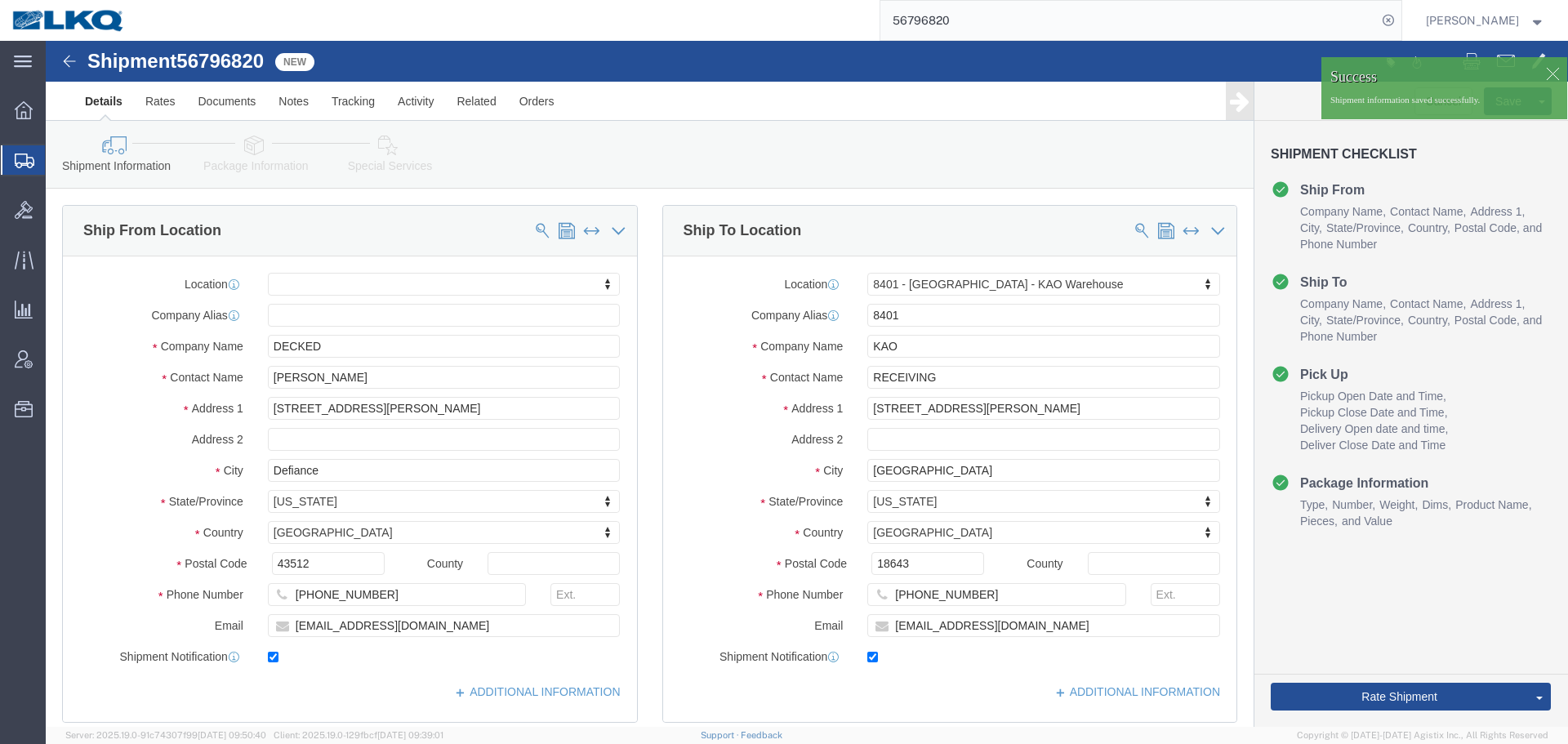
click div
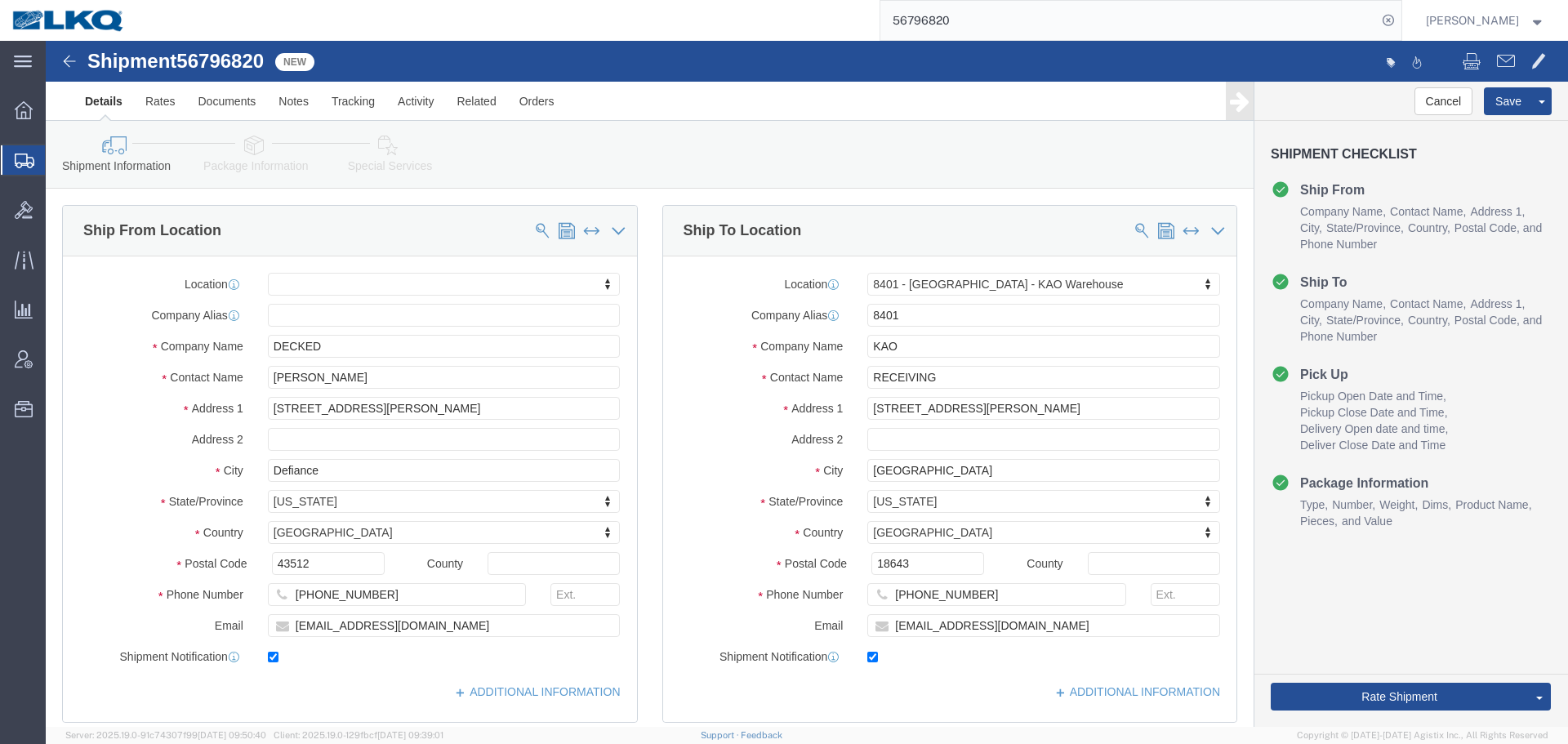
click span
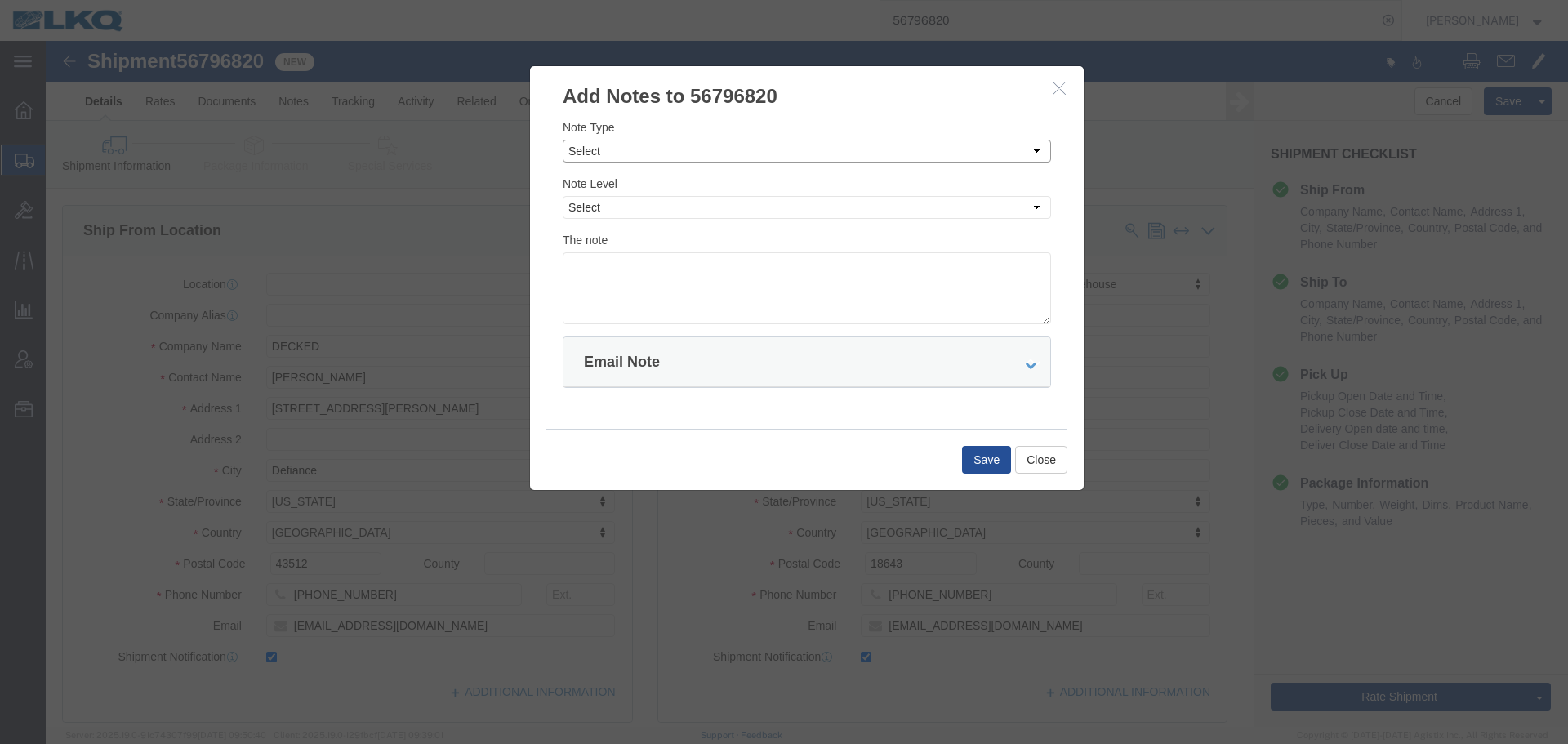
click select "Select Approval Bid Notes Carrier Change Notes Claim Notes Content Hazmat Notes…"
select select "BID_NOTES"
click select "Select Approval Bid Notes Carrier Change Notes Claim Notes Content Hazmat Notes…"
click select "Select Private to Account Private to Vendor Public"
select select "PRIVATE_TO_ACCOUNT"
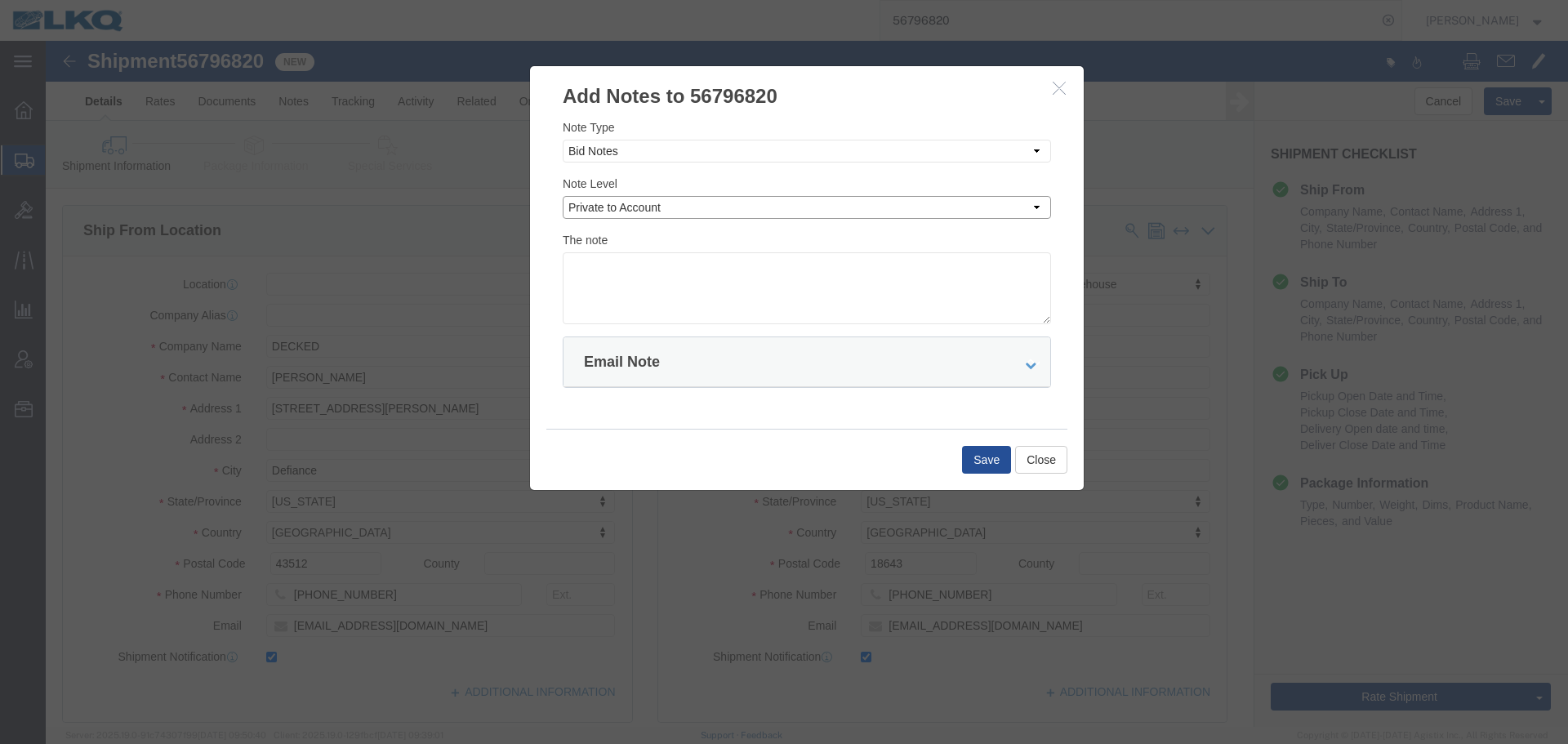
click select "Select Private to Account Private to Vendor Public"
click div "The note"
click textarea
paste textarea "$1,538"
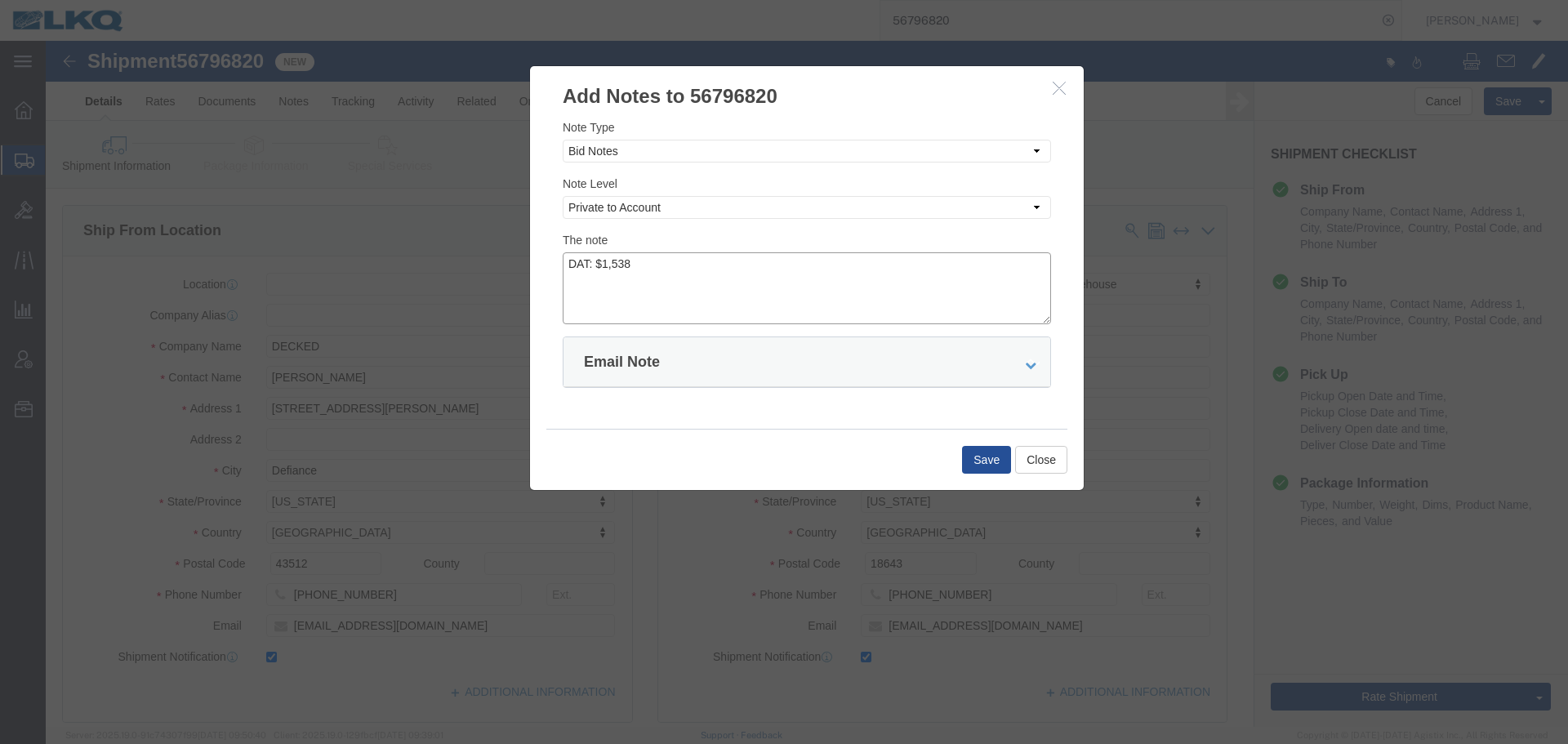
click textarea "DAT: $1,538"
type textarea "DAT: $1538"
click div "Save Close"
click button "Save"
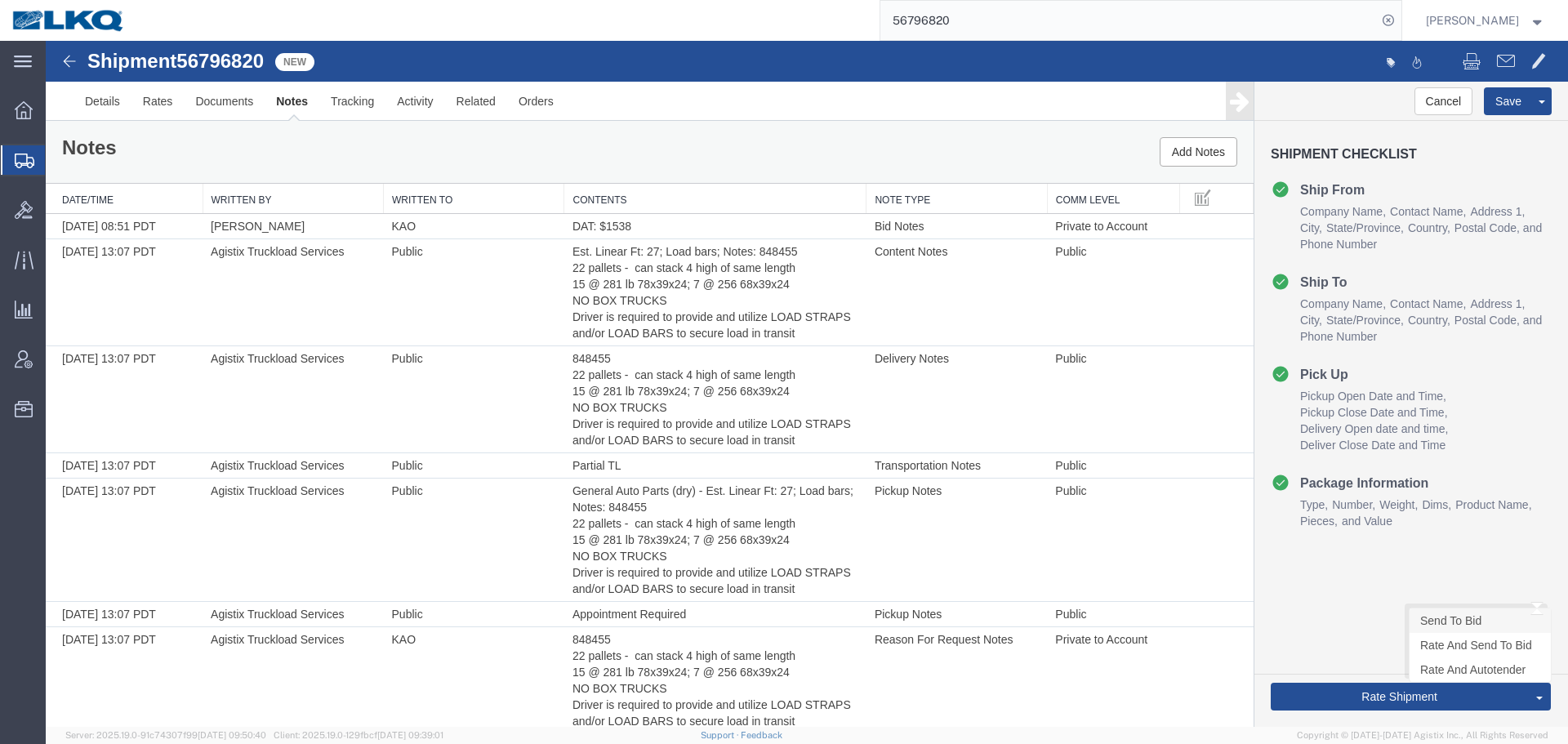
click at [1429, 625] on link "Send To Bid" at bounding box center [1480, 620] width 141 height 25
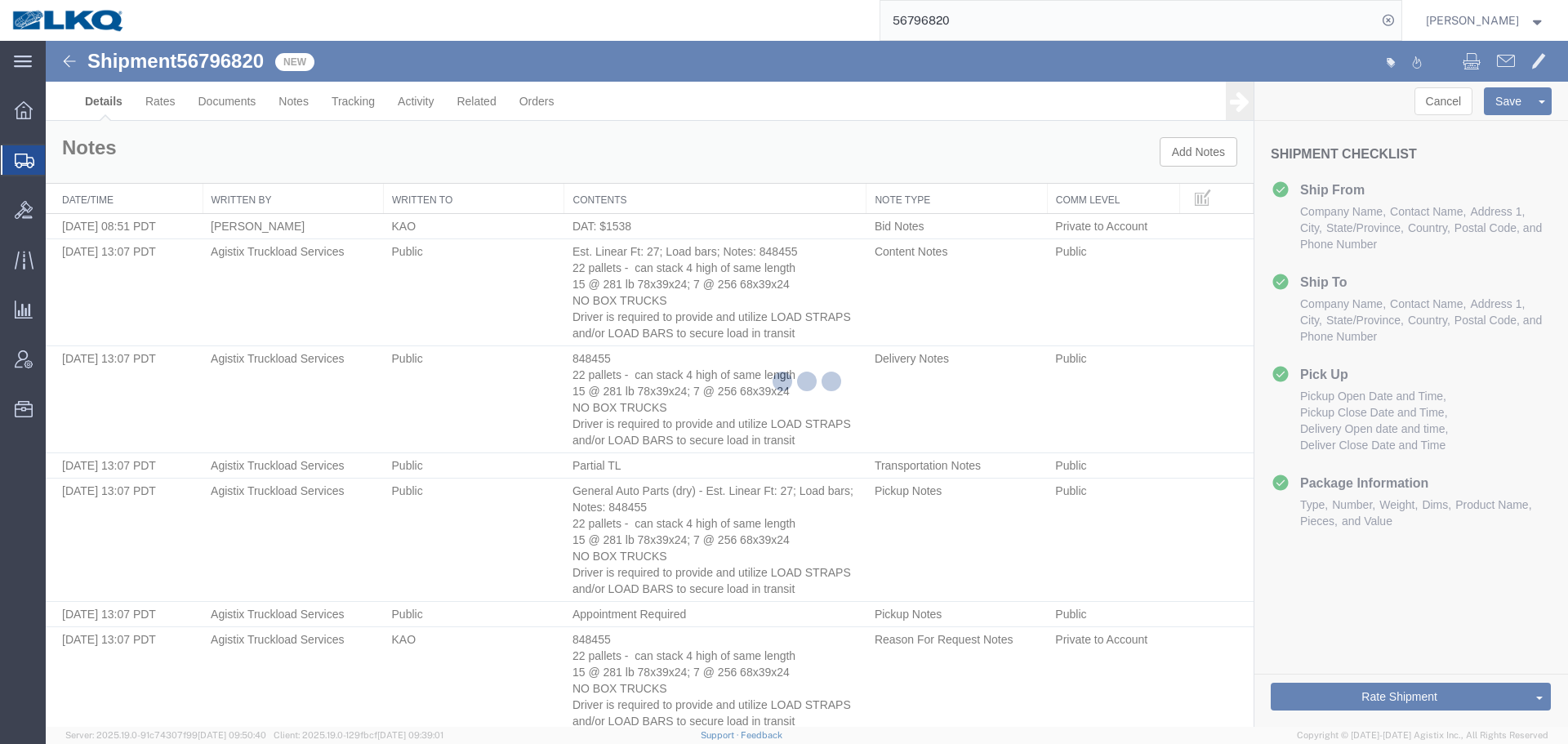
select select "30522"
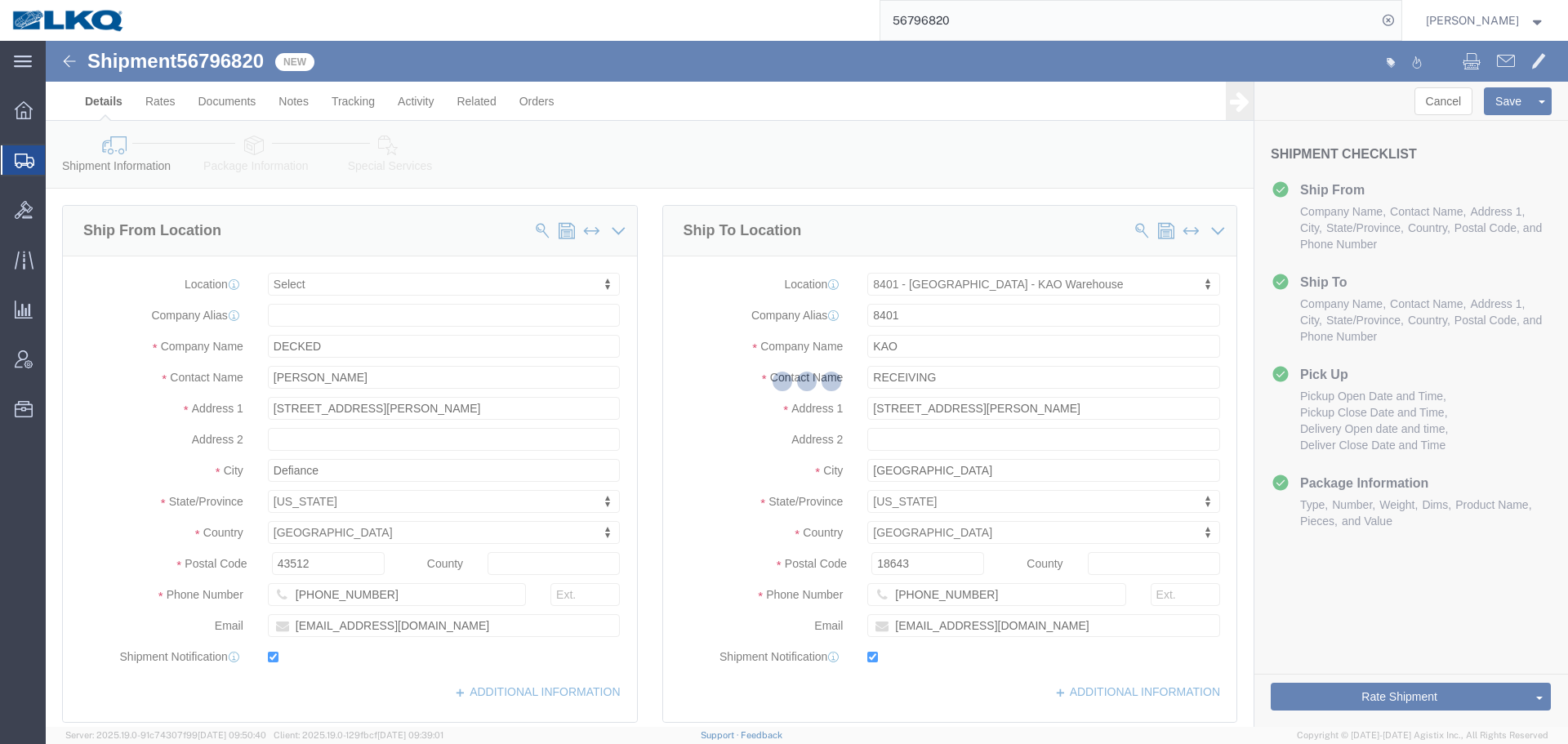
select select "TL"
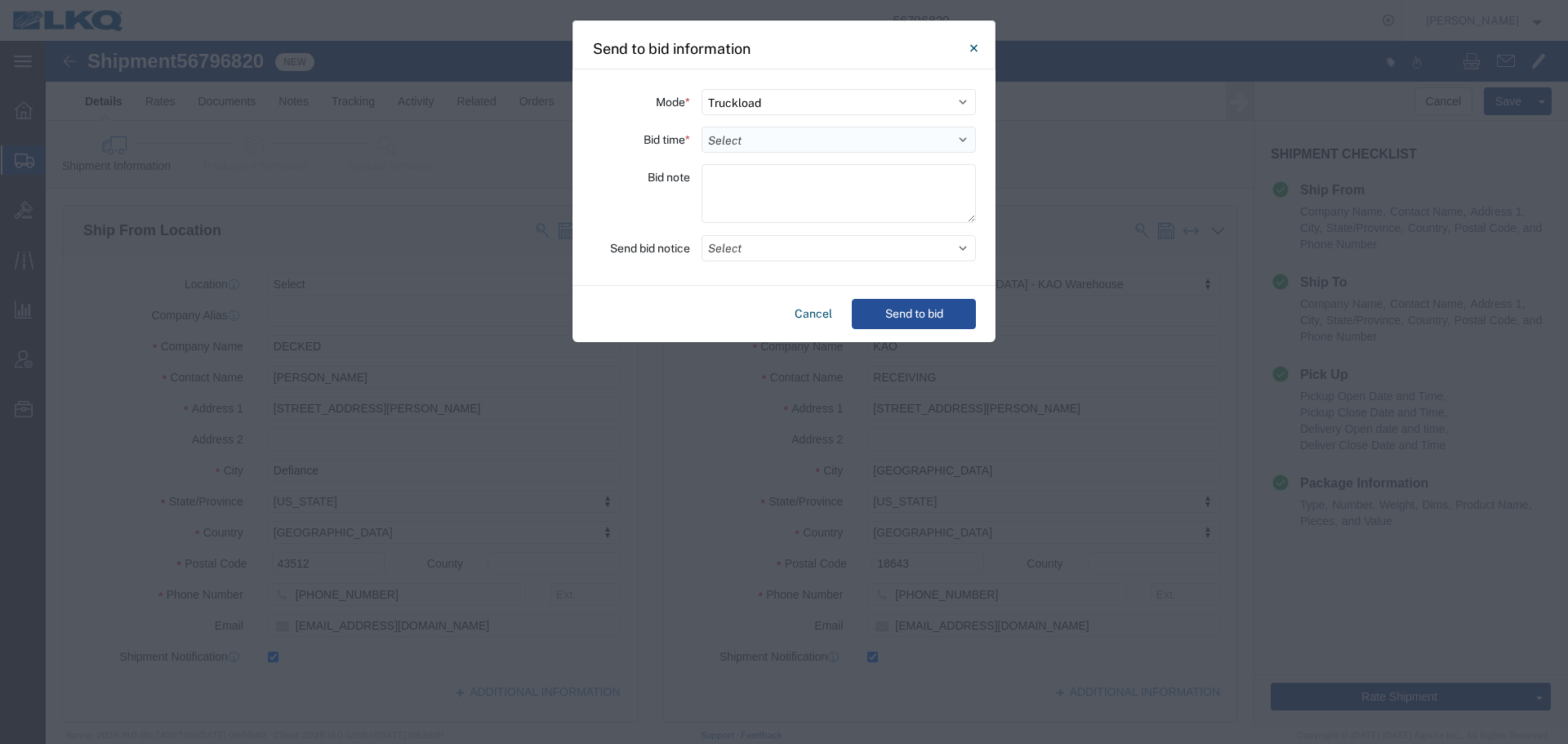
click at [751, 150] on select "Select 30 Min (Rush) 1 Hour (Rush) 2 Hours (Rush) 4 Hours (Rush) 8 Hours (Rush)…" at bounding box center [839, 139] width 275 height 26
select select "24"
click at [702, 126] on select "Select 30 Min (Rush) 1 Hour (Rush) 2 Hours (Rush) 4 Hours (Rush) 8 Hours (Rush)…" at bounding box center [839, 139] width 275 height 26
click at [746, 256] on button "Select" at bounding box center [839, 248] width 275 height 26
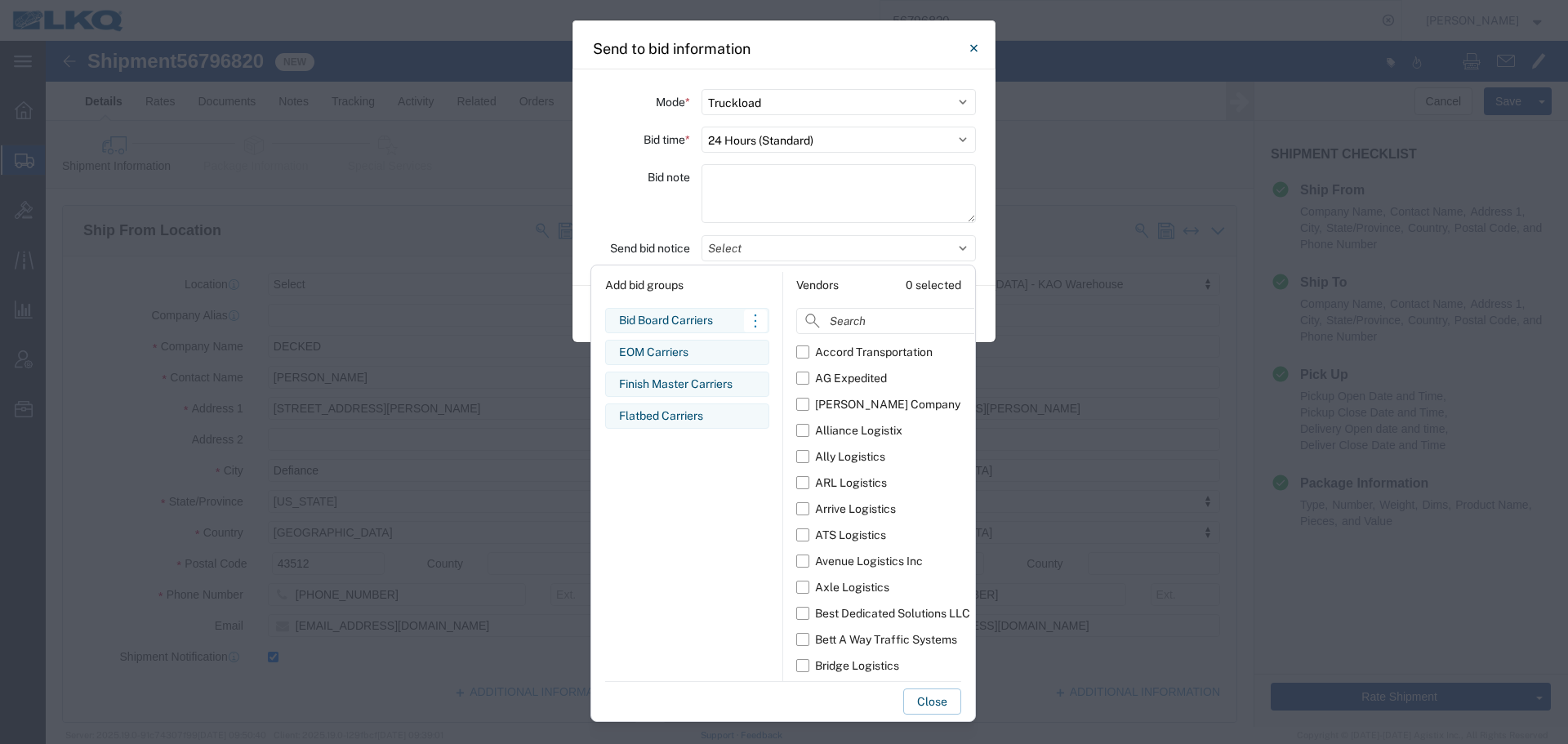
click at [730, 325] on div "Bid Board Carriers" at bounding box center [687, 320] width 136 height 17
click at [611, 220] on div "Bid note" at bounding box center [642, 196] width 98 height 64
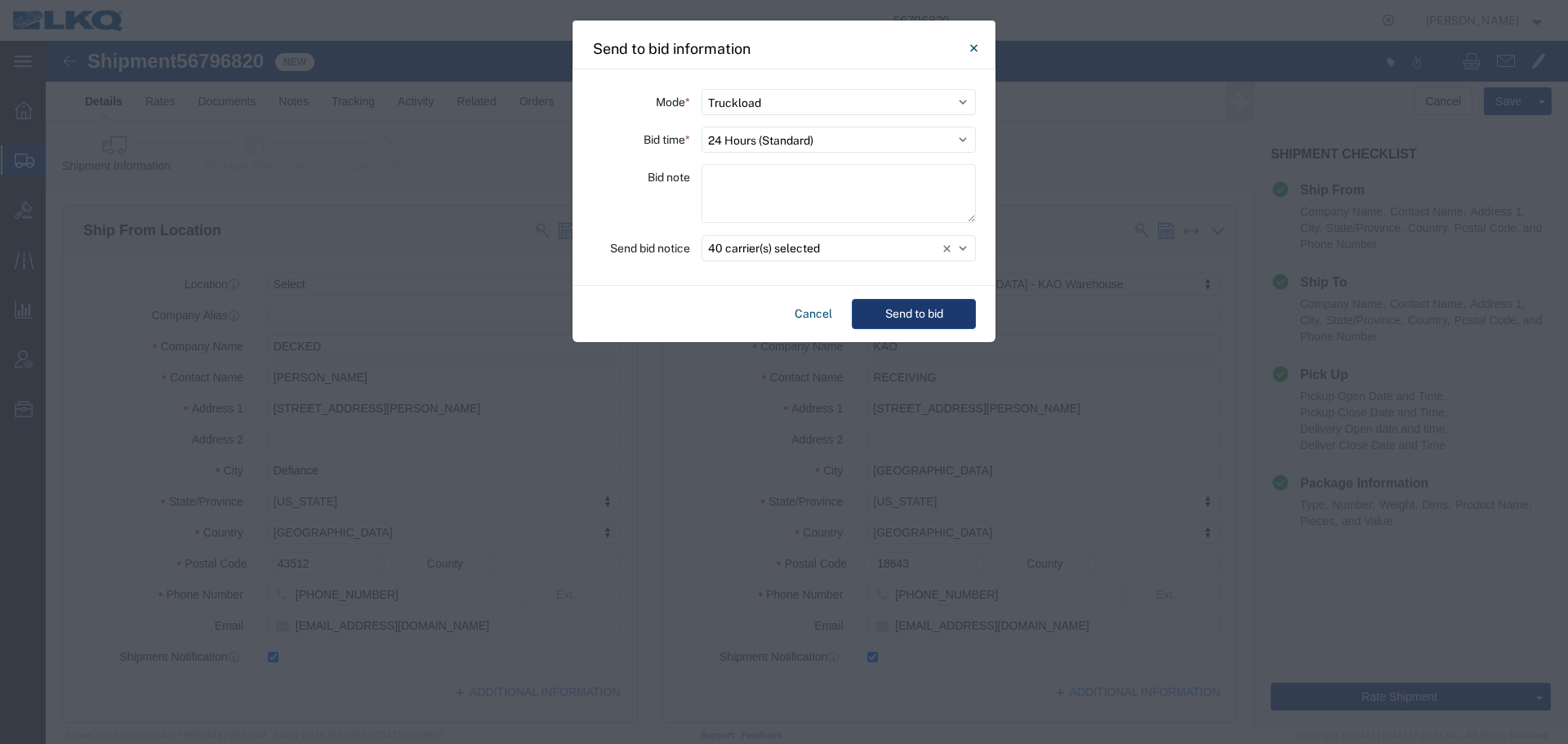
click at [864, 311] on button "Send to bid" at bounding box center [913, 314] width 124 height 30
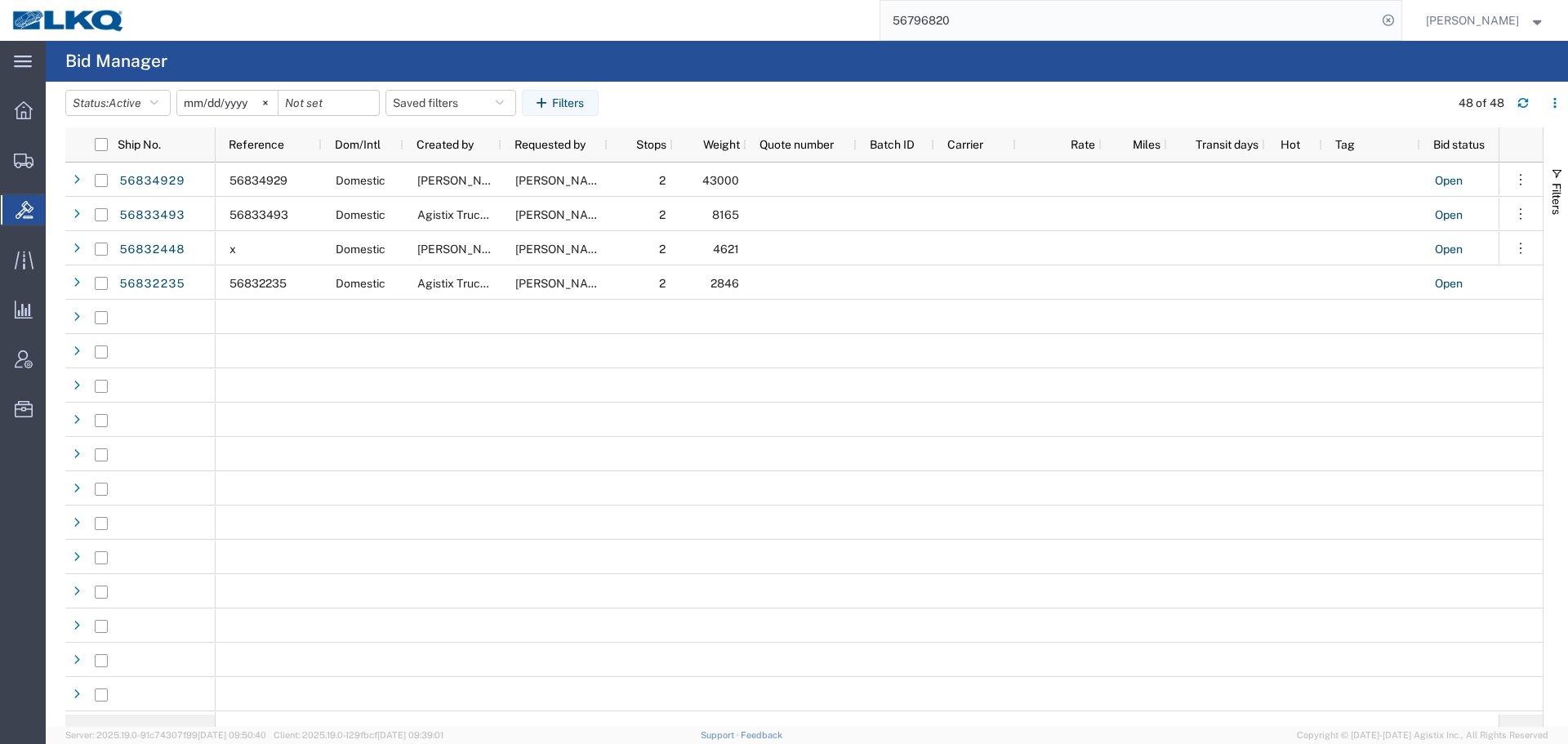
click at [976, 12] on input "56796820" at bounding box center [1129, 20] width 497 height 39
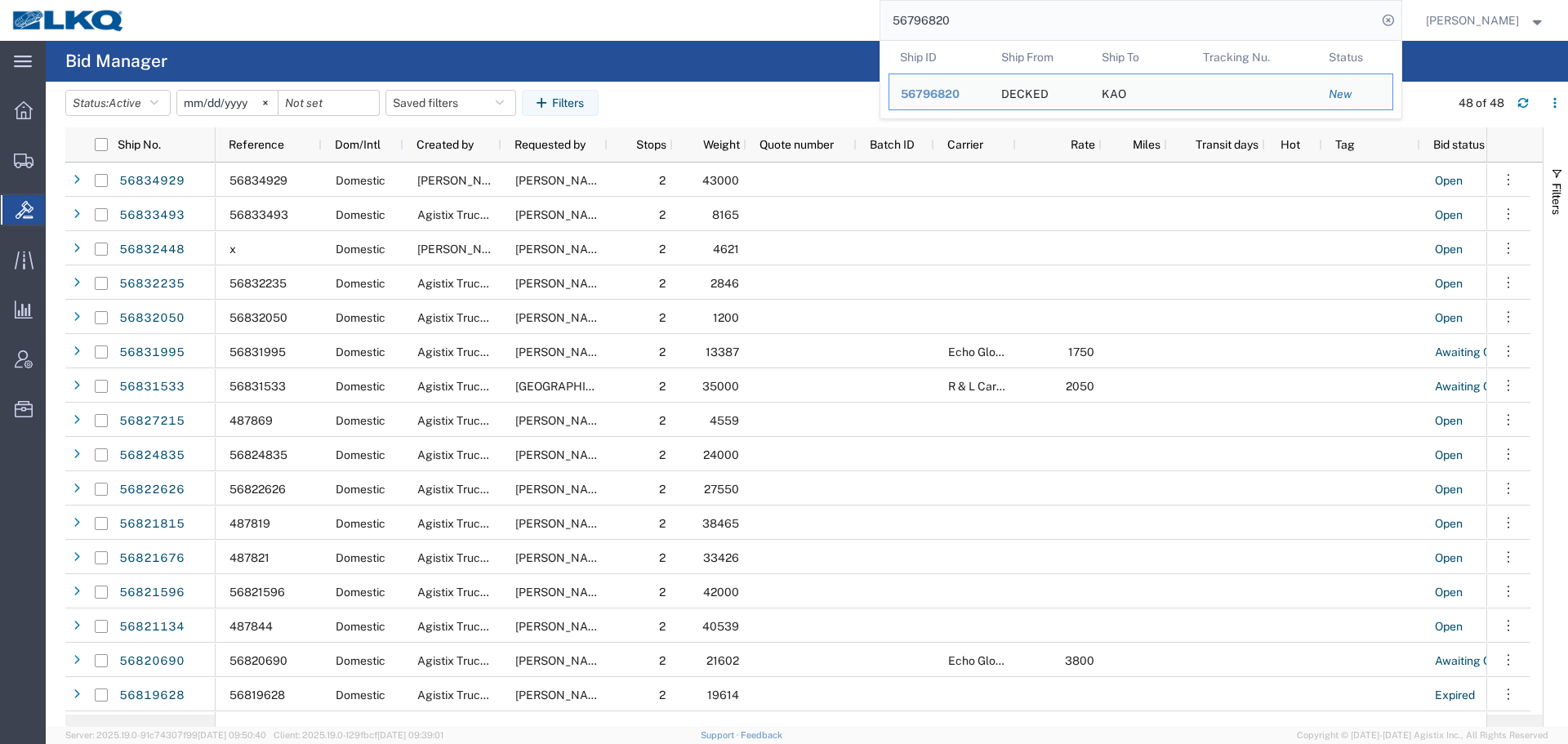
paste input "834436"
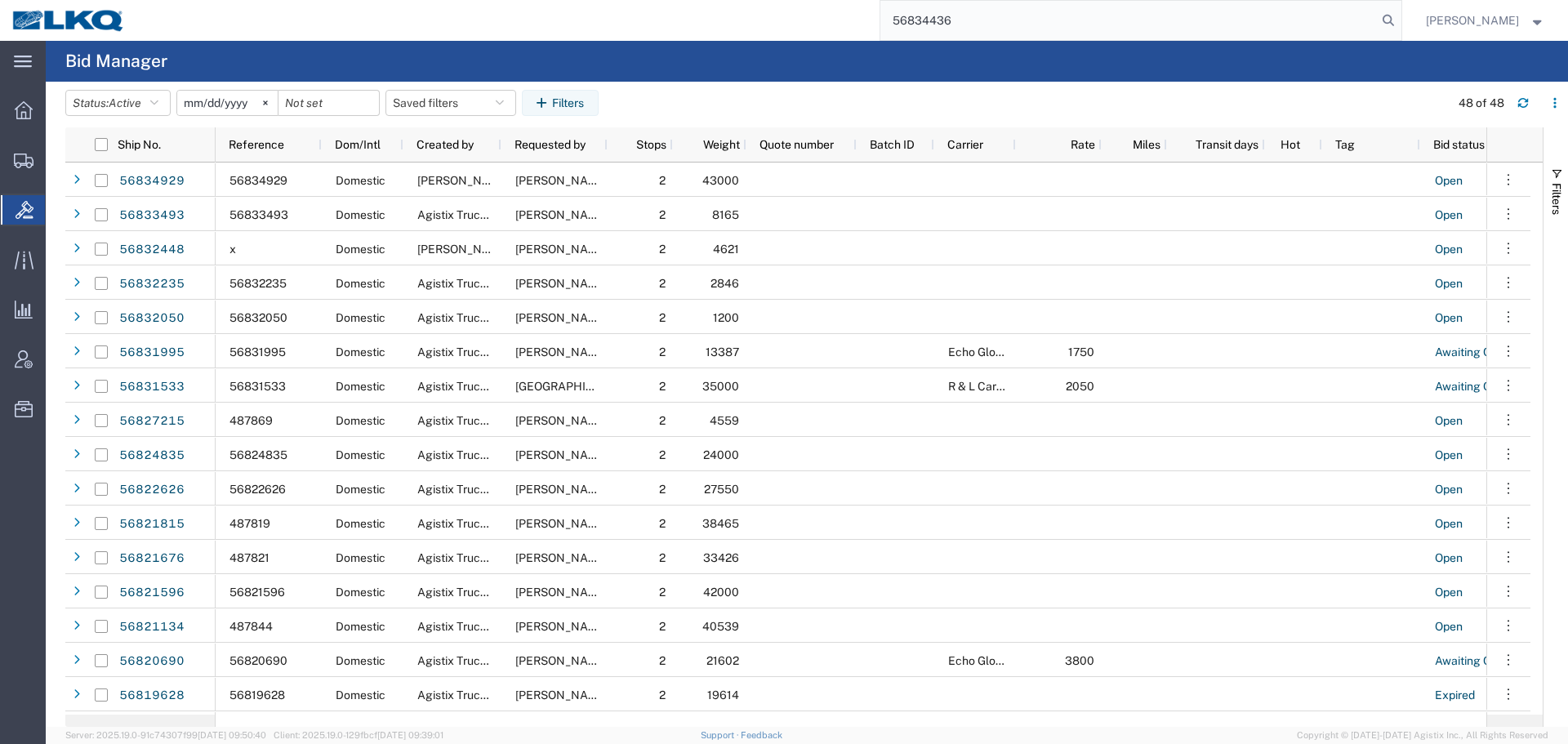
type input "56834436"
click at [645, 32] on div "56834436" at bounding box center [769, 20] width 1265 height 41
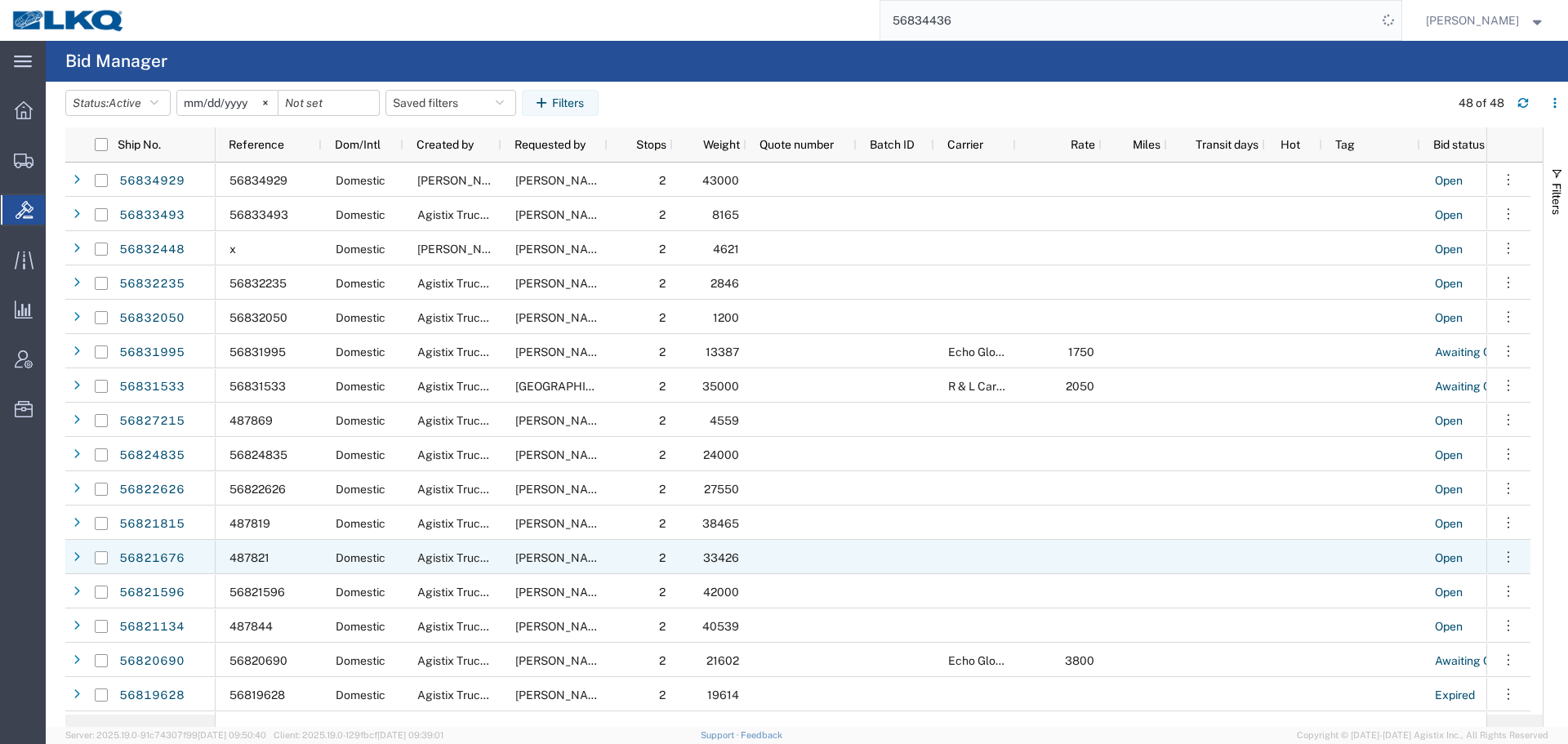
scroll to position [408, 0]
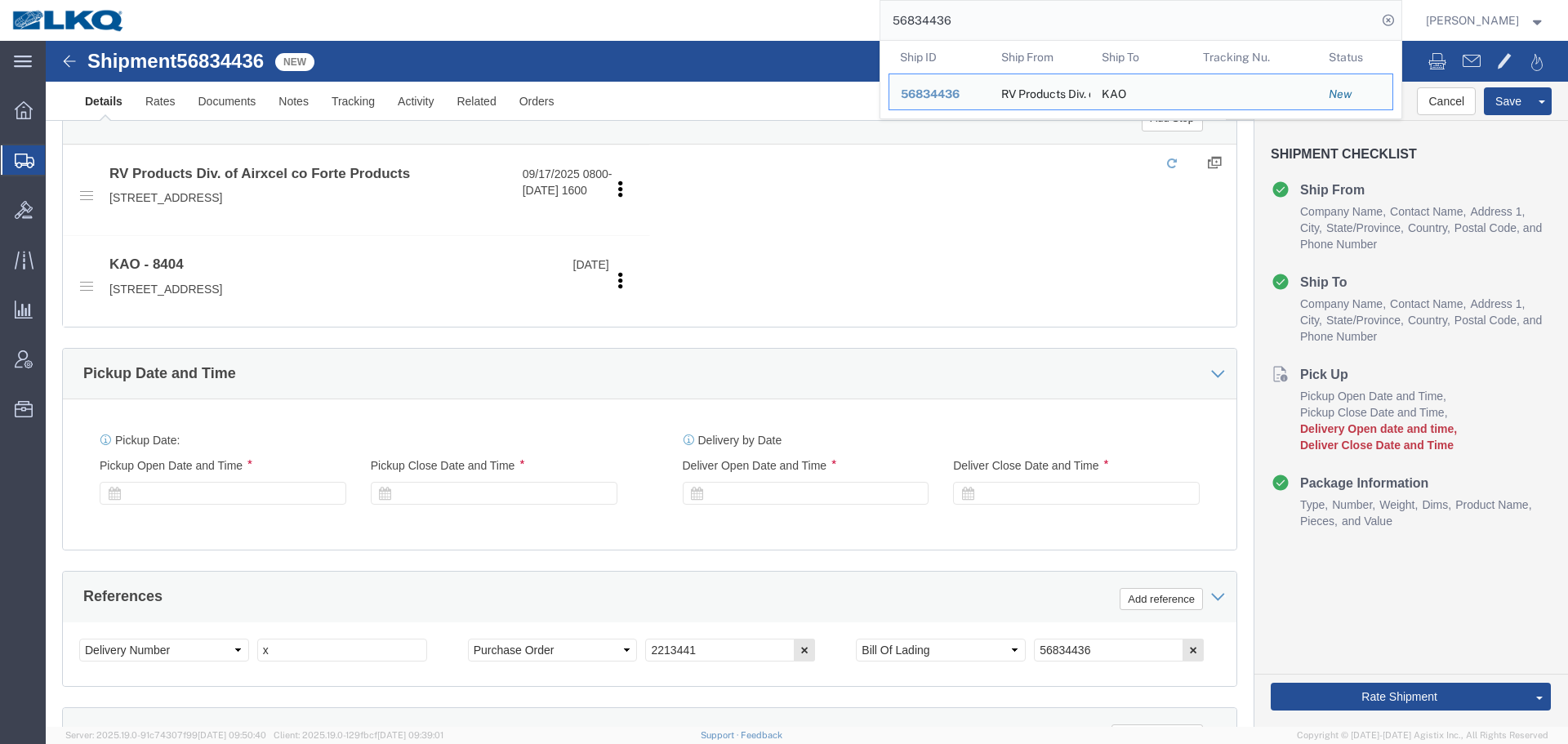
scroll to position [653, 0]
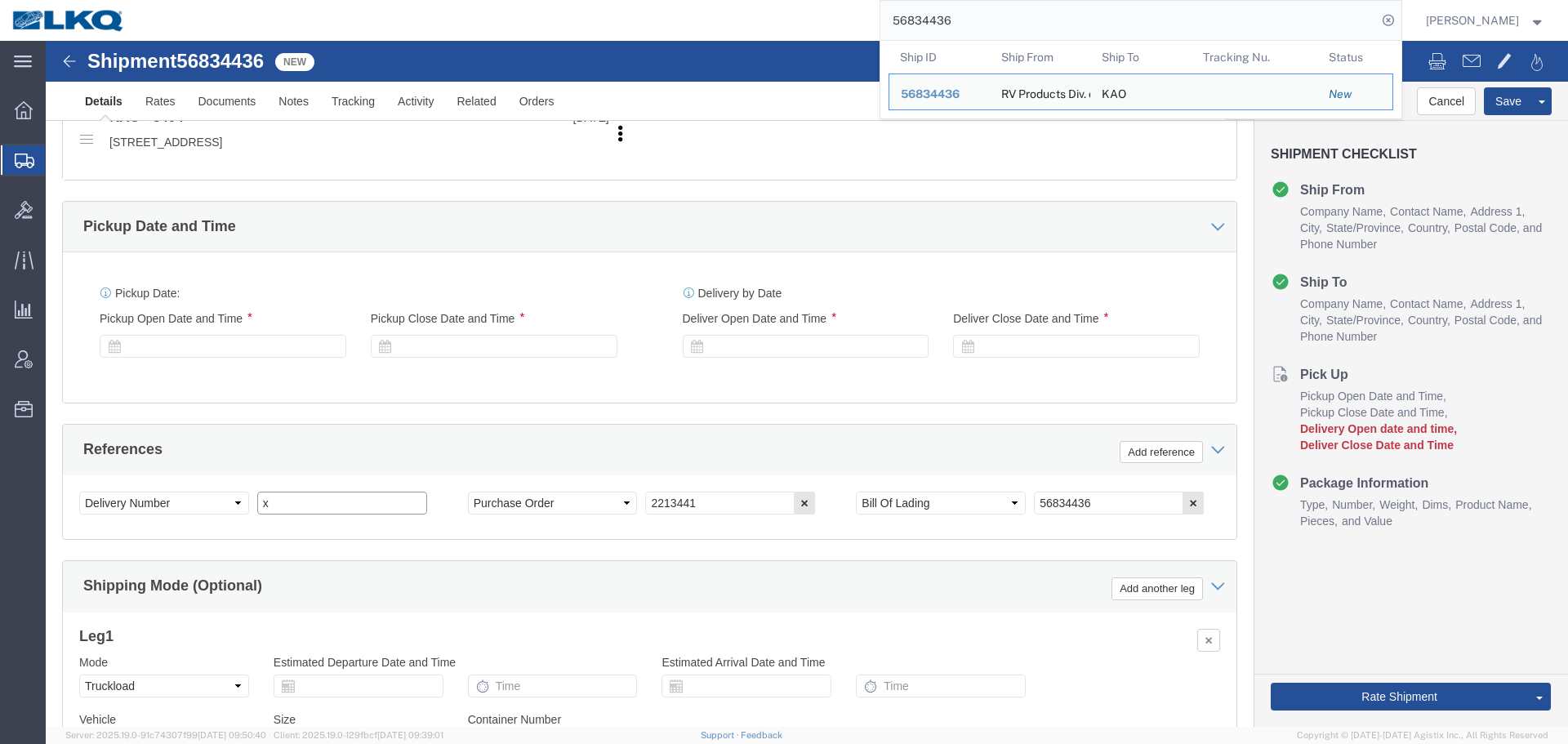
click input "x"
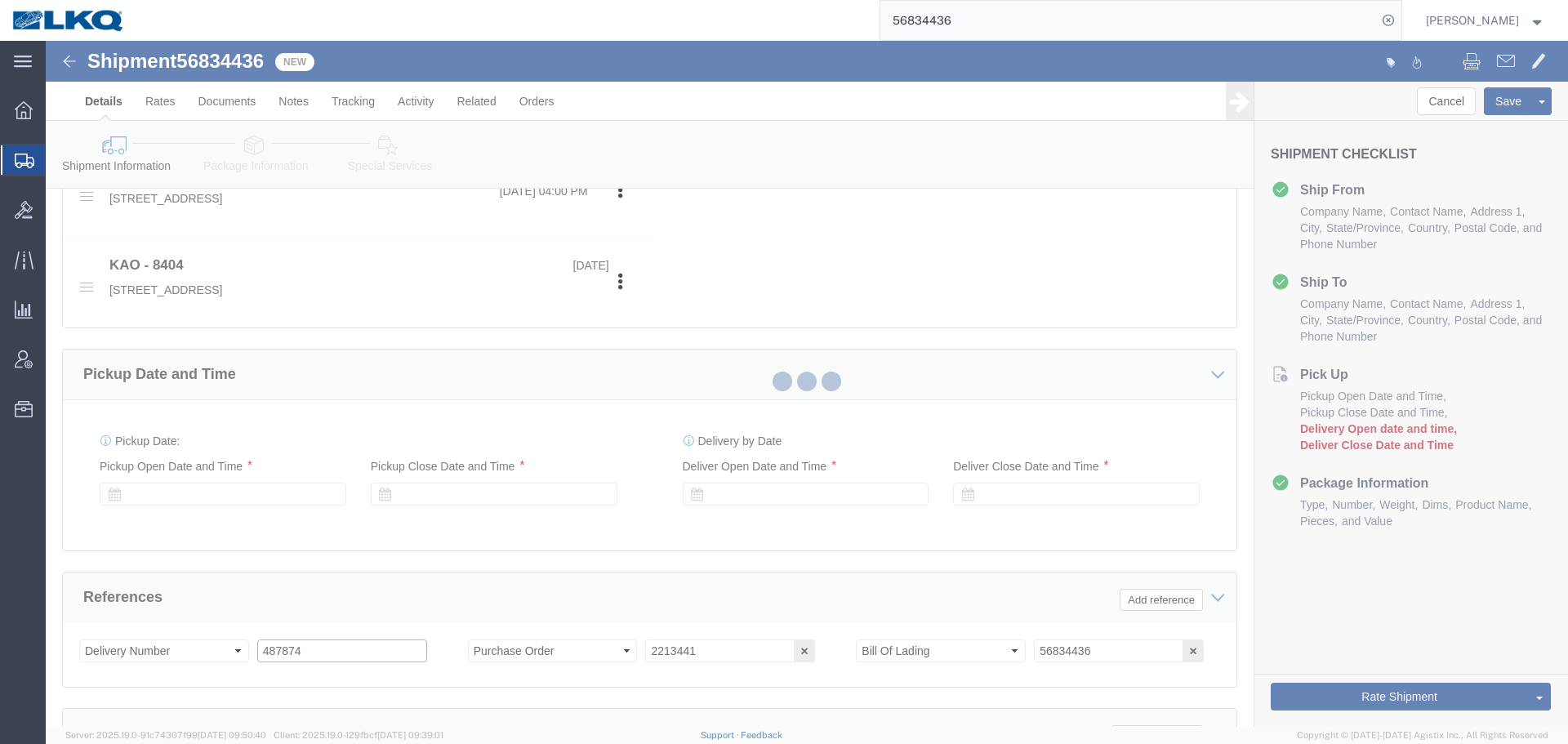
scroll to position [801, 0]
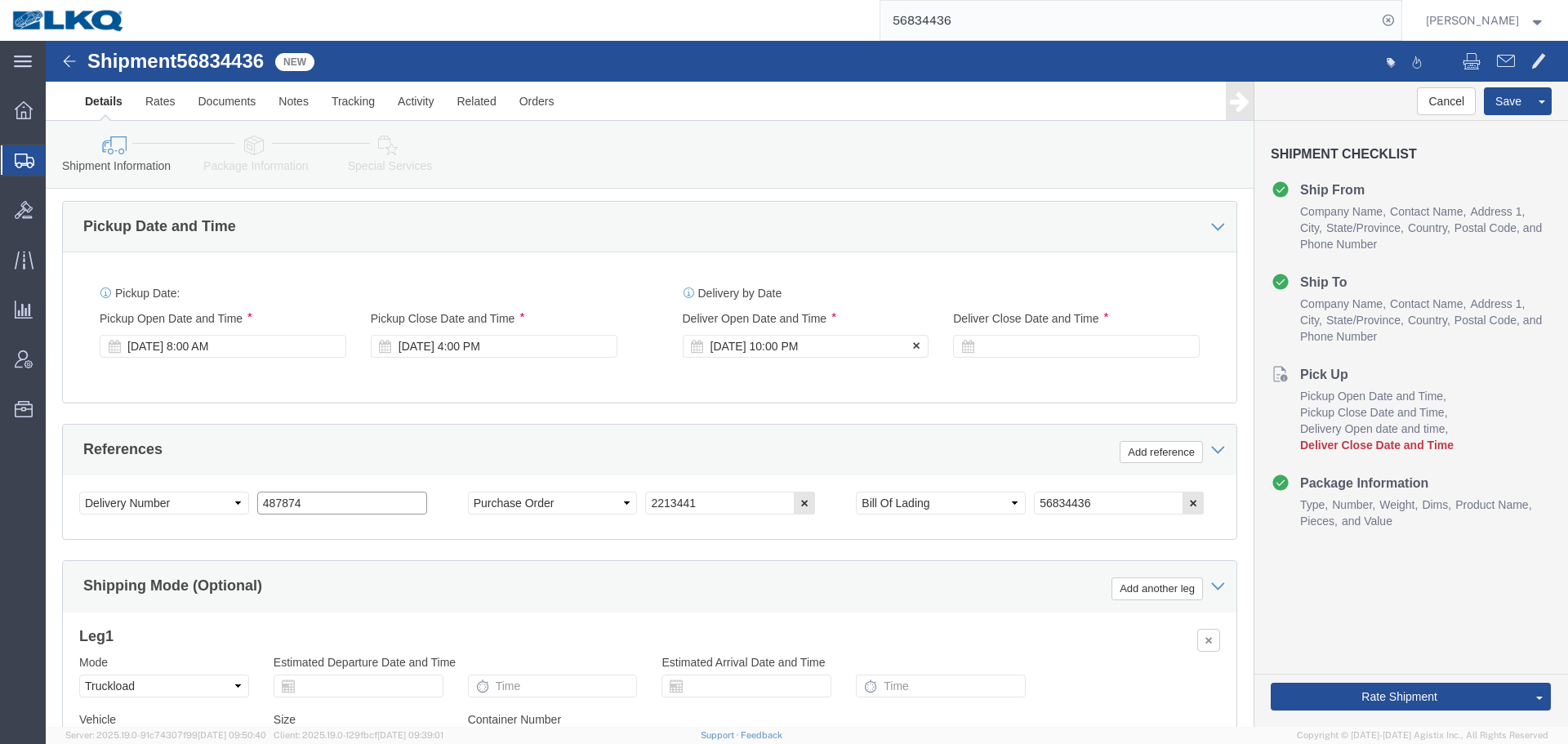
type input "487874"
click div "[DATE] 10:00 PM"
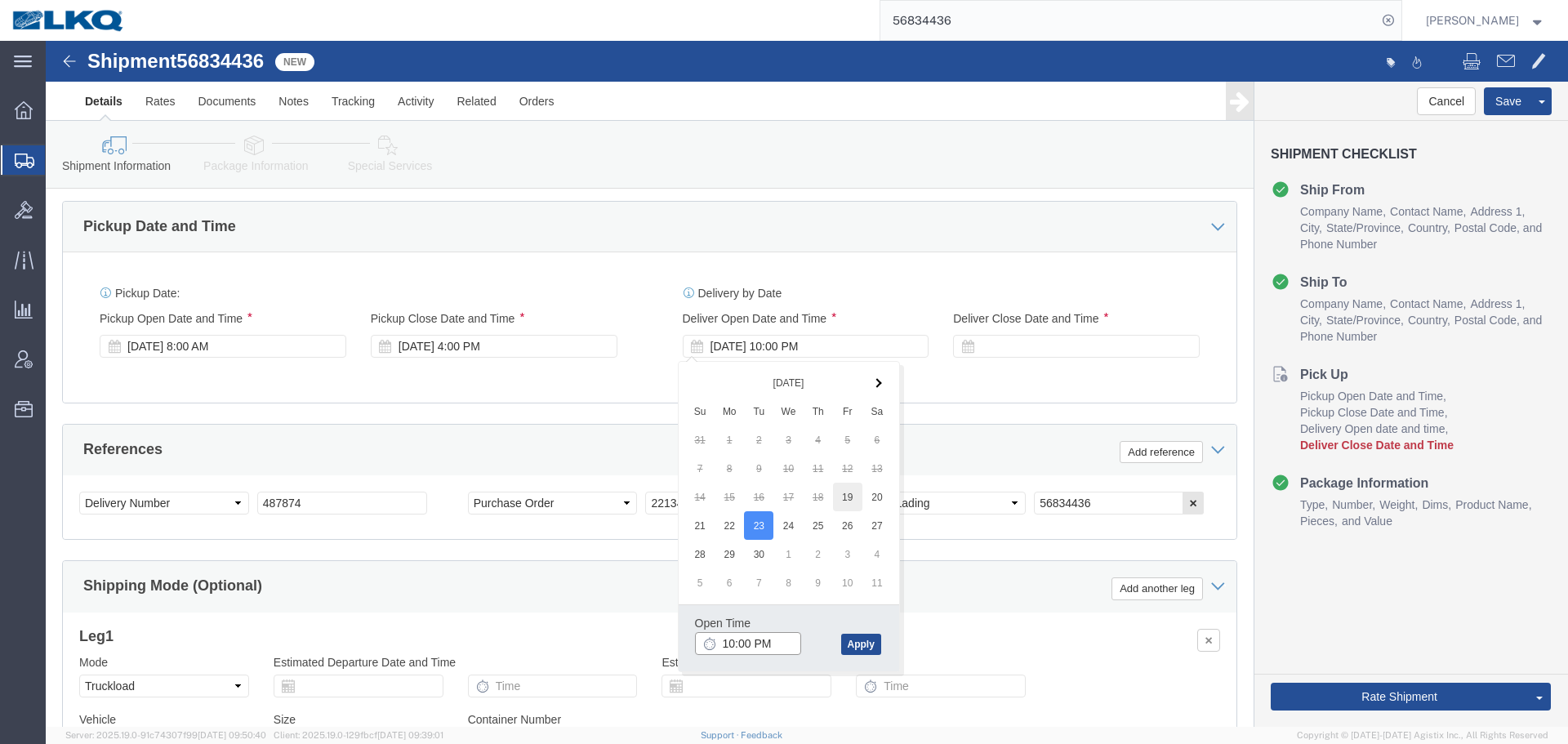
select select
select select "65991"
click div "Pickup Date and Time"
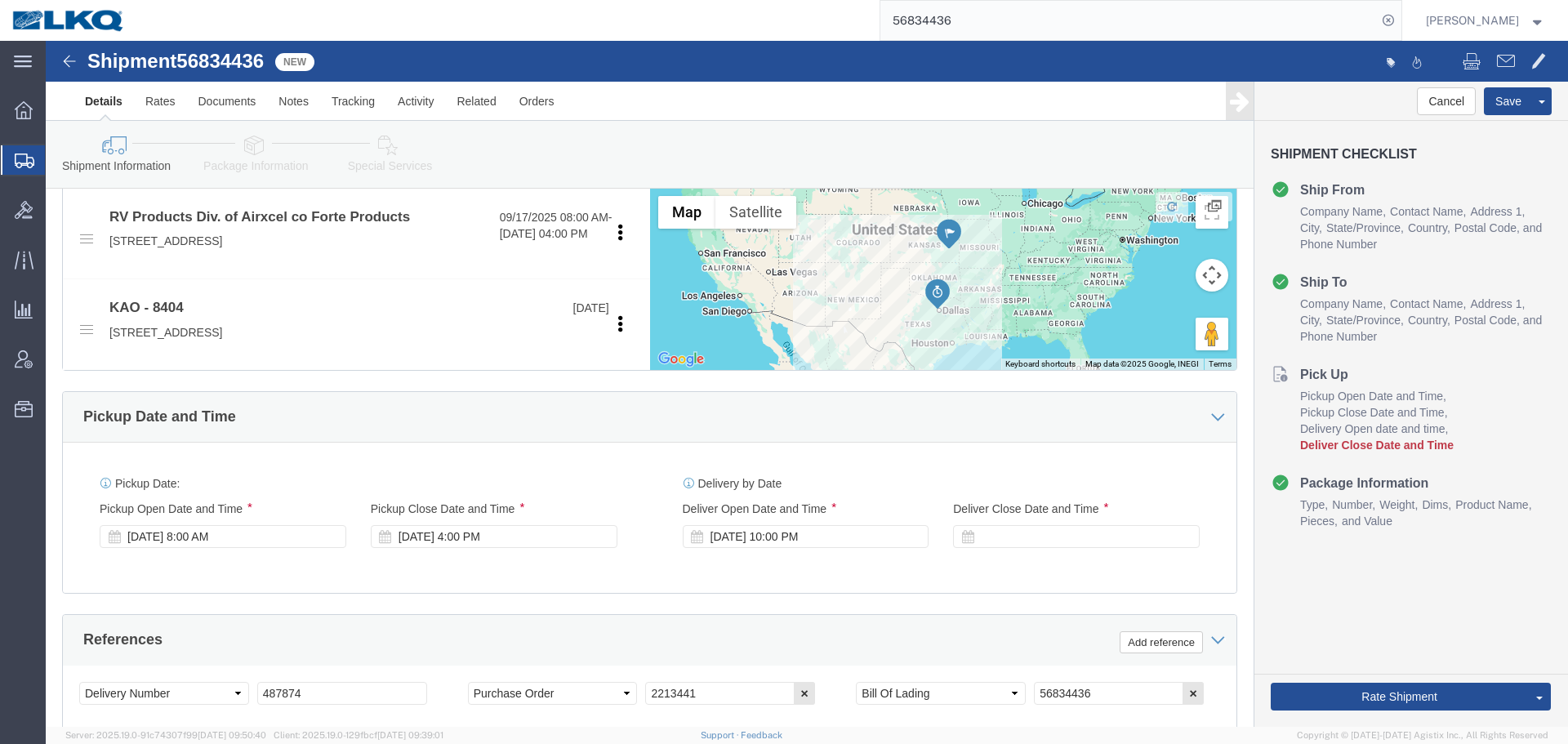
scroll to position [474, 0]
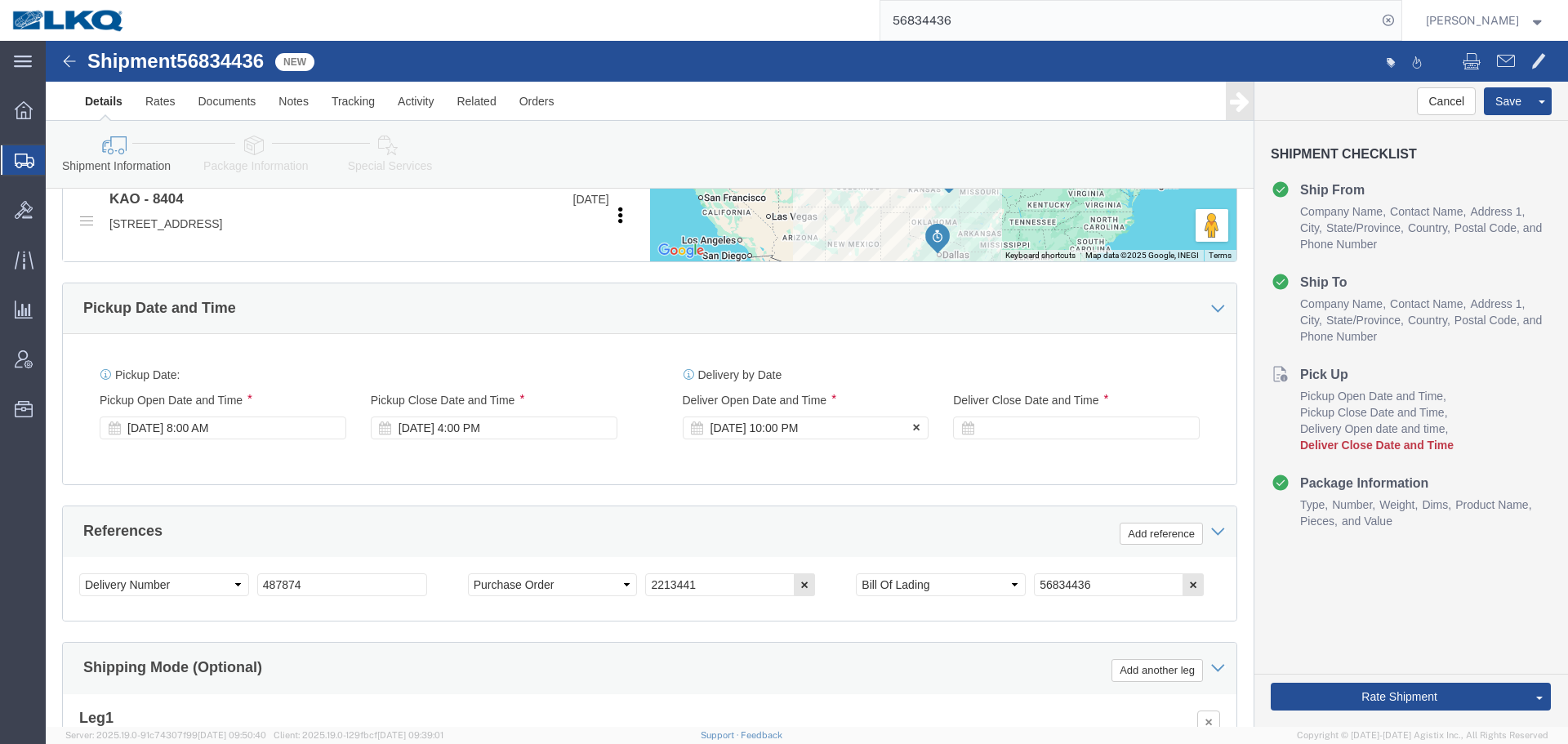
click div "[DATE] 10:00 PM"
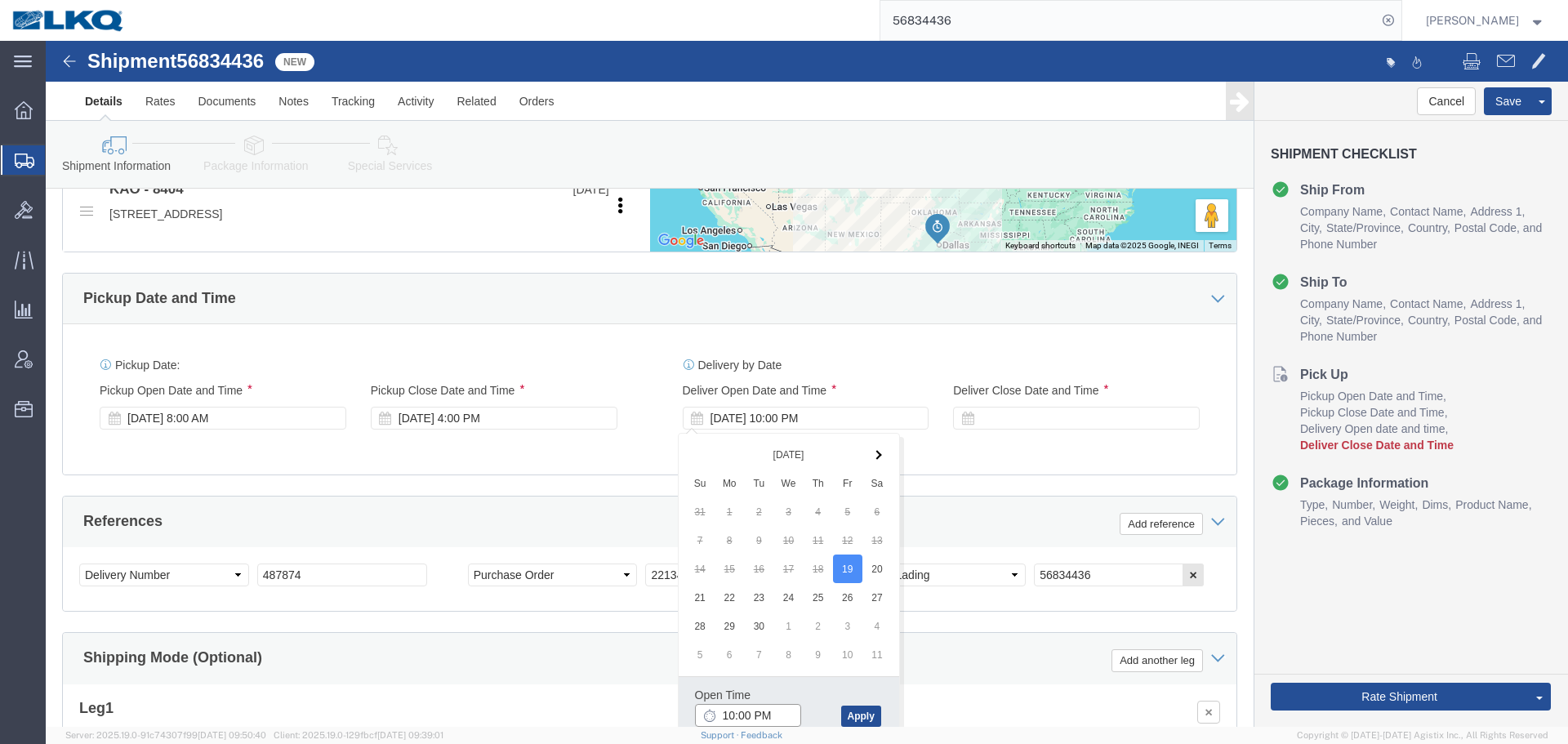
click input "10:00 PM"
type input "7:00 AM"
click button "Apply"
click div
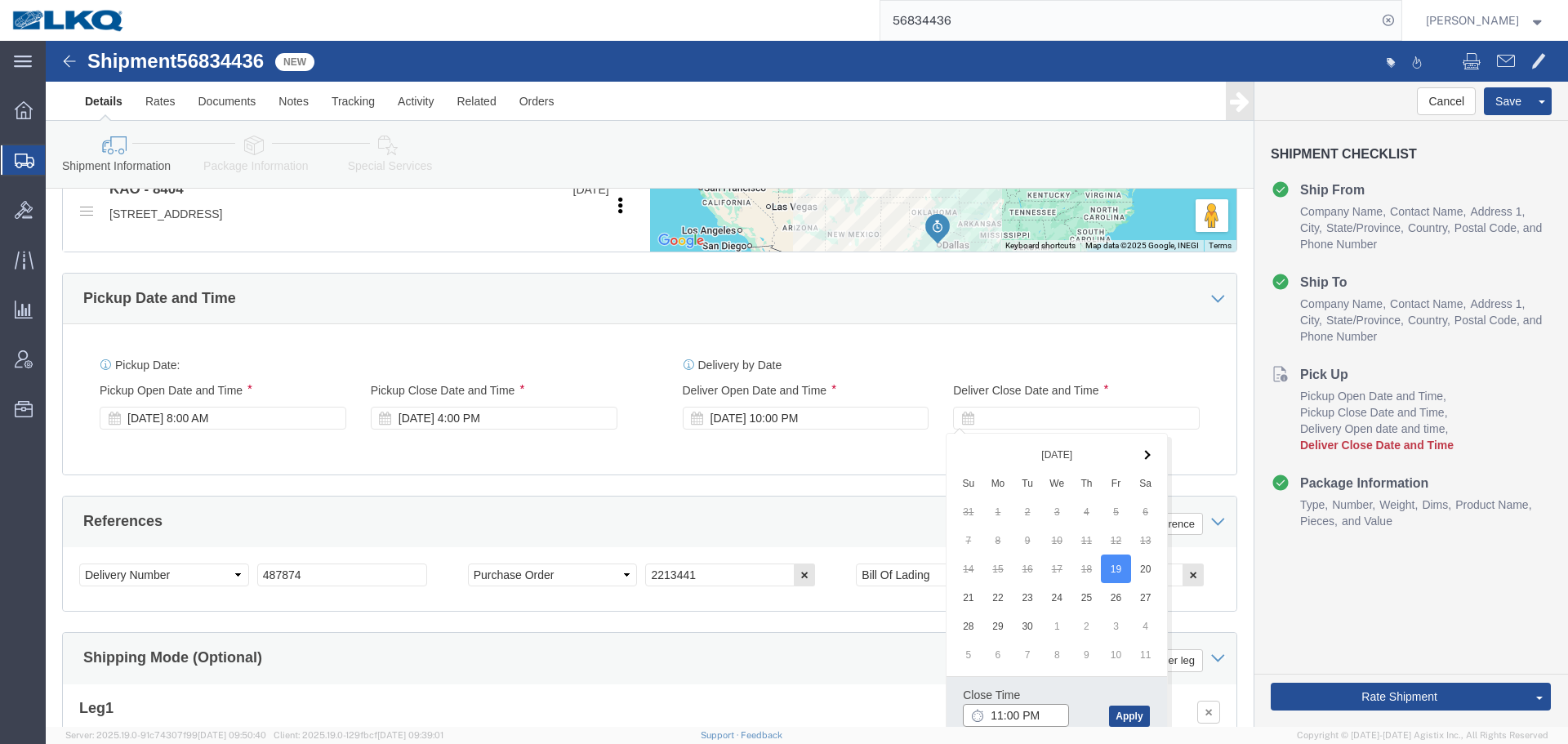
click input "11:00 PM"
type input "7:01 AM"
click button "Apply"
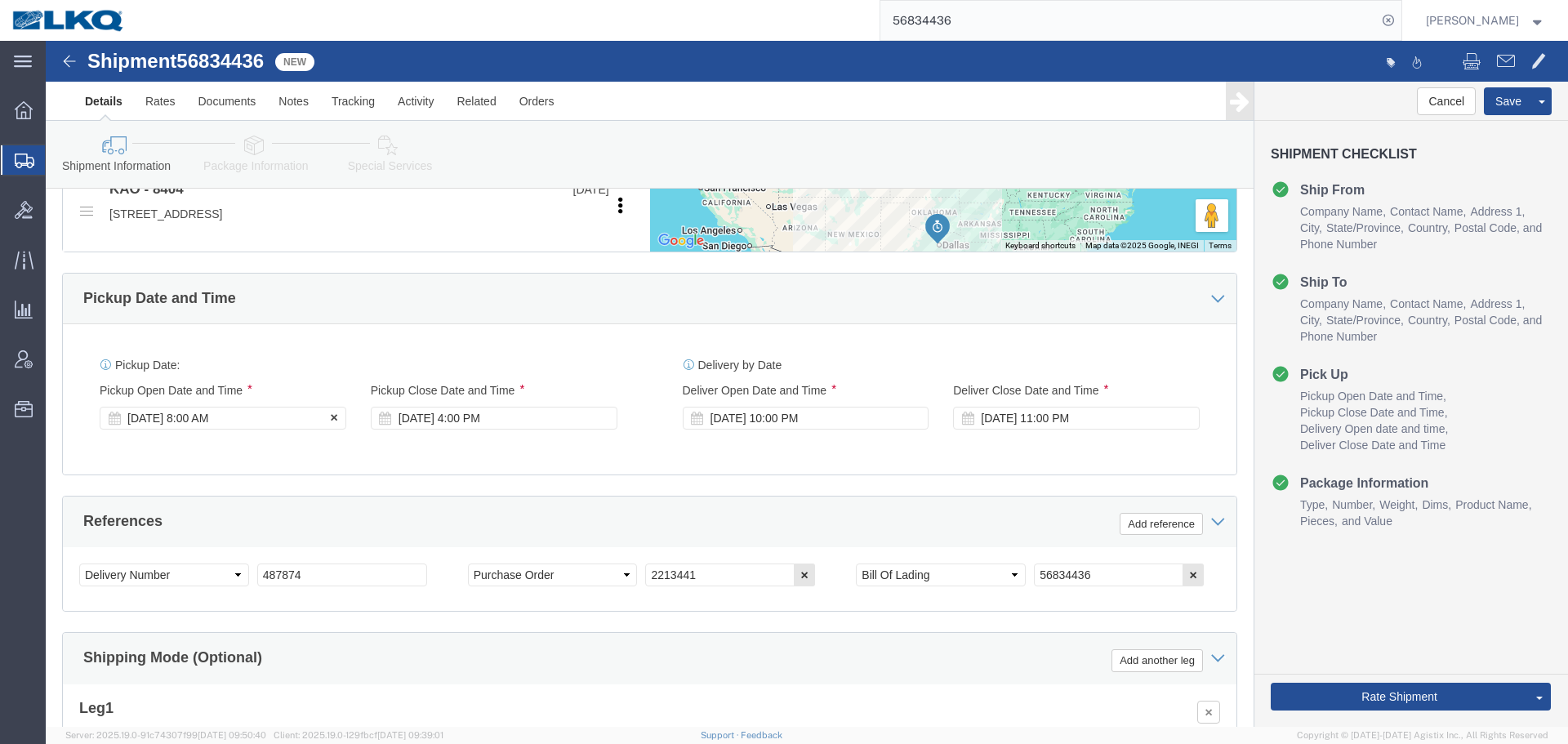
click div "[DATE] 8:00 AM"
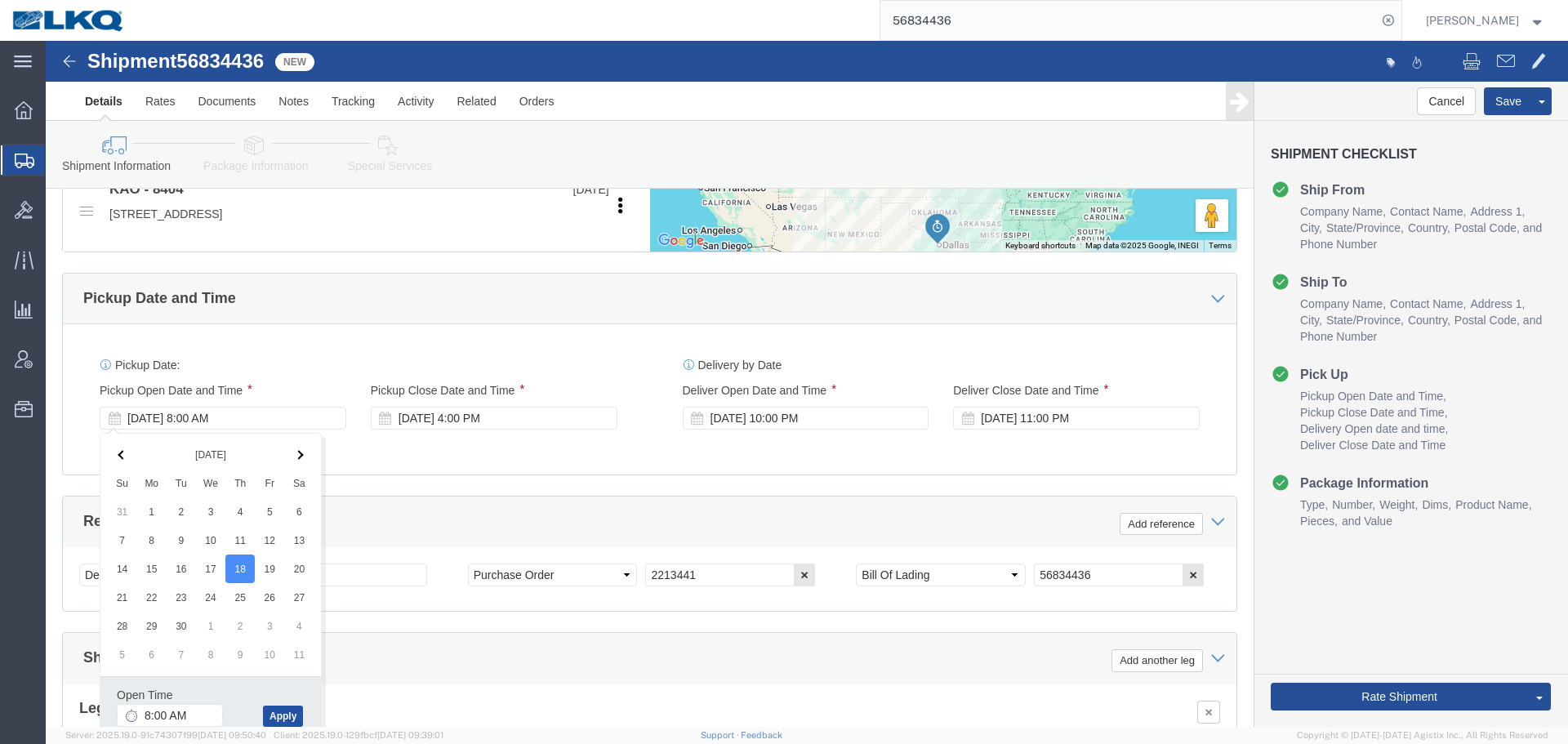
click button "Apply"
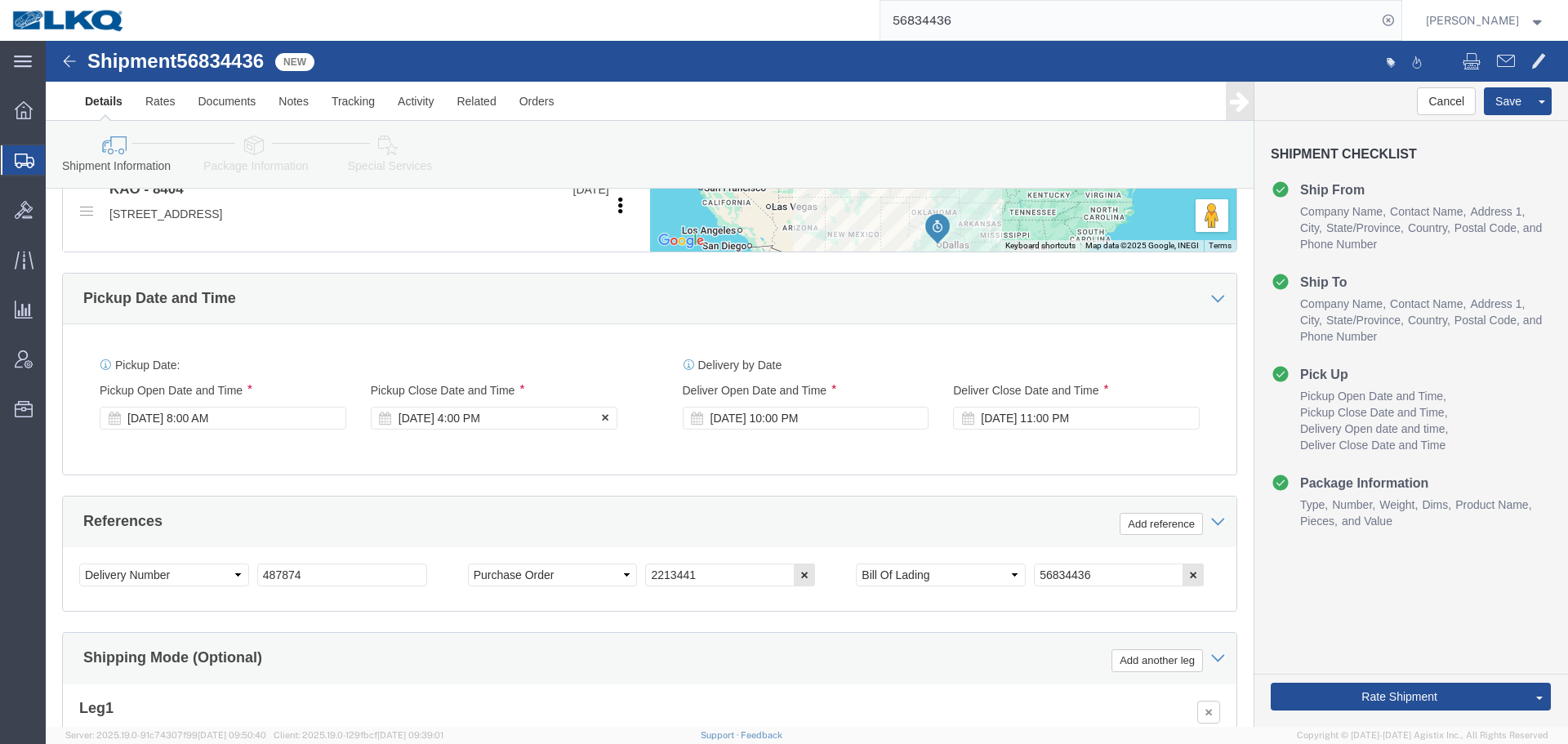
click div "Pickup Close Date Pickup Close Time Pickup Close Date and Time [DATE] 4:00 PM"
click div "[DATE] 4:00 PM"
click input "4:00 PM"
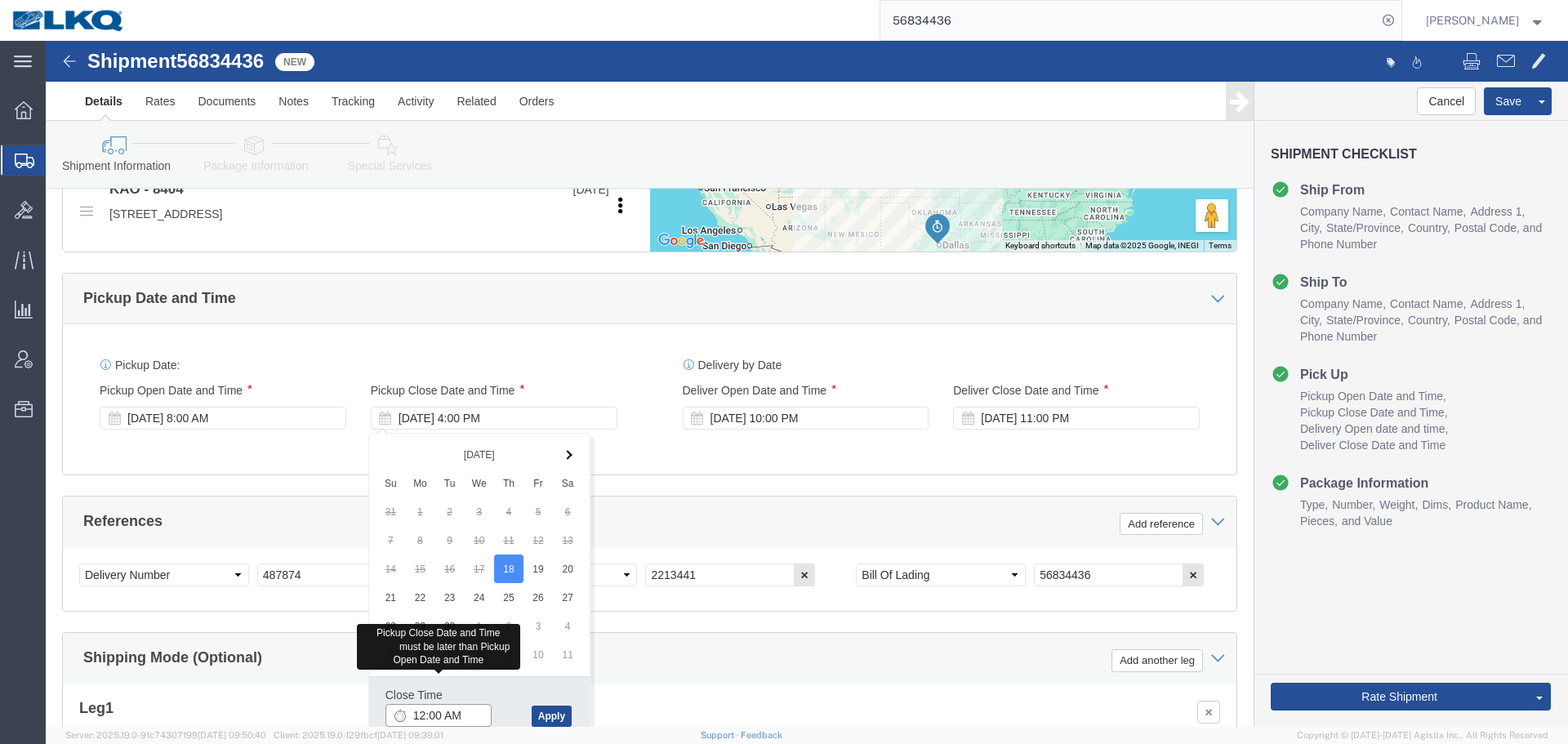
click input "12:00 AM"
type input "12pm"
type input "12:00 PM"
click button "Apply"
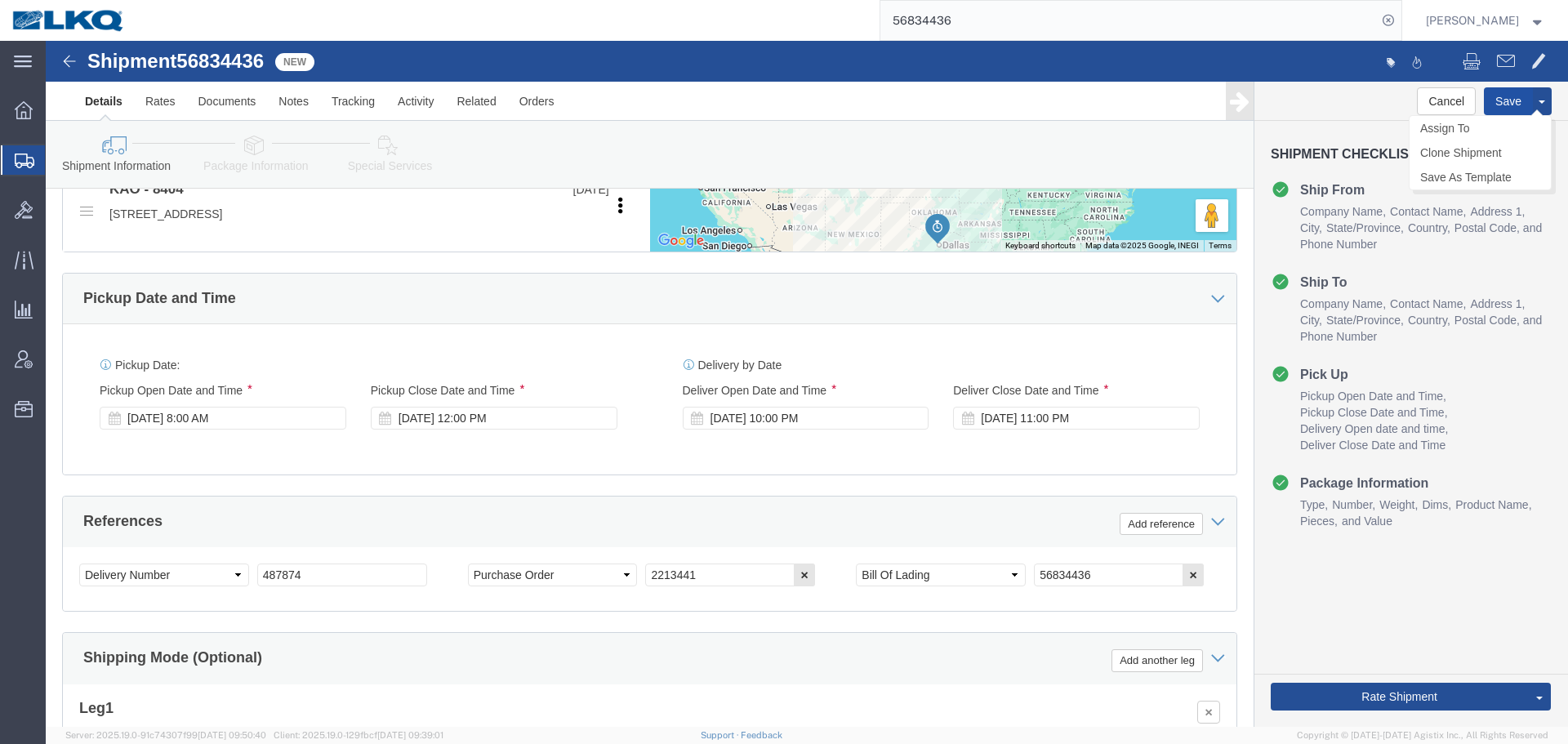
click button "Save"
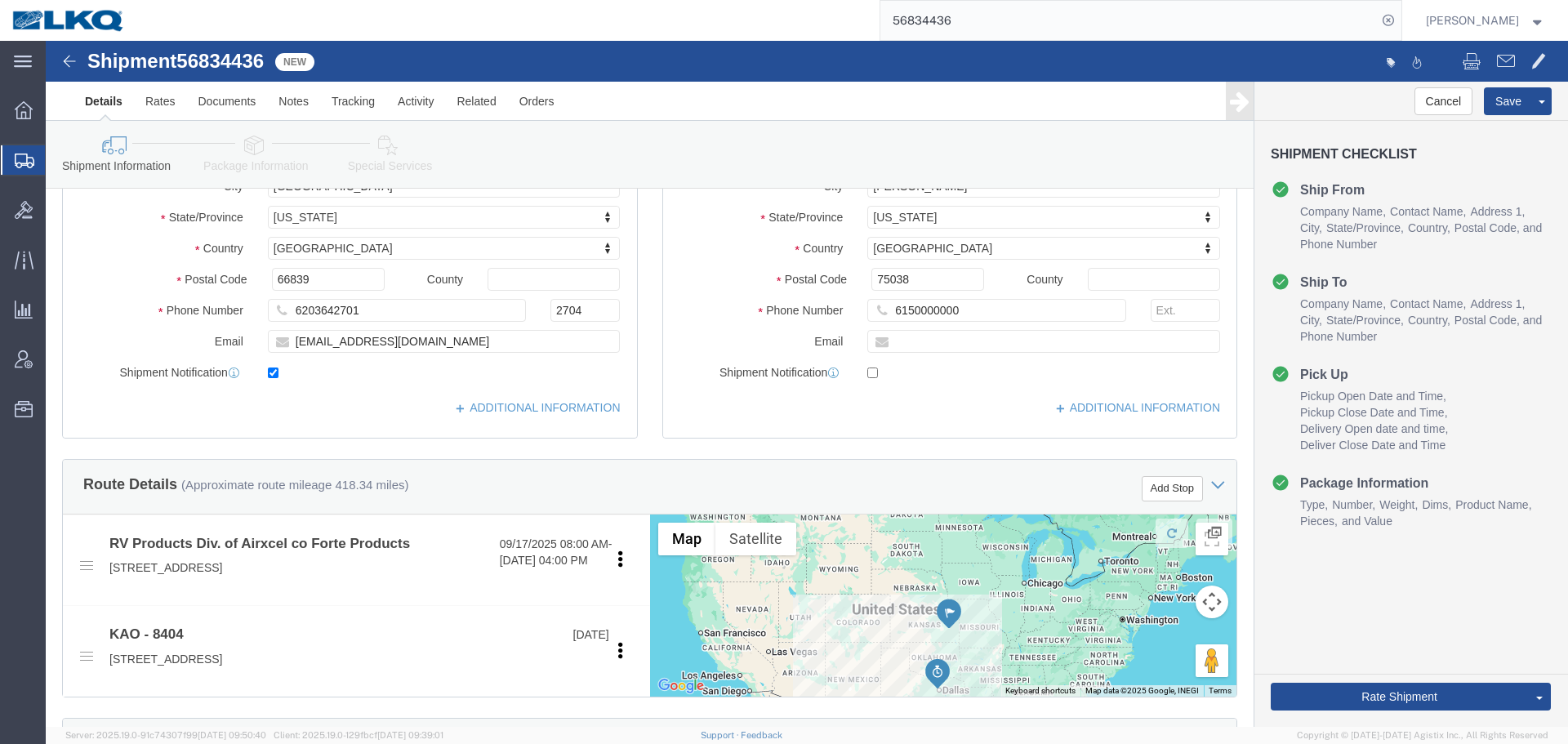
scroll to position [157, 0]
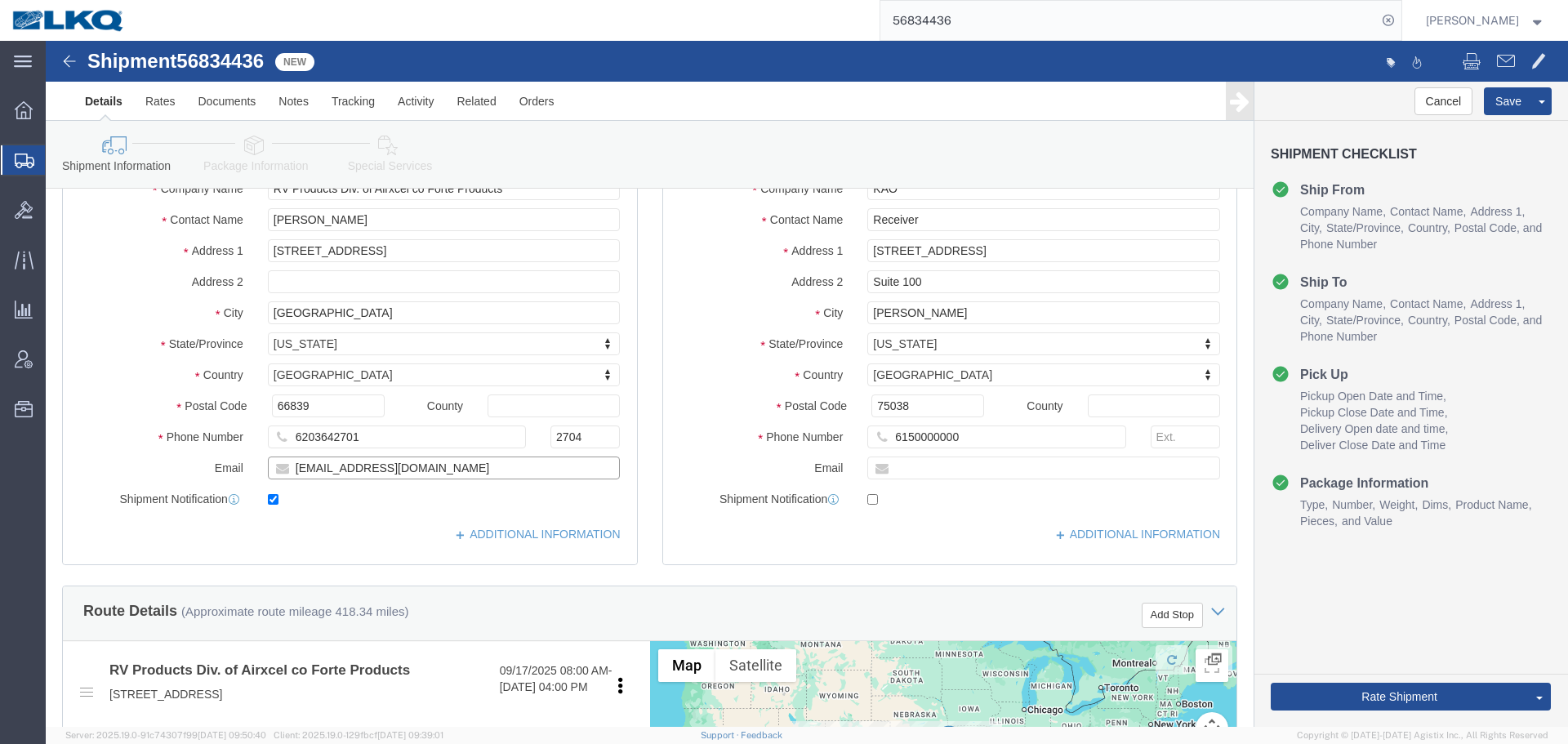
click input "[EMAIL_ADDRESS][DOMAIN_NAME]"
click button "Save"
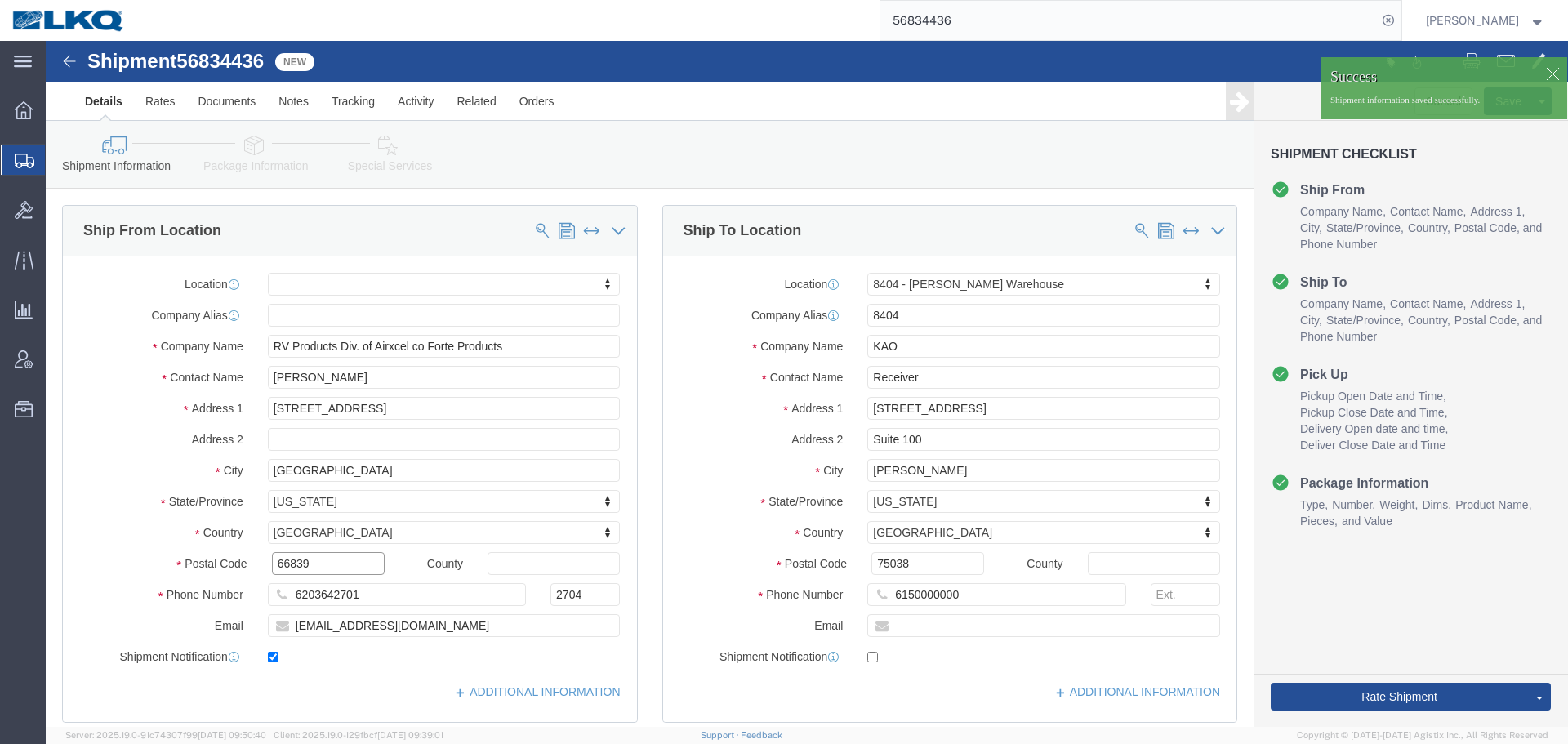
click input "66839"
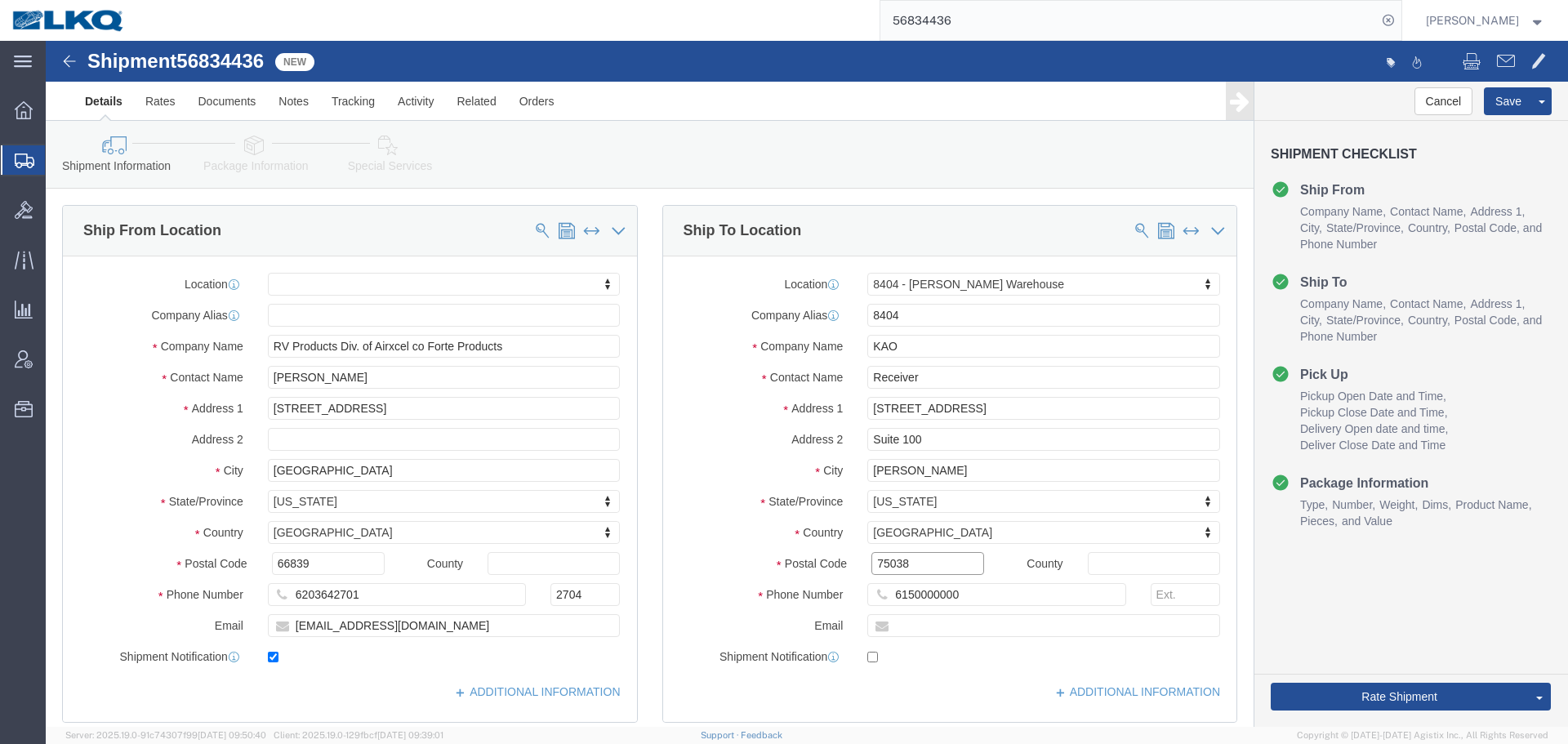
click input "75038"
drag, startPoint x: 1484, startPoint y: 20, endPoint x: 1056, endPoint y: 28, distance: 428.1
click span
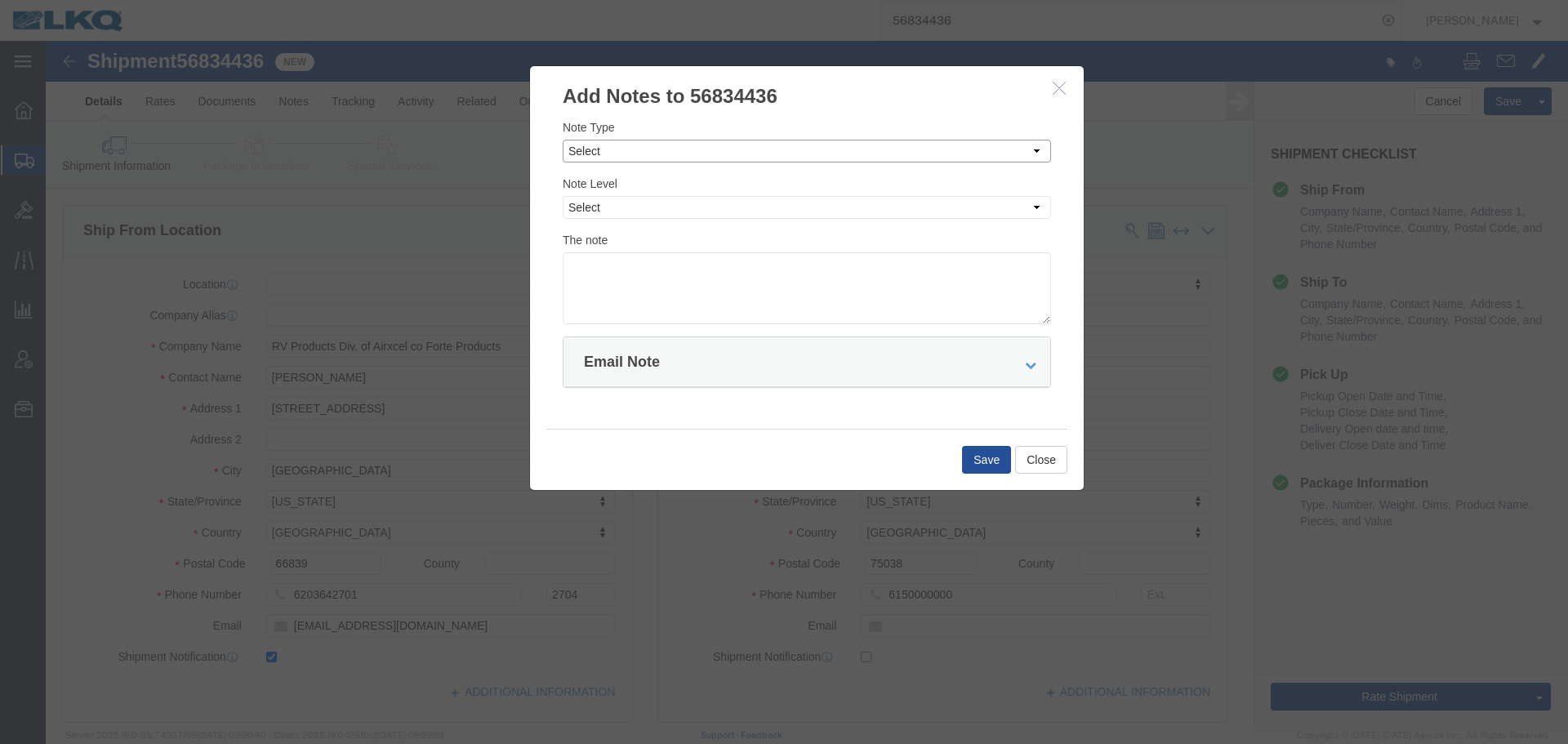
click select "Select Approval Bid Notes Carrier Change Notes Claim Notes Content Hazmat Notes…"
select select "BID_NOTES"
click select "Select Approval Bid Notes Carrier Change Notes Claim Notes Content Hazmat Notes…"
click select "Select Private to Account Private to Vendor Public"
select select "PRIVATE_TO_ACCOUNT"
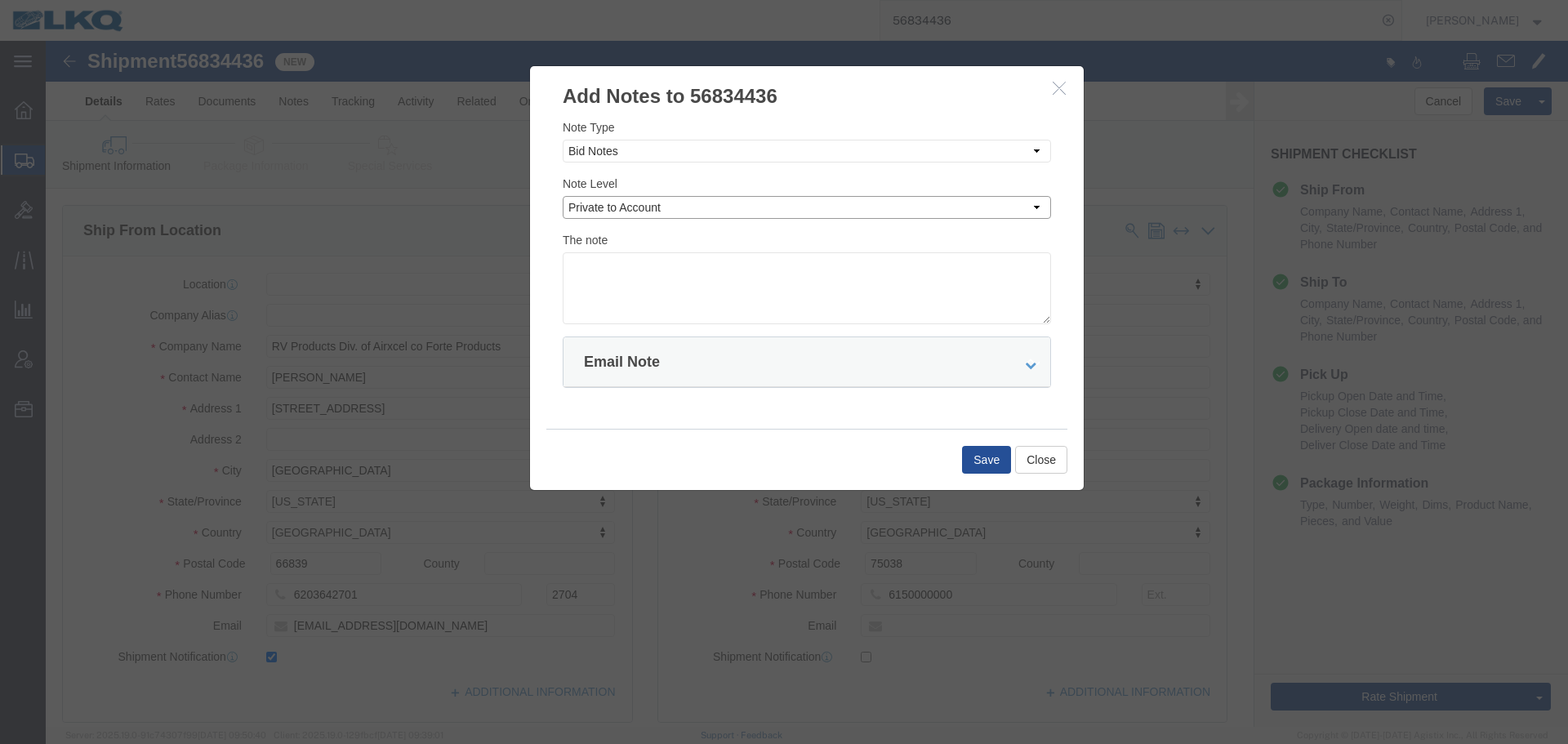
click select "Select Private to Account Private to Vendor Public"
click textarea
paste textarea "$971"
type textarea "DAT: $971"
click button "Save"
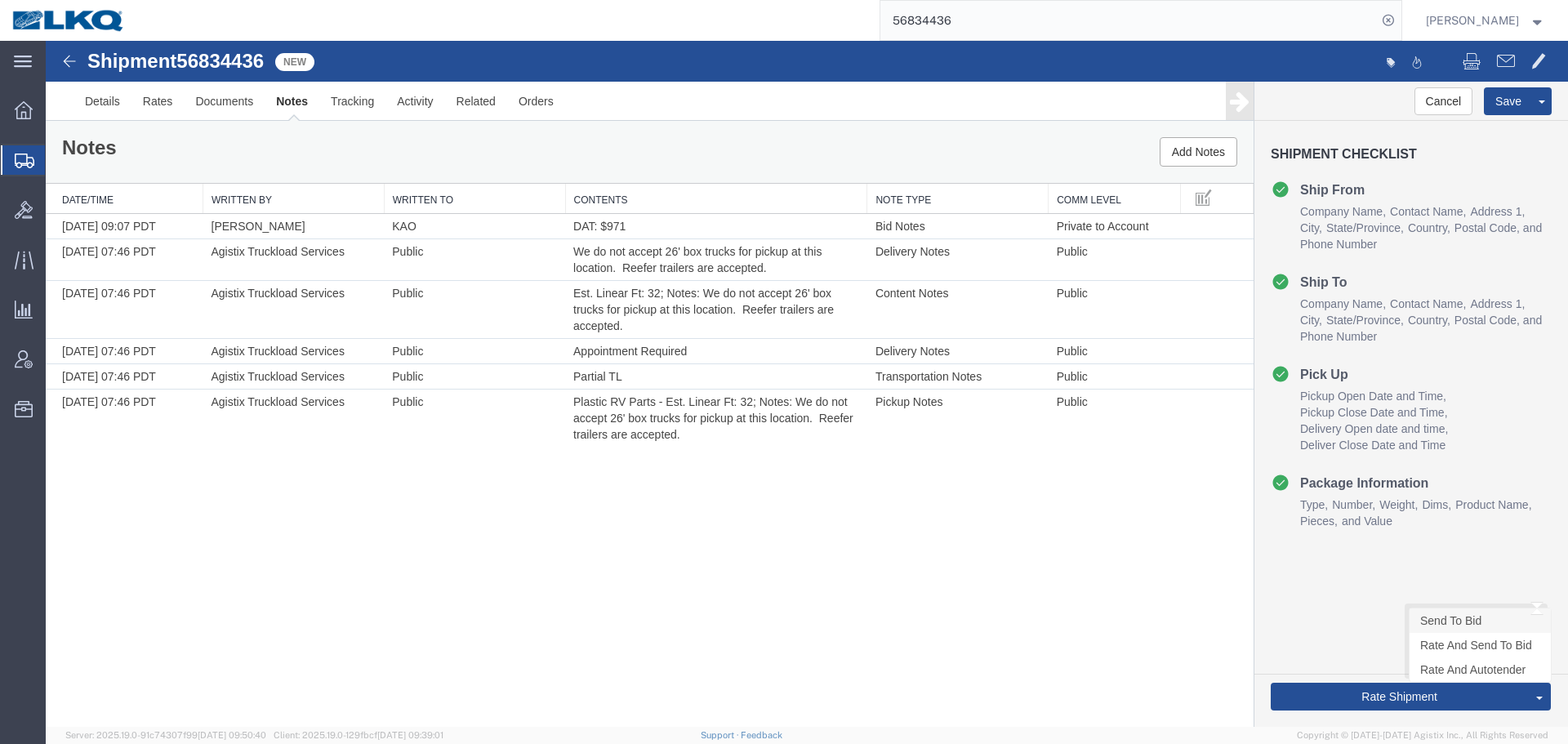
click at [1474, 614] on link "Send To Bid" at bounding box center [1480, 620] width 141 height 25
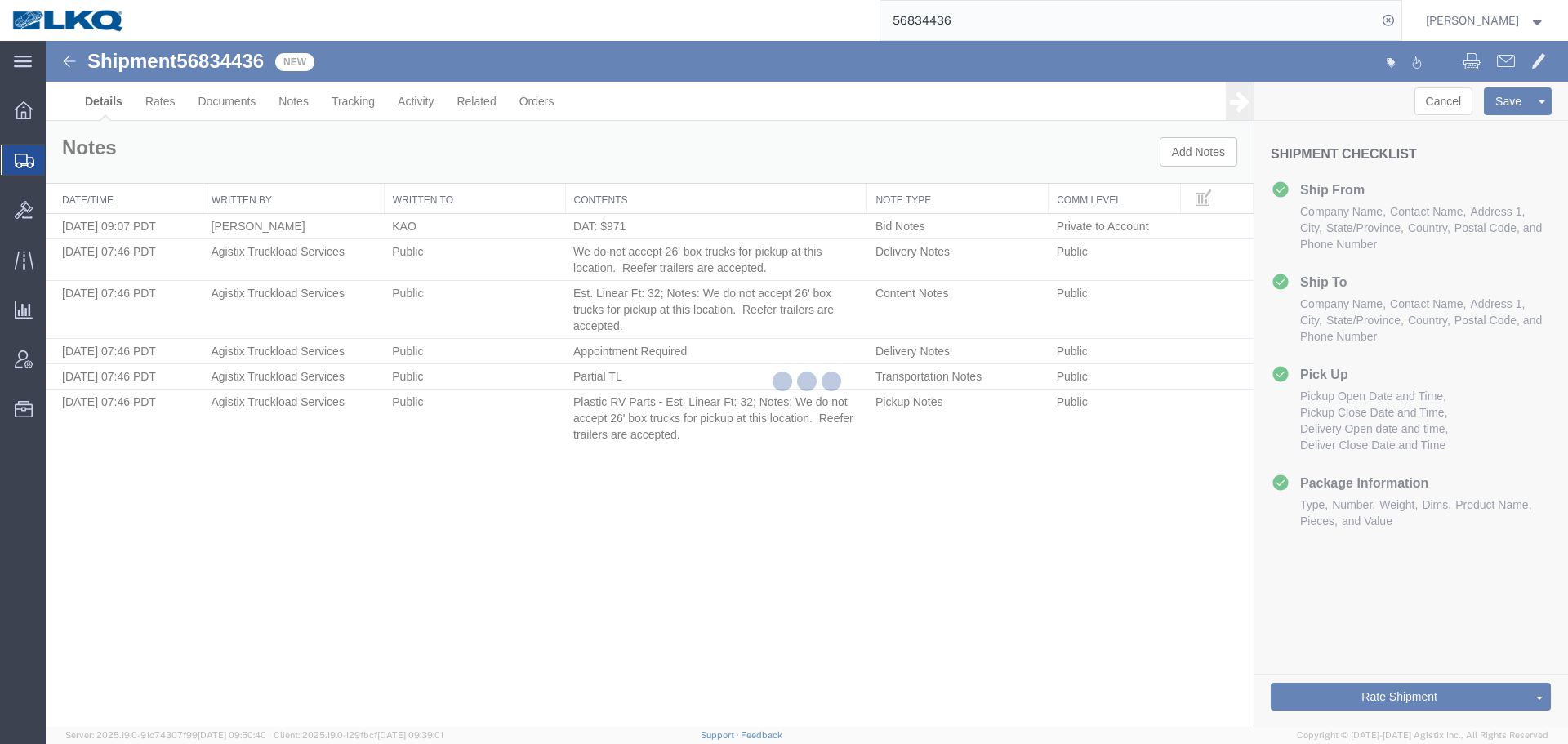
select select "65991"
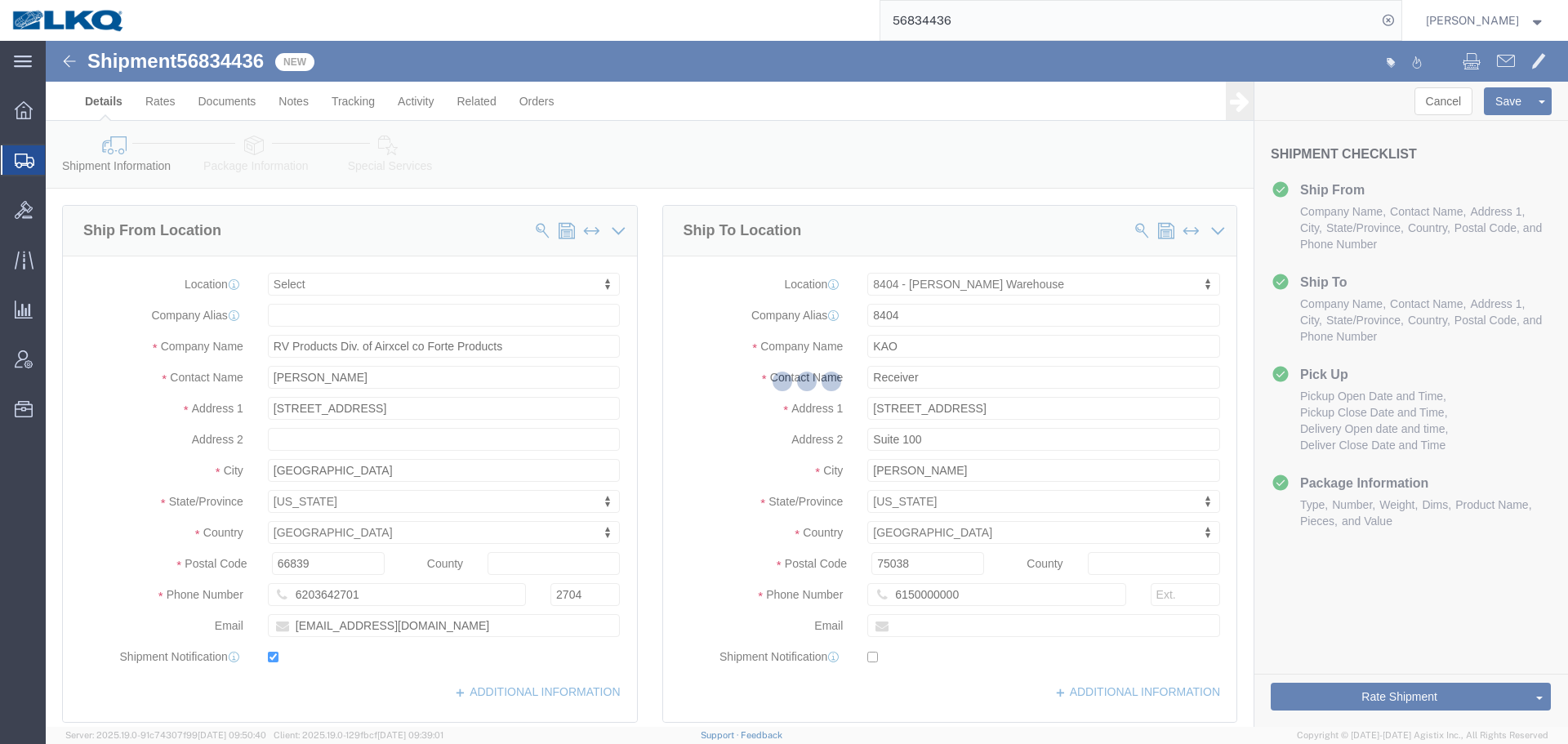
scroll to position [408, 0]
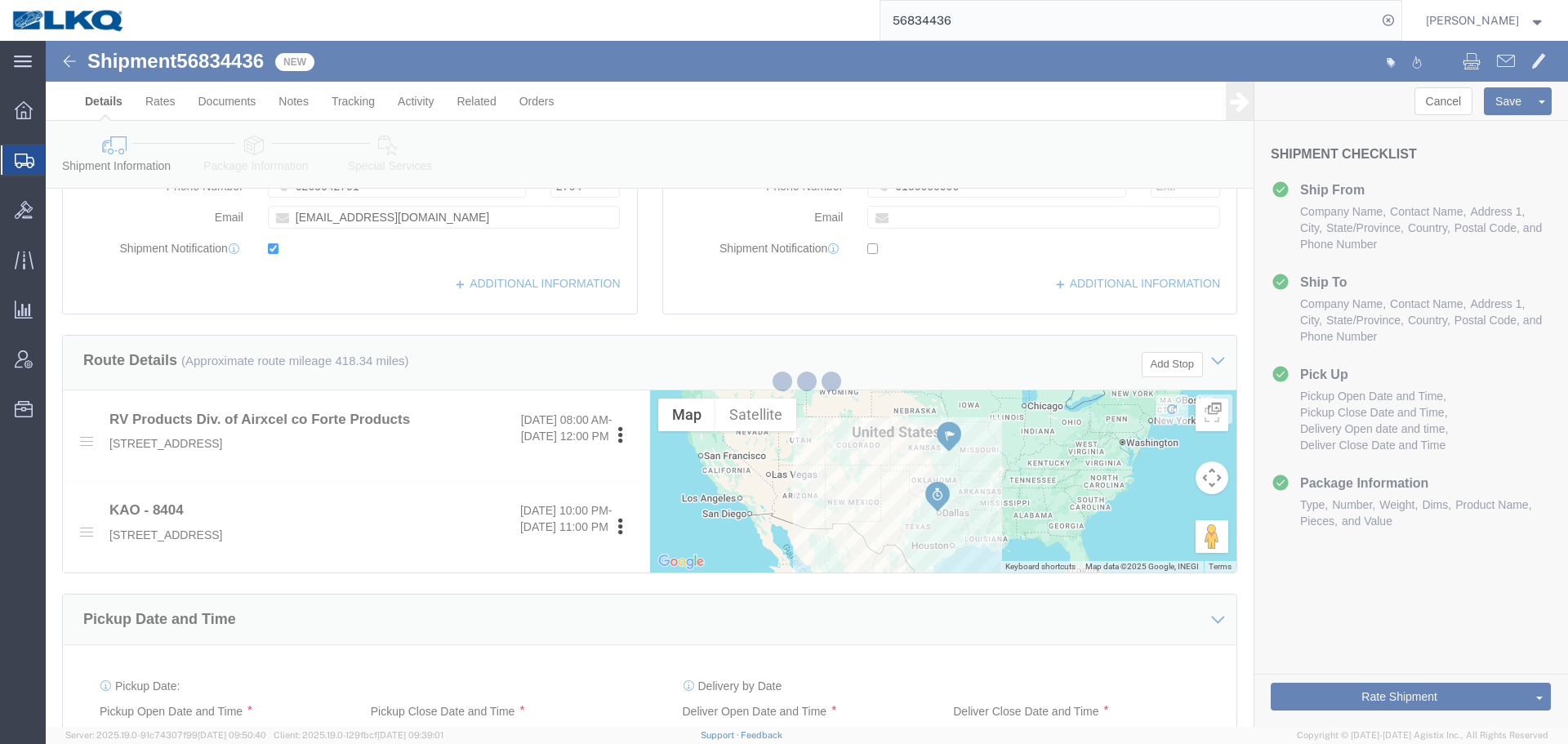
select select "TL"
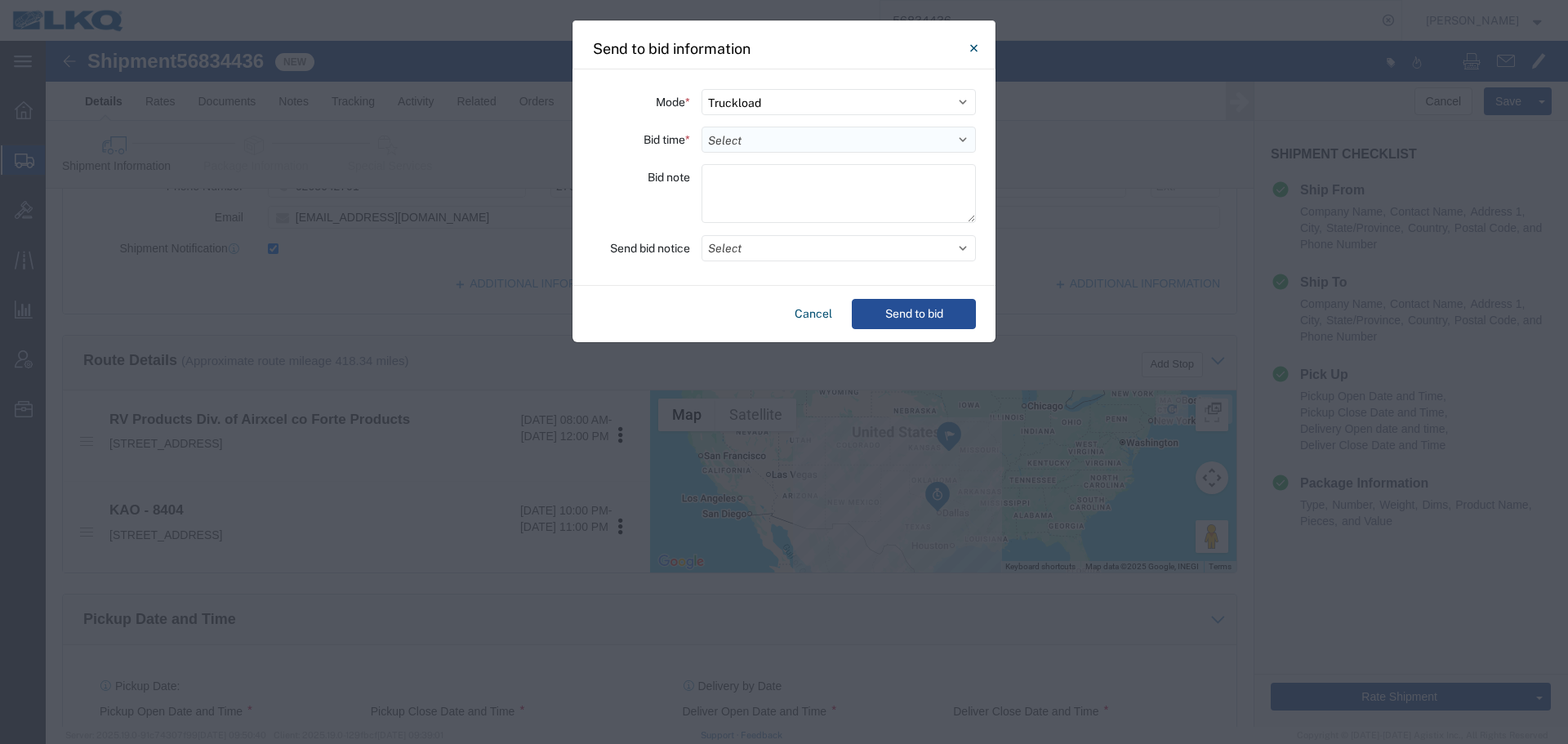
click at [750, 141] on select "Select 30 Min (Rush) 1 Hour (Rush) 2 Hours (Rush) 4 Hours (Rush) 8 Hours (Rush)…" at bounding box center [839, 139] width 275 height 26
select select "24"
click at [702, 126] on select "Select 30 Min (Rush) 1 Hour (Rush) 2 Hours (Rush) 4 Hours (Rush) 8 Hours (Rush)…" at bounding box center [839, 139] width 275 height 26
click at [752, 254] on button "Select" at bounding box center [839, 248] width 275 height 26
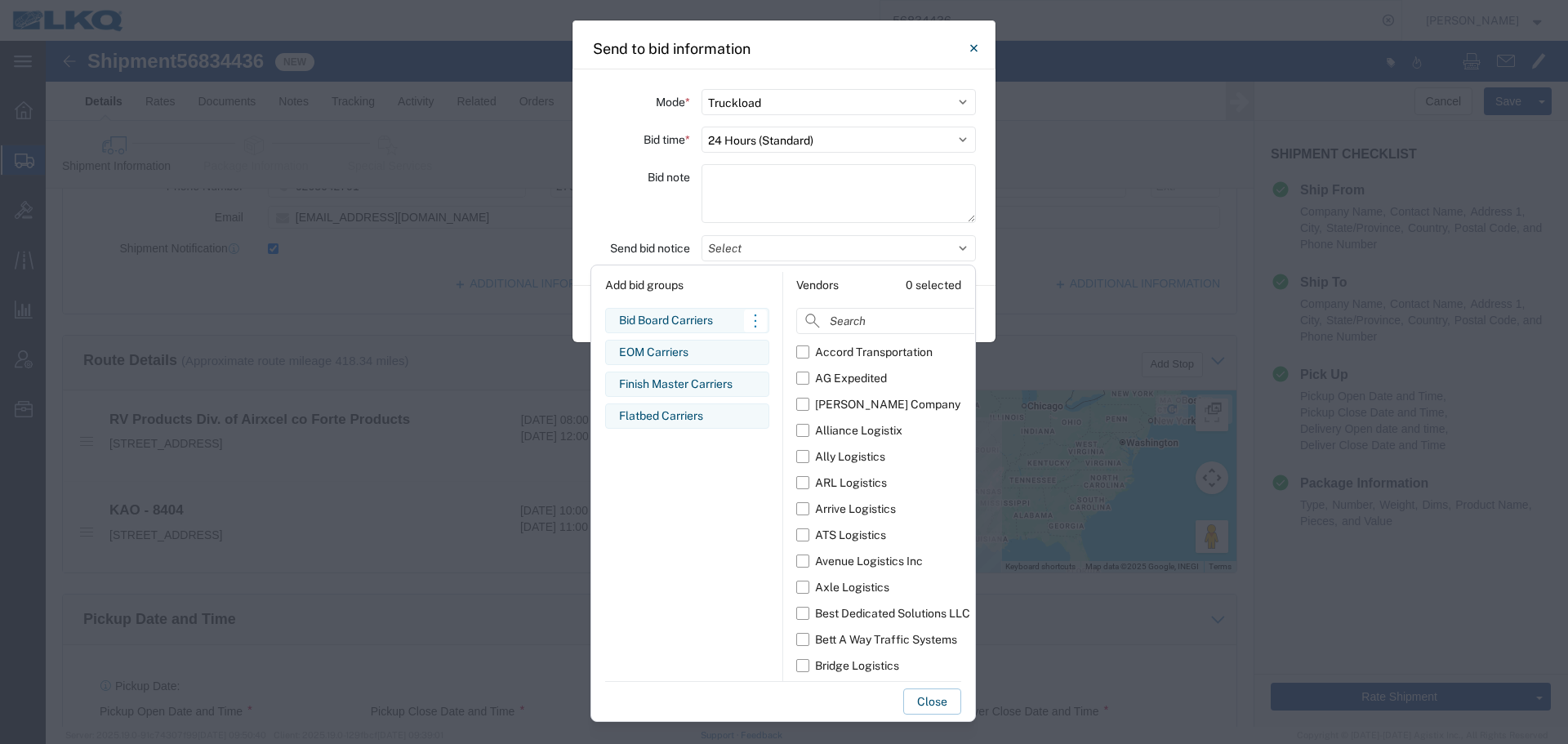
click at [690, 326] on div "Bid Board Carriers" at bounding box center [687, 320] width 136 height 17
click at [639, 184] on div "Bid note" at bounding box center [642, 196] width 98 height 64
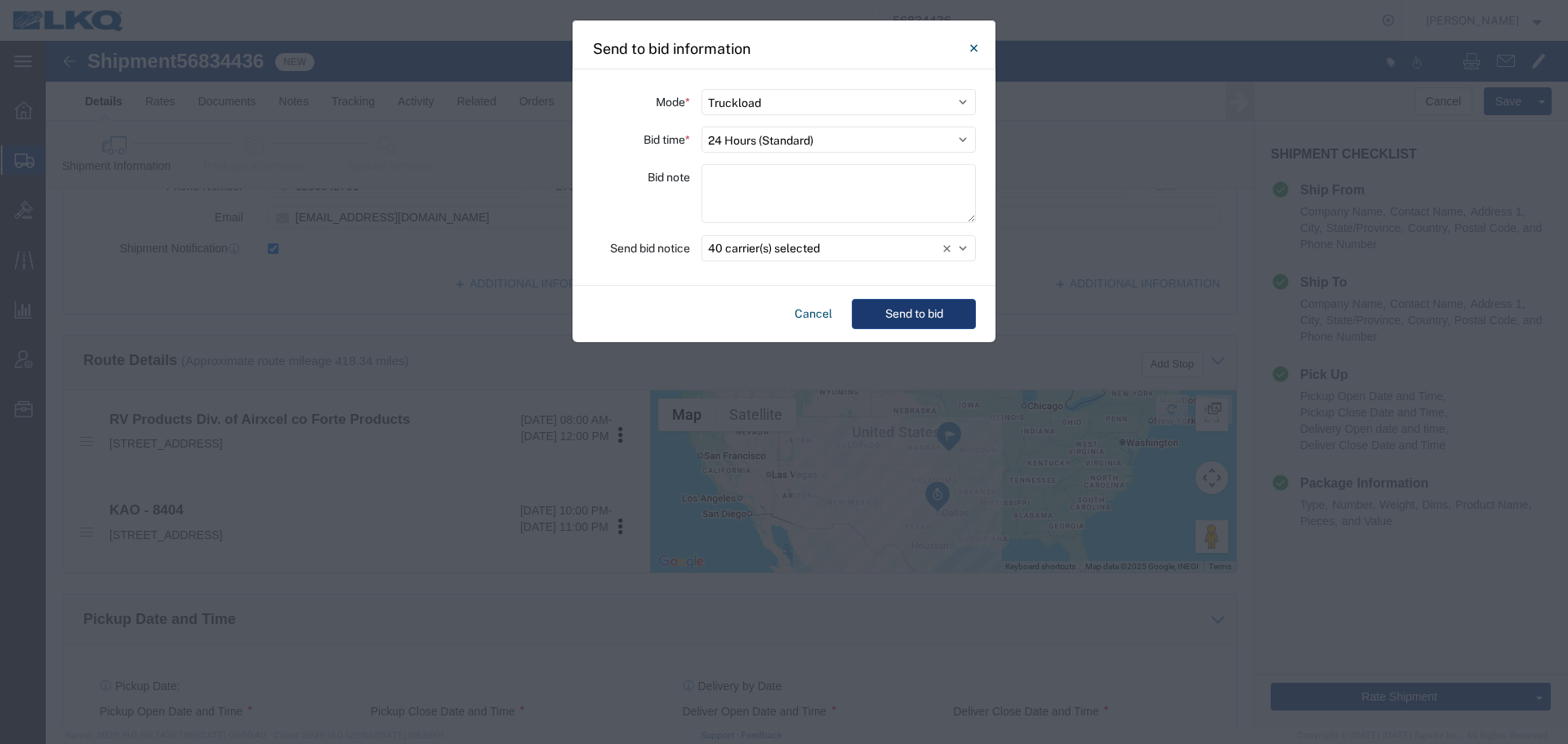
click at [918, 308] on button "Send to bid" at bounding box center [913, 314] width 124 height 30
